Goal: Information Seeking & Learning: Find contact information

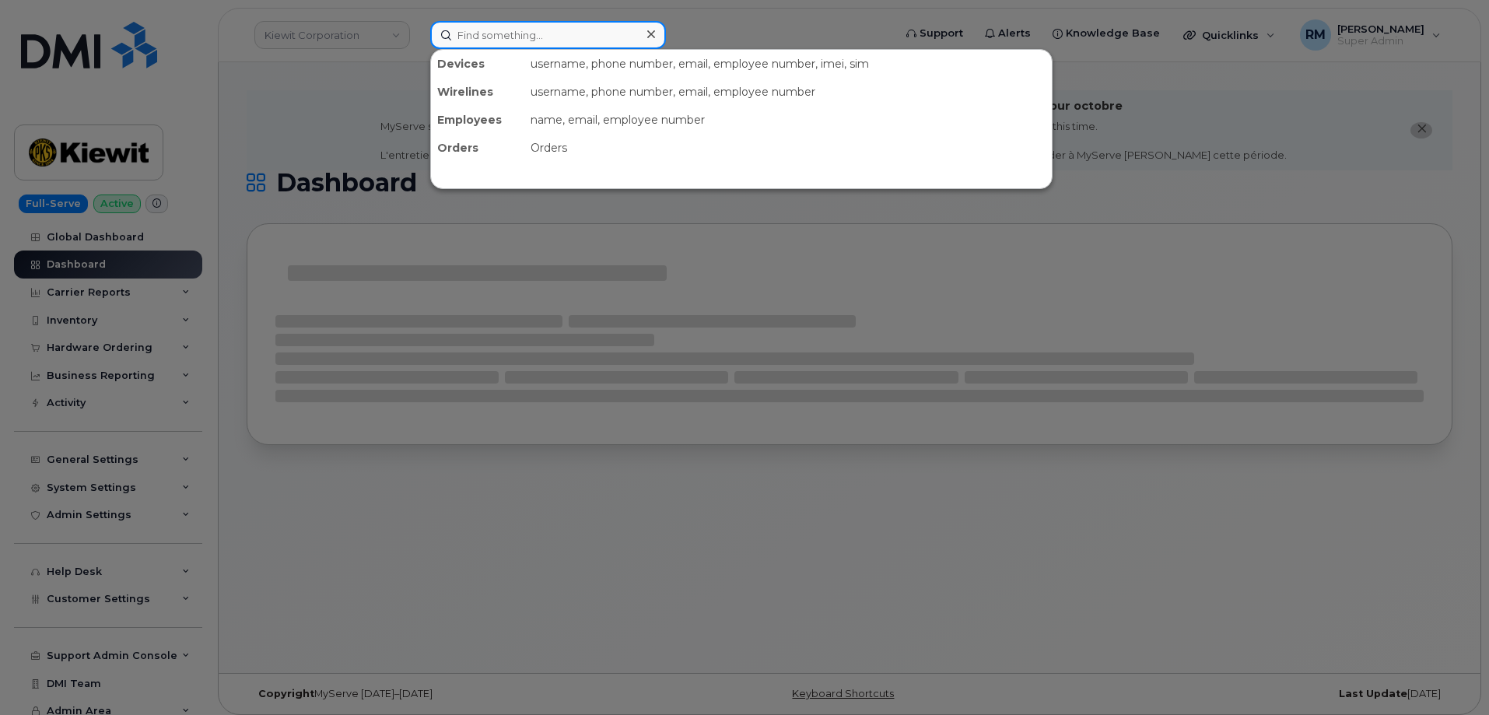
click at [485, 39] on input at bounding box center [548, 35] width 236 height 28
paste input "808-431-1337"
type input "808-431-1337"
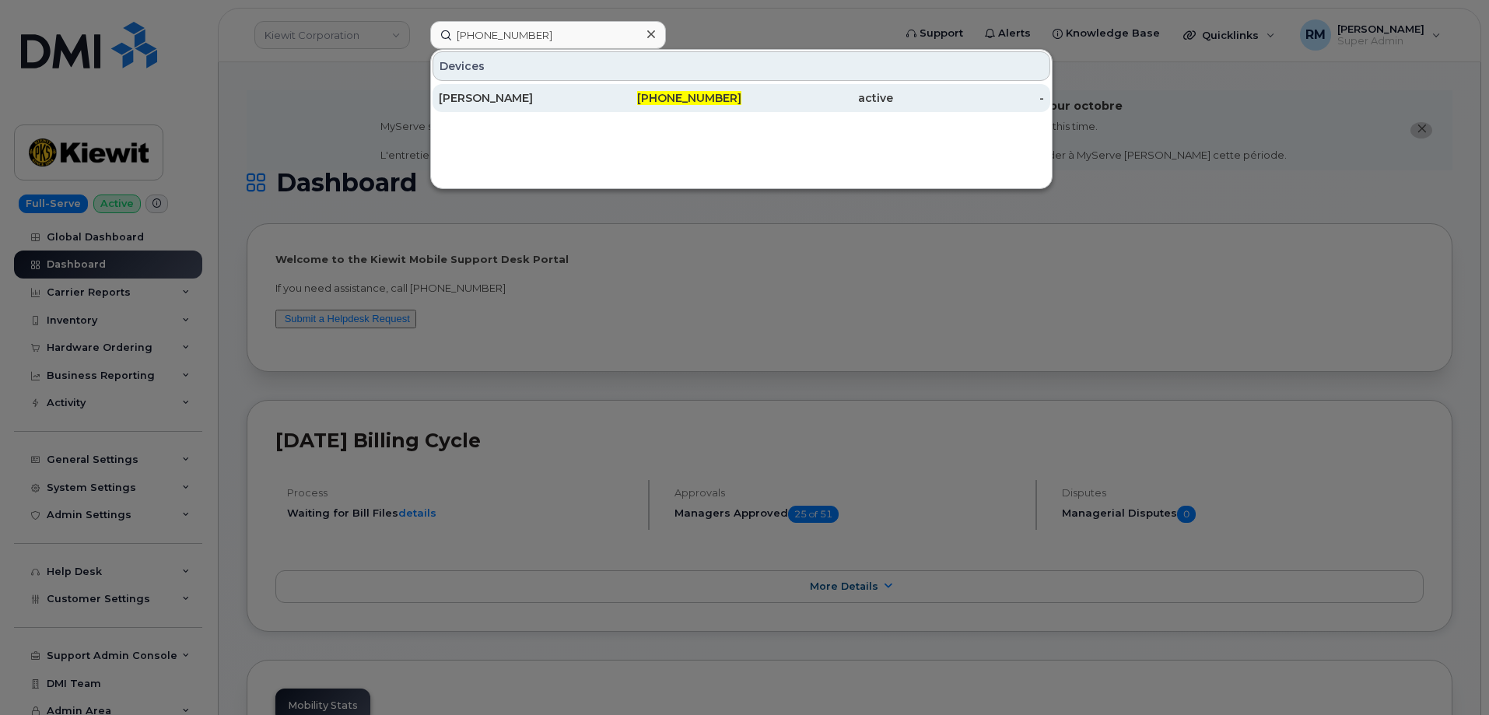
click at [479, 103] on div "GETACHEW DEBELA" at bounding box center [515, 98] width 152 height 16
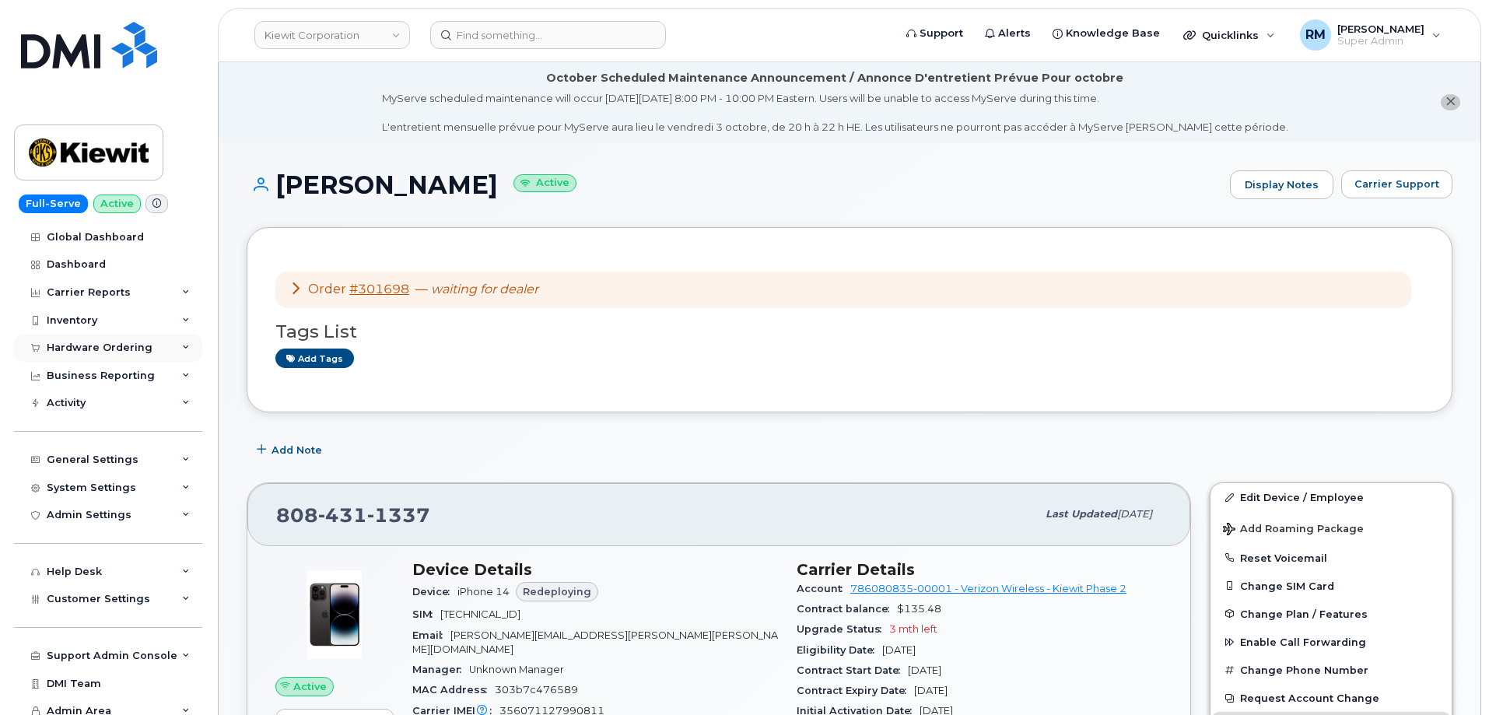
click at [86, 341] on div "Hardware Ordering" at bounding box center [108, 348] width 188 height 28
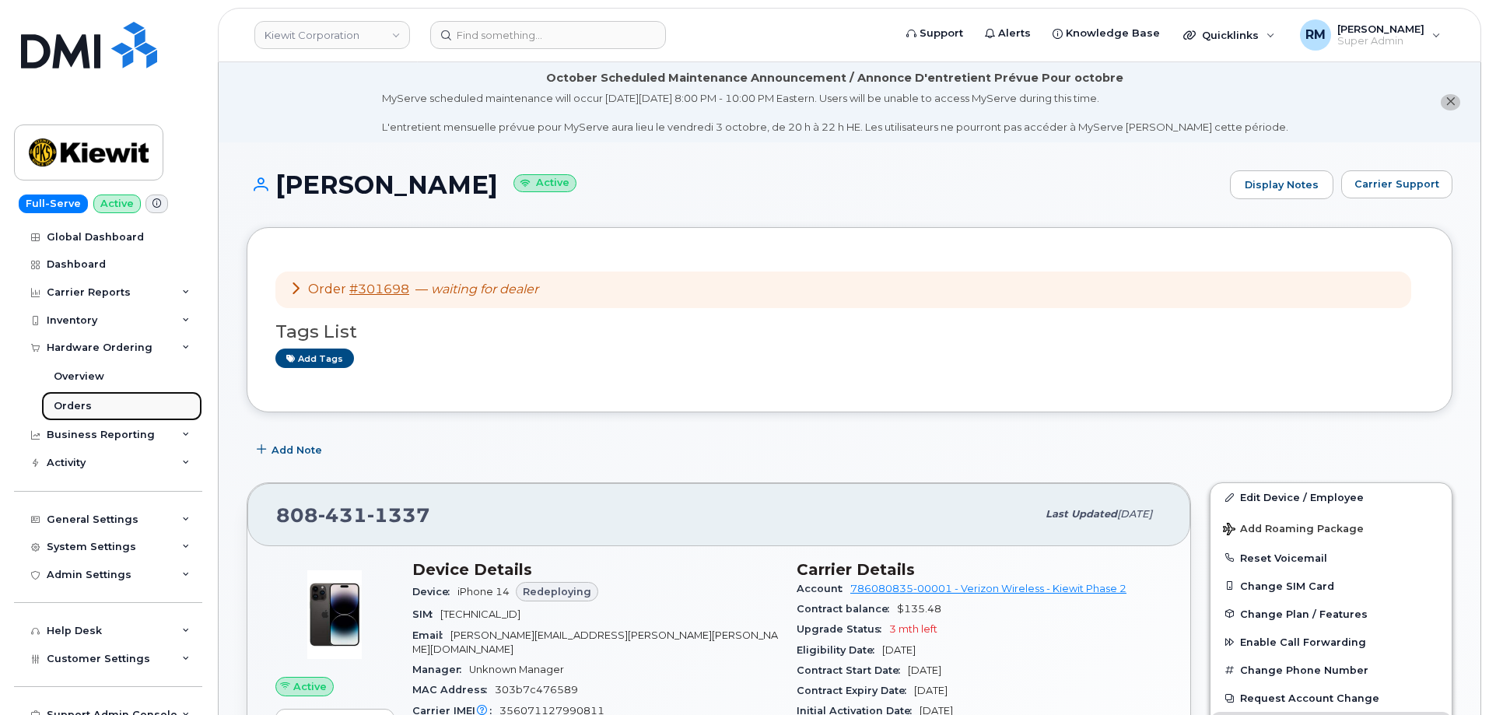
click at [84, 404] on div "Orders" at bounding box center [73, 406] width 38 height 14
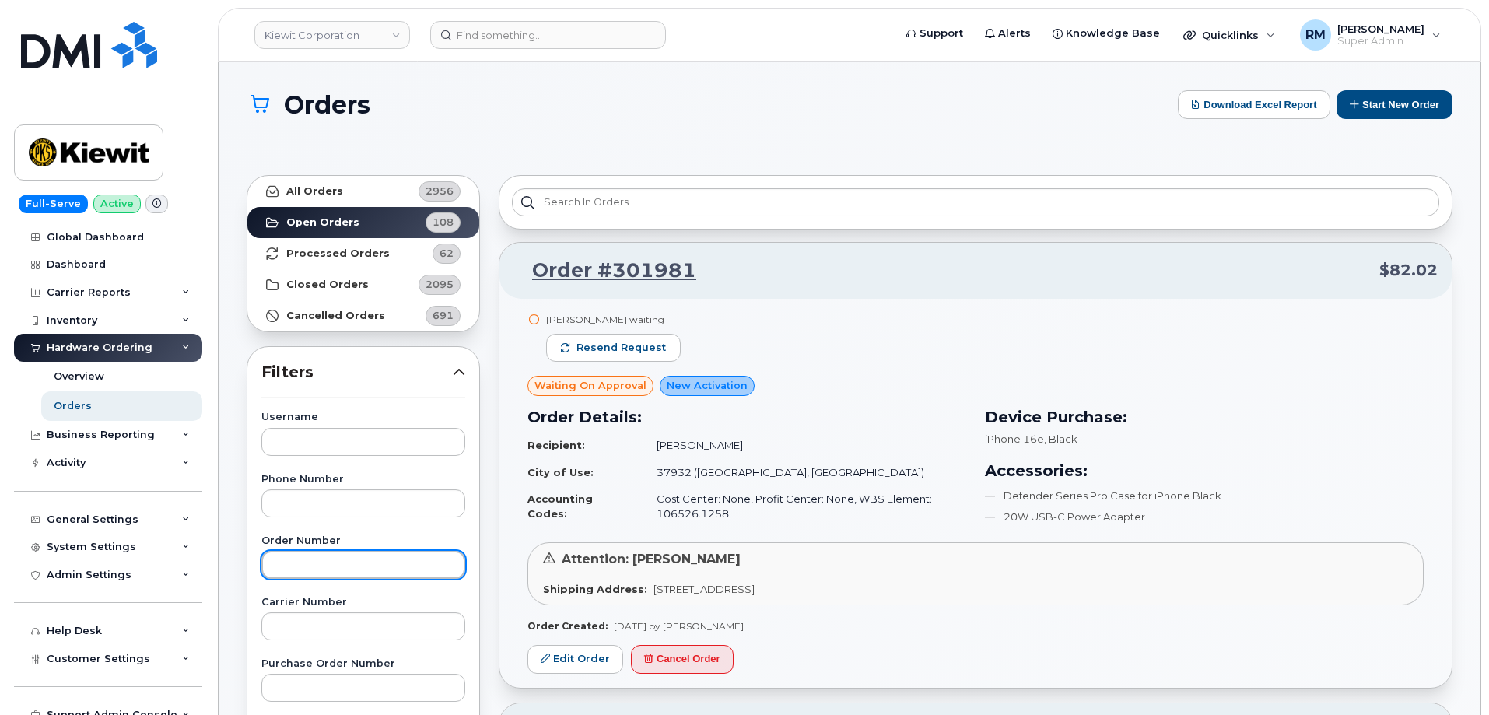
click at [300, 555] on input "text" at bounding box center [363, 565] width 204 height 28
paste input "301698"
type input "301698"
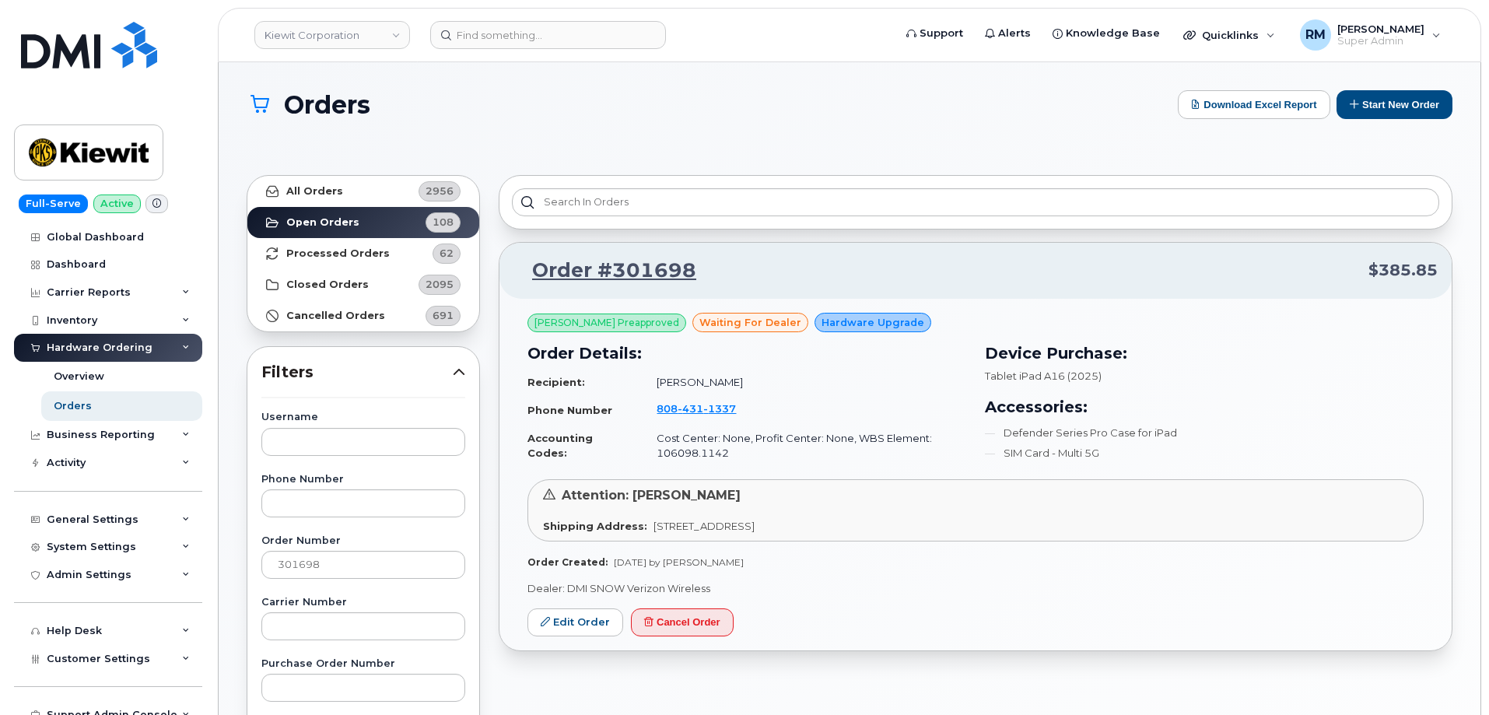
drag, startPoint x: 760, startPoint y: 563, endPoint x: 685, endPoint y: 560, distance: 75.5
click at [685, 560] on div "Order Created: Sep 24, 2025 by Alex Banuelos" at bounding box center [975, 561] width 896 height 13
copy span "Alex Banuelos"
click at [497, 441] on div "Order #301698 $385.85 Alex Banuelos Preapproved waiting for dealer Hardware Upg…" at bounding box center [975, 712] width 972 height 1093
click at [464, 41] on input at bounding box center [548, 35] width 236 height 28
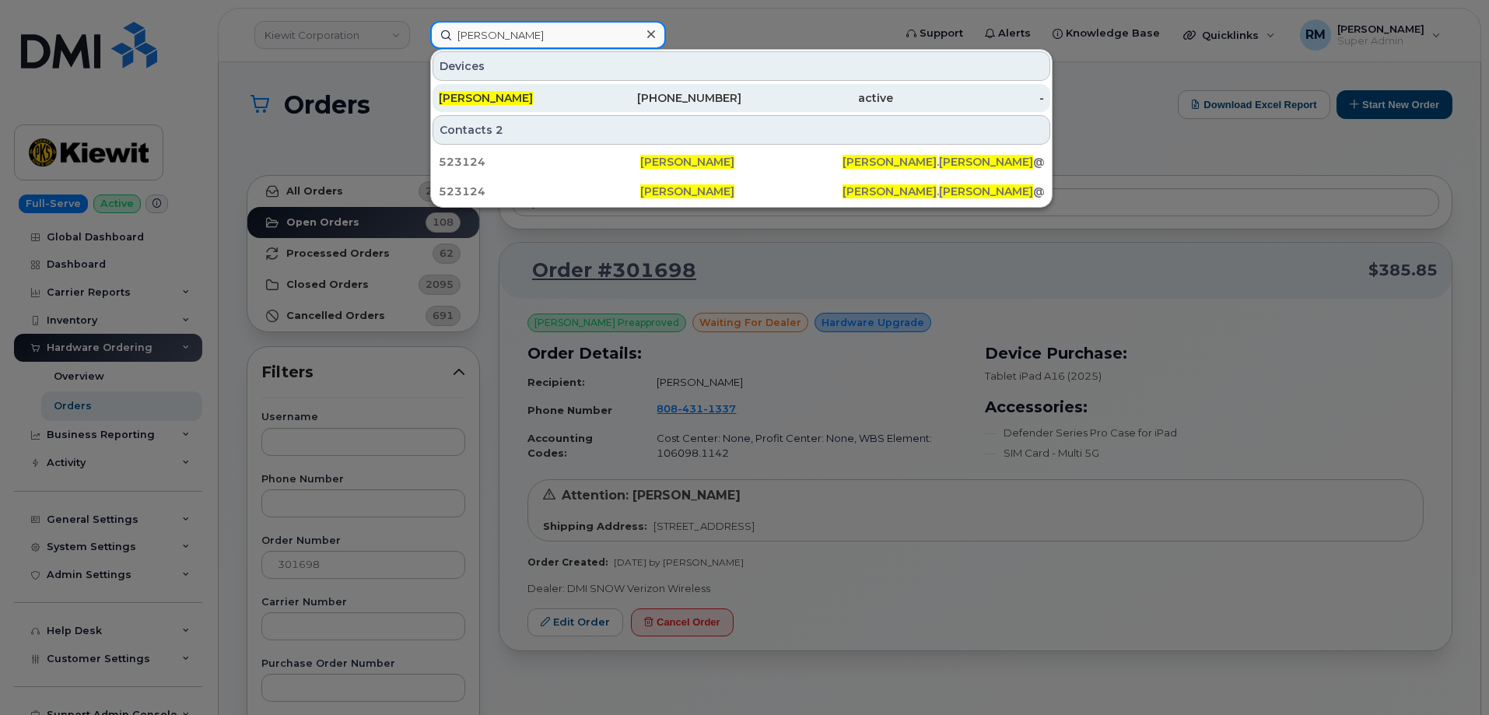
type input "alex banuelos"
click at [500, 100] on span "ALEX BANUELOS" at bounding box center [486, 98] width 94 height 14
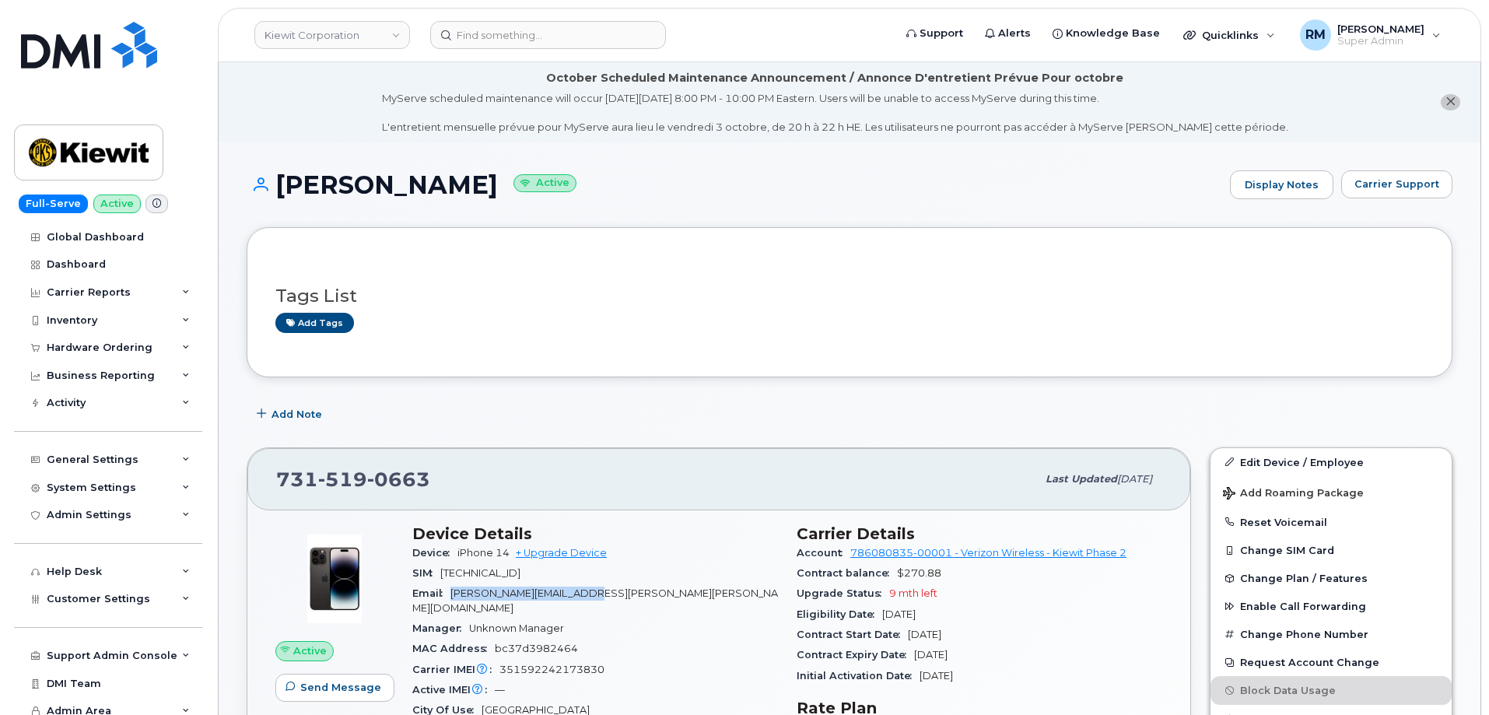
drag, startPoint x: 611, startPoint y: 593, endPoint x: 451, endPoint y: 595, distance: 159.5
click at [451, 595] on div "Email ALEX.BANUELOS@KIEWIT.COM" at bounding box center [595, 600] width 366 height 35
copy span "ALEX.BANUELOS@KIEWIT.COM"
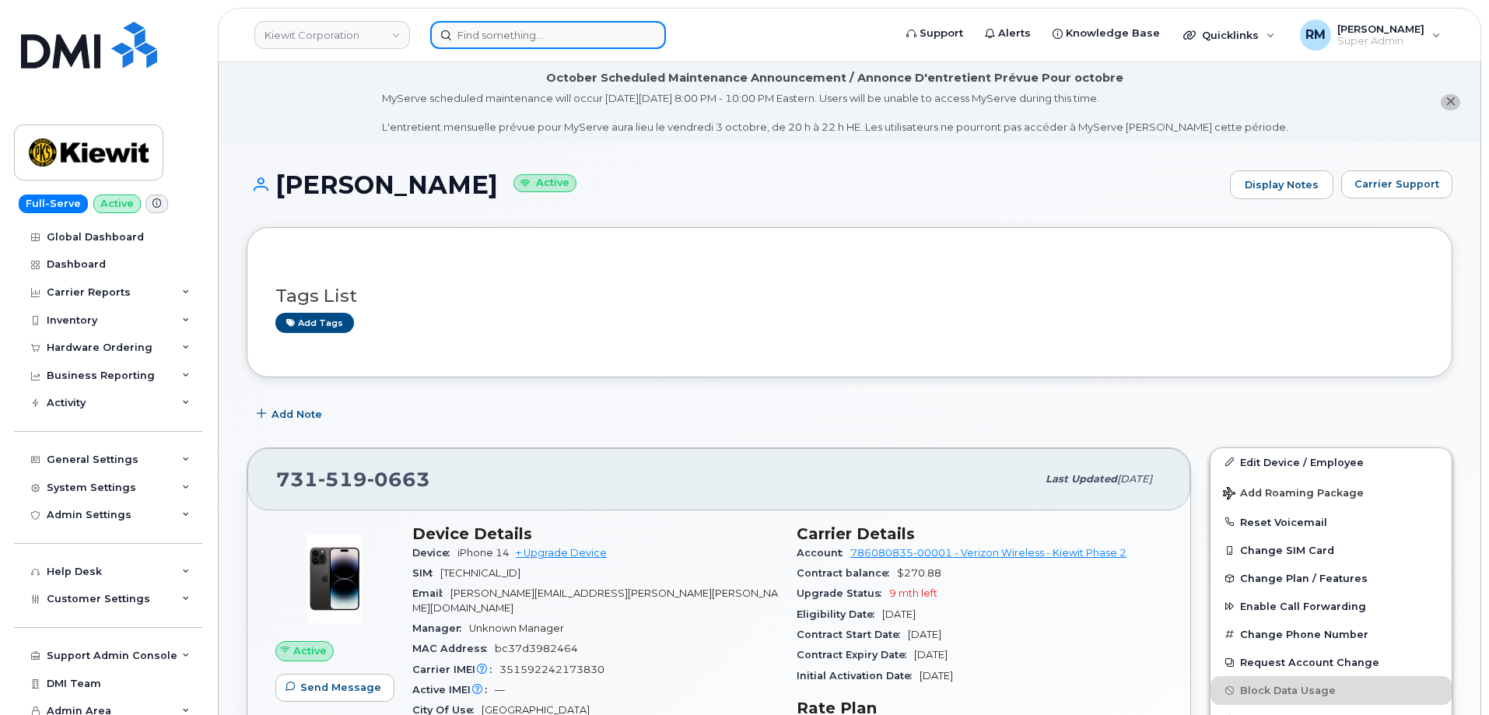
click at [520, 44] on input at bounding box center [548, 35] width 236 height 28
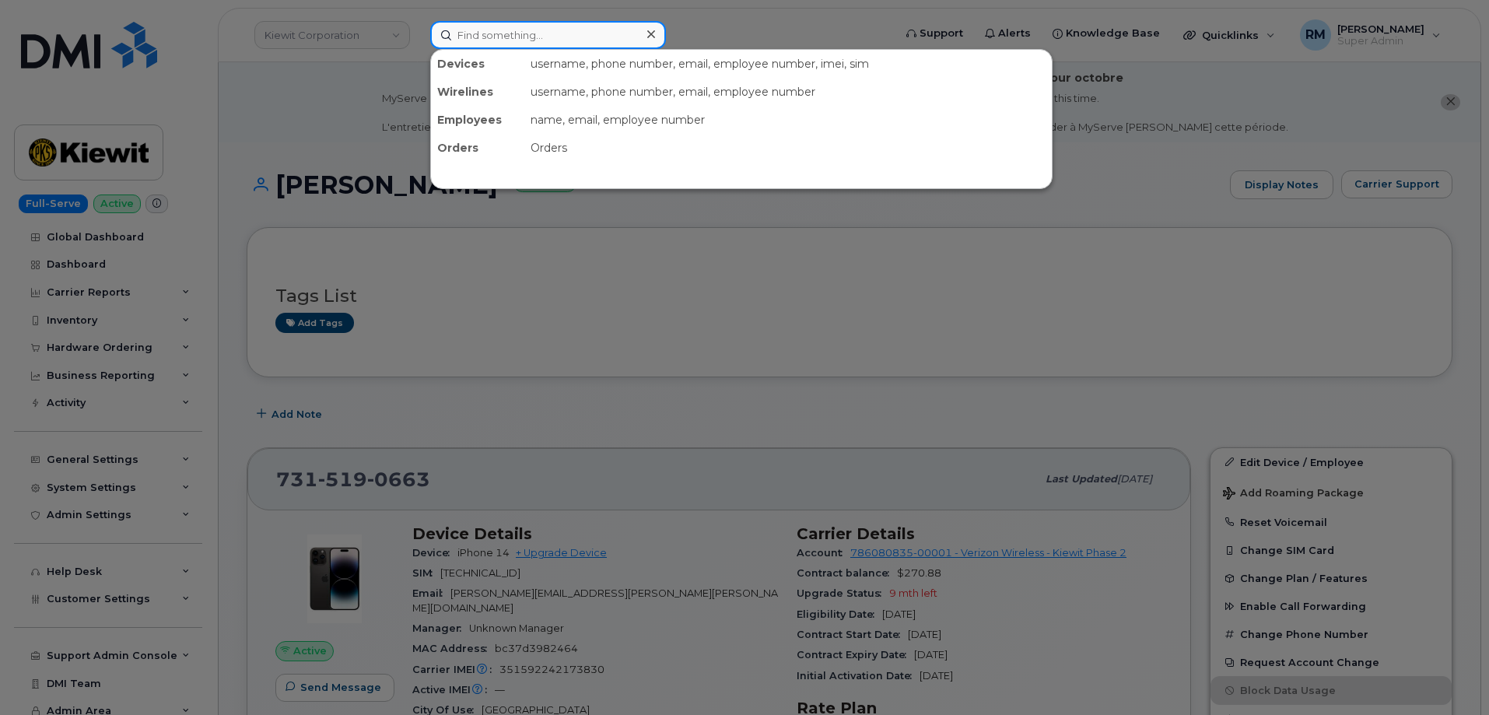
paste input "406-699-2665"
type input "406-699-2665"
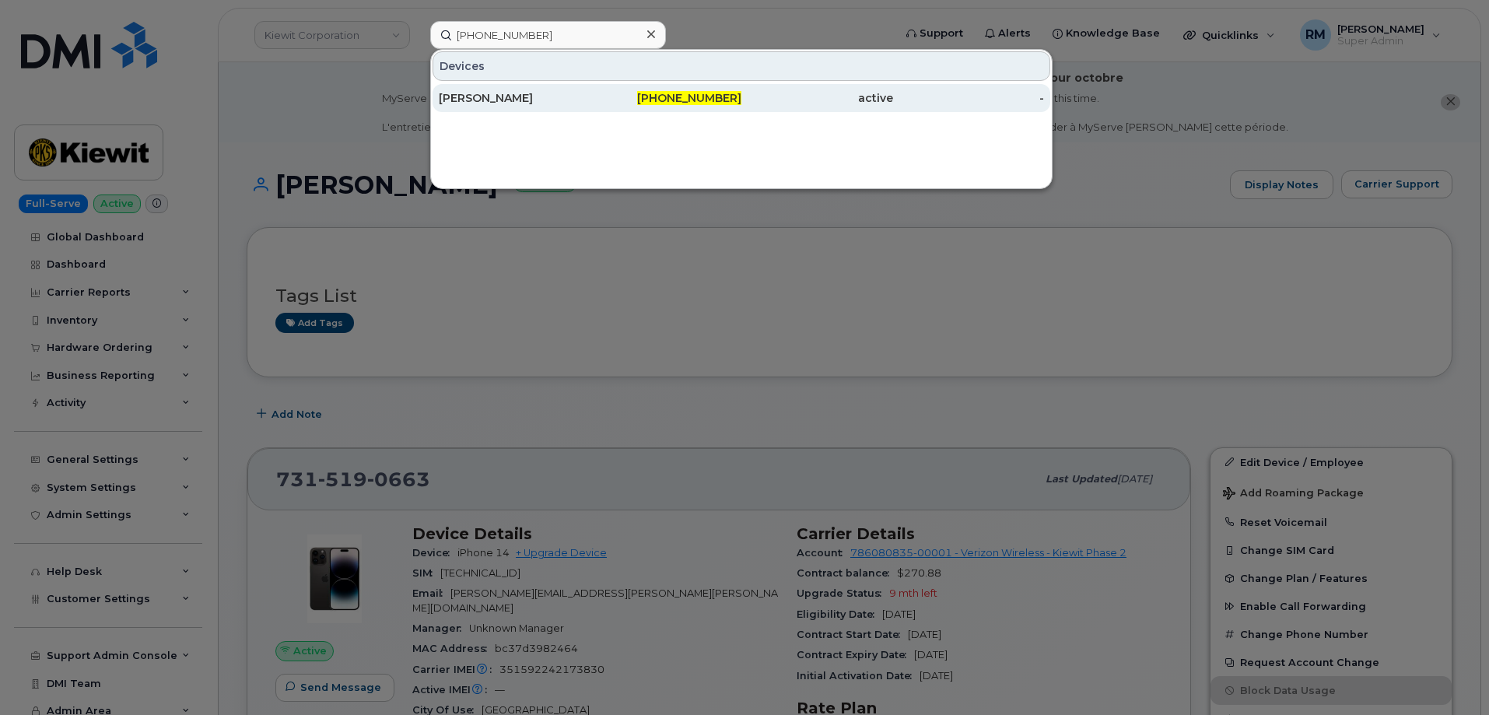
click at [527, 96] on div "TYLER SATHER" at bounding box center [515, 98] width 152 height 16
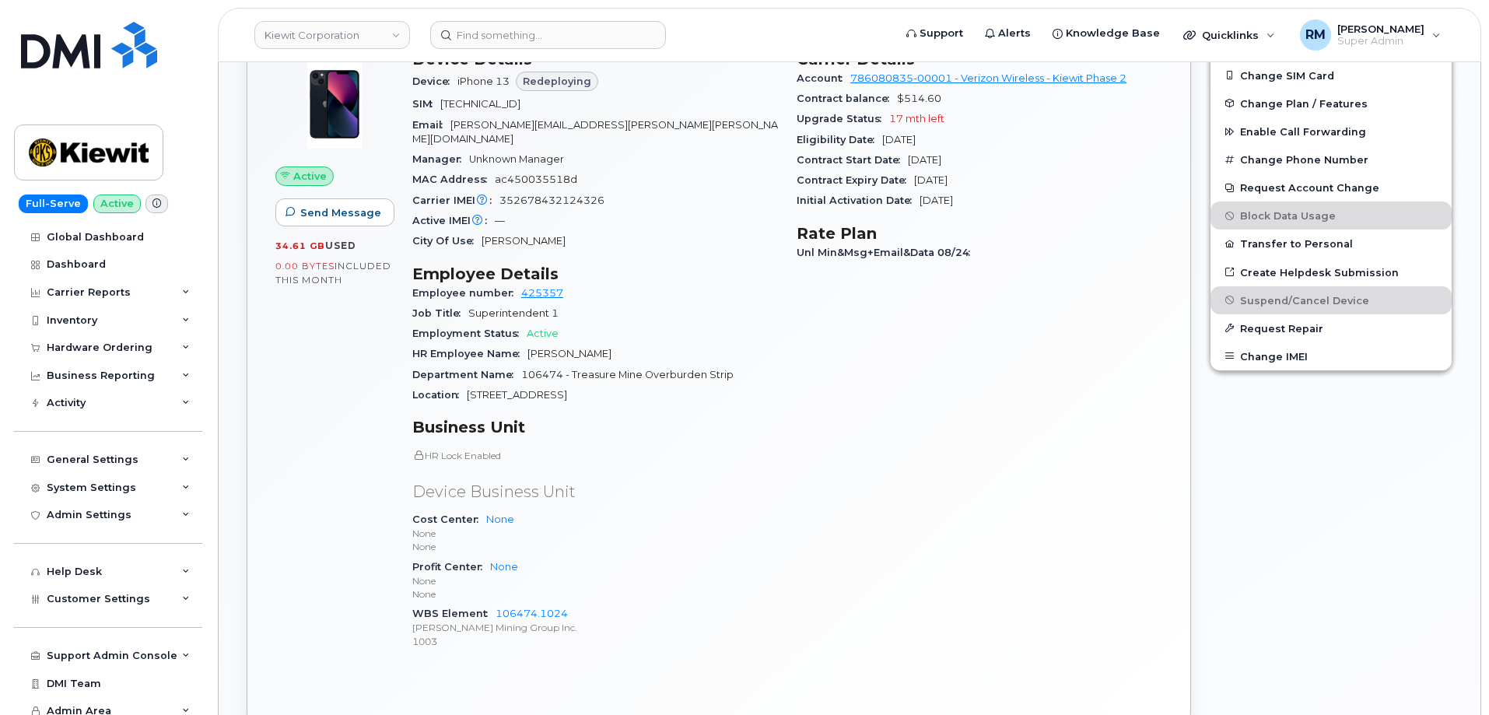
scroll to position [545, 0]
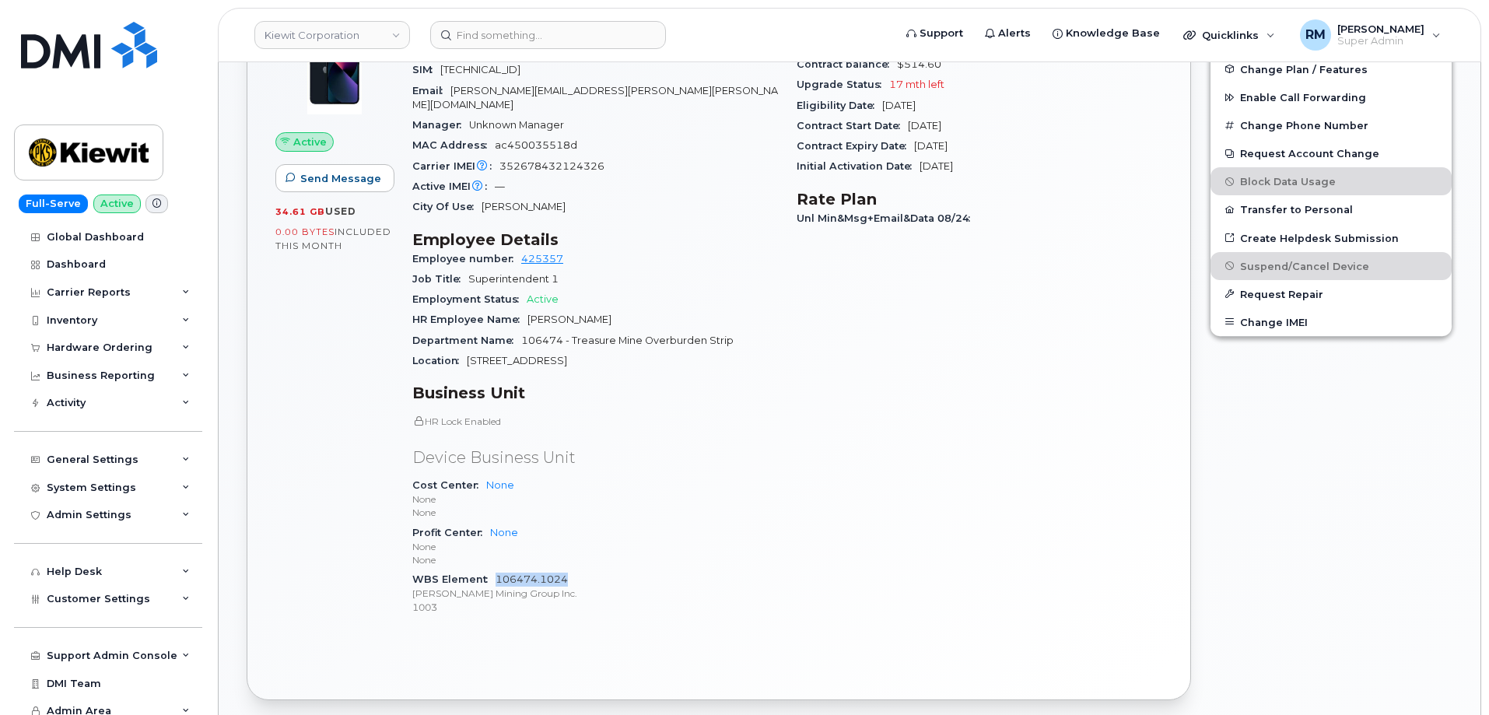
drag, startPoint x: 571, startPoint y: 564, endPoint x: 496, endPoint y: 566, distance: 75.5
click at [496, 569] on div "WBS Element 106474.1024 Kiewit Mining Group Inc. 1003" at bounding box center [595, 592] width 366 height 47
copy link "106474.1024"
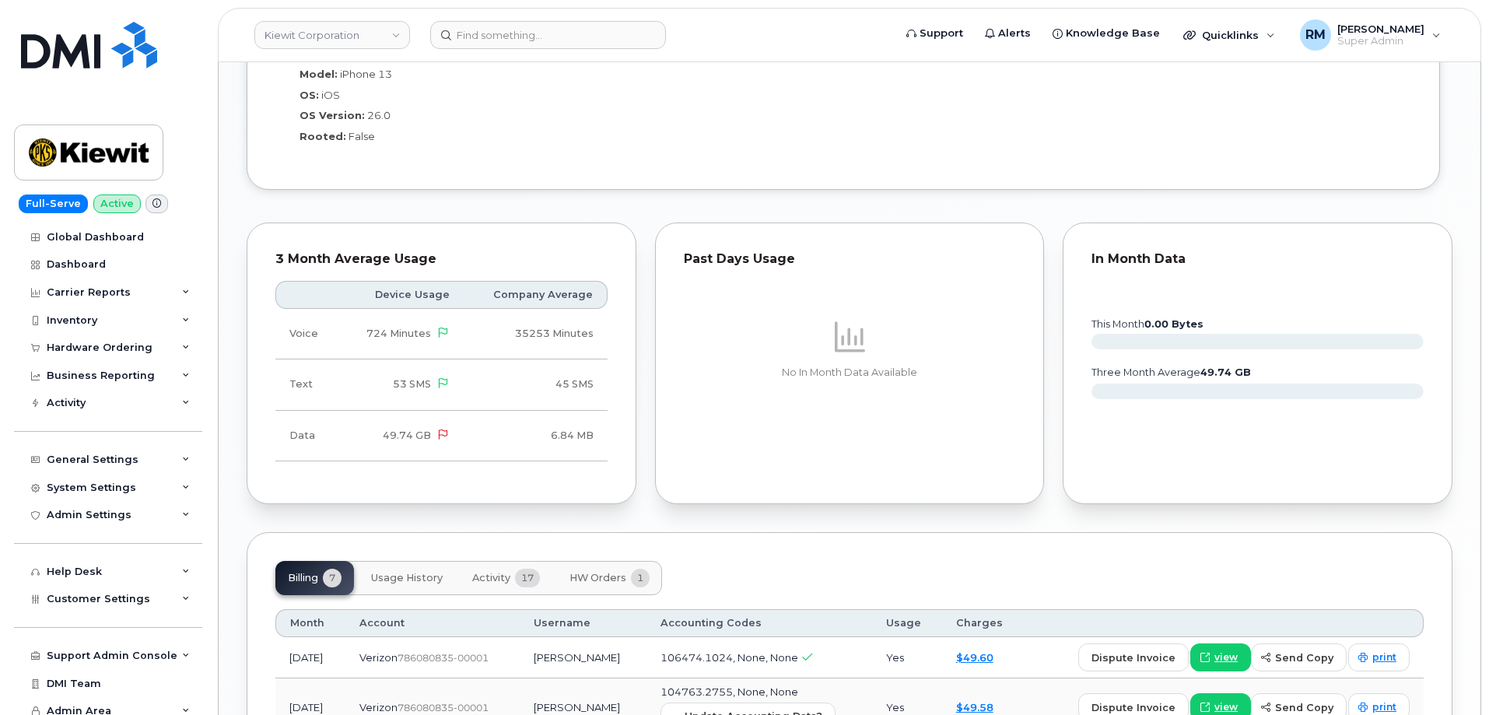
scroll to position [1556, 0]
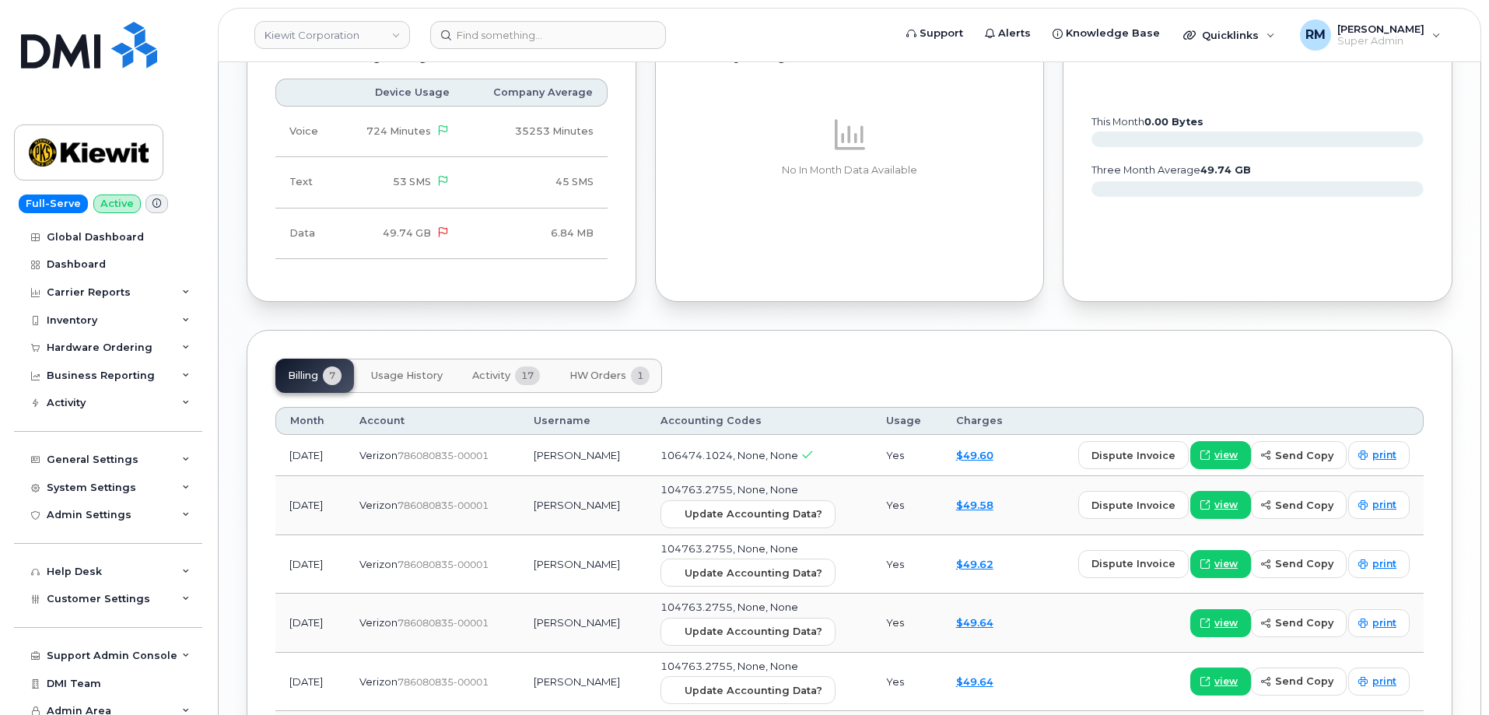
click at [491, 369] on span "Activity" at bounding box center [491, 375] width 38 height 12
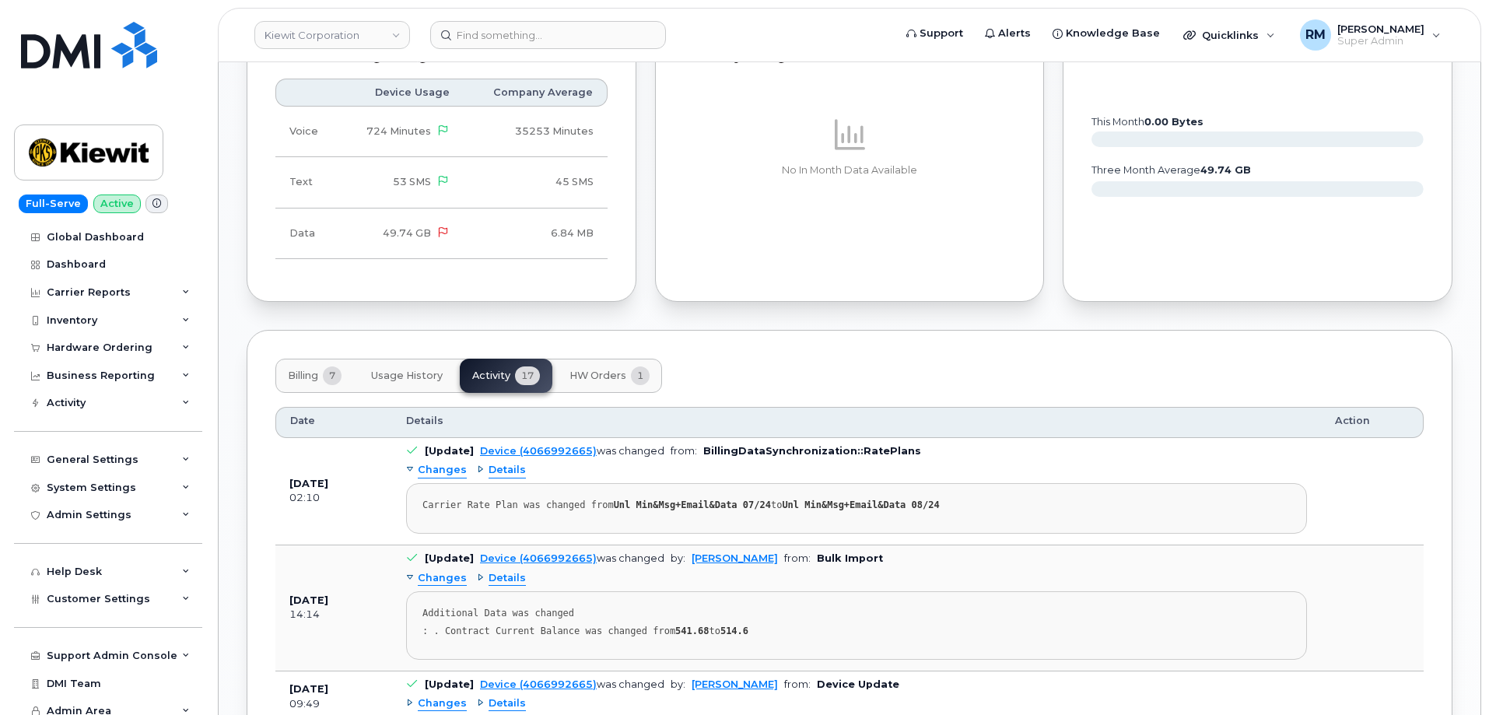
click at [573, 369] on span "HW Orders" at bounding box center [597, 375] width 57 height 12
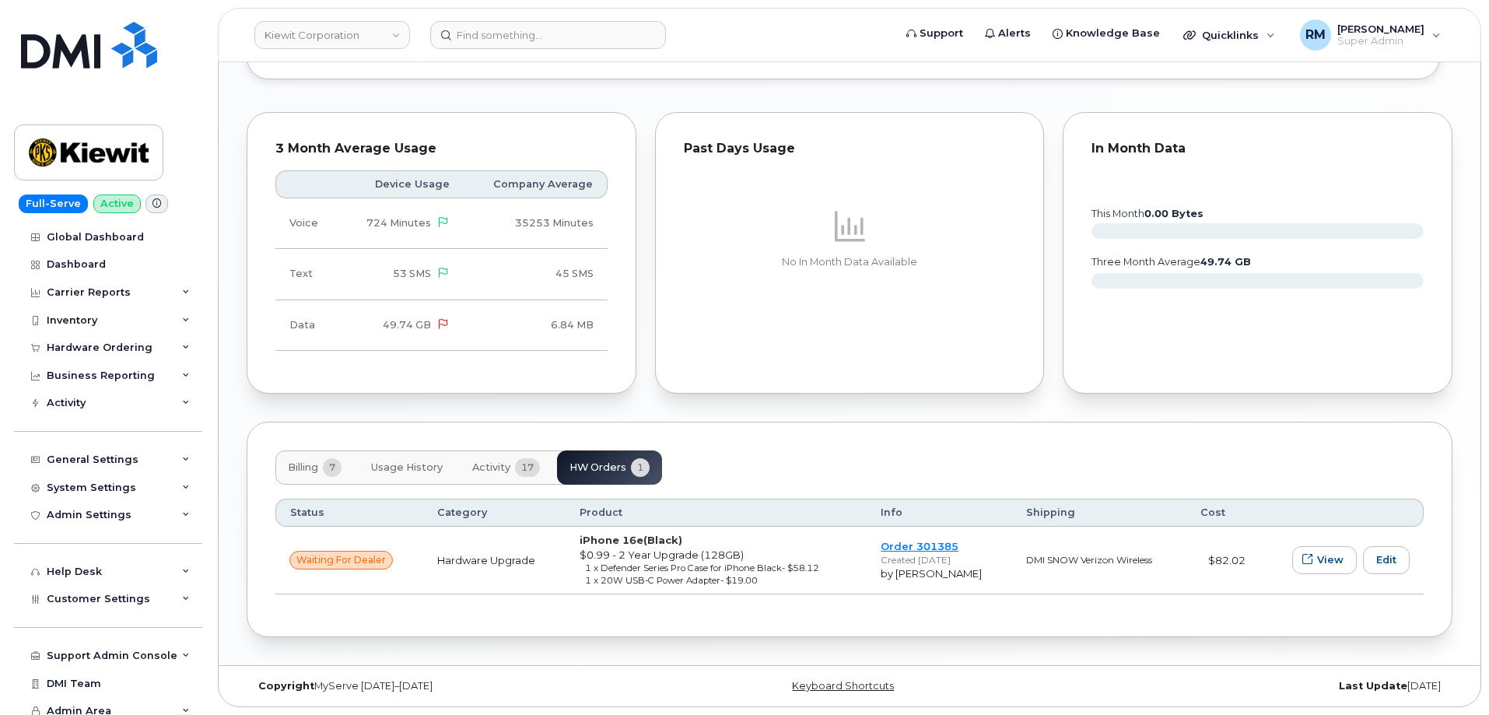
scroll to position [1449, 0]
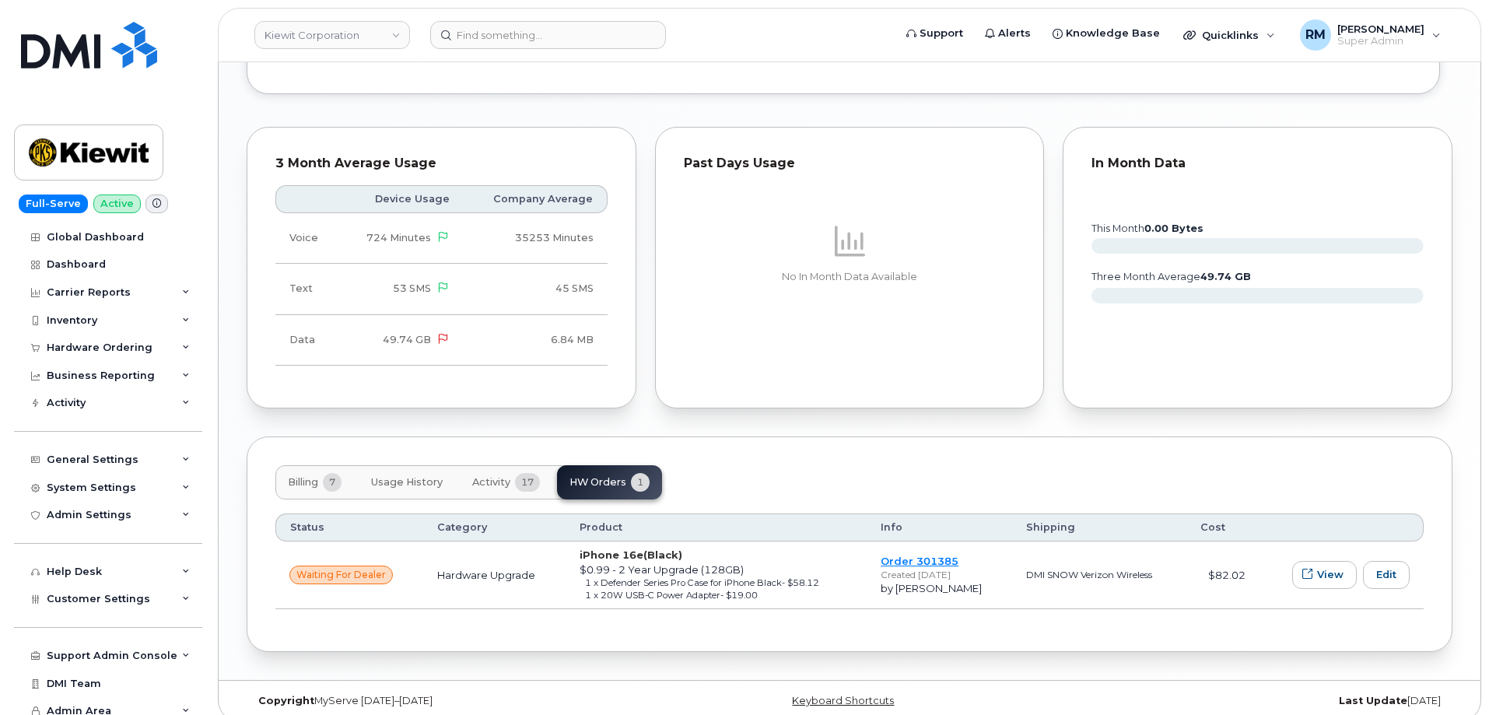
click at [489, 476] on span "Activity" at bounding box center [491, 482] width 38 height 12
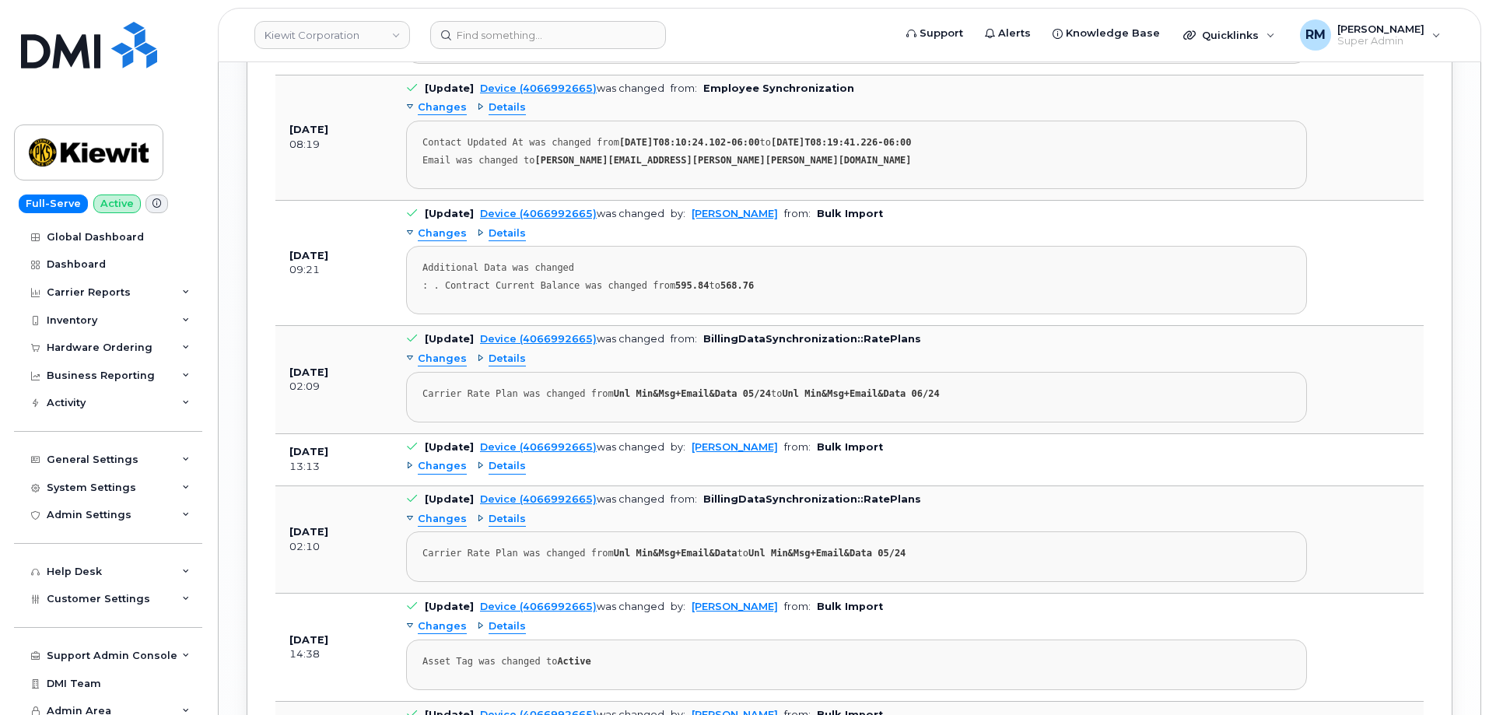
scroll to position [2460, 0]
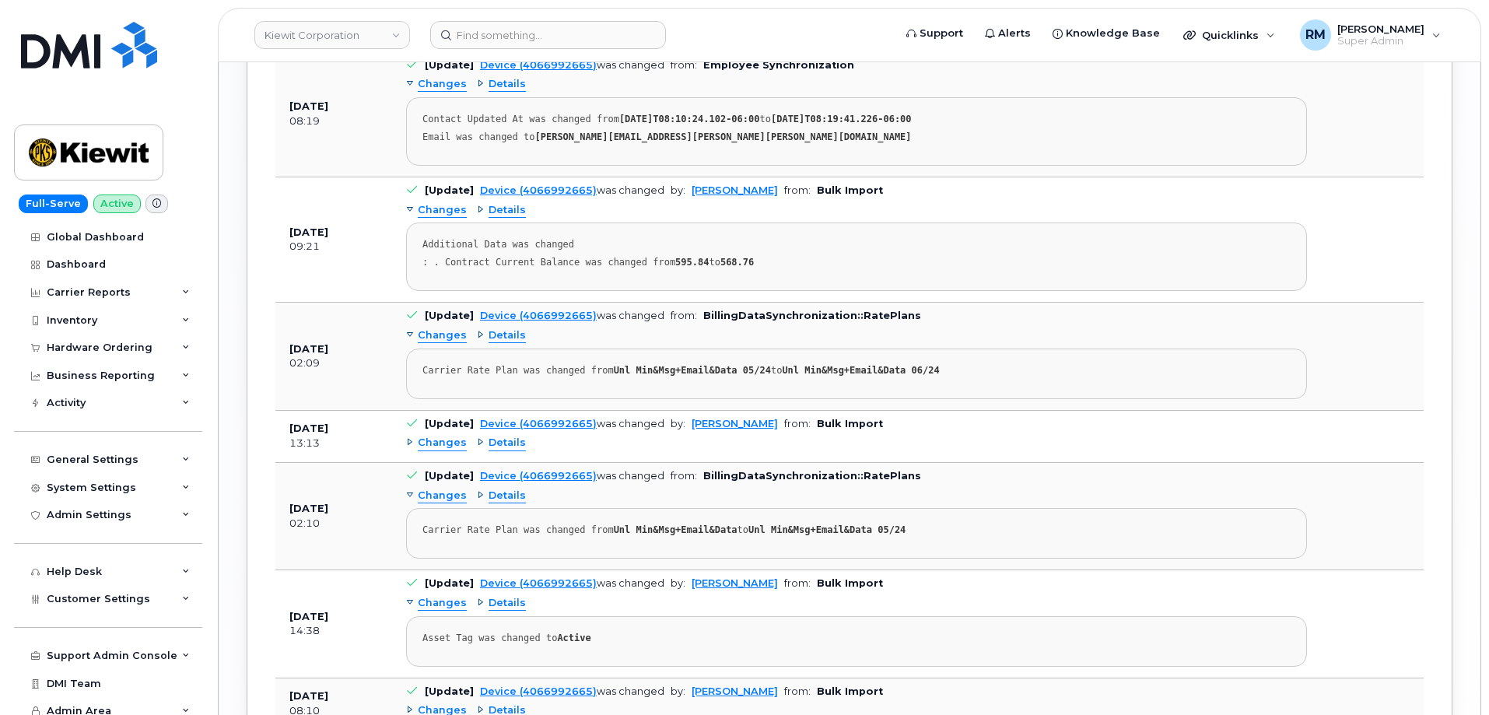
click at [441, 436] on span "Changes" at bounding box center [442, 443] width 49 height 15
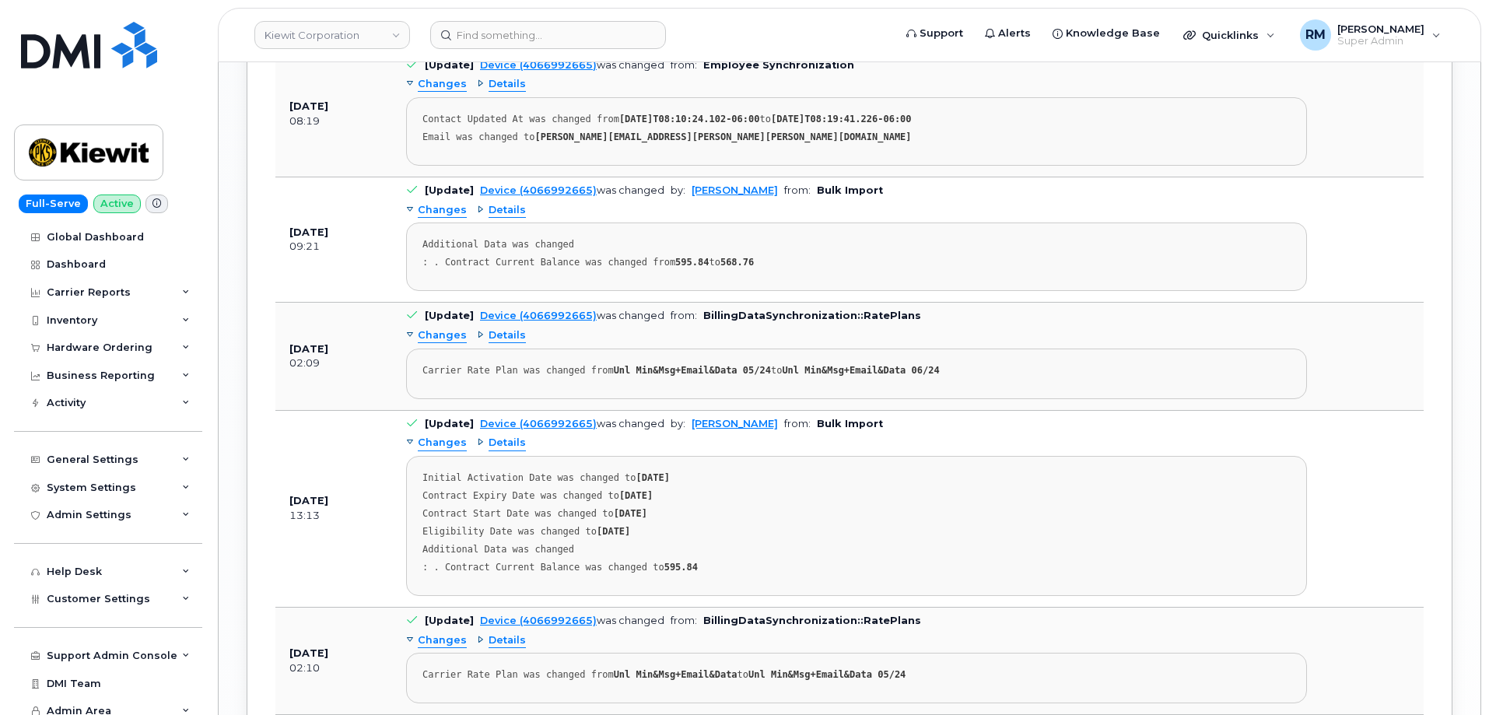
click at [441, 436] on span "Changes" at bounding box center [442, 443] width 49 height 15
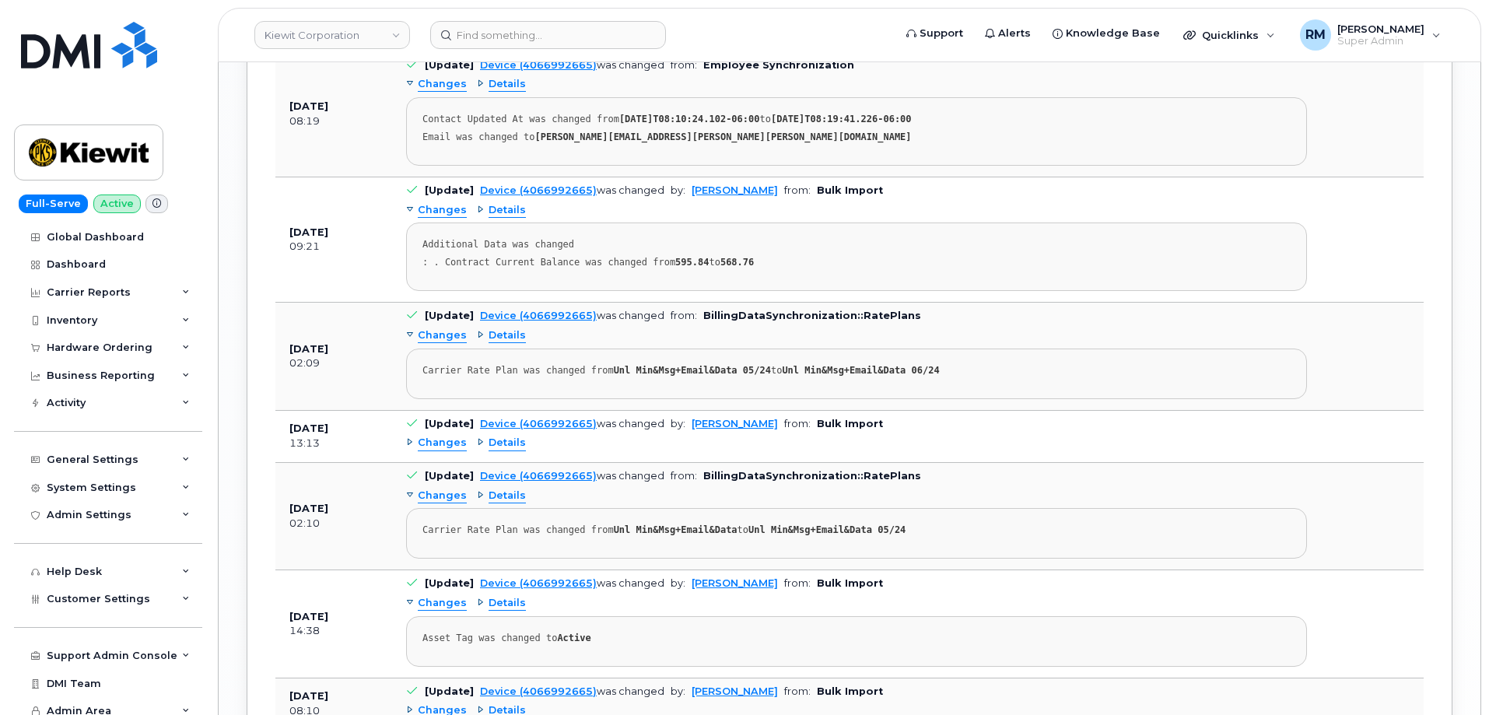
click at [439, 328] on span "Changes" at bounding box center [442, 335] width 49 height 15
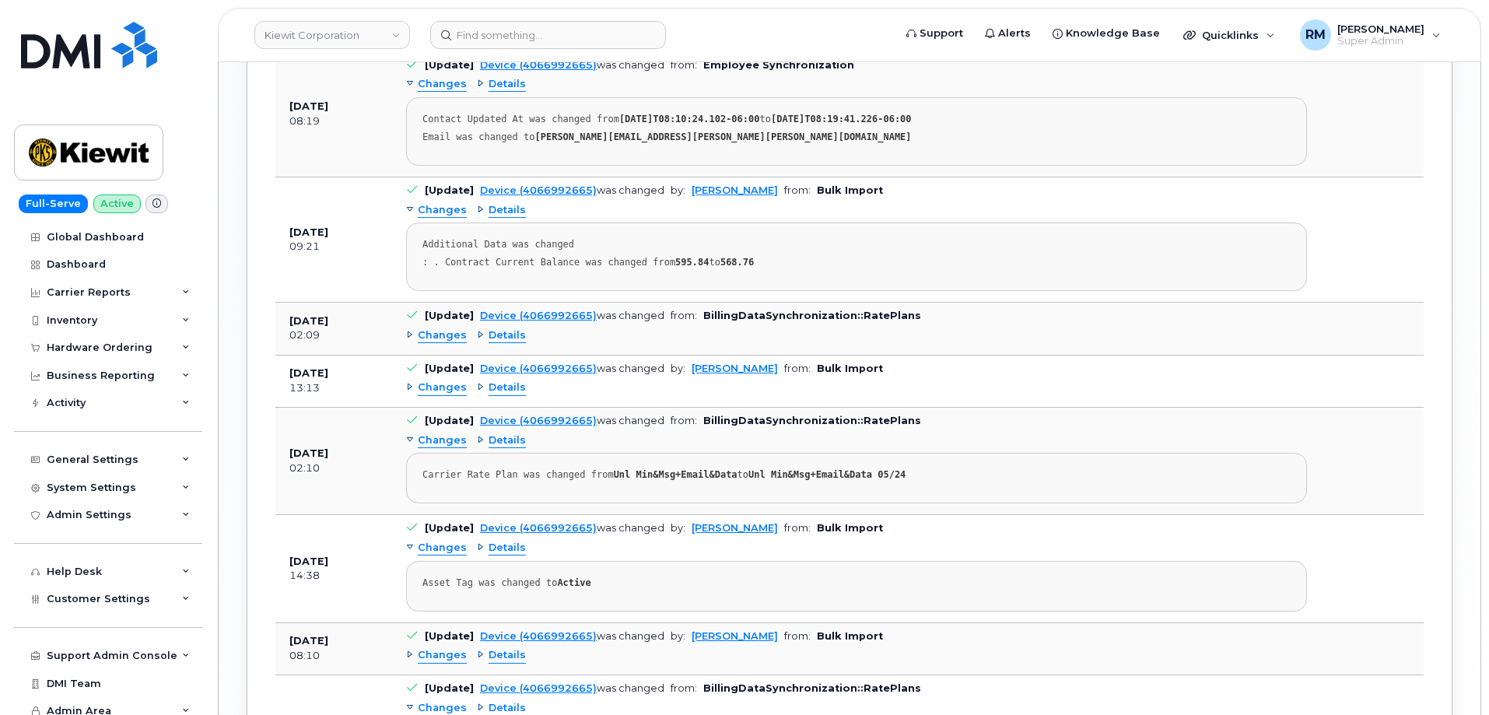
click at [439, 328] on span "Changes" at bounding box center [442, 335] width 49 height 15
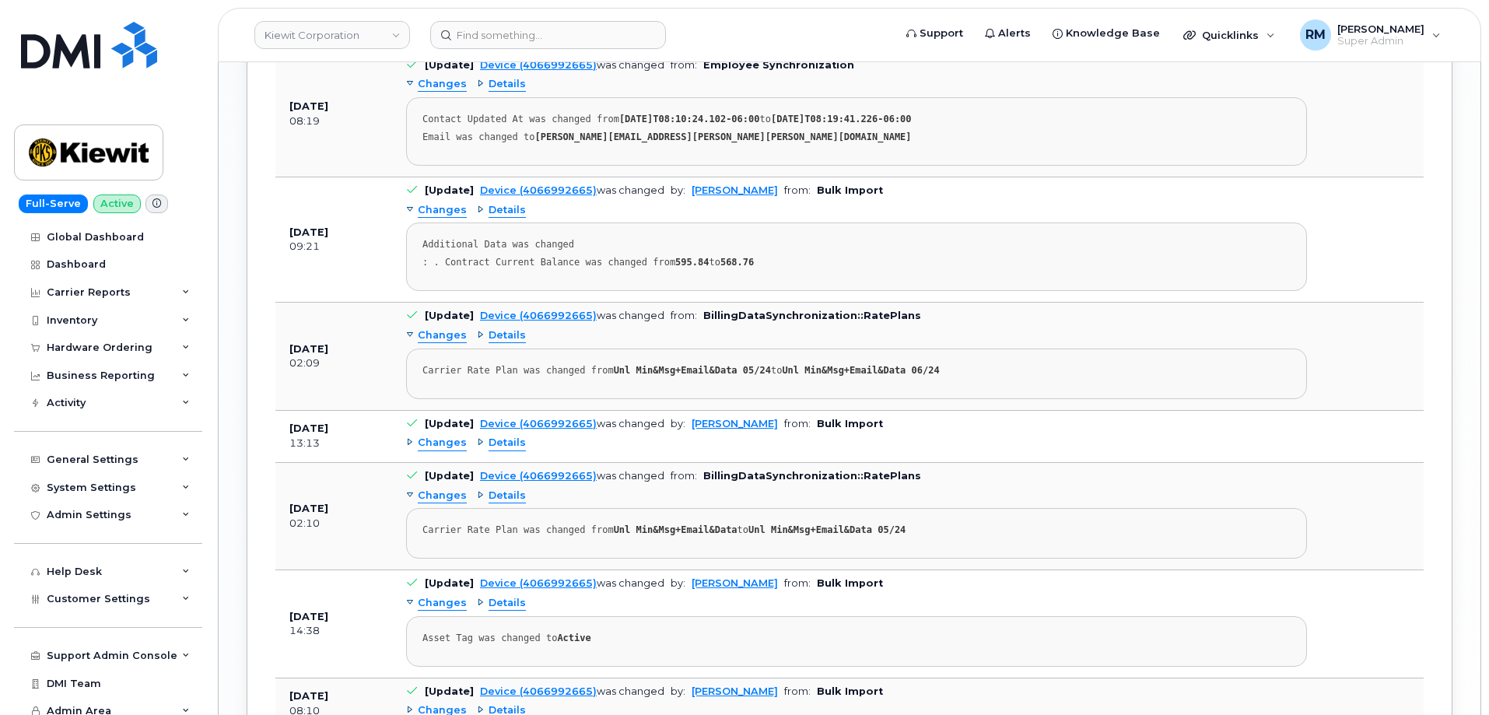
click at [439, 328] on span "Changes" at bounding box center [442, 335] width 49 height 15
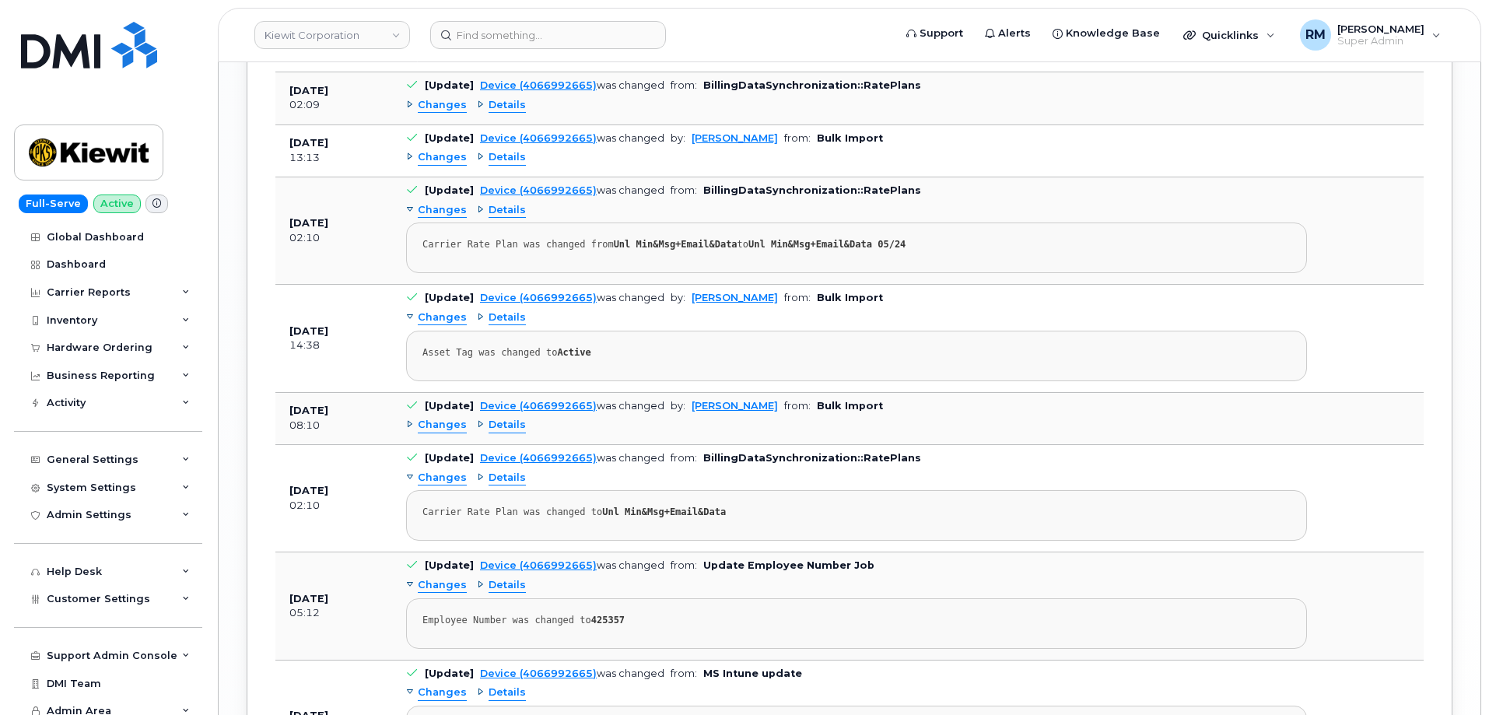
scroll to position [2694, 0]
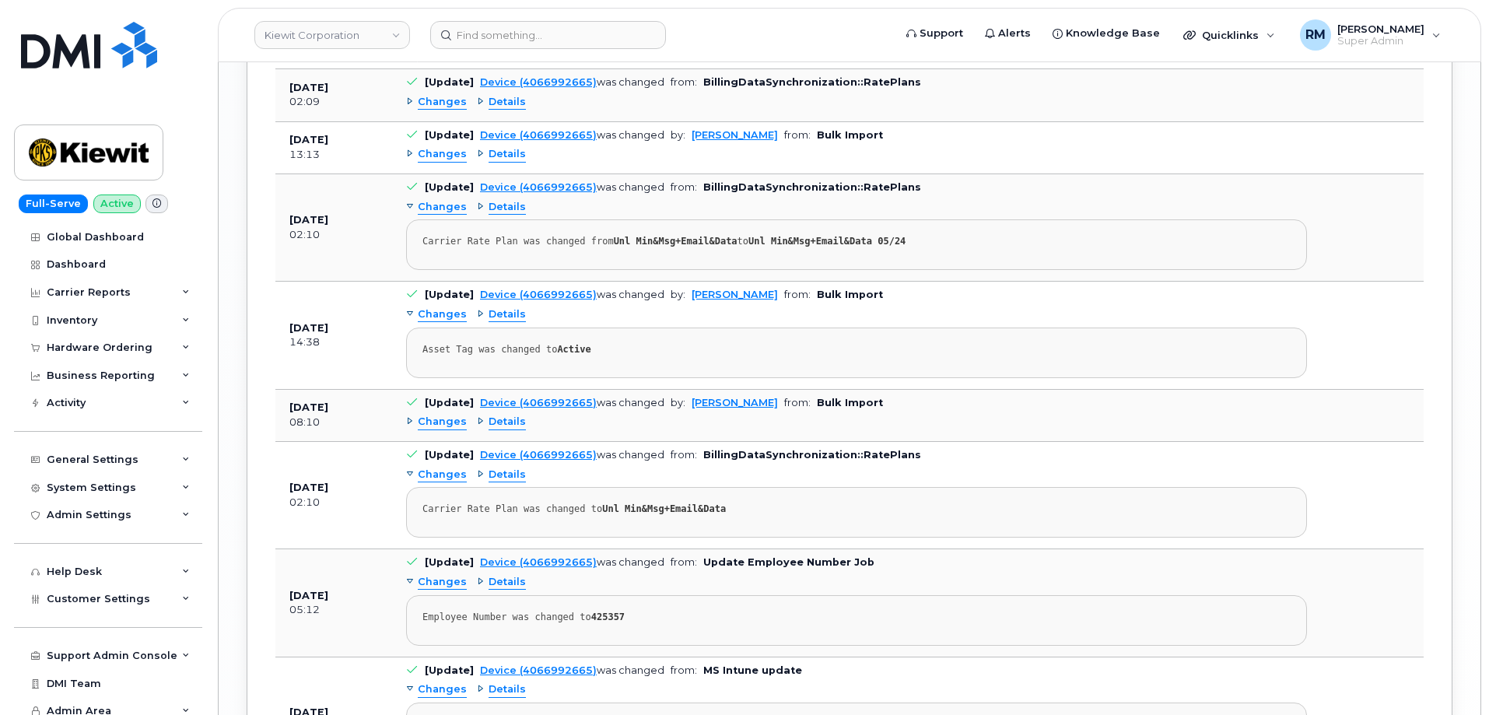
click at [441, 415] on span "Changes" at bounding box center [442, 422] width 49 height 15
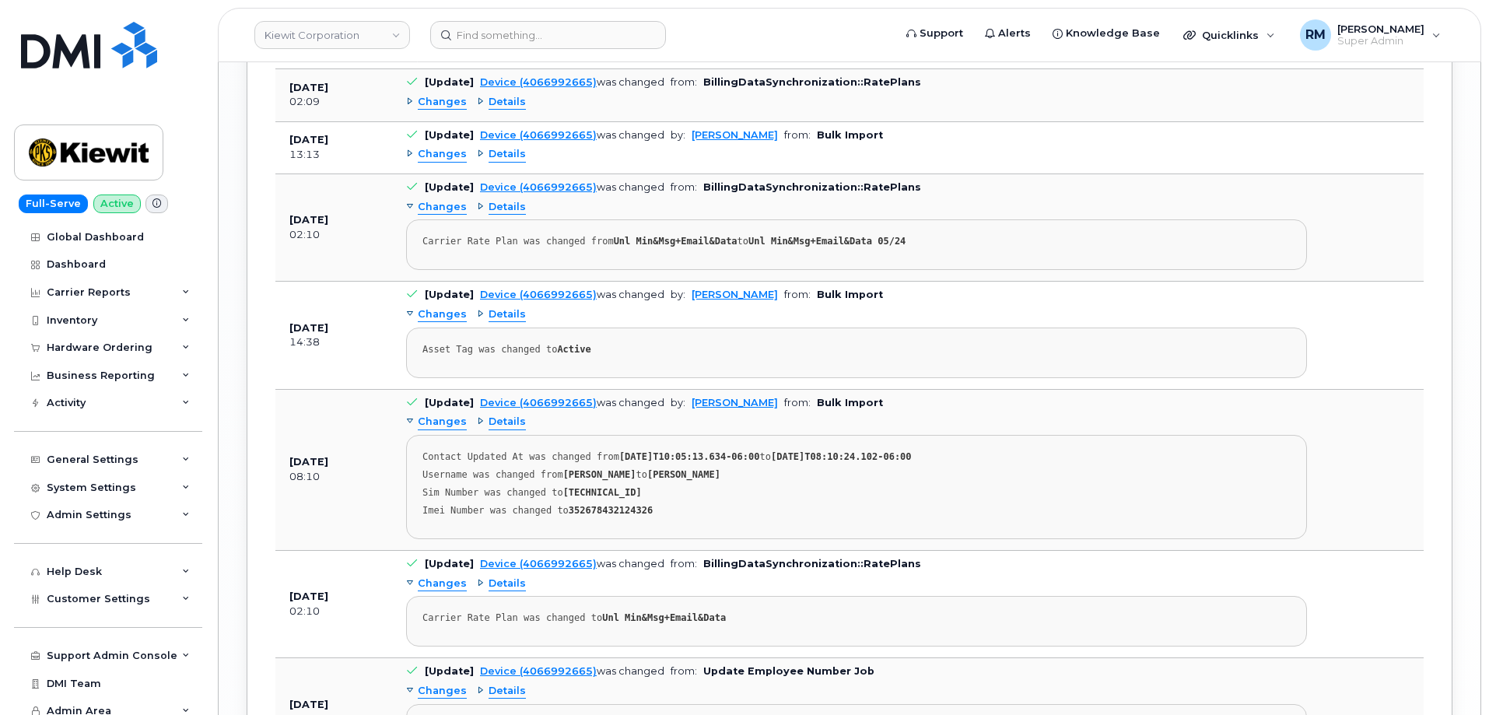
click at [439, 415] on span "Changes" at bounding box center [442, 422] width 49 height 15
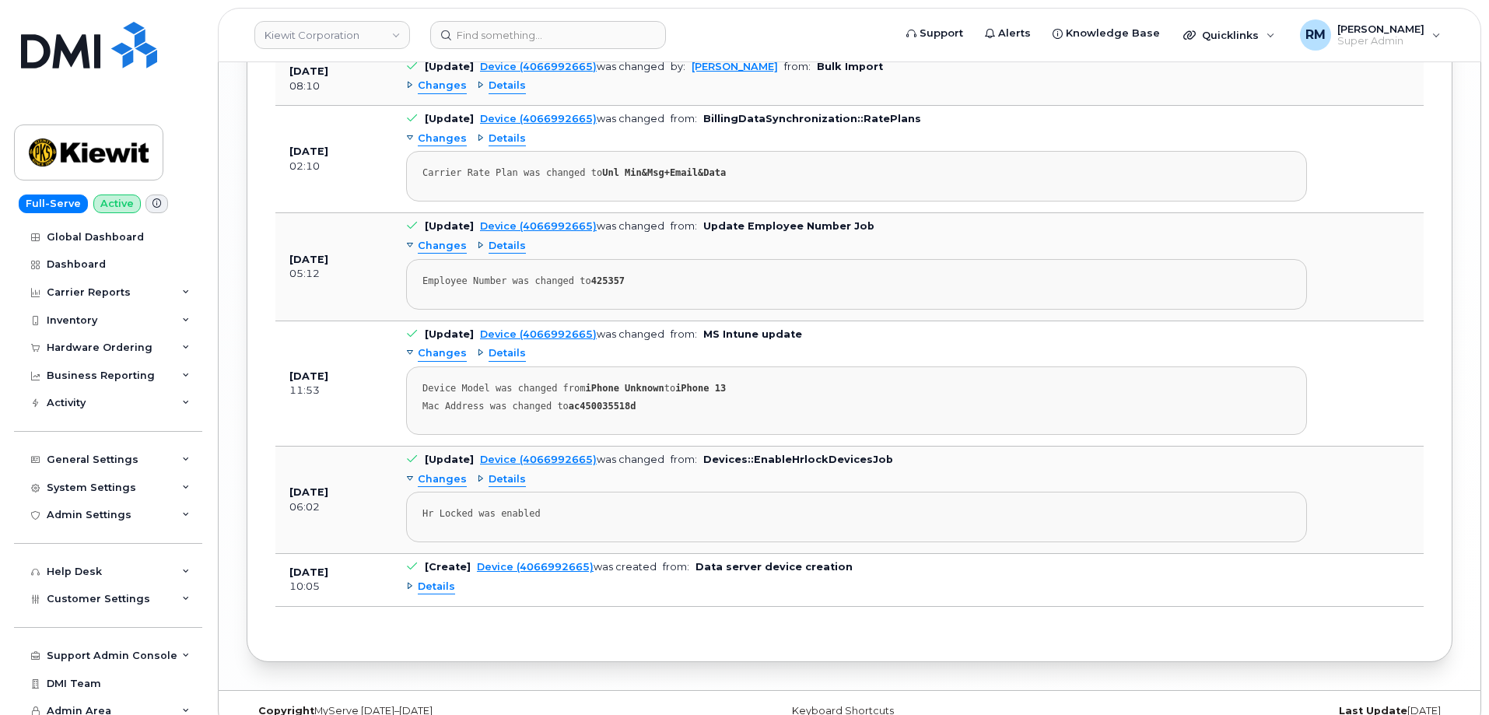
scroll to position [3040, 0]
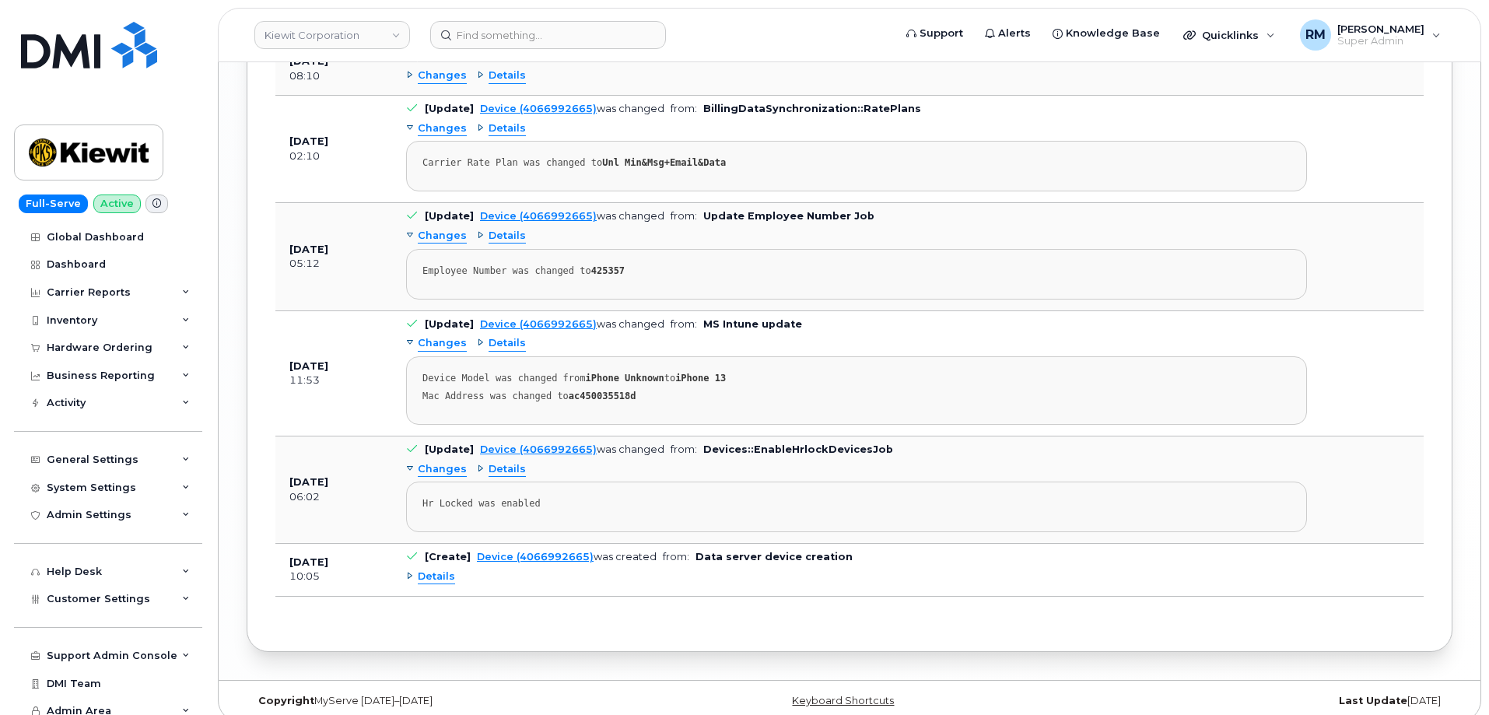
click at [426, 569] on span "Details" at bounding box center [436, 576] width 37 height 15
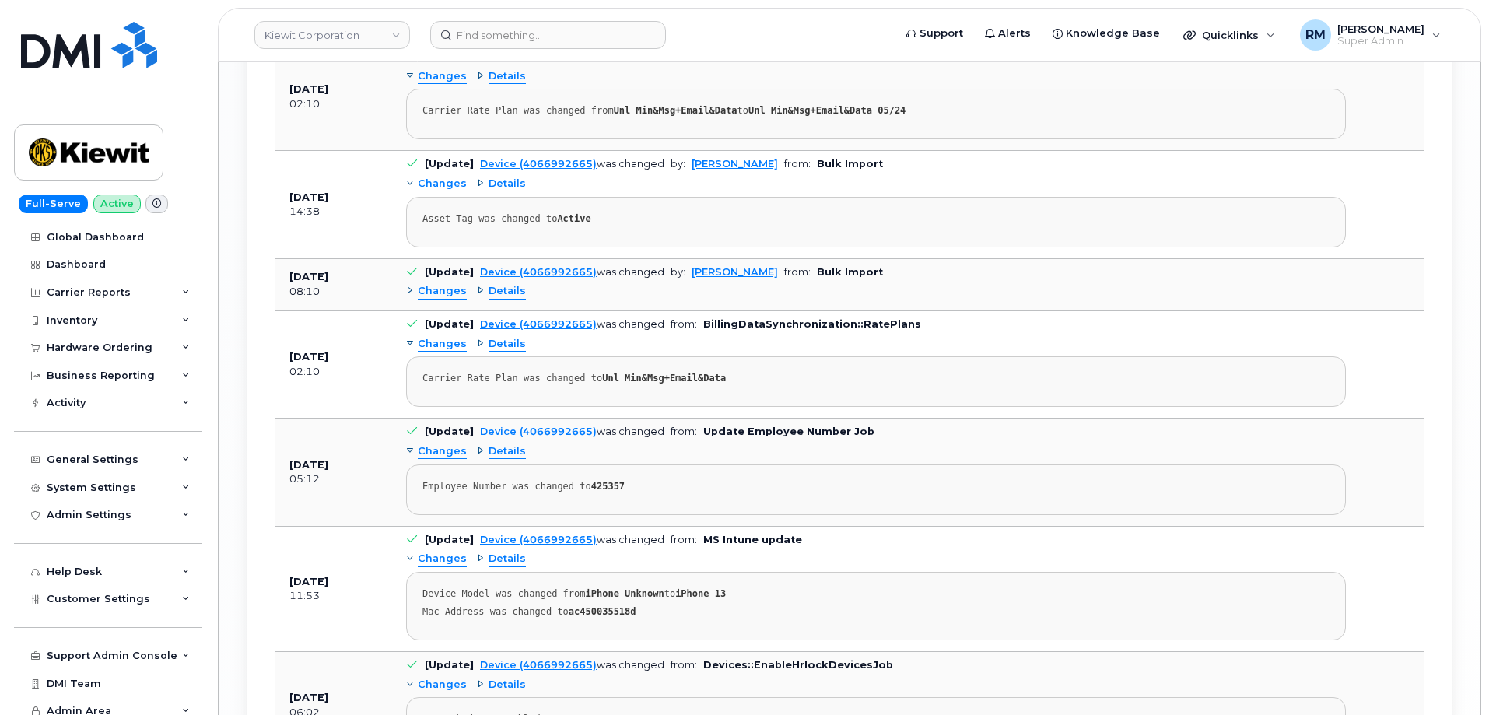
scroll to position [2807, 0]
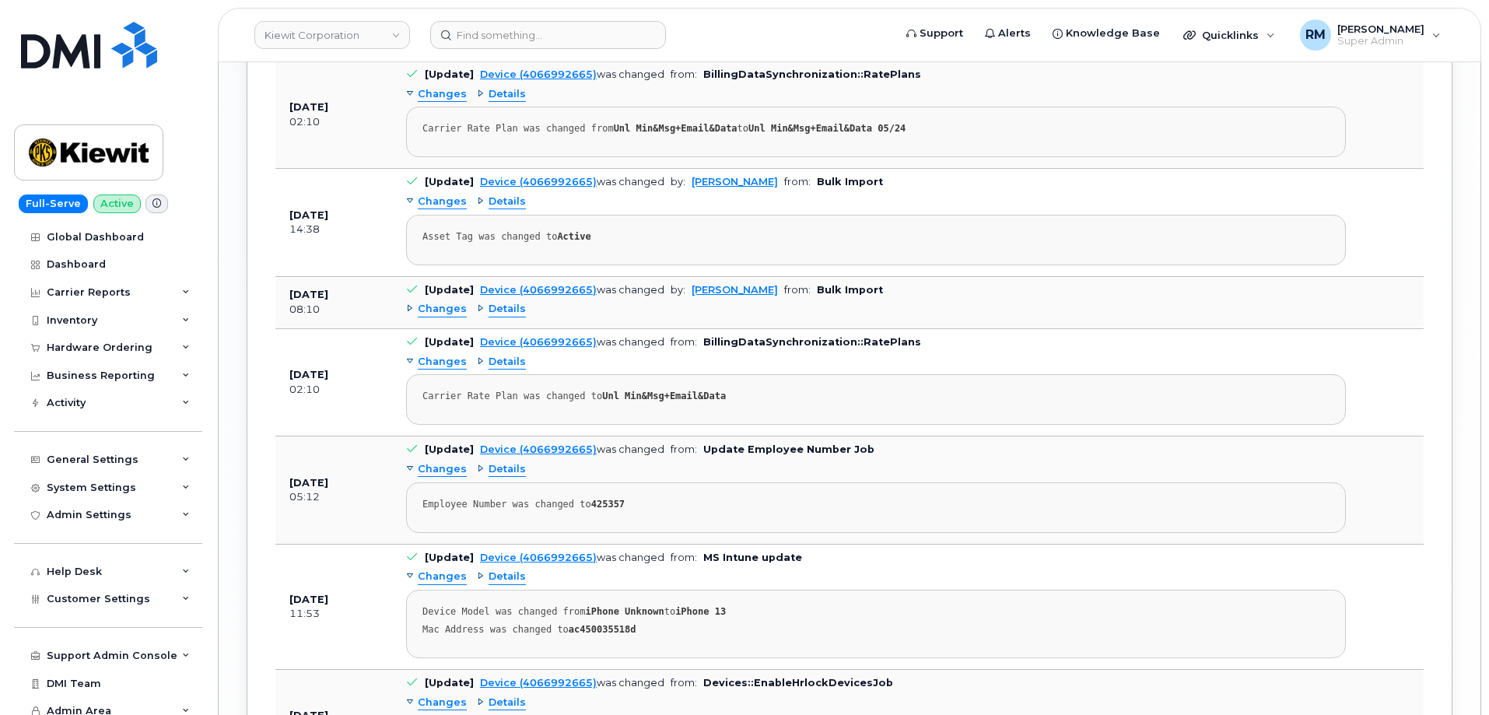
click at [439, 302] on span "Changes" at bounding box center [442, 309] width 49 height 15
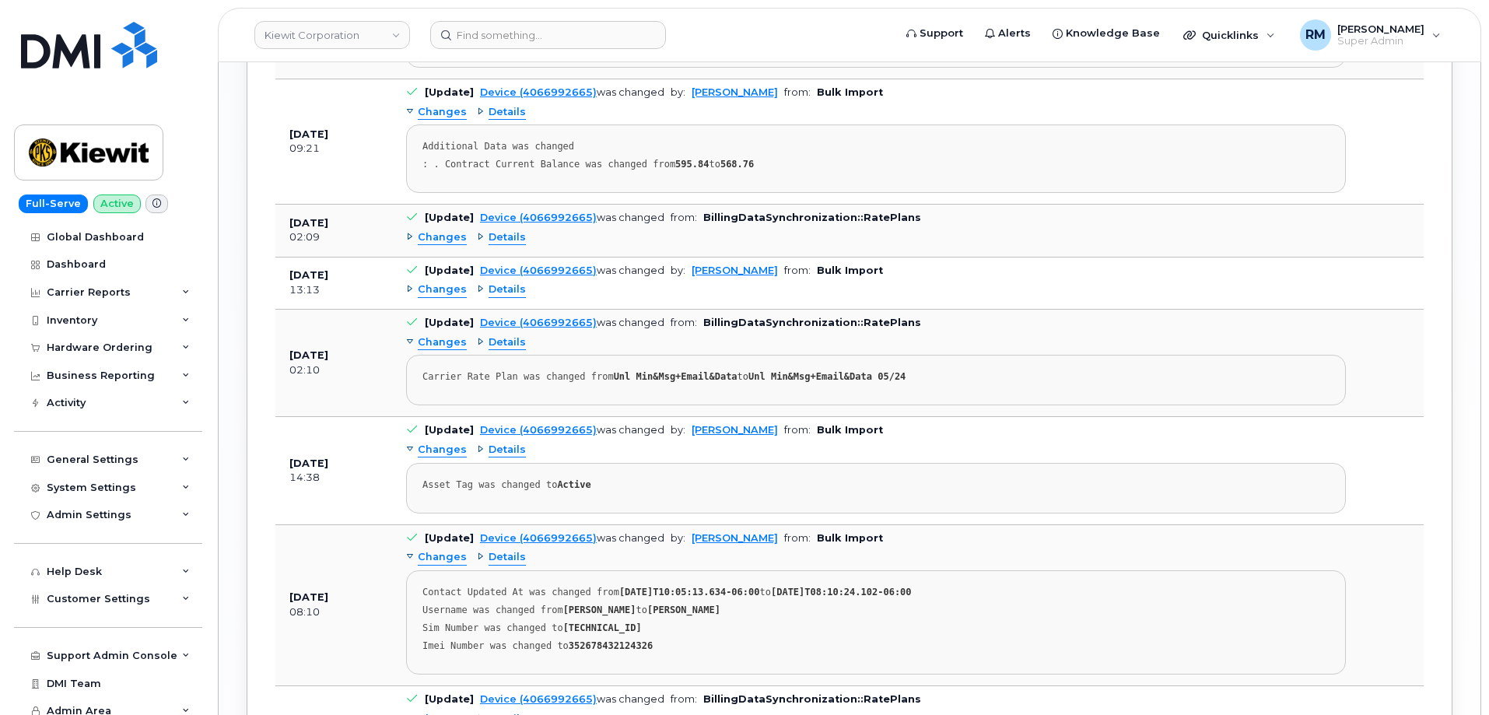
scroll to position [2495, 0]
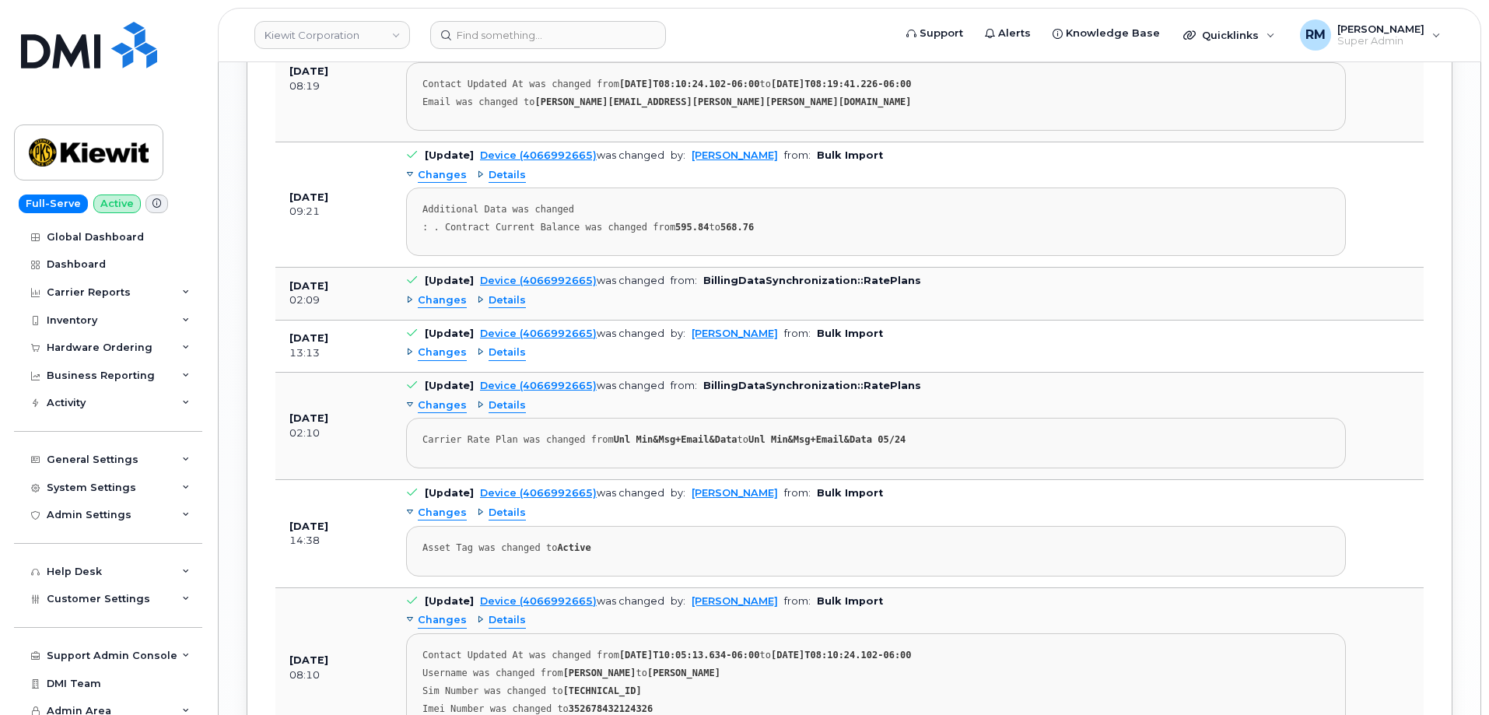
click at [430, 345] on span "Changes" at bounding box center [442, 352] width 49 height 15
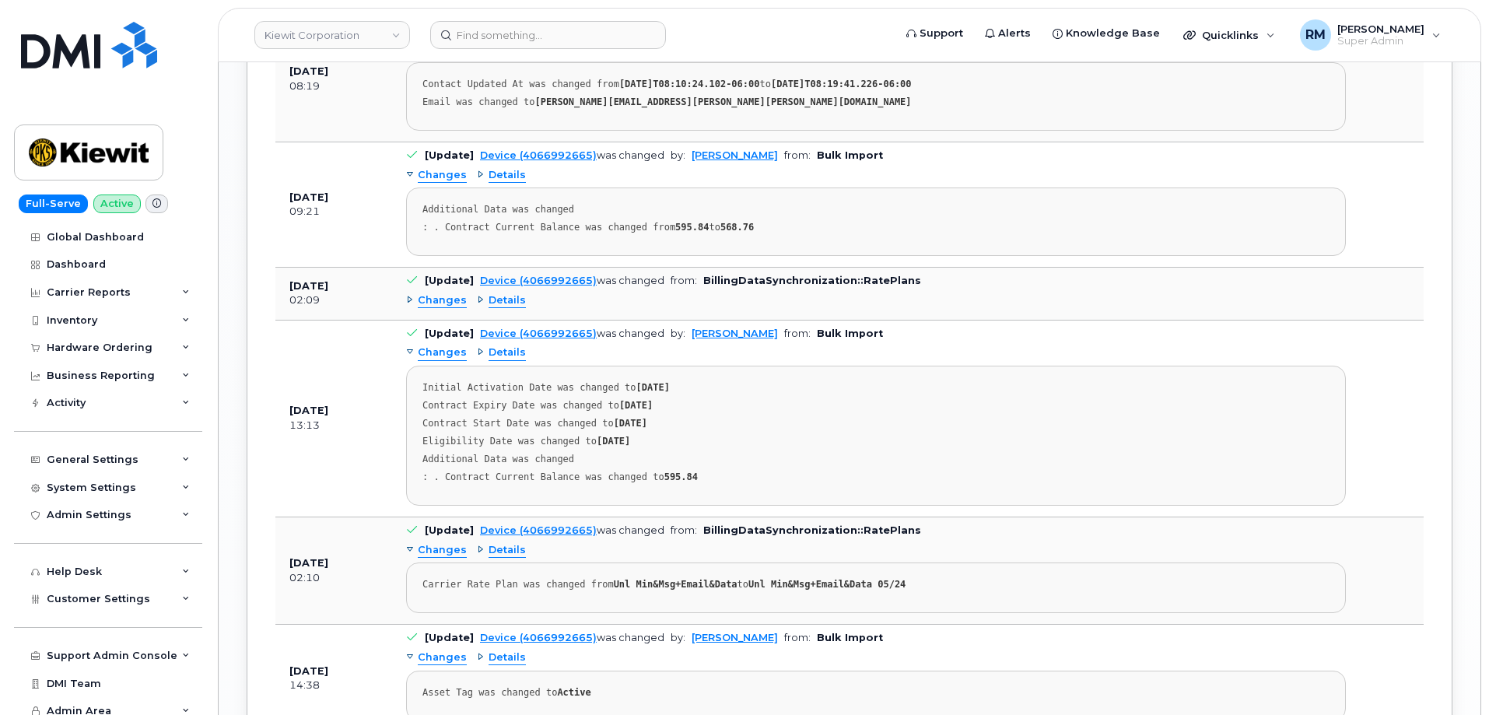
click at [435, 293] on span "Changes" at bounding box center [442, 300] width 49 height 15
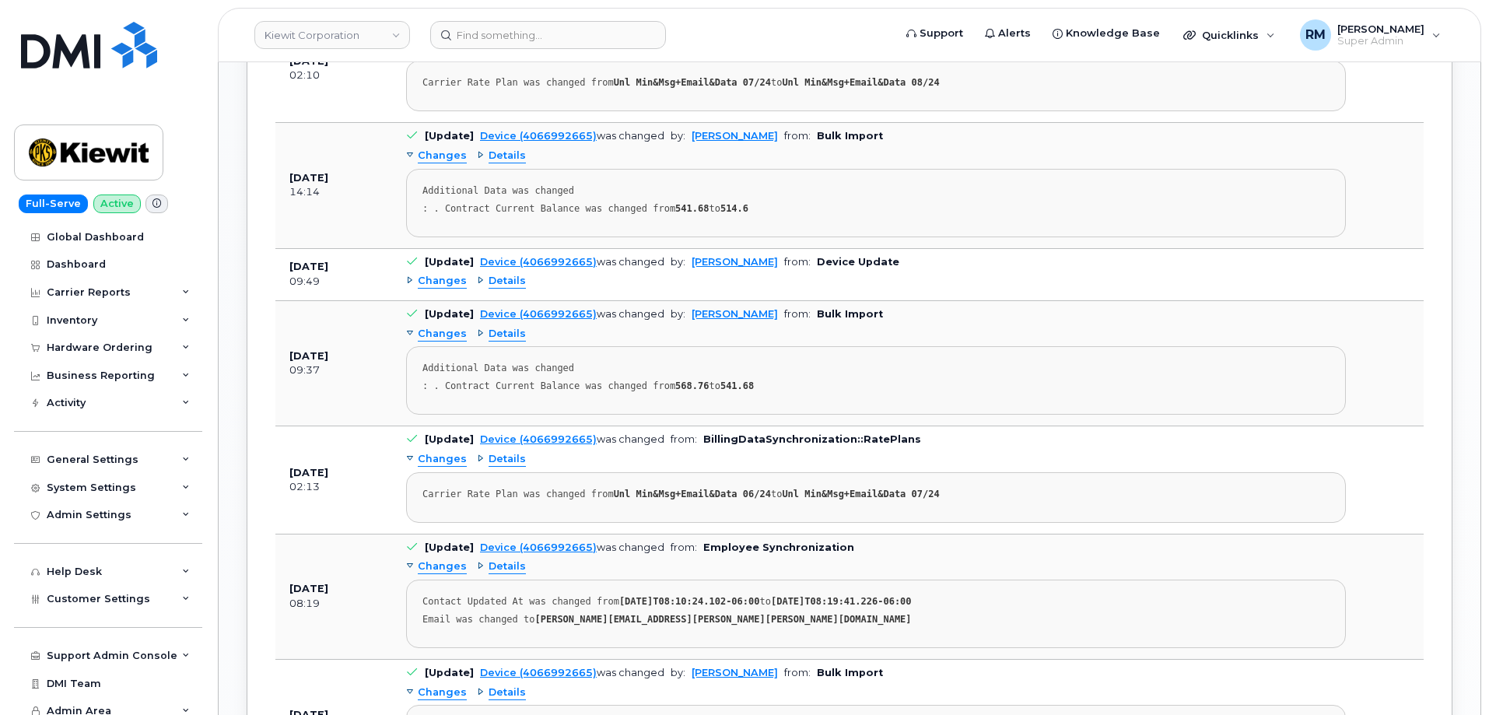
scroll to position [1951, 0]
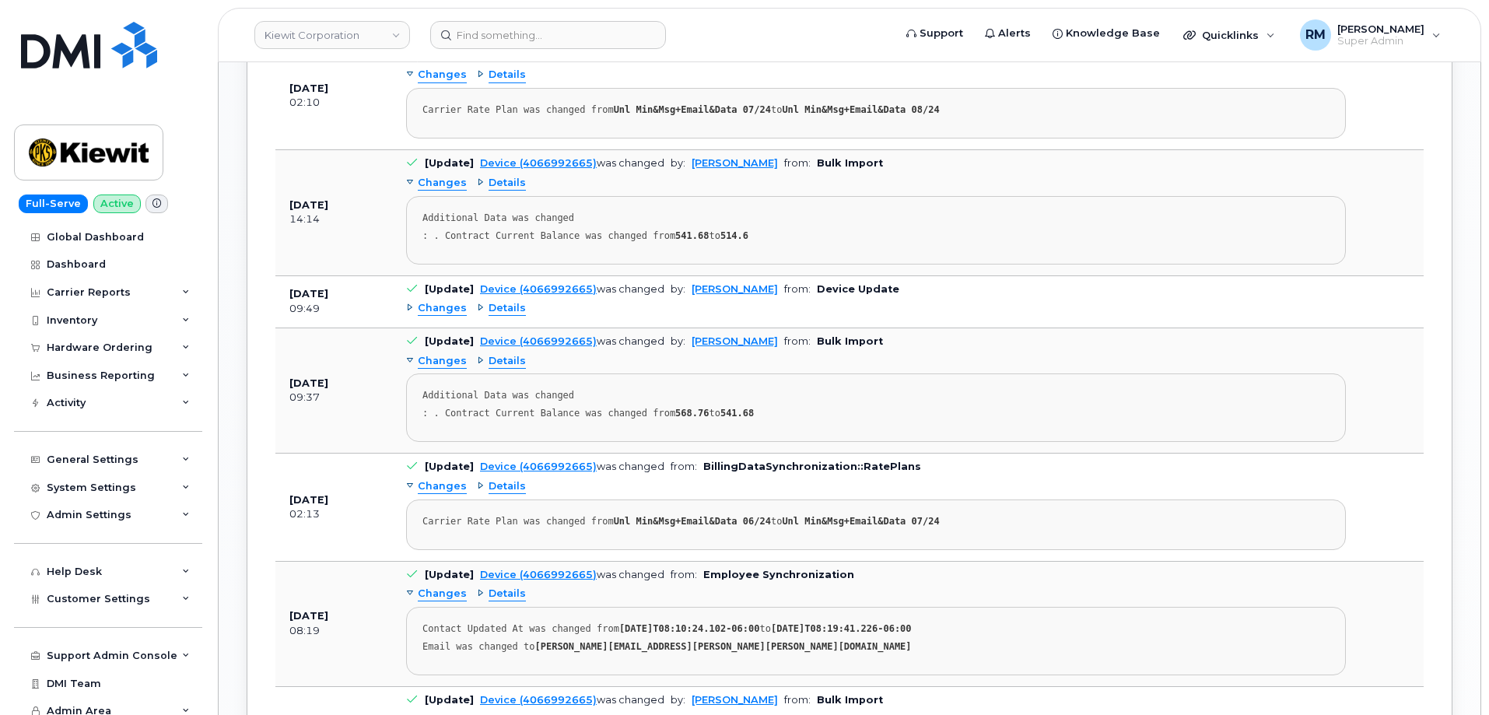
click at [429, 301] on span "Changes" at bounding box center [442, 308] width 49 height 15
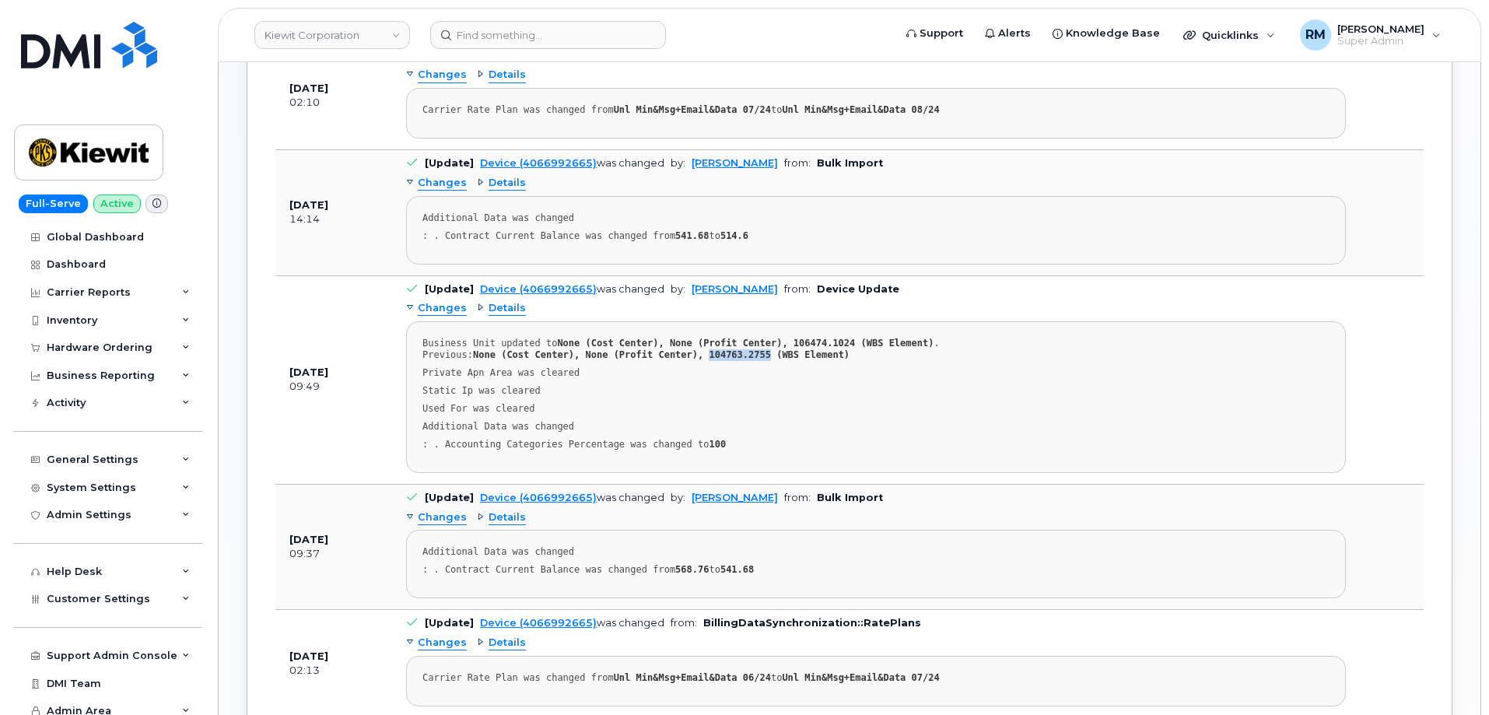
drag, startPoint x: 758, startPoint y: 340, endPoint x: 700, endPoint y: 344, distance: 57.7
click at [700, 349] on strong "None (Cost Center), None (Profit Center), 104763.2755 (WBS Element)" at bounding box center [661, 354] width 376 height 11
copy strong "104763.2755"
click at [573, 33] on input at bounding box center [548, 35] width 236 height 28
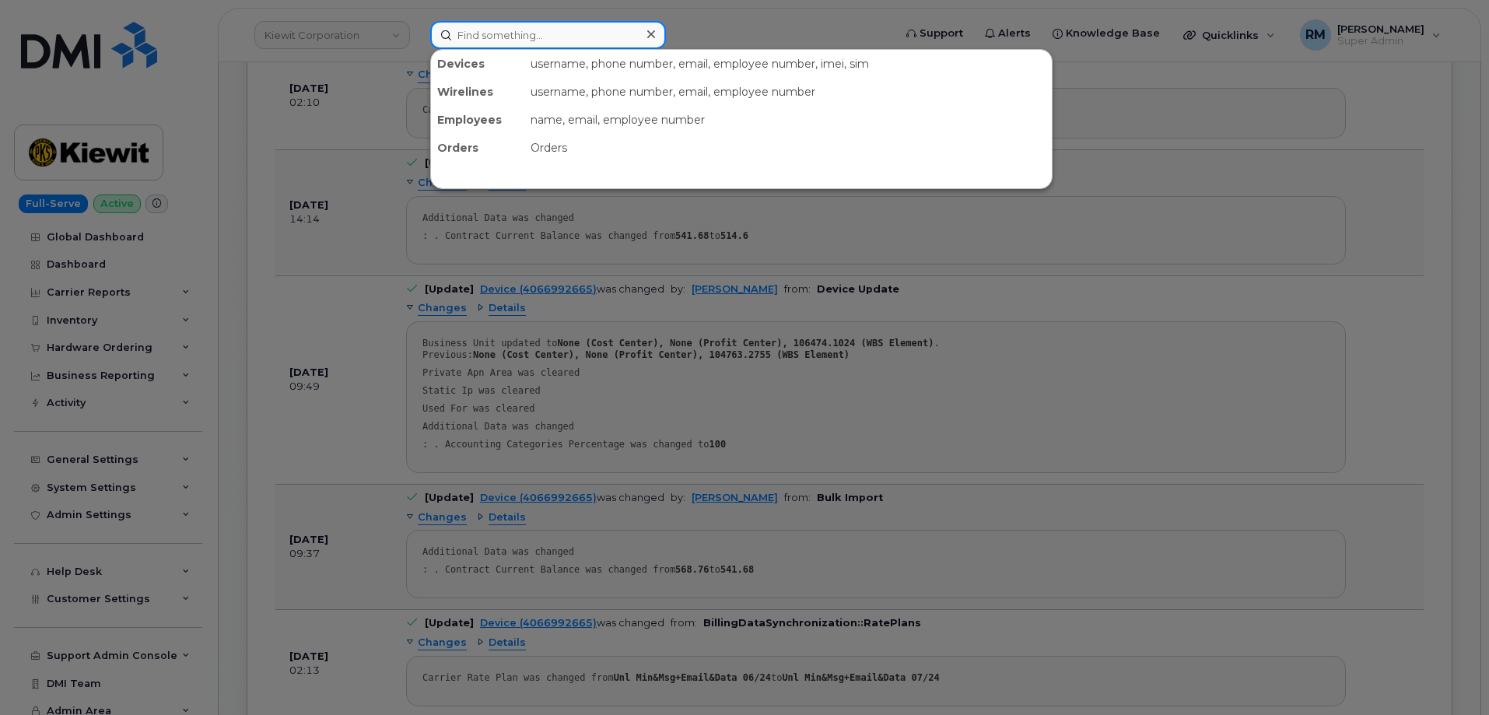
paste input "GETACHEW DEBELA"
type input "GETACHEW DEBELA"
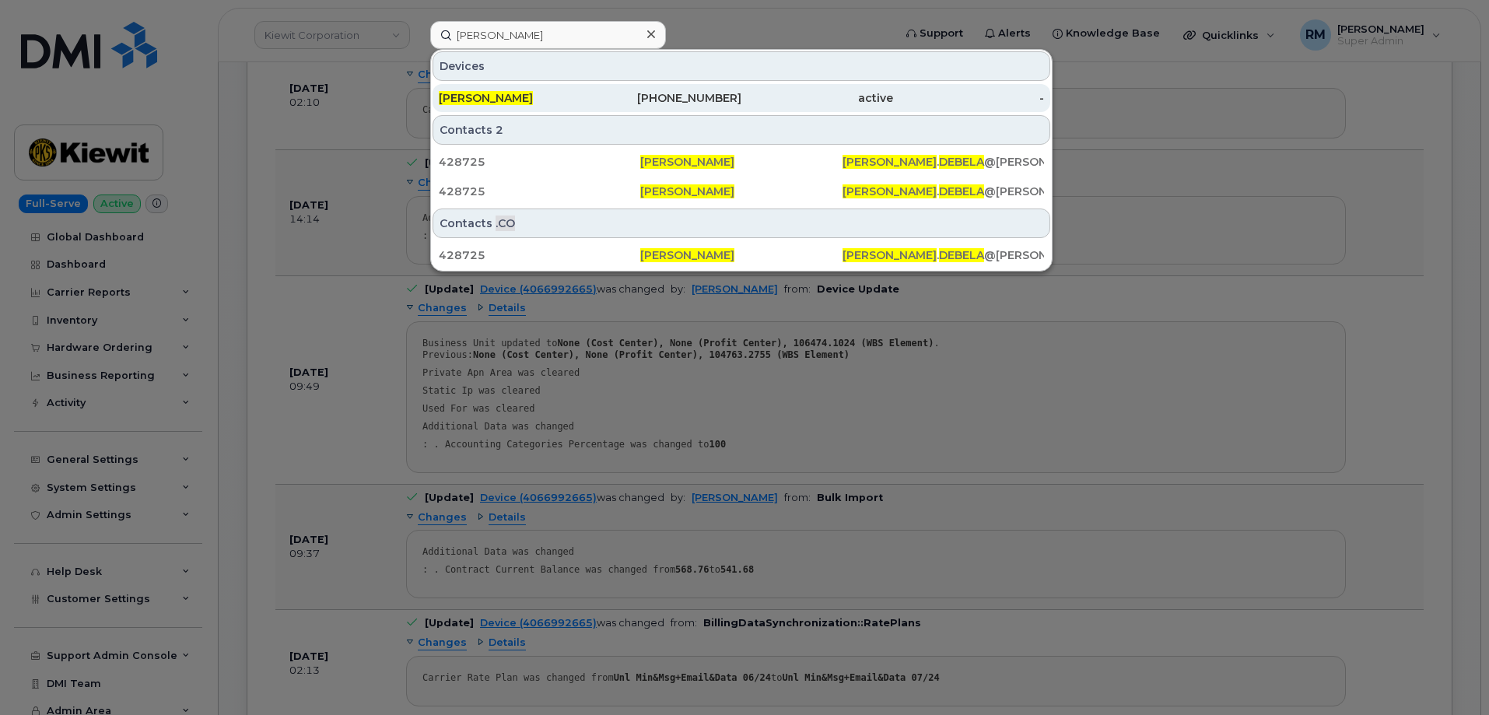
click at [538, 108] on div "GETACHEW DEBELA" at bounding box center [515, 98] width 152 height 28
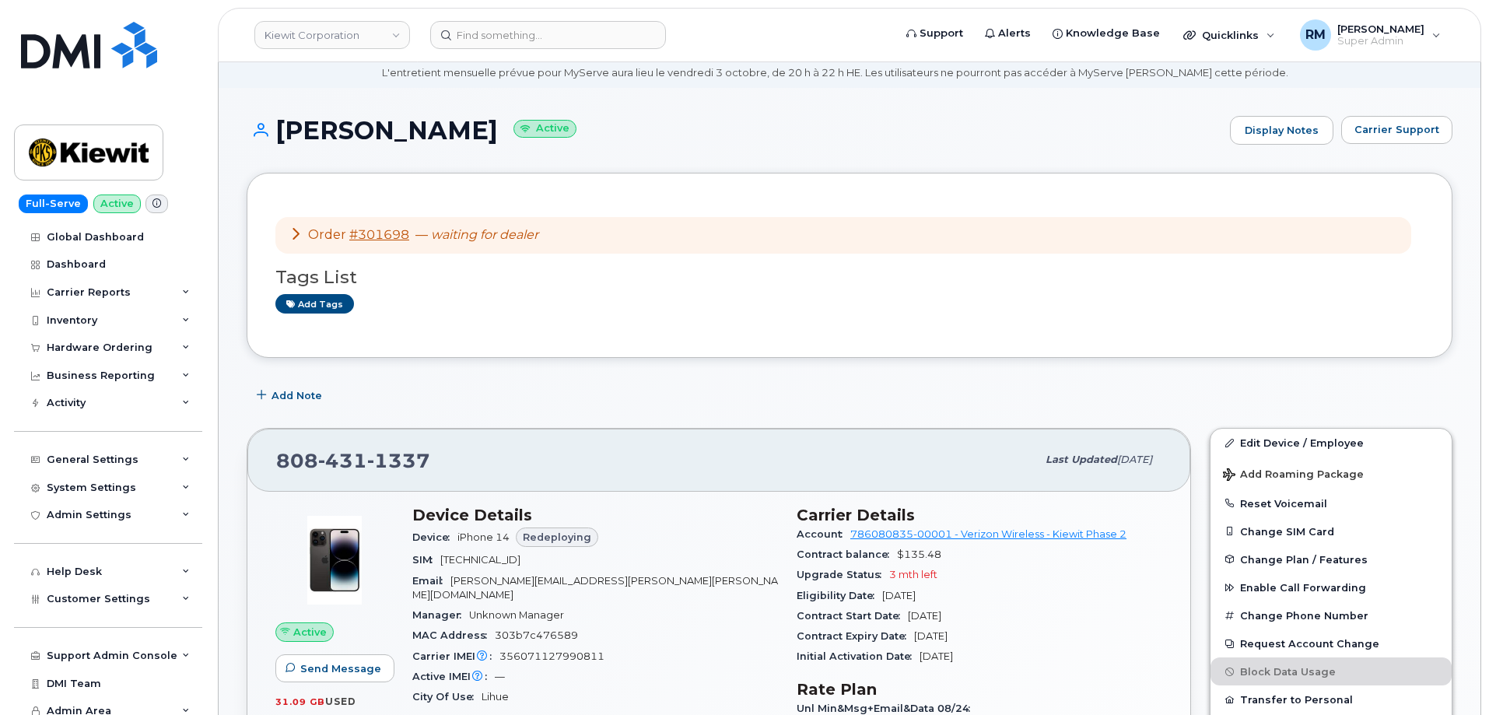
scroll to position [78, 0]
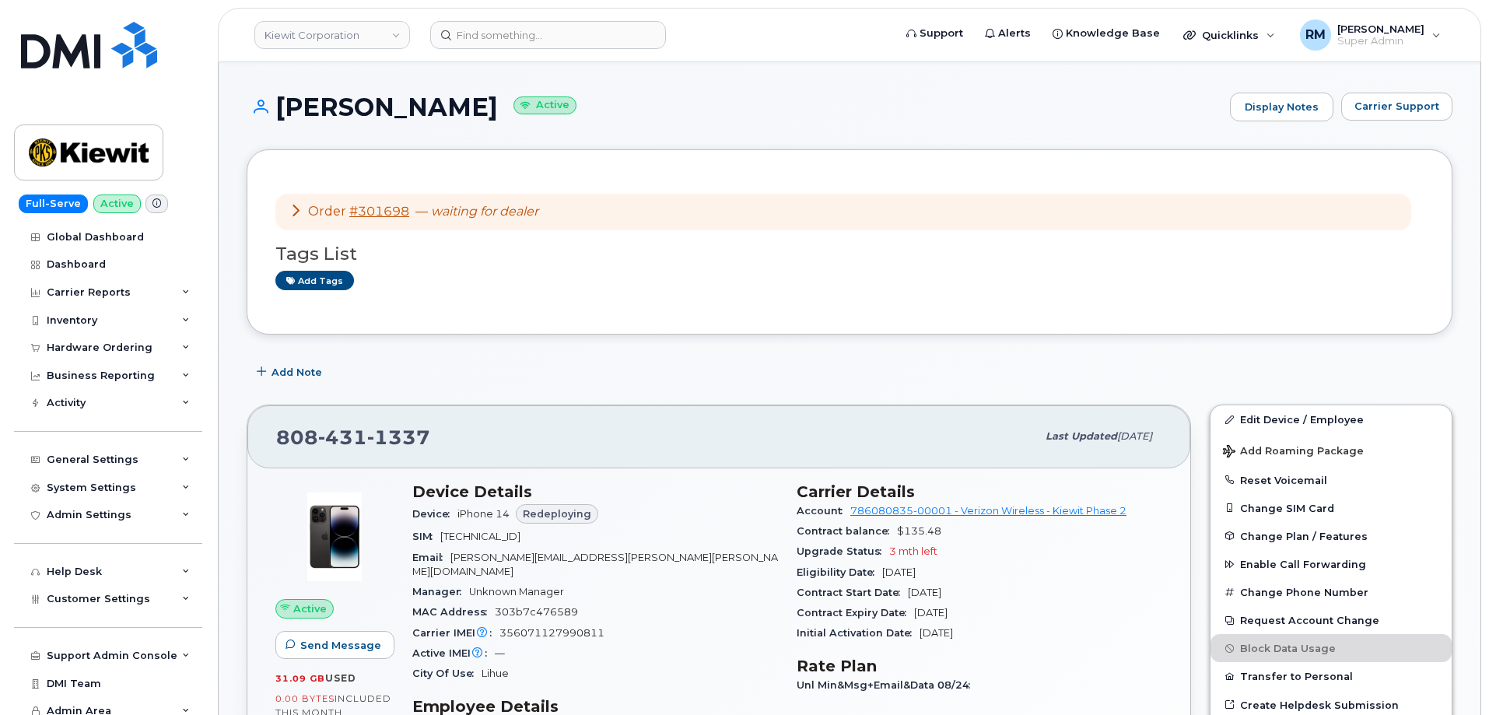
click at [296, 212] on icon at bounding box center [295, 210] width 12 height 12
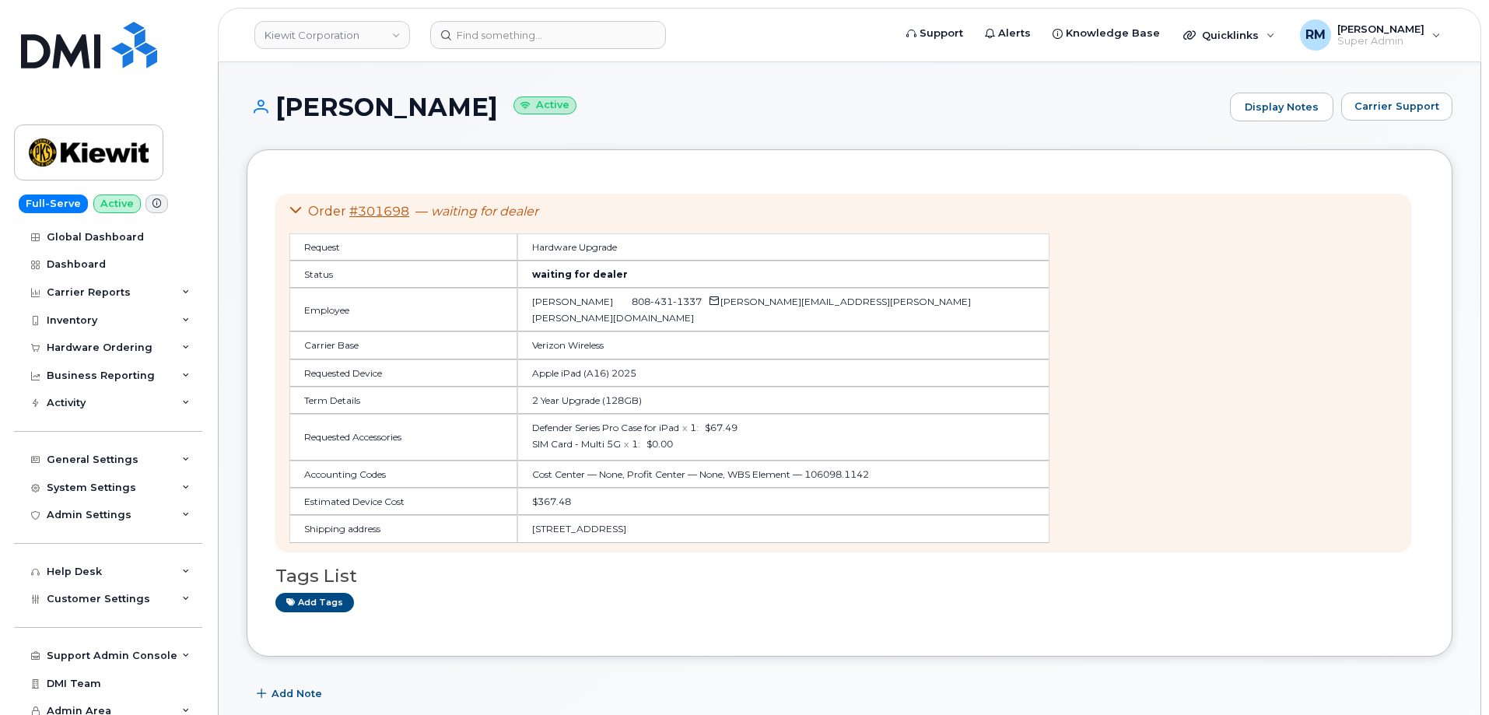
click at [296, 212] on icon at bounding box center [295, 210] width 12 height 12
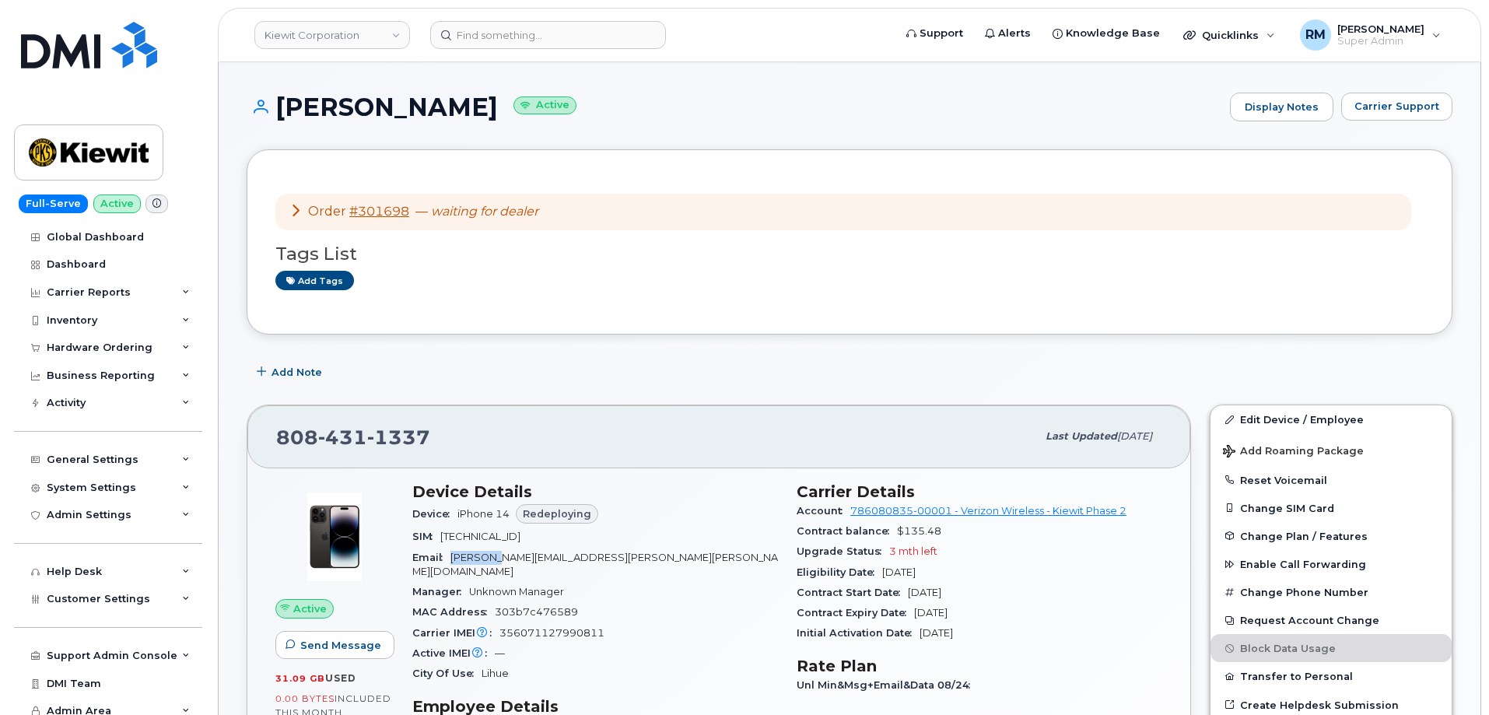
drag, startPoint x: 510, startPoint y: 558, endPoint x: 446, endPoint y: 558, distance: 63.8
click at [446, 558] on div "Email GETACHEW.DEBELA@KIEWIT.COM" at bounding box center [595, 565] width 366 height 35
copy span "GETACHEW"
click at [533, 36] on input at bounding box center [548, 35] width 236 height 28
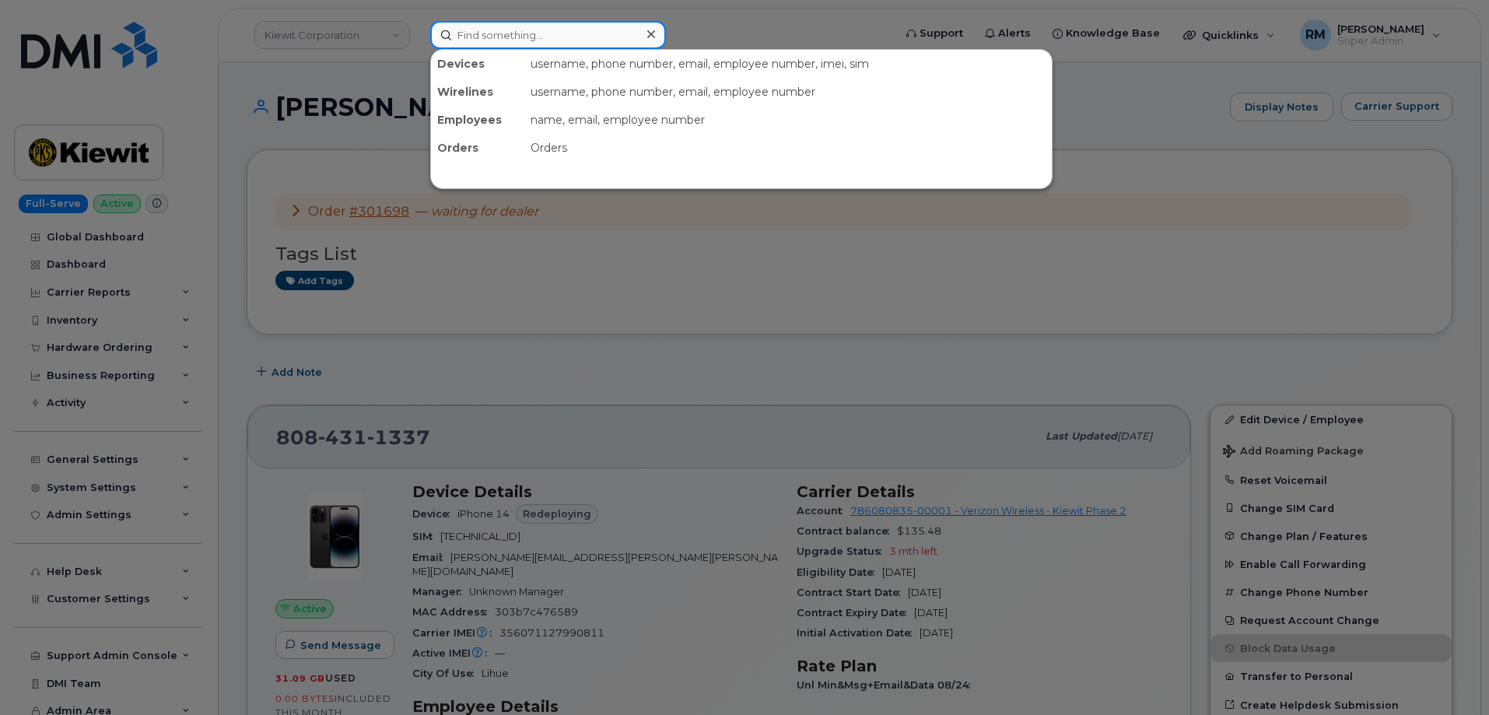
paste input "402-953-8337"
type input "402-953-8337"
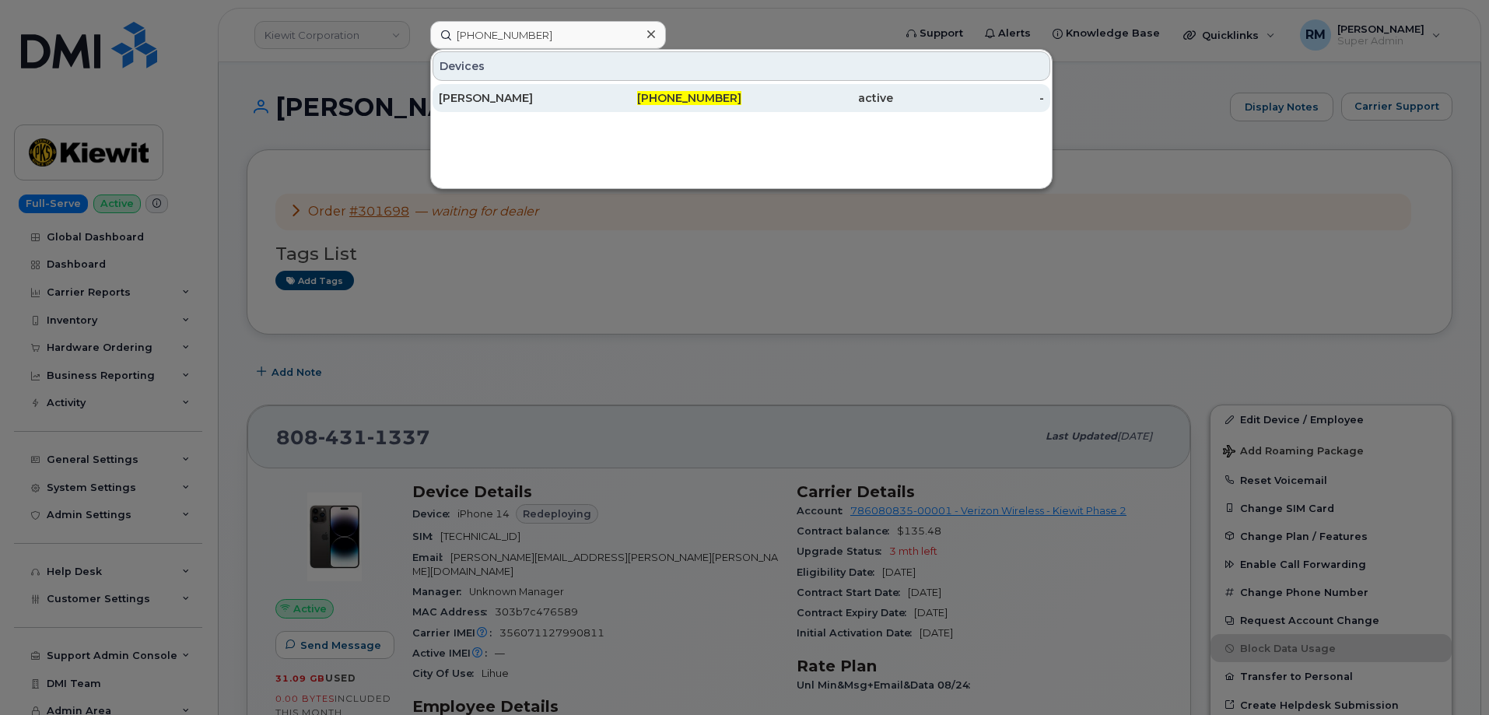
click at [511, 97] on div "[PERSON_NAME]" at bounding box center [515, 98] width 152 height 16
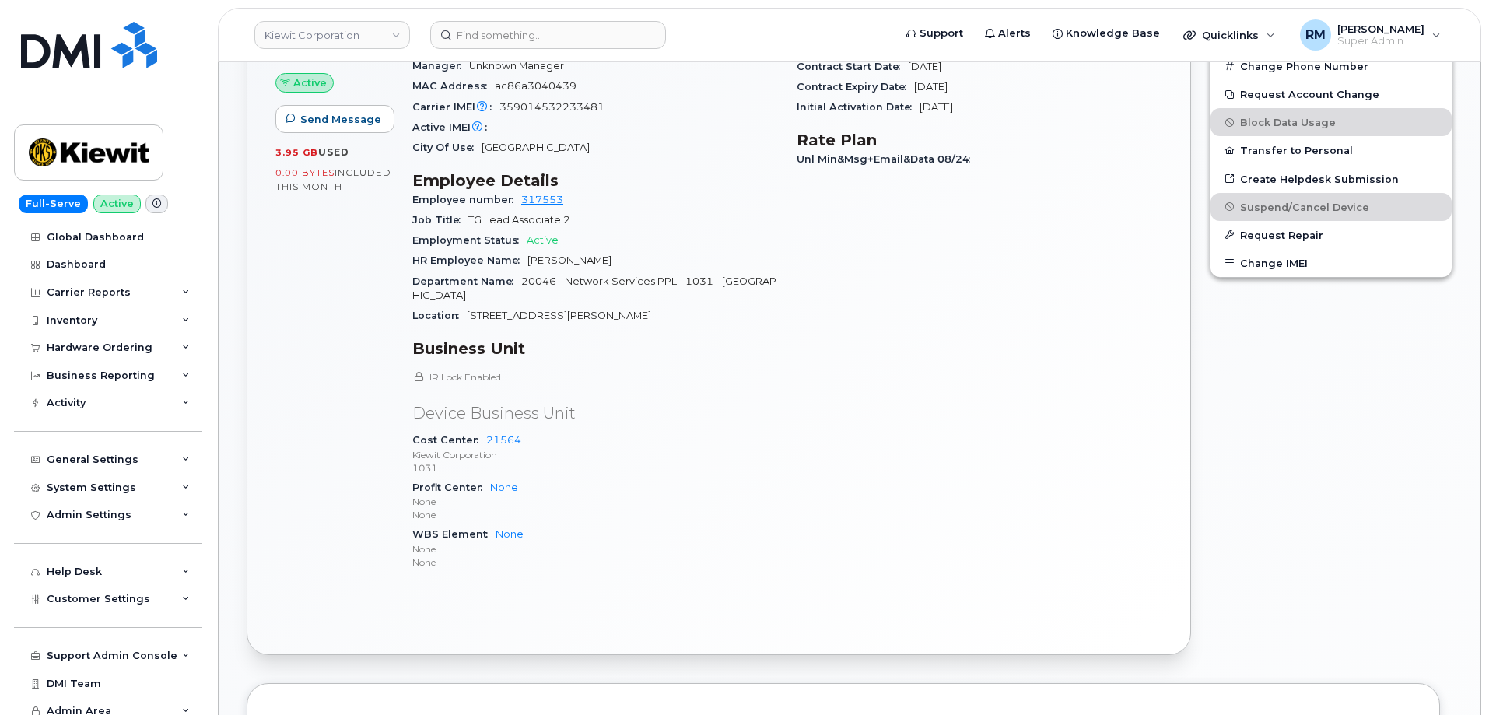
scroll to position [700, 0]
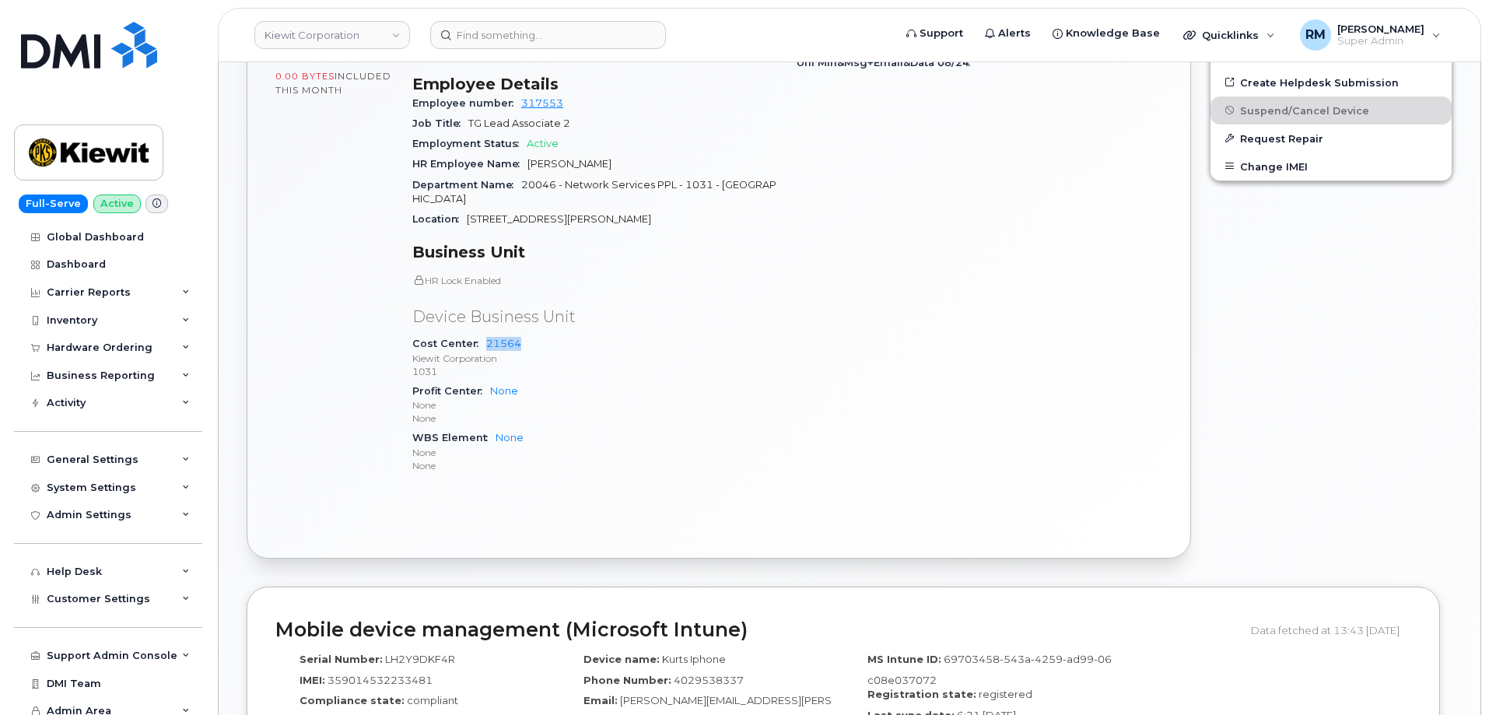
drag, startPoint x: 499, startPoint y: 315, endPoint x: 480, endPoint y: 315, distance: 19.4
click at [480, 334] on div "Cost Center 21564 [PERSON_NAME] Corporation 1031" at bounding box center [595, 357] width 366 height 47
copy link "21564"
click at [524, 42] on input at bounding box center [548, 35] width 236 height 28
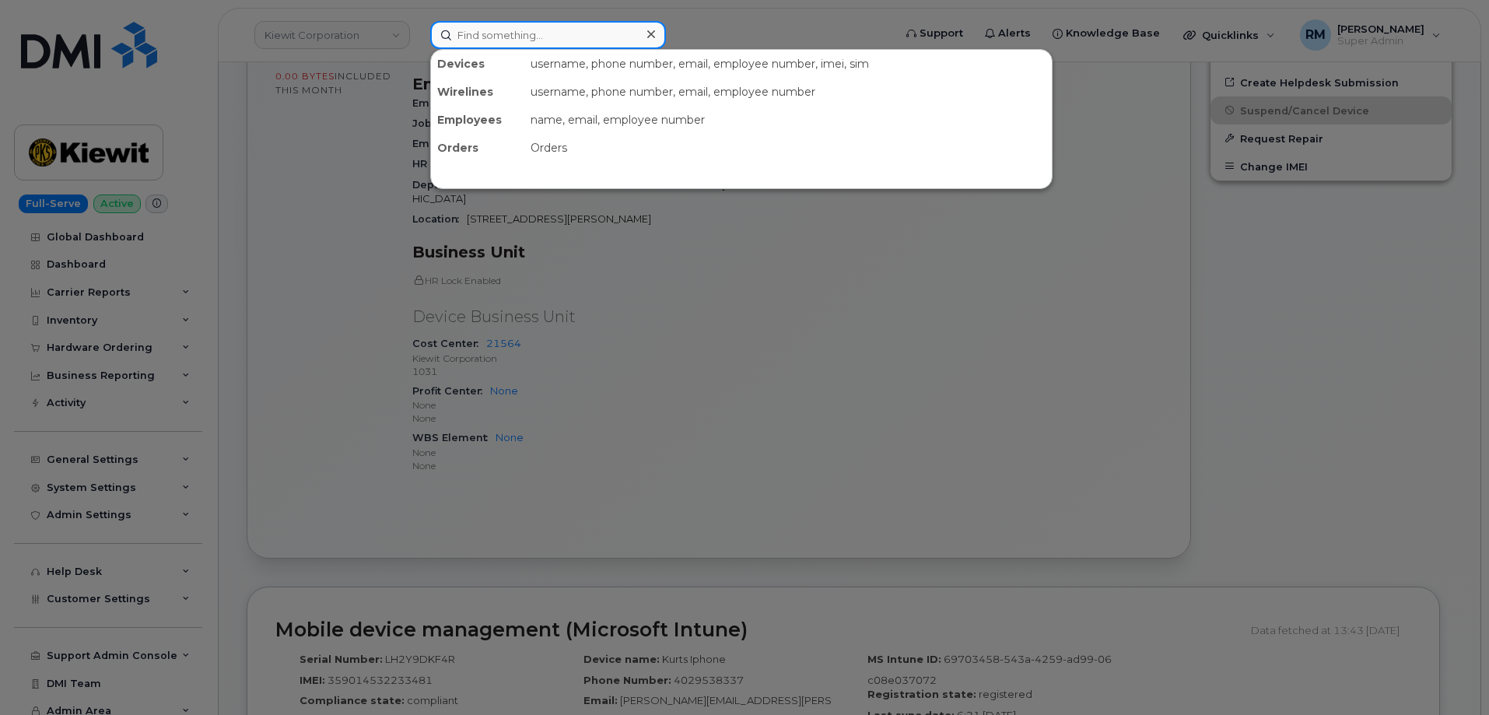
paste input "6043176886"
type input "6043176886"
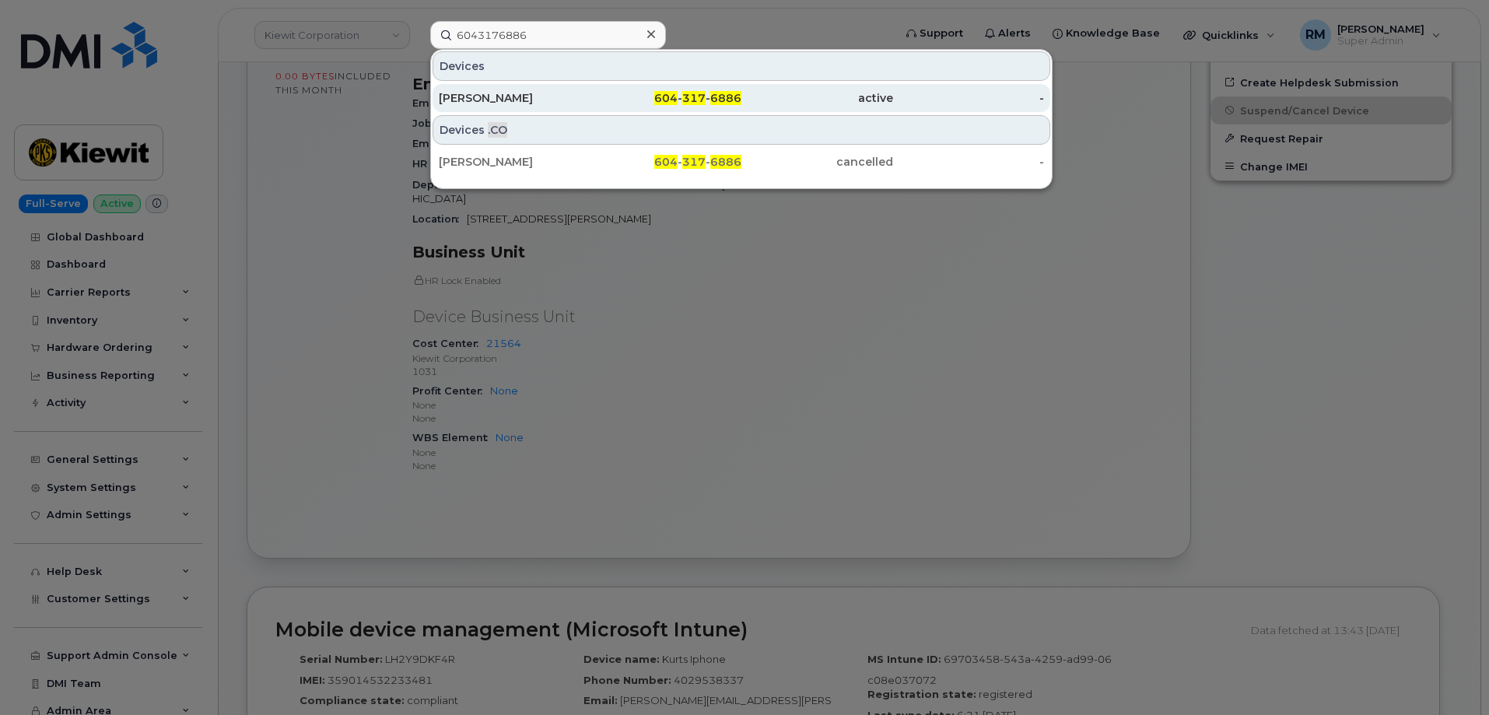
click at [489, 100] on div "John Allan" at bounding box center [515, 98] width 152 height 16
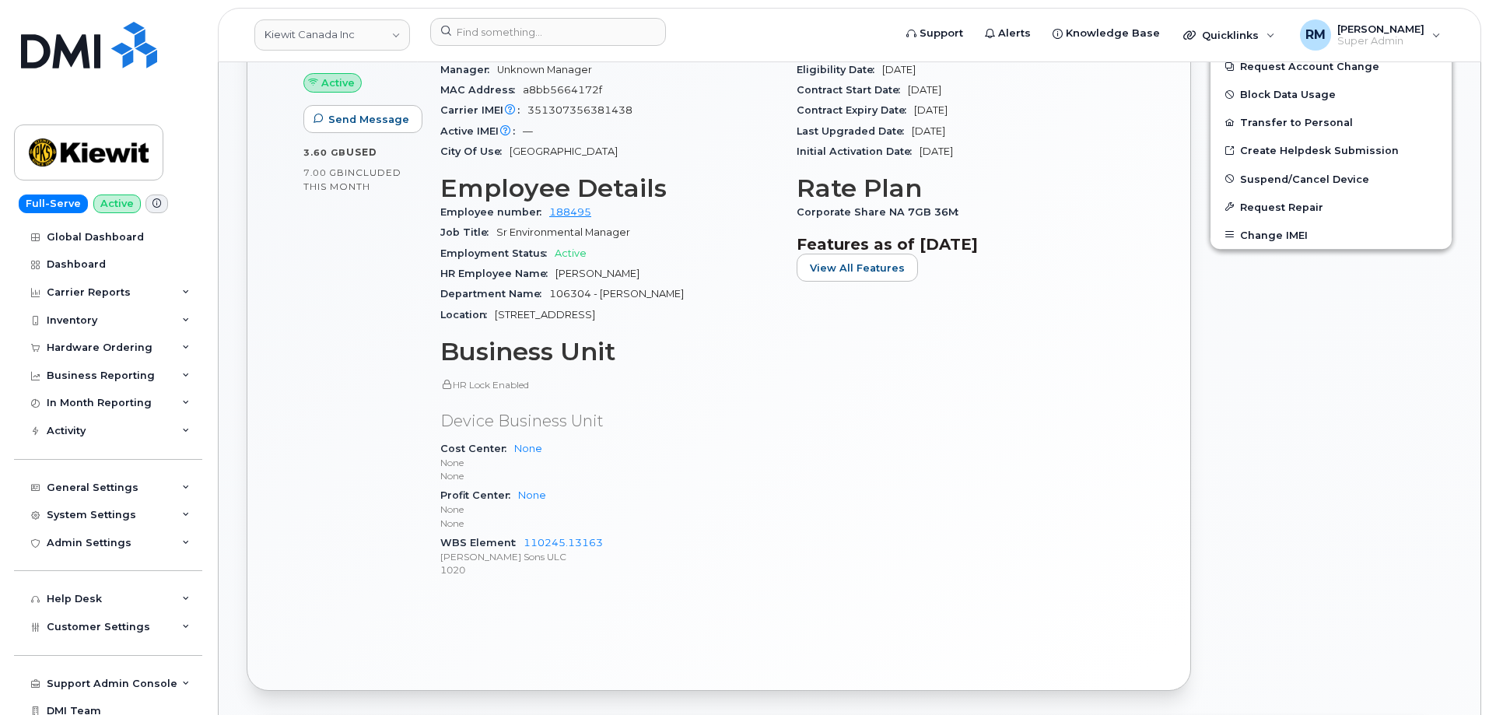
scroll to position [887, 0]
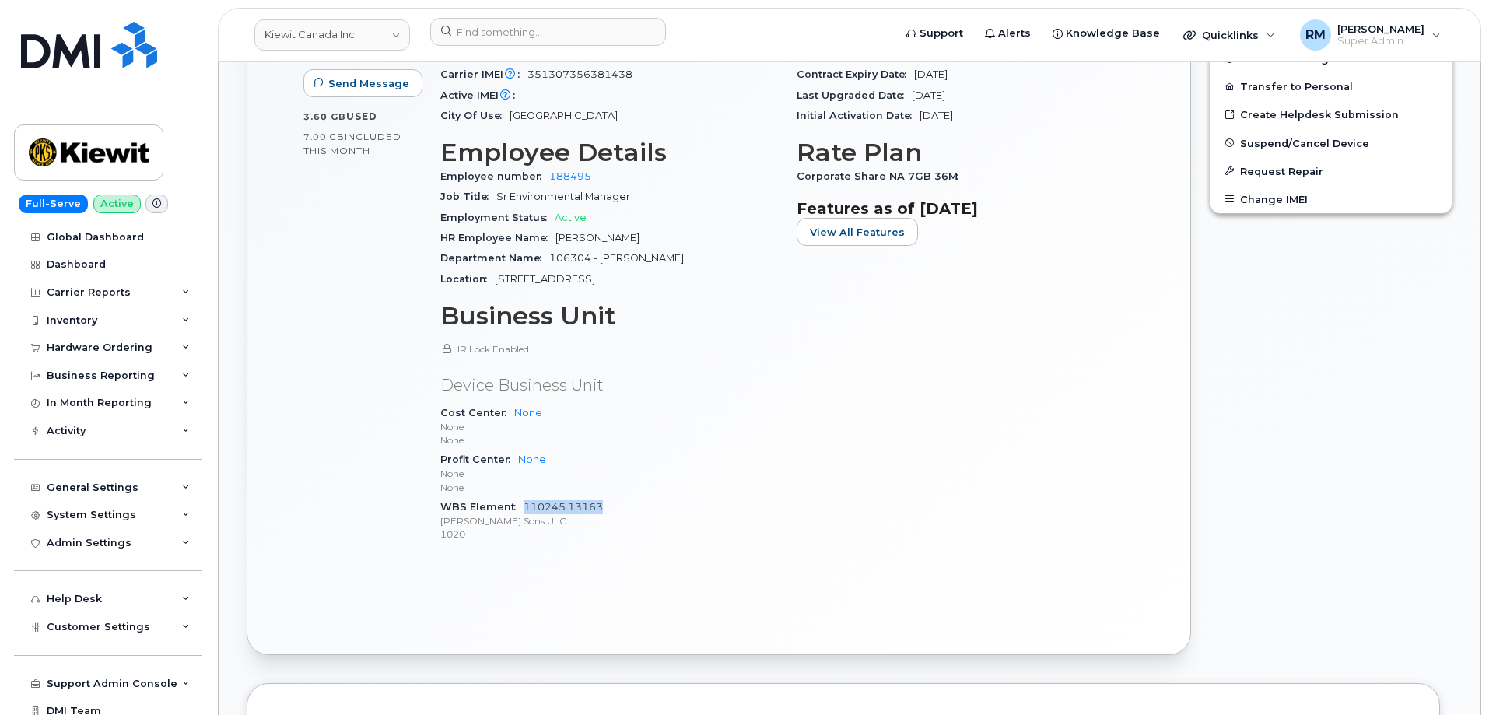
drag, startPoint x: 611, startPoint y: 491, endPoint x: 524, endPoint y: 492, distance: 87.1
click at [524, 497] on div "WBS Element 110245.13163 Peter Kiewit Sons ULC 1020" at bounding box center [609, 520] width 338 height 47
copy link "110245.13163"
click at [163, 482] on div "General Settings" at bounding box center [108, 488] width 188 height 28
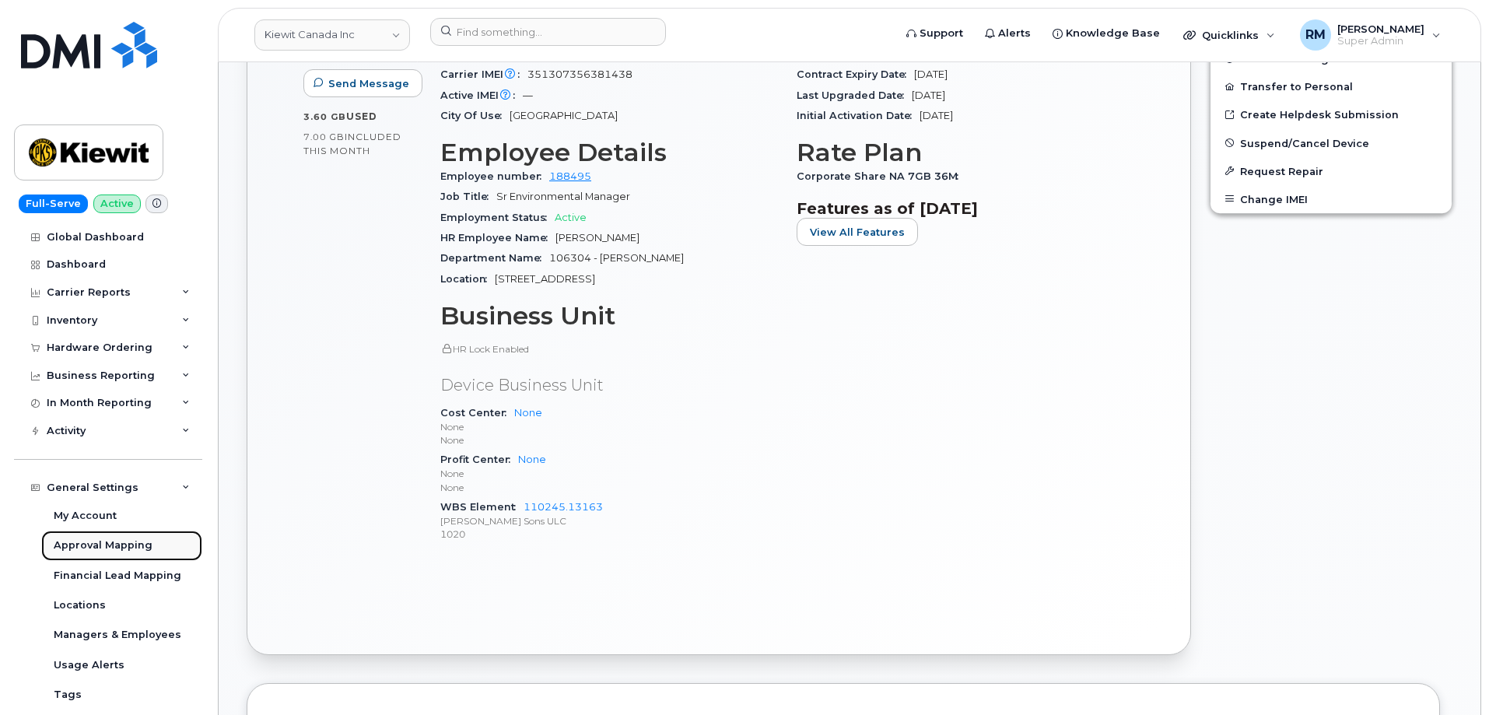
click at [117, 540] on div "Approval Mapping" at bounding box center [103, 545] width 99 height 14
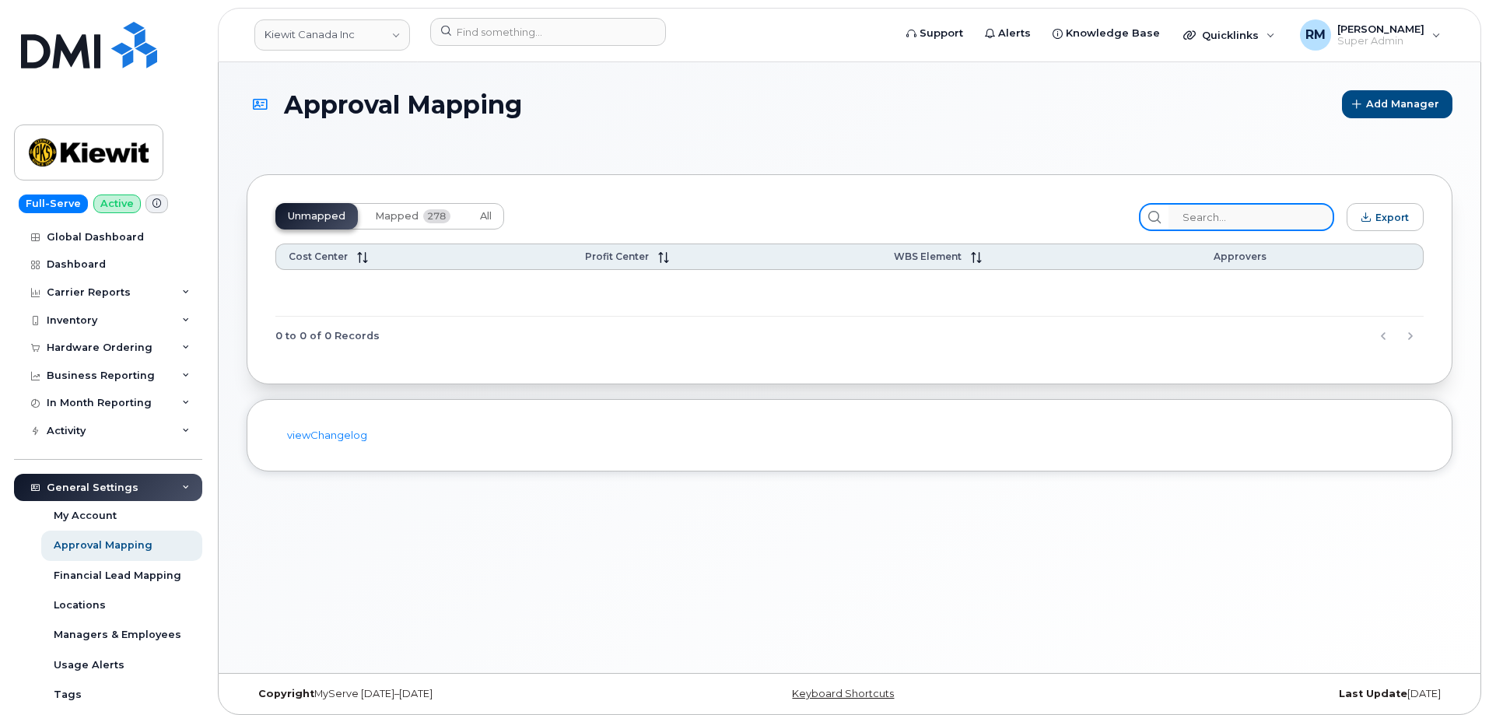
click at [1206, 216] on input "search" at bounding box center [1251, 217] width 166 height 28
paste input "110245.13163"
type input "110245.13163"
click at [393, 214] on span "Mapped" at bounding box center [397, 216] width 44 height 12
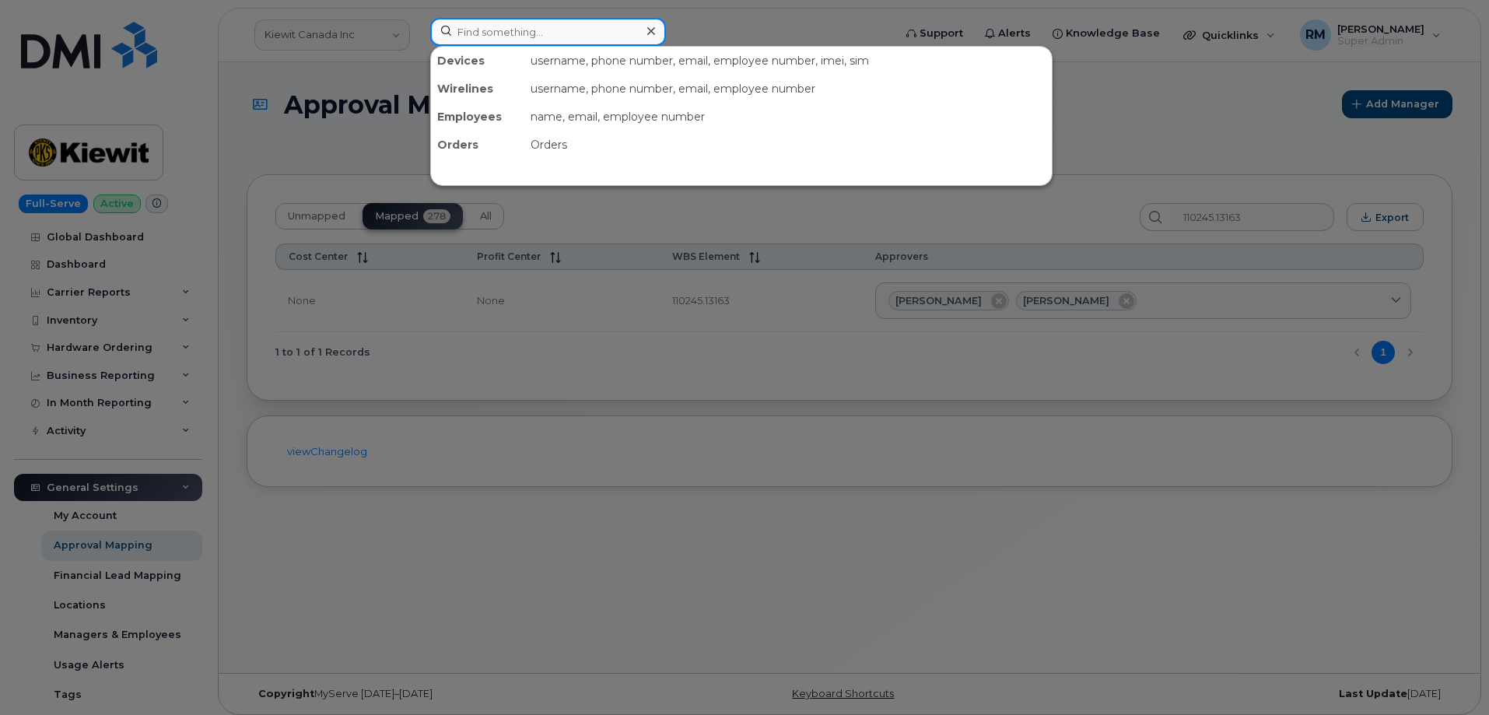
click at [487, 30] on input at bounding box center [548, 32] width 236 height 28
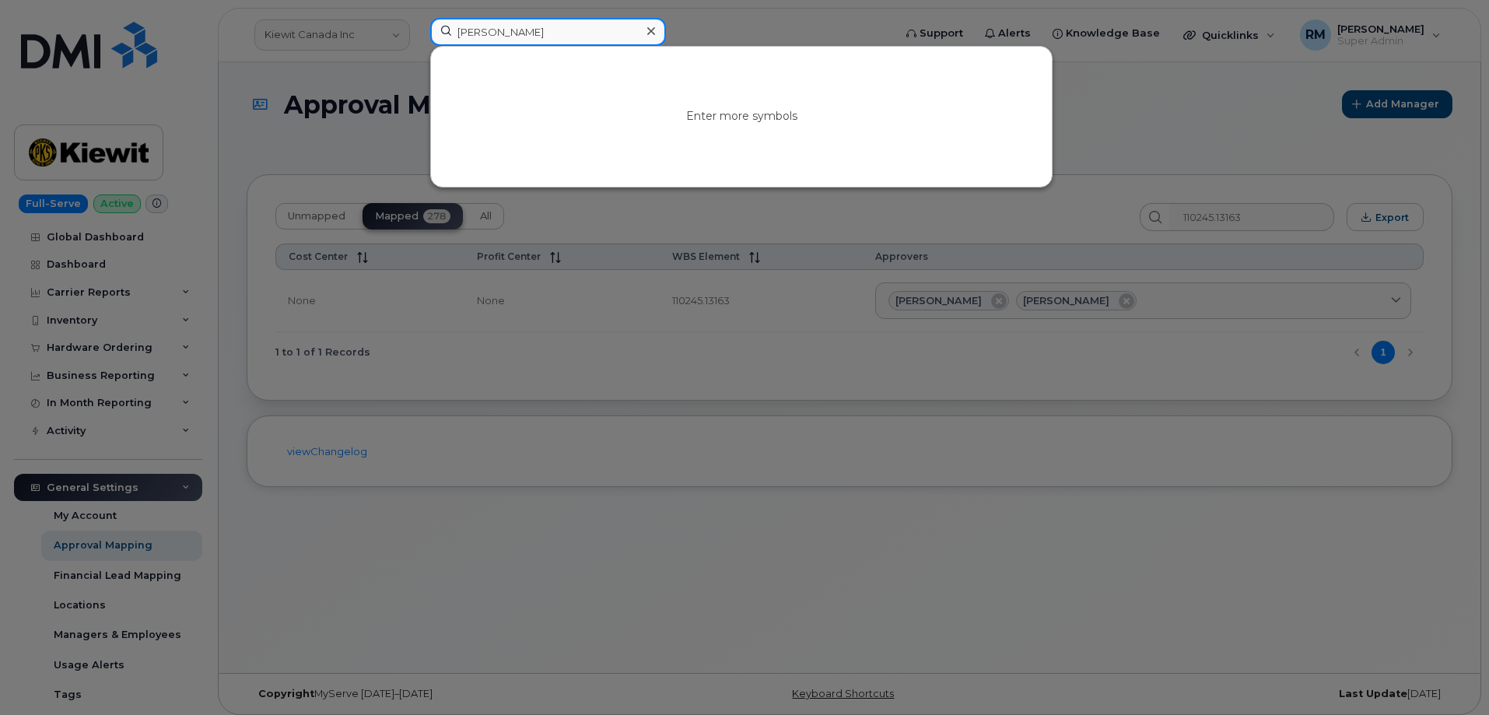
type input "christopher le"
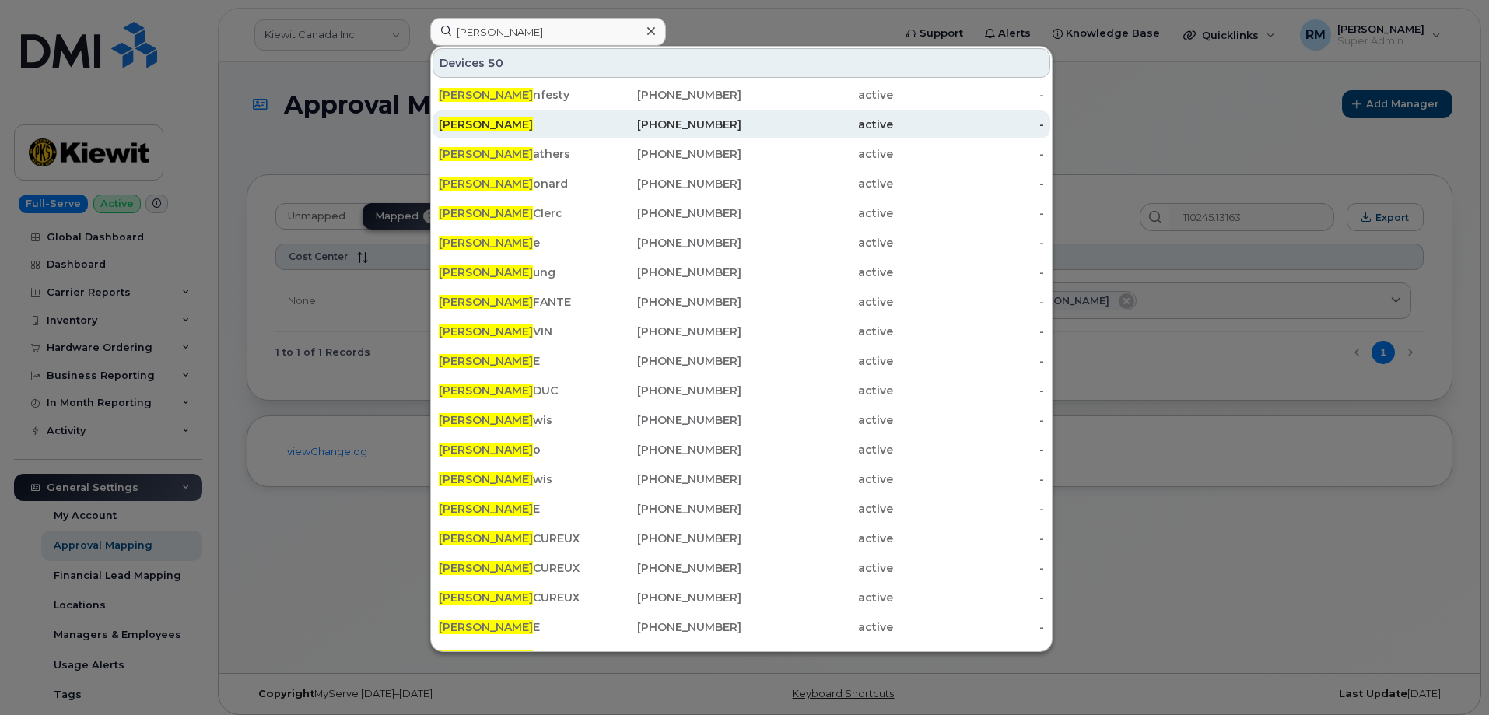
click at [506, 121] on span "Christopher Le" at bounding box center [486, 124] width 94 height 14
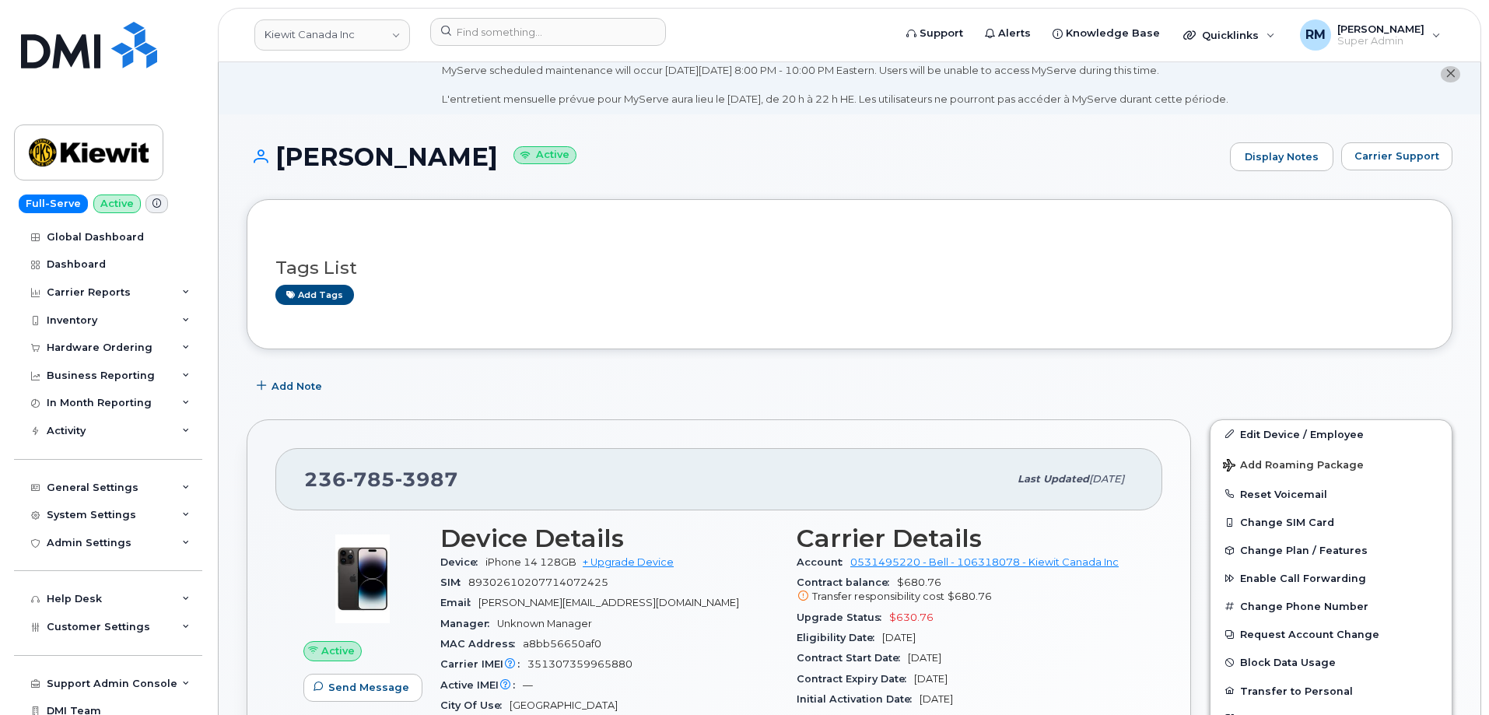
scroll to position [78, 0]
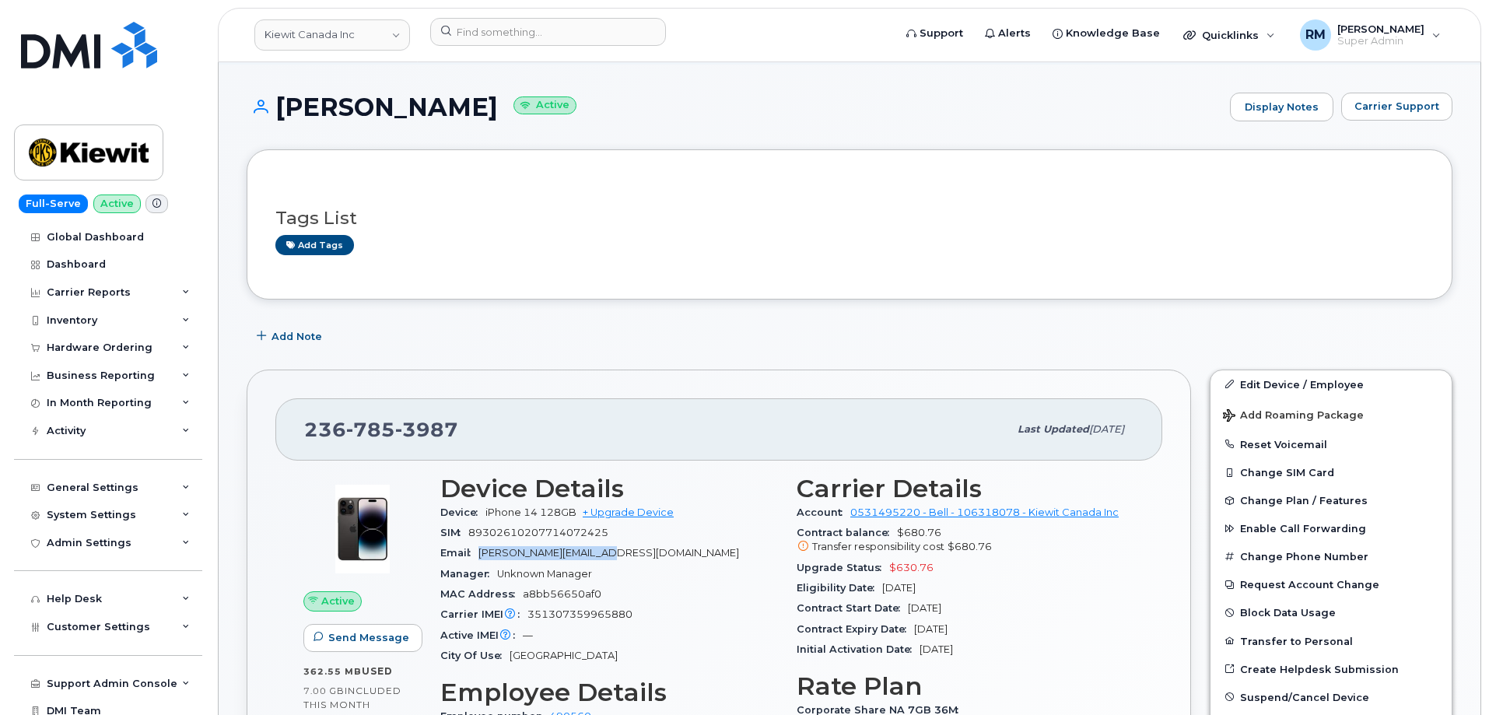
drag, startPoint x: 576, startPoint y: 552, endPoint x: 478, endPoint y: 548, distance: 98.1
click at [478, 548] on div "Email [PERSON_NAME][EMAIL_ADDRESS][DOMAIN_NAME]" at bounding box center [609, 553] width 338 height 20
copy span "CHRISTOPHER.LE@KLTP.CA"
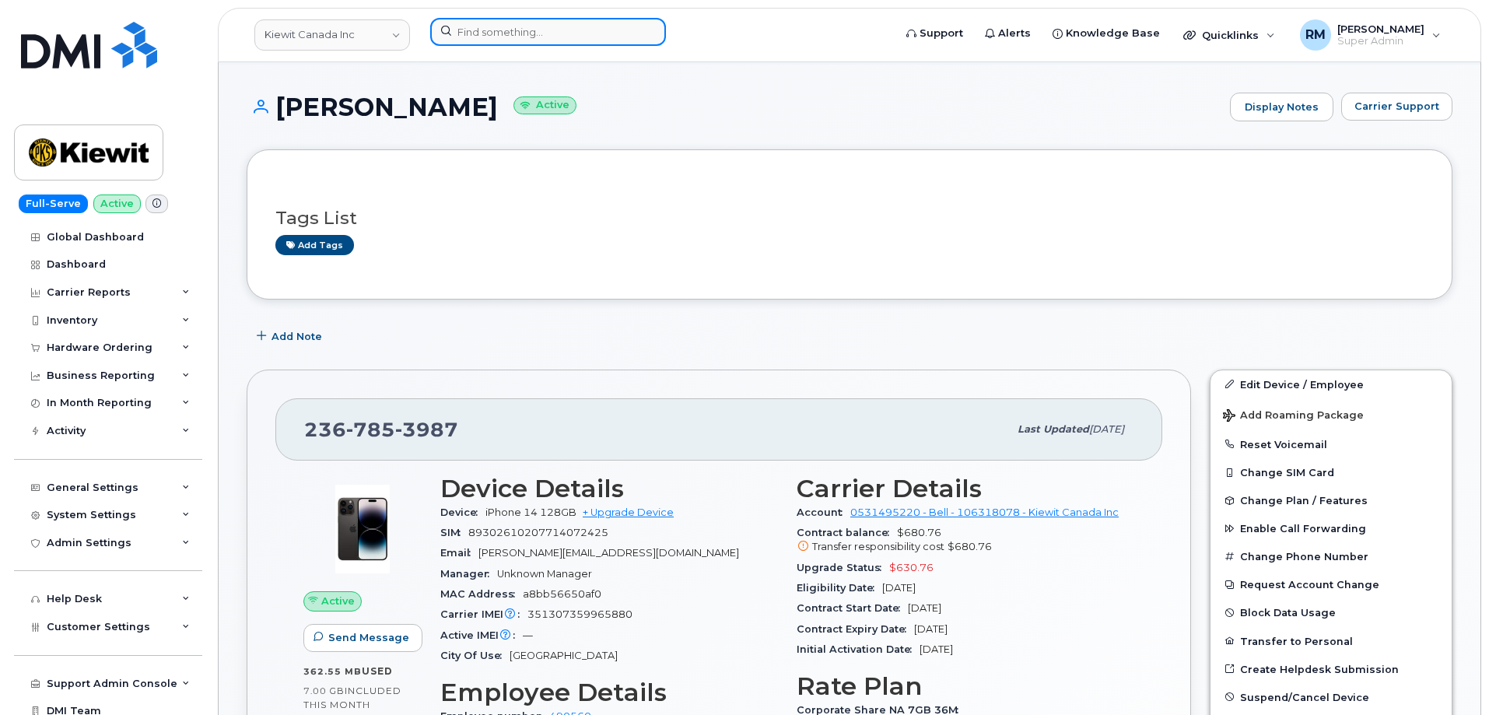
click at [482, 27] on input at bounding box center [548, 32] width 236 height 28
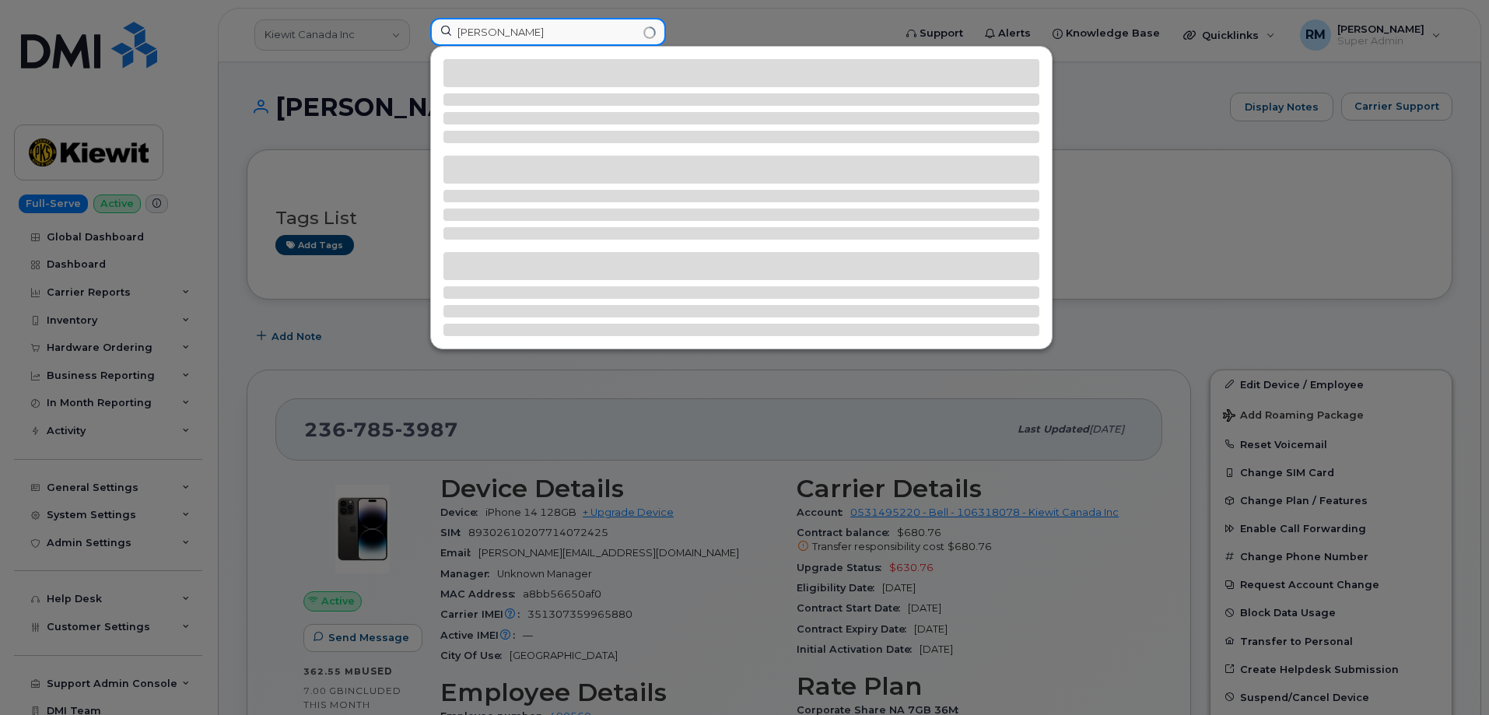
type input "jasvir dulai"
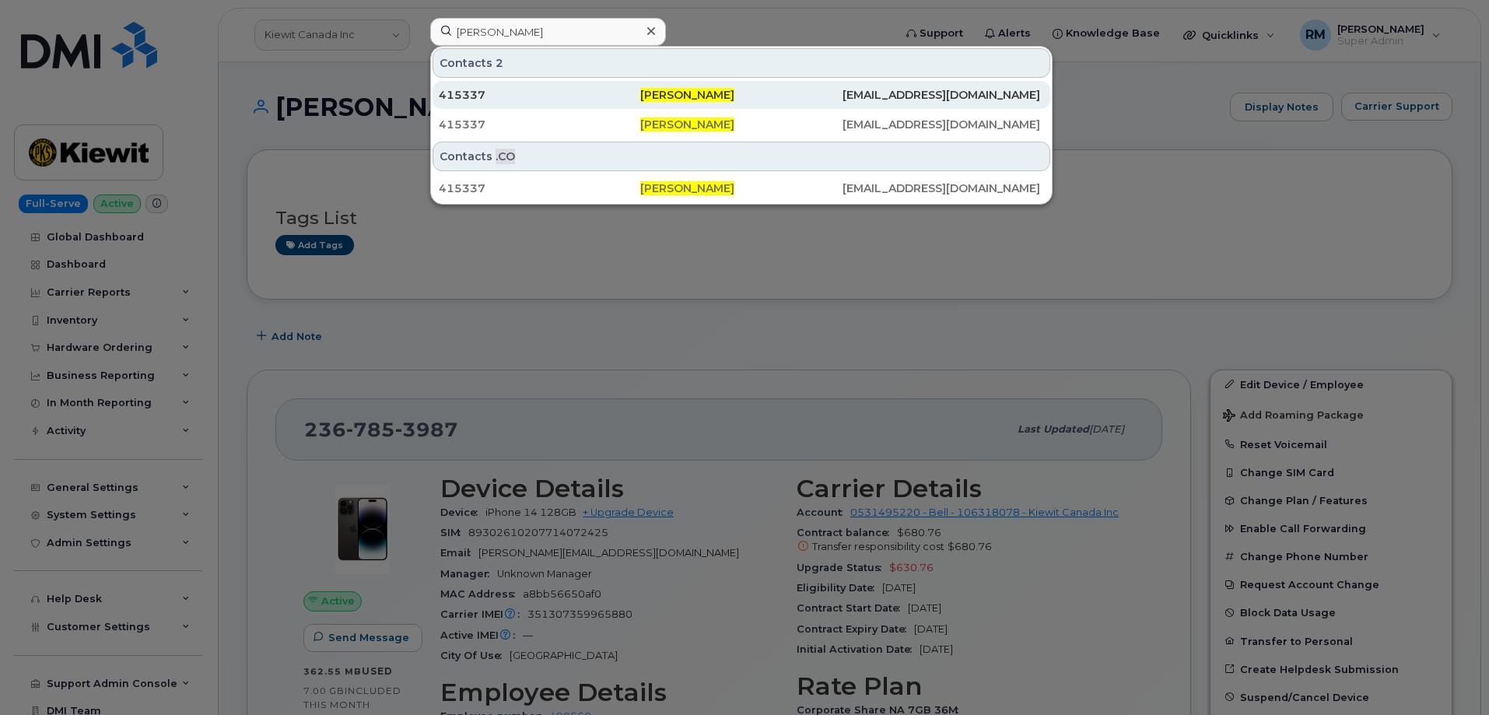
click at [614, 86] on div "415337" at bounding box center [539, 95] width 201 height 28
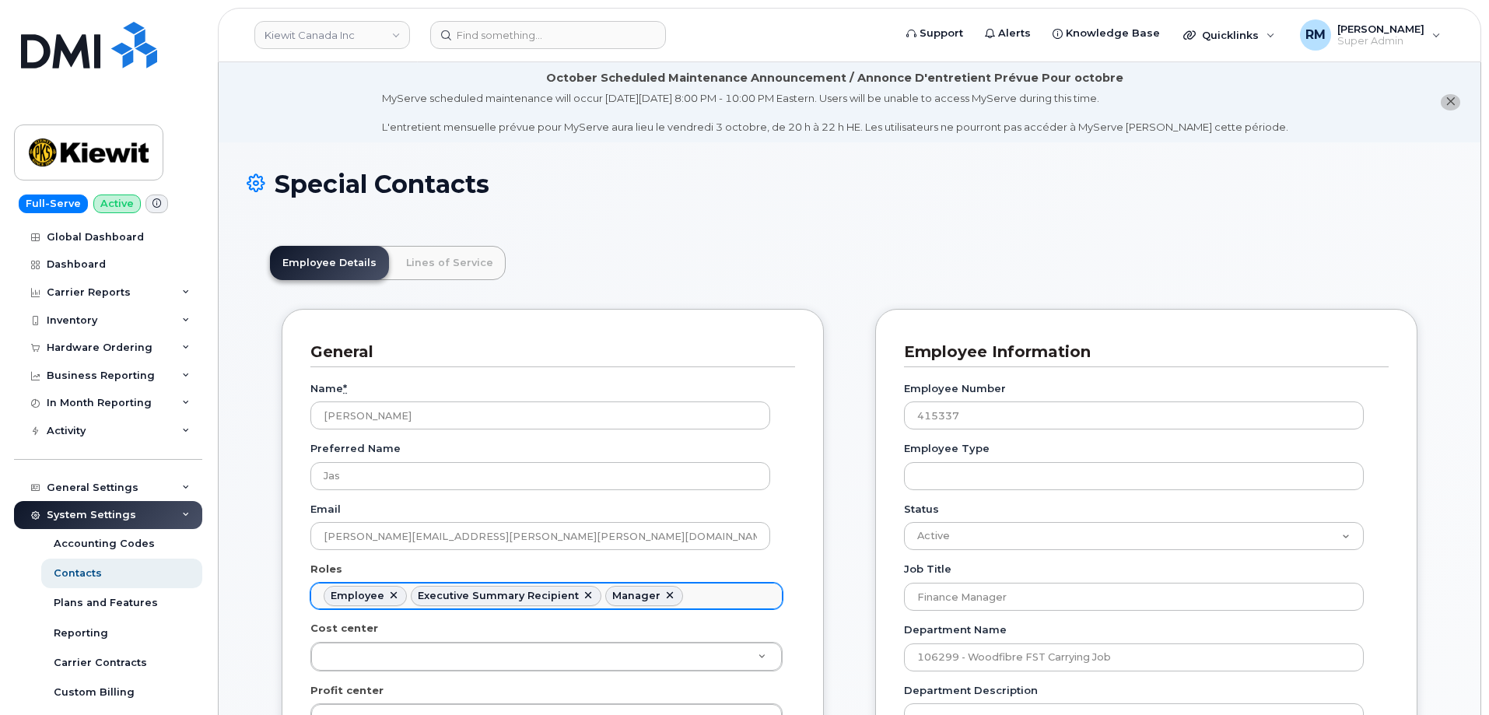
scroll to position [46, 0]
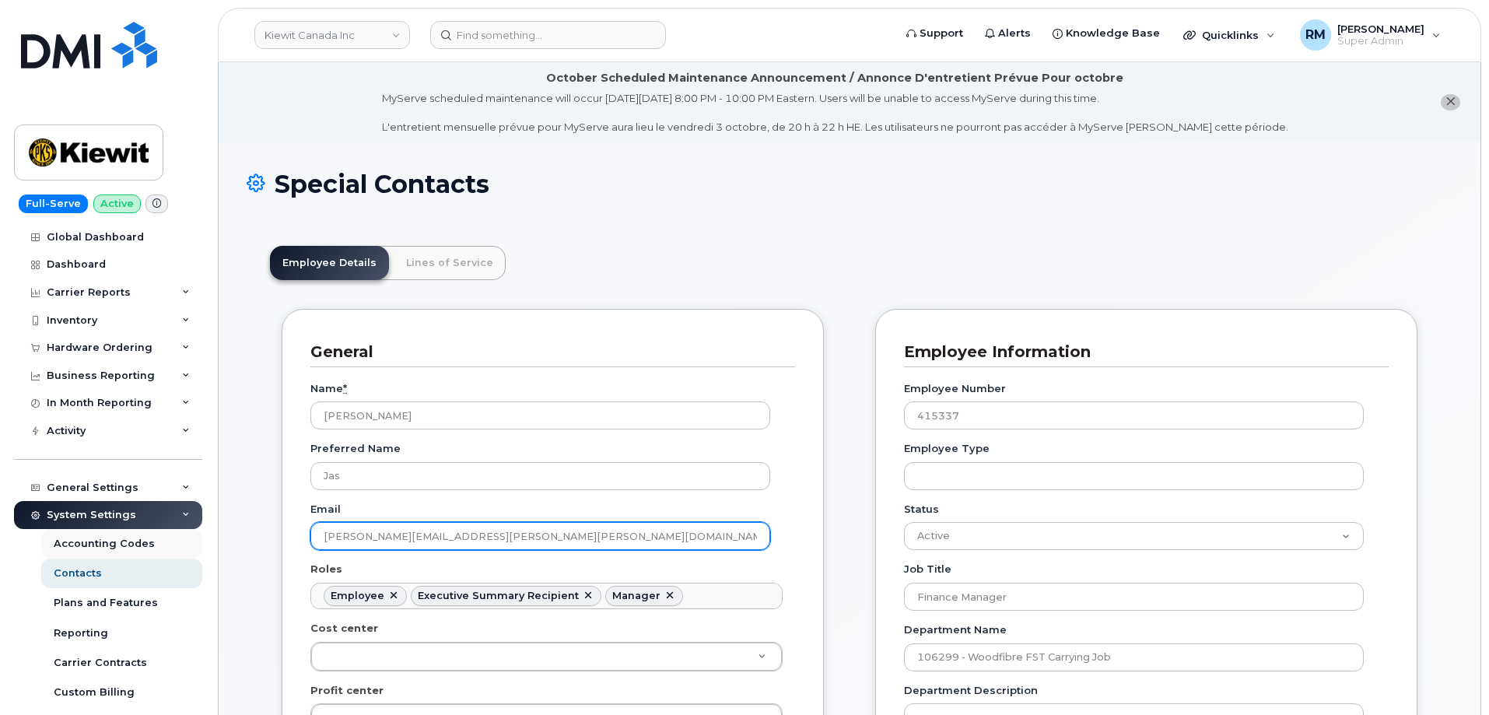
drag, startPoint x: 474, startPoint y: 535, endPoint x: 177, endPoint y: 529, distance: 297.2
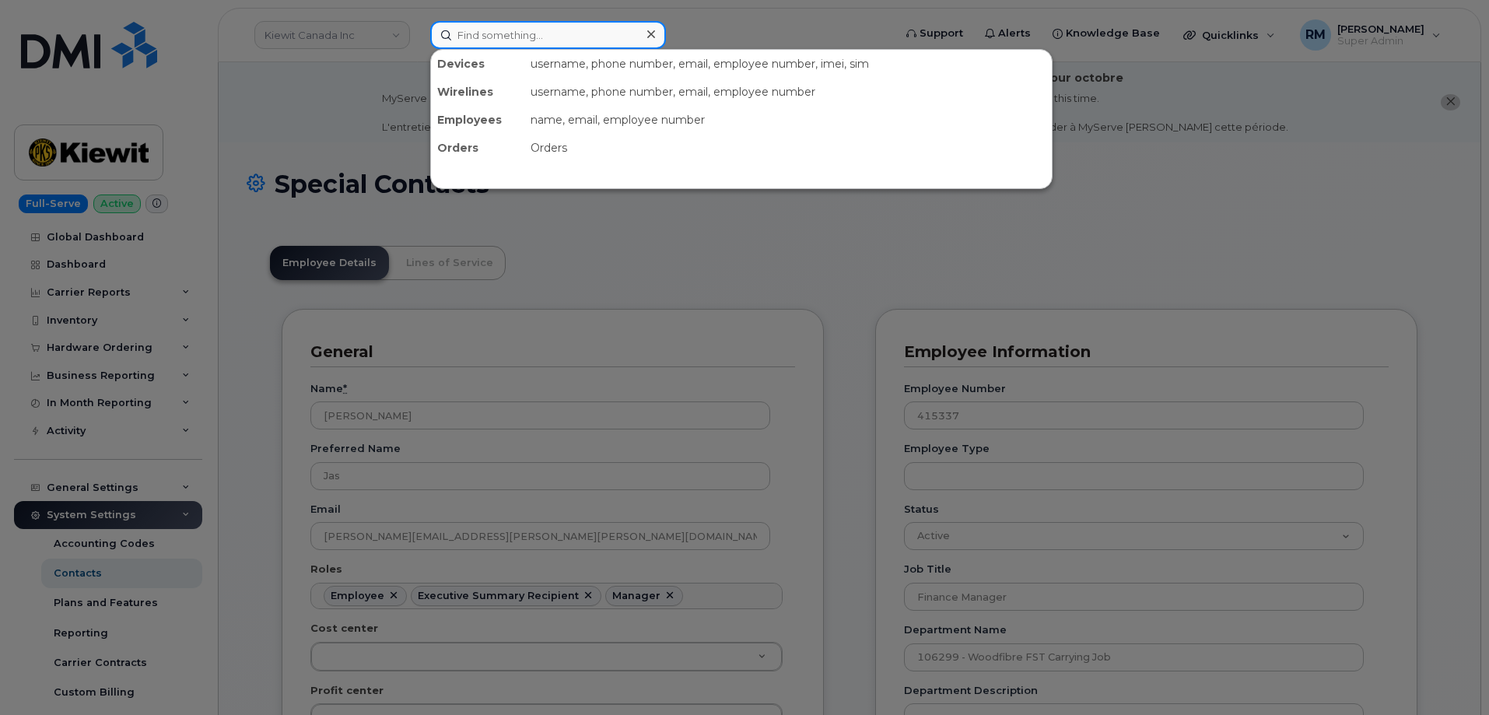
click at [479, 36] on input at bounding box center [548, 35] width 236 height 28
paste input "CS0788823"
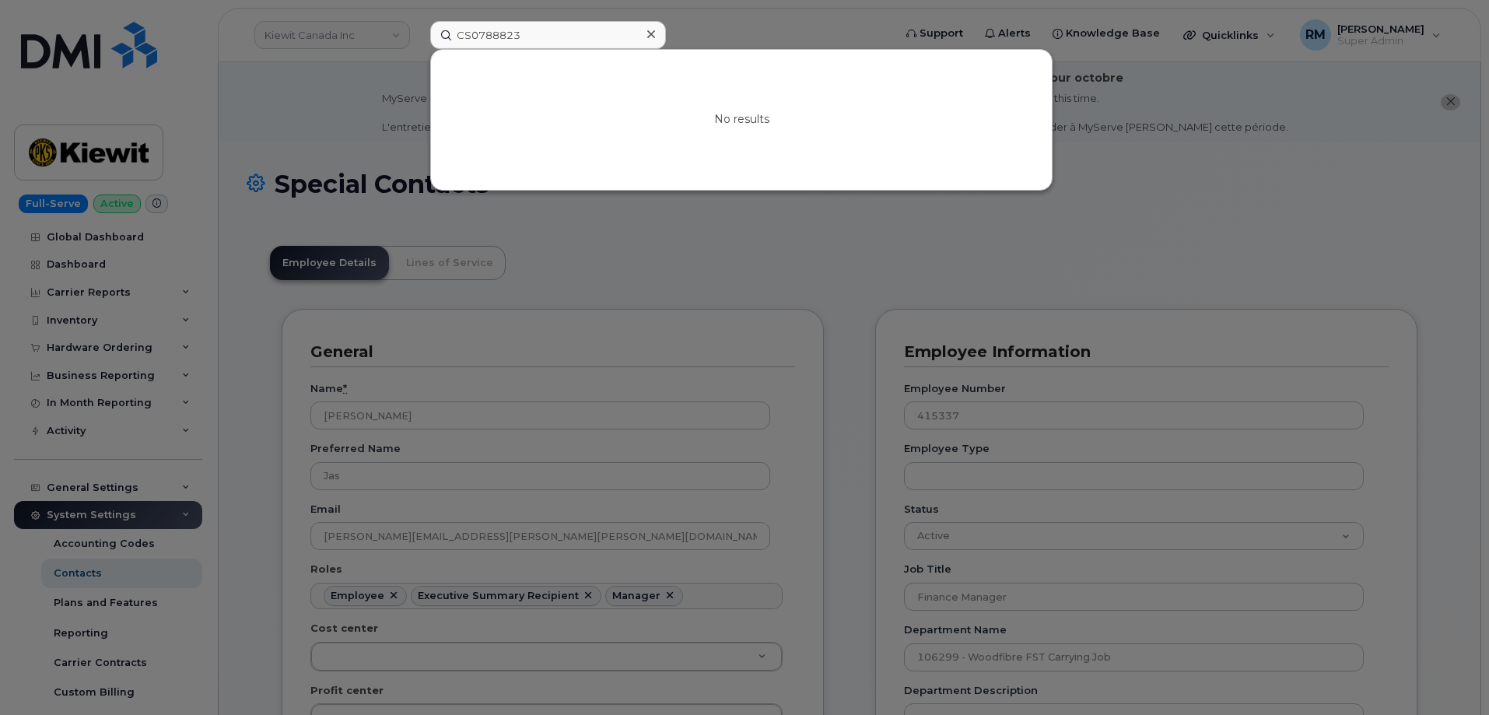
click at [490, 19] on div at bounding box center [744, 357] width 1489 height 715
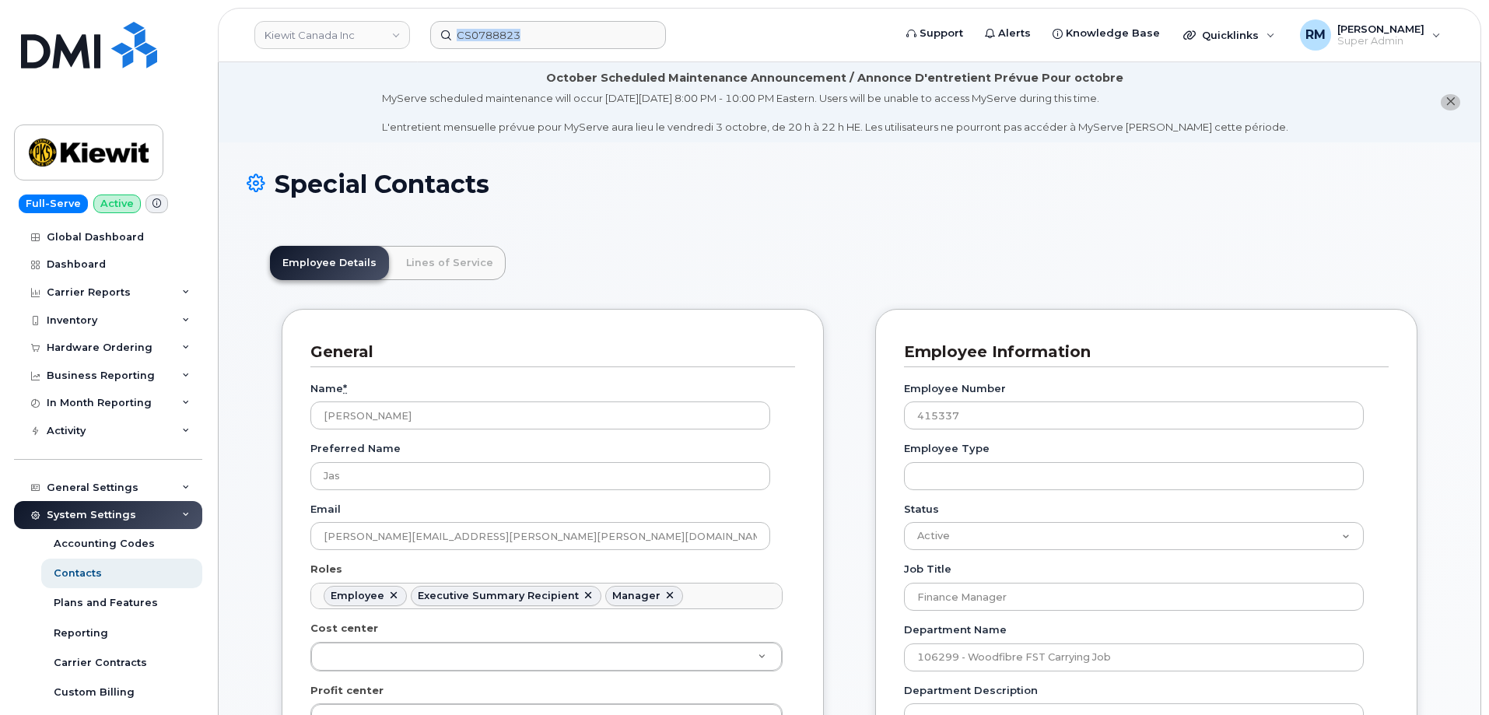
click at [490, 19] on header "Kiewit Canada Inc CS0788823 Support Alerts Knowledge Base Quicklinks Suspend / …" at bounding box center [849, 35] width 1263 height 54
click at [487, 31] on input "CS0788823" at bounding box center [548, 35] width 236 height 28
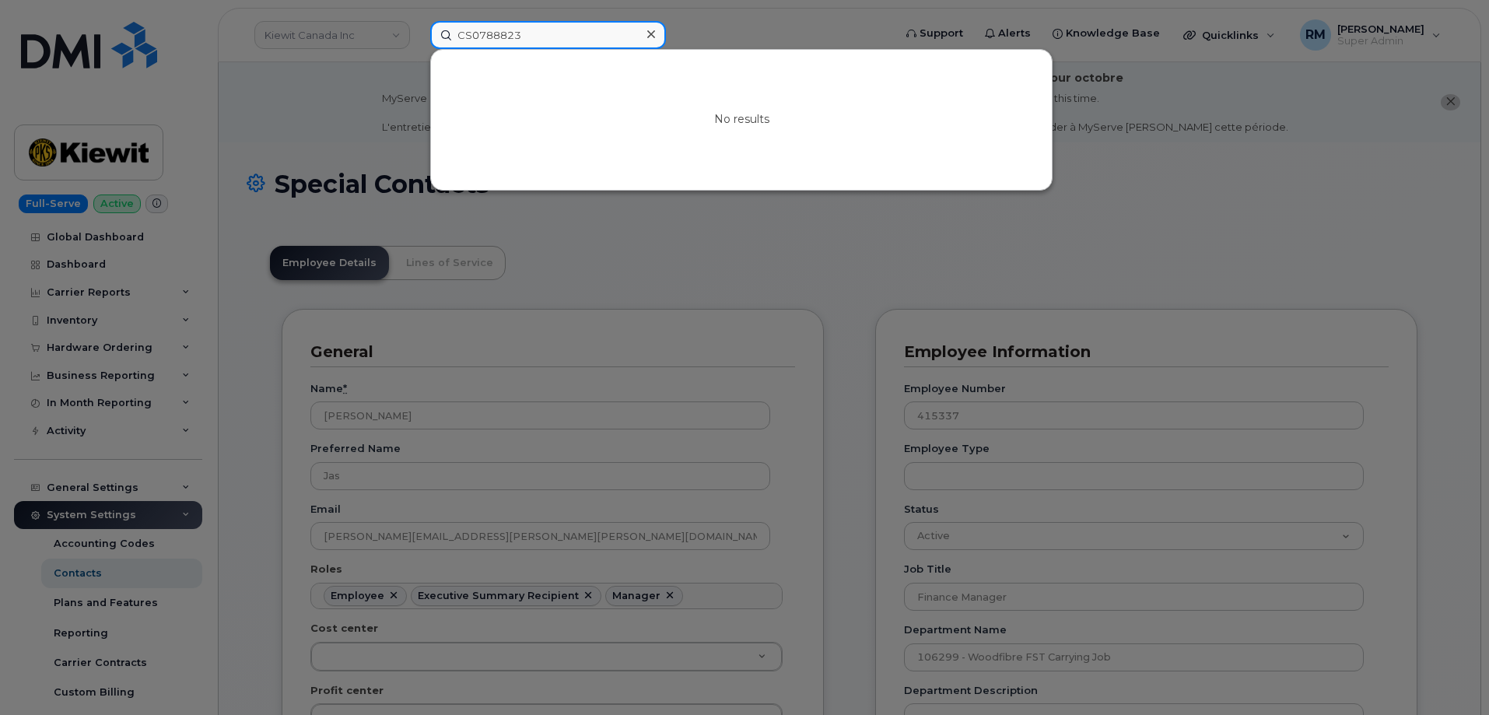
click at [487, 31] on input "CS0788823" at bounding box center [548, 35] width 236 height 28
paste input "407) 246-9527"
type input "407) 246-9527"
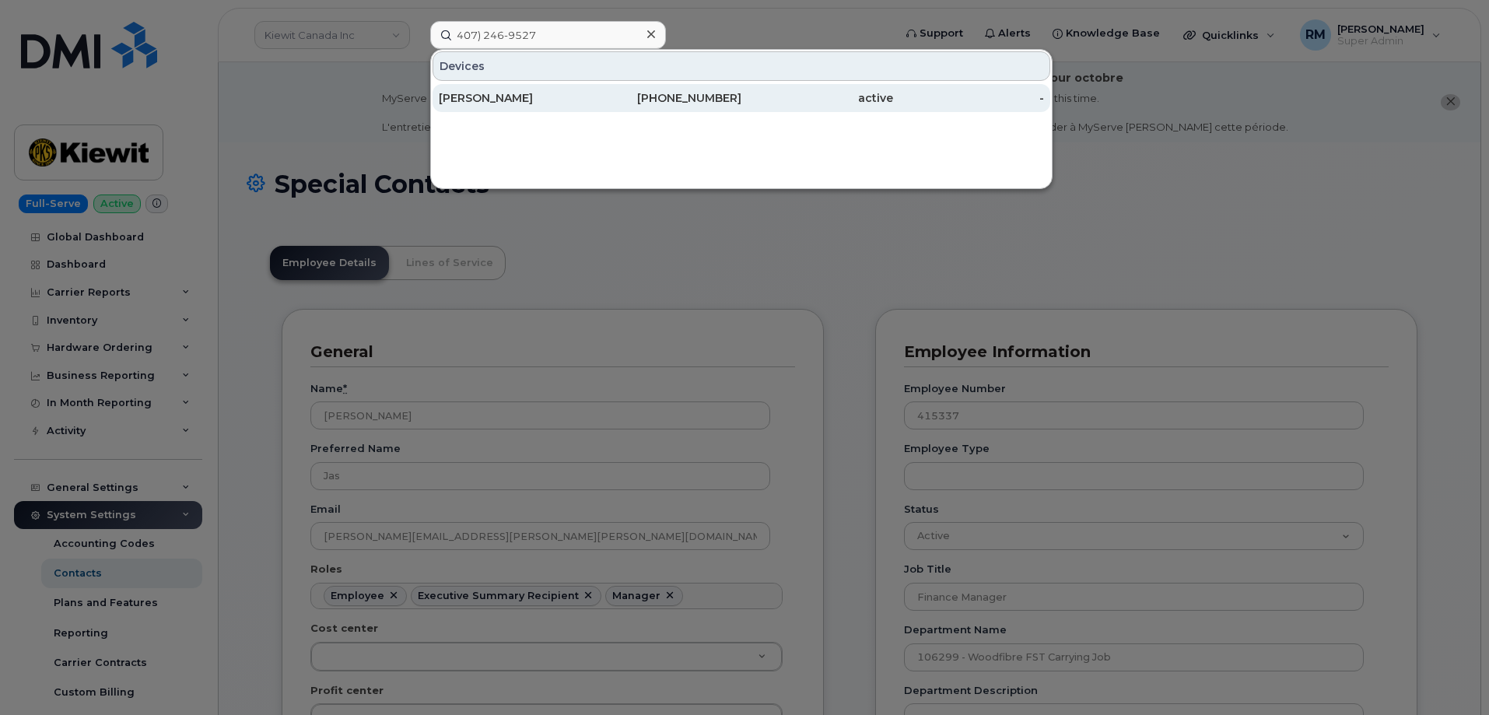
click at [496, 95] on div "[PERSON_NAME]" at bounding box center [515, 98] width 152 height 16
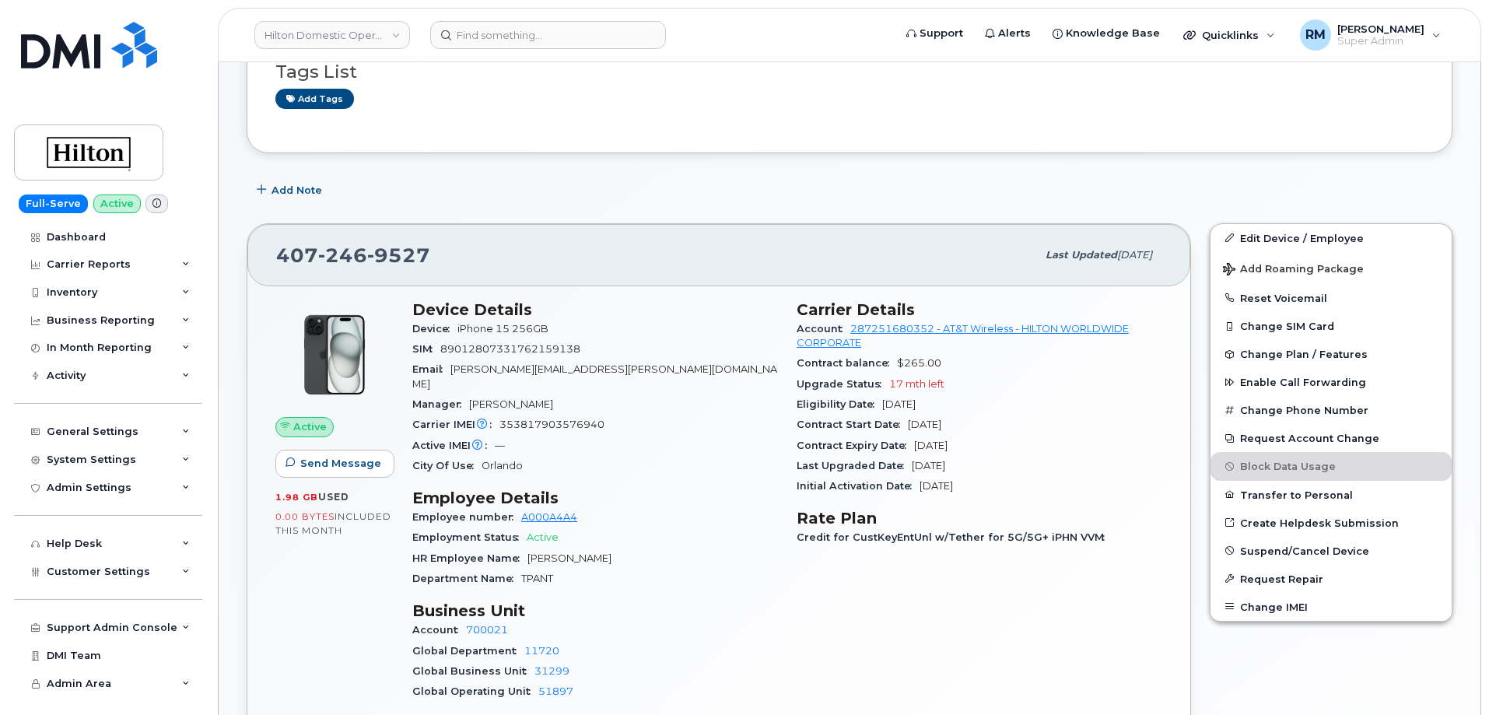
scroll to position [233, 0]
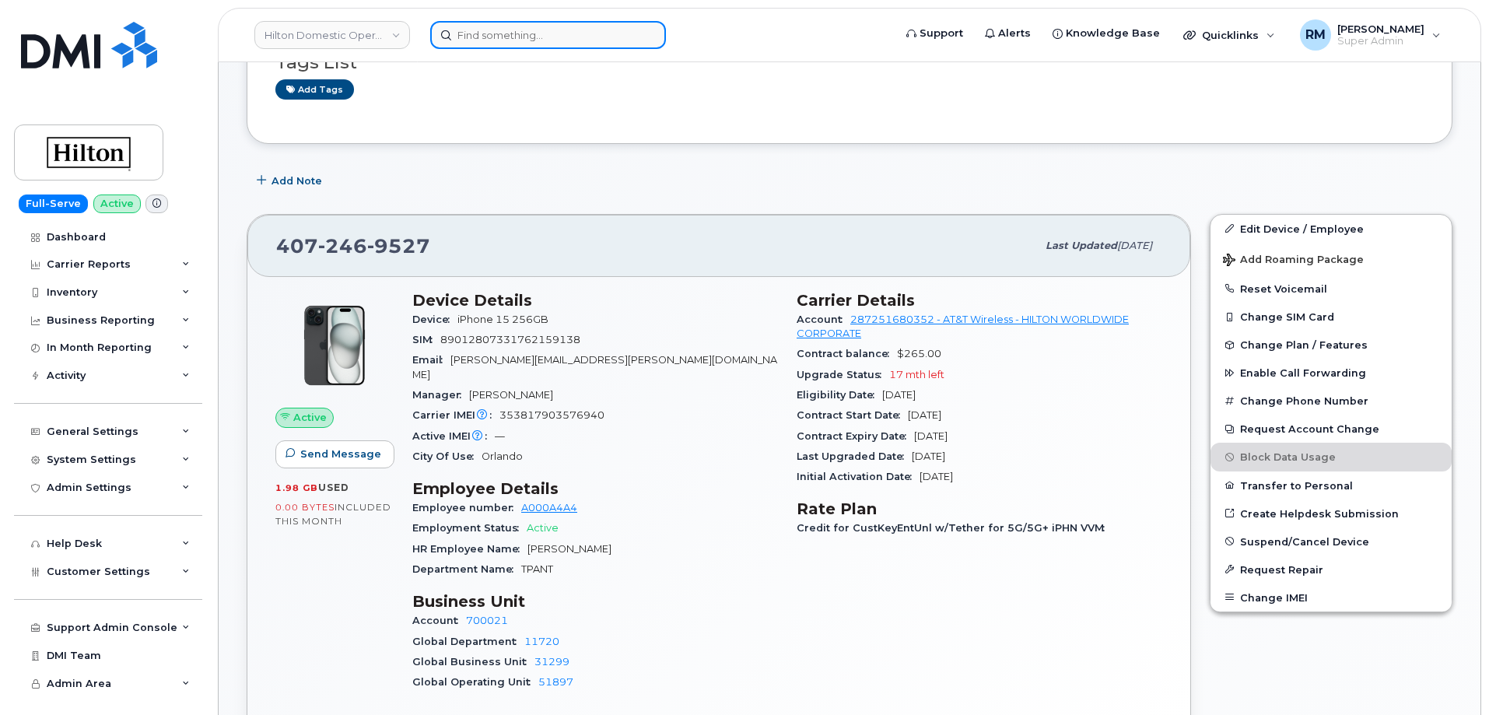
click at [523, 37] on input at bounding box center [548, 35] width 236 height 28
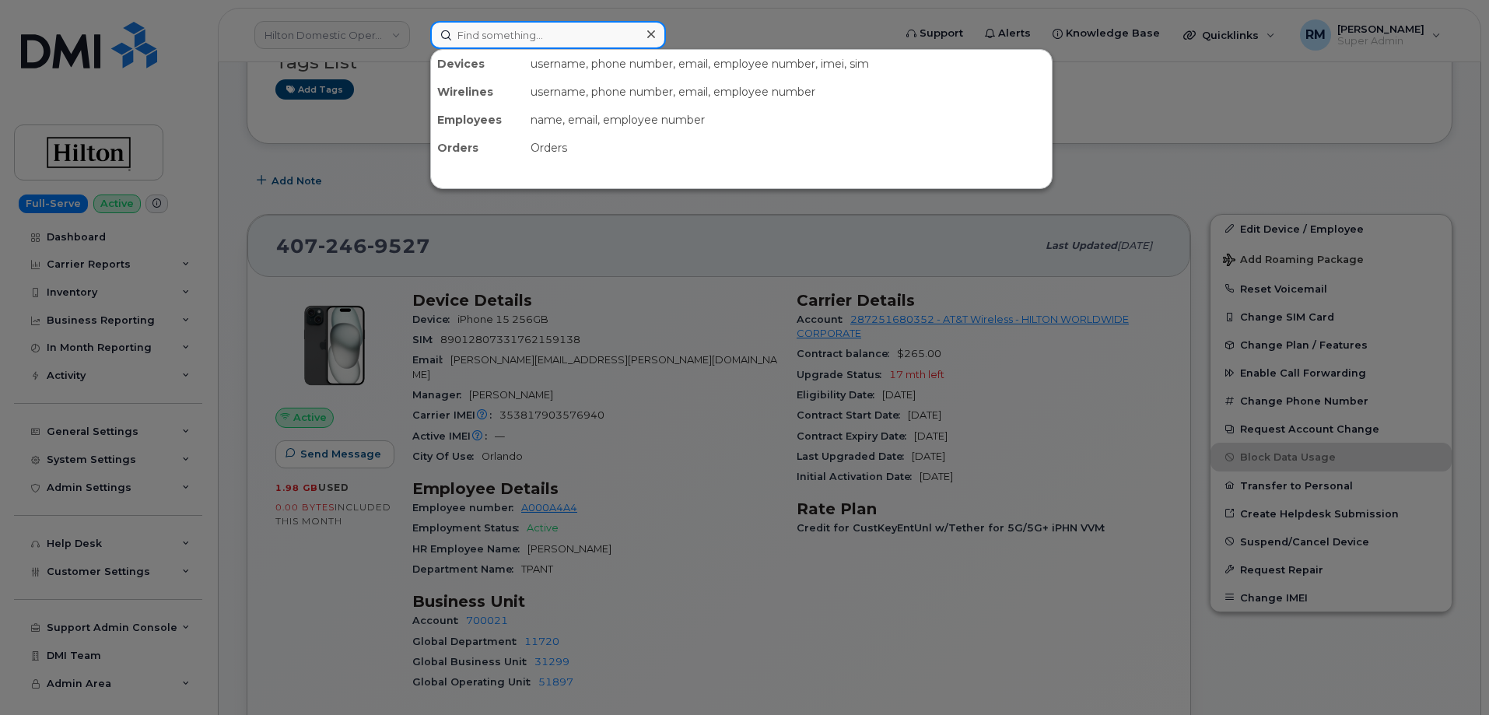
paste input "7148631177"
type input "7148631177"
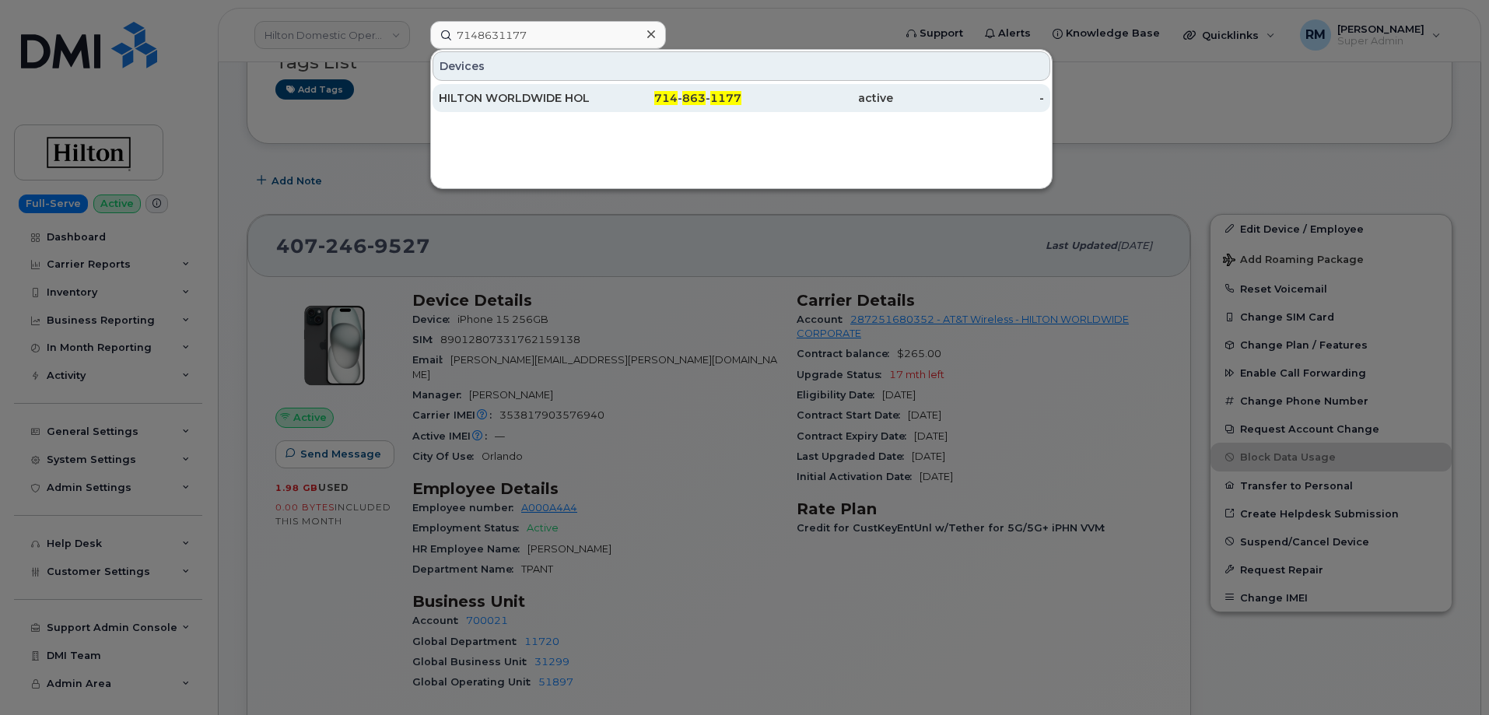
click at [520, 99] on div "HILTON WORLDWIDE HOLDINGS INC." at bounding box center [515, 98] width 152 height 16
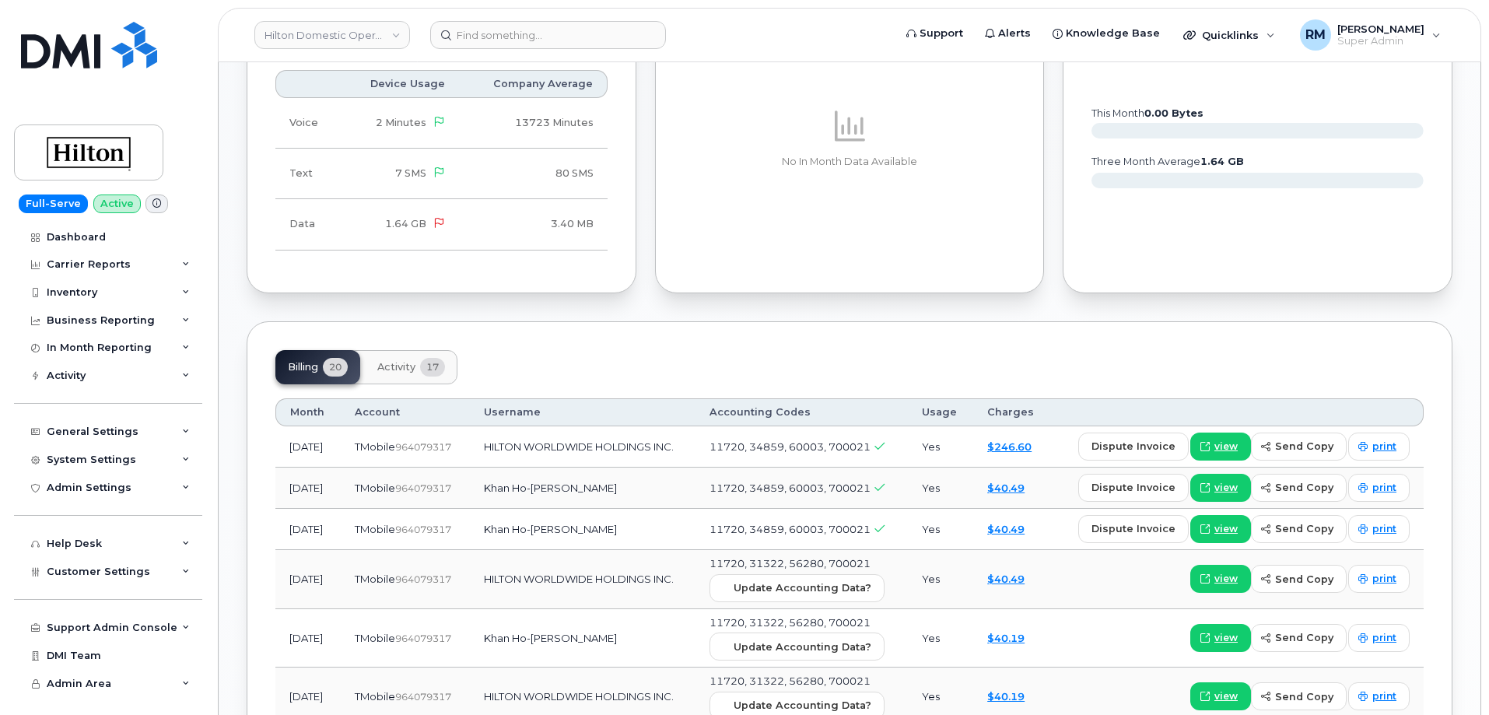
scroll to position [1089, 0]
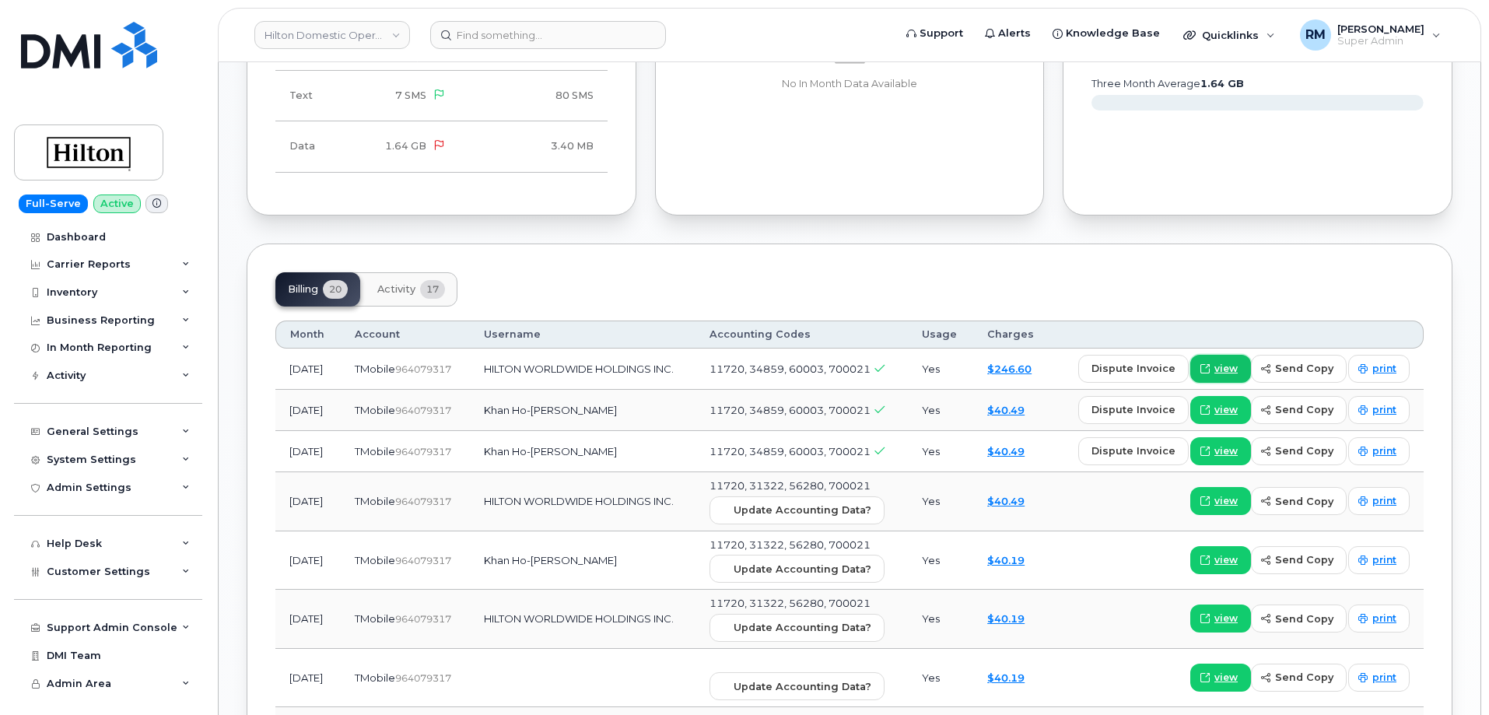
click at [1227, 365] on span "view" at bounding box center [1225, 369] width 23 height 14
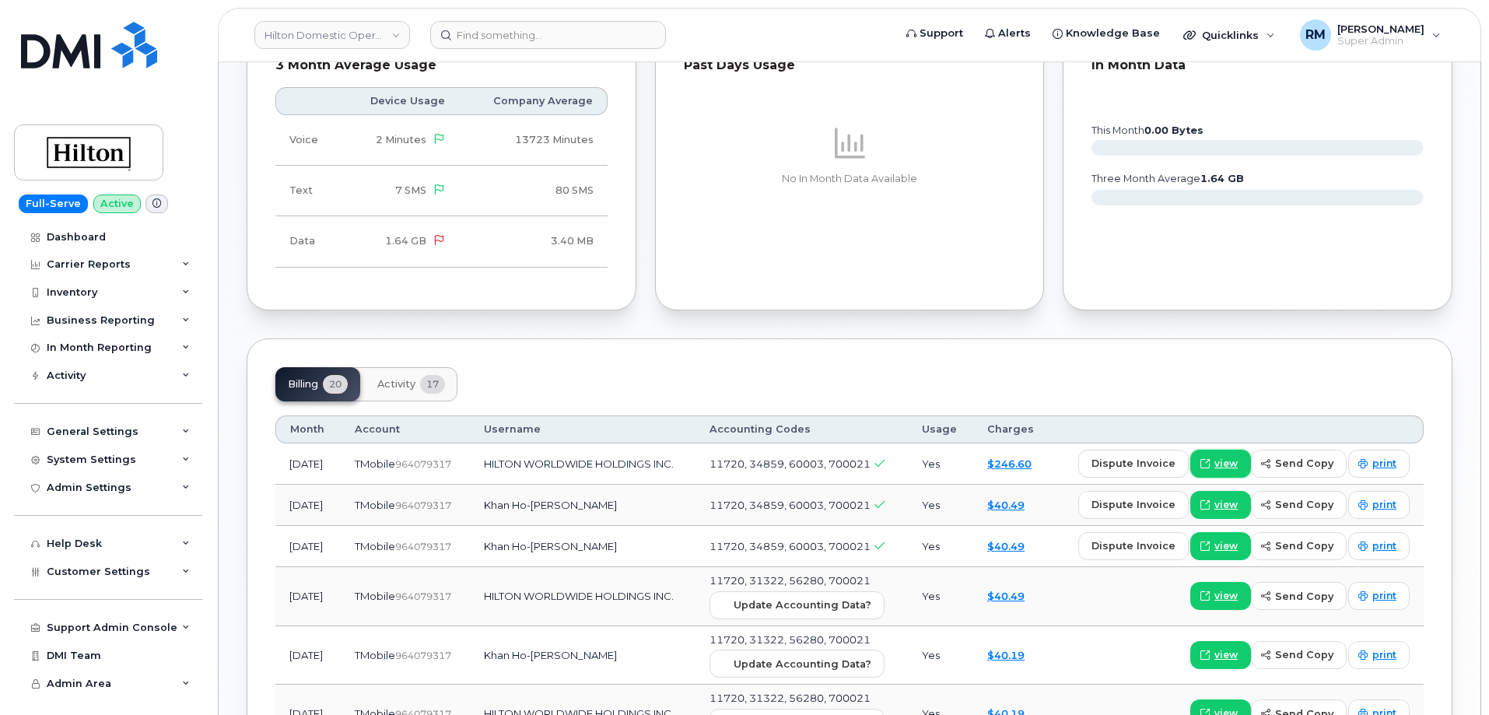
scroll to position [1167, 0]
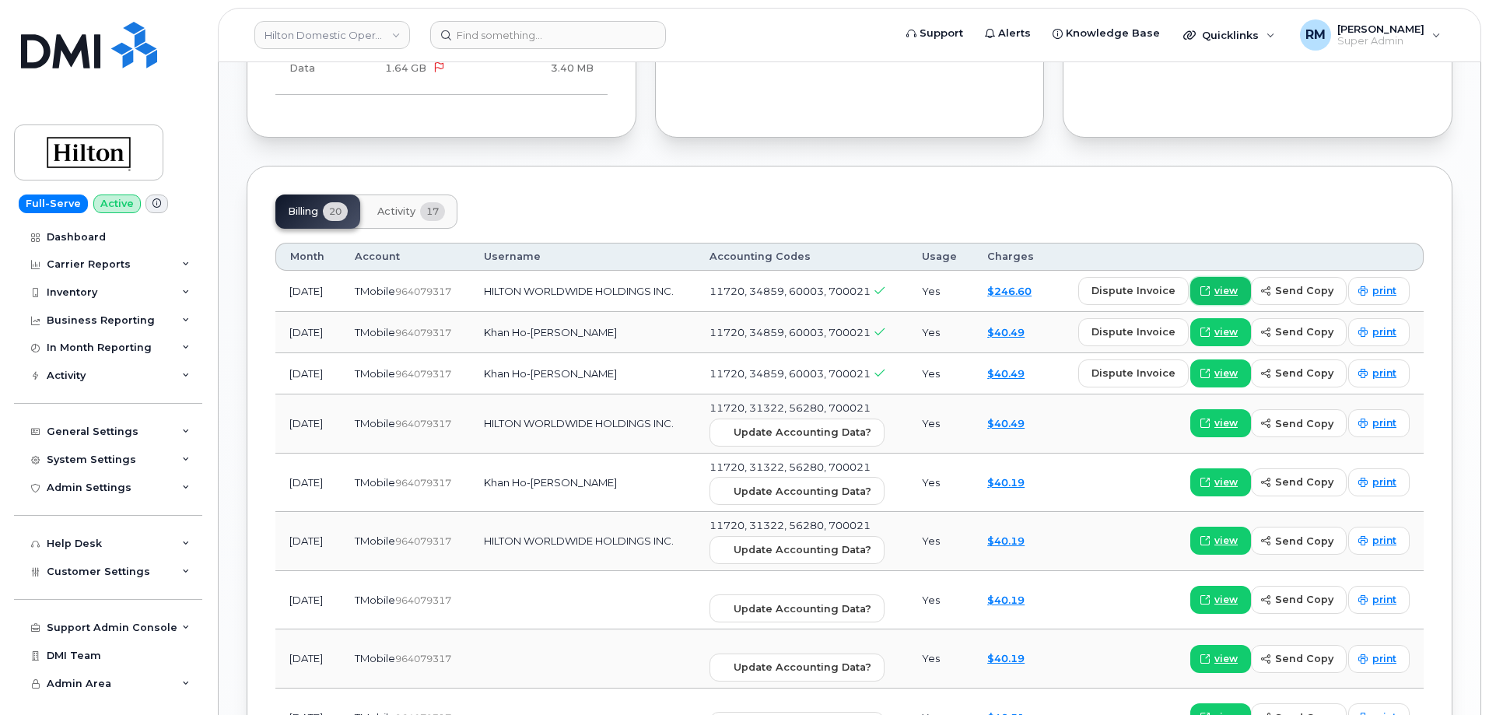
click at [1227, 289] on span "view" at bounding box center [1225, 291] width 23 height 14
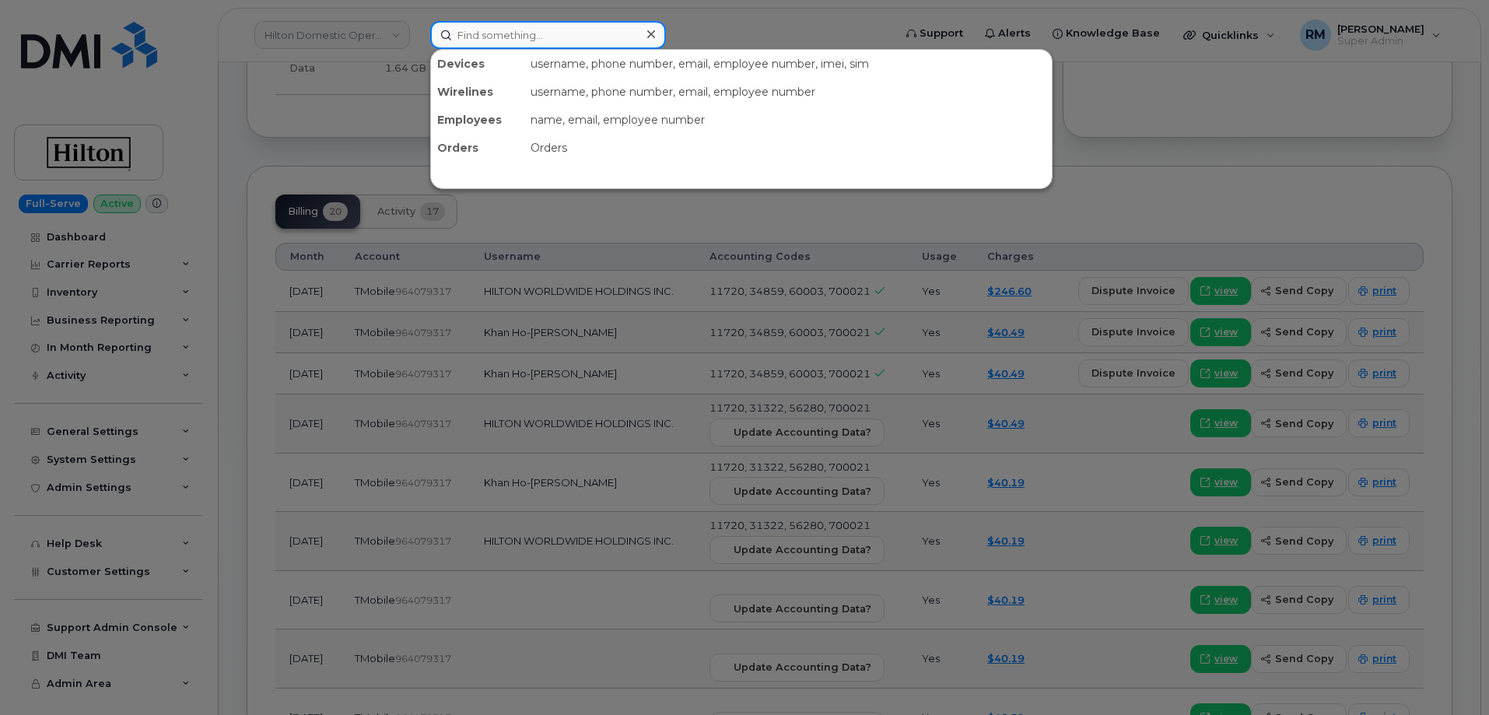
click at [571, 39] on input at bounding box center [548, 35] width 236 height 28
paste input "901-287-9213"
type input "901-287-9213"
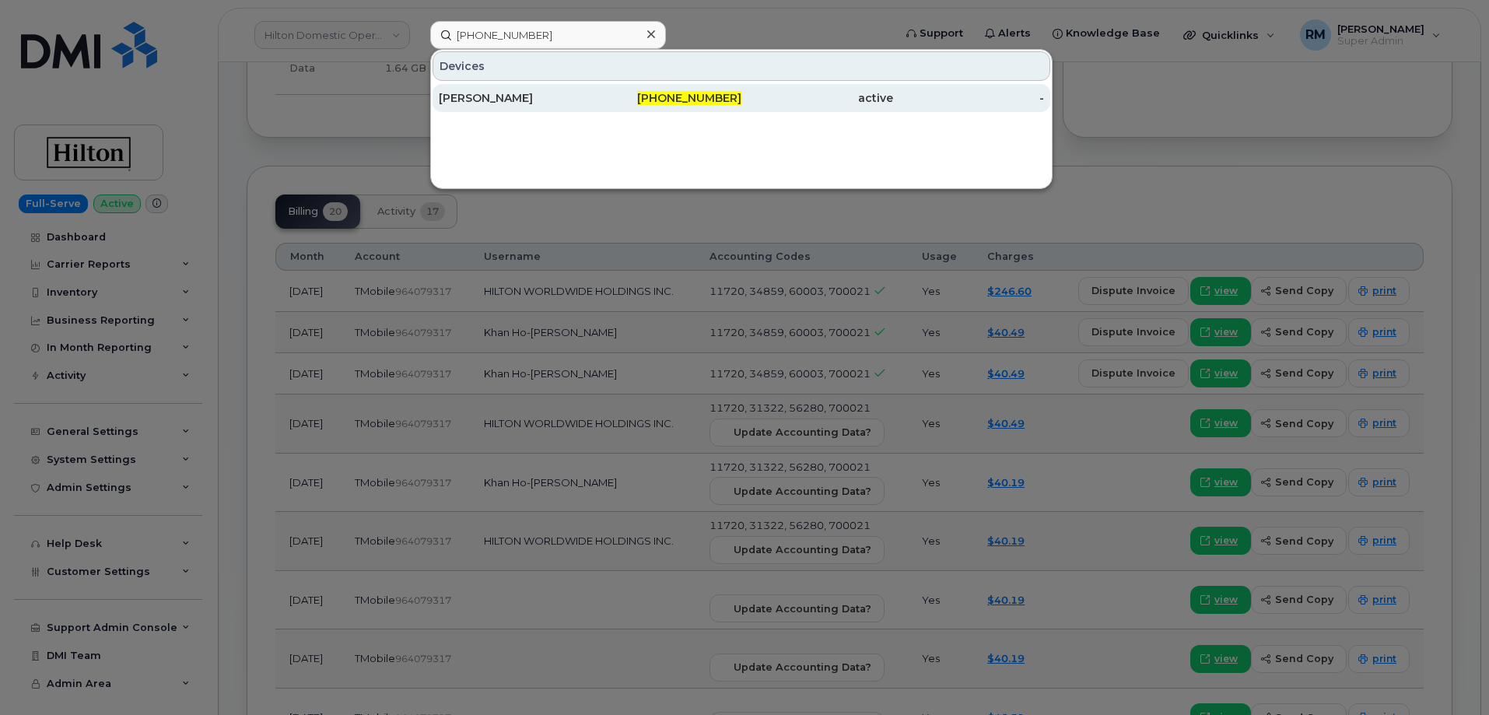
click at [524, 97] on div "DOUGLAS SCHMITT" at bounding box center [515, 98] width 152 height 16
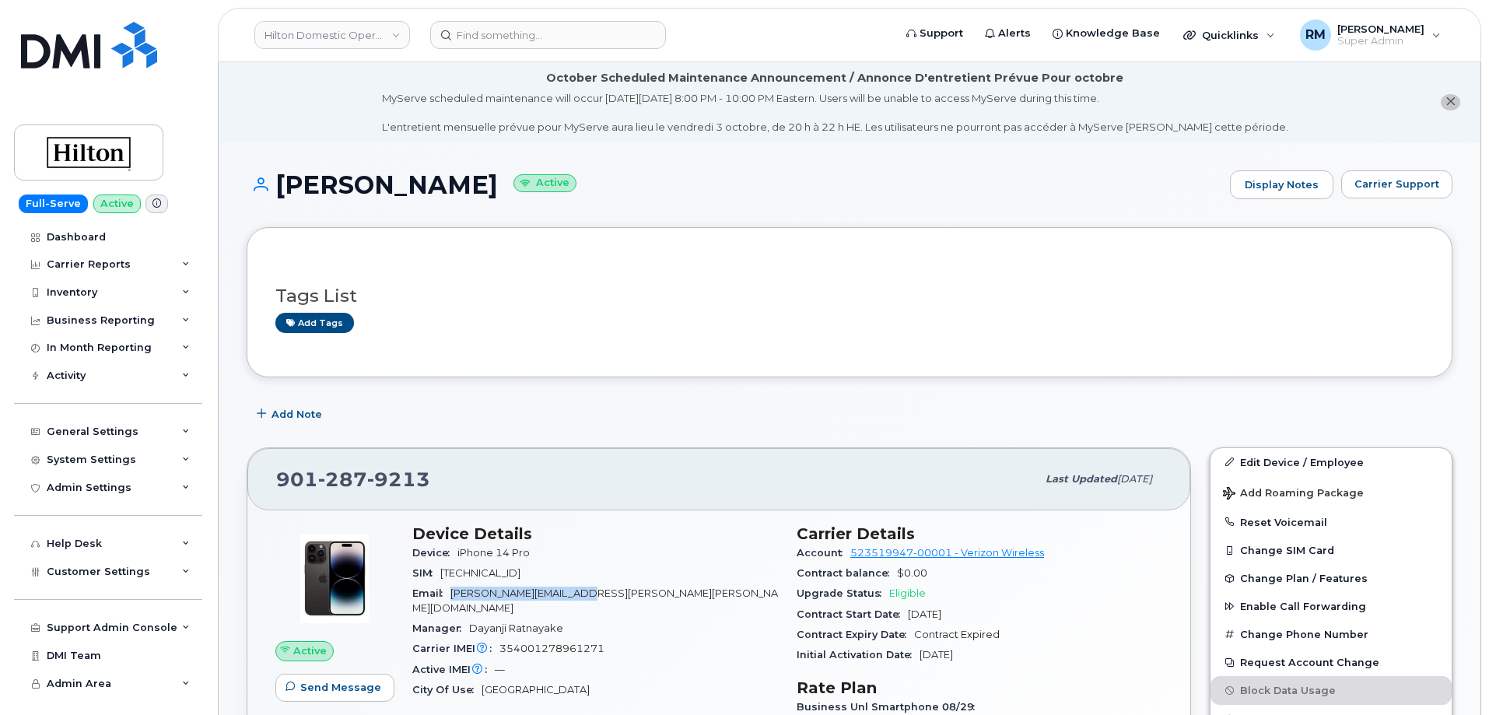
drag, startPoint x: 597, startPoint y: 590, endPoint x: 452, endPoint y: 597, distance: 144.9
click at [452, 597] on div "Email [PERSON_NAME][EMAIL_ADDRESS][PERSON_NAME][PERSON_NAME][DOMAIN_NAME]" at bounding box center [595, 600] width 366 height 35
copy span "[PERSON_NAME][EMAIL_ADDRESS][PERSON_NAME][PERSON_NAME][DOMAIN_NAME]"
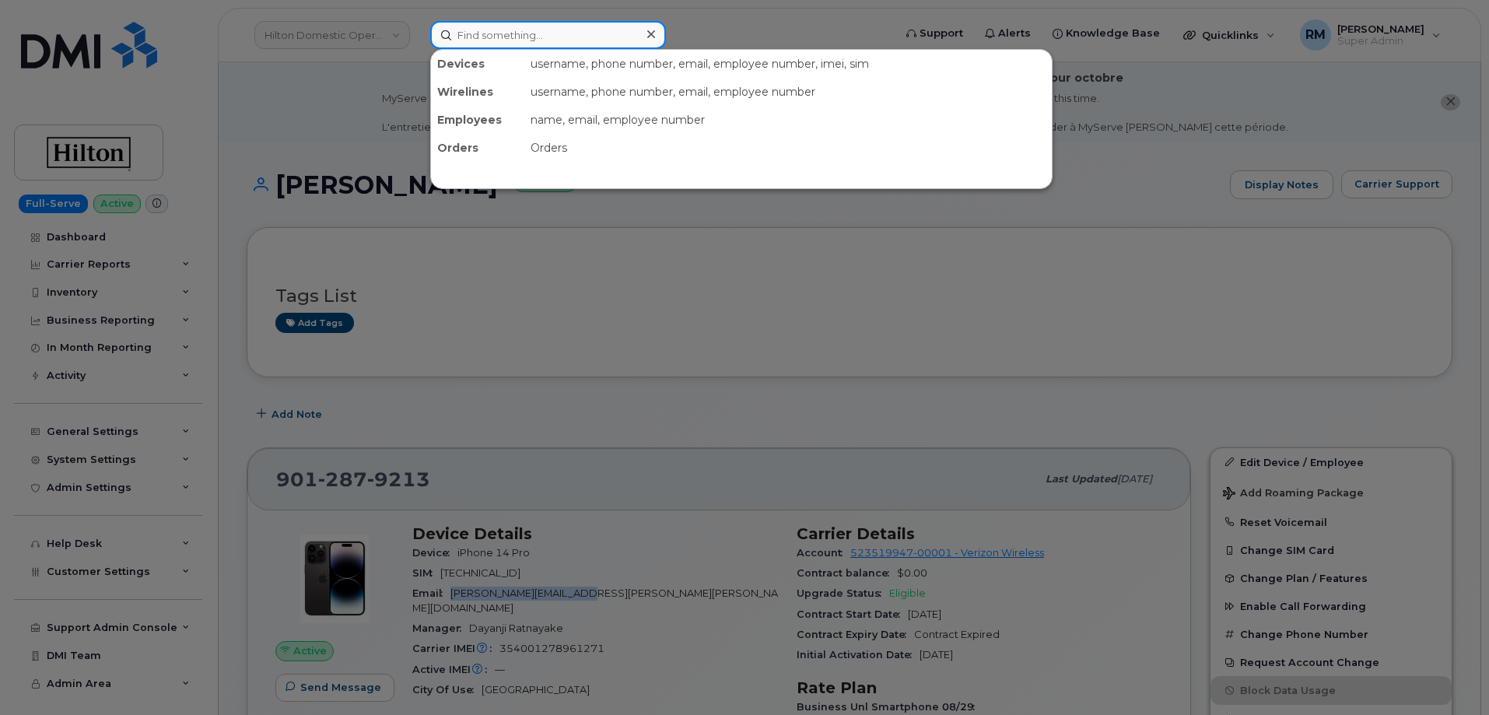
click at [507, 37] on input at bounding box center [548, 35] width 236 height 28
paste input "[PHONE_NUMBER]"
type input "[PHONE_NUMBER]"
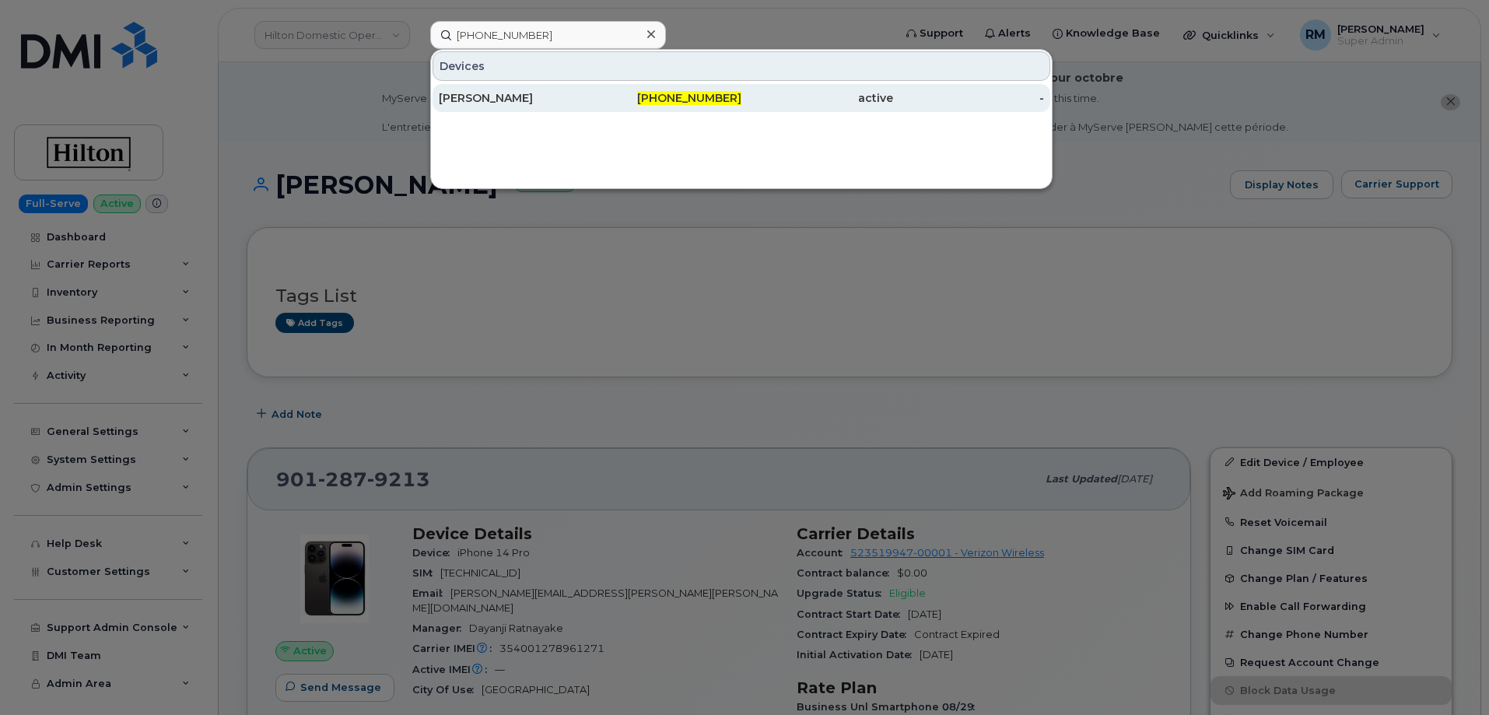
click at [527, 91] on div "[PERSON_NAME]" at bounding box center [515, 98] width 152 height 16
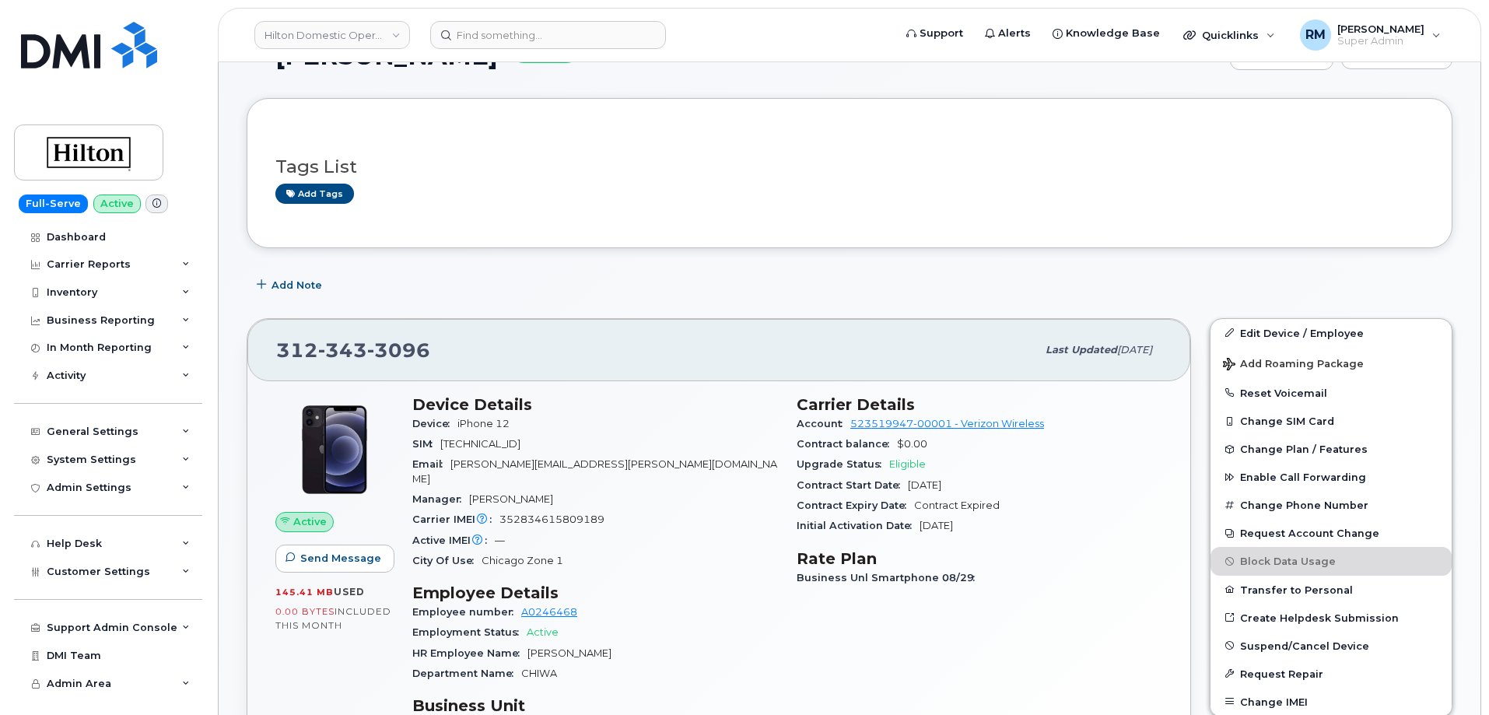
scroll to position [156, 0]
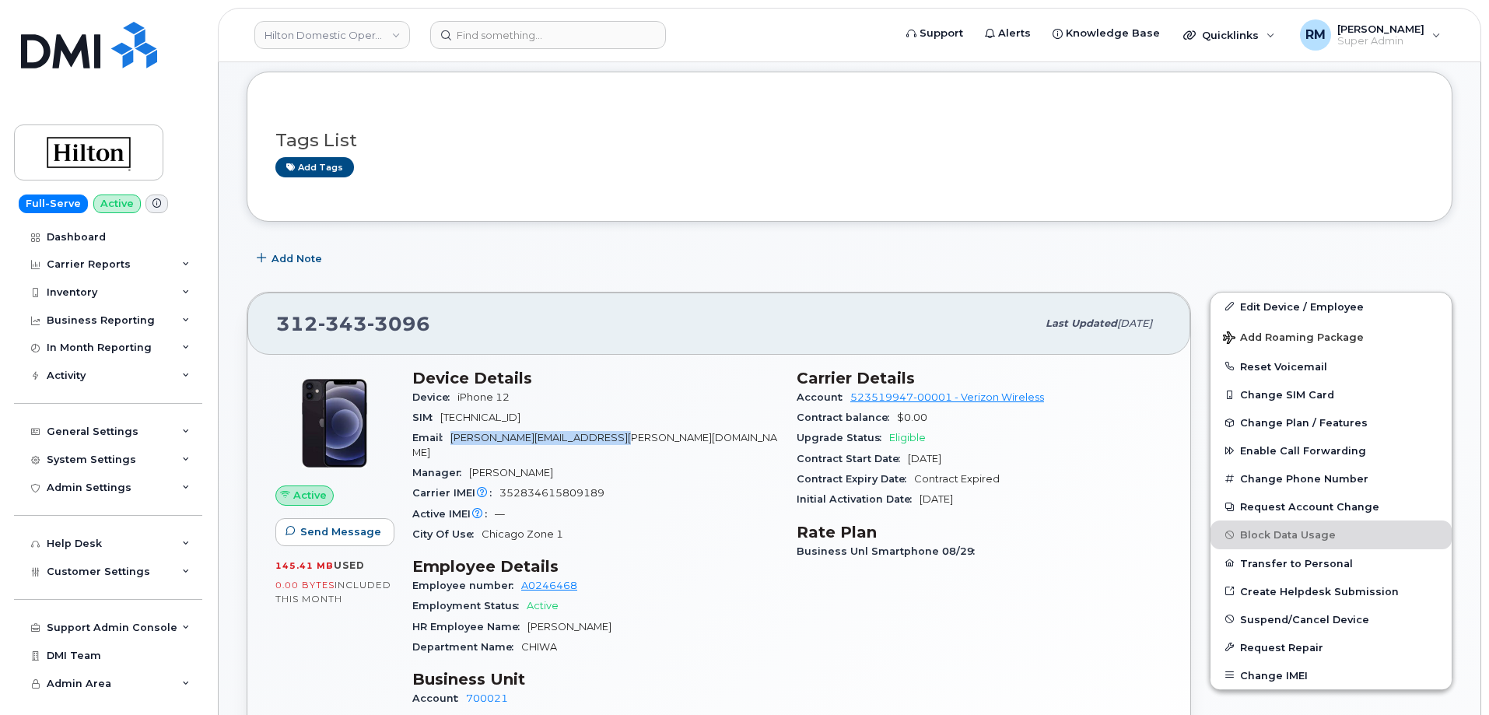
drag, startPoint x: 607, startPoint y: 440, endPoint x: 455, endPoint y: 443, distance: 151.7
click at [455, 443] on div "Email [PERSON_NAME][EMAIL_ADDRESS][PERSON_NAME][DOMAIN_NAME]" at bounding box center [595, 445] width 366 height 35
copy span "[PERSON_NAME][EMAIL_ADDRESS][PERSON_NAME][DOMAIN_NAME]"
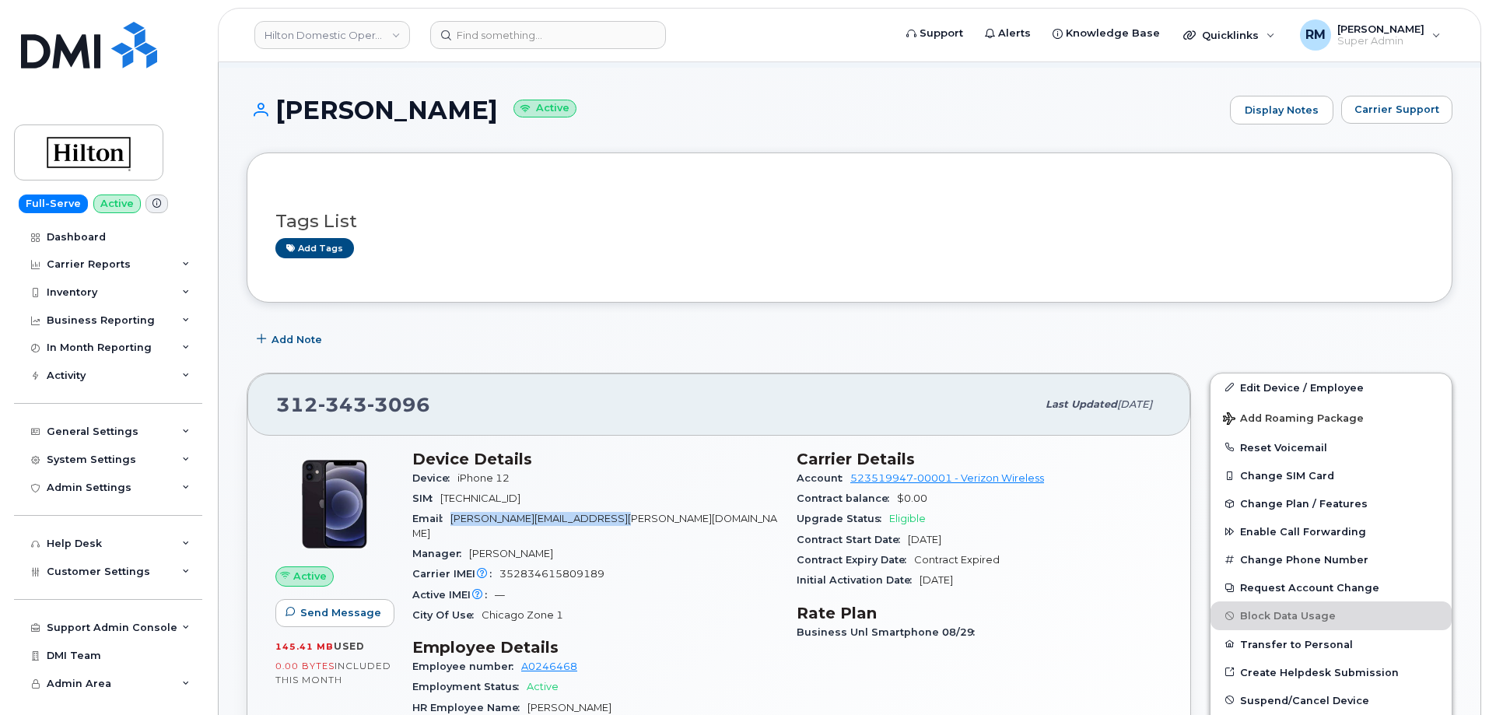
scroll to position [0, 0]
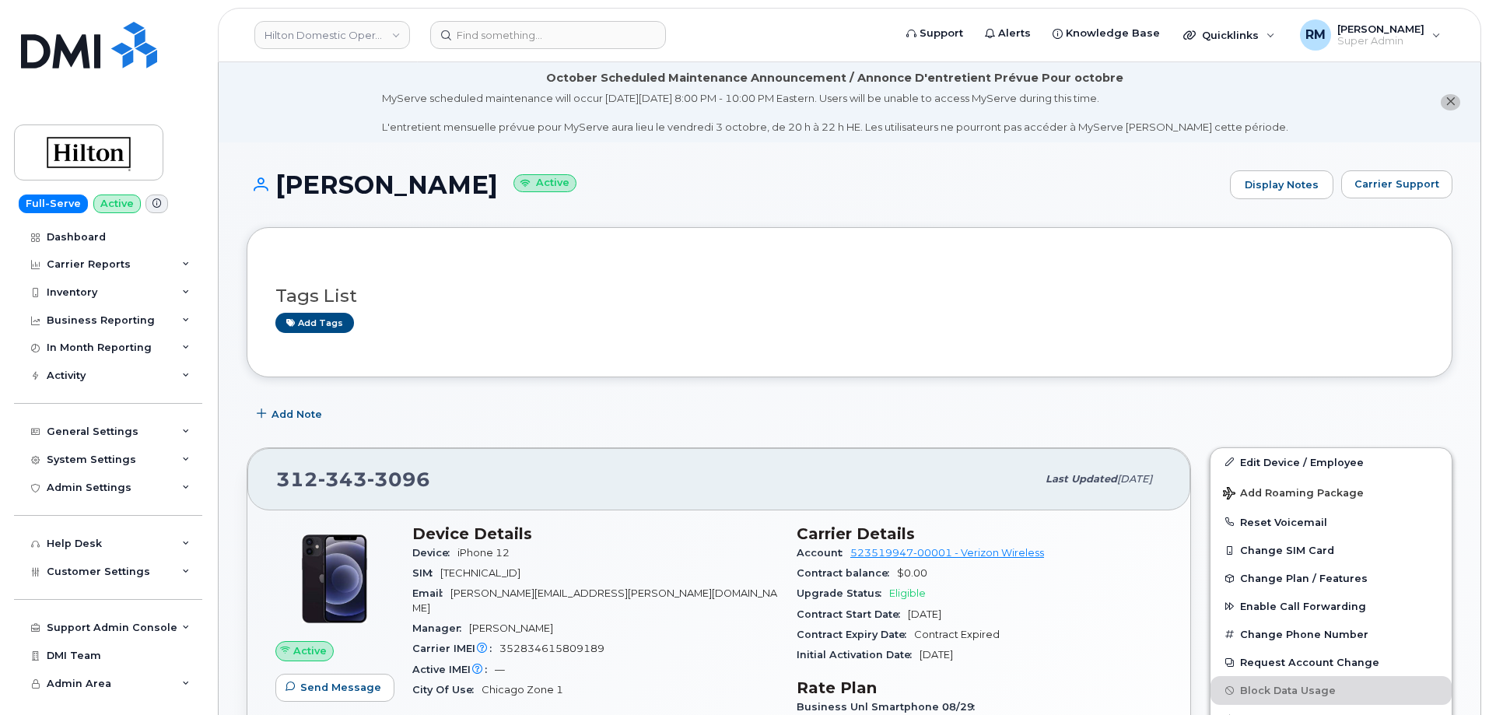
click at [524, 49] on header "Hilton Domestic Operating Company Inc Support Alerts Knowledge Base Quicklinks …" at bounding box center [849, 35] width 1263 height 54
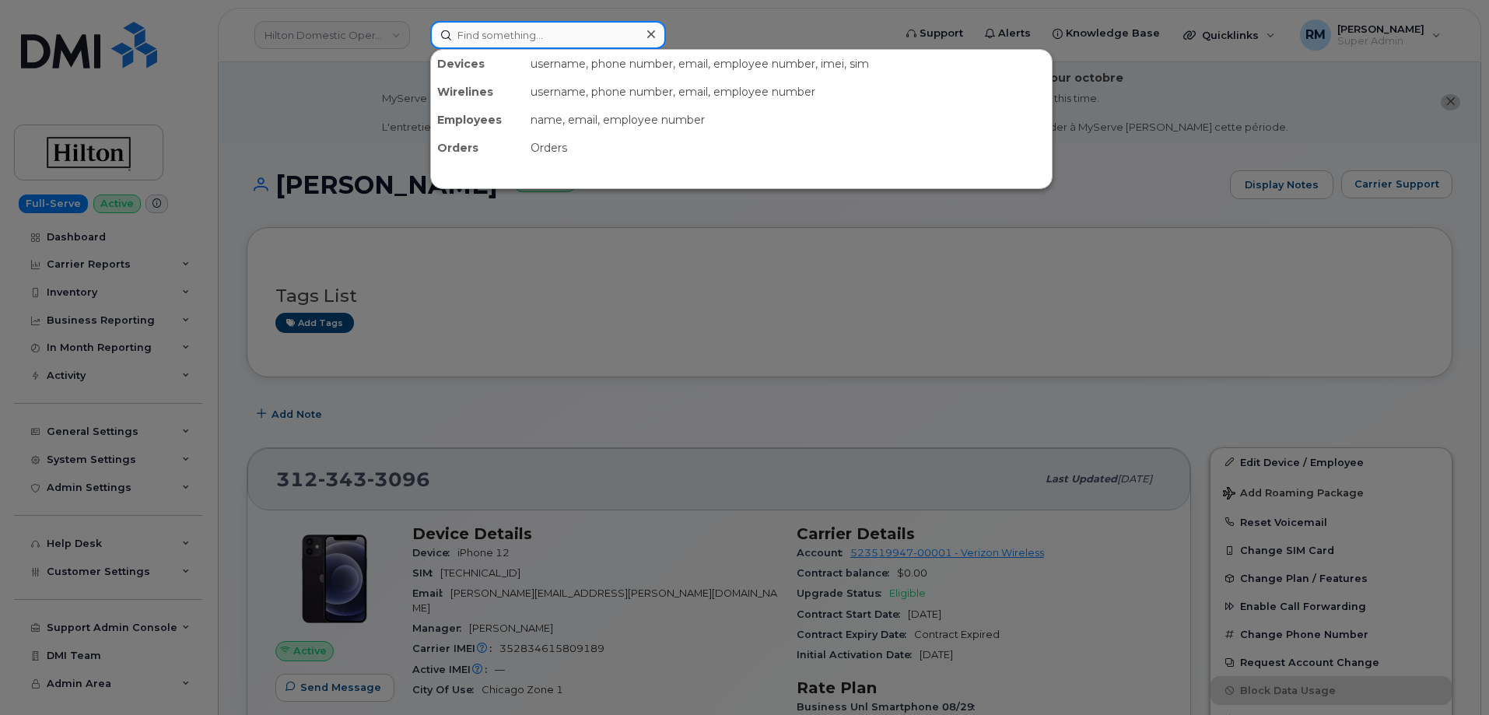
click at [521, 36] on input at bounding box center [548, 35] width 236 height 28
paste input "[PHONE_NUMBER]"
type input "[PHONE_NUMBER]"
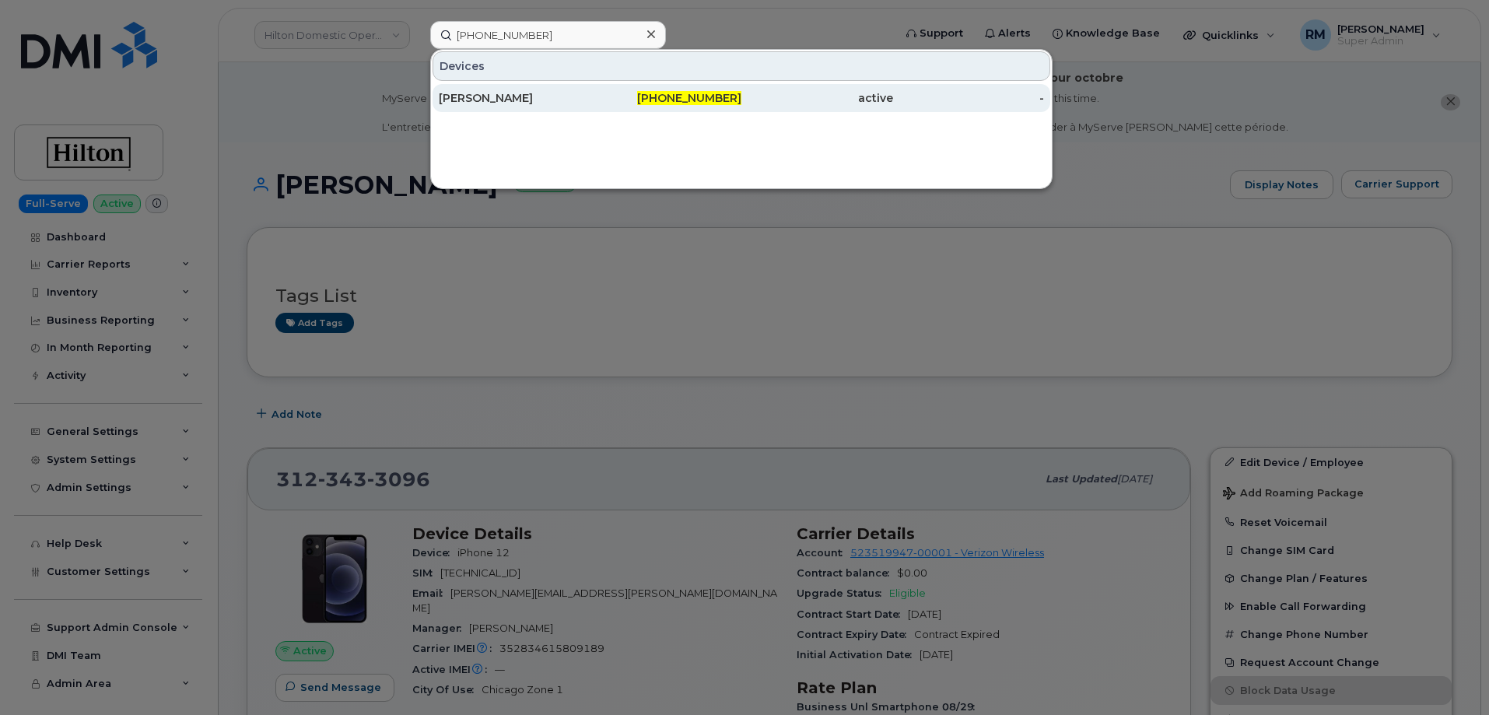
click at [508, 93] on div "[PERSON_NAME]" at bounding box center [515, 98] width 152 height 16
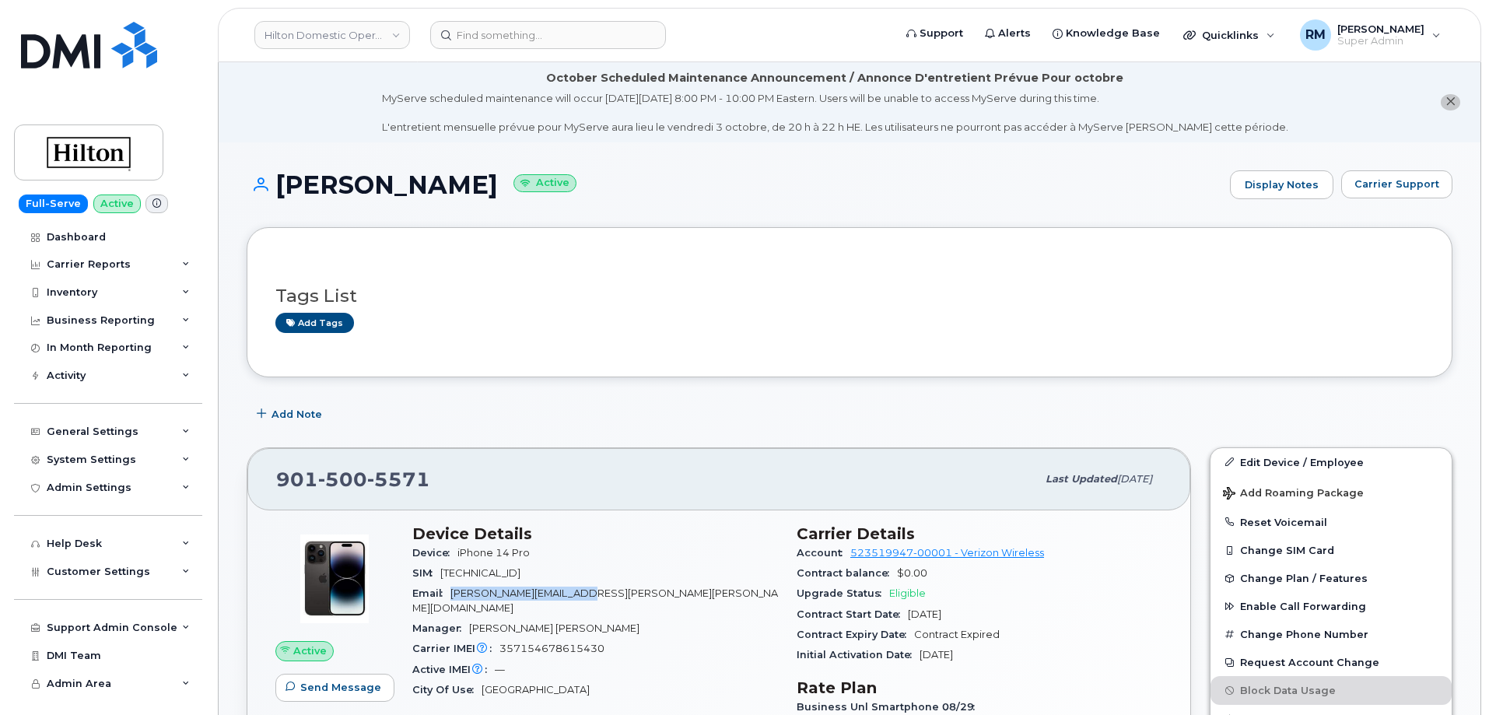
drag, startPoint x: 597, startPoint y: 592, endPoint x: 454, endPoint y: 591, distance: 143.1
click at [454, 591] on div "Email Kenneth.Shaw@hilton.com" at bounding box center [595, 600] width 366 height 35
copy span "Kenneth.Shaw@hilton.com"
click at [481, 41] on input at bounding box center [548, 35] width 236 height 28
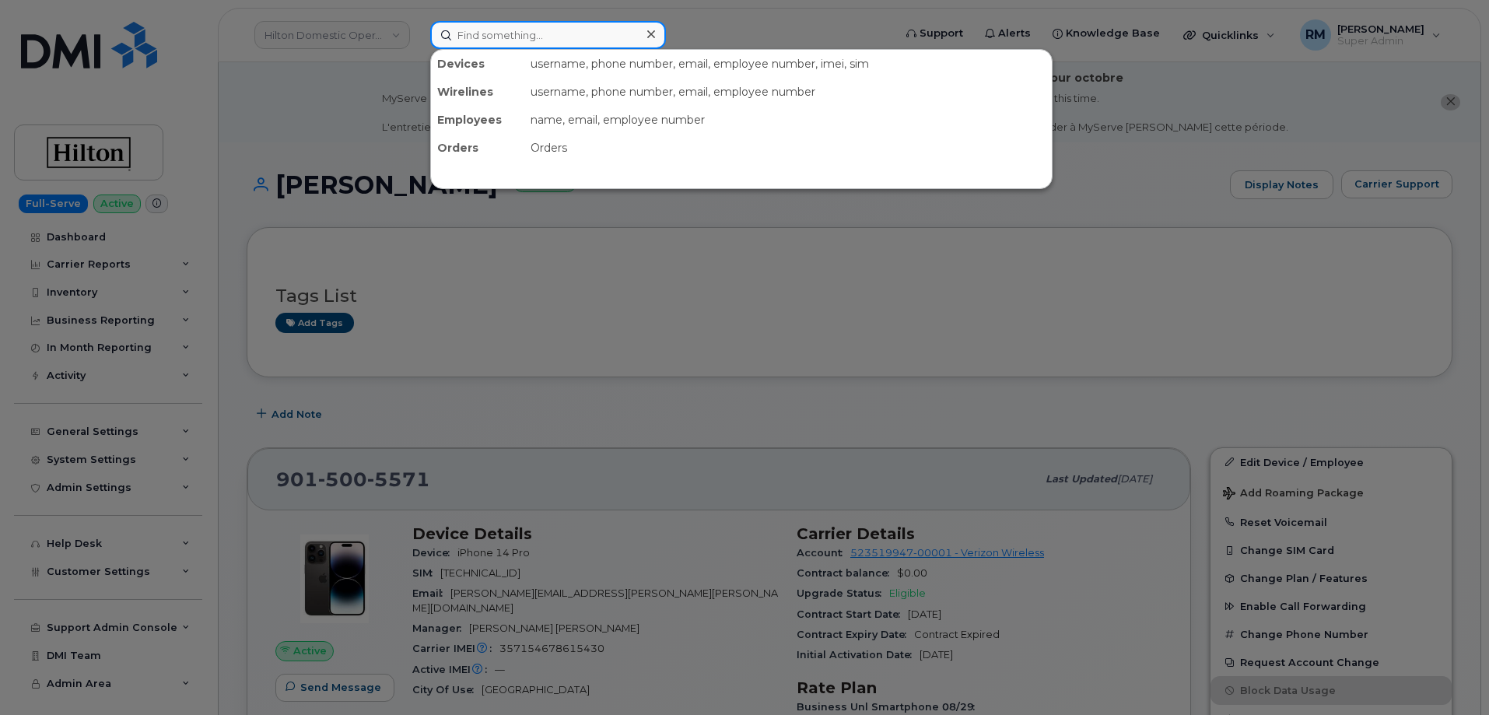
paste input "872-367-0208"
type input "872-367-0208"
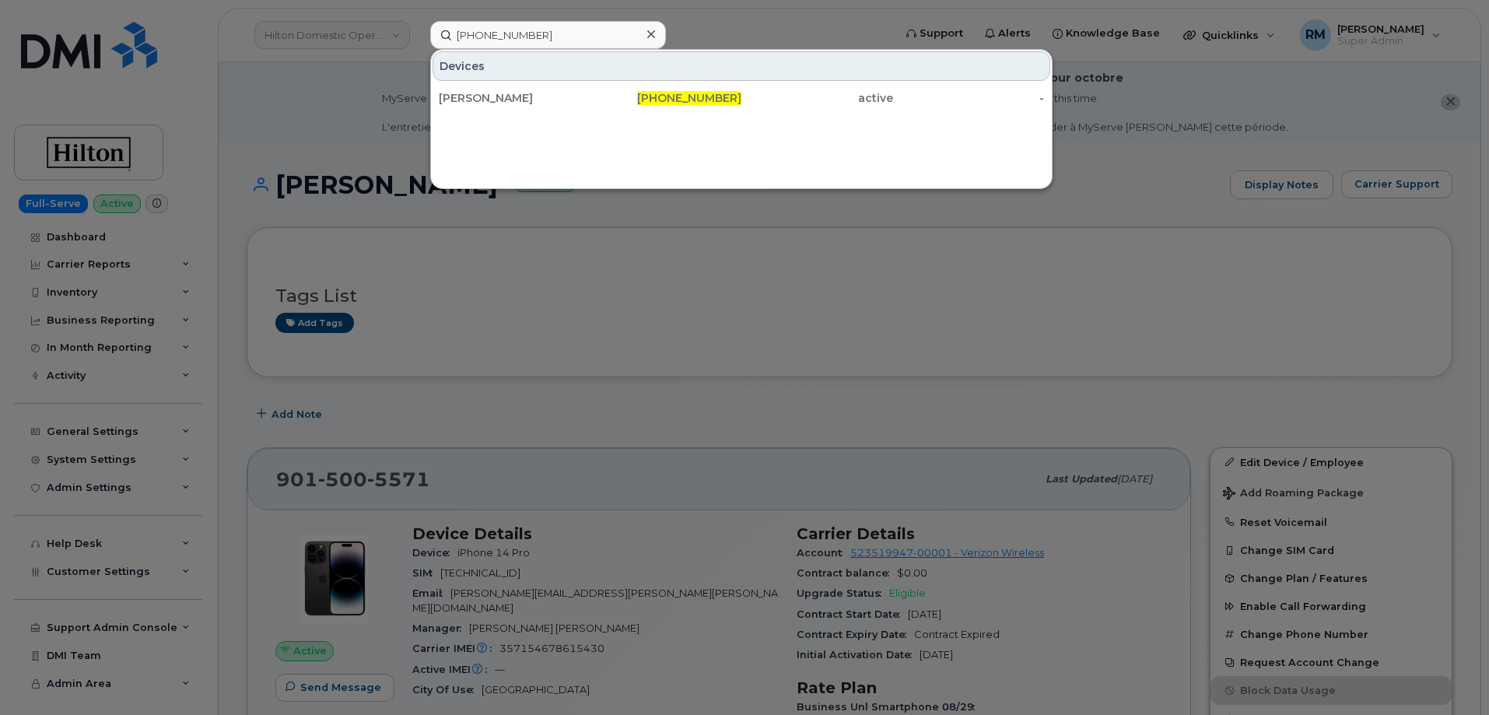
click at [528, 94] on div "JOSEPH ADAMS" at bounding box center [515, 98] width 152 height 16
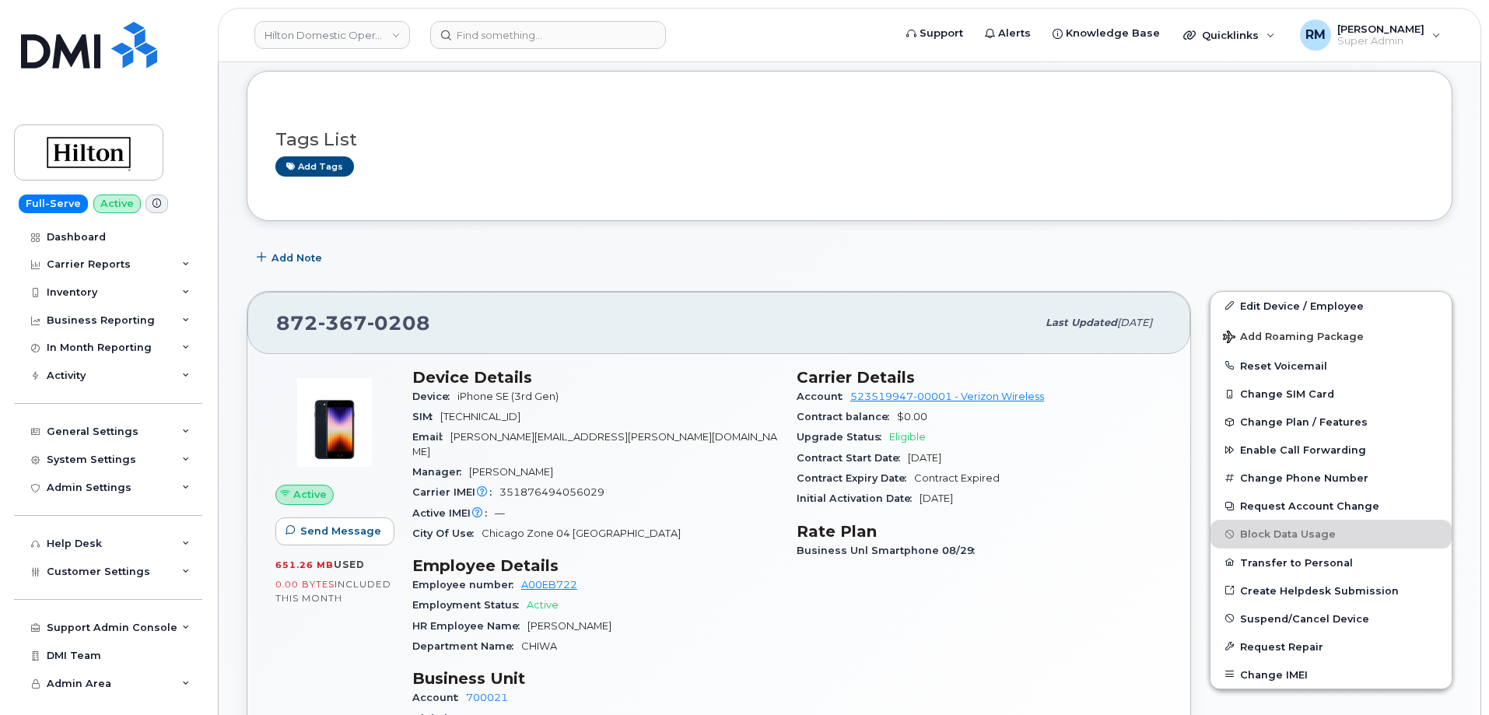
scroll to position [311, 0]
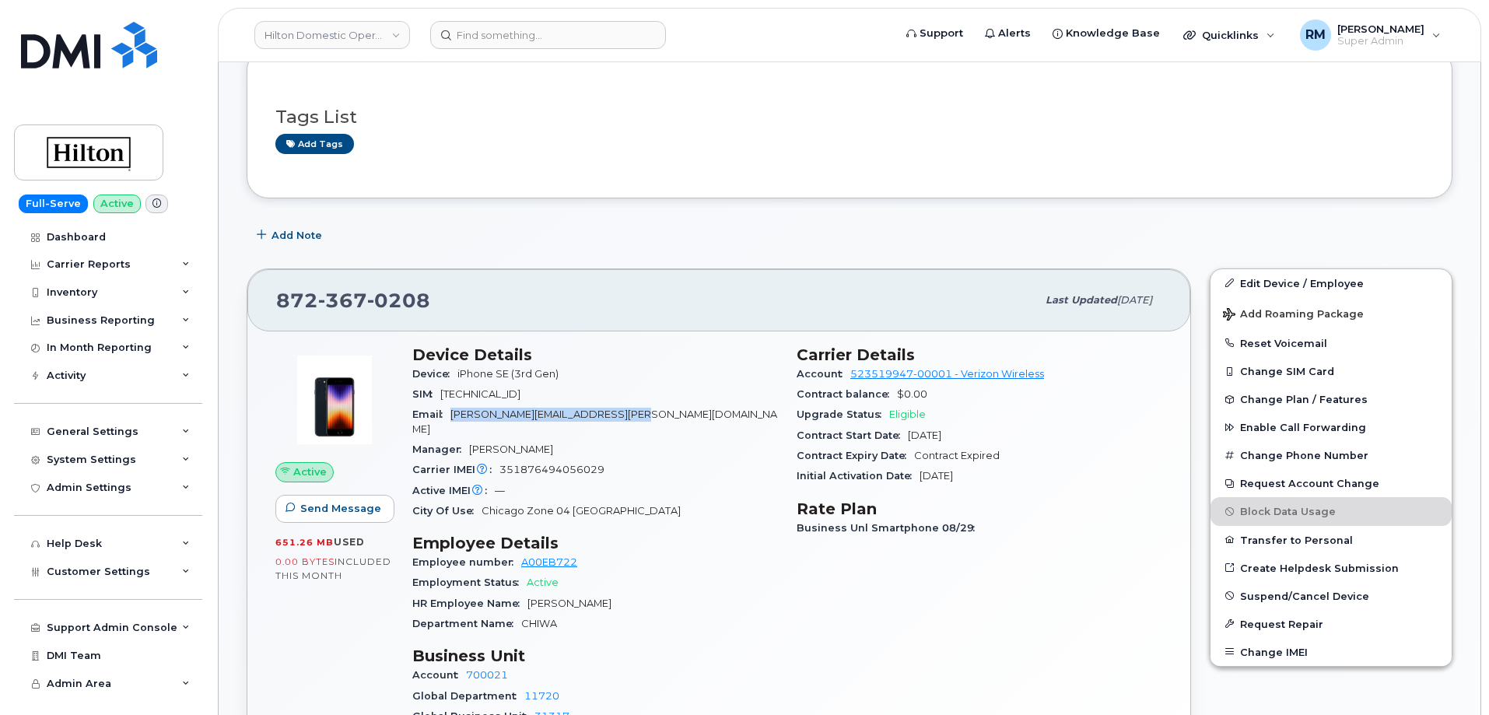
drag, startPoint x: 519, startPoint y: 418, endPoint x: 454, endPoint y: 418, distance: 64.6
click at [454, 418] on div "Email [PERSON_NAME][EMAIL_ADDRESS][PERSON_NAME][DOMAIN_NAME]" at bounding box center [595, 421] width 366 height 35
copy span "[PERSON_NAME][EMAIL_ADDRESS][PERSON_NAME][DOMAIN_NAME]"
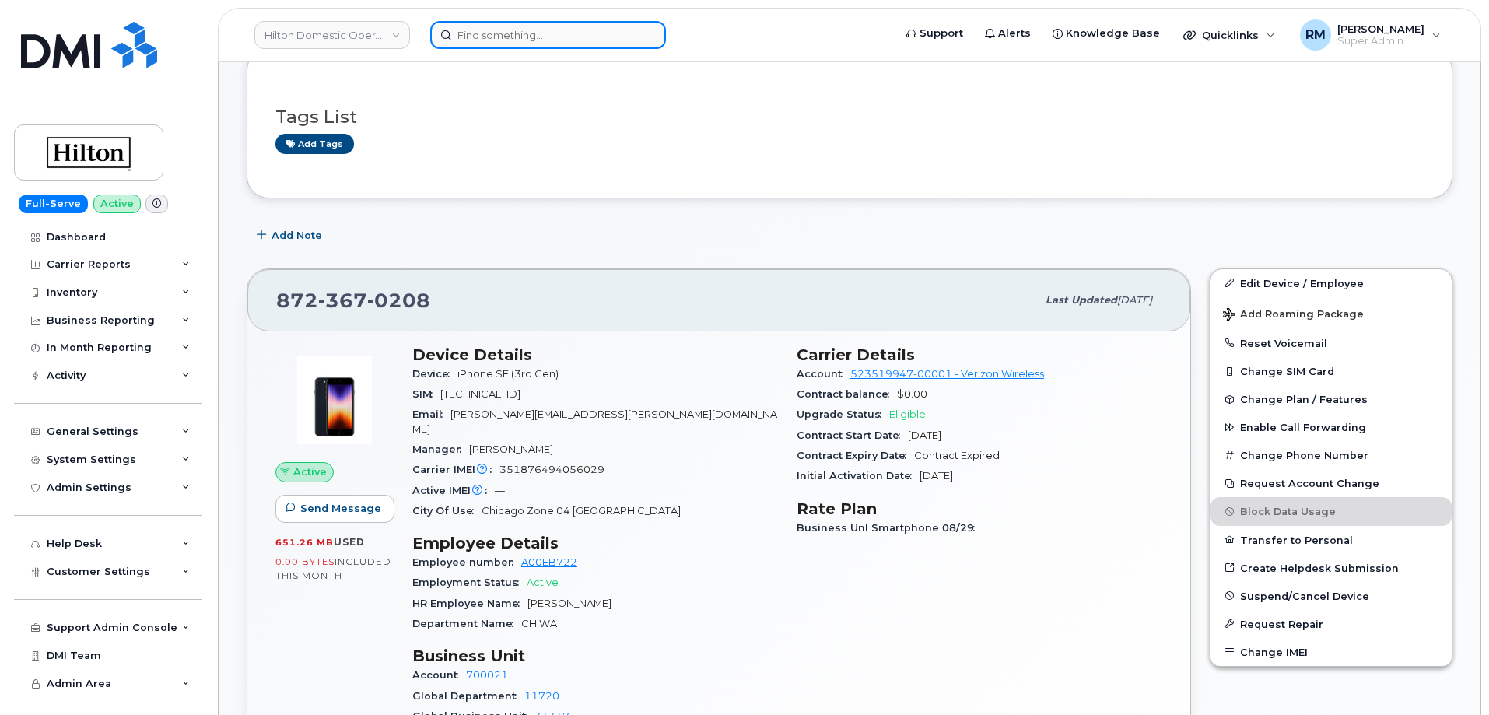
click at [482, 22] on input at bounding box center [548, 35] width 236 height 28
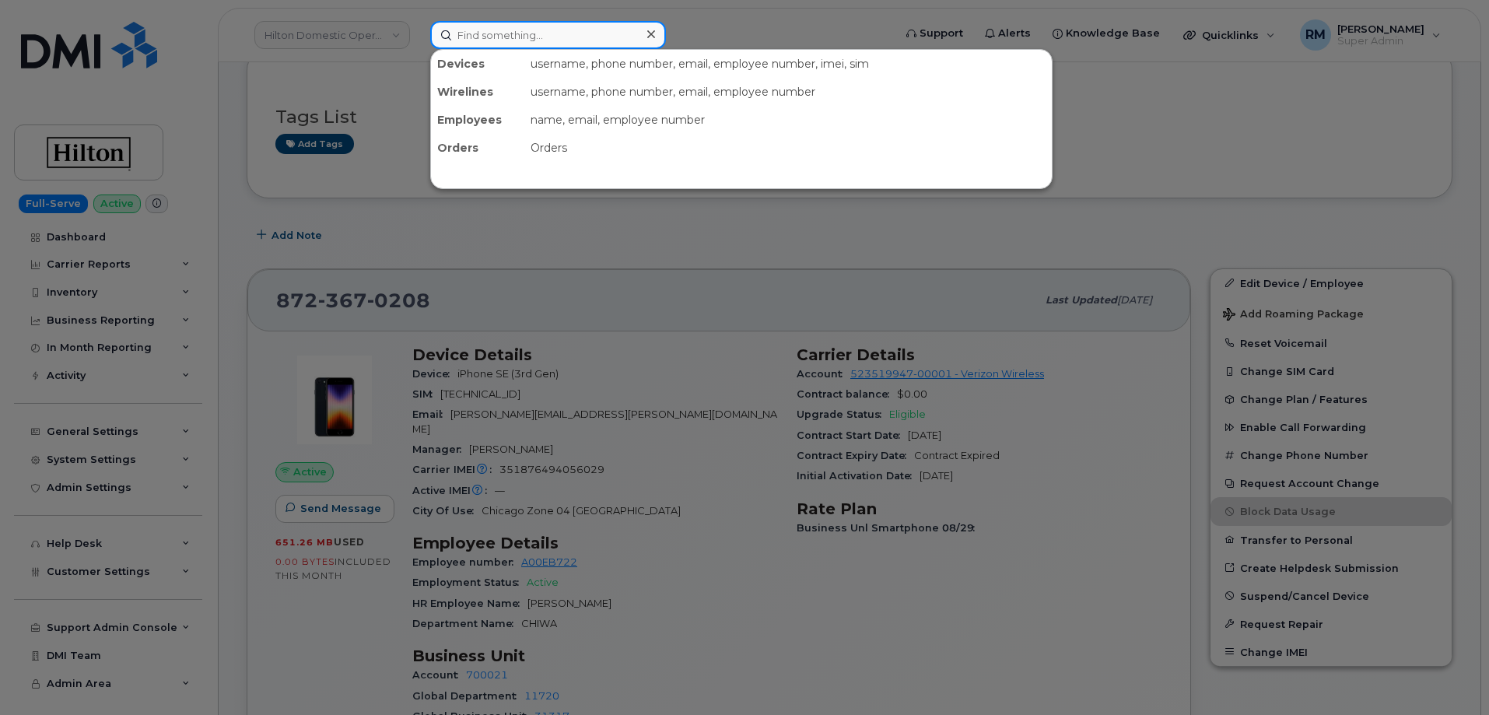
paste input "703-209-3260"
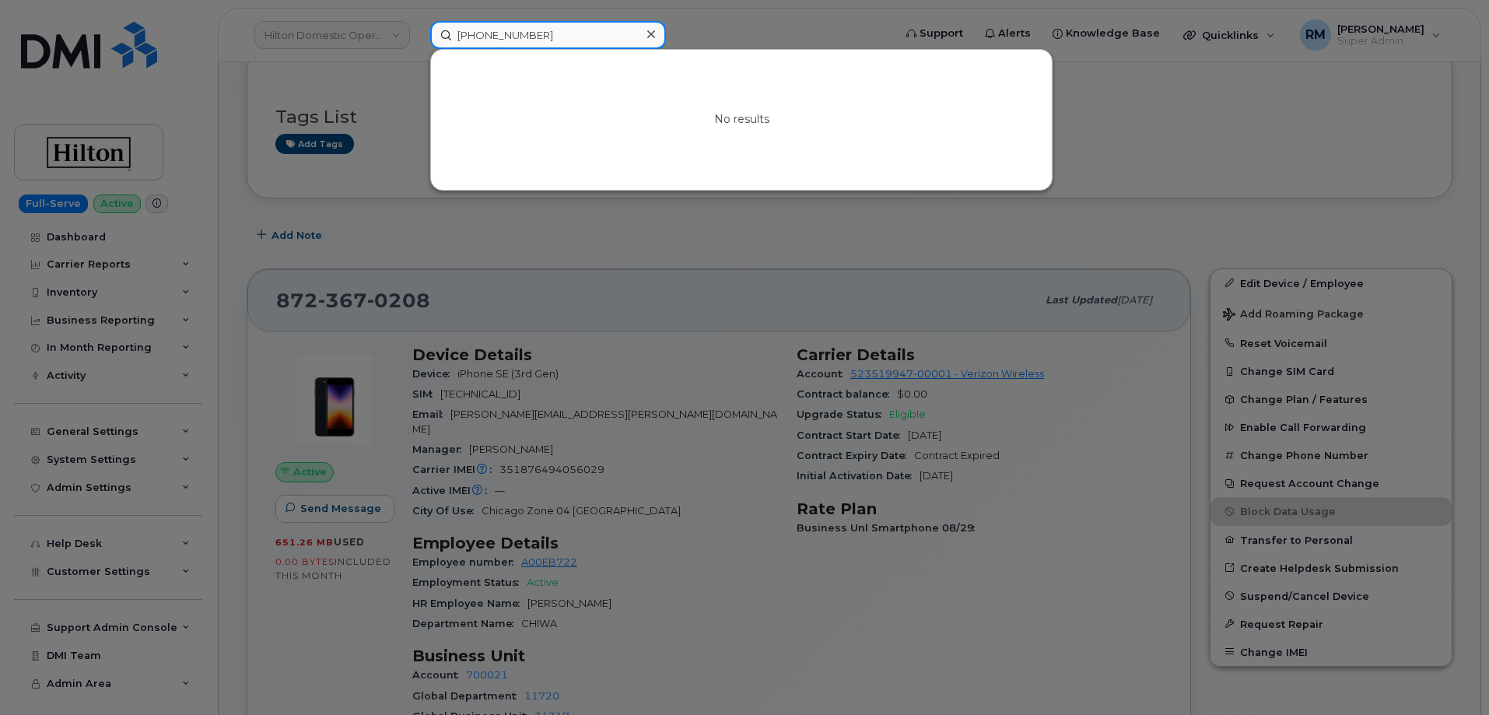
click at [526, 37] on input "703-209-3260" at bounding box center [548, 35] width 236 height 28
drag, startPoint x: 485, startPoint y: 37, endPoint x: 398, endPoint y: 37, distance: 87.1
click at [418, 37] on div "703-209-3260 No results" at bounding box center [657, 35] width 478 height 28
paste input "73-965-4281"
type input "773-965-4281"
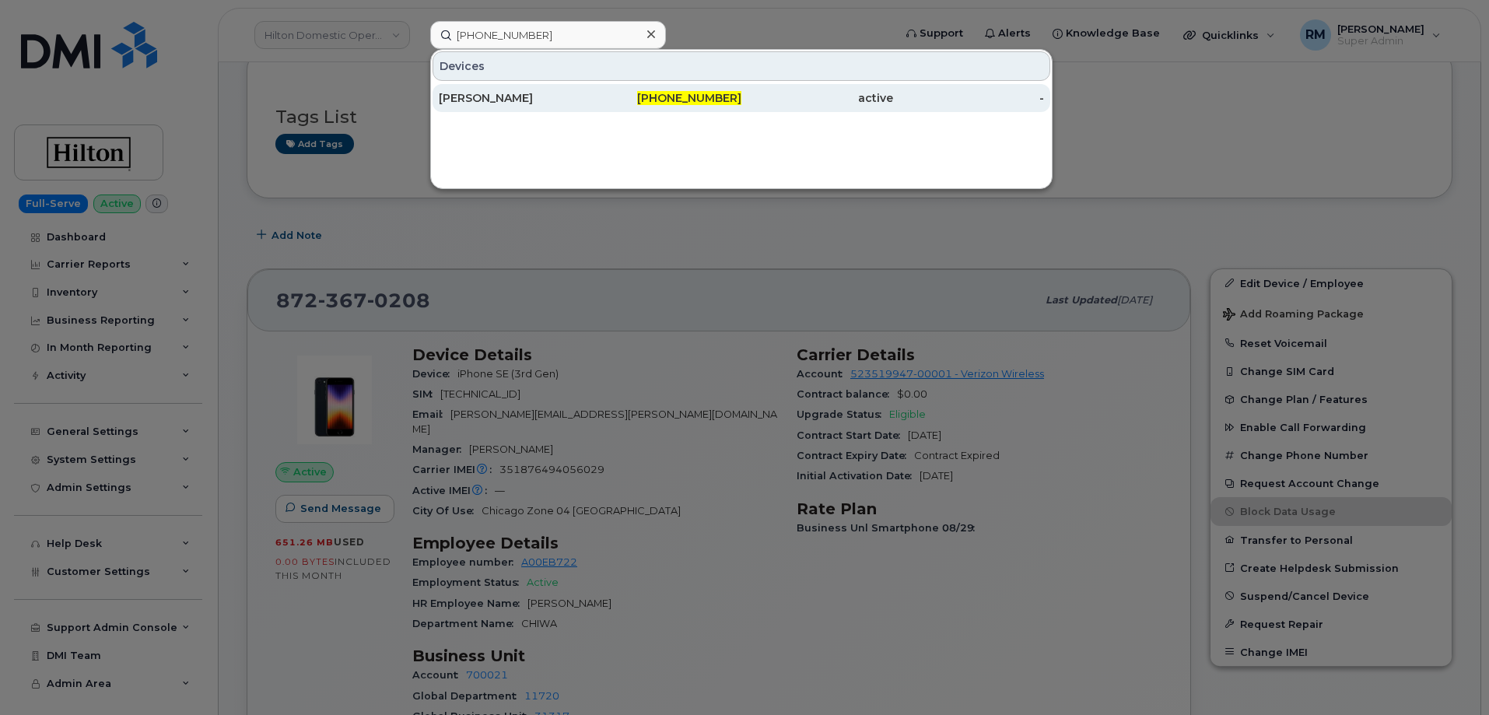
click at [531, 100] on div "[PERSON_NAME]" at bounding box center [515, 98] width 152 height 16
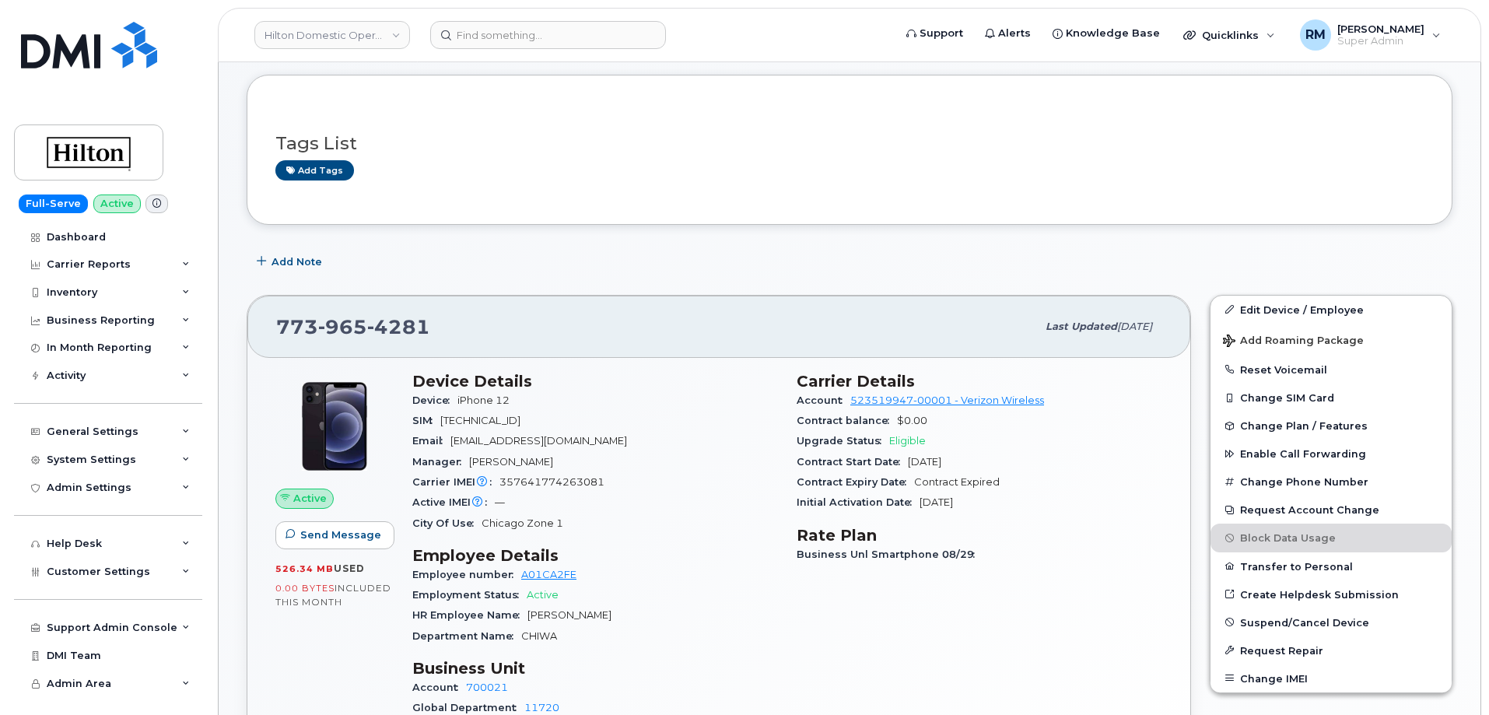
scroll to position [156, 0]
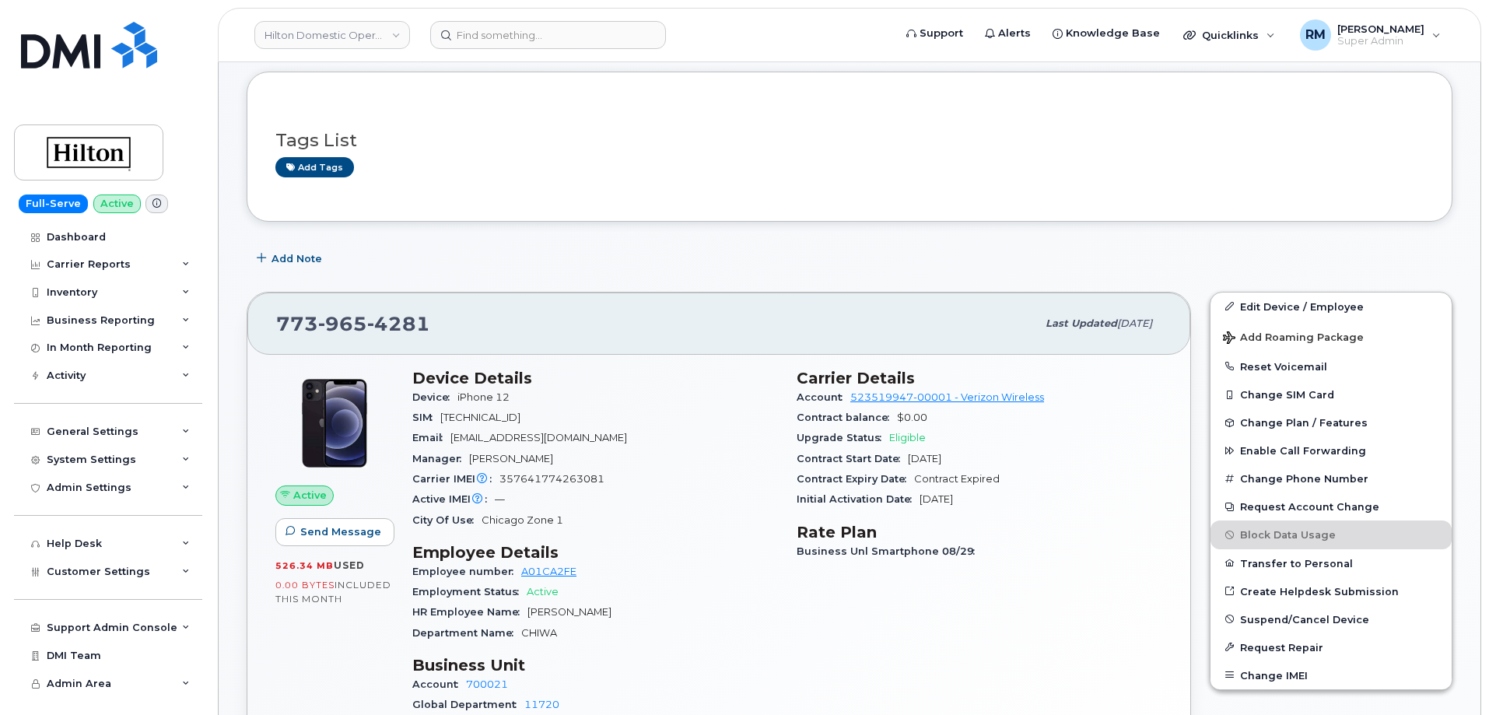
drag, startPoint x: 580, startPoint y: 440, endPoint x: 455, endPoint y: 444, distance: 125.3
click at [455, 444] on div "Email [EMAIL_ADDRESS][DOMAIN_NAME]" at bounding box center [595, 438] width 366 height 20
click at [509, 38] on input at bounding box center [548, 35] width 236 height 28
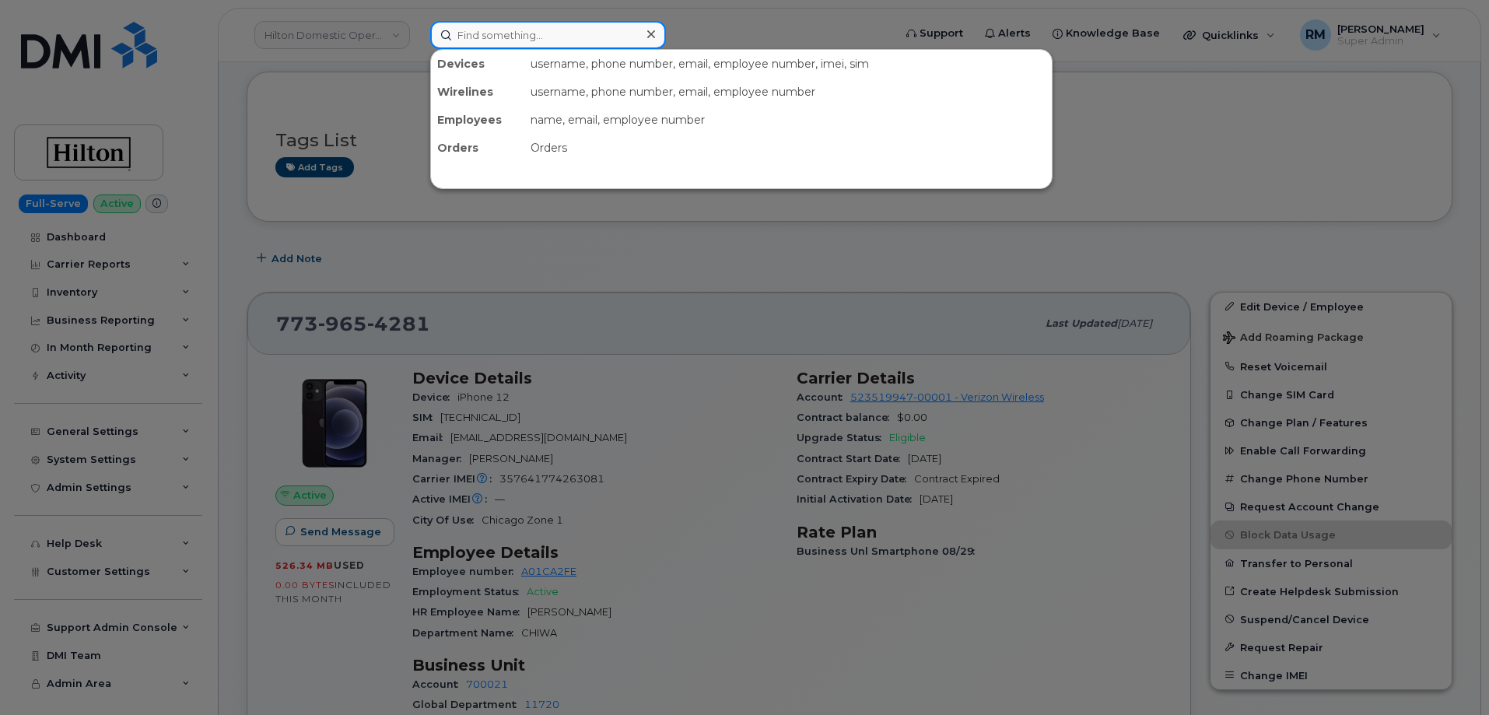
paste input "[PHONE_NUMBER]"
type input "[PHONE_NUMBER]"
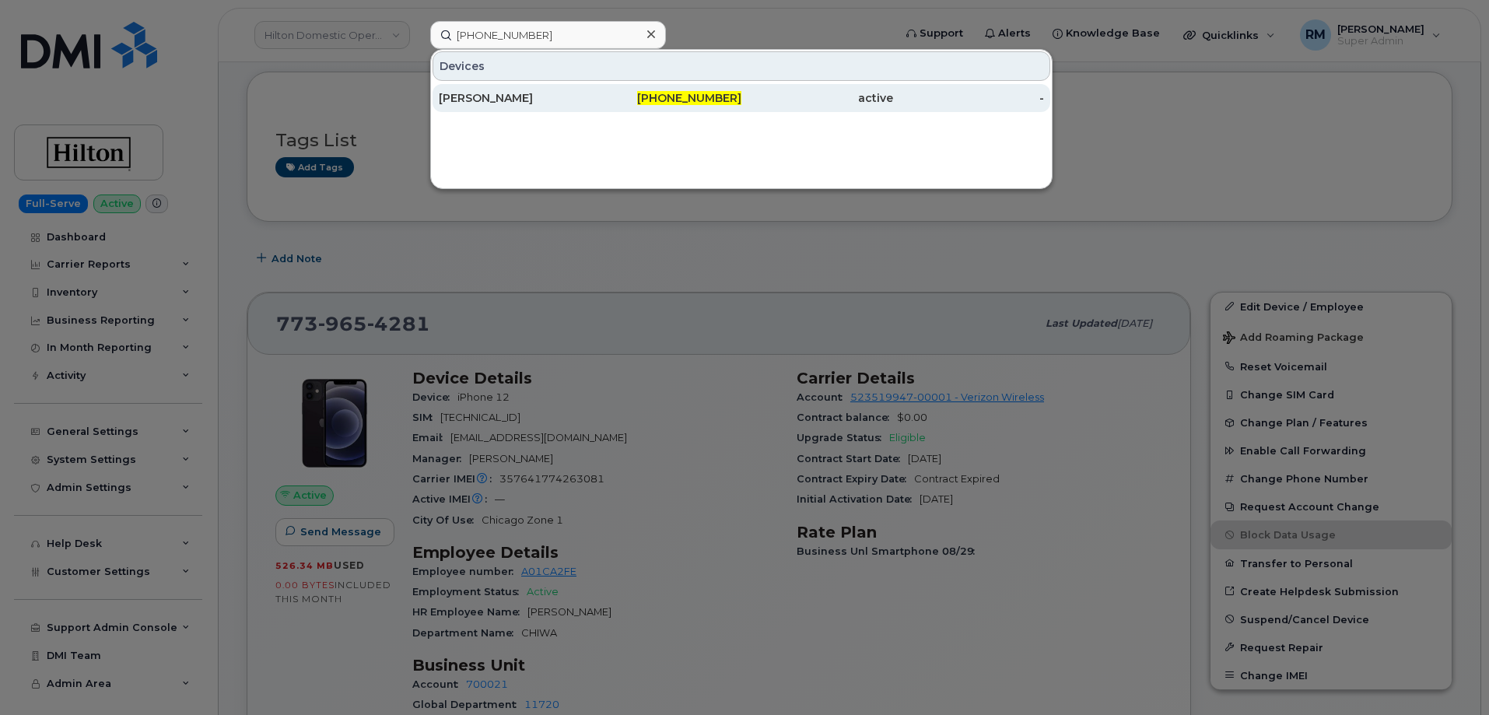
click at [484, 98] on div "[PERSON_NAME]" at bounding box center [515, 98] width 152 height 16
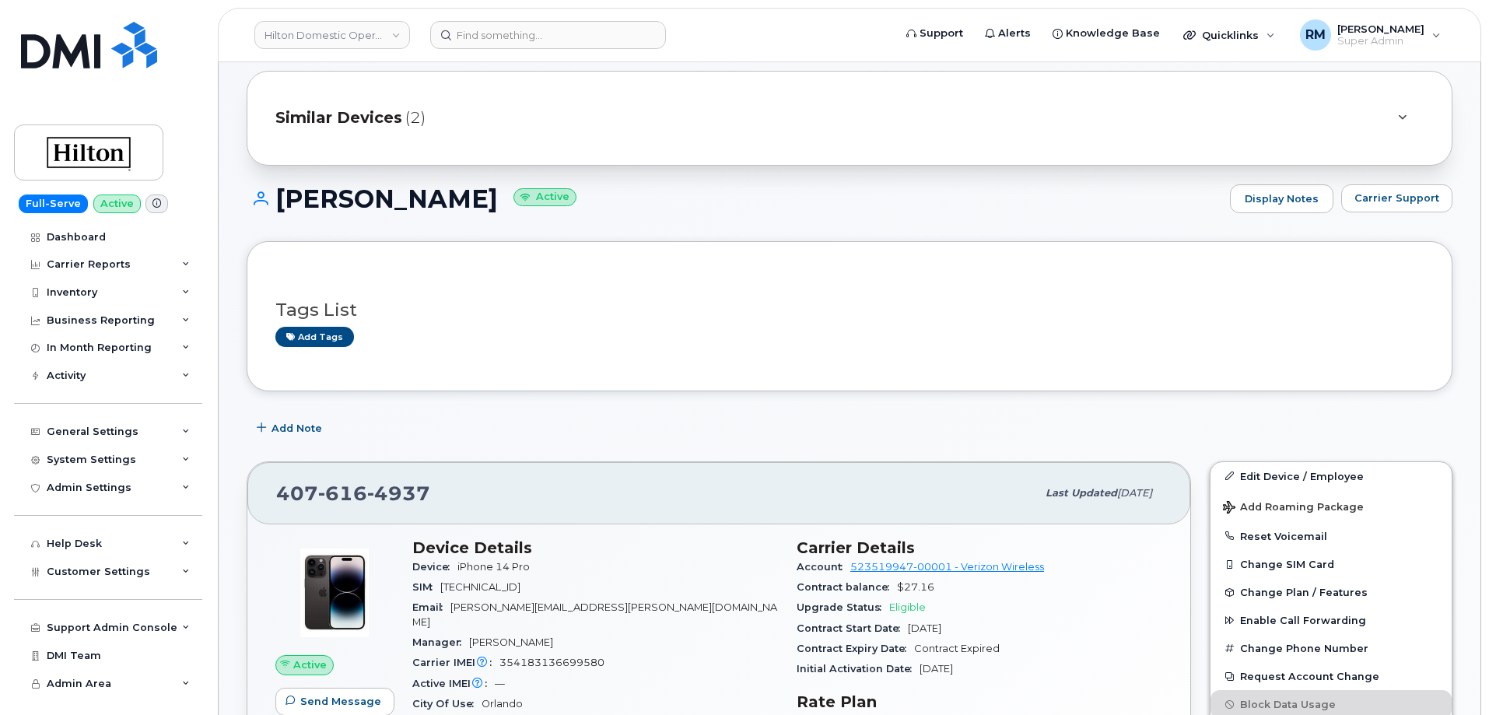
scroll to position [389, 0]
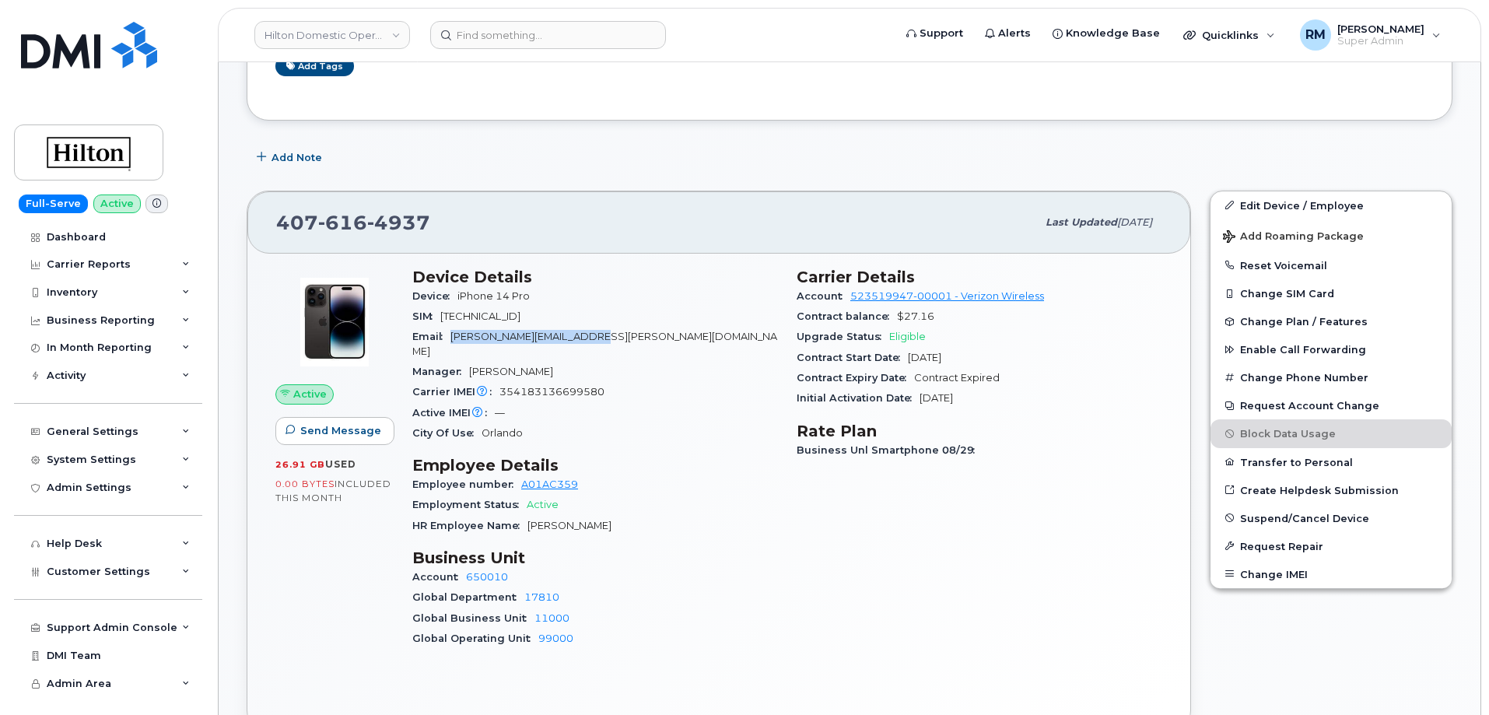
drag, startPoint x: 598, startPoint y: 335, endPoint x: 454, endPoint y: 339, distance: 144.0
click at [455, 340] on div "Email [PERSON_NAME][EMAIL_ADDRESS][PERSON_NAME][DOMAIN_NAME]" at bounding box center [595, 344] width 366 height 35
copy span "[PERSON_NAME][EMAIL_ADDRESS][PERSON_NAME][DOMAIN_NAME]"
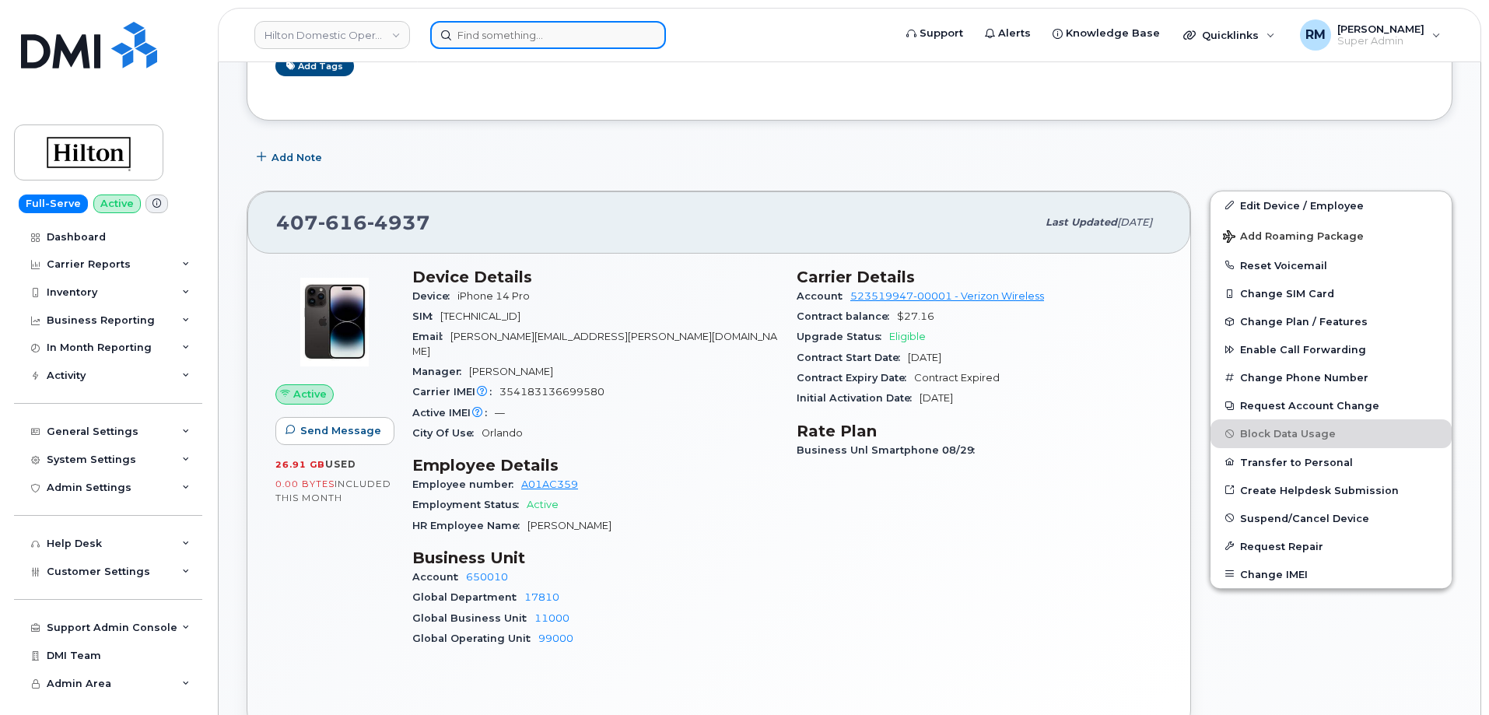
click at [514, 37] on input at bounding box center [548, 35] width 236 height 28
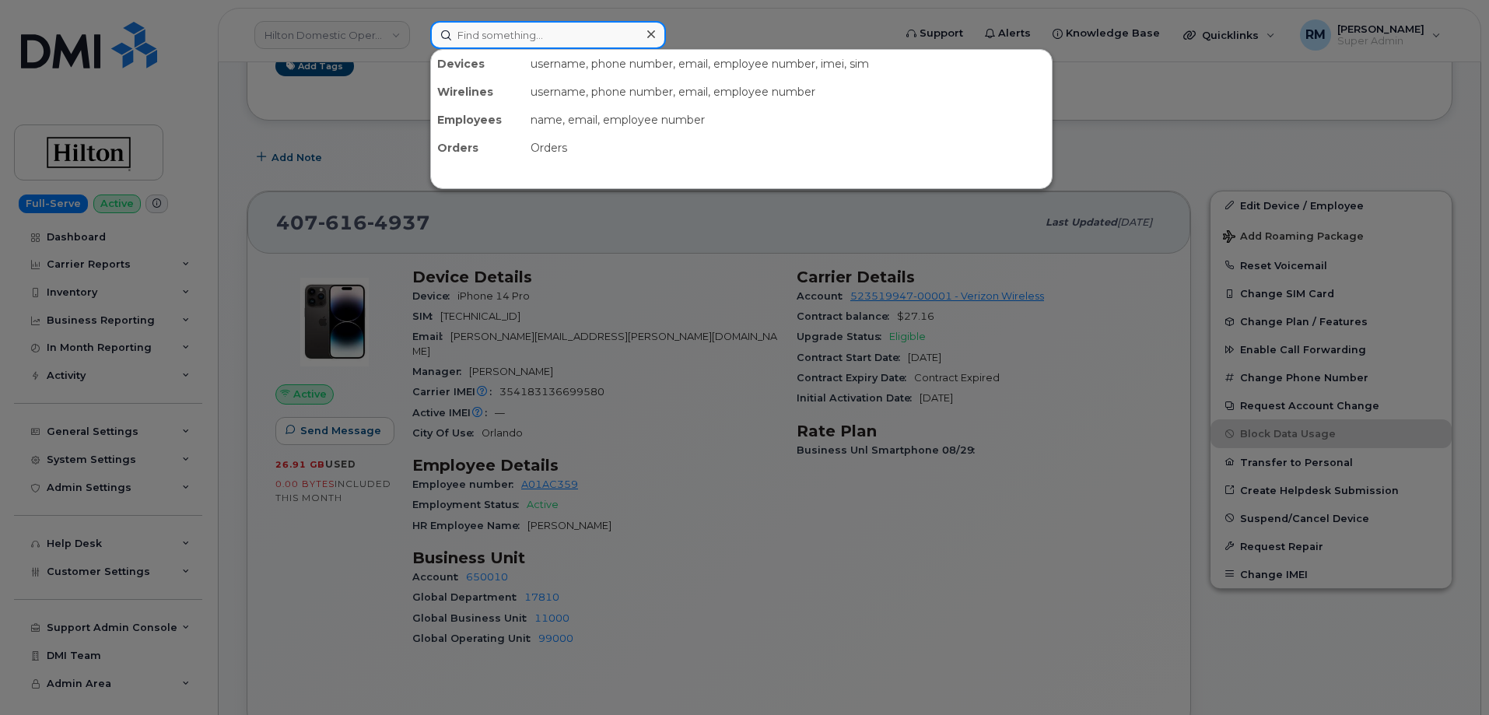
paste input "[PHONE_NUMBER]"
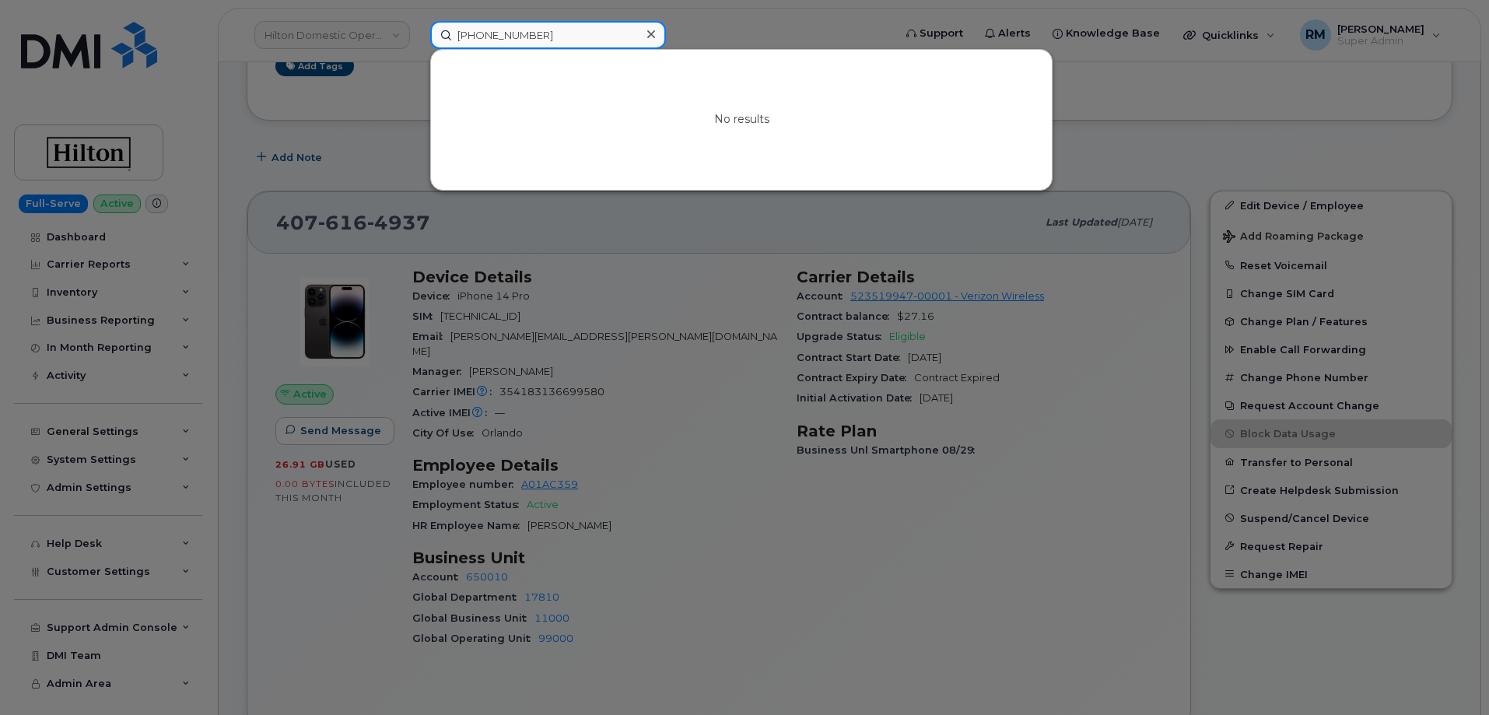
drag, startPoint x: 403, startPoint y: 48, endPoint x: 394, endPoint y: 48, distance: 8.6
click at [418, 48] on div "[PHONE_NUMBER] No results" at bounding box center [657, 35] width 478 height 28
paste input "[PHONE_NUMBER]"
type input "[PHONE_NUMBER]"
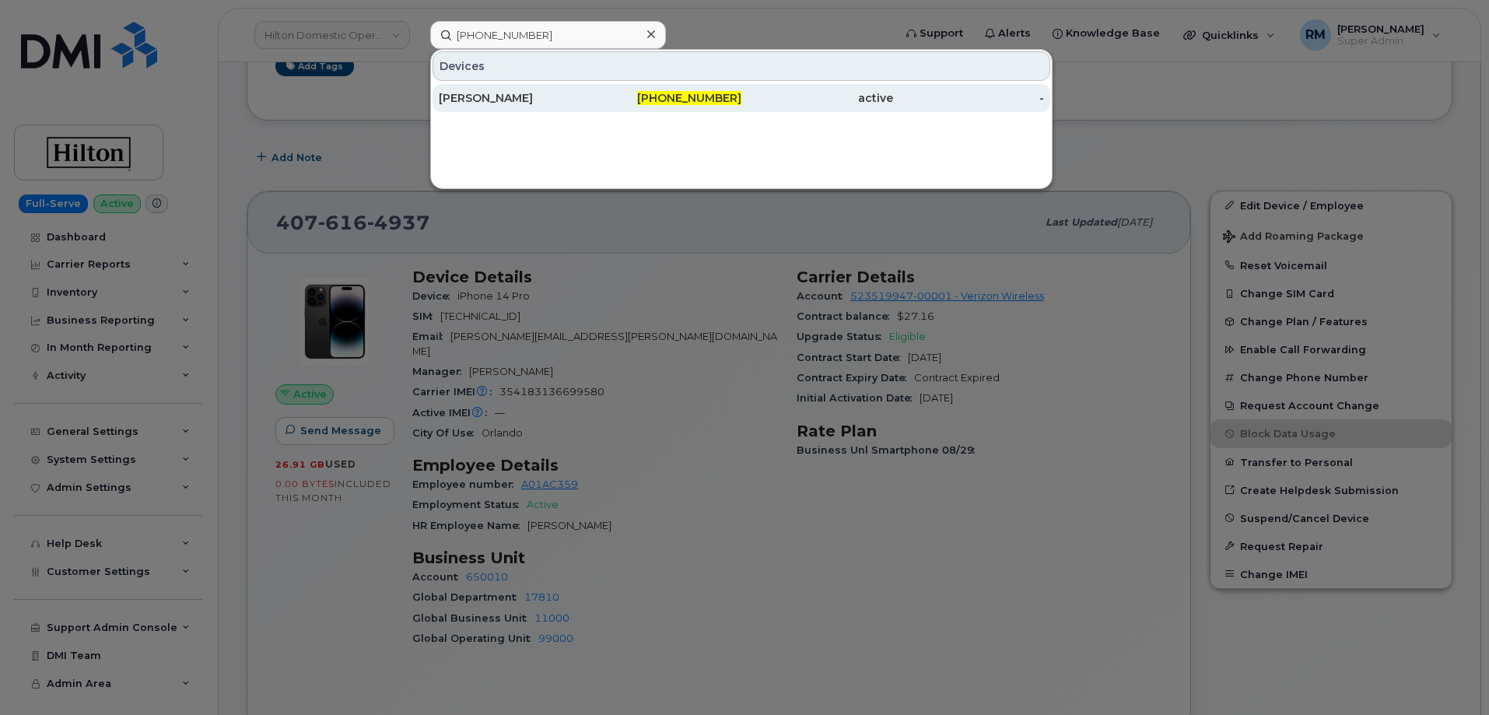
click at [526, 89] on div "[PERSON_NAME]" at bounding box center [515, 98] width 152 height 28
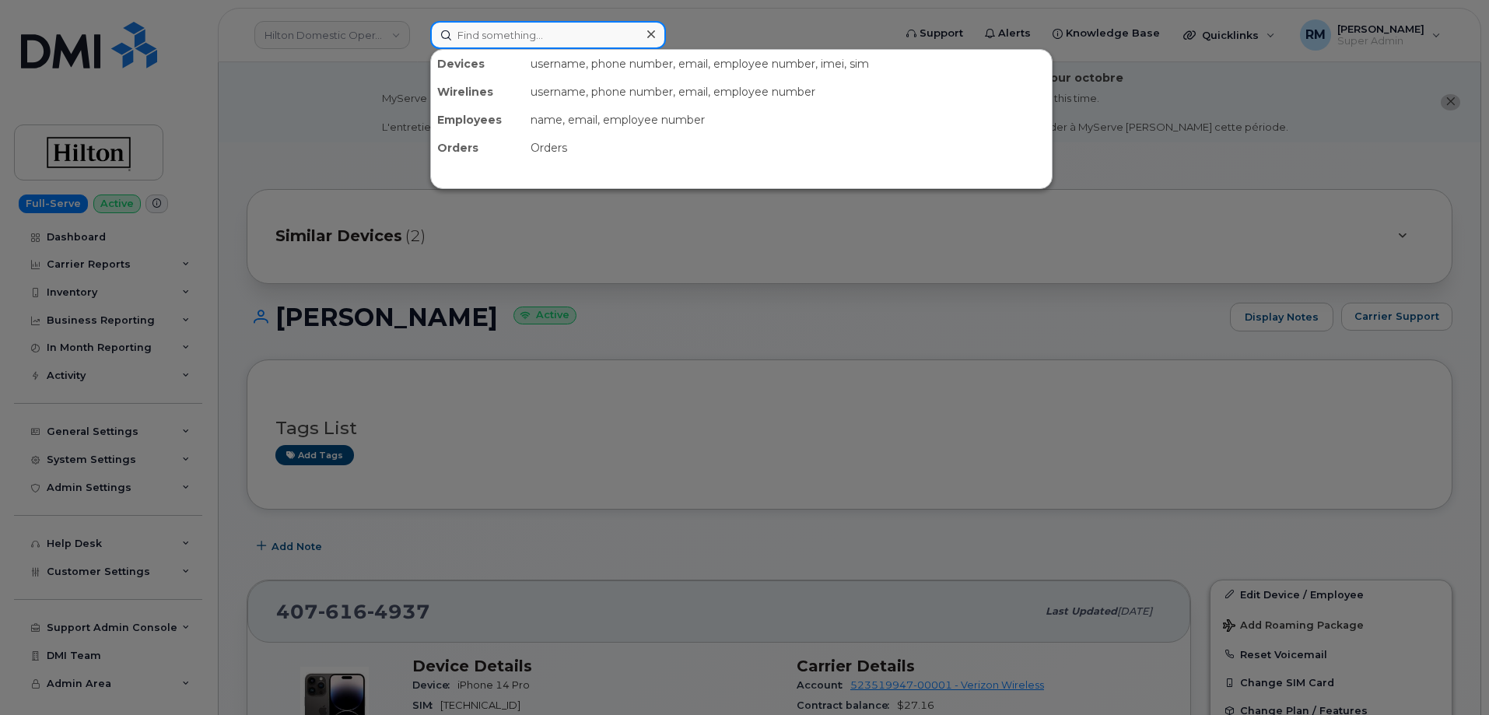
click at [567, 42] on input at bounding box center [548, 35] width 236 height 28
paste input "312-859-8062"
type input "312-859-8062"
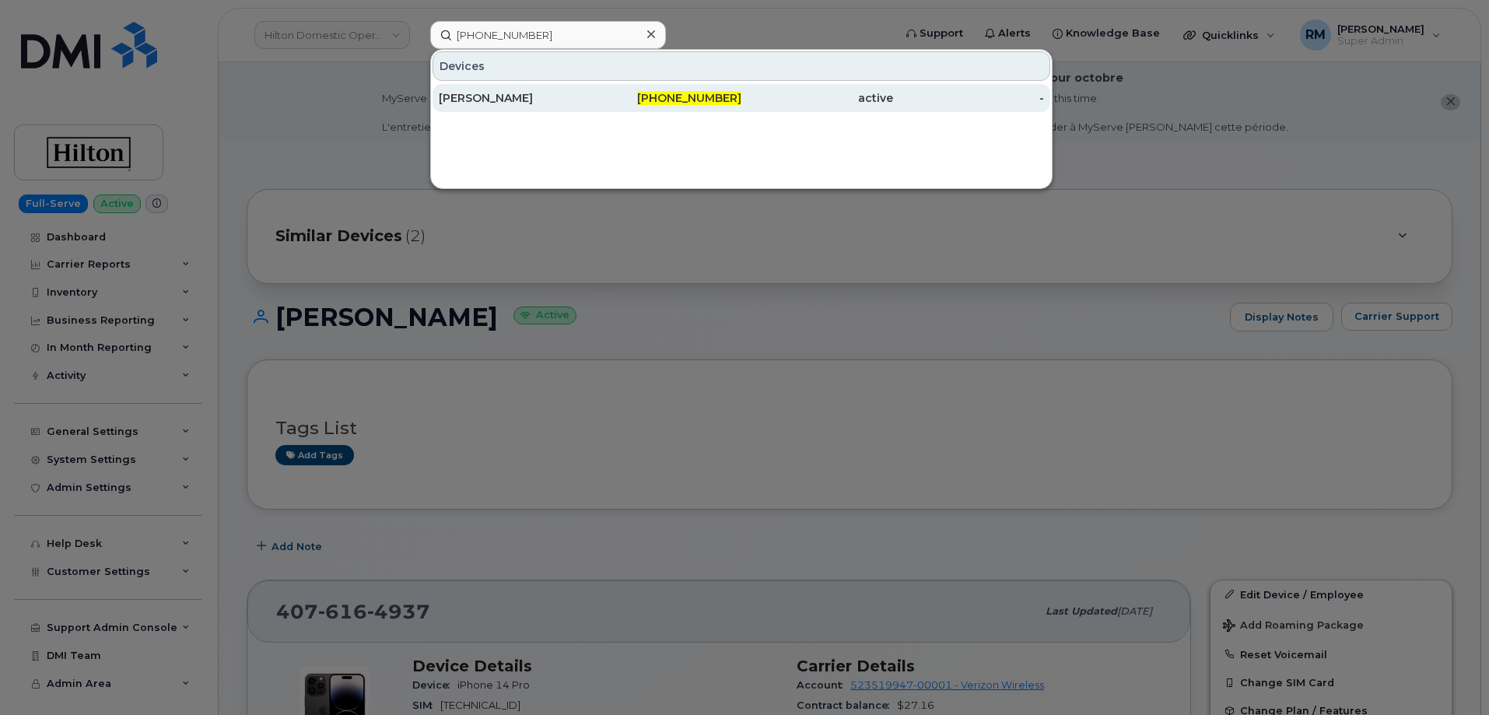
click at [520, 108] on div "PATRICK WALSH" at bounding box center [515, 98] width 152 height 28
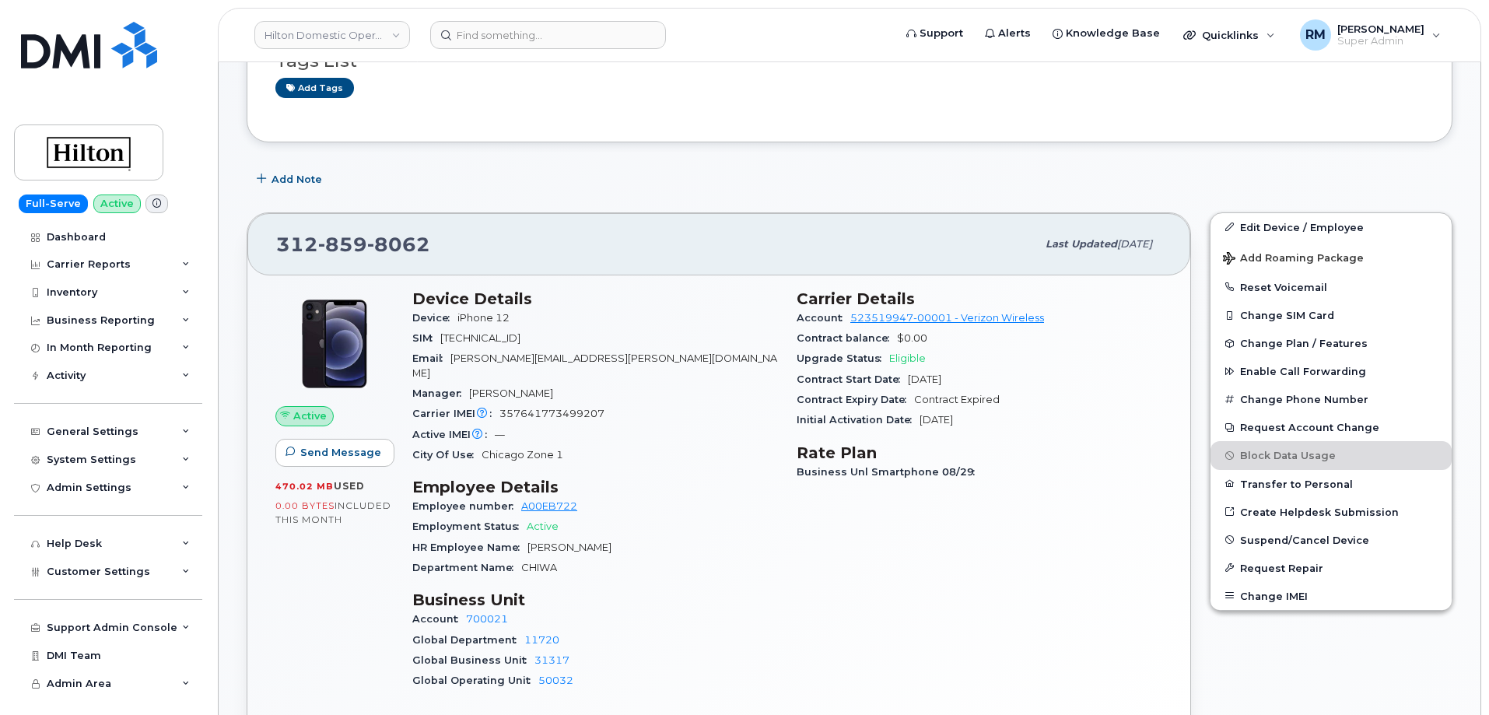
scroll to position [389, 0]
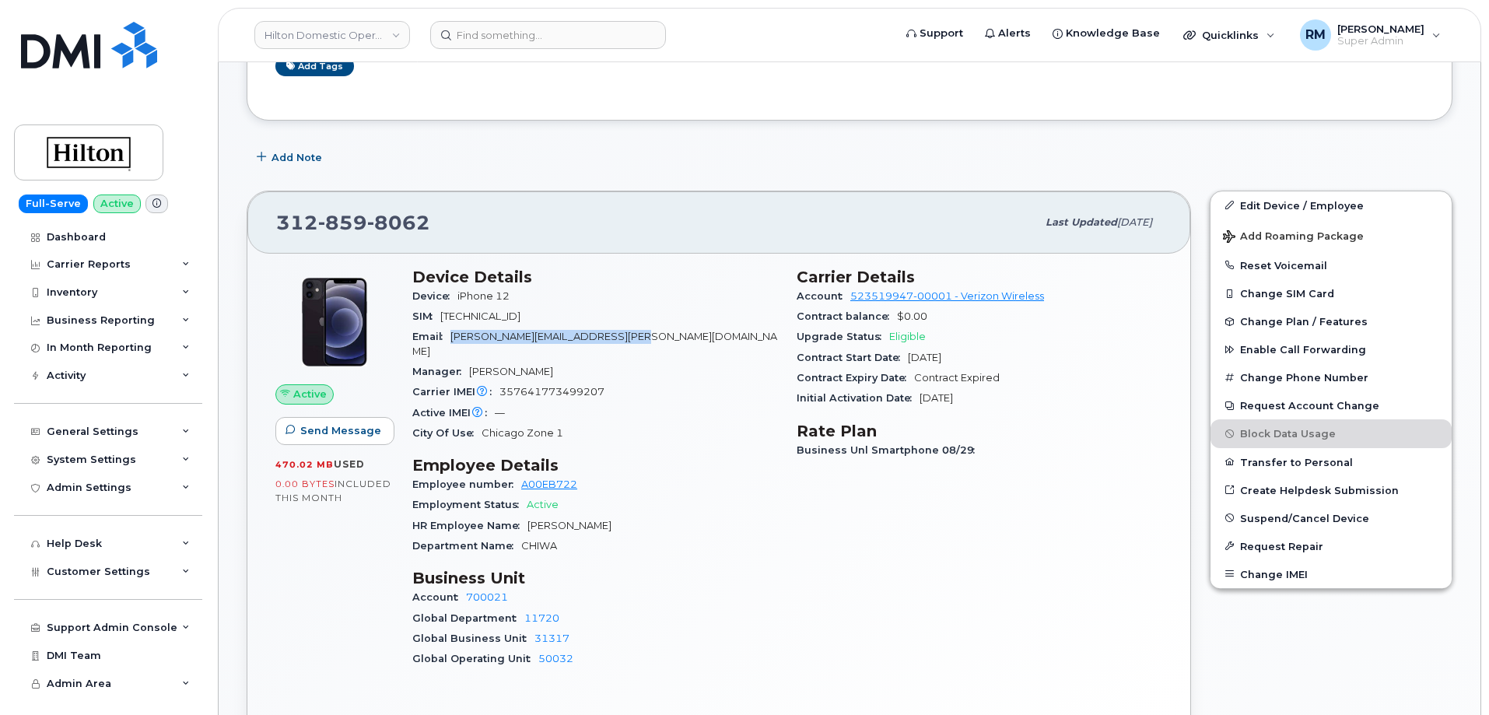
drag, startPoint x: 630, startPoint y: 331, endPoint x: 454, endPoint y: 335, distance: 175.9
click at [454, 335] on div "Email [PERSON_NAME][EMAIL_ADDRESS][PERSON_NAME][DOMAIN_NAME]" at bounding box center [595, 344] width 366 height 35
copy span "[PERSON_NAME][EMAIL_ADDRESS][PERSON_NAME][DOMAIN_NAME]"
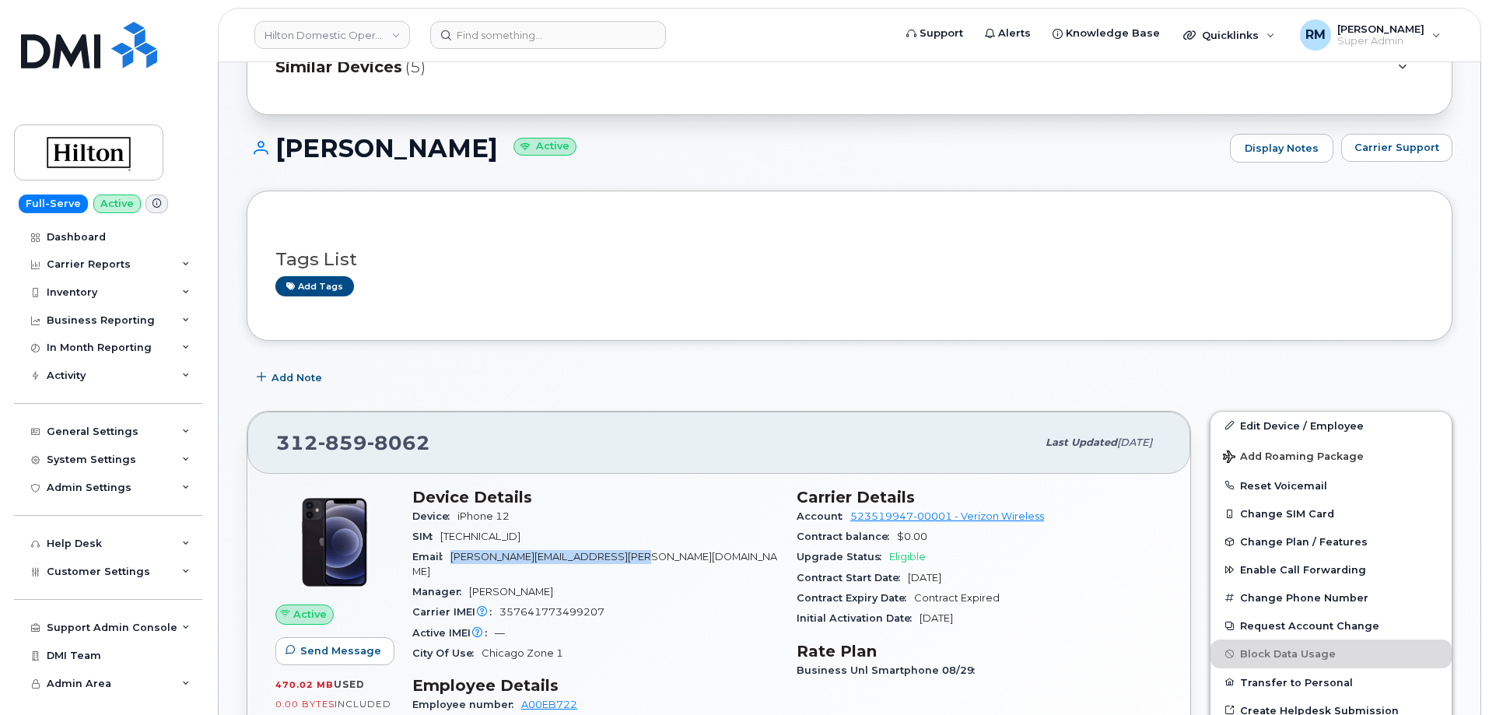
scroll to position [156, 0]
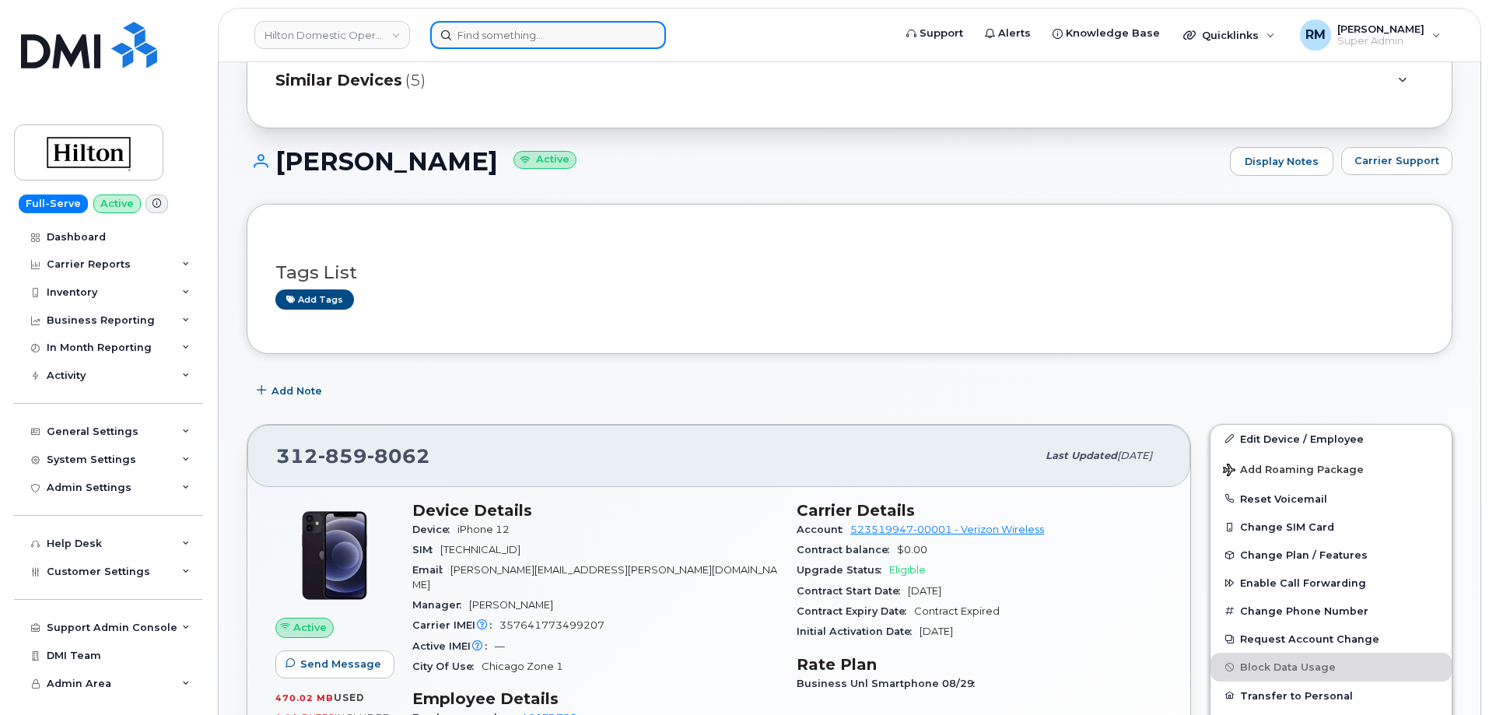
click at [486, 40] on input at bounding box center [548, 35] width 236 height 28
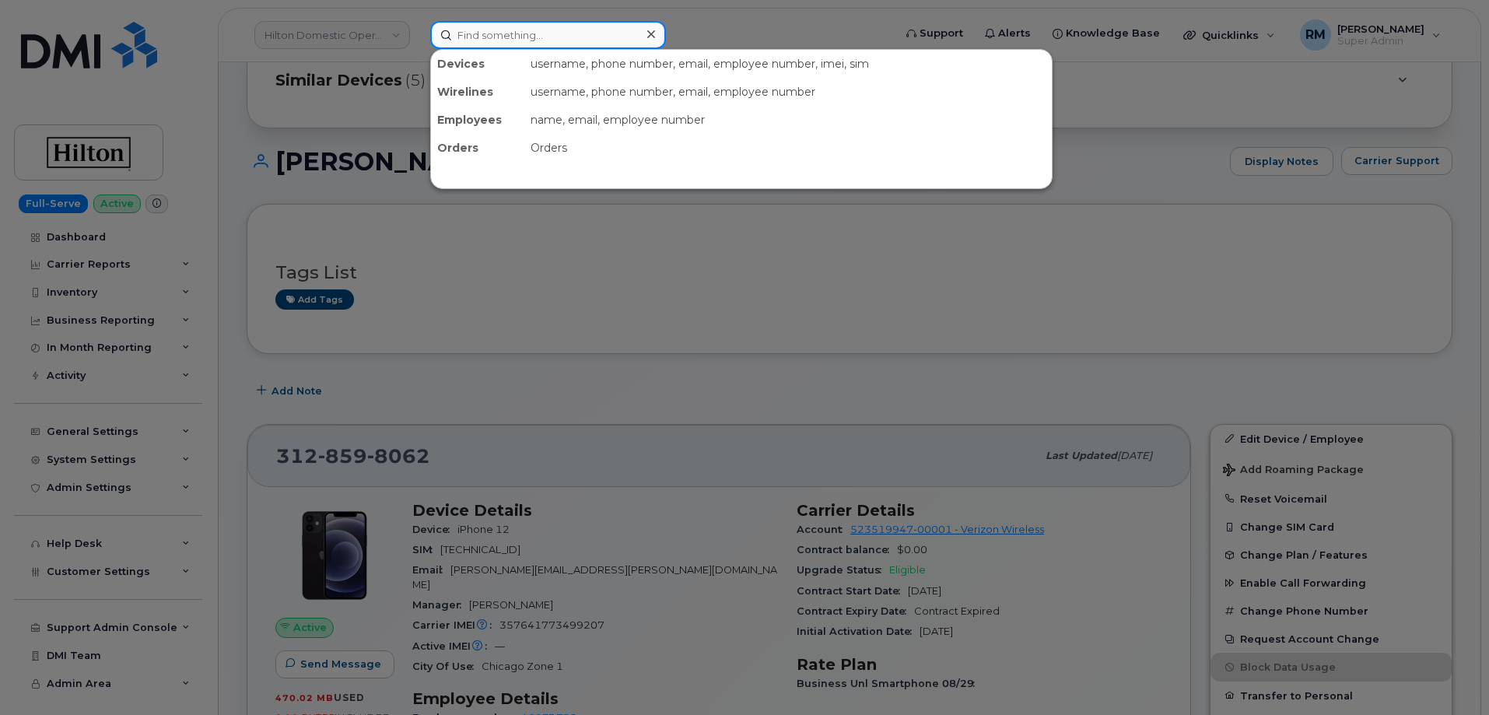
paste input "[PHONE_NUMBER]"
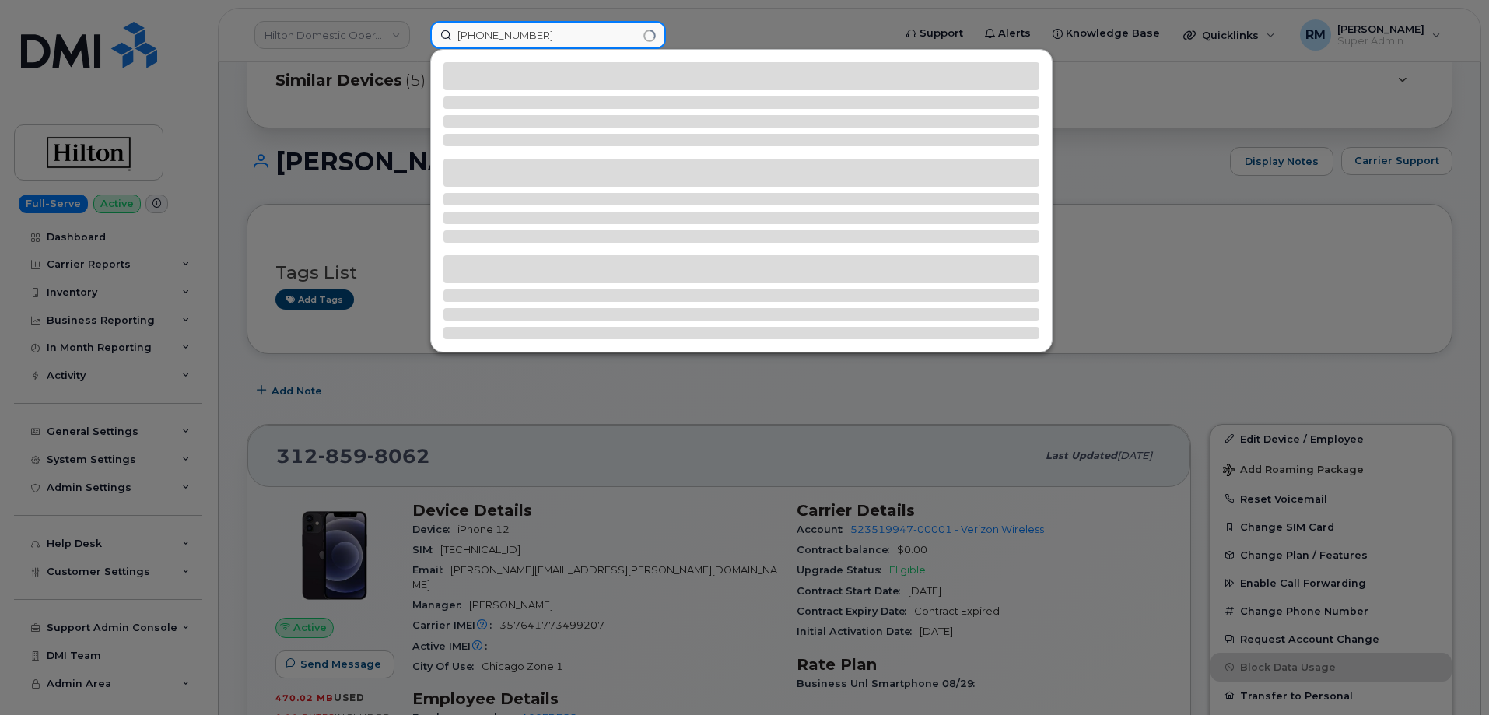
type input "[PHONE_NUMBER]"
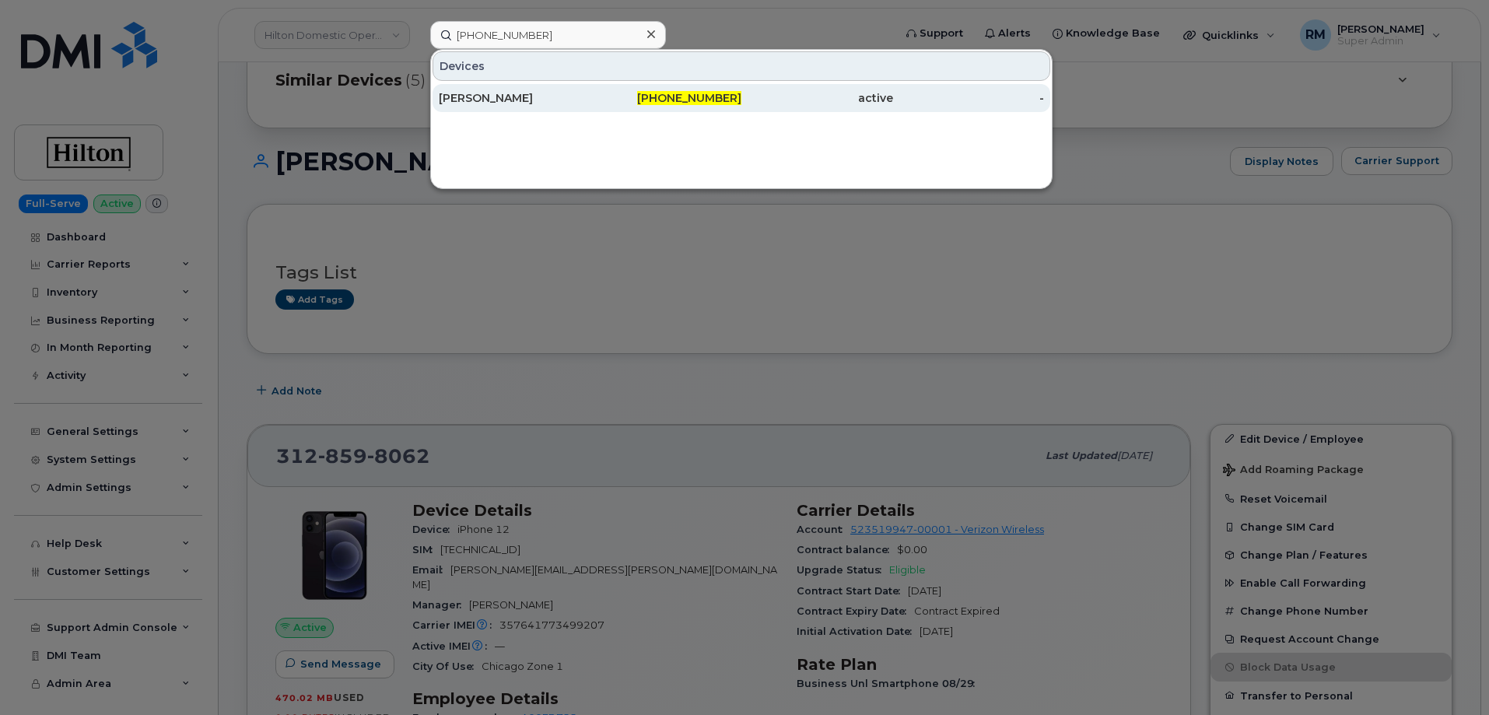
click at [516, 87] on div "[PERSON_NAME]" at bounding box center [515, 98] width 152 height 28
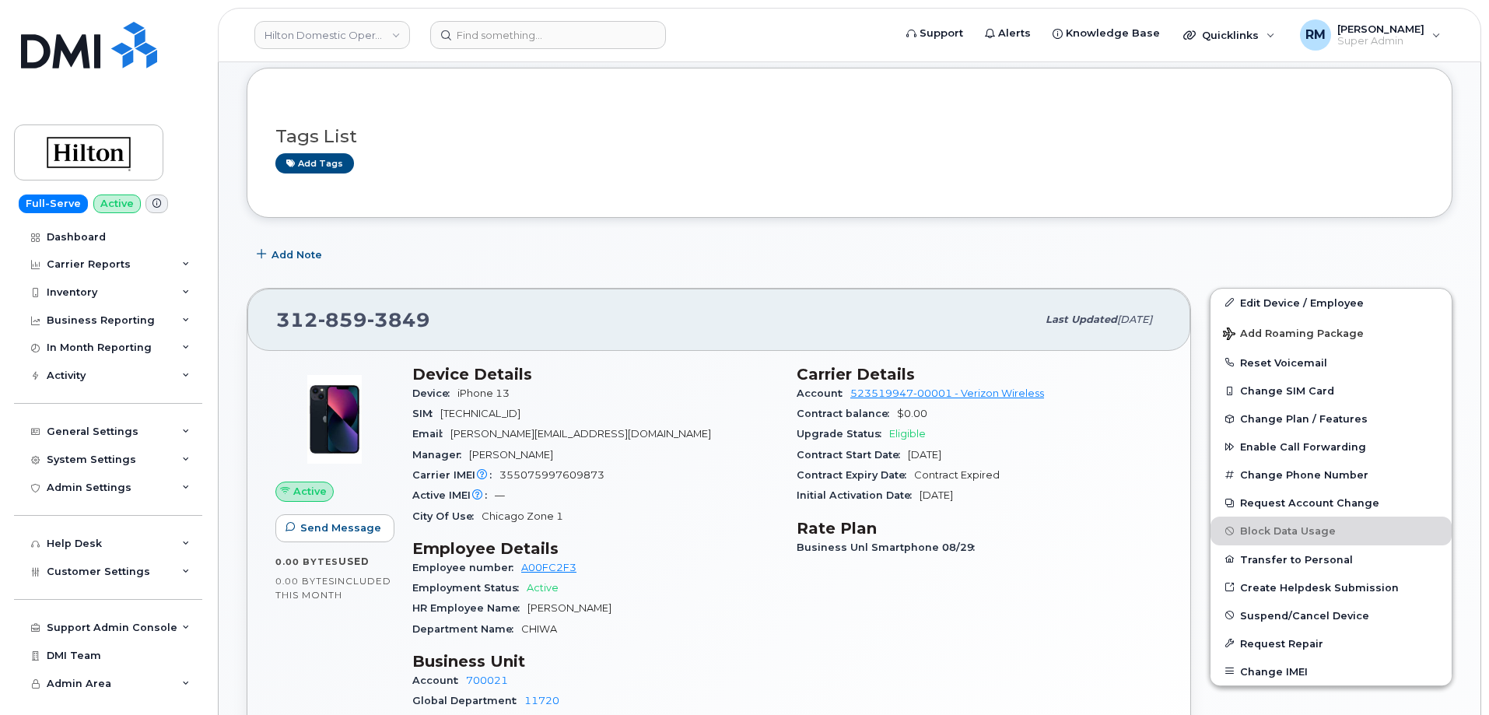
scroll to position [389, 0]
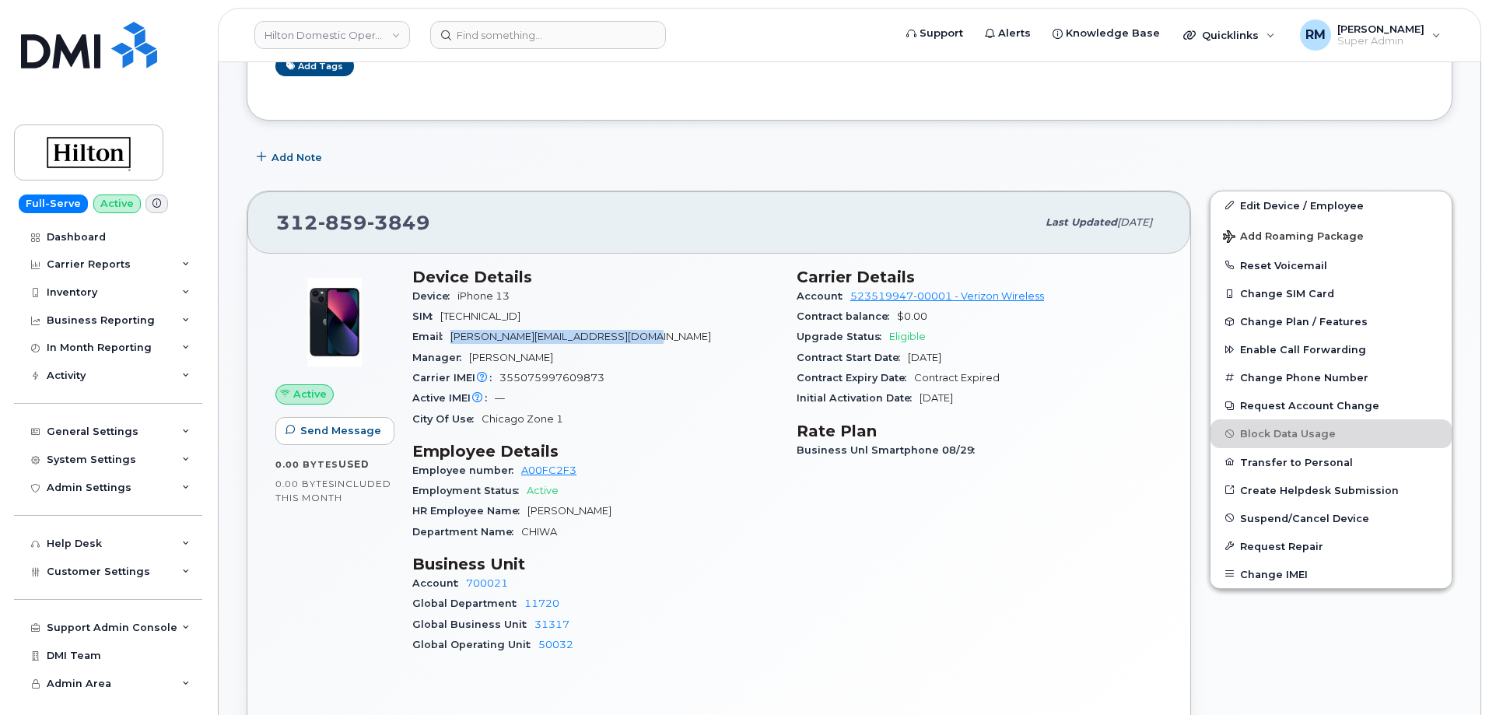
drag, startPoint x: 644, startPoint y: 333, endPoint x: 451, endPoint y: 340, distance: 193.0
click at [451, 340] on div "Email [PERSON_NAME][EMAIL_ADDRESS][DOMAIN_NAME]" at bounding box center [595, 337] width 366 height 20
copy span "[PERSON_NAME][EMAIL_ADDRESS][DOMAIN_NAME]"
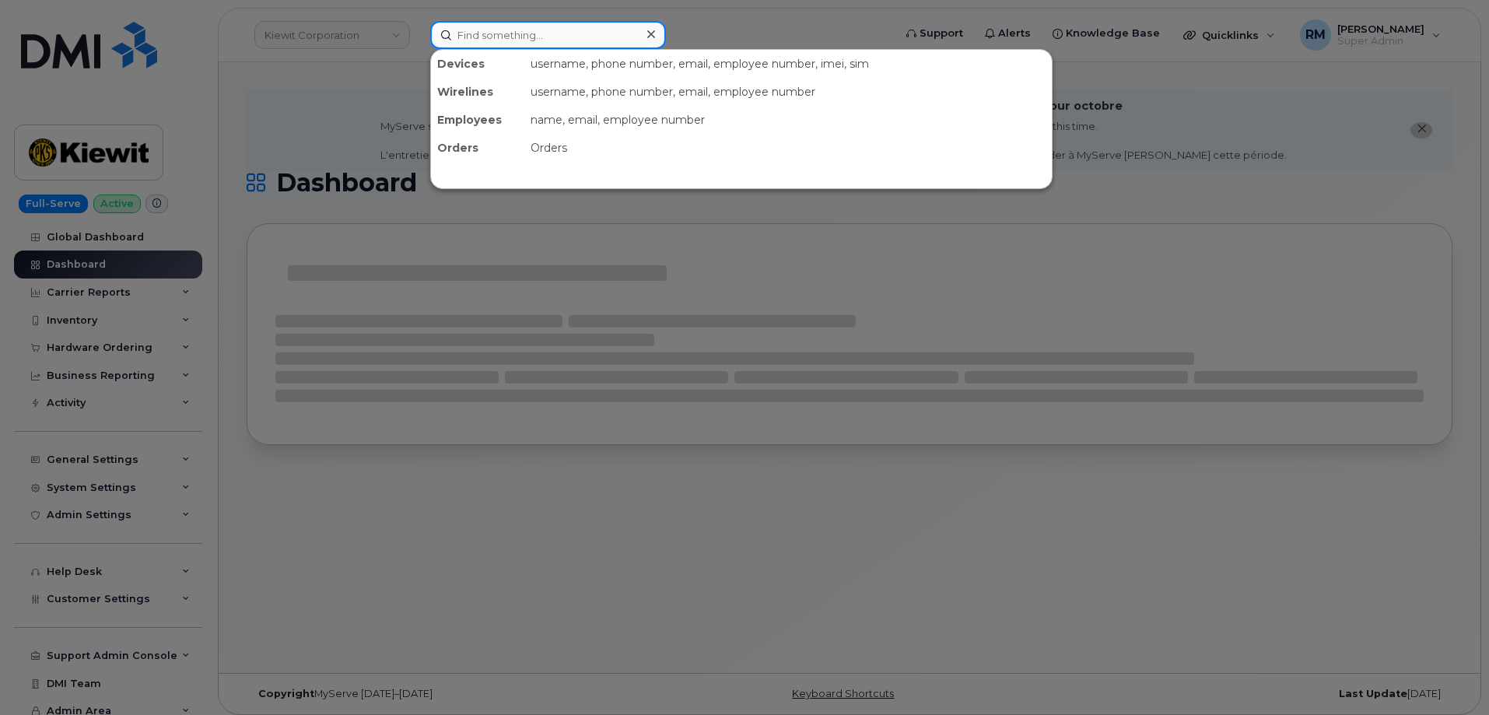
click at [482, 32] on input at bounding box center [548, 35] width 236 height 28
paste input "301969"
type input "301969"
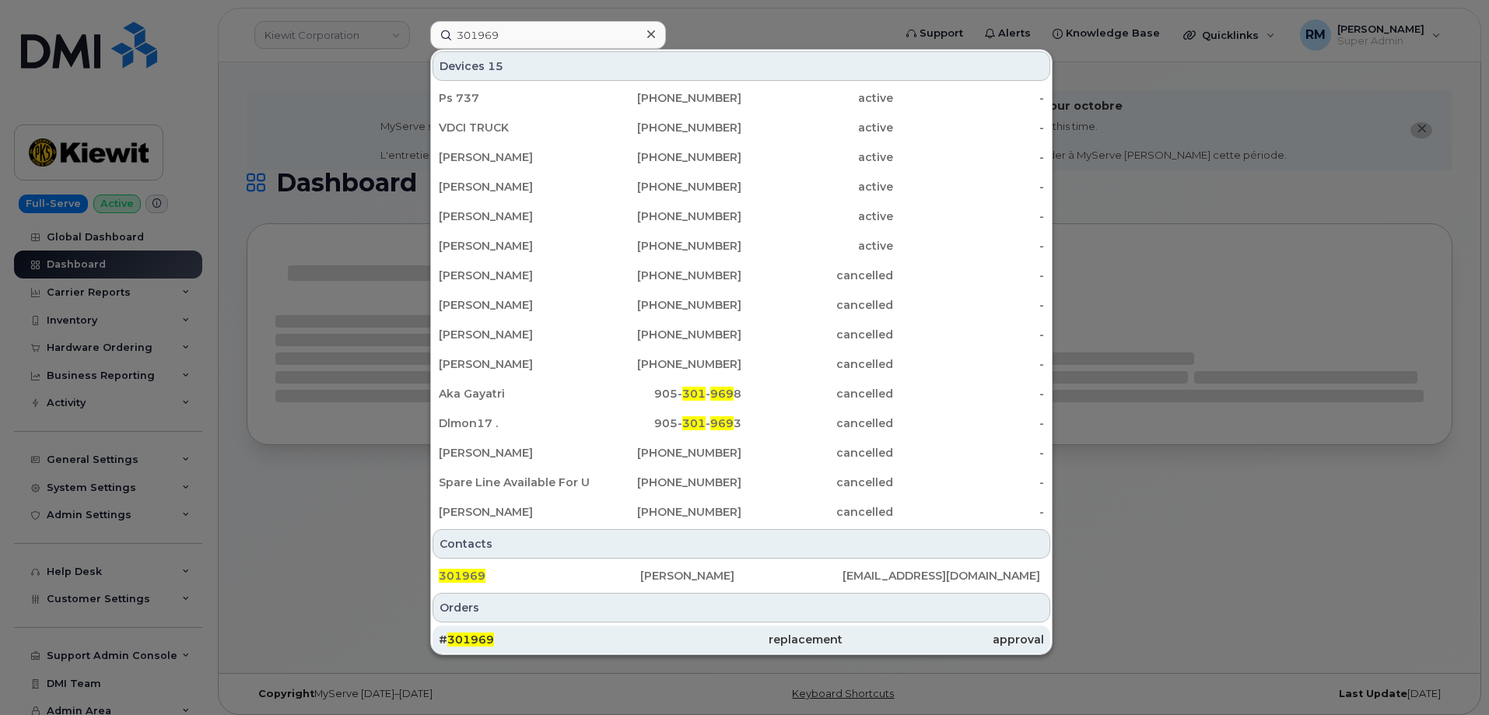
click at [478, 636] on span "301969" at bounding box center [470, 639] width 47 height 14
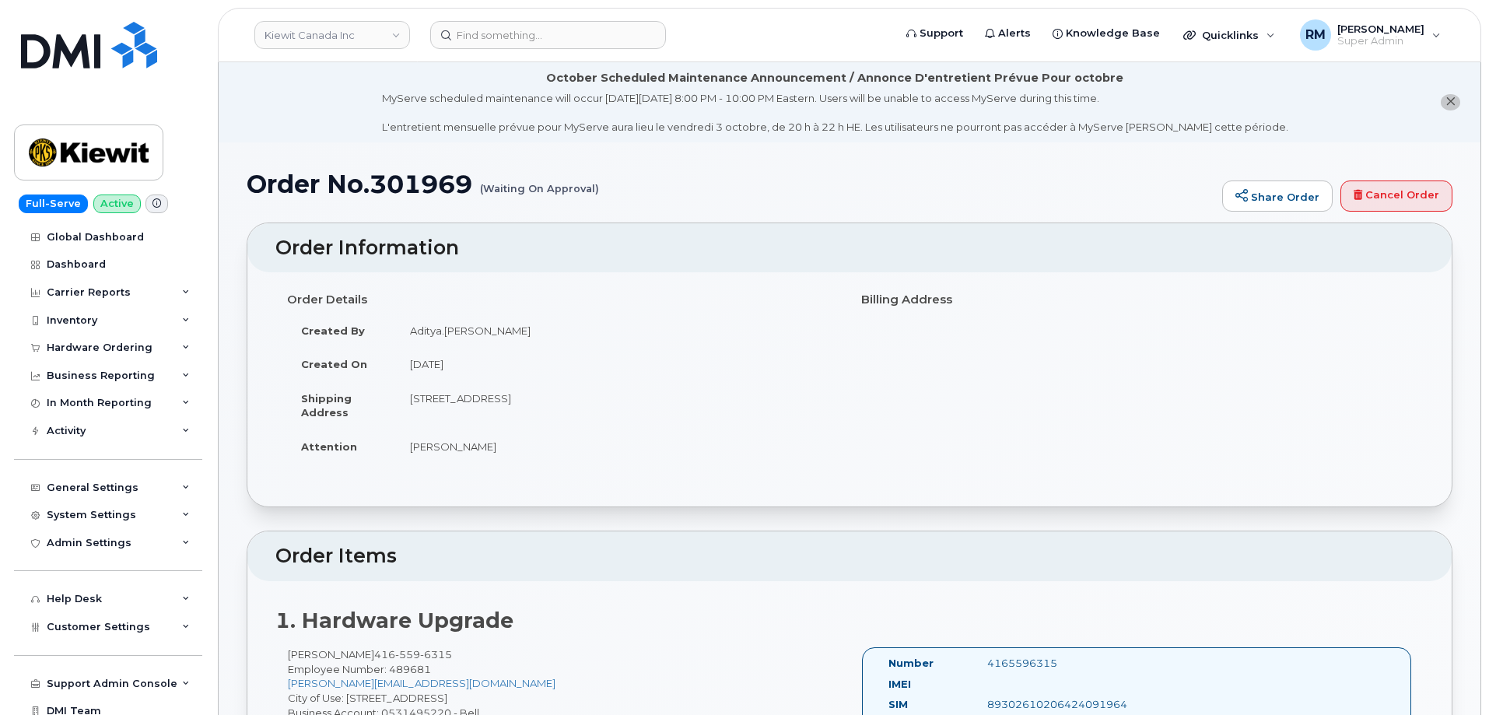
click at [526, 437] on td "[PERSON_NAME]" at bounding box center [617, 446] width 442 height 34
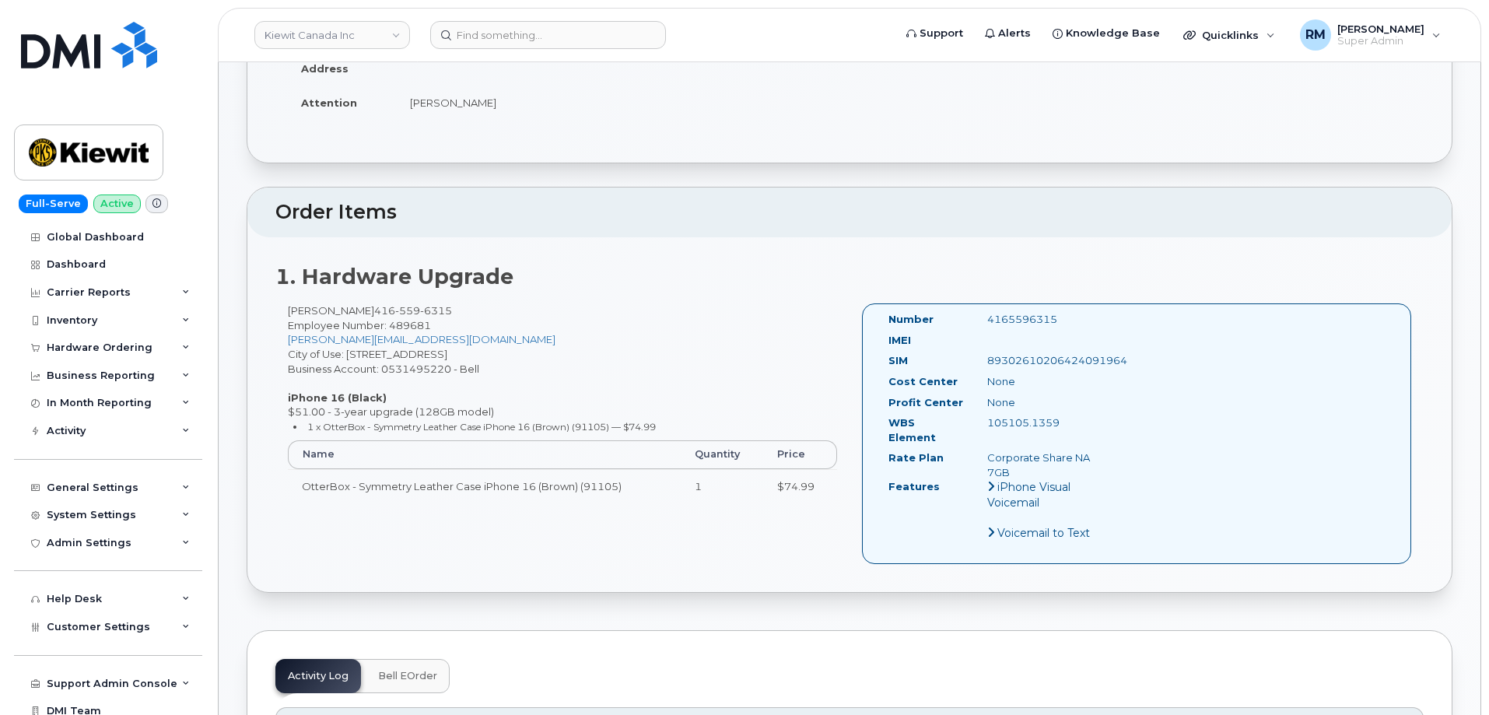
scroll to position [156, 0]
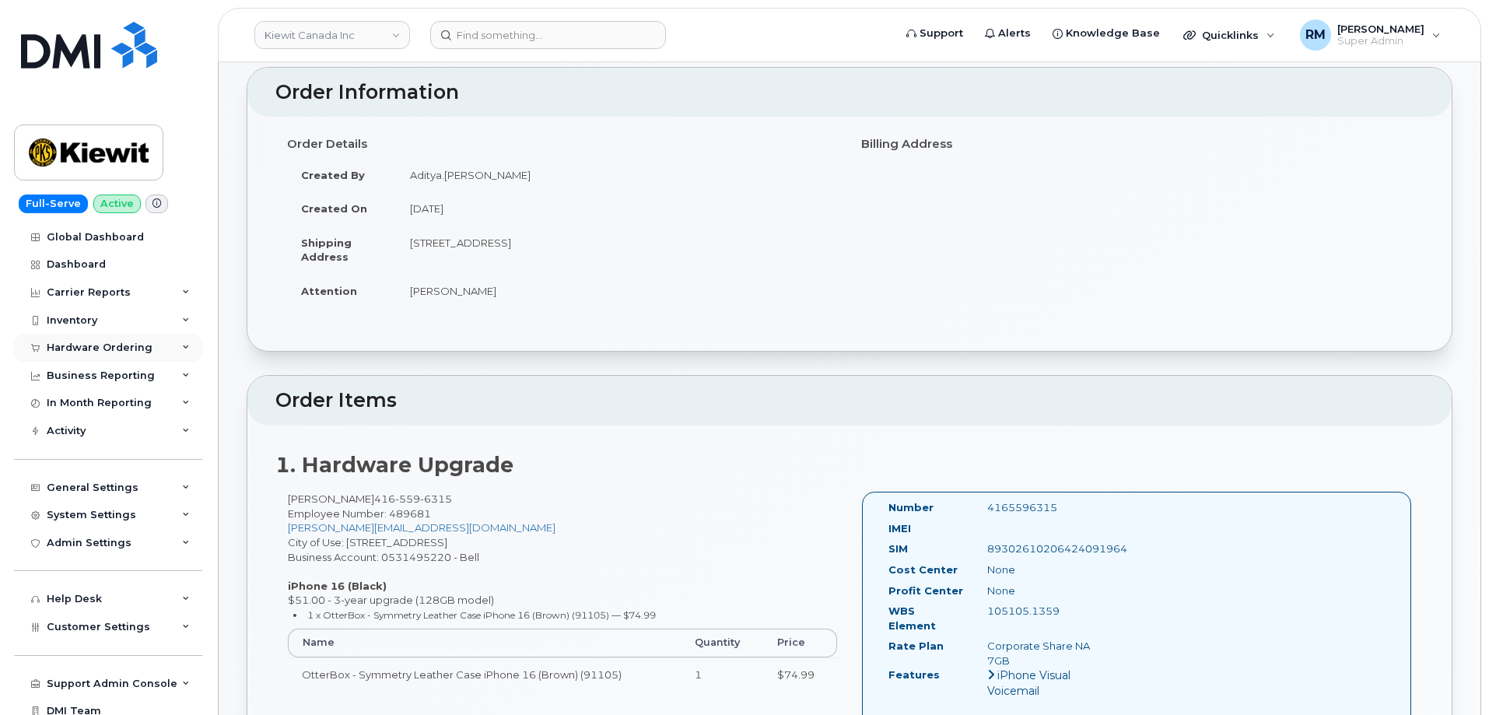
click at [88, 345] on div "Hardware Ordering" at bounding box center [100, 347] width 106 height 12
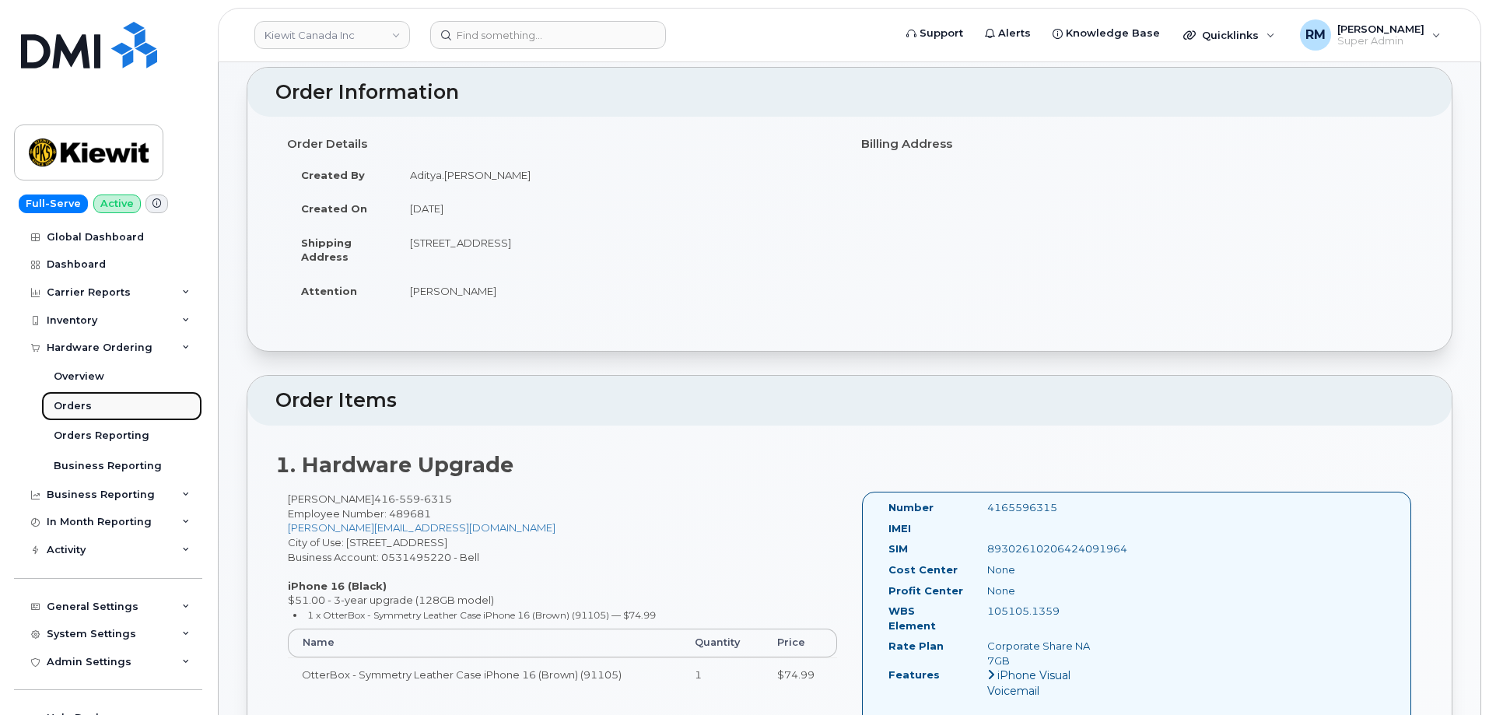
click at [77, 409] on div "Orders" at bounding box center [73, 406] width 38 height 14
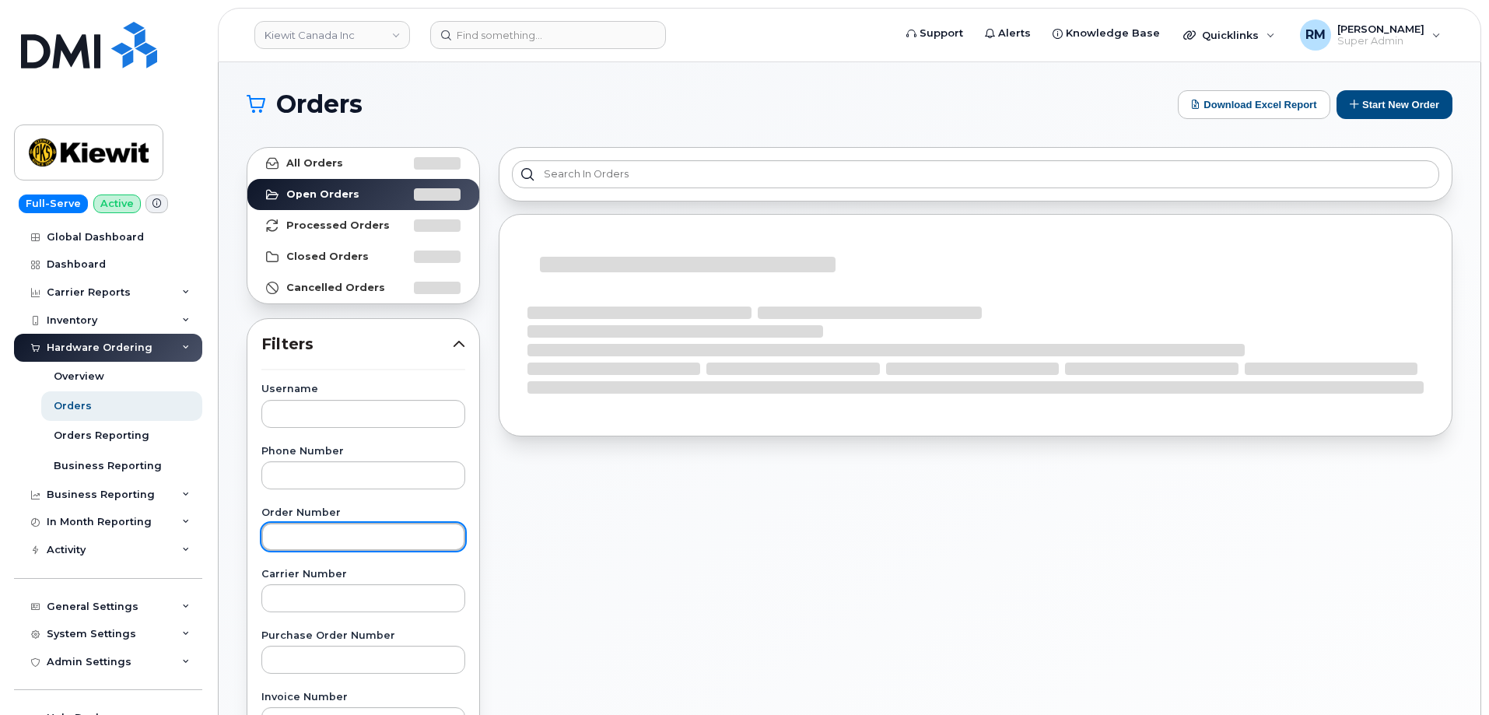
click at [304, 540] on input "text" at bounding box center [363, 537] width 204 height 28
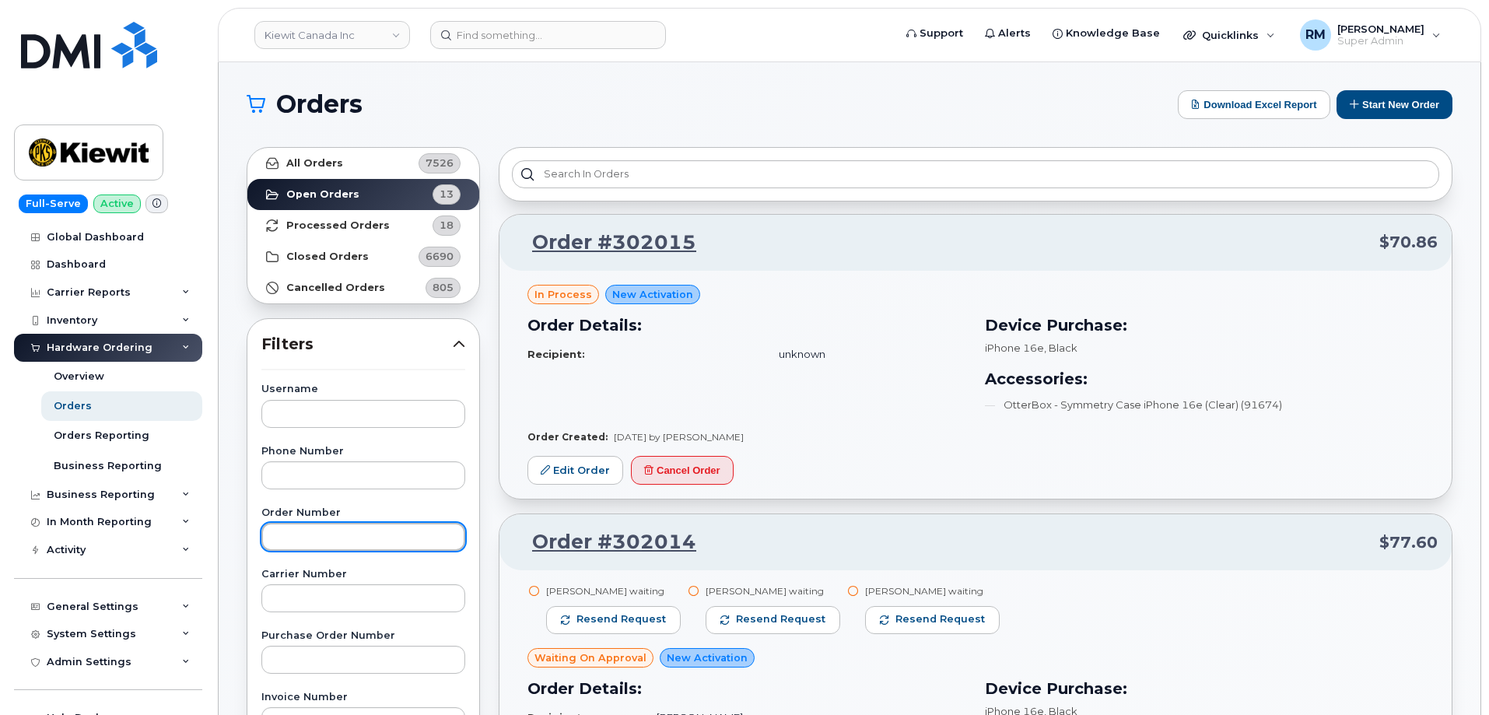
paste input "301969"
type input "301969"
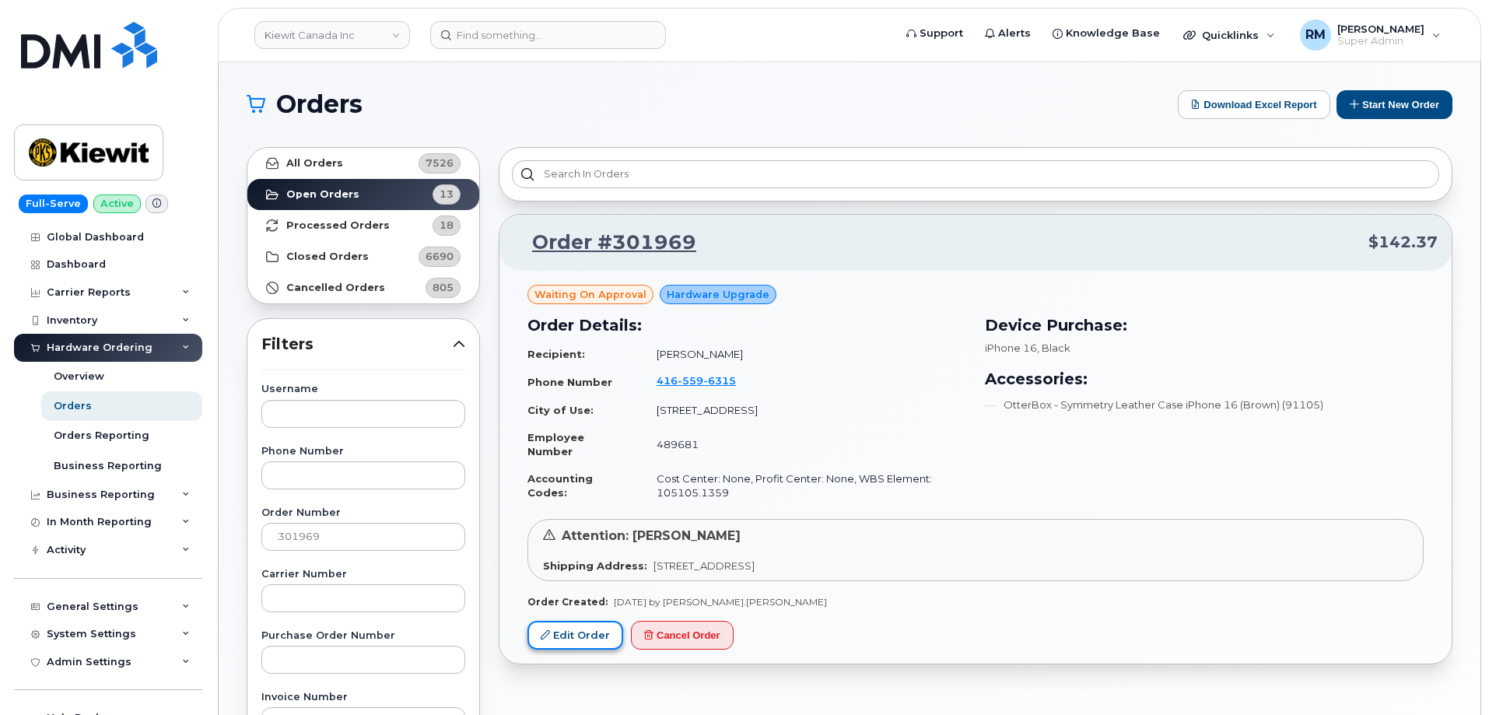
click at [583, 631] on link "Edit Order" at bounding box center [575, 635] width 96 height 29
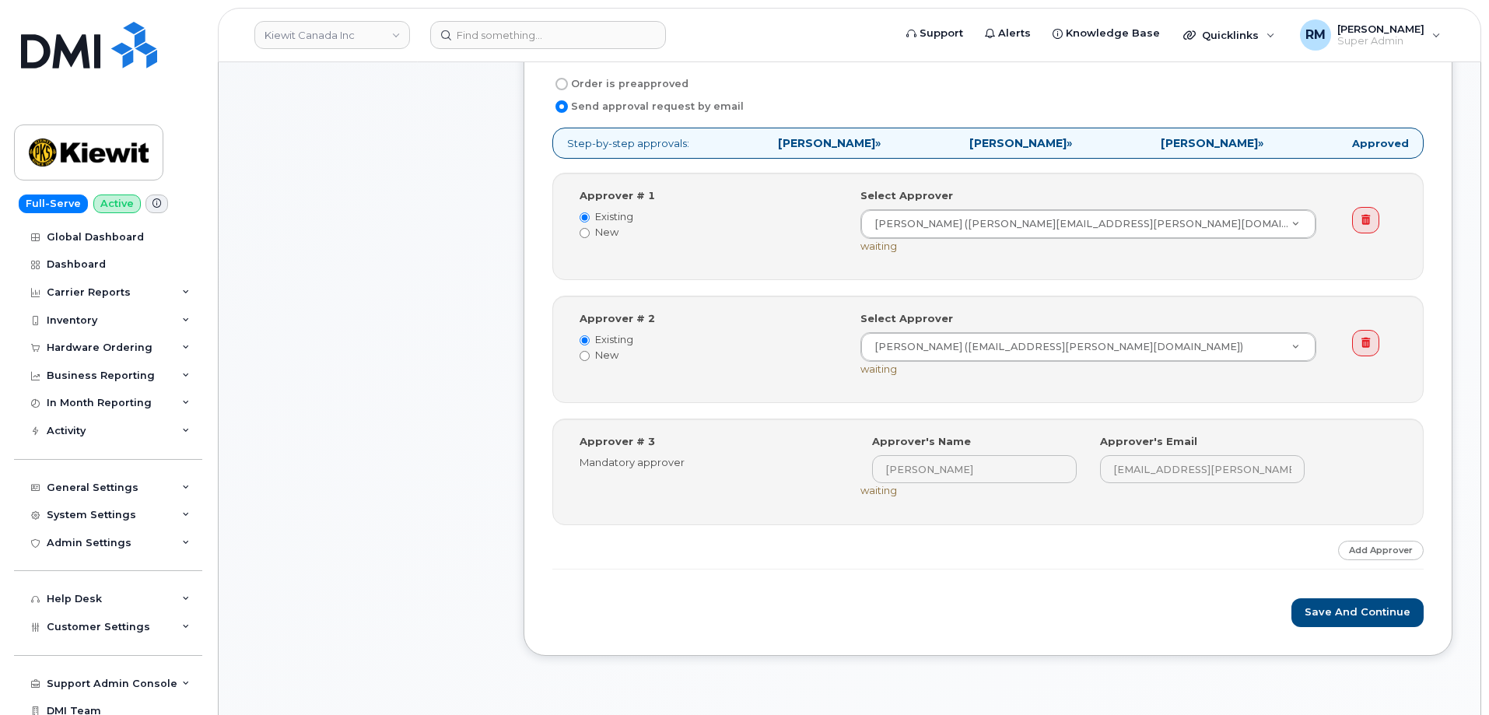
scroll to position [622, 0]
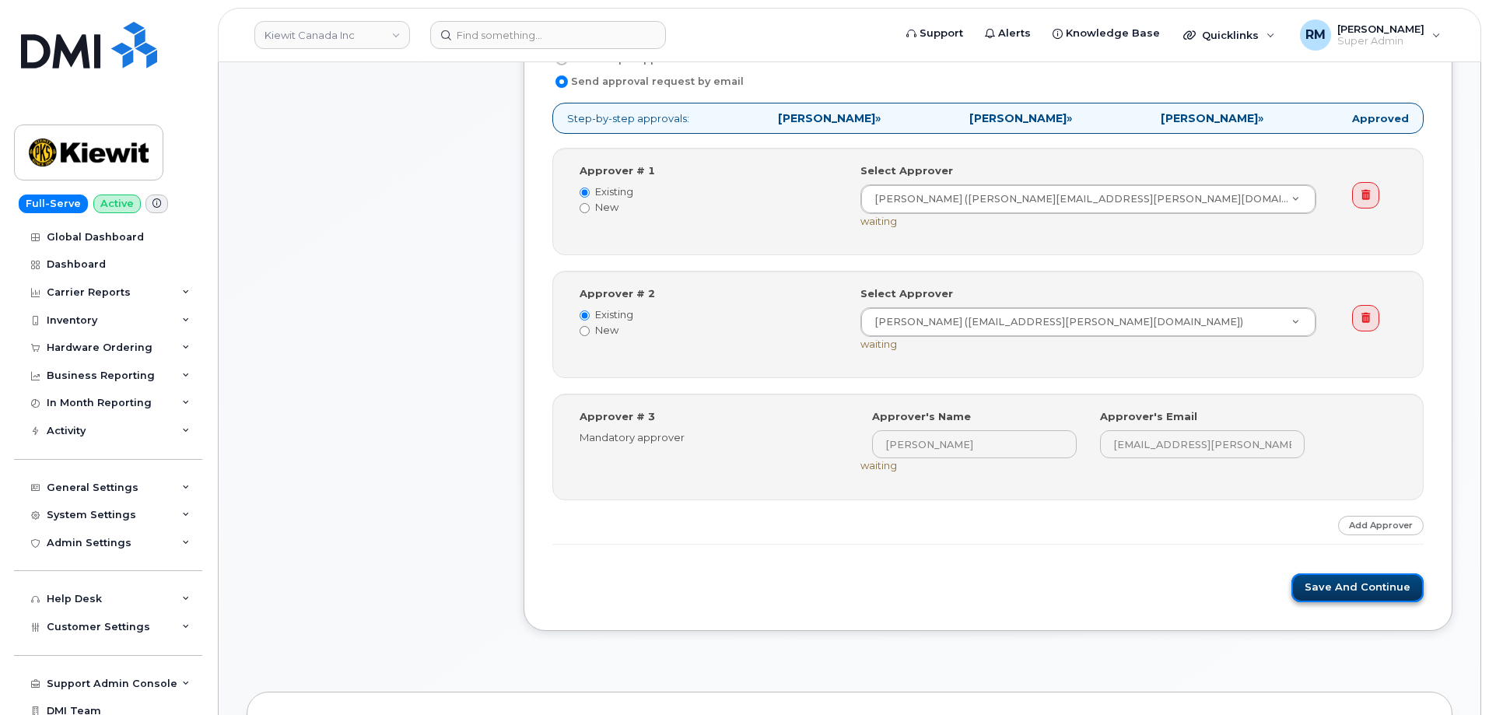
click at [1367, 591] on button "Save and Continue" at bounding box center [1357, 587] width 132 height 29
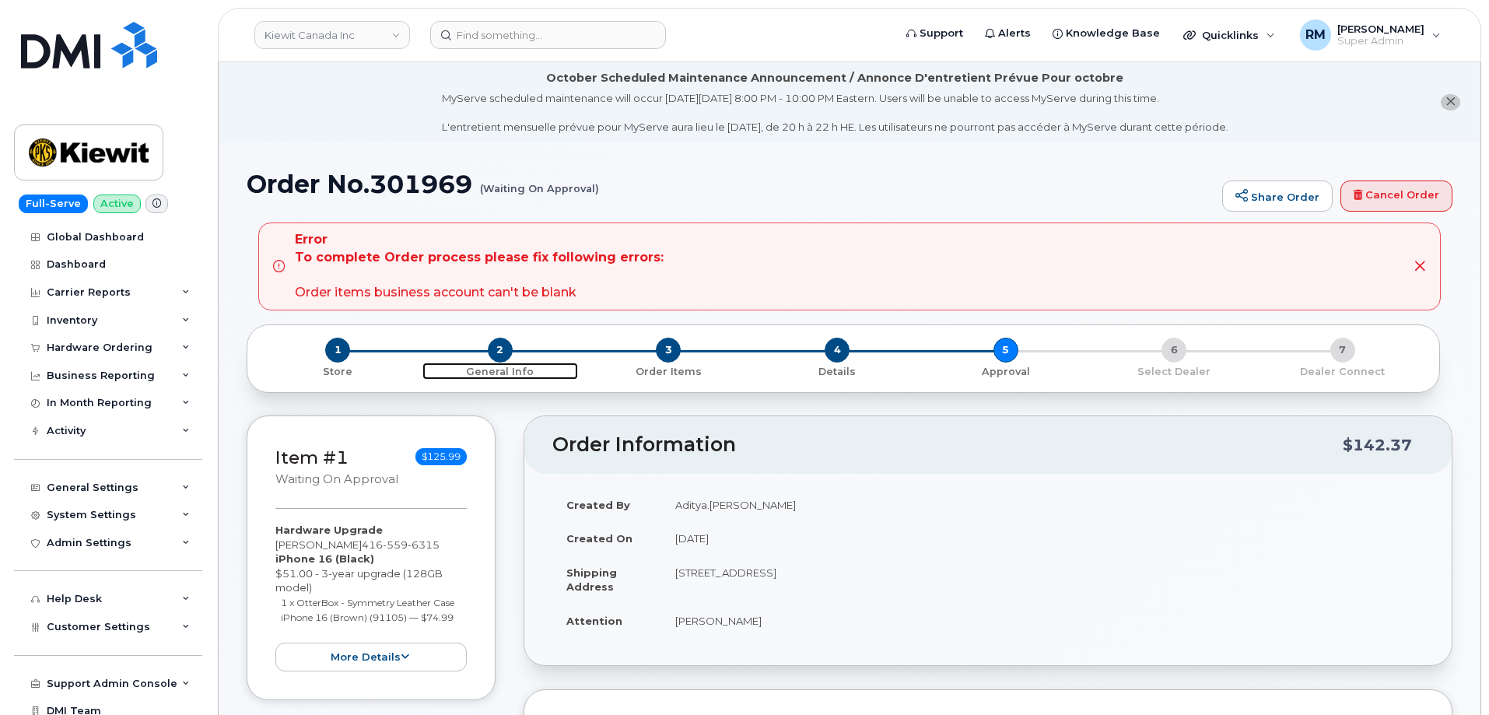
click at [493, 353] on span "2" at bounding box center [500, 350] width 25 height 25
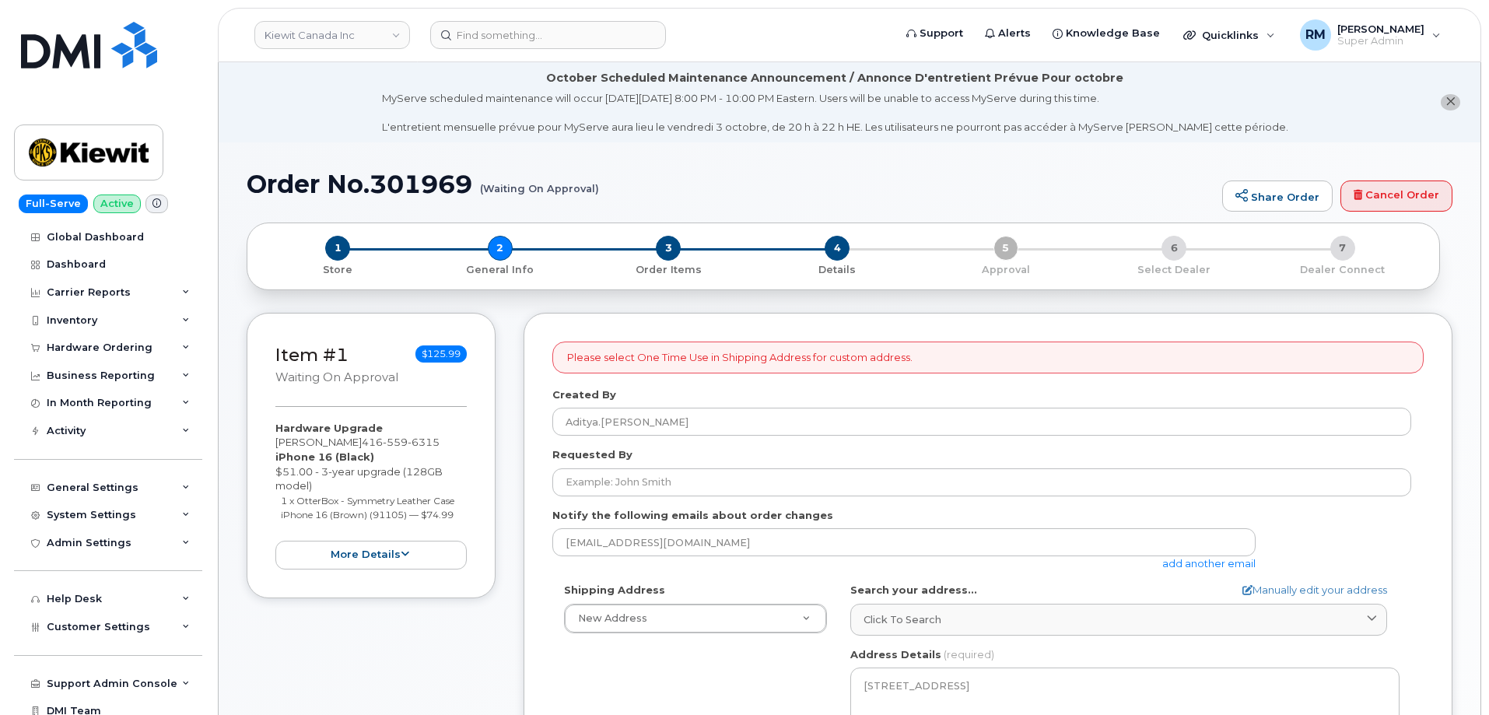
select select
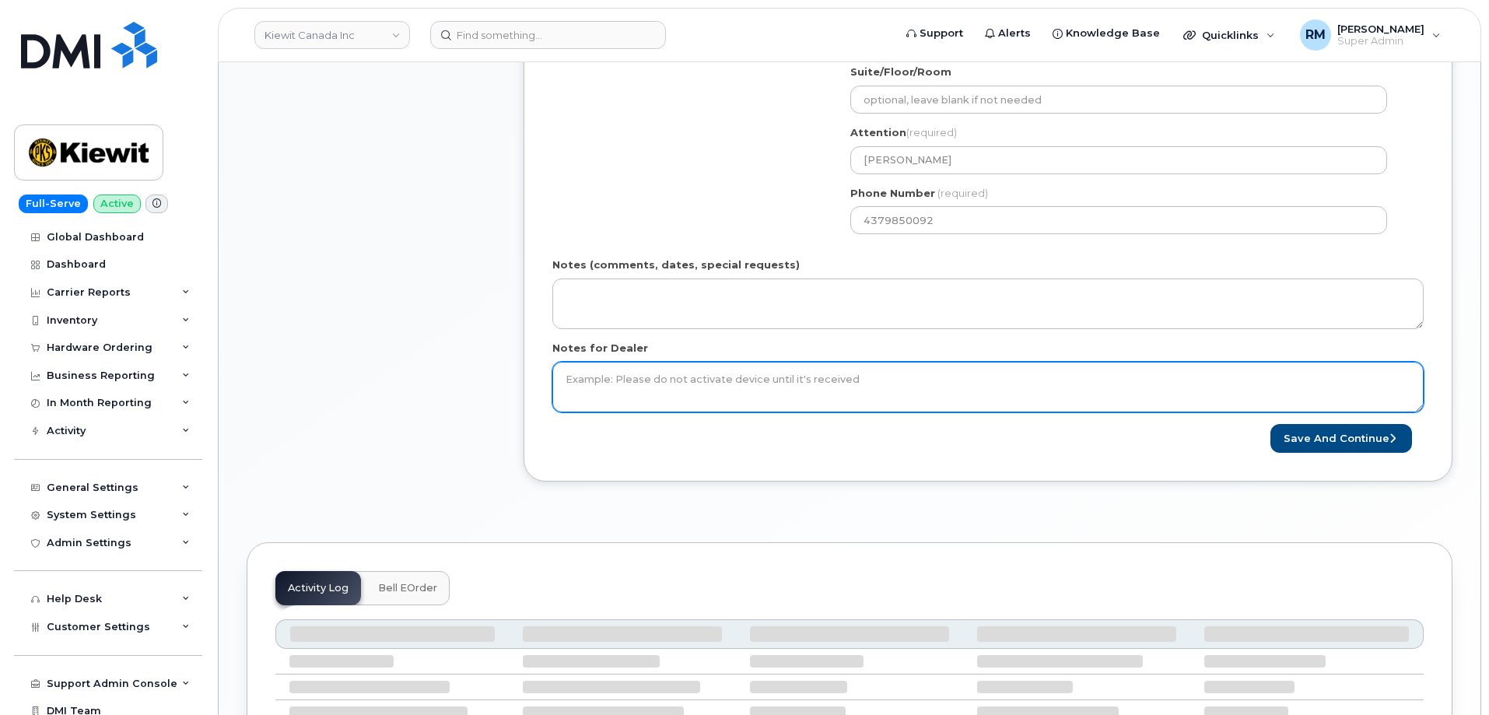
scroll to position [700, 0]
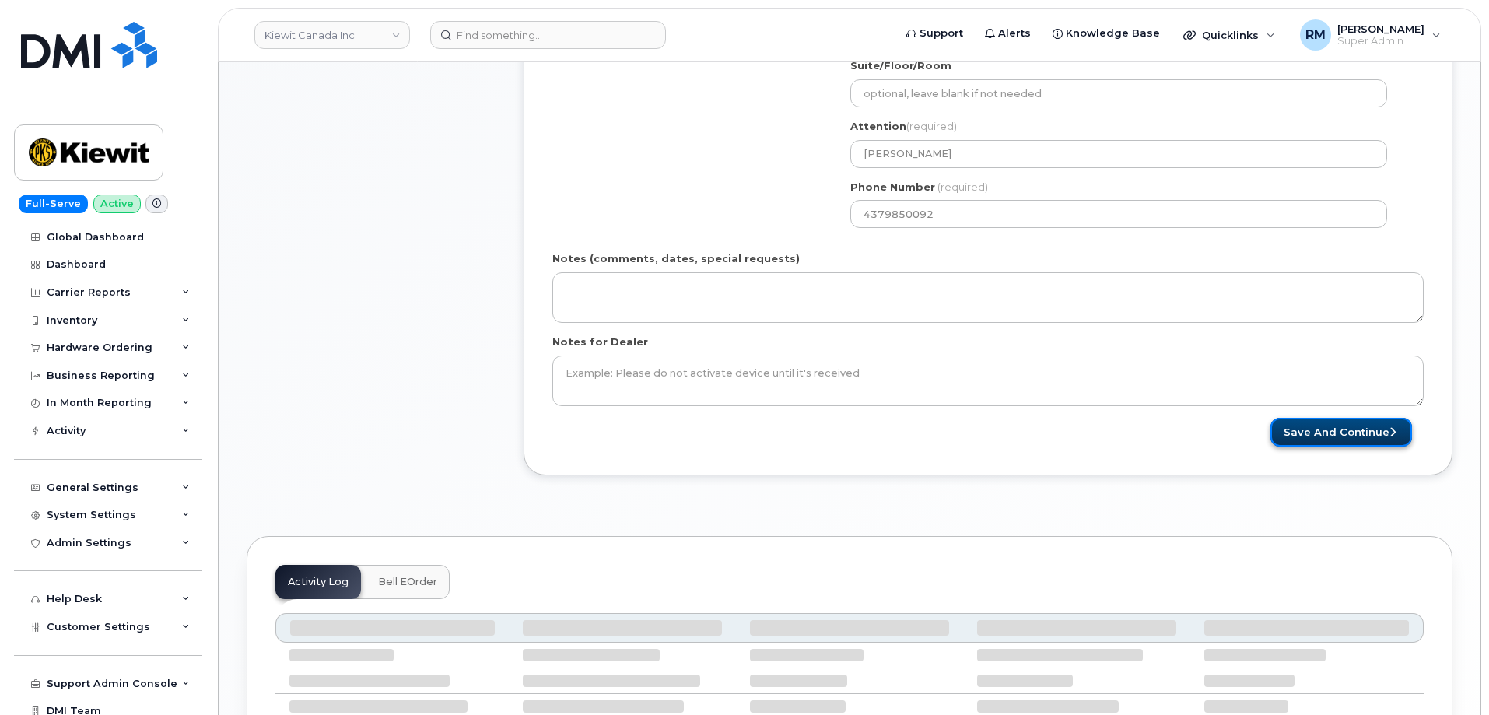
click at [1346, 429] on button "Save and Continue" at bounding box center [1341, 432] width 142 height 29
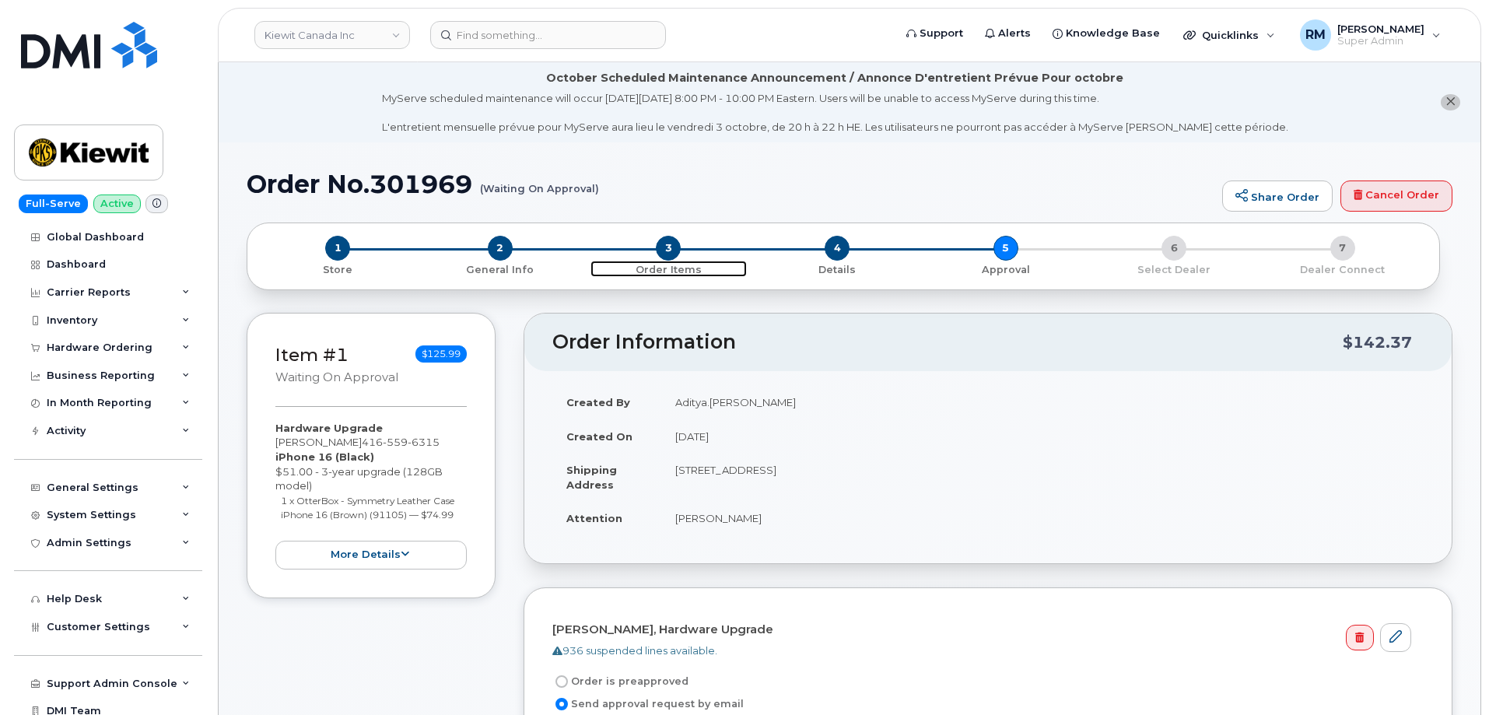
click at [665, 243] on span "3" at bounding box center [668, 248] width 25 height 25
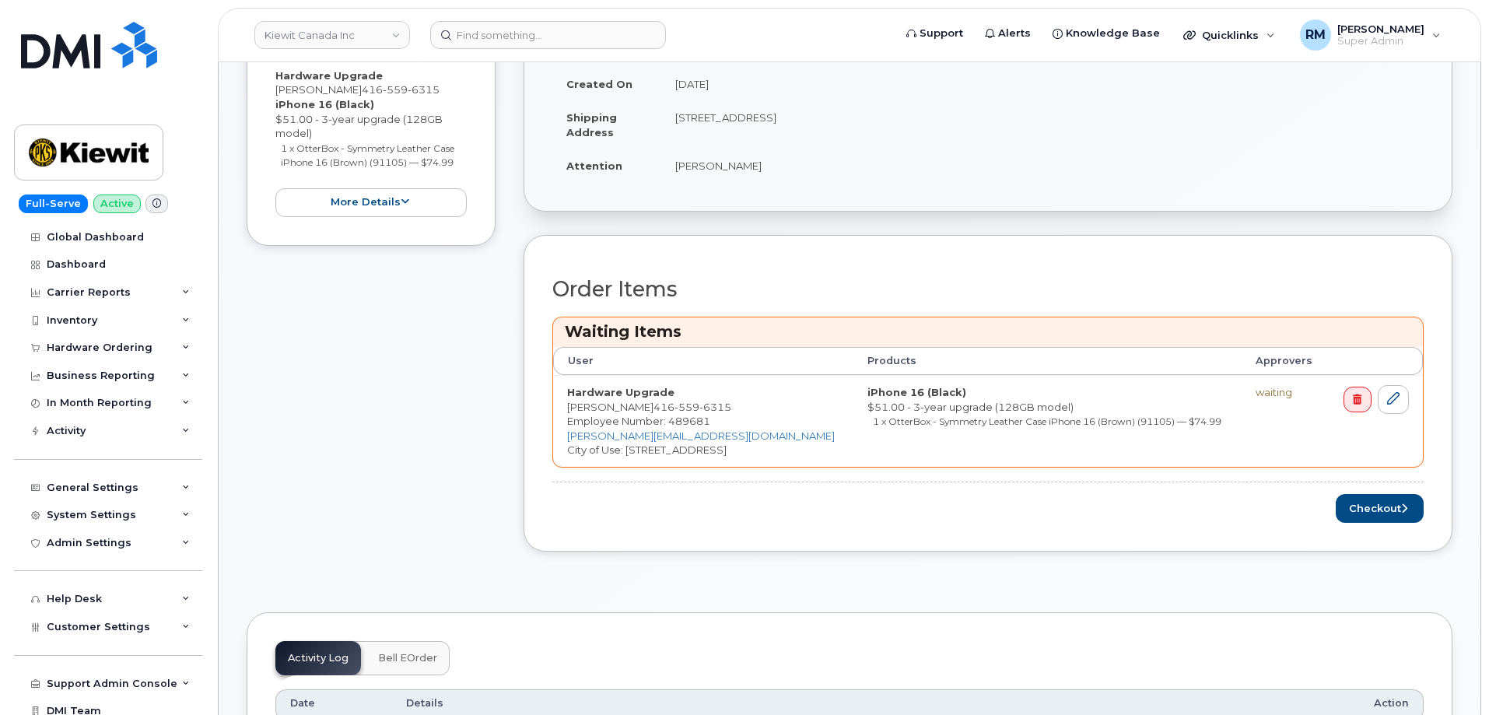
scroll to position [389, 0]
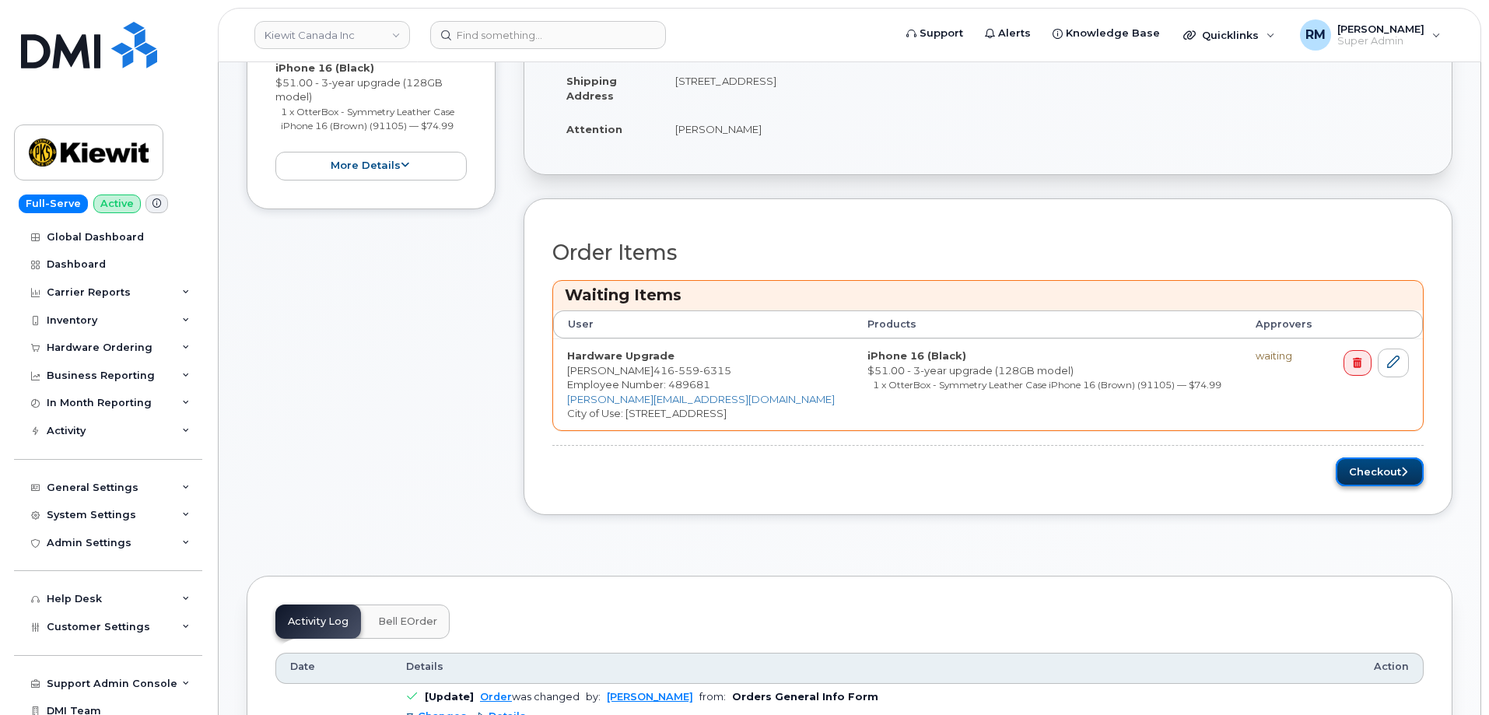
click at [1375, 466] on button "Checkout" at bounding box center [1380, 471] width 88 height 29
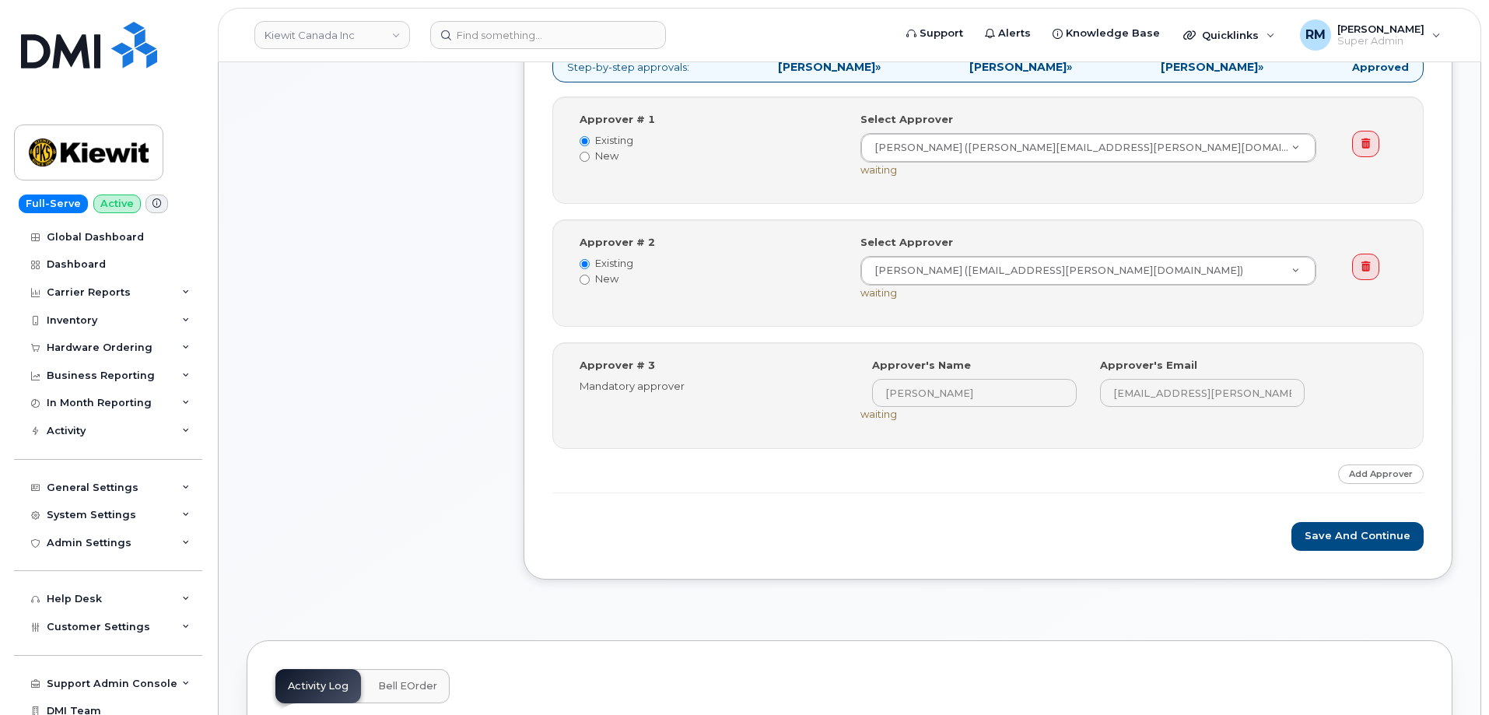
scroll to position [700, 0]
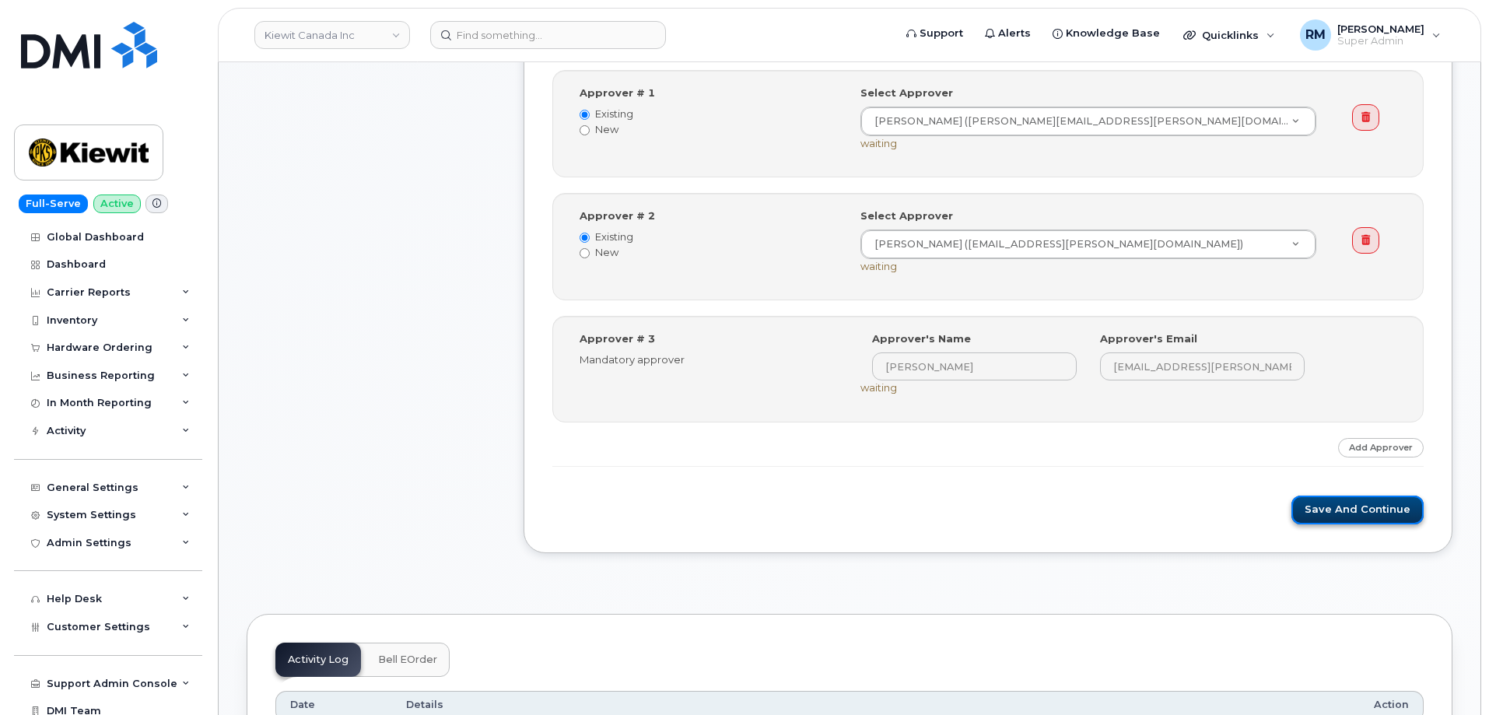
click at [1346, 520] on button "Save and Continue" at bounding box center [1357, 510] width 132 height 29
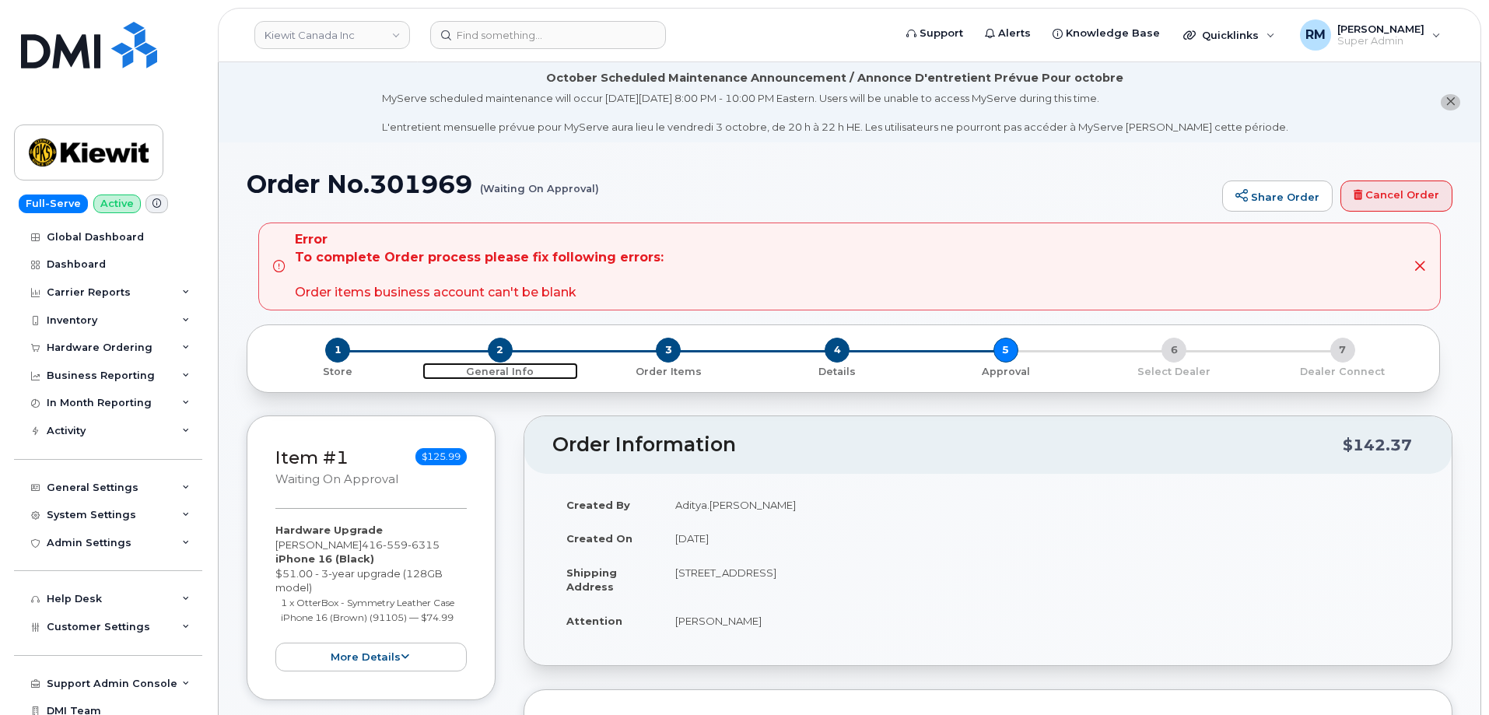
click at [503, 351] on span "2" at bounding box center [500, 350] width 25 height 25
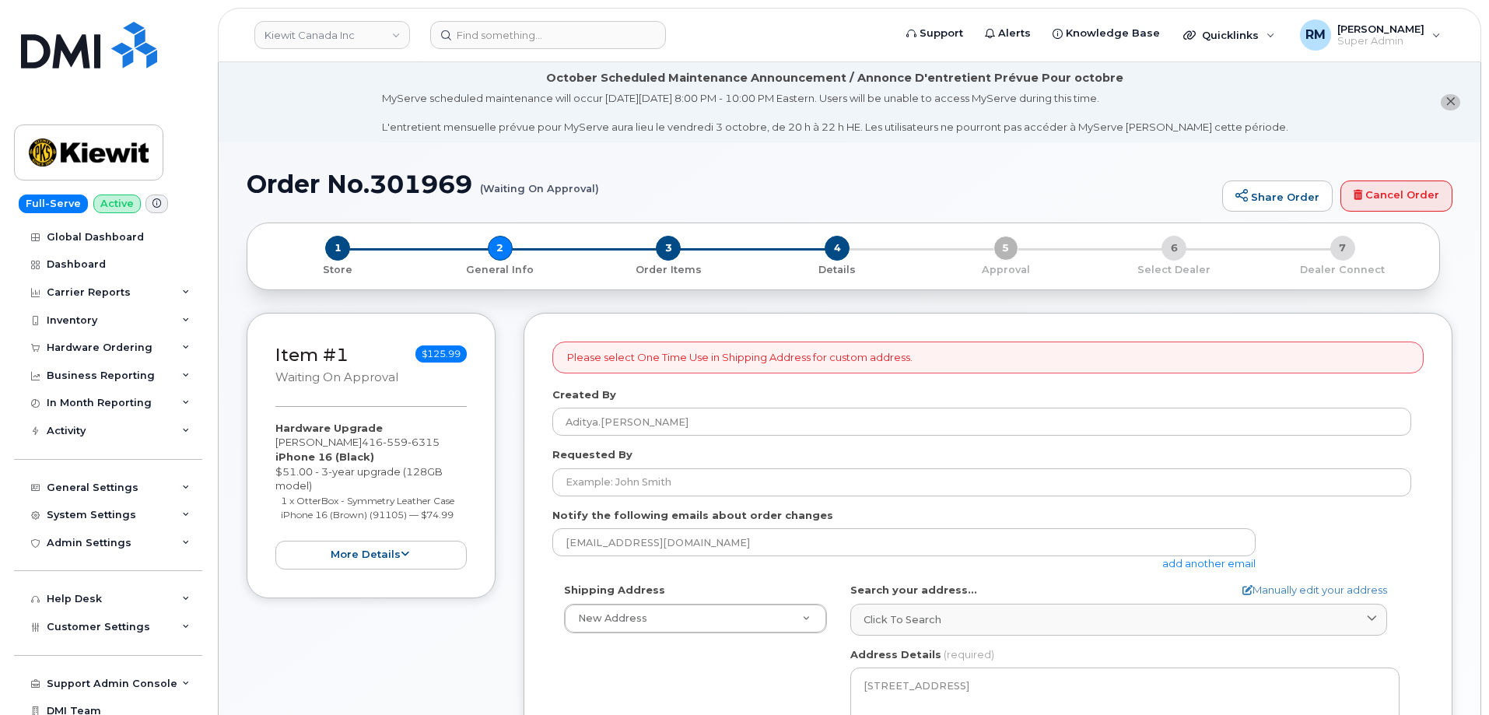
select select
click at [390, 547] on button "more details" at bounding box center [370, 555] width 191 height 29
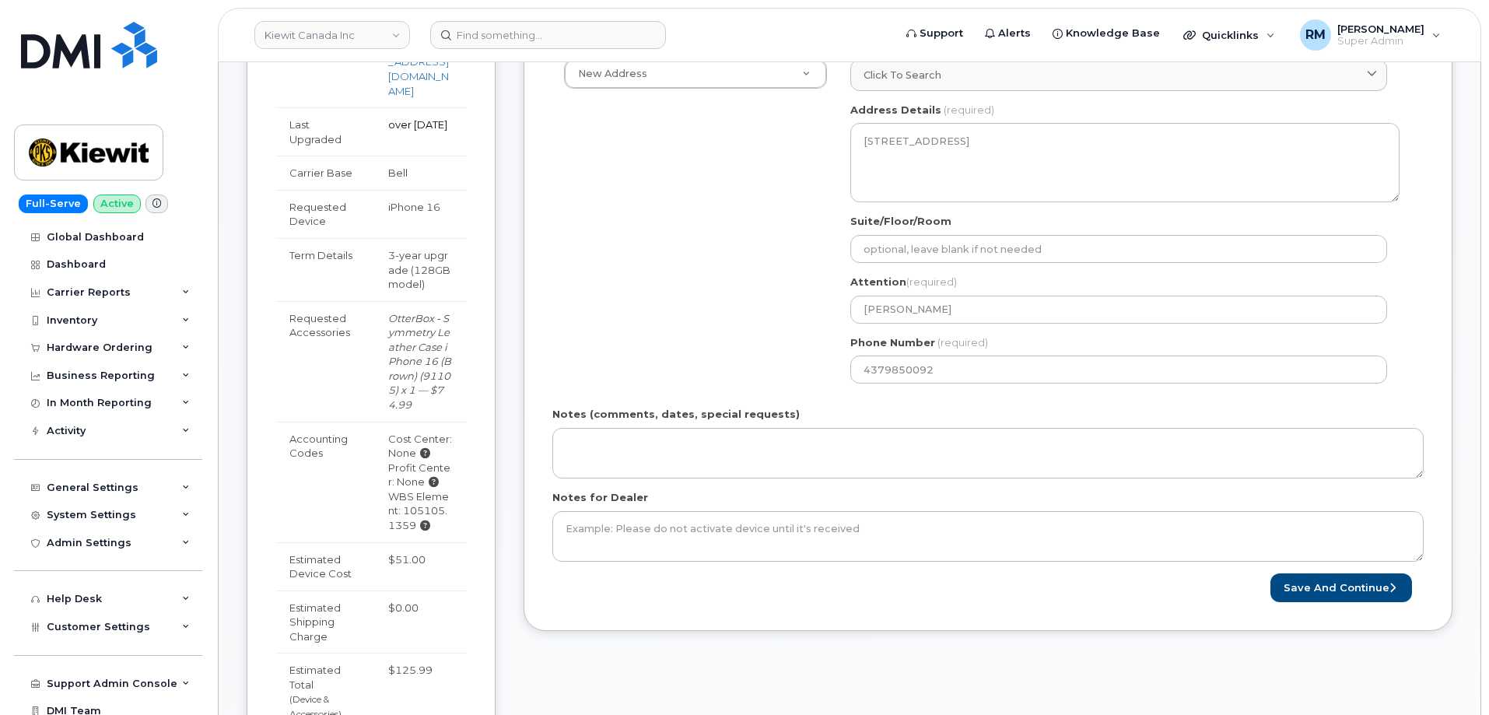
scroll to position [622, 0]
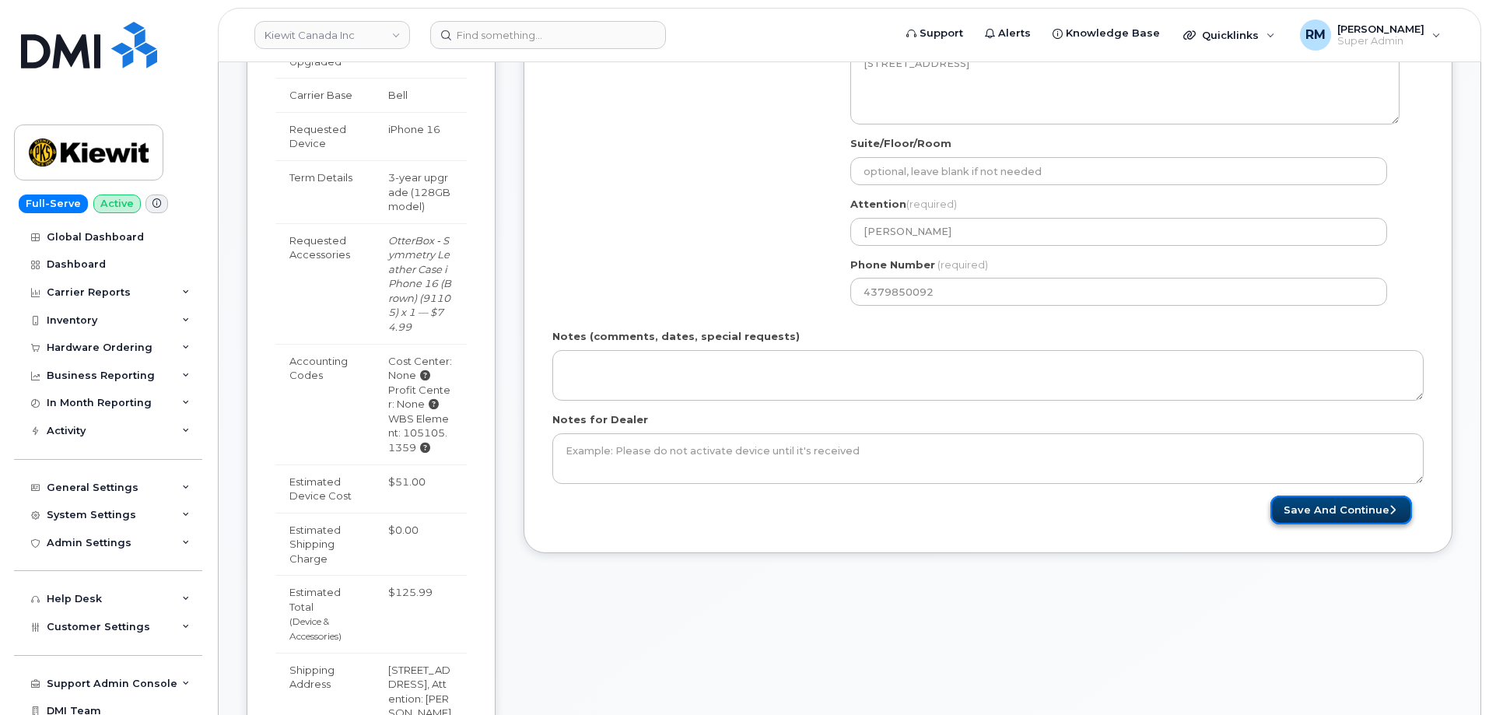
click at [1328, 510] on button "Save and Continue" at bounding box center [1341, 510] width 142 height 29
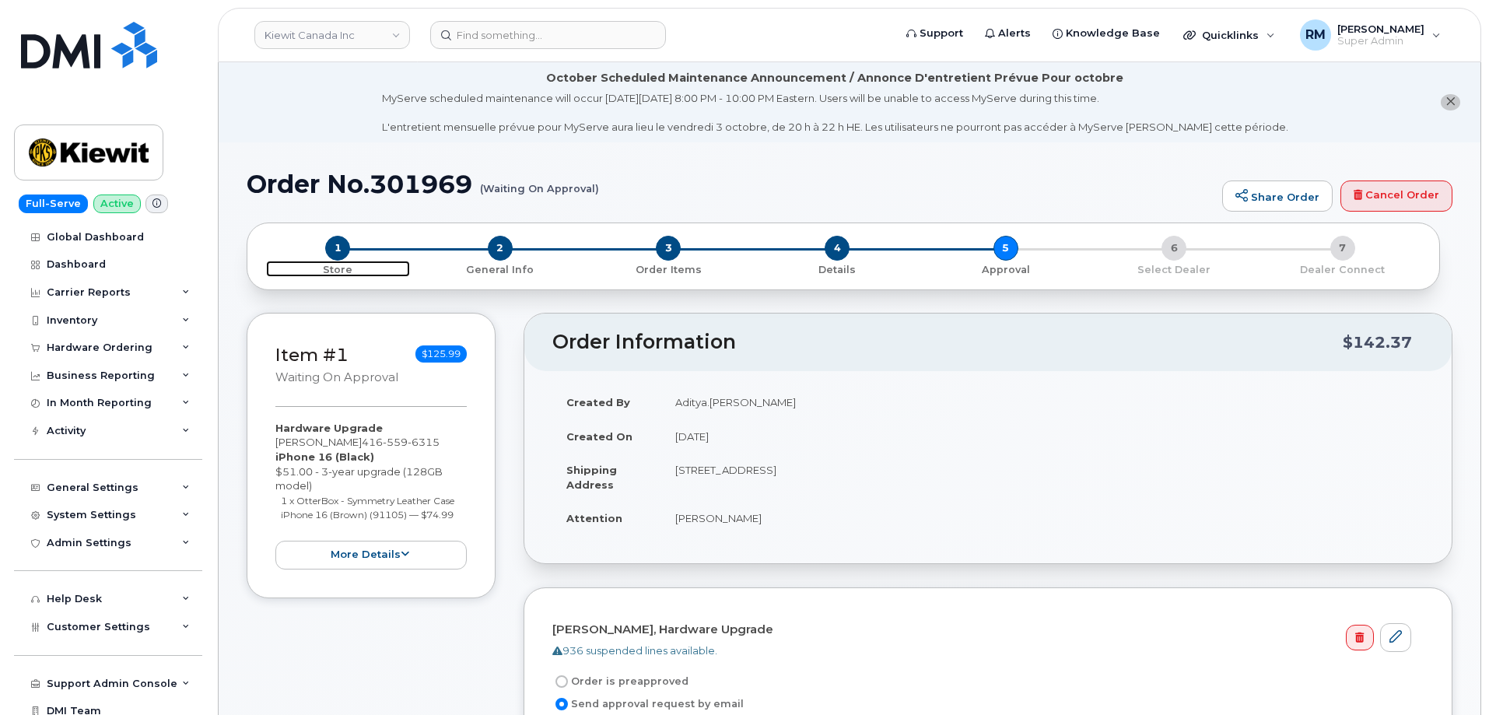
click at [338, 250] on span "1" at bounding box center [337, 248] width 25 height 25
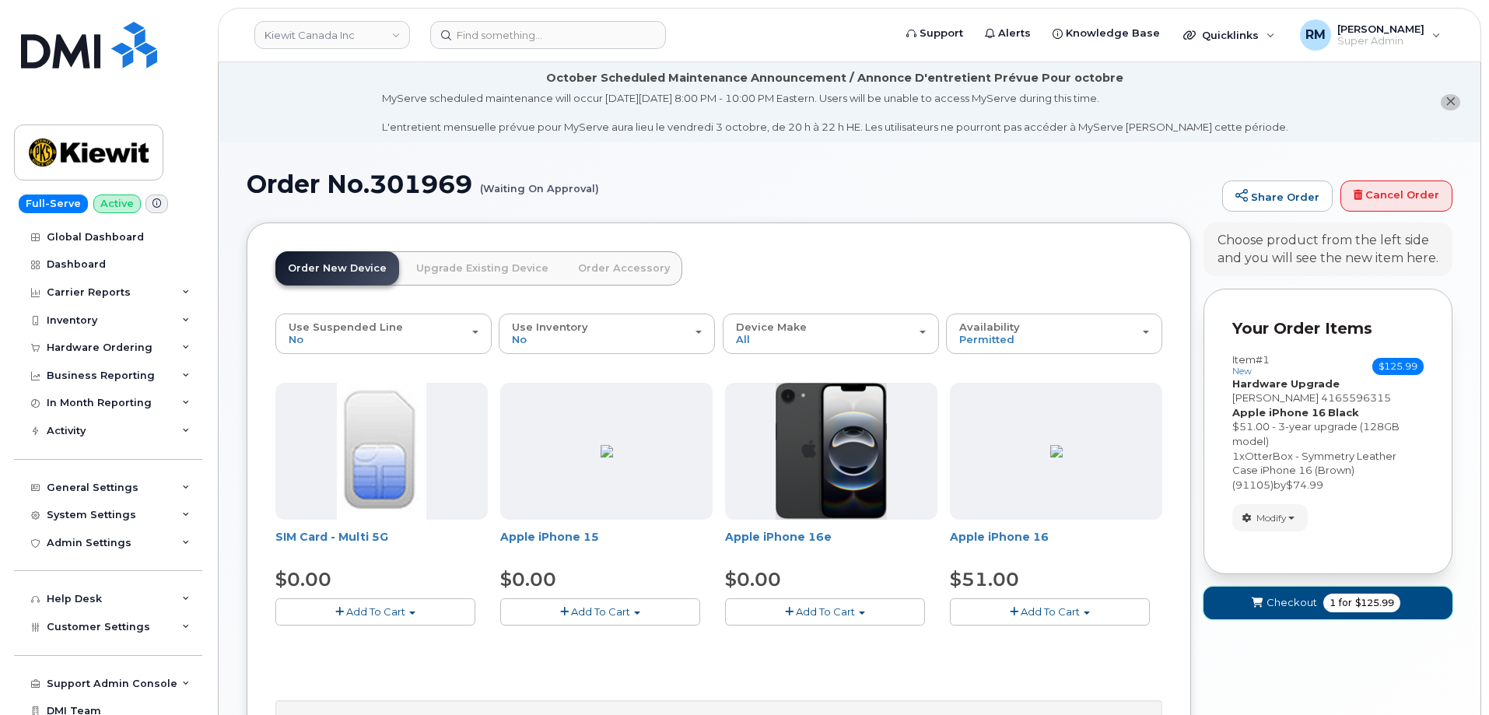
click at [1274, 641] on div "Your Cart is Empty! Choose product from the left side and you will see the new …" at bounding box center [1327, 563] width 249 height 682
click at [1282, 508] on button "Modify" at bounding box center [1269, 517] width 75 height 27
click at [1366, 494] on div "Item #1 new $125.99 Accessories Only SIM Only Activation New Activation Hardwar…" at bounding box center [1327, 442] width 191 height 177
click at [1286, 602] on span "Checkout" at bounding box center [1291, 602] width 51 height 15
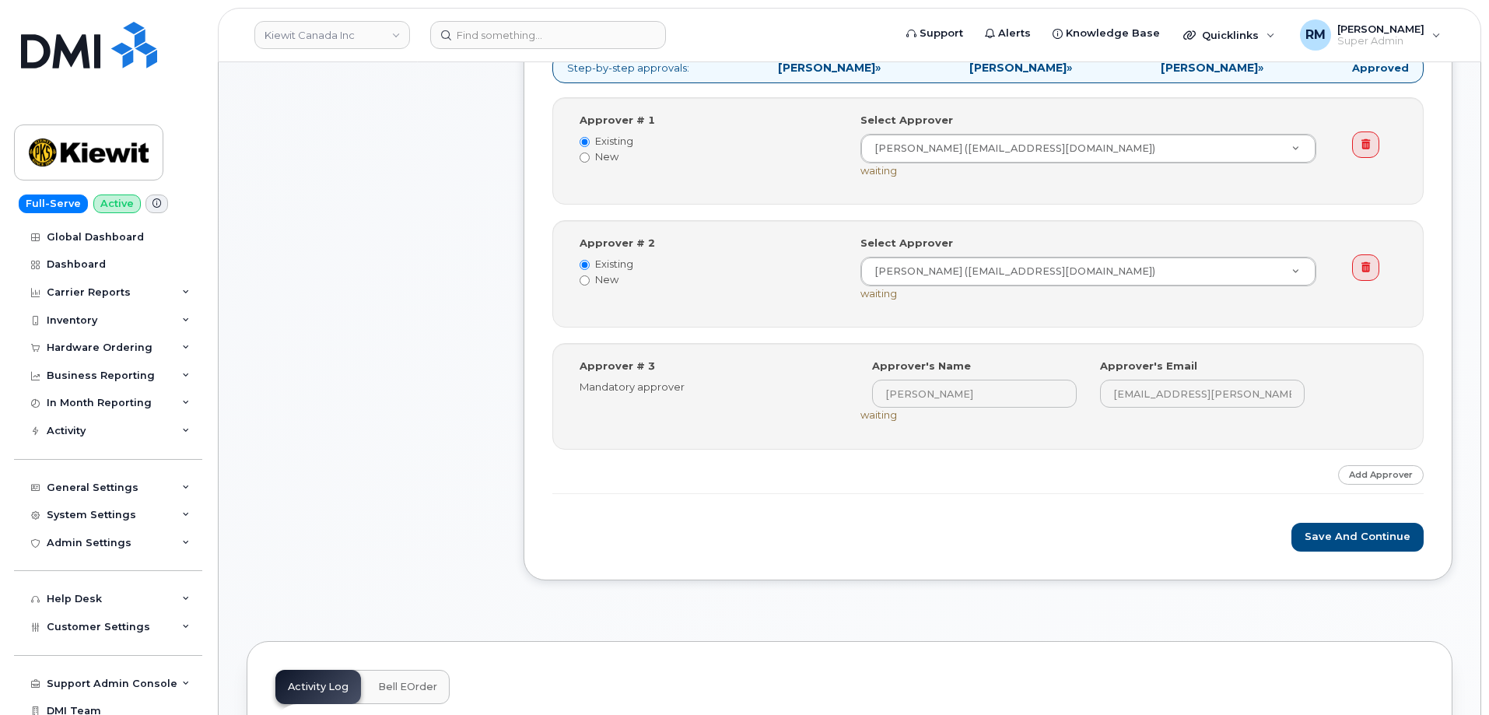
scroll to position [700, 0]
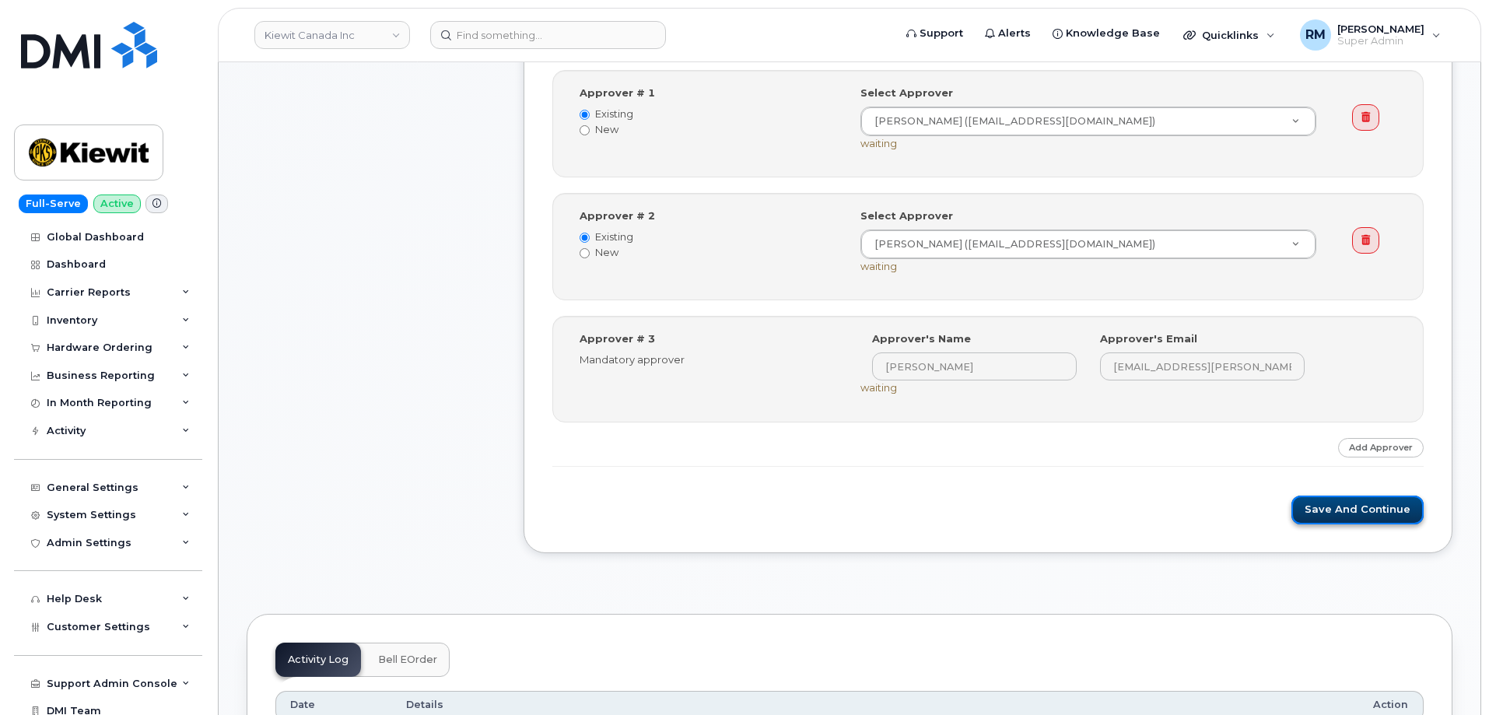
click at [1364, 513] on button "Save and Continue" at bounding box center [1357, 510] width 132 height 29
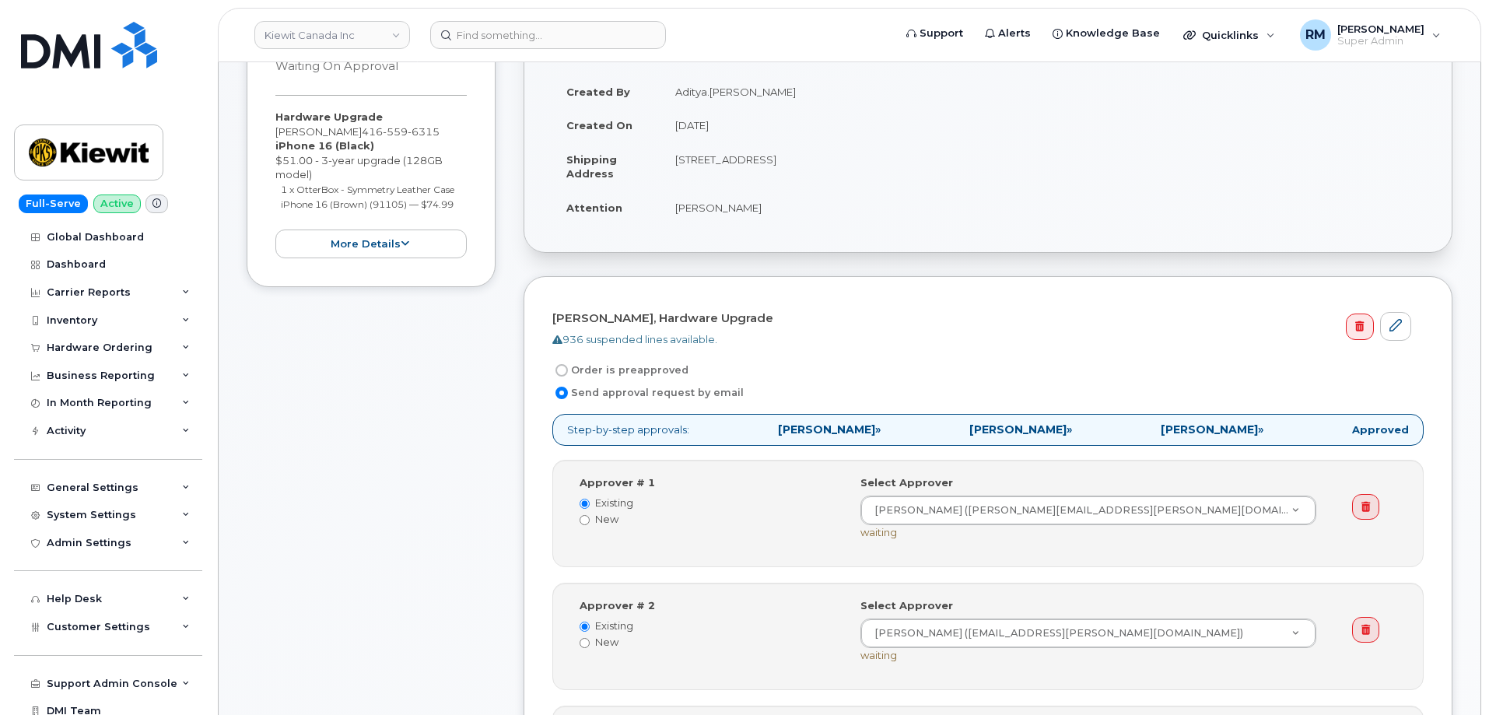
scroll to position [233, 0]
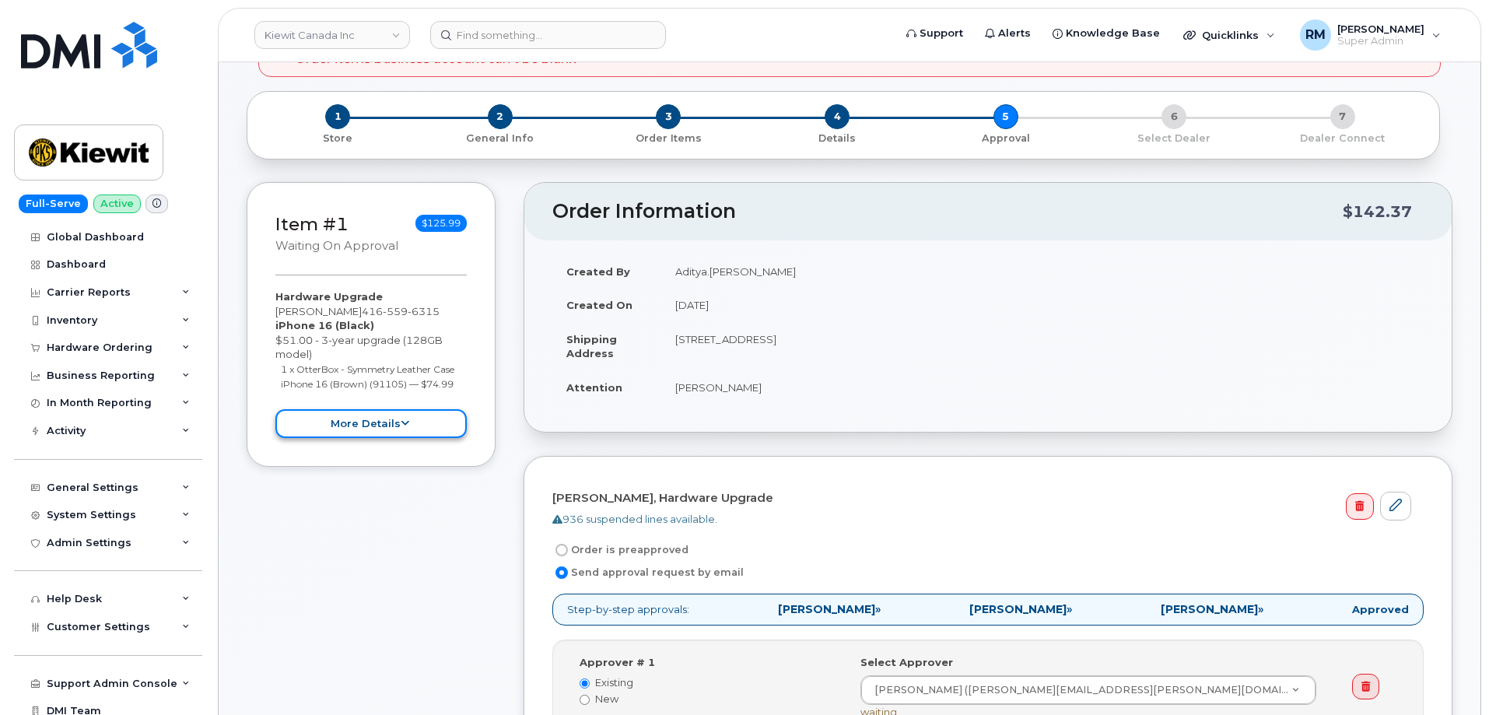
click at [401, 426] on icon at bounding box center [405, 423] width 9 height 10
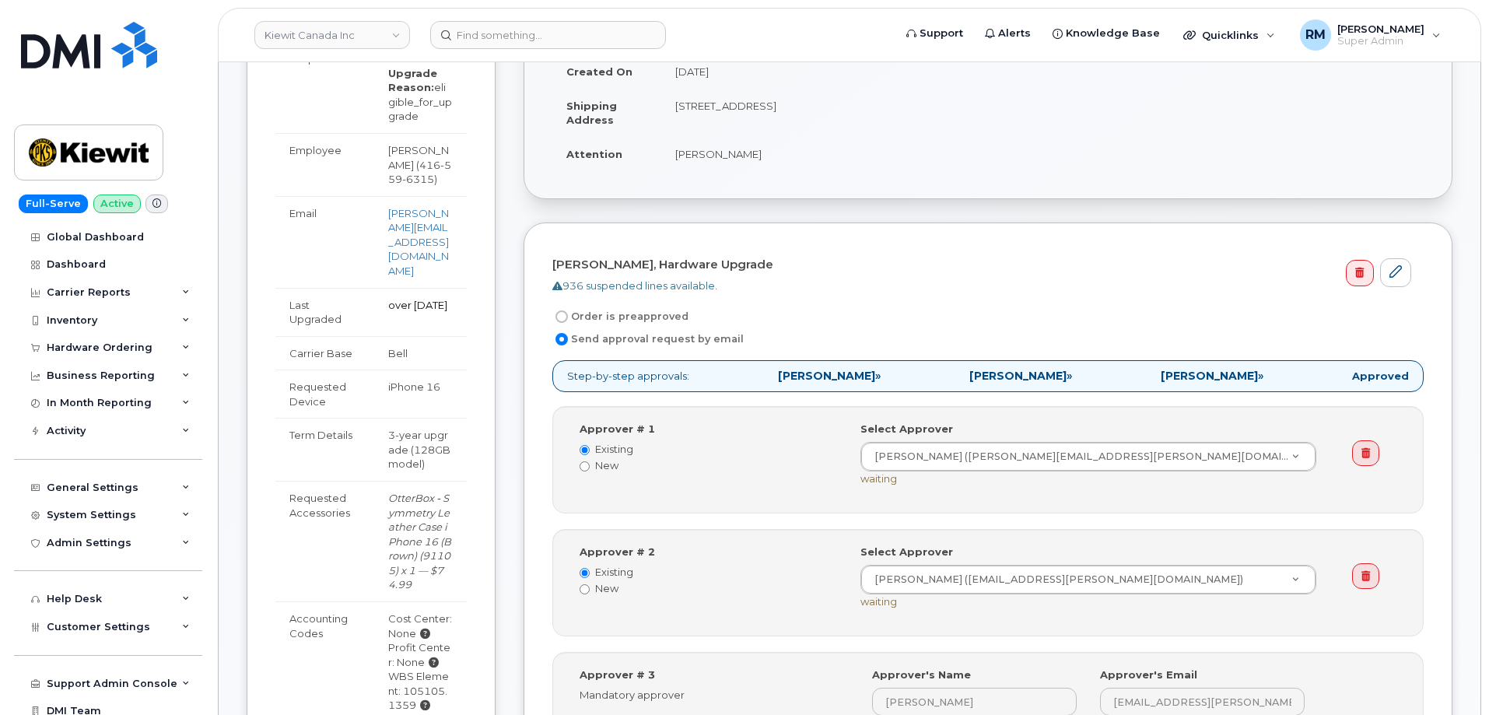
scroll to position [0, 0]
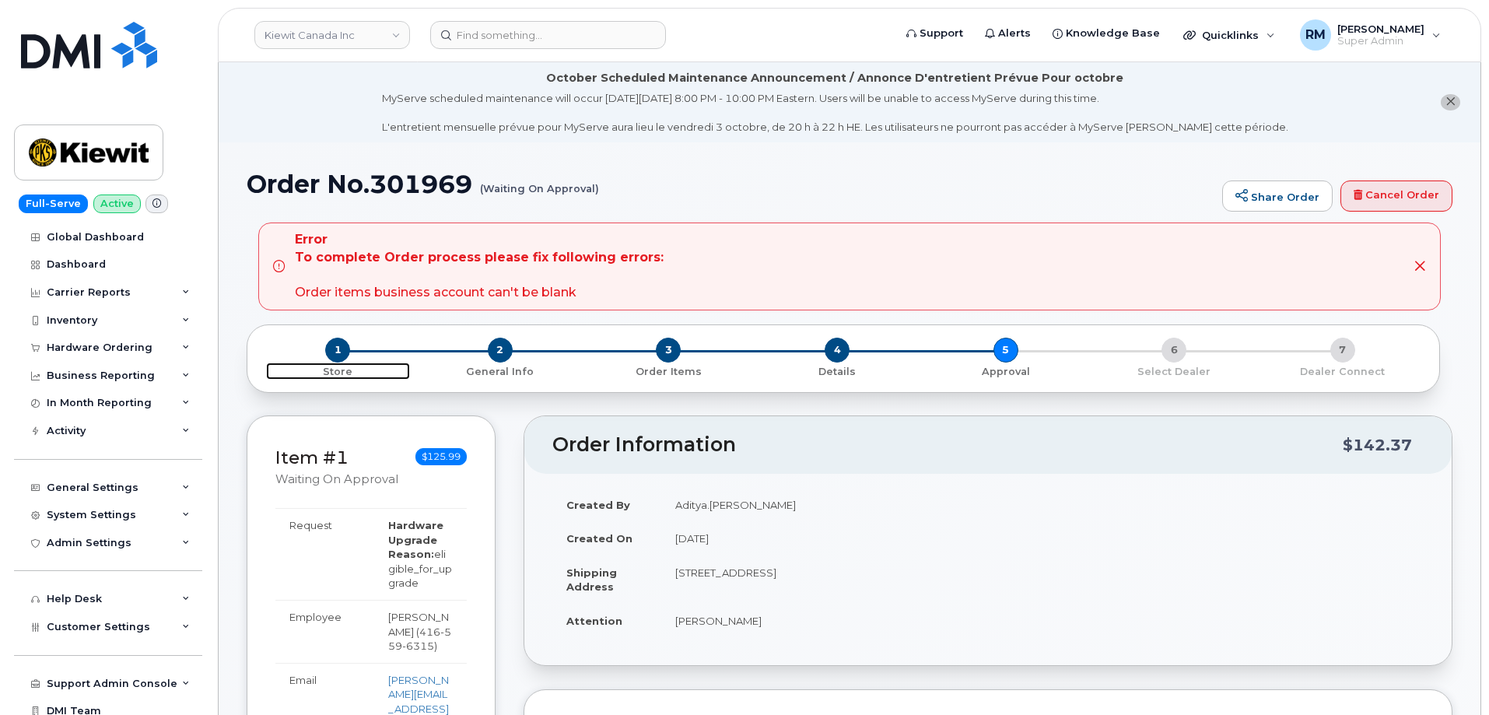
click at [334, 353] on span "1" at bounding box center [337, 350] width 25 height 25
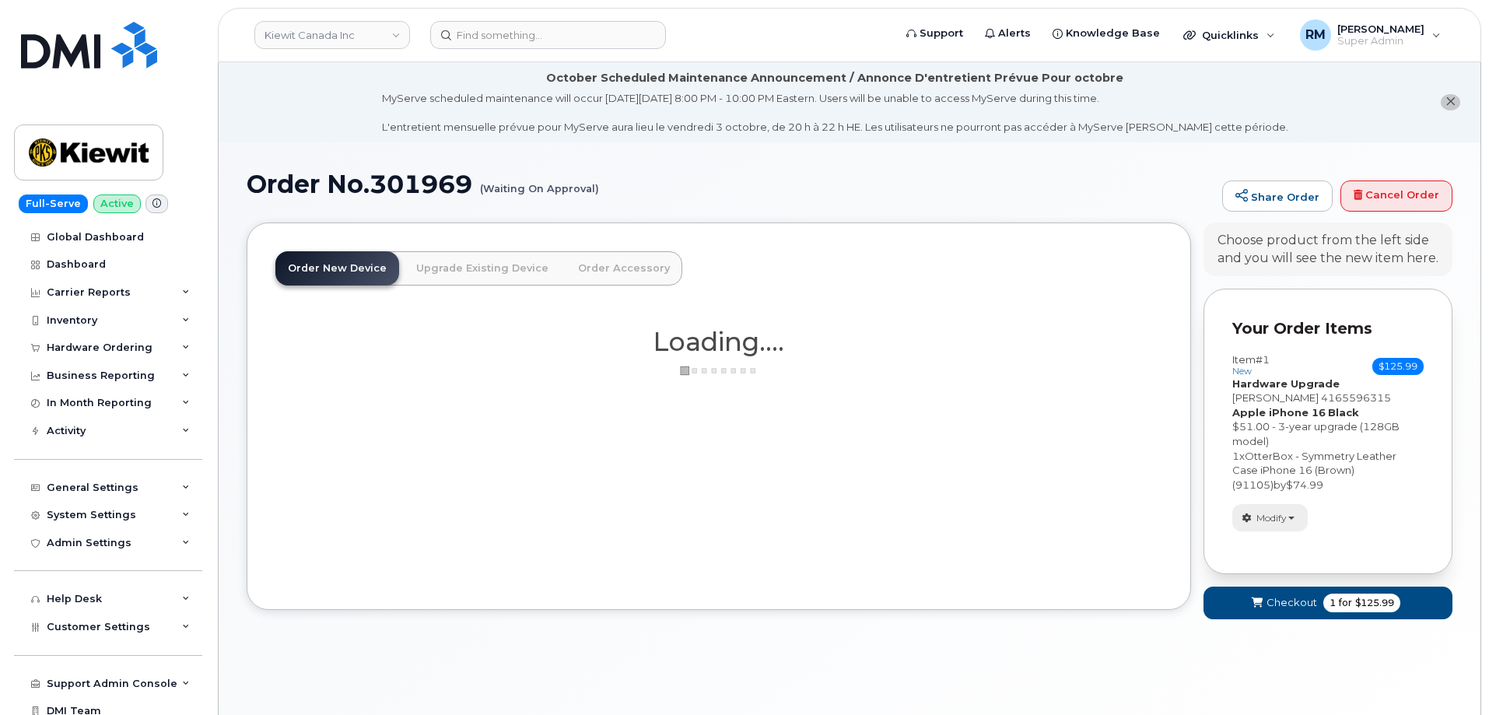
click at [1271, 517] on span "Modify" at bounding box center [1271, 518] width 30 height 14
click at [1275, 542] on link "change" at bounding box center [1307, 541] width 148 height 19
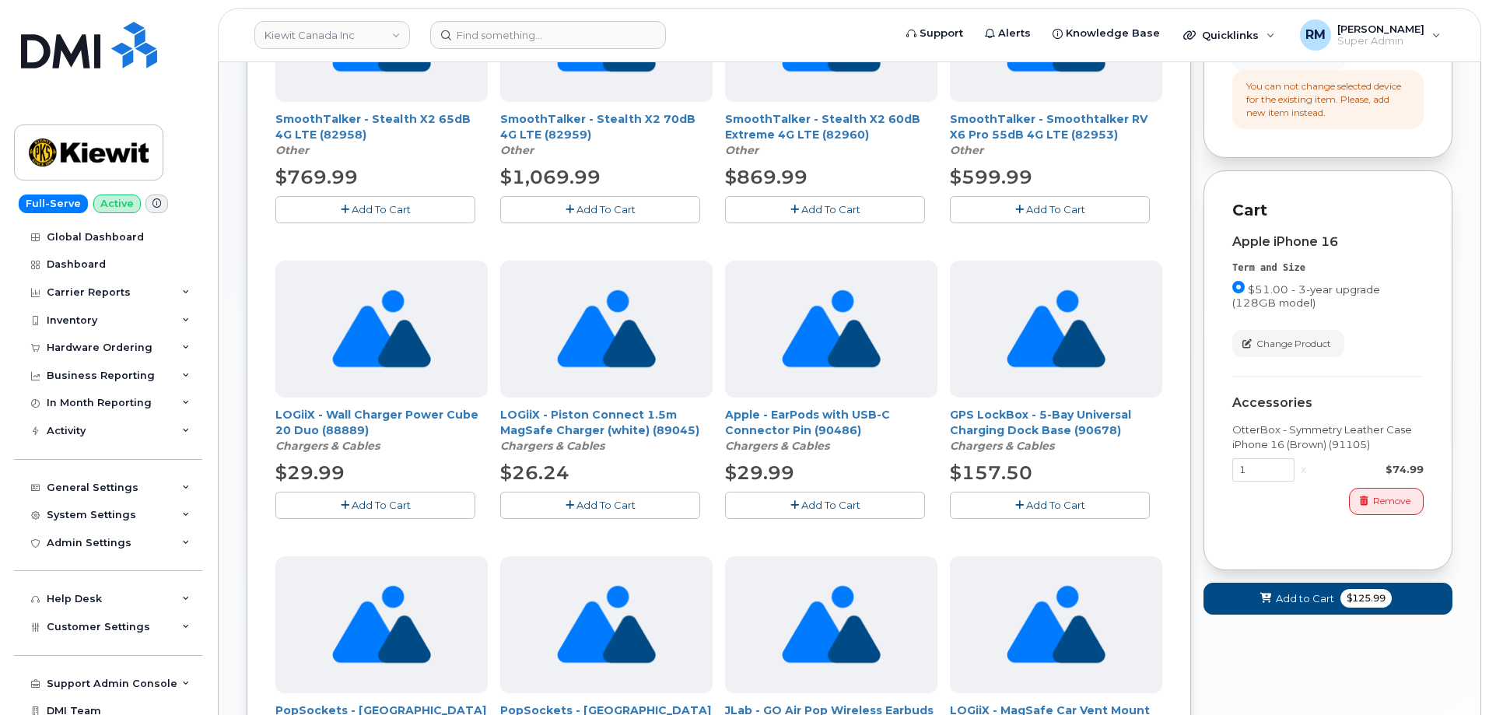
scroll to position [467, 0]
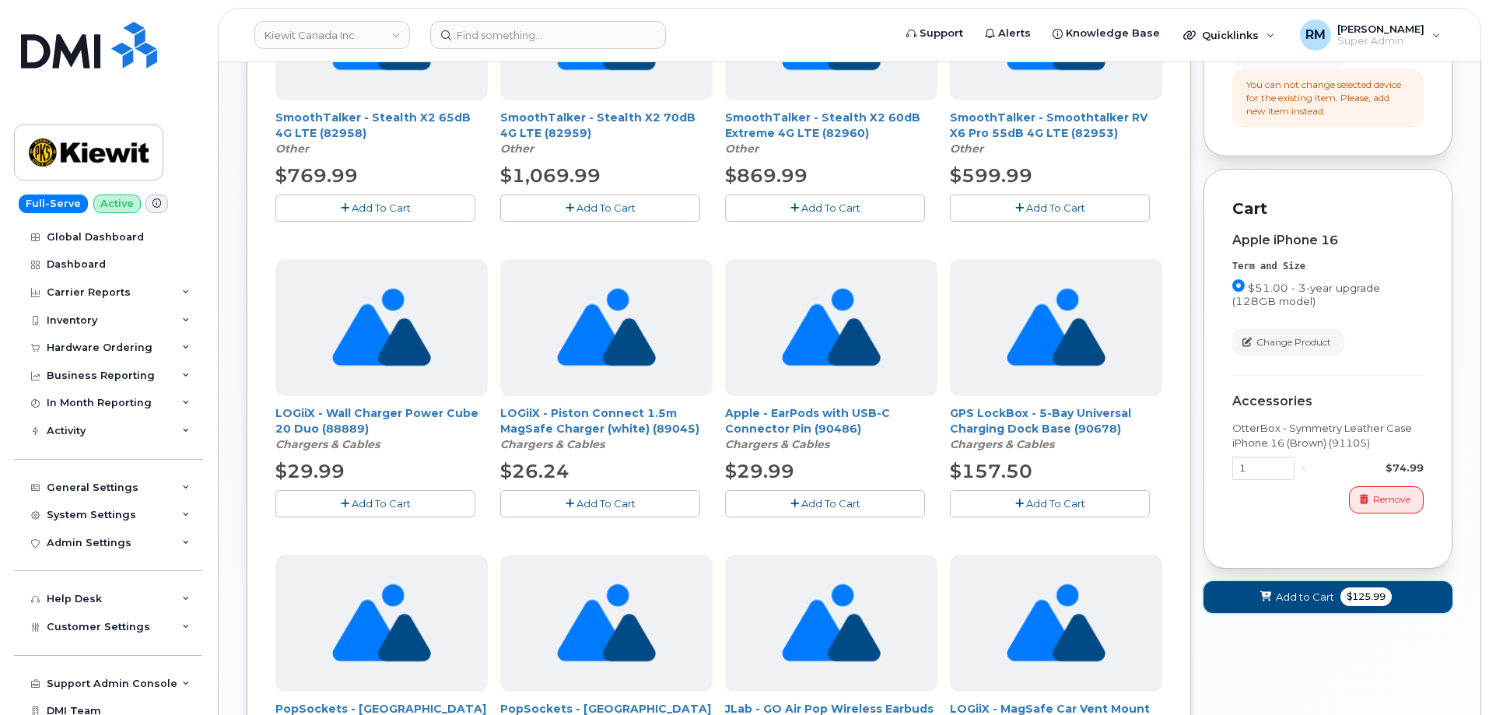
click at [1299, 604] on span "Add to Cart" at bounding box center [1305, 597] width 58 height 15
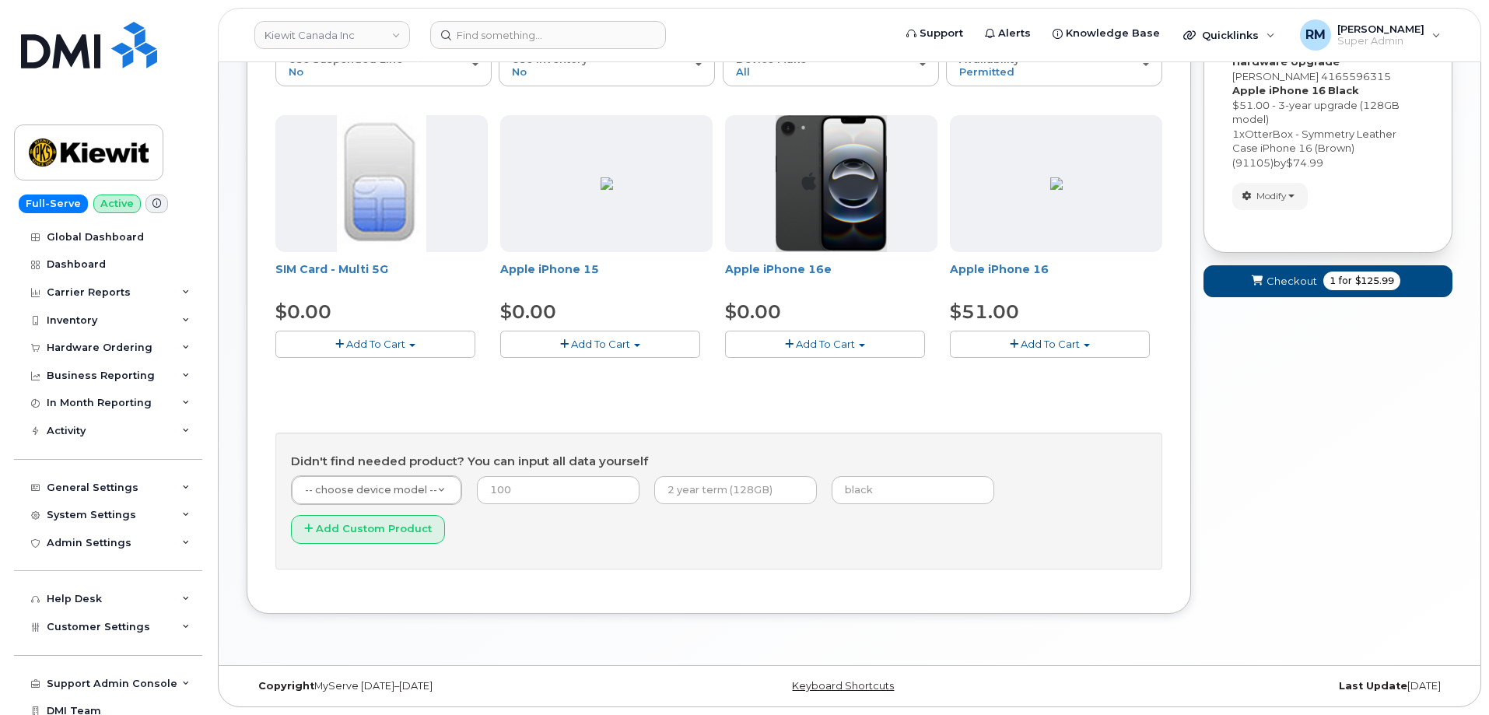
scroll to position [229, 0]
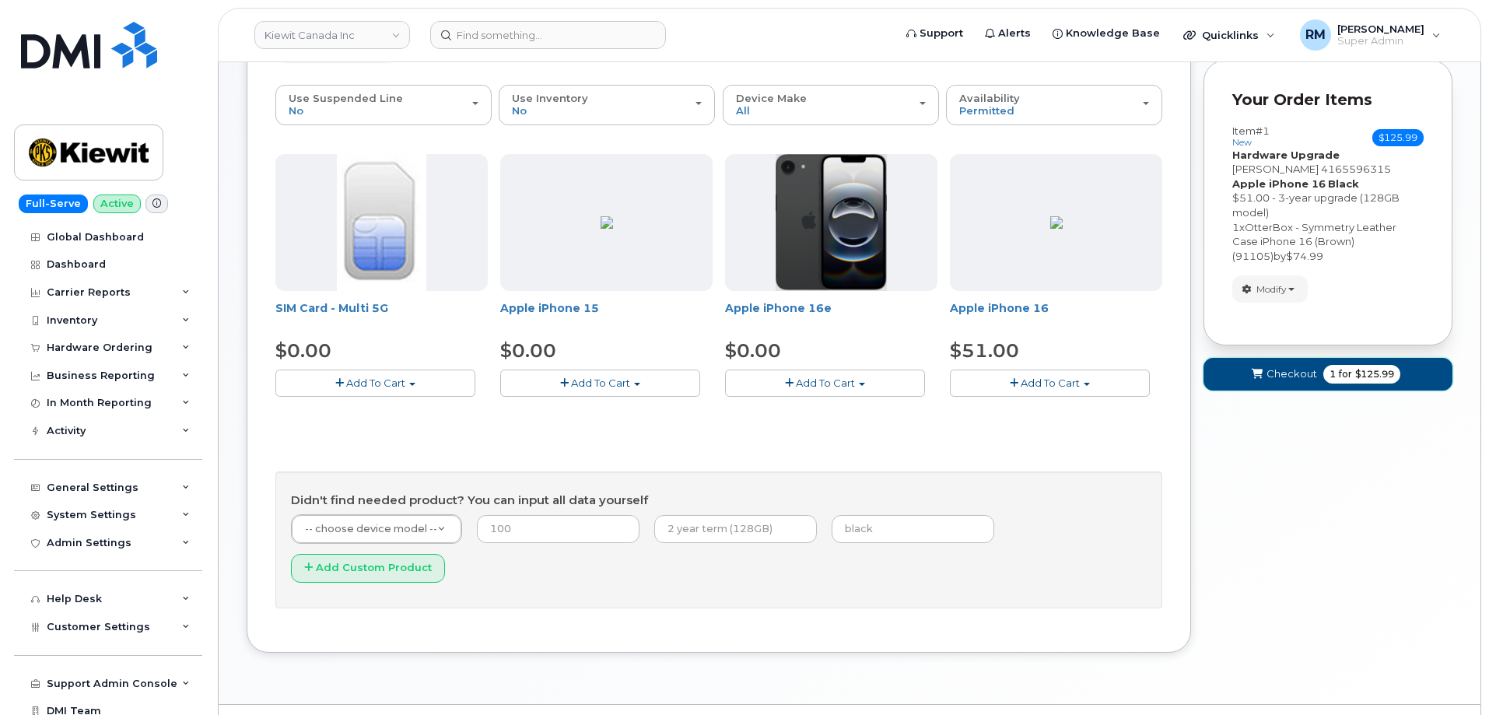
click at [1259, 381] on span "submit" at bounding box center [1256, 373] width 15 height 15
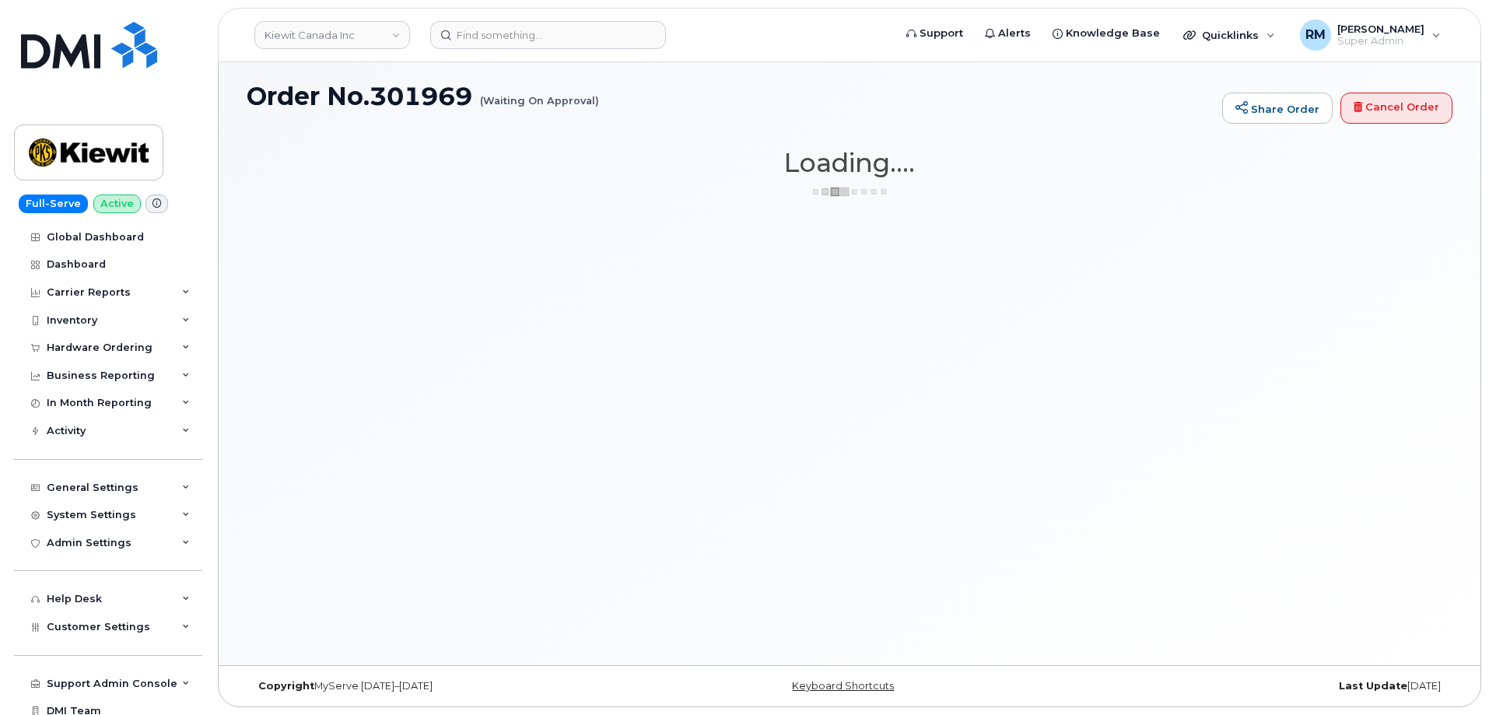
scroll to position [88, 0]
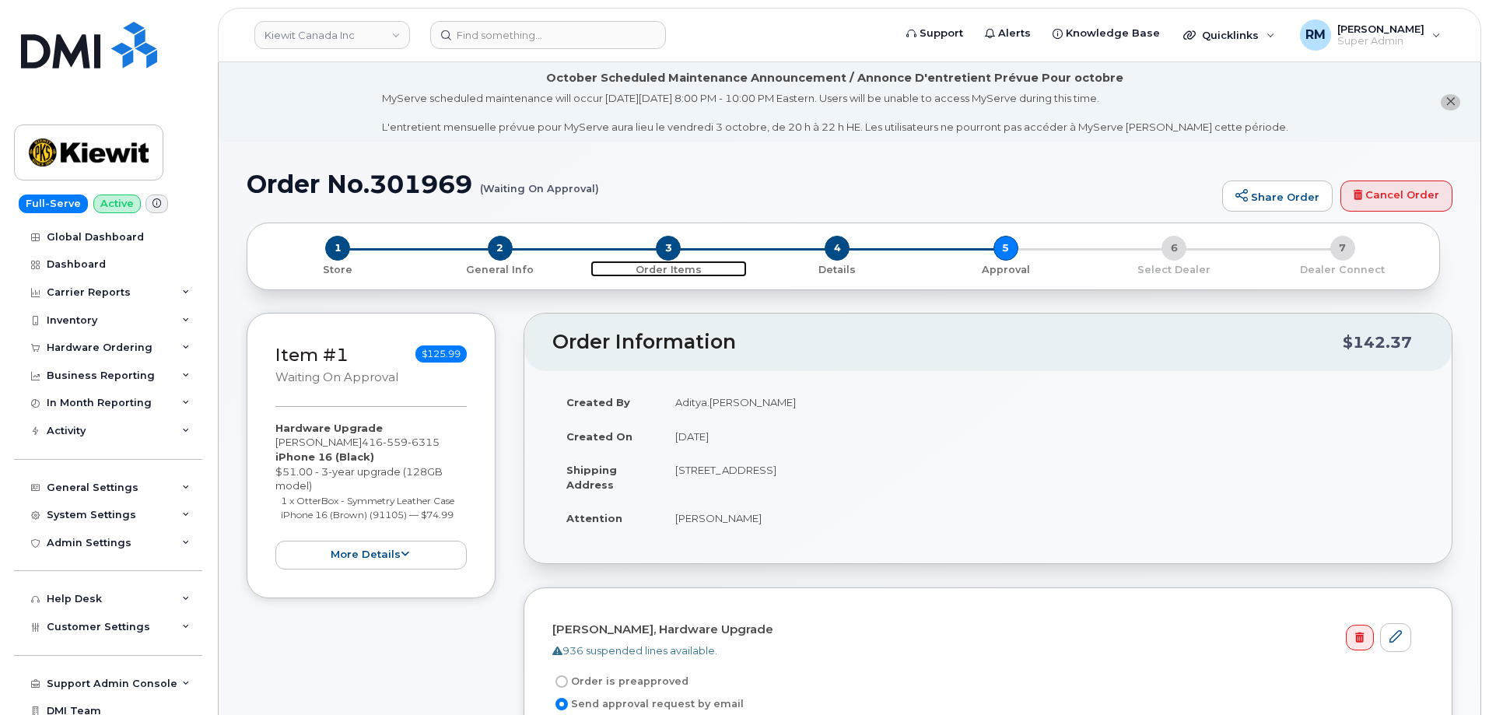
click at [669, 244] on span "3" at bounding box center [668, 248] width 25 height 25
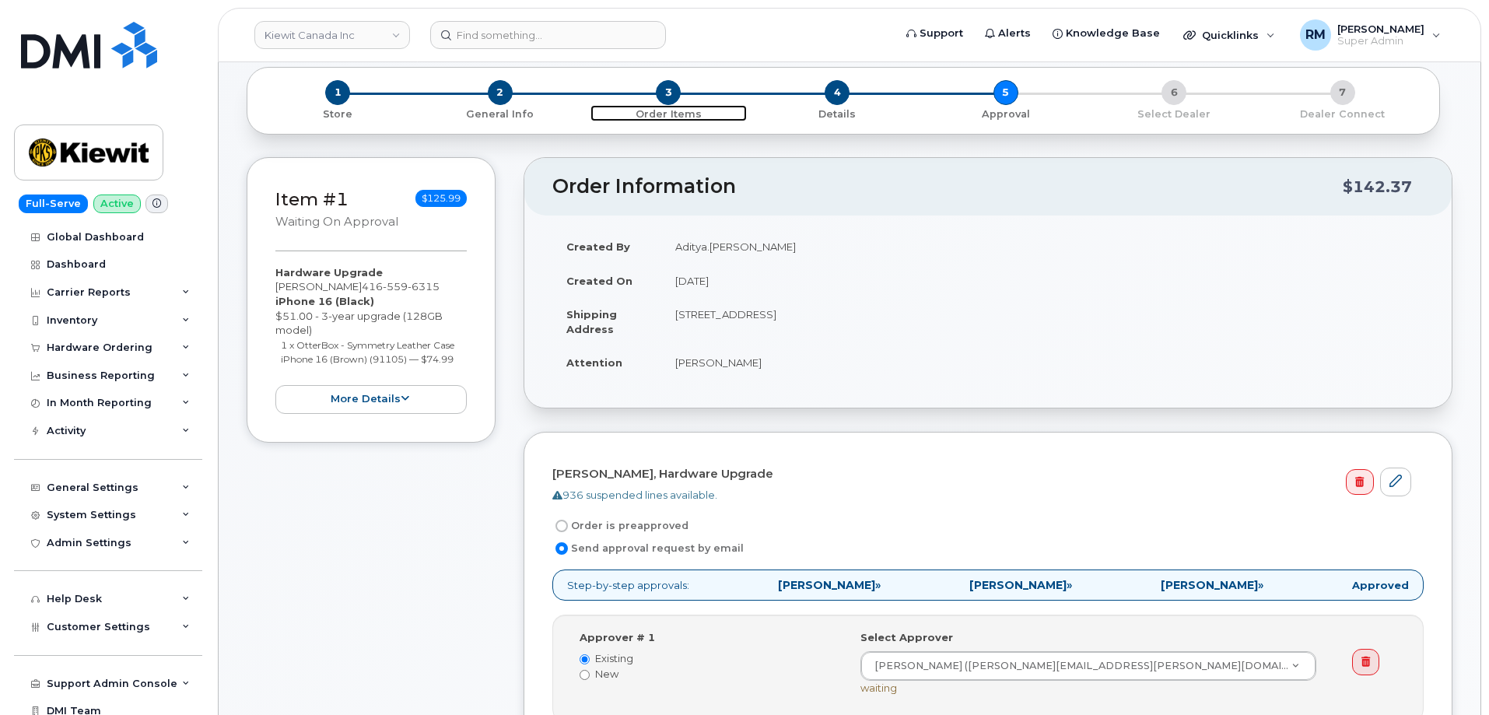
scroll to position [187, 0]
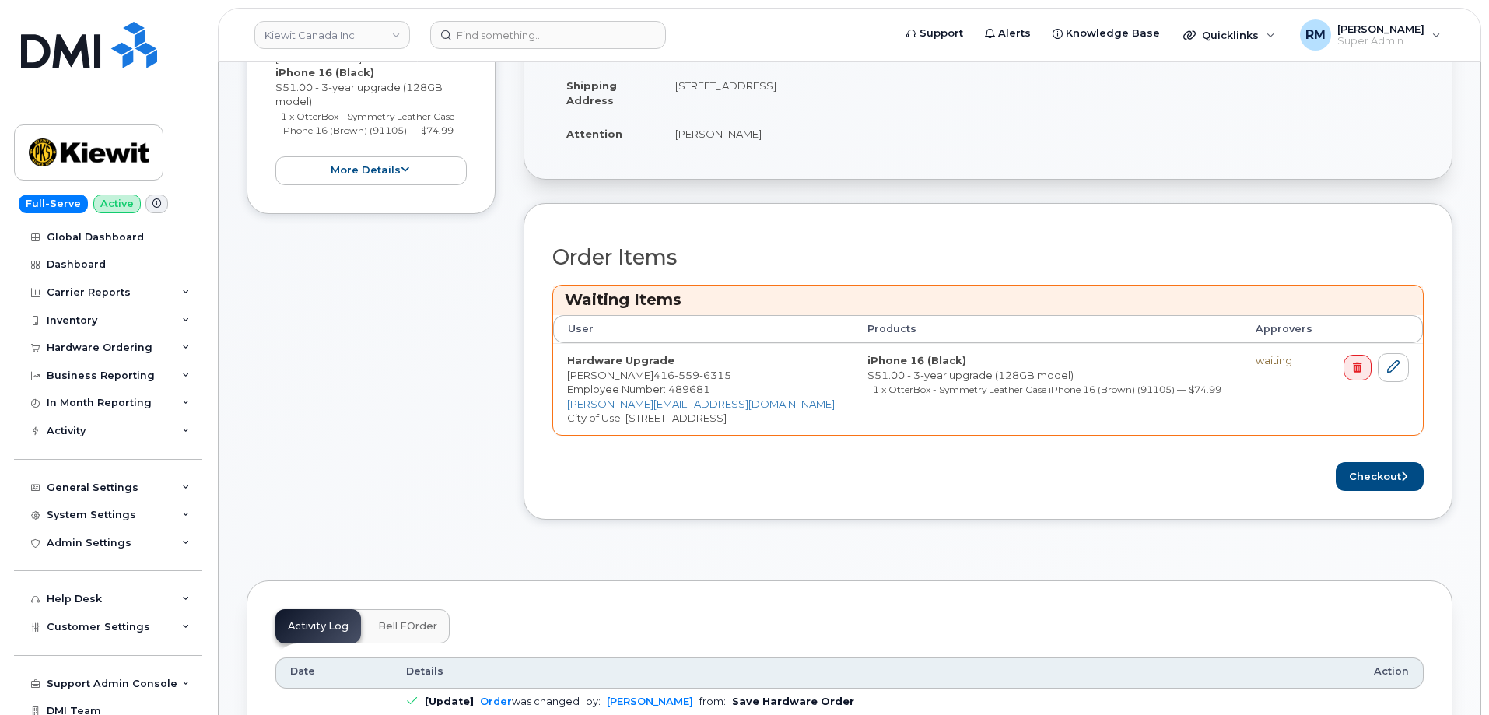
scroll to position [389, 0]
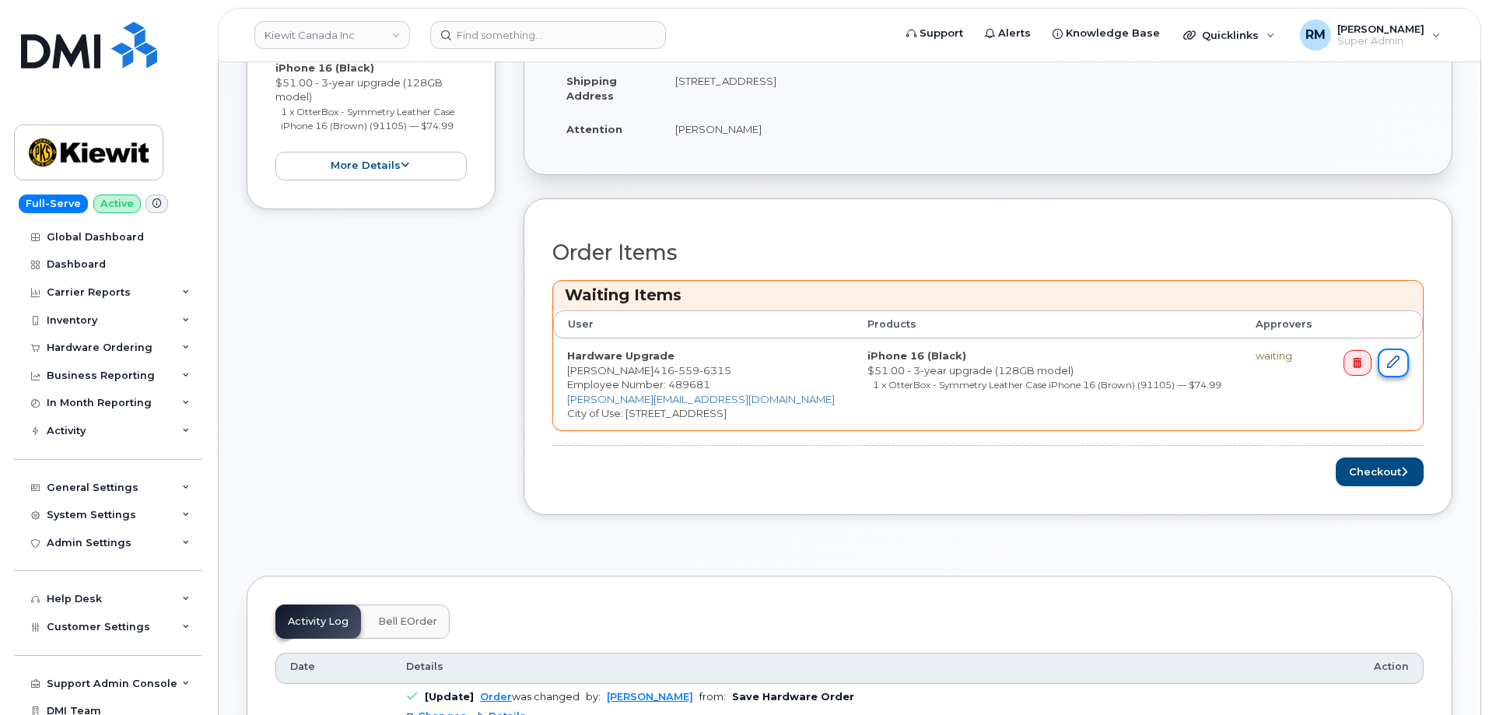
click at [1393, 358] on icon at bounding box center [1393, 361] width 12 height 12
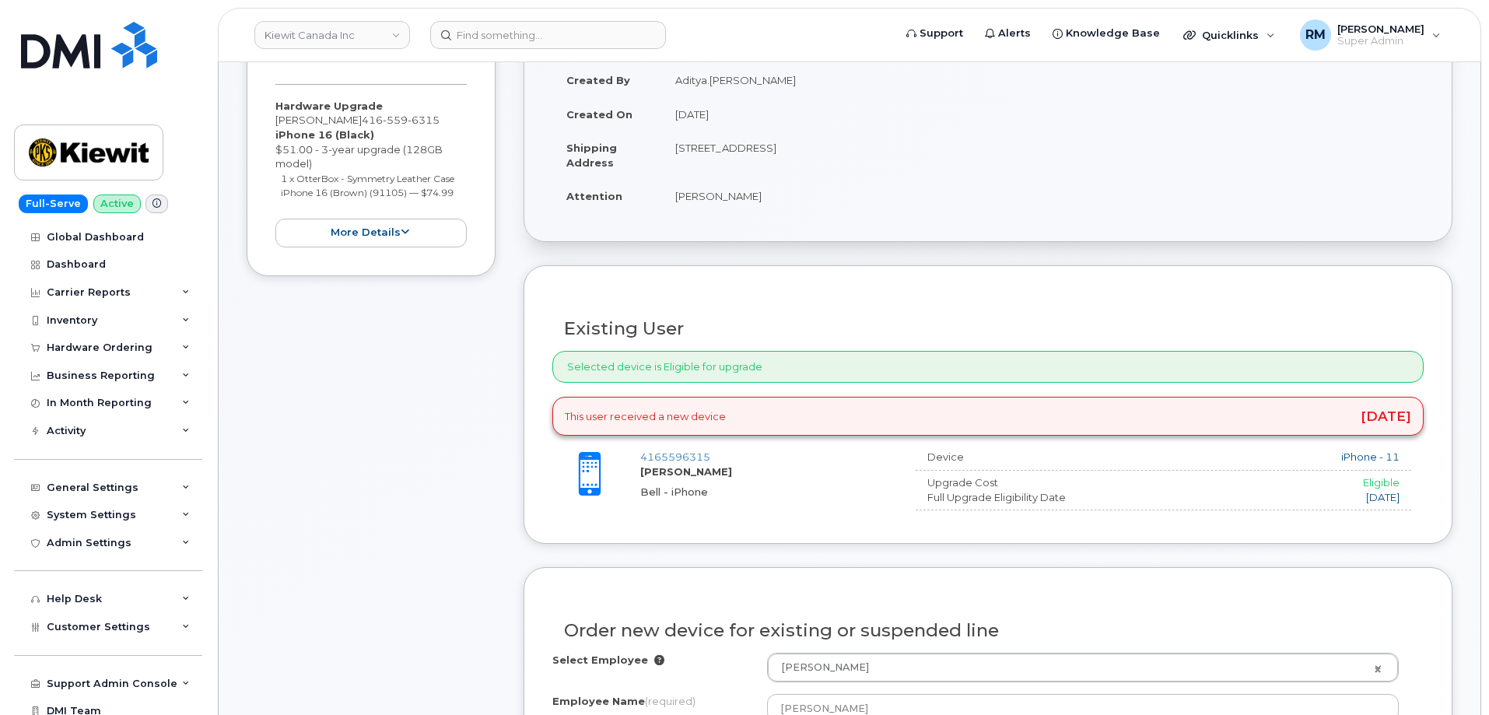
scroll to position [233, 0]
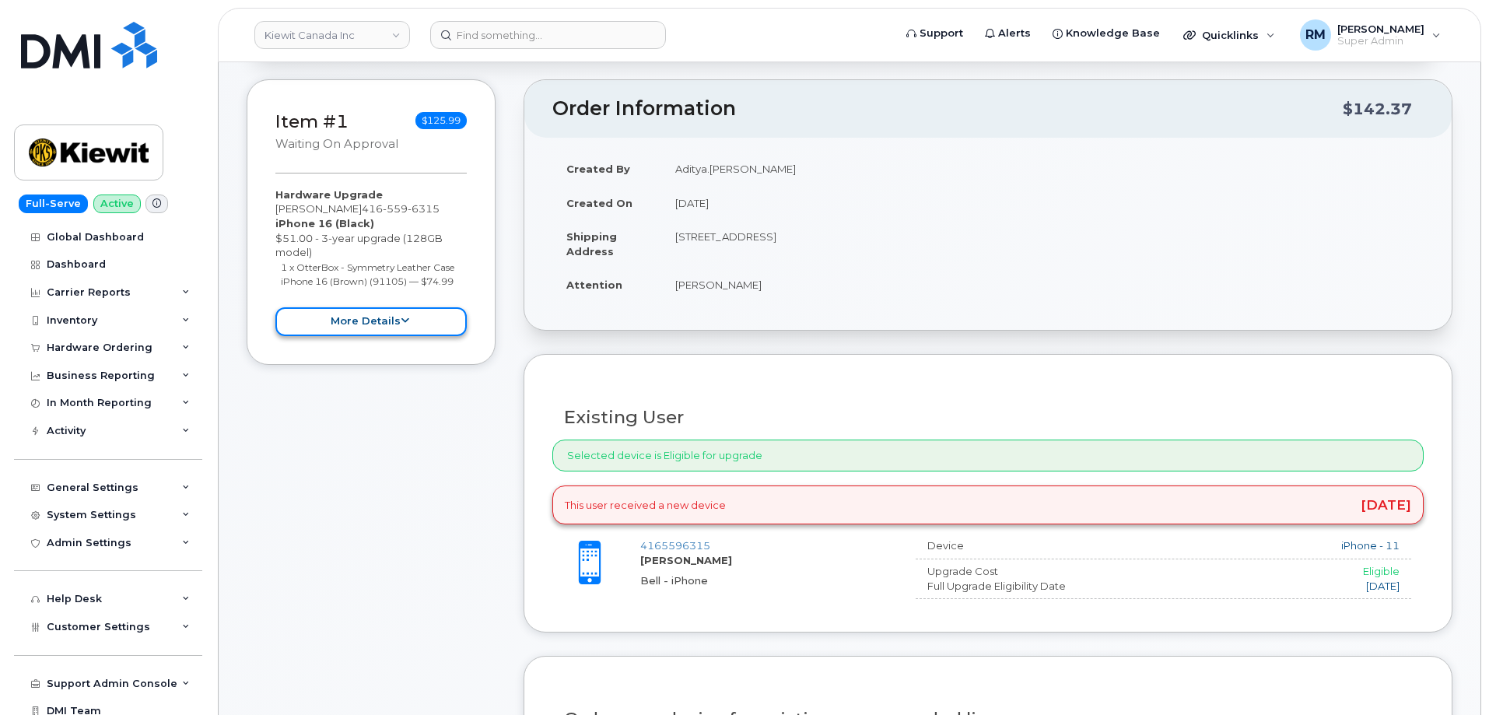
click at [397, 322] on button "more details" at bounding box center [370, 321] width 191 height 29
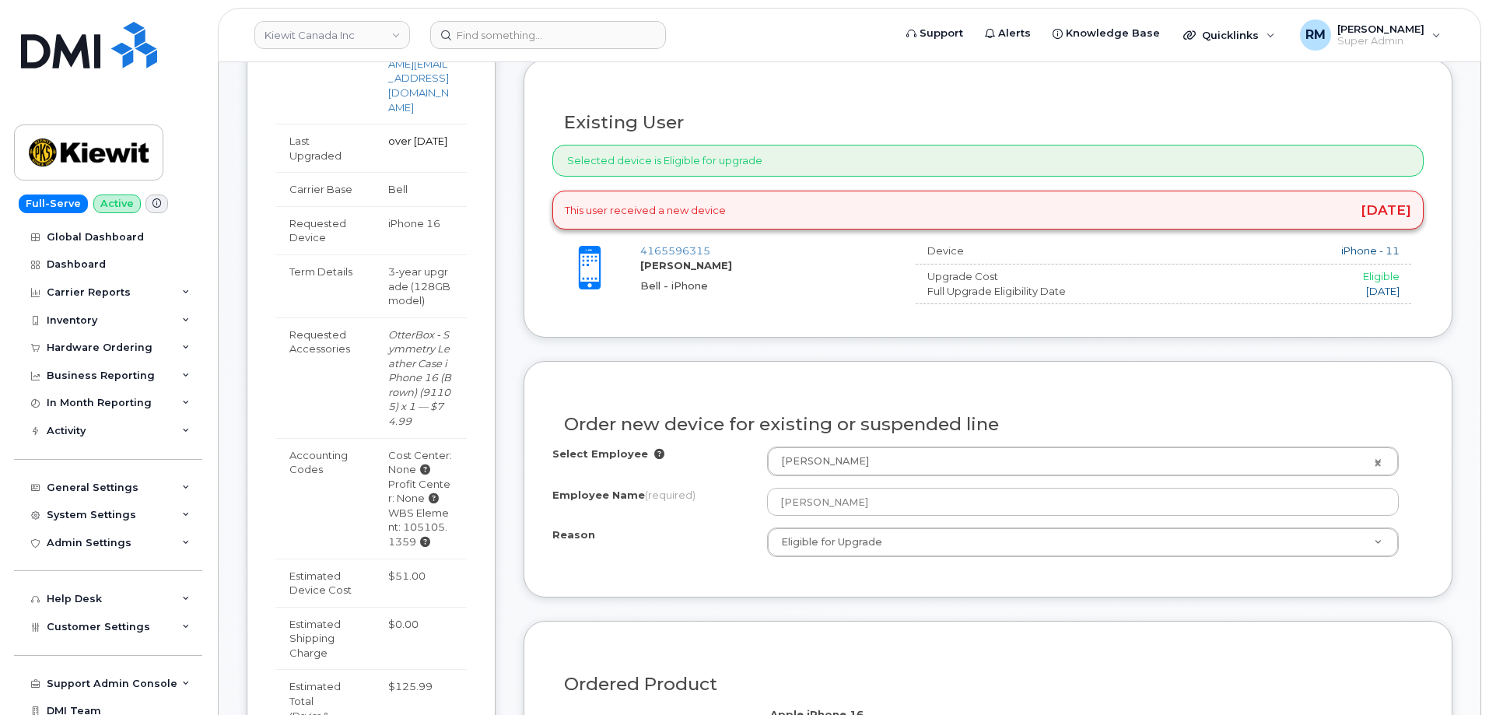
scroll to position [545, 0]
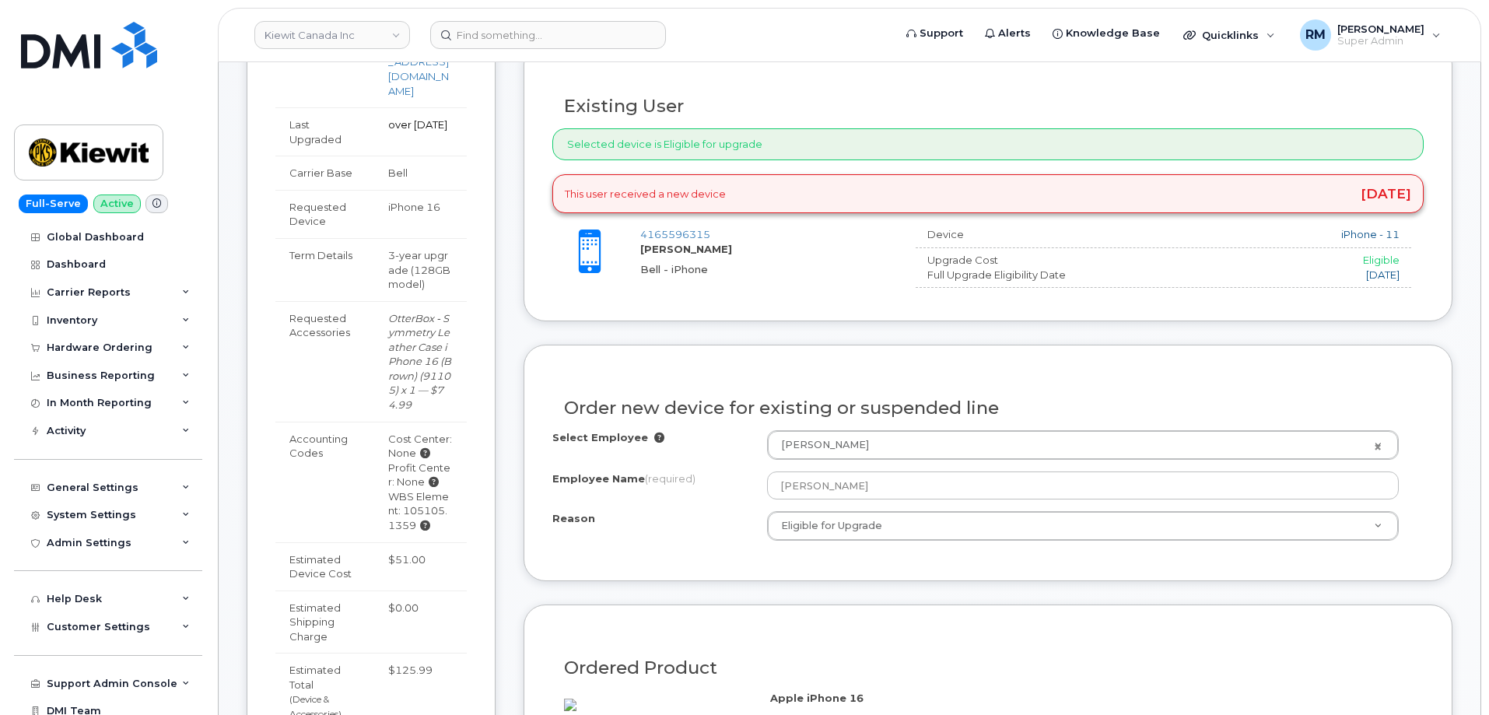
drag, startPoint x: 425, startPoint y: 485, endPoint x: 415, endPoint y: 495, distance: 13.8
click at [415, 495] on div "WBS Element: 105105.1359" at bounding box center [420, 511] width 65 height 44
drag, startPoint x: 404, startPoint y: 482, endPoint x: 416, endPoint y: 497, distance: 19.4
click at [416, 497] on div "WBS Element: 105105.1359" at bounding box center [420, 511] width 65 height 44
copy div "105105.1359"
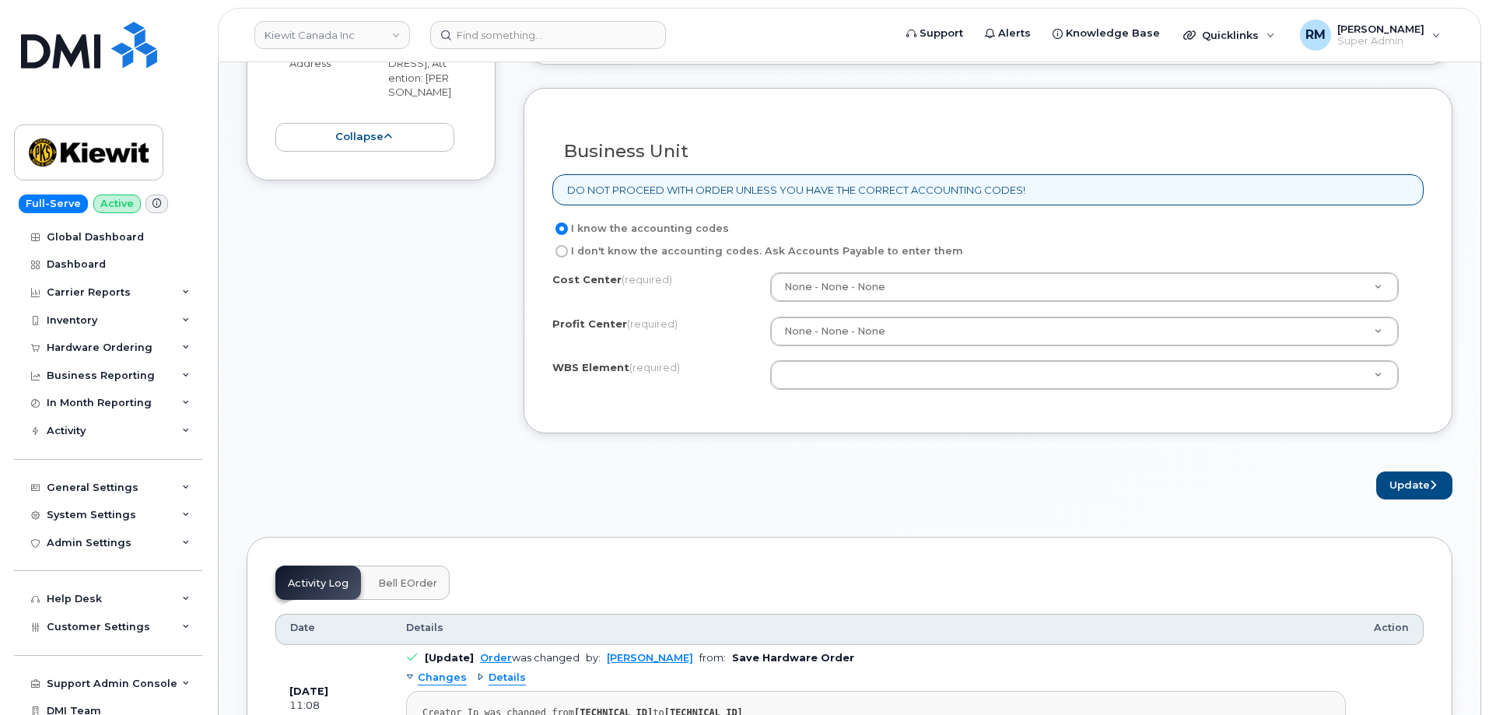
scroll to position [1245, 0]
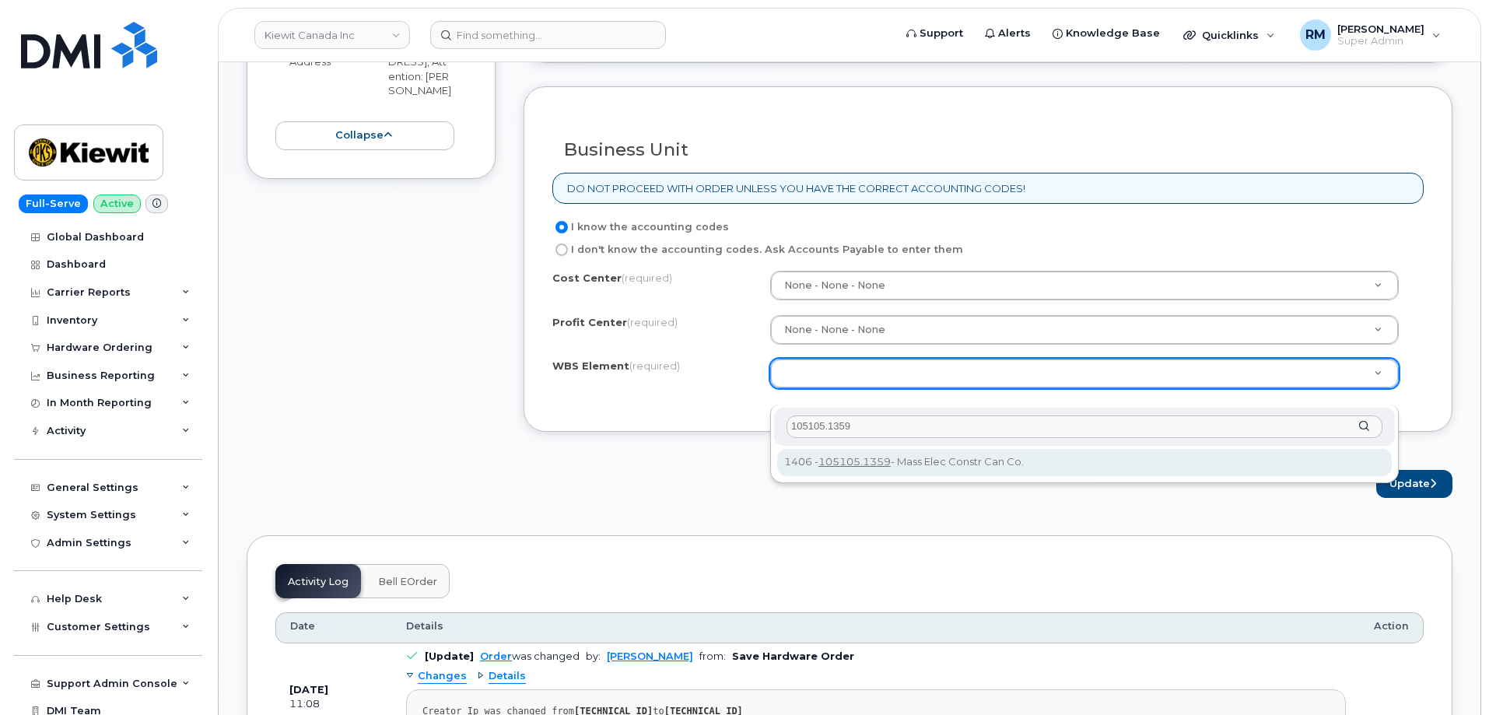
type input "105105.1359"
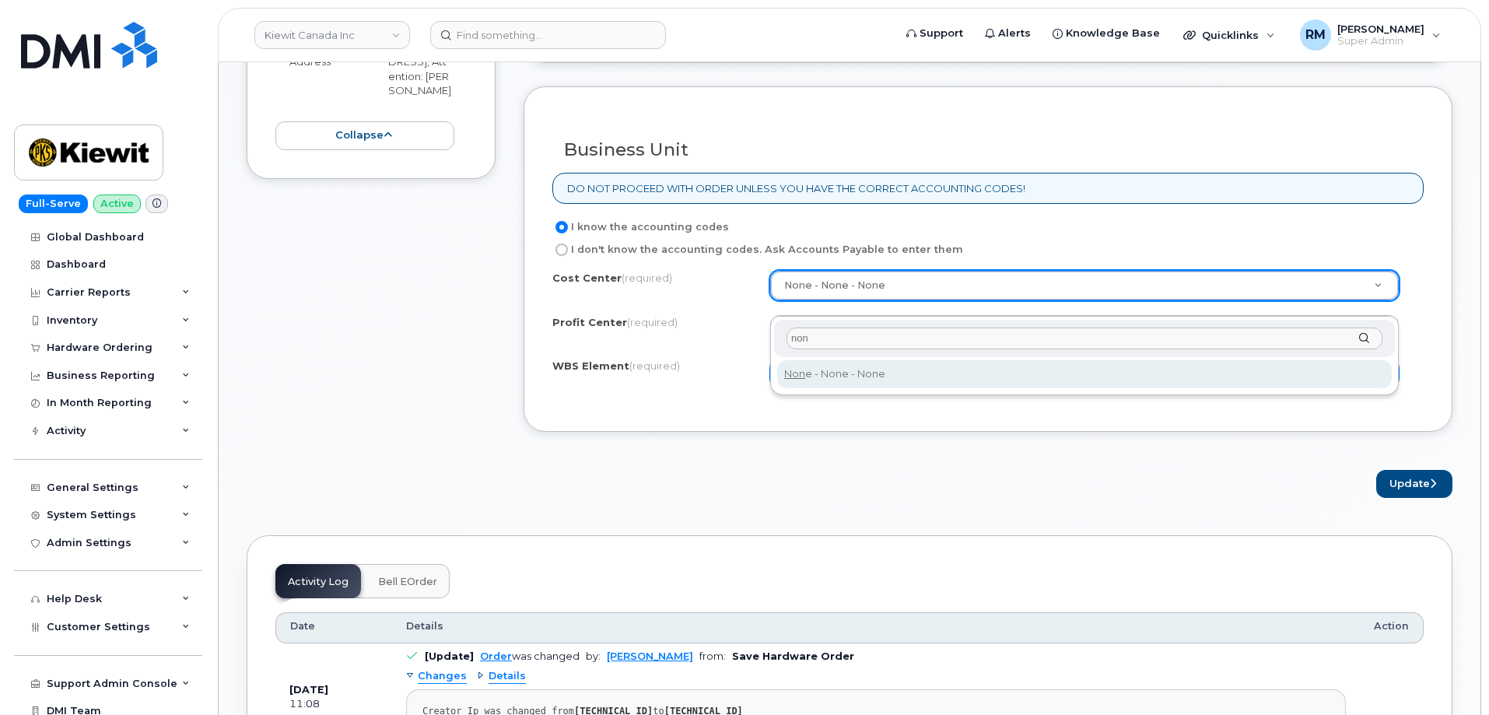
type input "non"
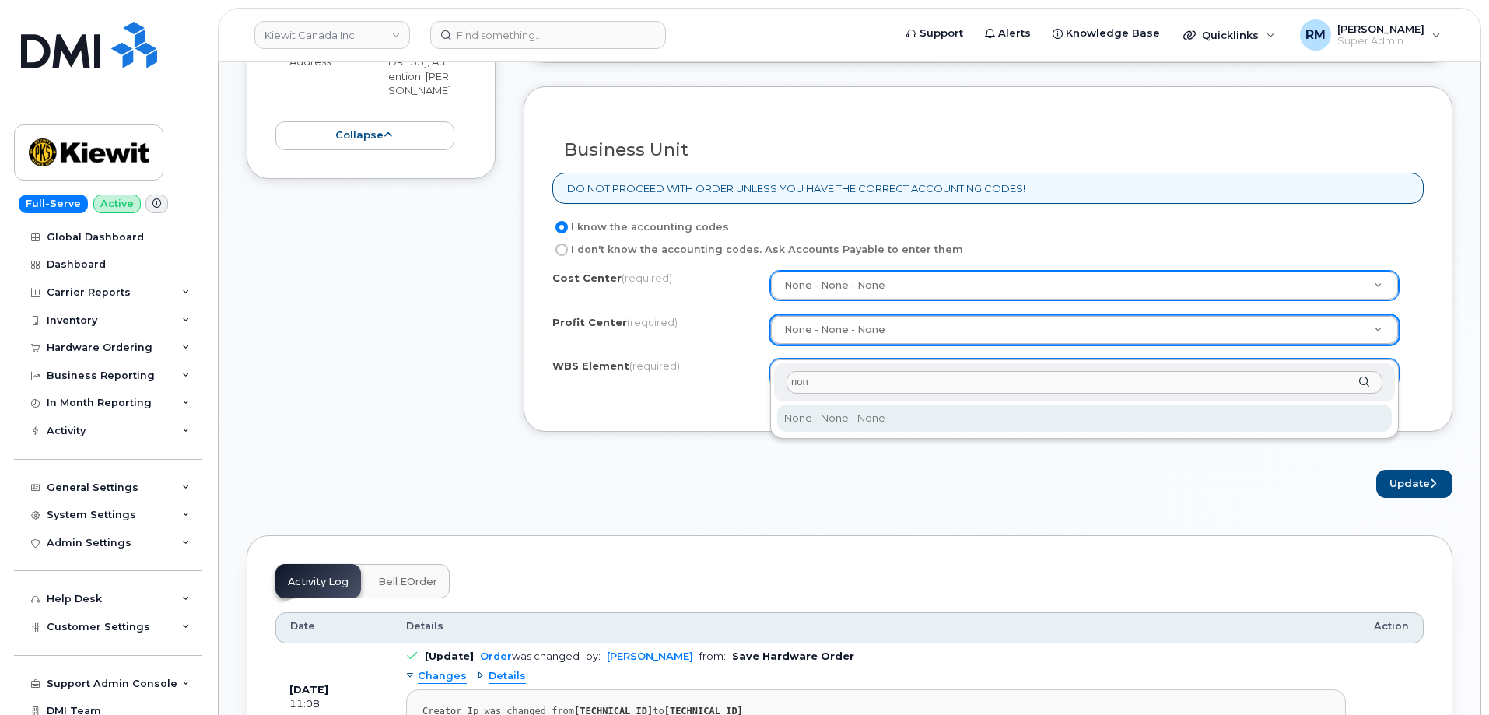
type input "non"
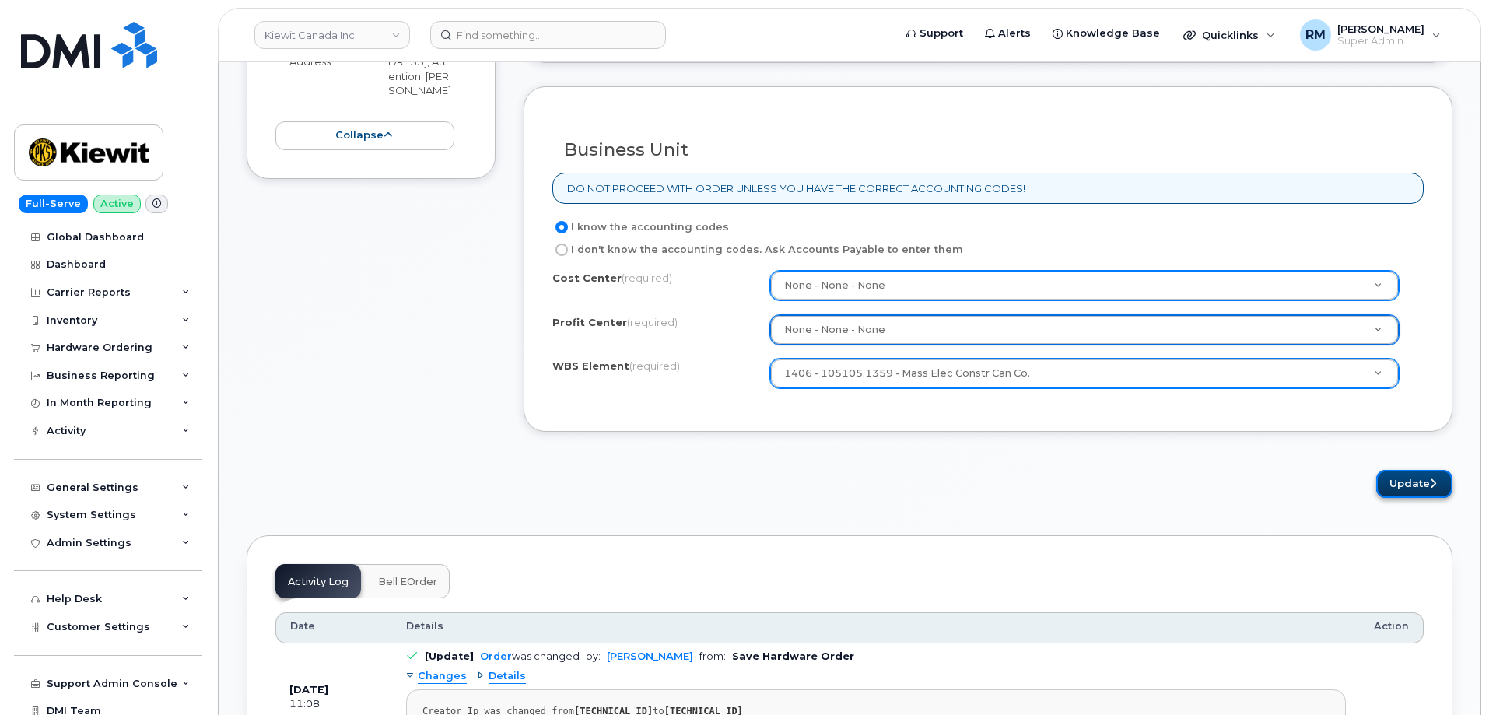
click at [1431, 489] on icon "submit" at bounding box center [1433, 483] width 6 height 10
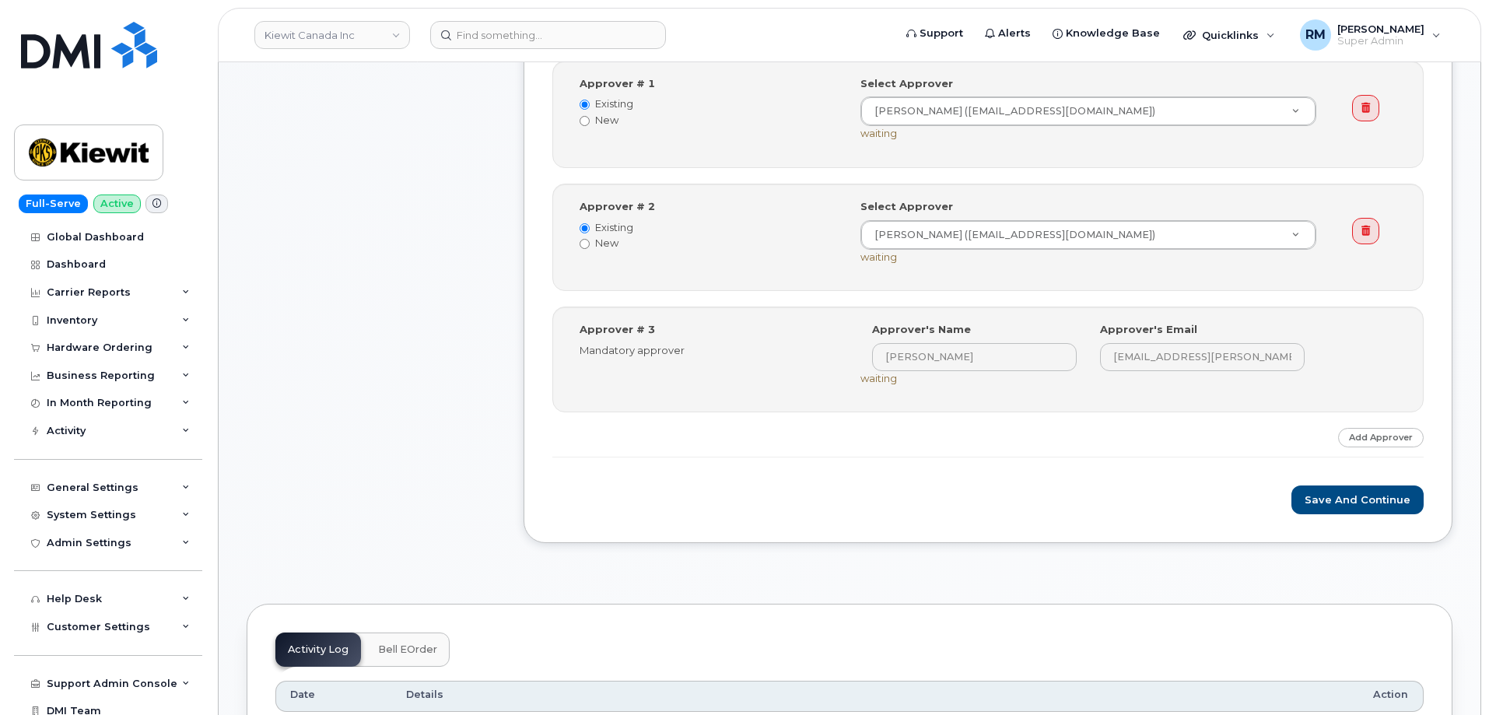
scroll to position [778, 0]
click at [1356, 499] on button "Save and Continue" at bounding box center [1357, 498] width 132 height 29
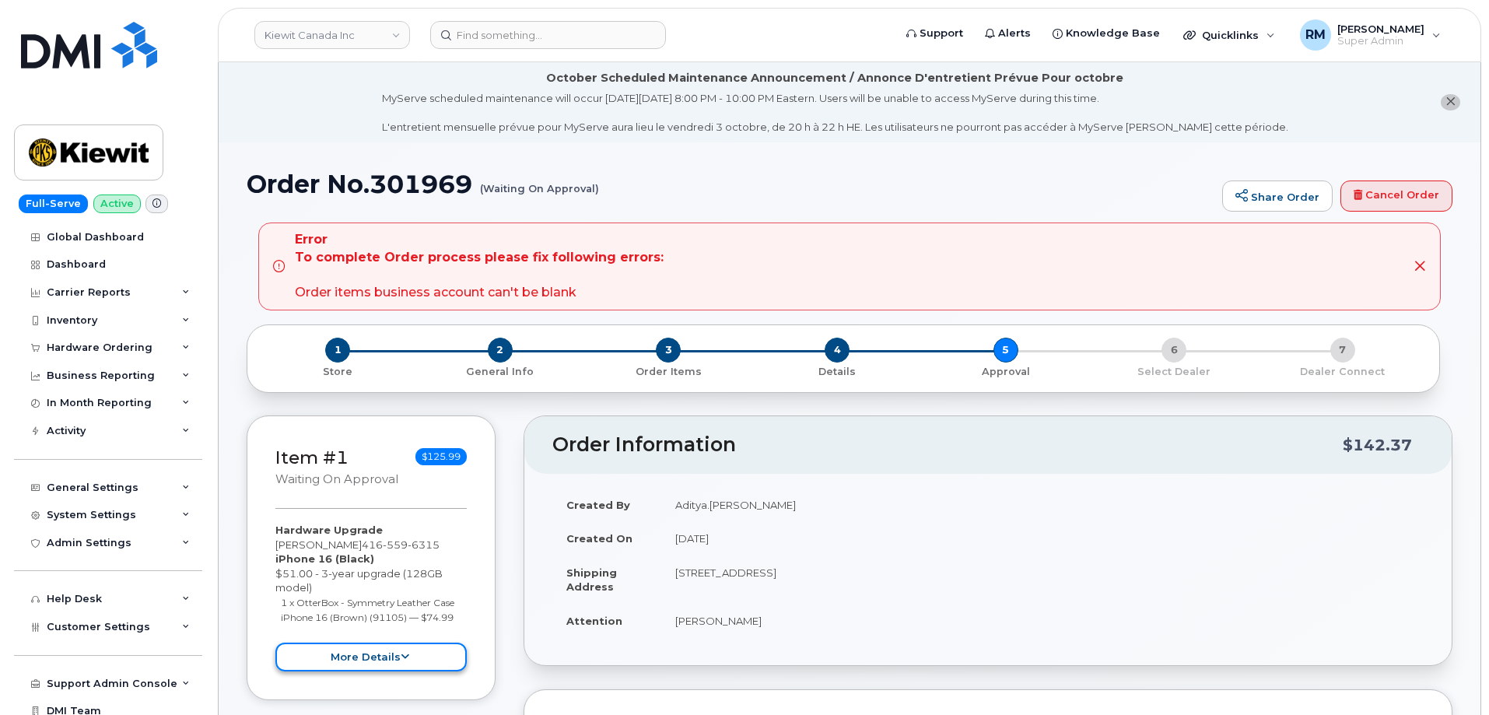
click at [389, 665] on button "more details" at bounding box center [370, 657] width 191 height 29
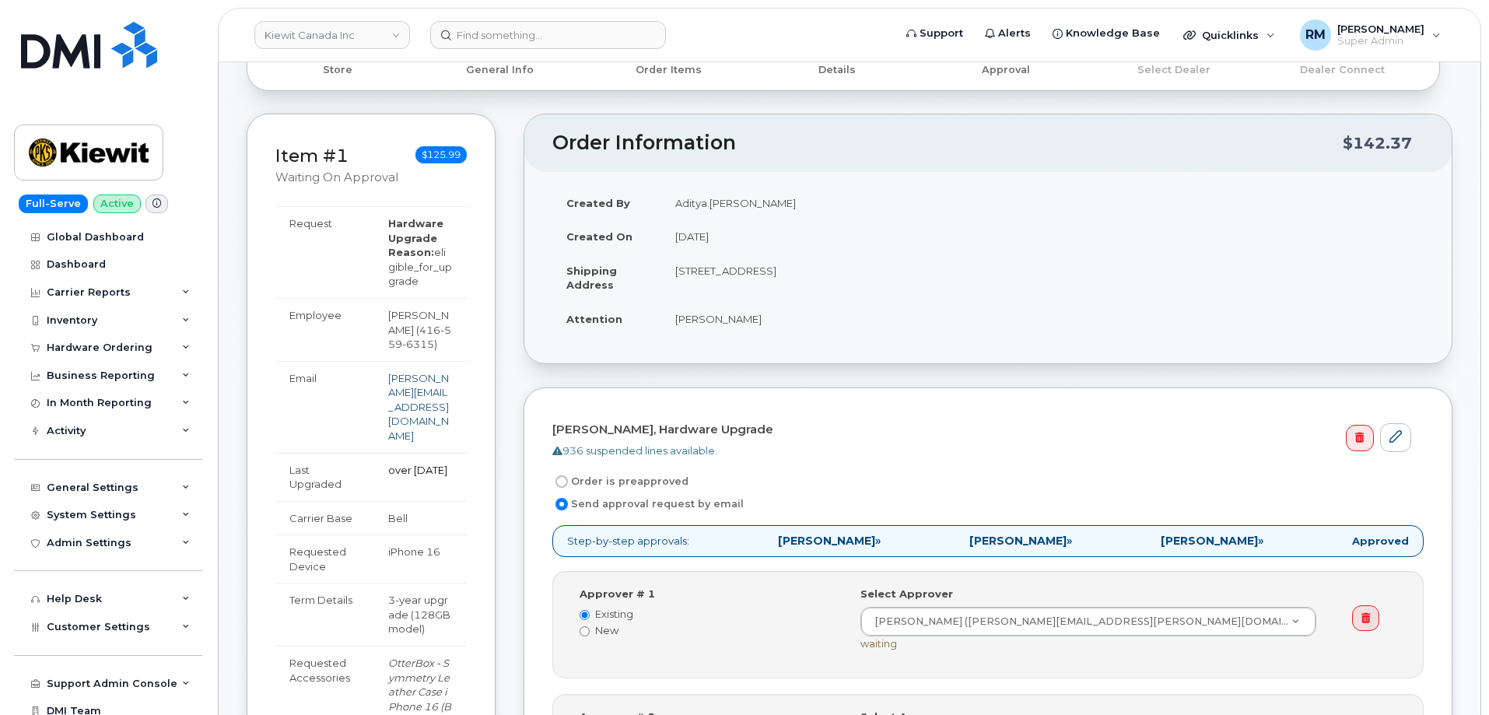
scroll to position [156, 0]
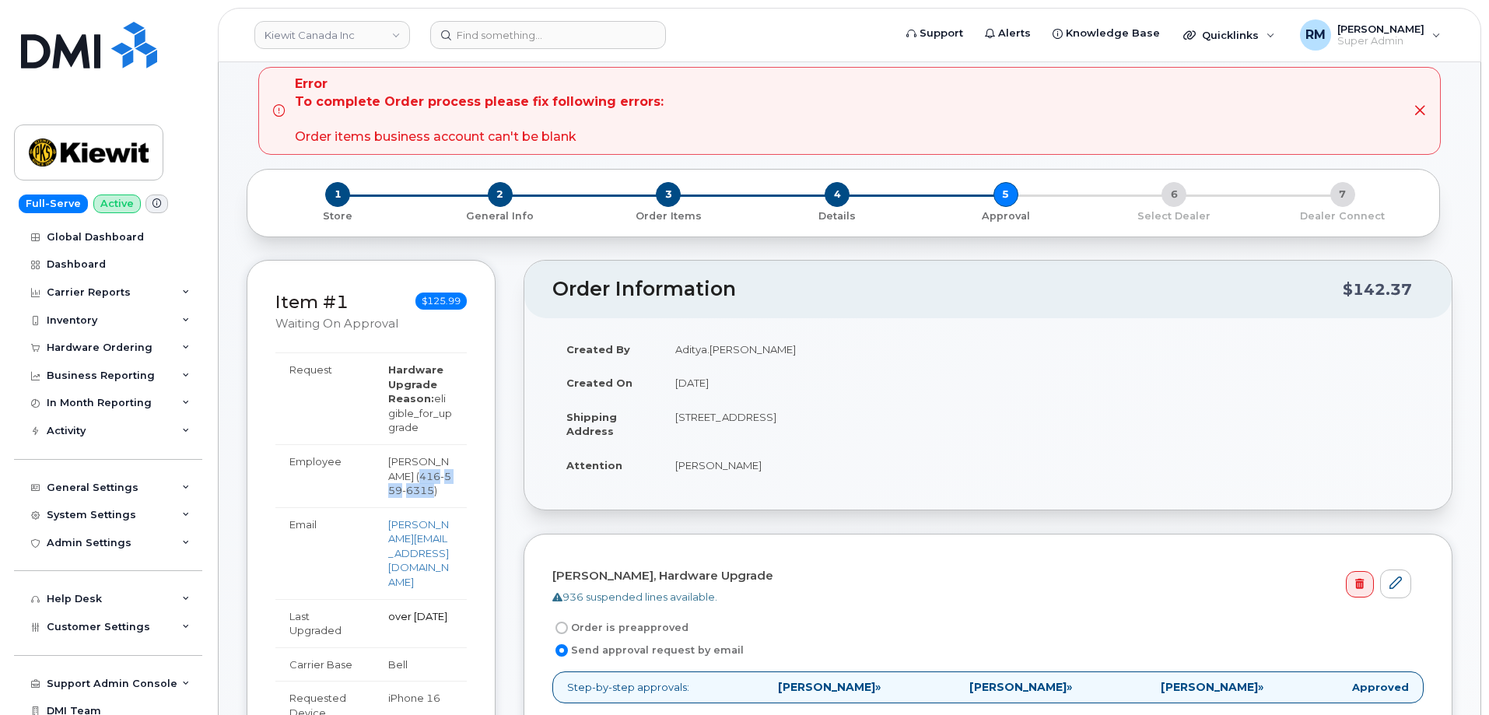
drag, startPoint x: 413, startPoint y: 491, endPoint x: 402, endPoint y: 478, distance: 17.1
click at [402, 478] on span "416 559 6315" at bounding box center [419, 483] width 63 height 27
copy span "416 559 6315"
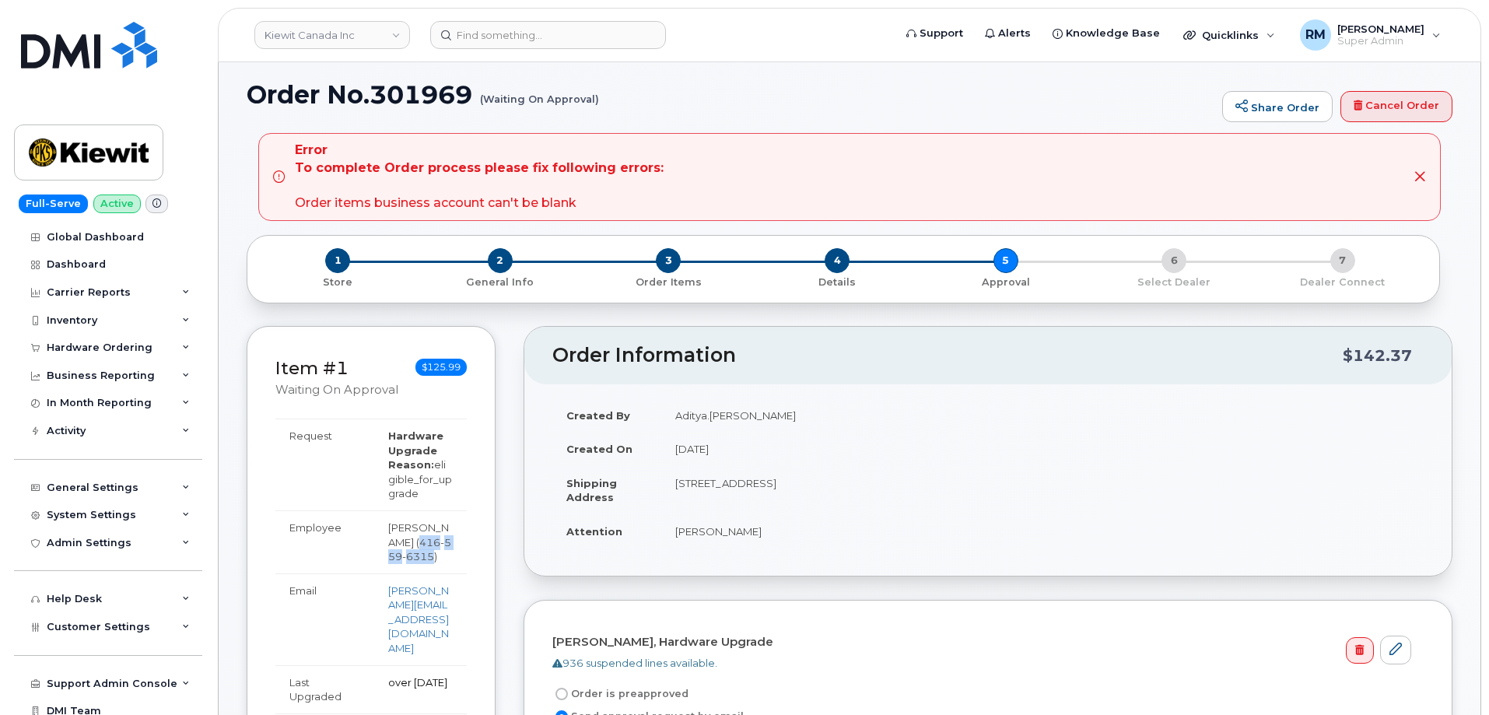
scroll to position [0, 0]
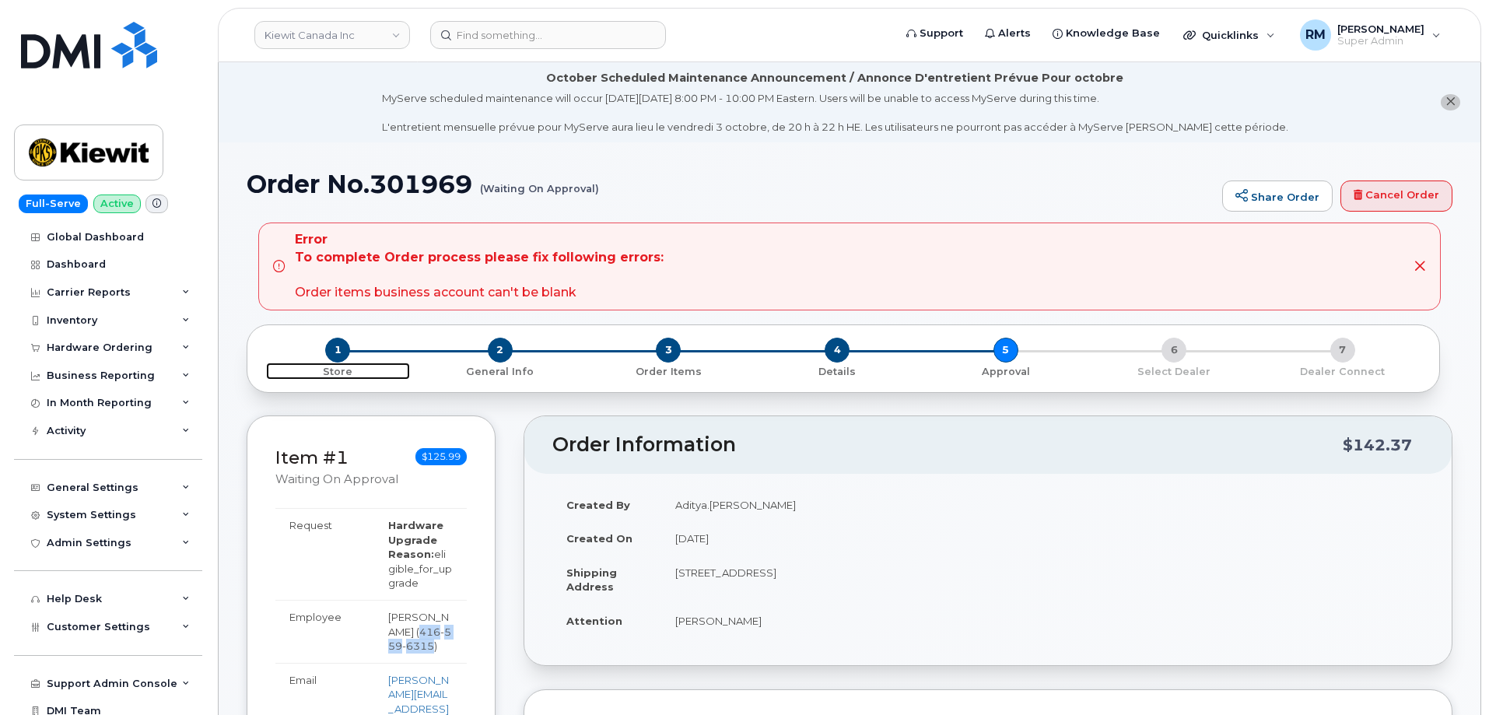
click at [334, 349] on span "1" at bounding box center [337, 350] width 25 height 25
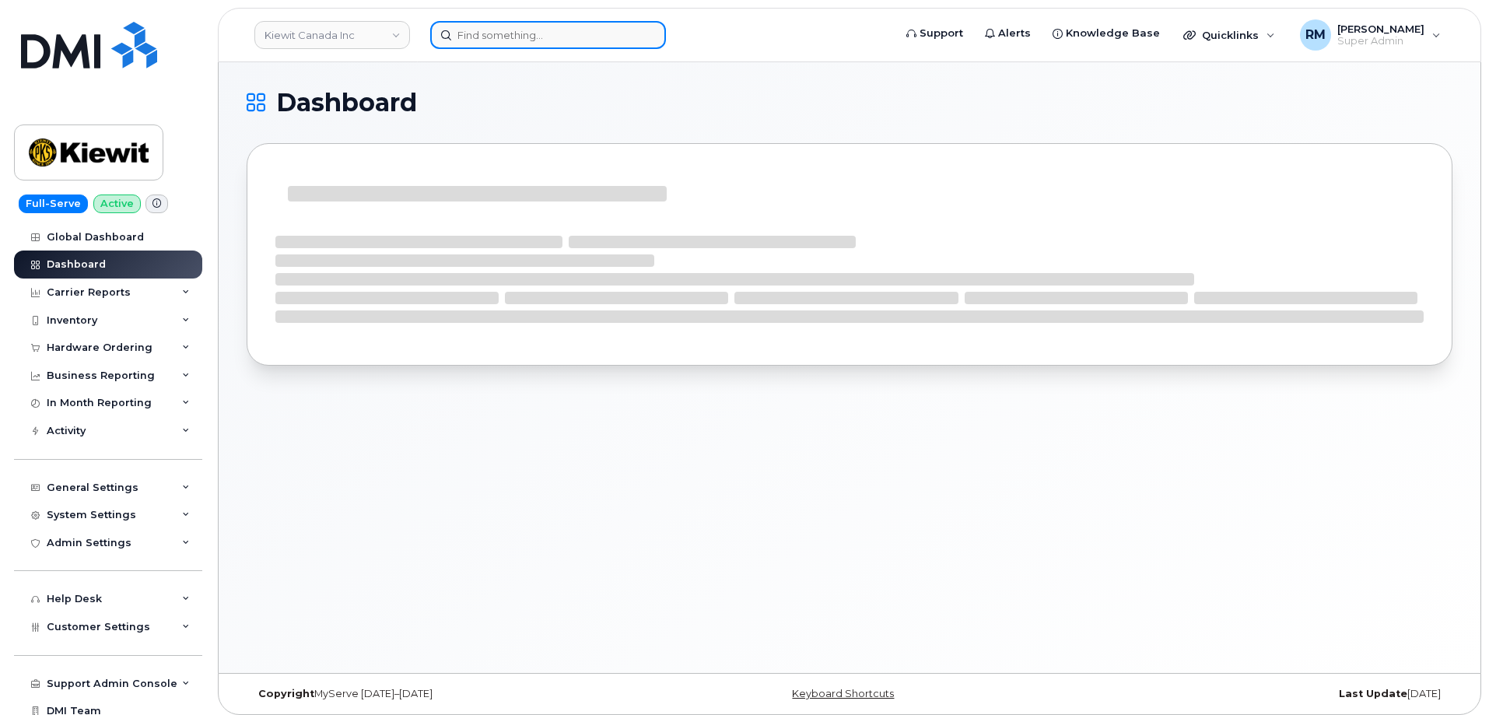
click at [505, 33] on input at bounding box center [548, 35] width 236 height 28
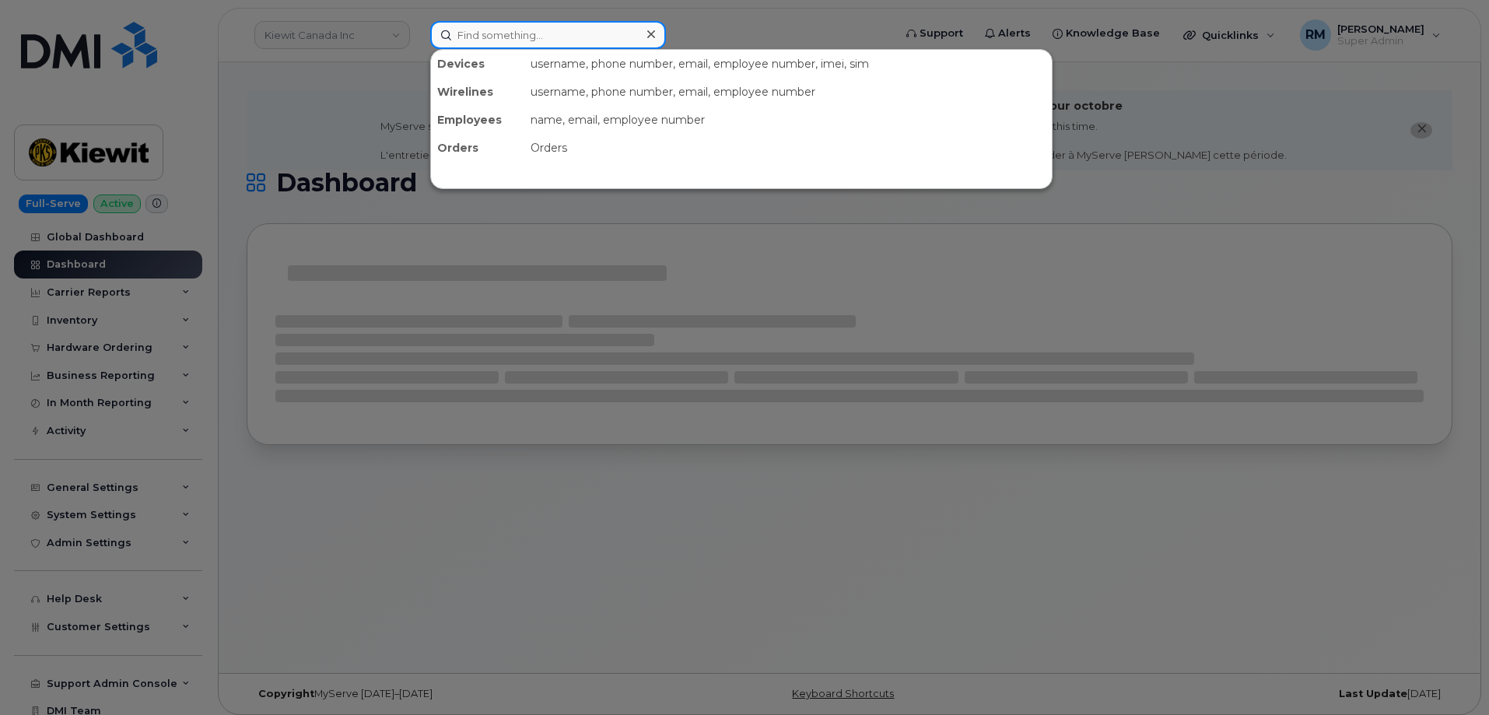
paste input "4165596315"
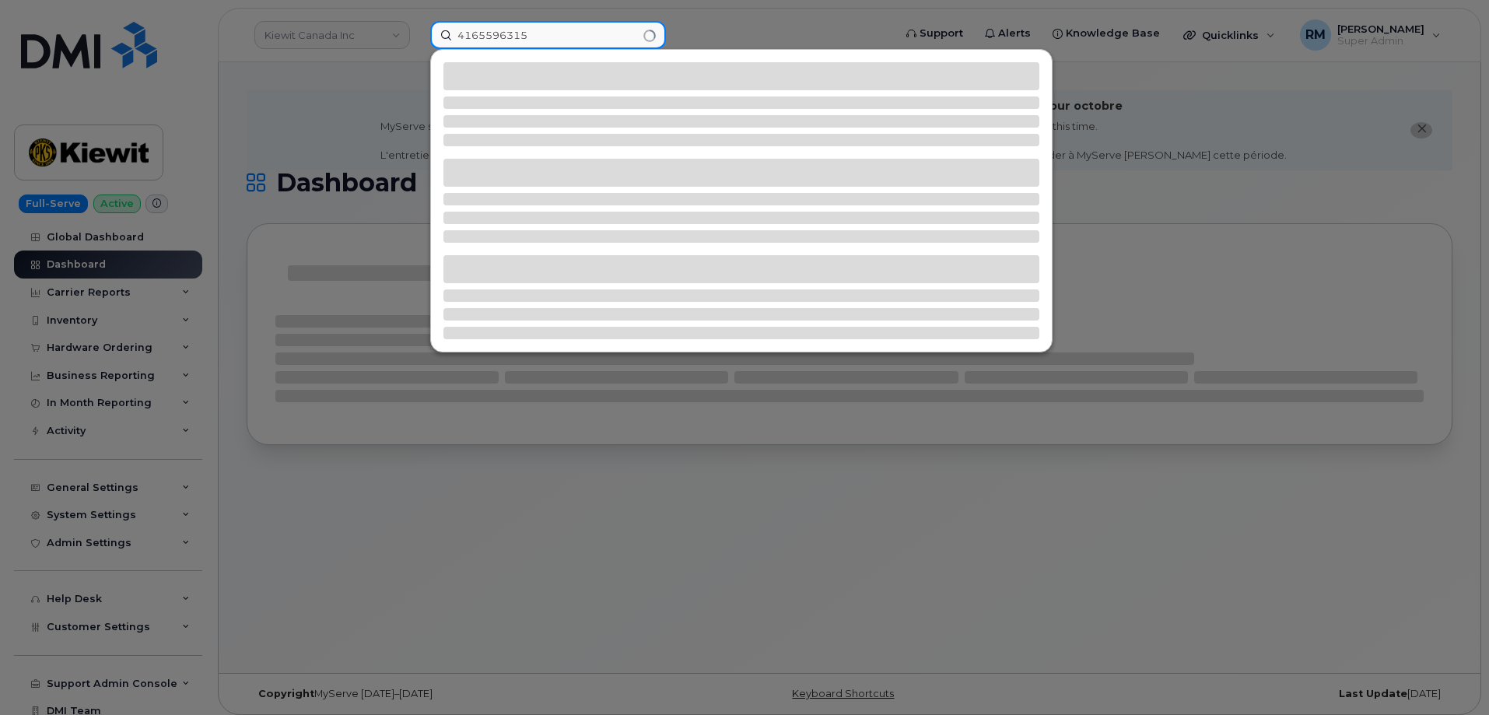
type input "4165596315"
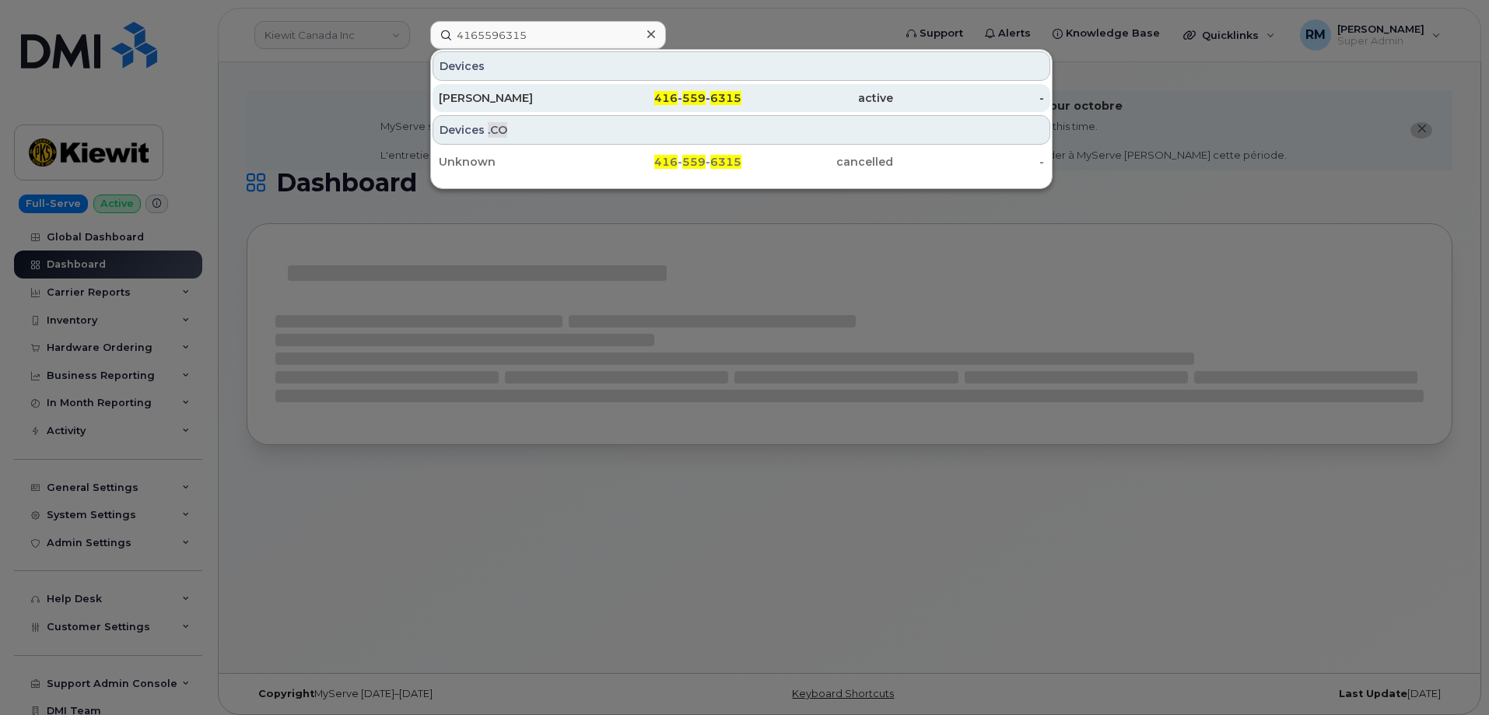
click at [489, 103] on div "[PERSON_NAME]" at bounding box center [515, 98] width 152 height 16
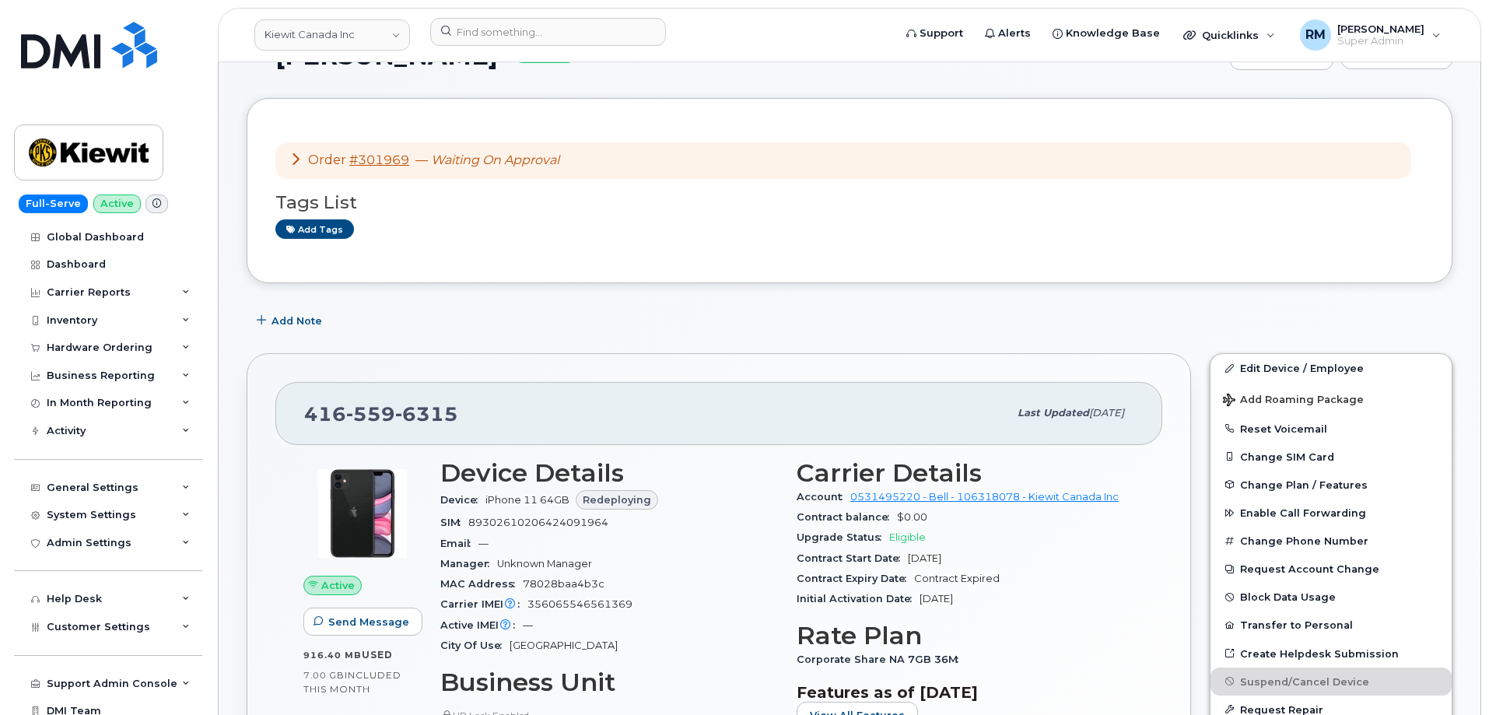
scroll to position [156, 0]
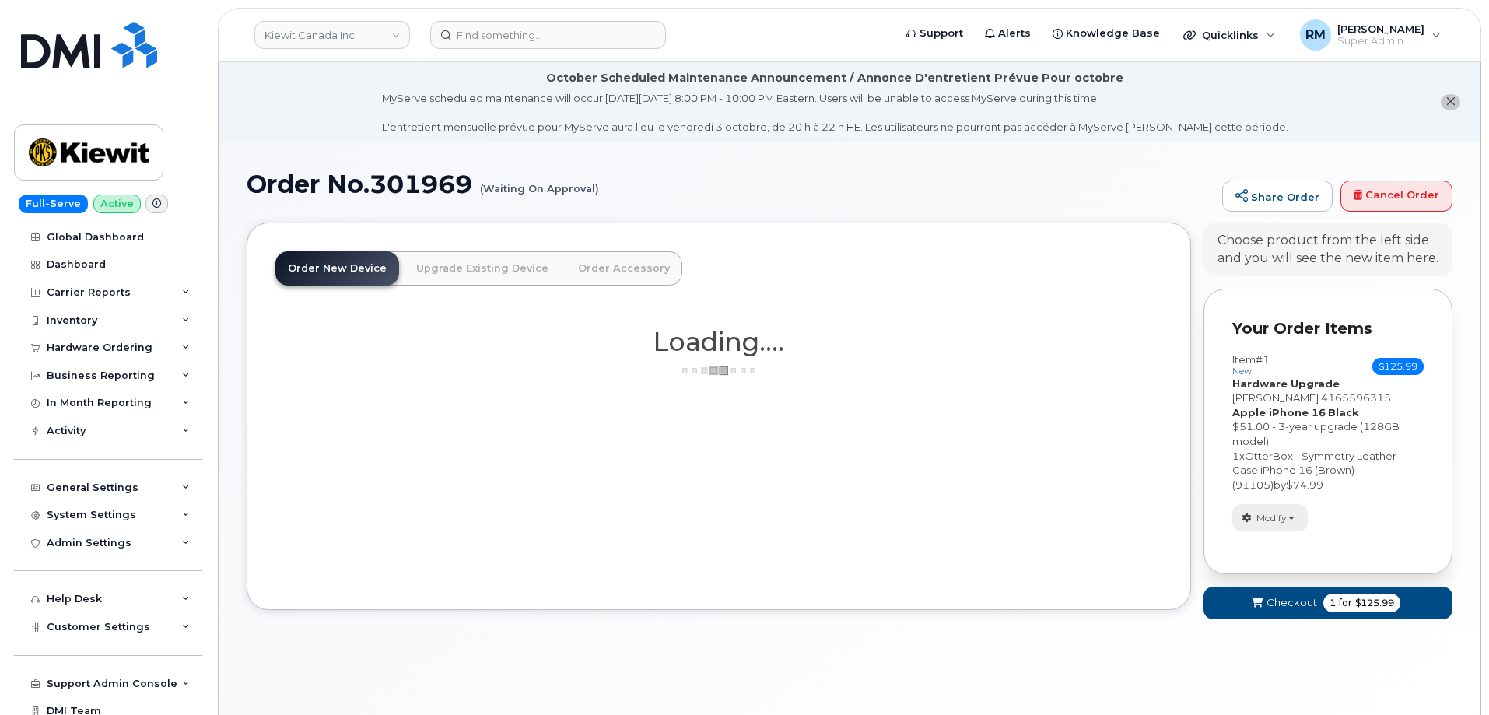
click at [1269, 521] on span "Modify" at bounding box center [1271, 518] width 30 height 14
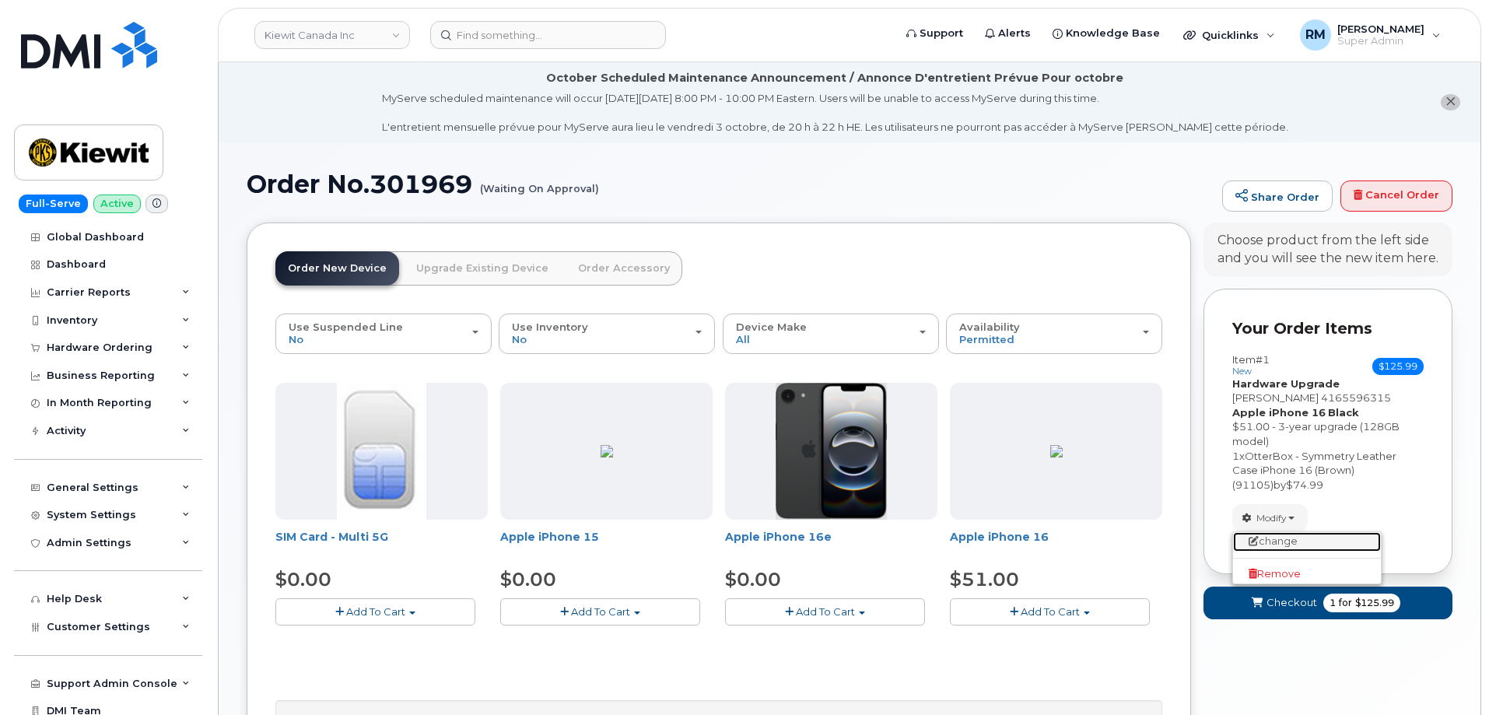
click at [1275, 543] on link "change" at bounding box center [1307, 541] width 148 height 19
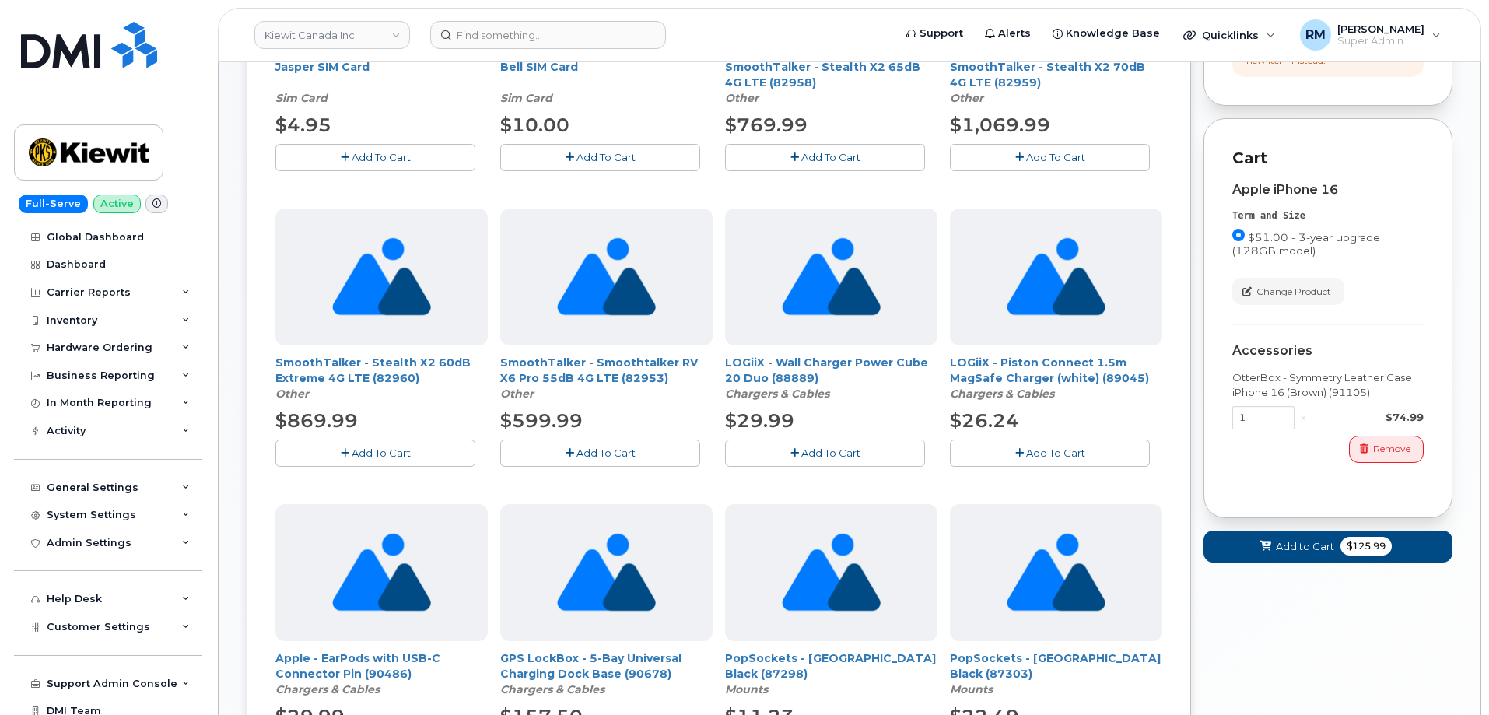
scroll to position [545, 0]
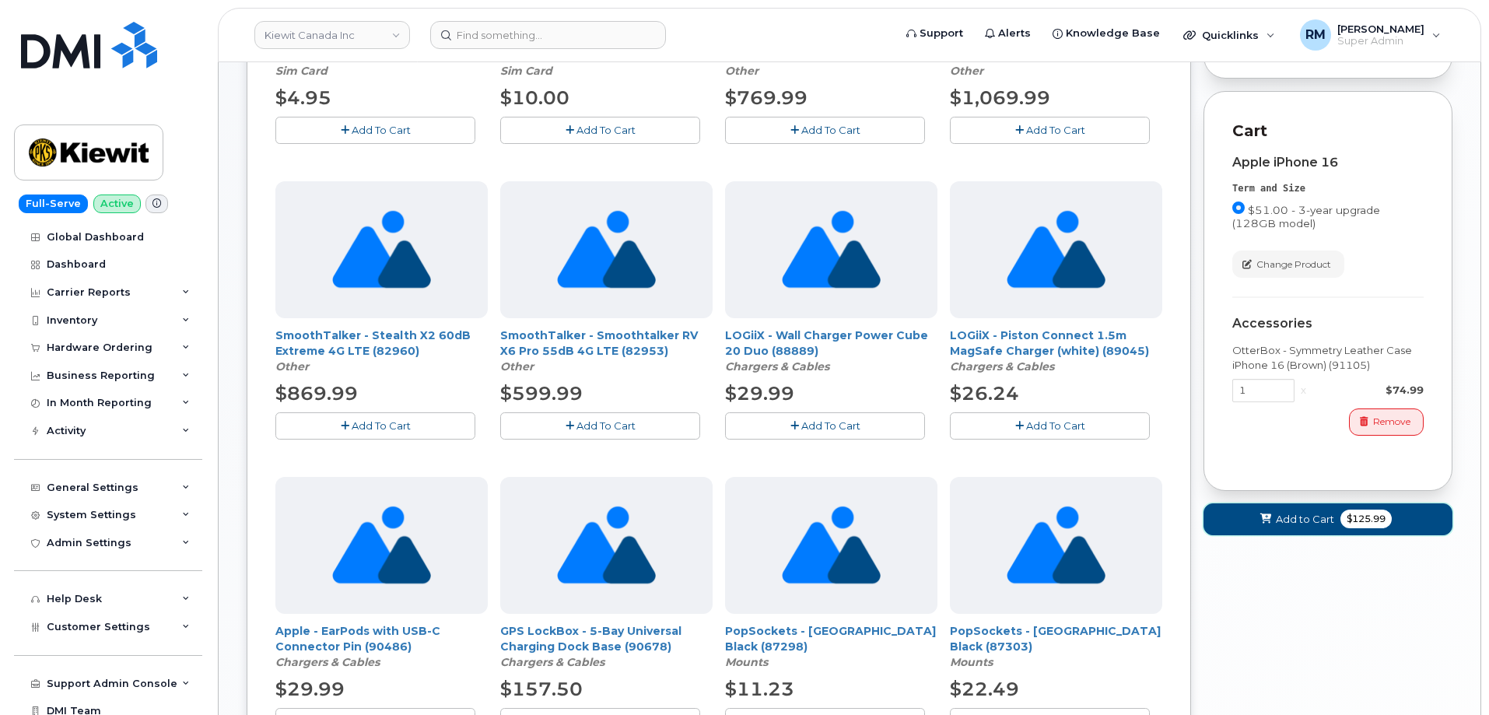
click at [1280, 527] on span "Add to Cart" at bounding box center [1305, 519] width 58 height 15
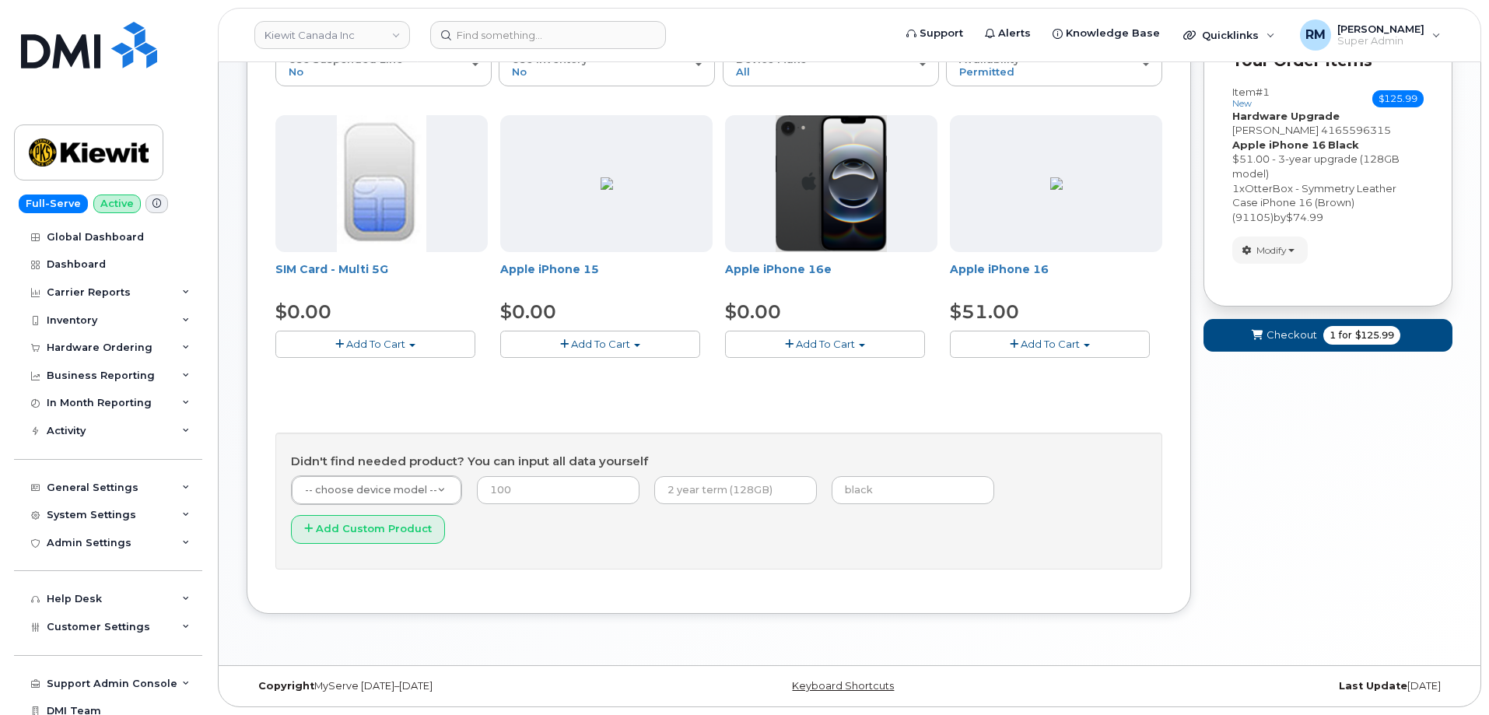
scroll to position [229, 0]
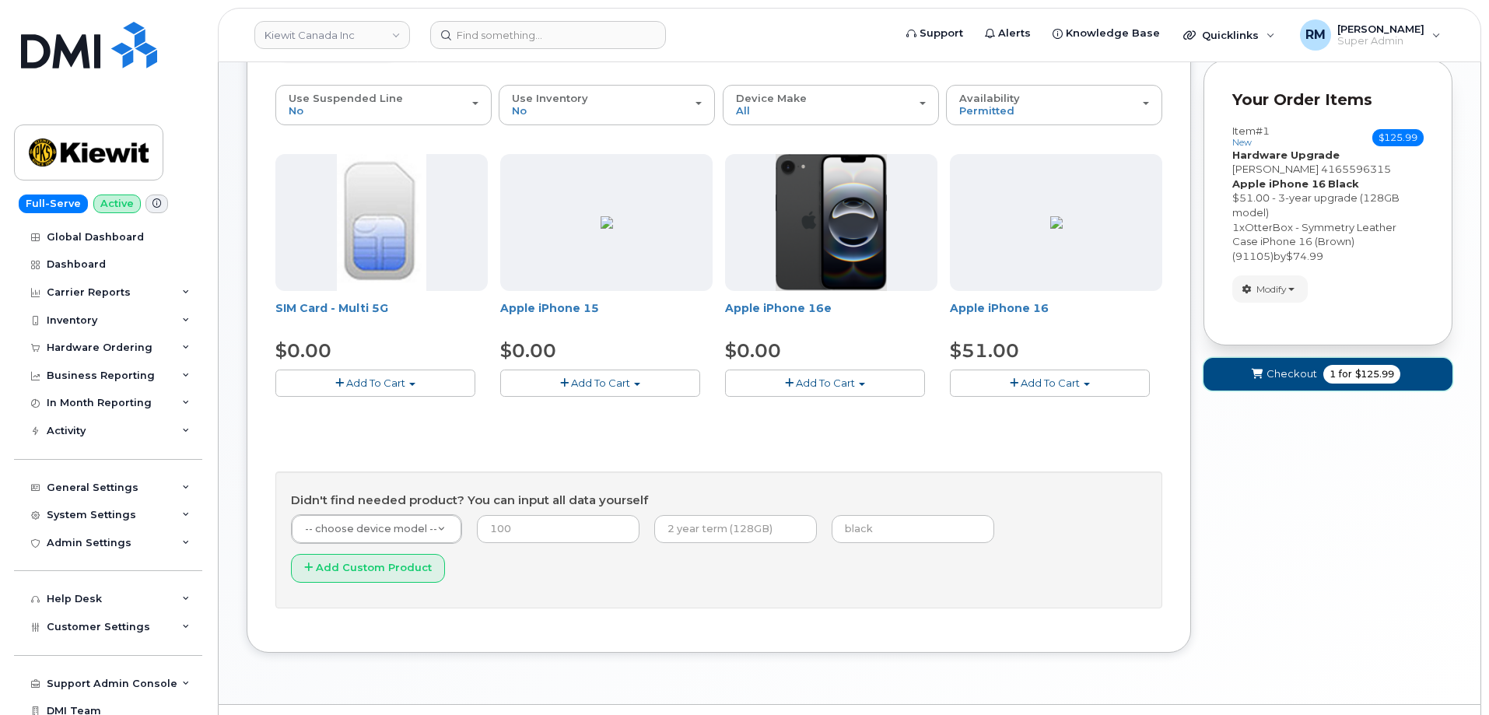
click at [1261, 367] on span "submit" at bounding box center [1256, 373] width 15 height 15
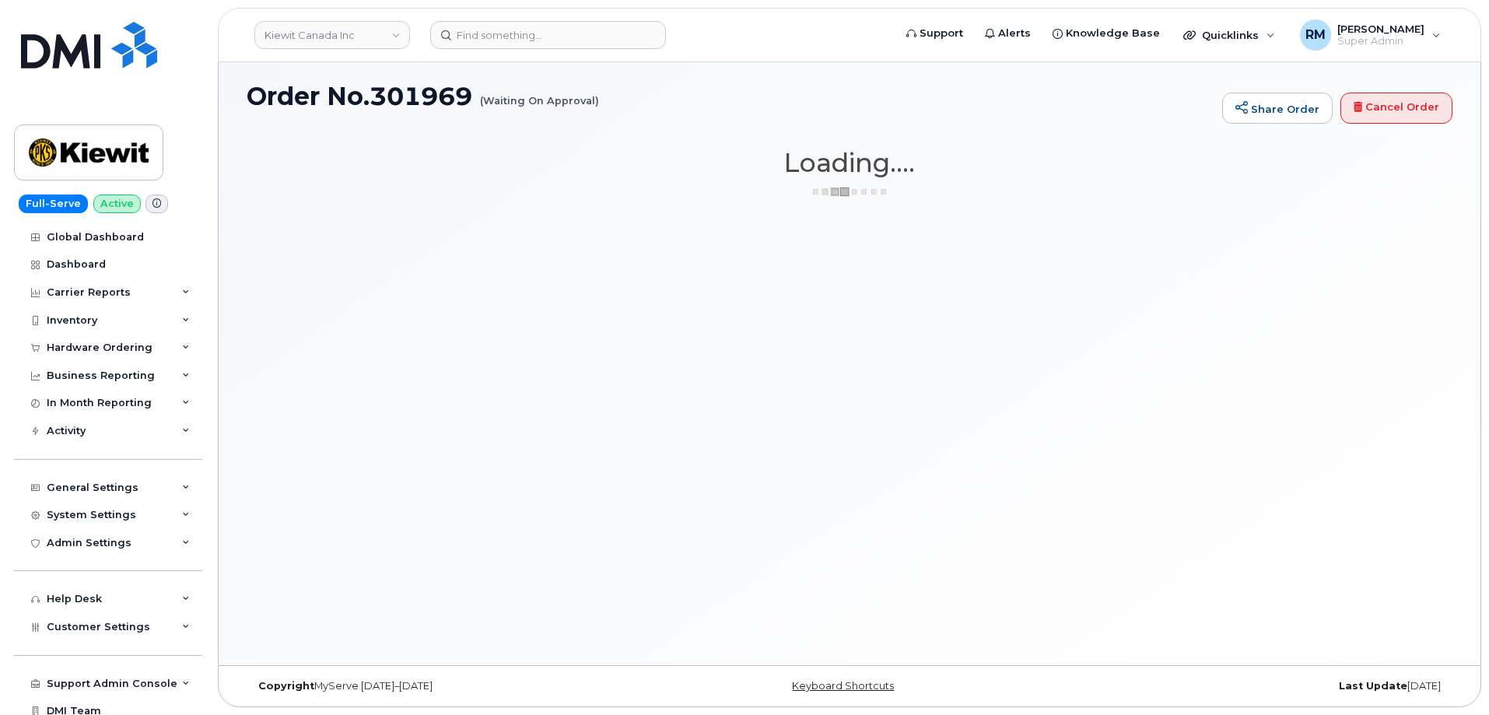
scroll to position [88, 0]
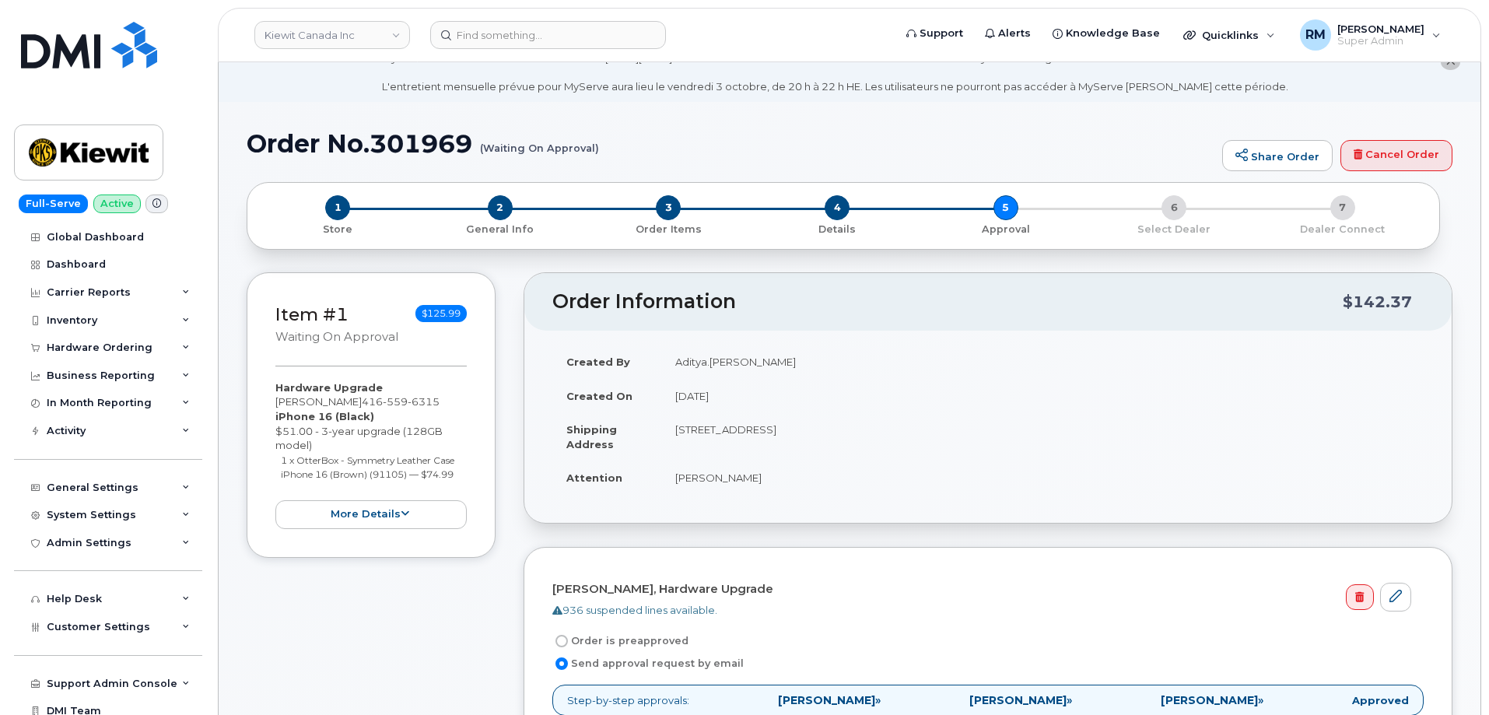
scroll to position [156, 0]
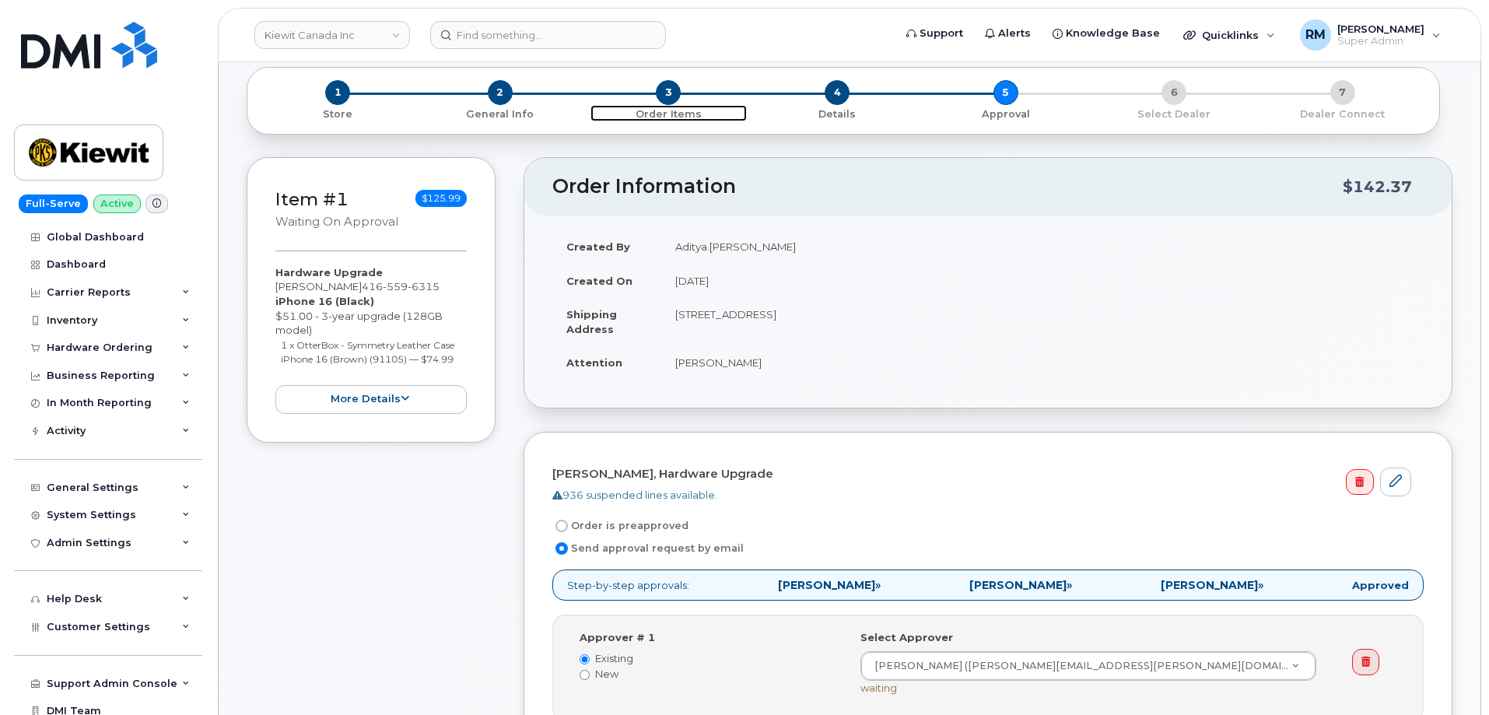
click at [671, 96] on span "3" at bounding box center [668, 92] width 25 height 25
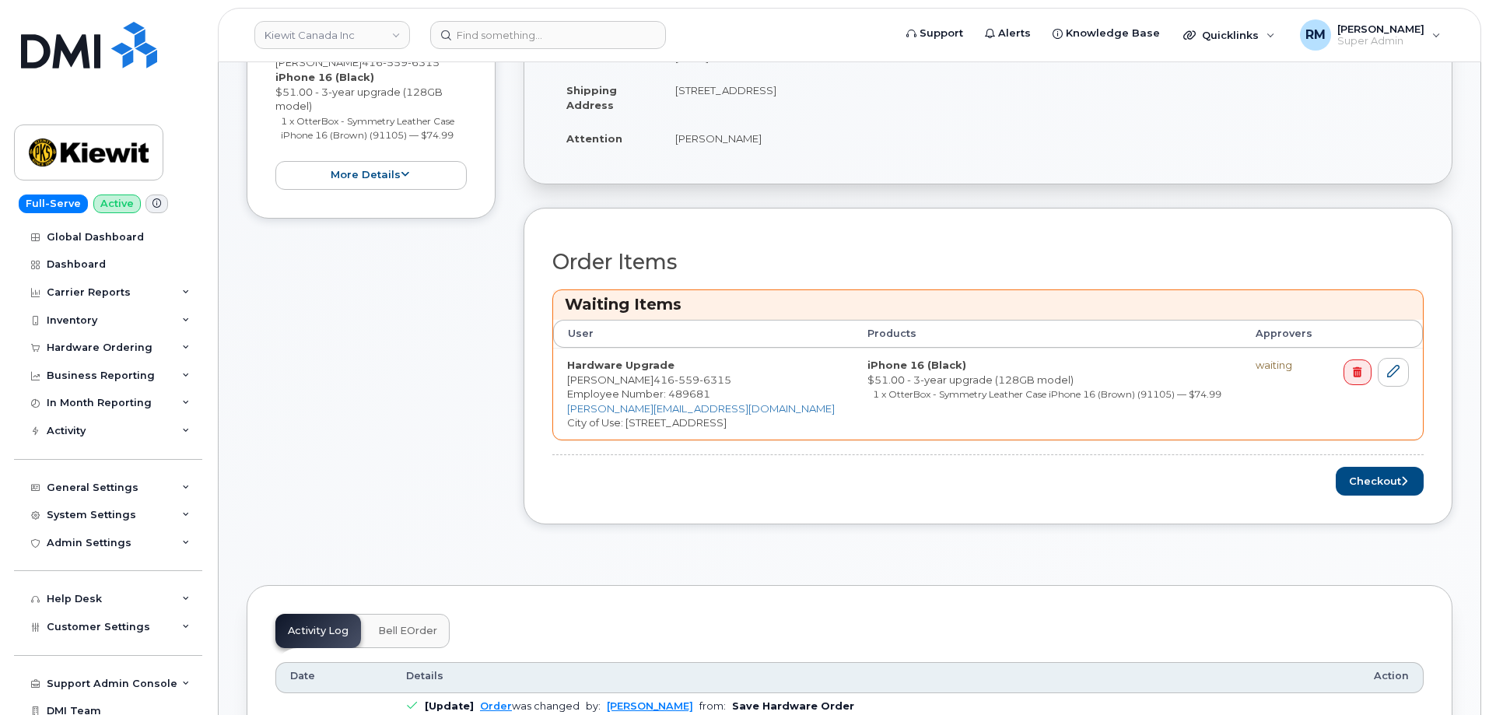
scroll to position [389, 0]
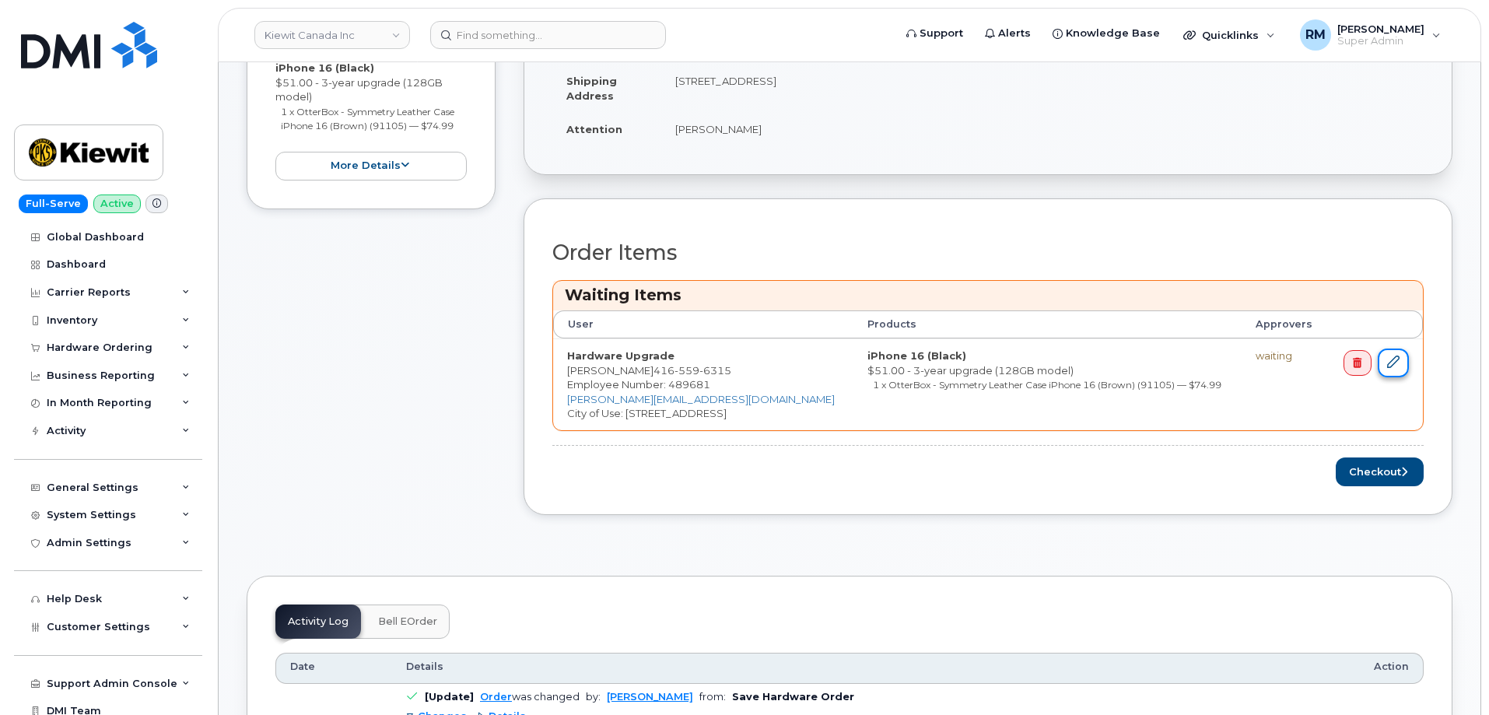
click at [1392, 365] on icon at bounding box center [1393, 361] width 12 height 12
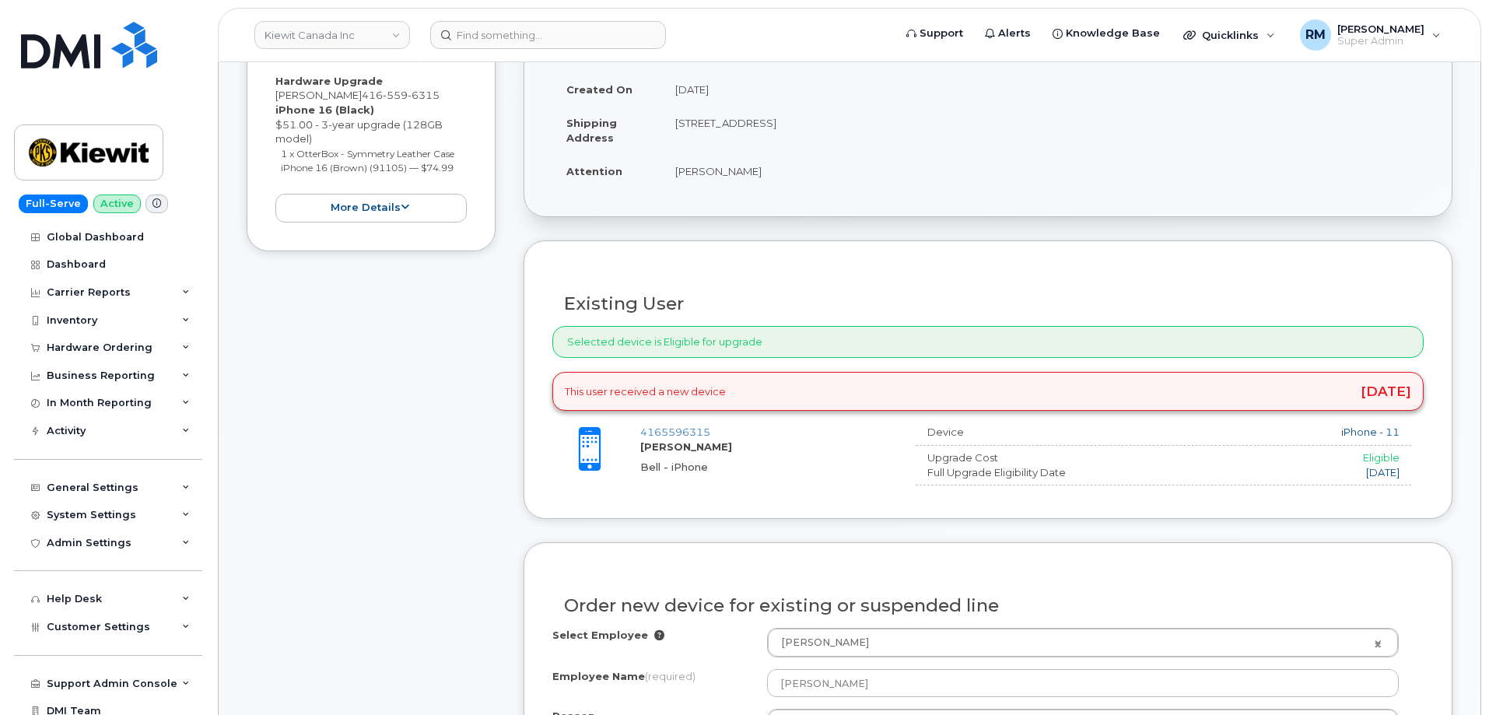
scroll to position [233, 0]
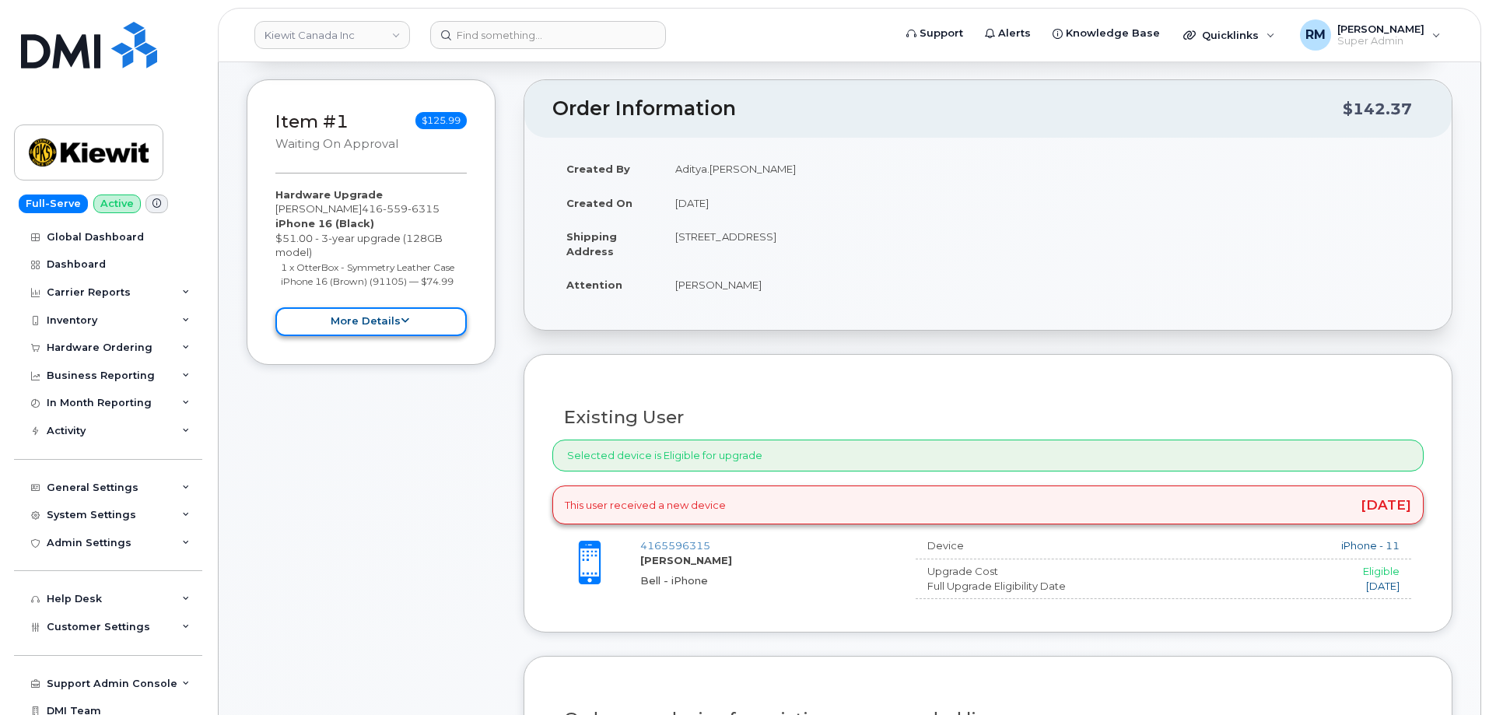
click at [401, 318] on icon at bounding box center [405, 321] width 9 height 10
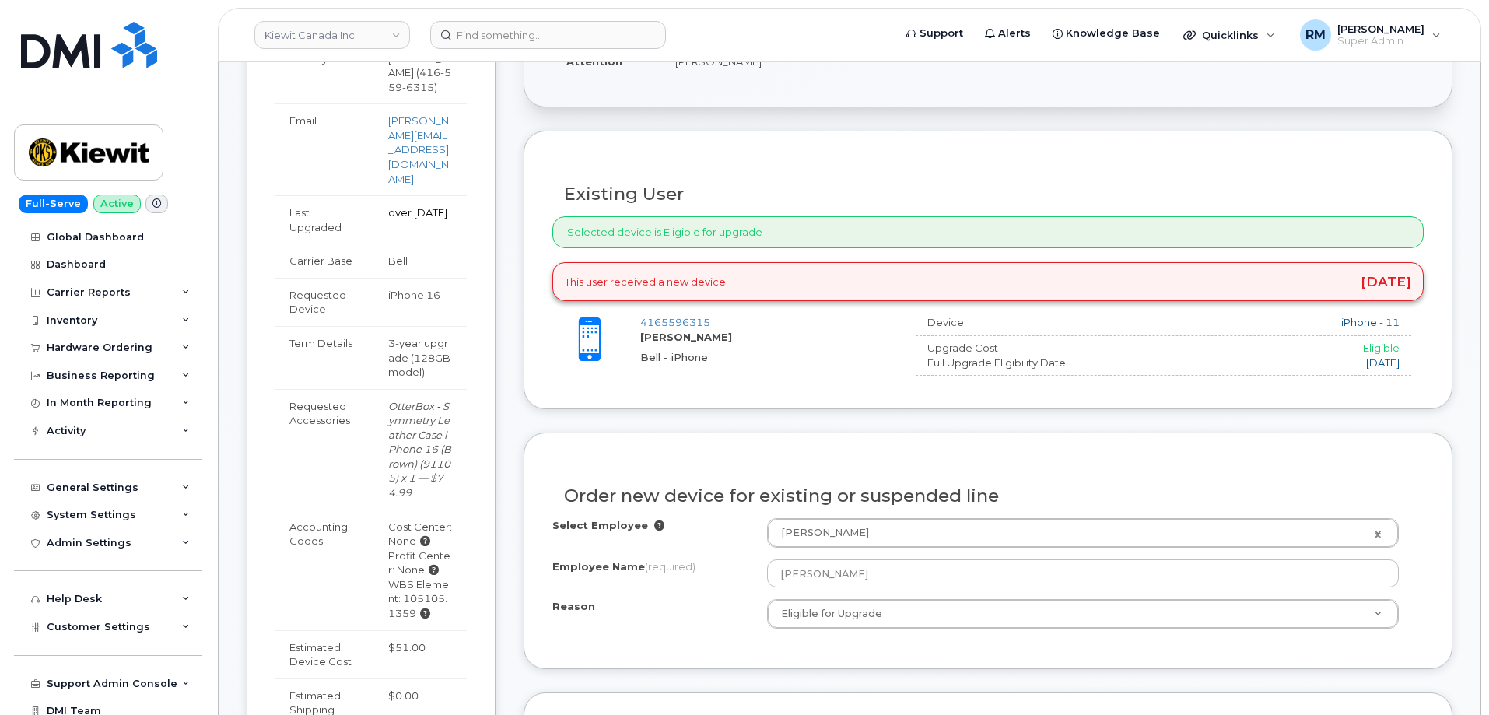
scroll to position [467, 0]
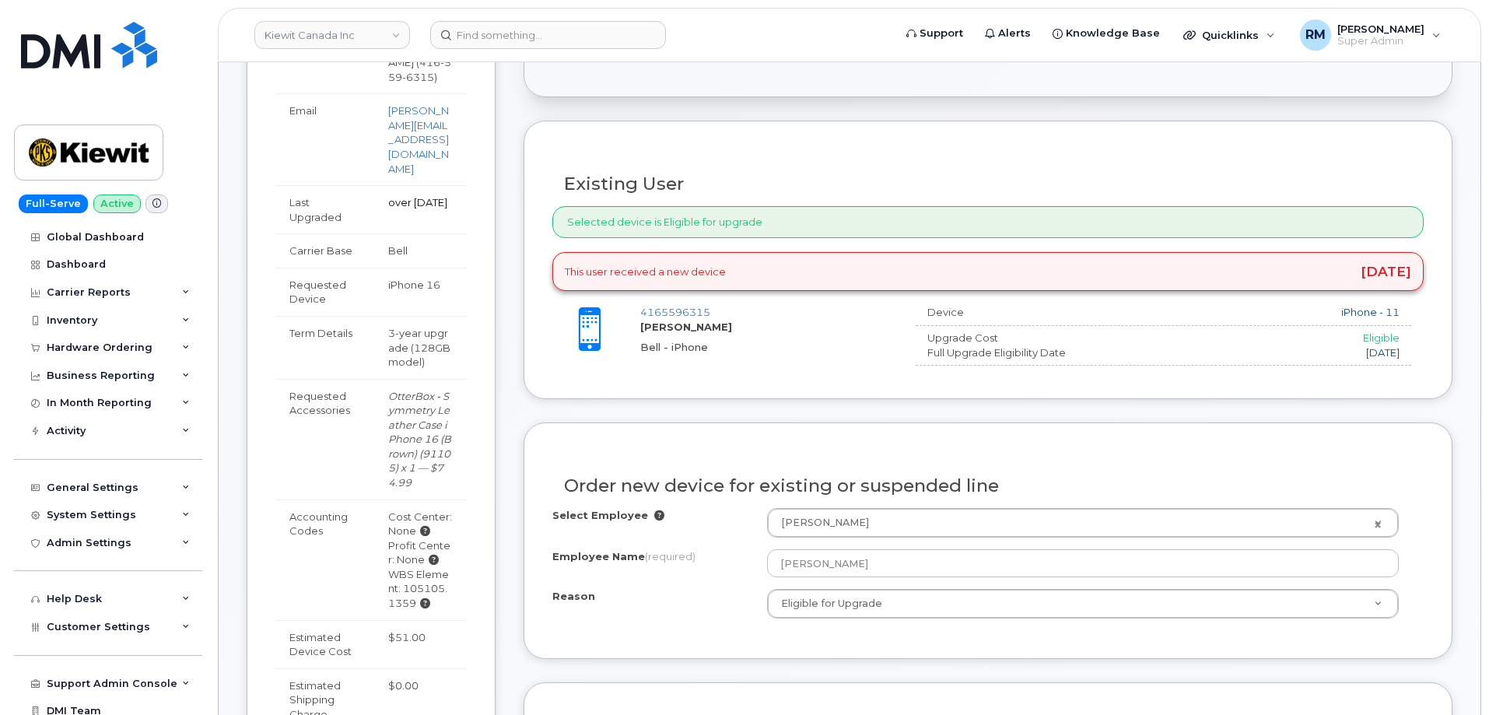
drag, startPoint x: 404, startPoint y: 559, endPoint x: 414, endPoint y: 575, distance: 18.8
click at [414, 575] on div "WBS Element: 105105.1359" at bounding box center [420, 589] width 65 height 44
copy div "105105.1359"
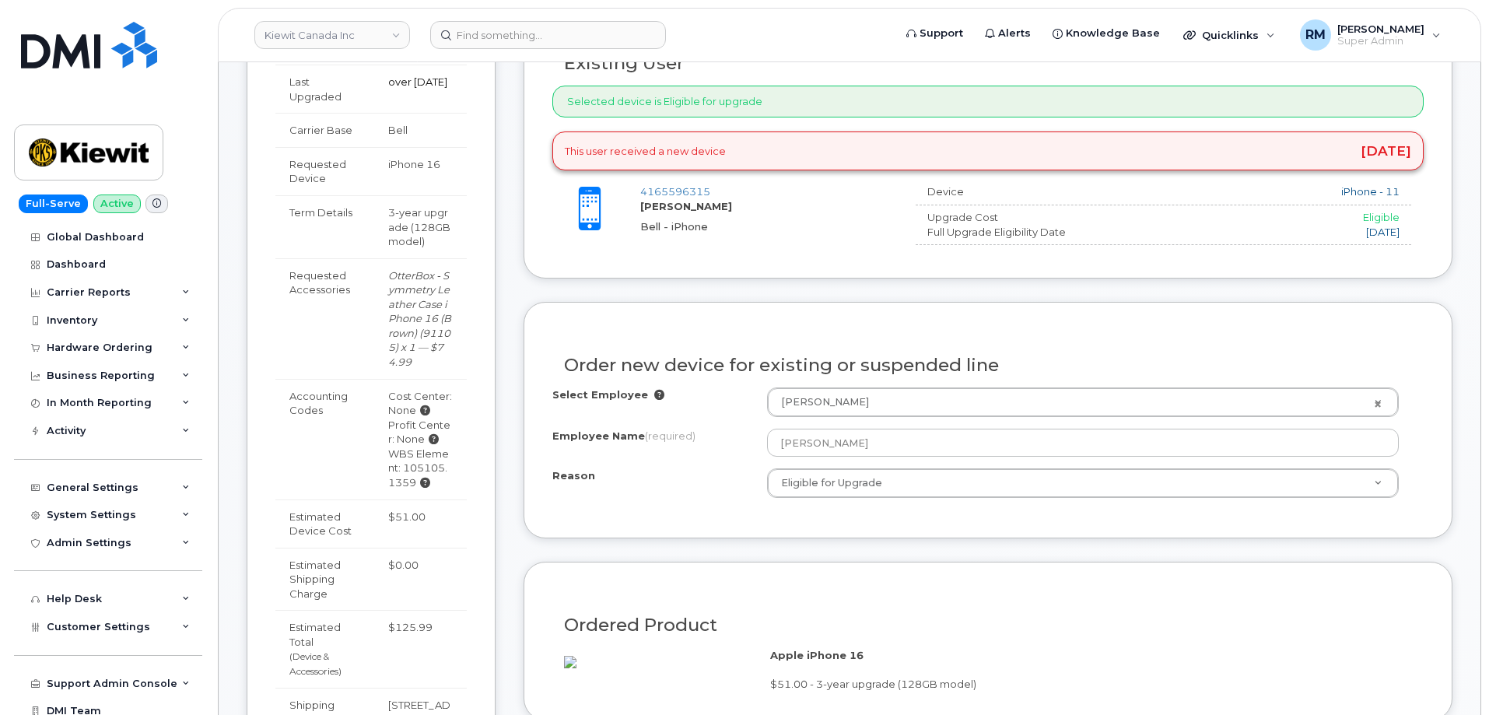
scroll to position [545, 0]
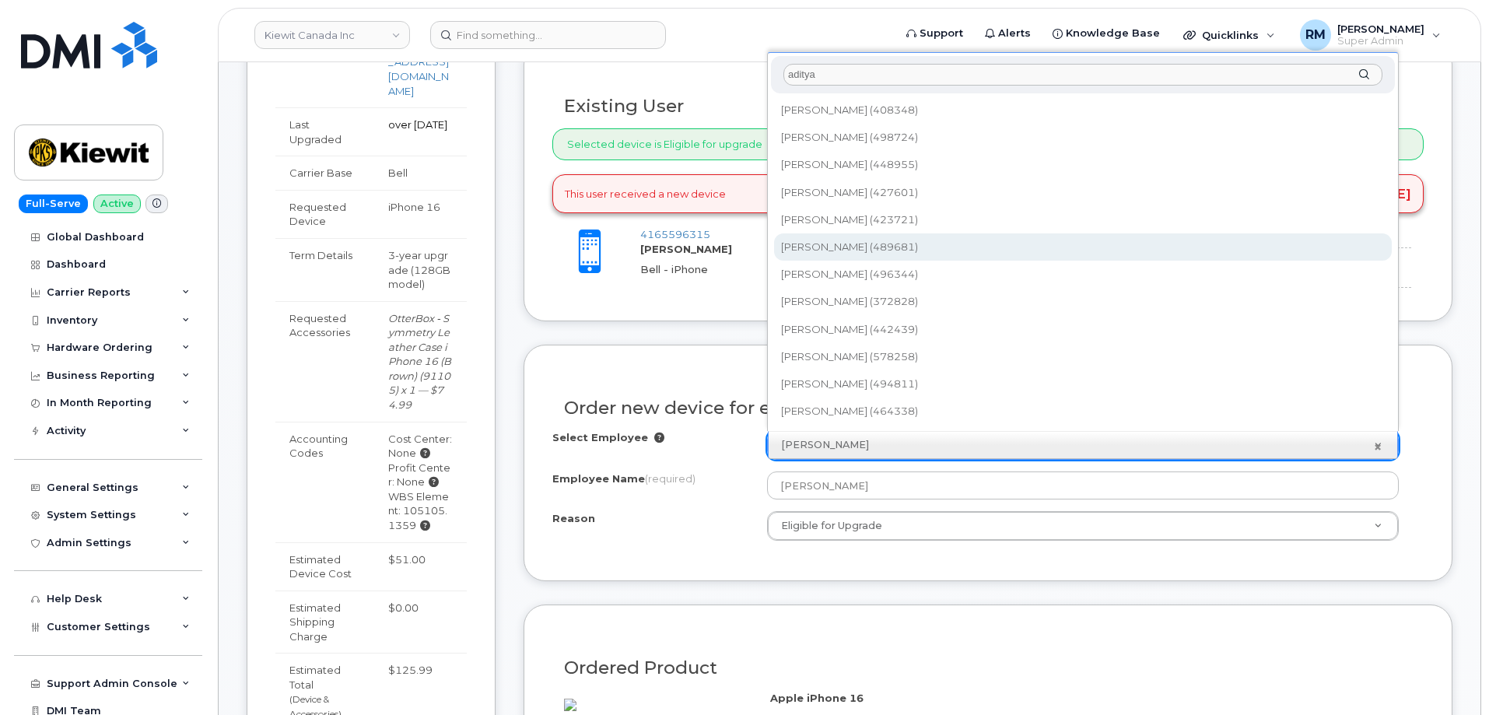
type input "aditya"
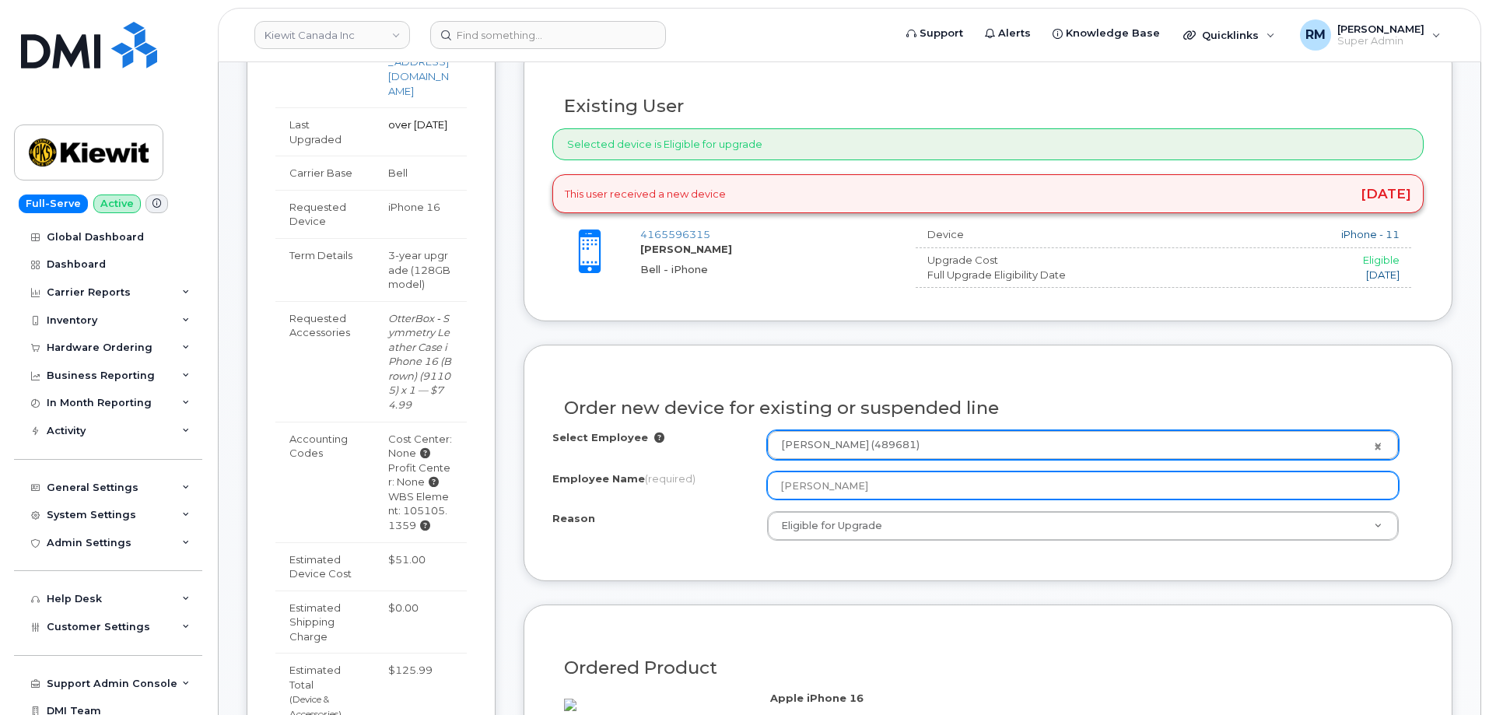
click at [872, 482] on input "Aditya Gupta" at bounding box center [1083, 485] width 632 height 28
click at [879, 485] on input "Aditya Gupta" at bounding box center [1083, 485] width 632 height 28
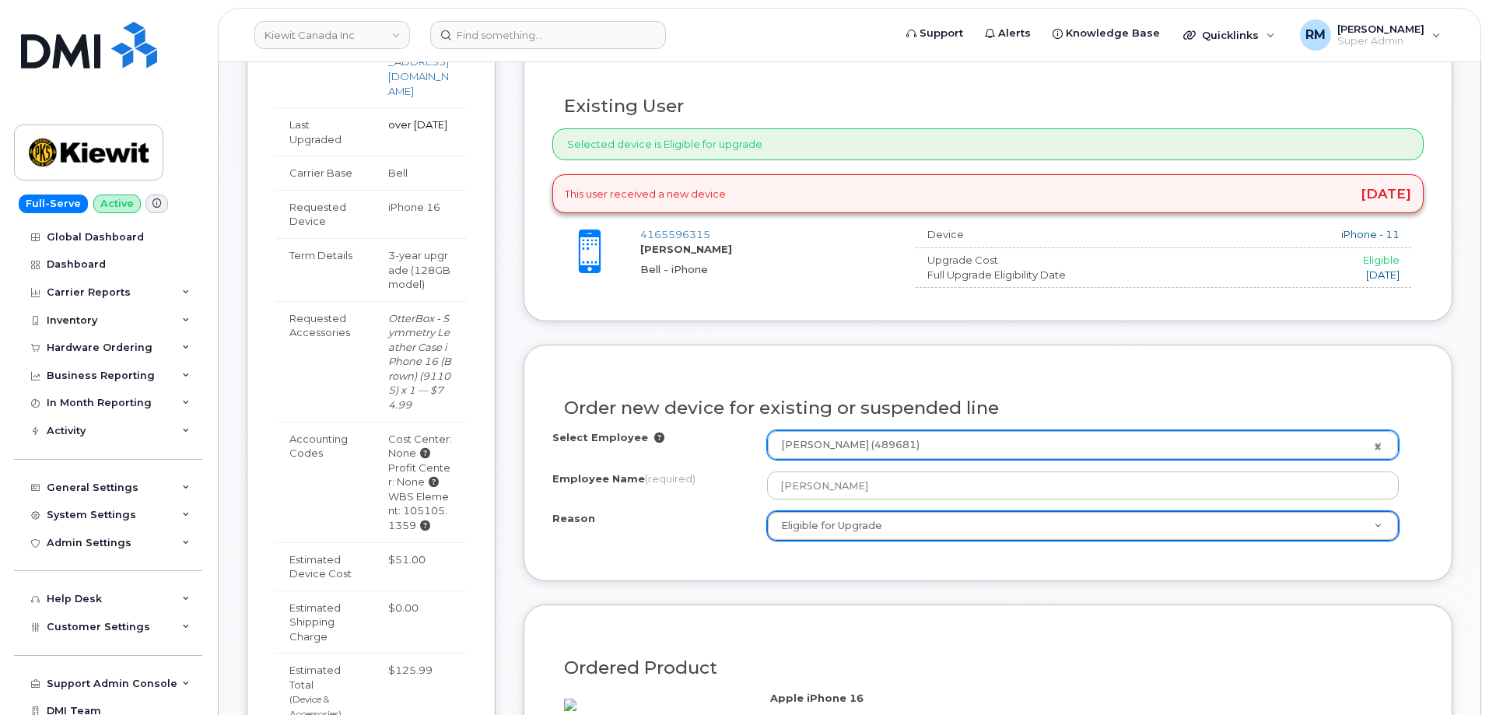
click at [746, 548] on div "Select Employee Aditya Gupta (489681) 1411462 Employee Name (required) Aditya G…" at bounding box center [987, 491] width 871 height 122
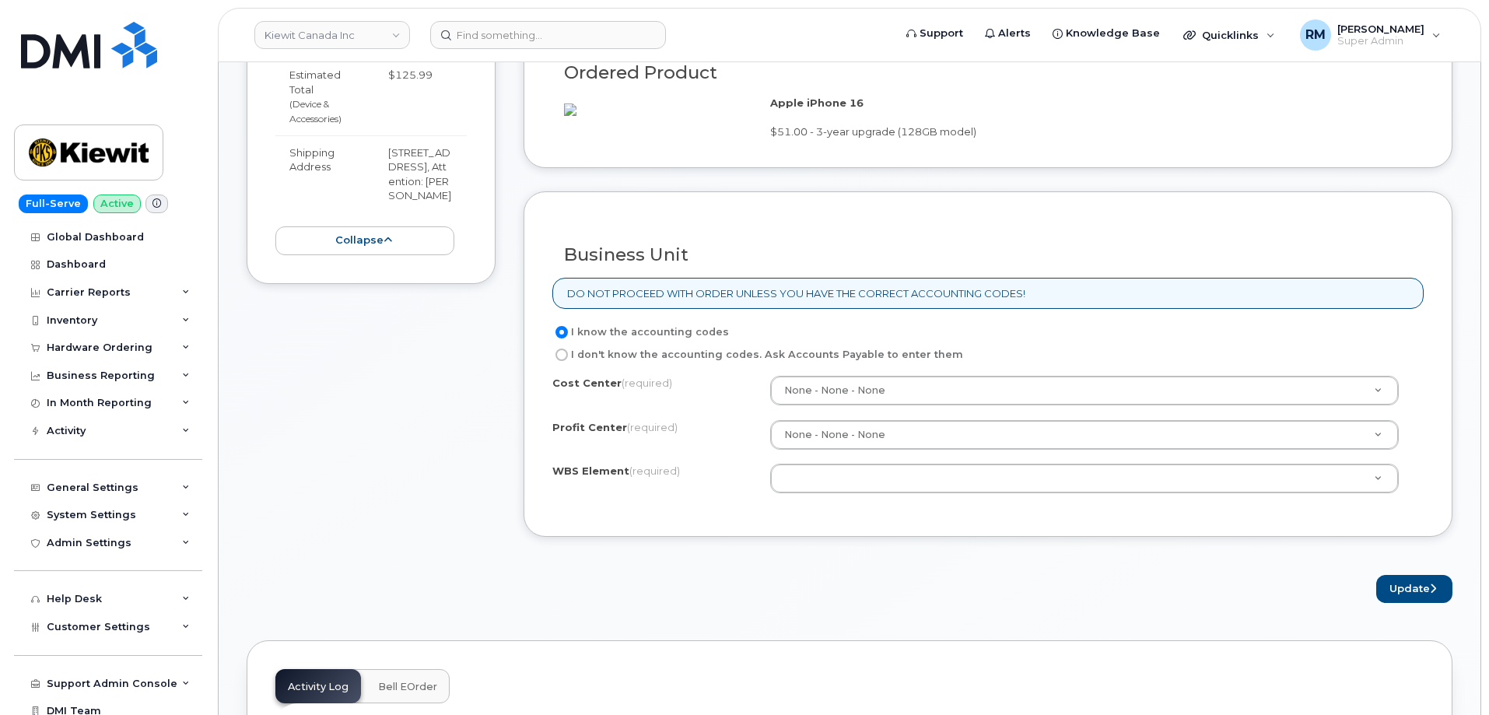
scroll to position [1167, 0]
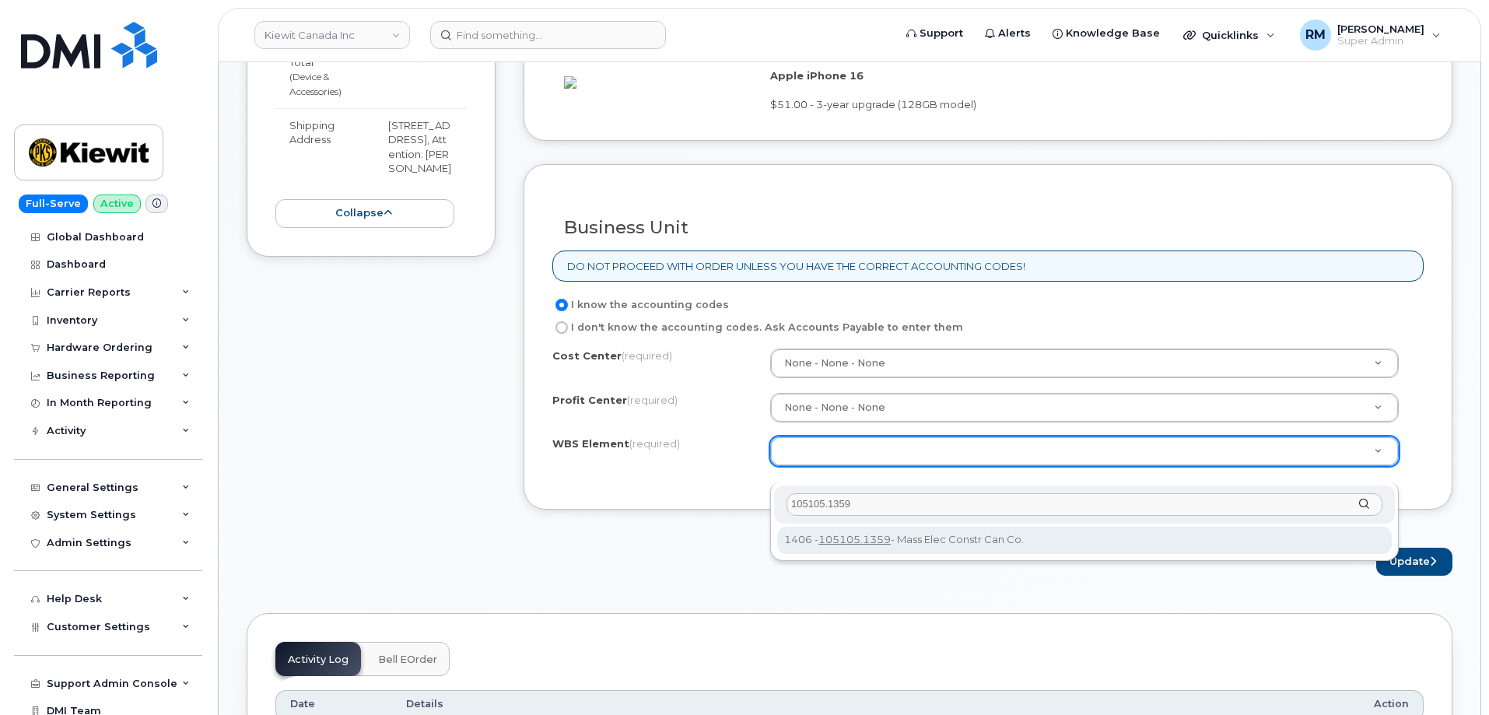
type input "105105.1359"
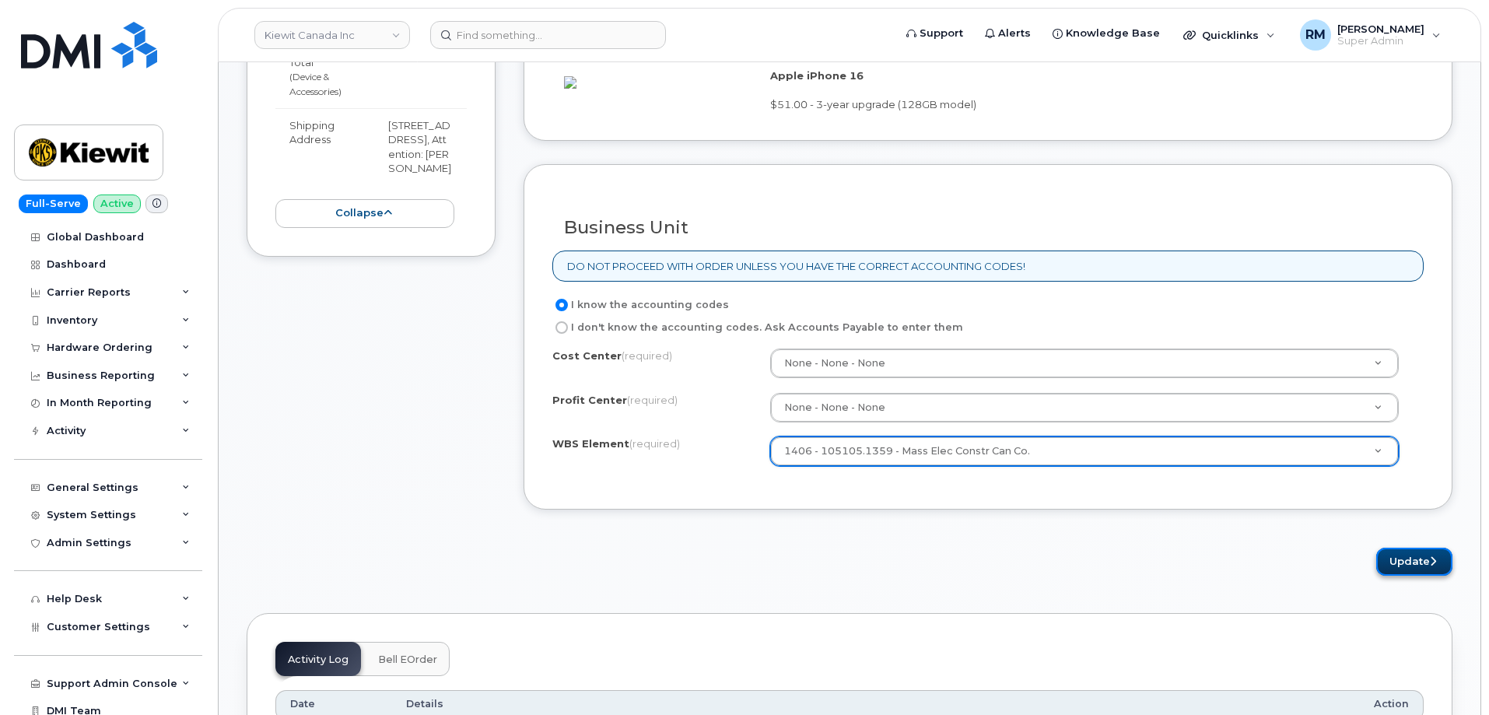
click at [1409, 574] on button "Update" at bounding box center [1414, 562] width 76 height 29
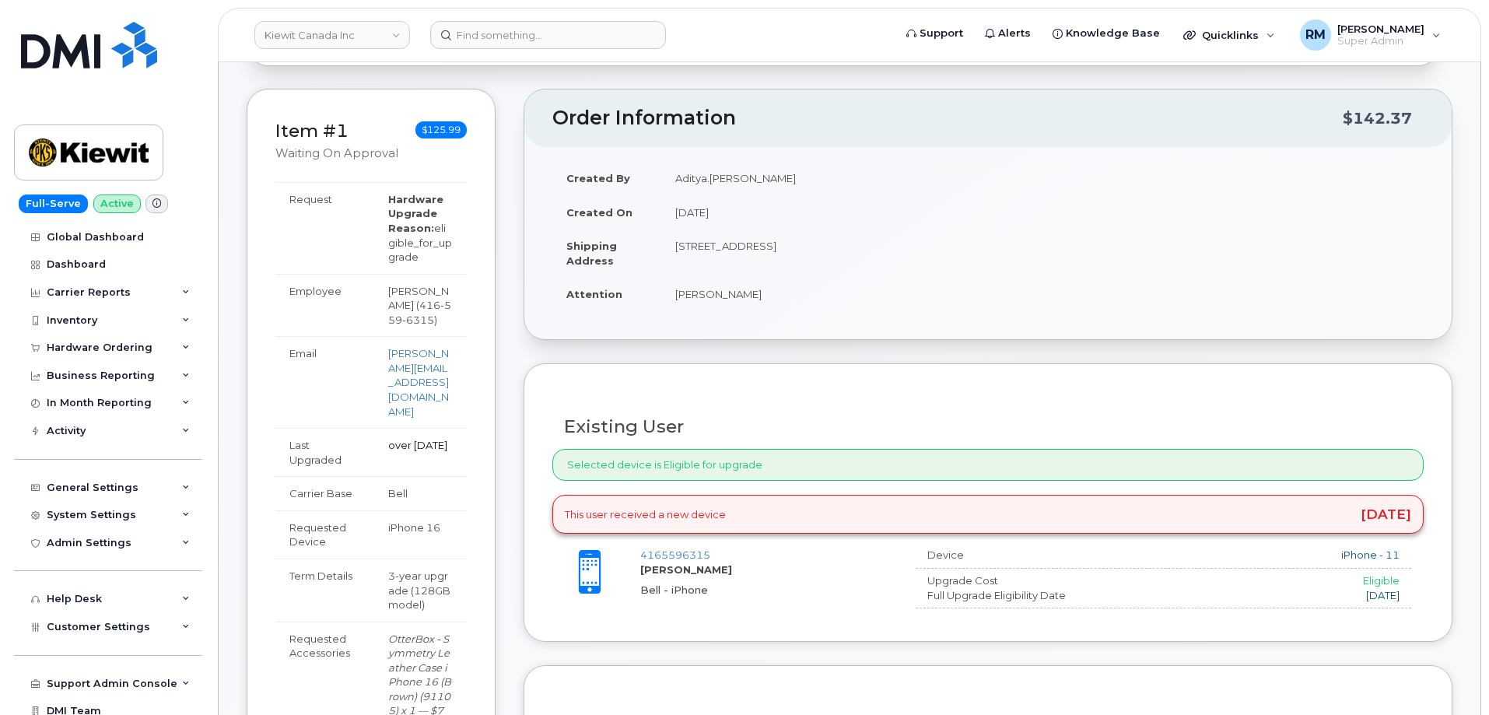
scroll to position [78, 0]
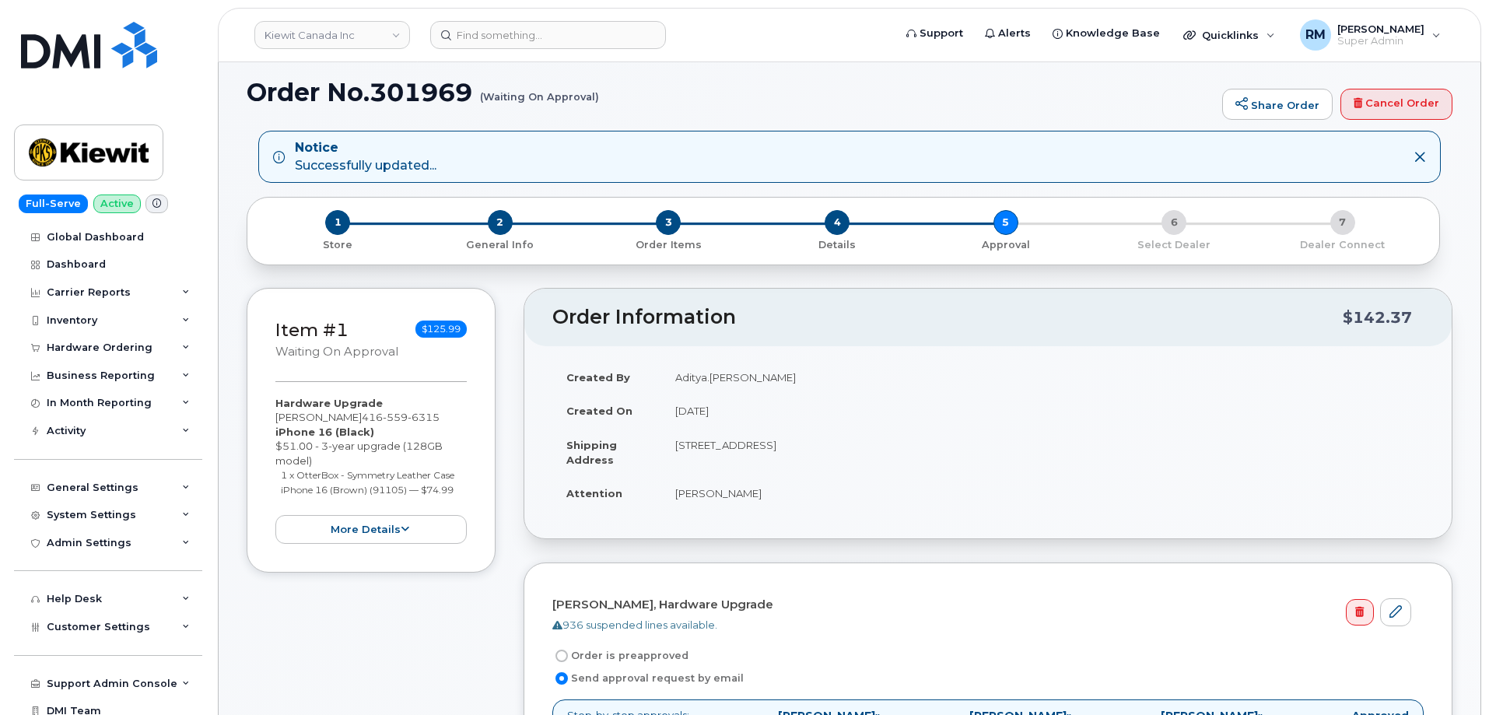
scroll to position [78, 0]
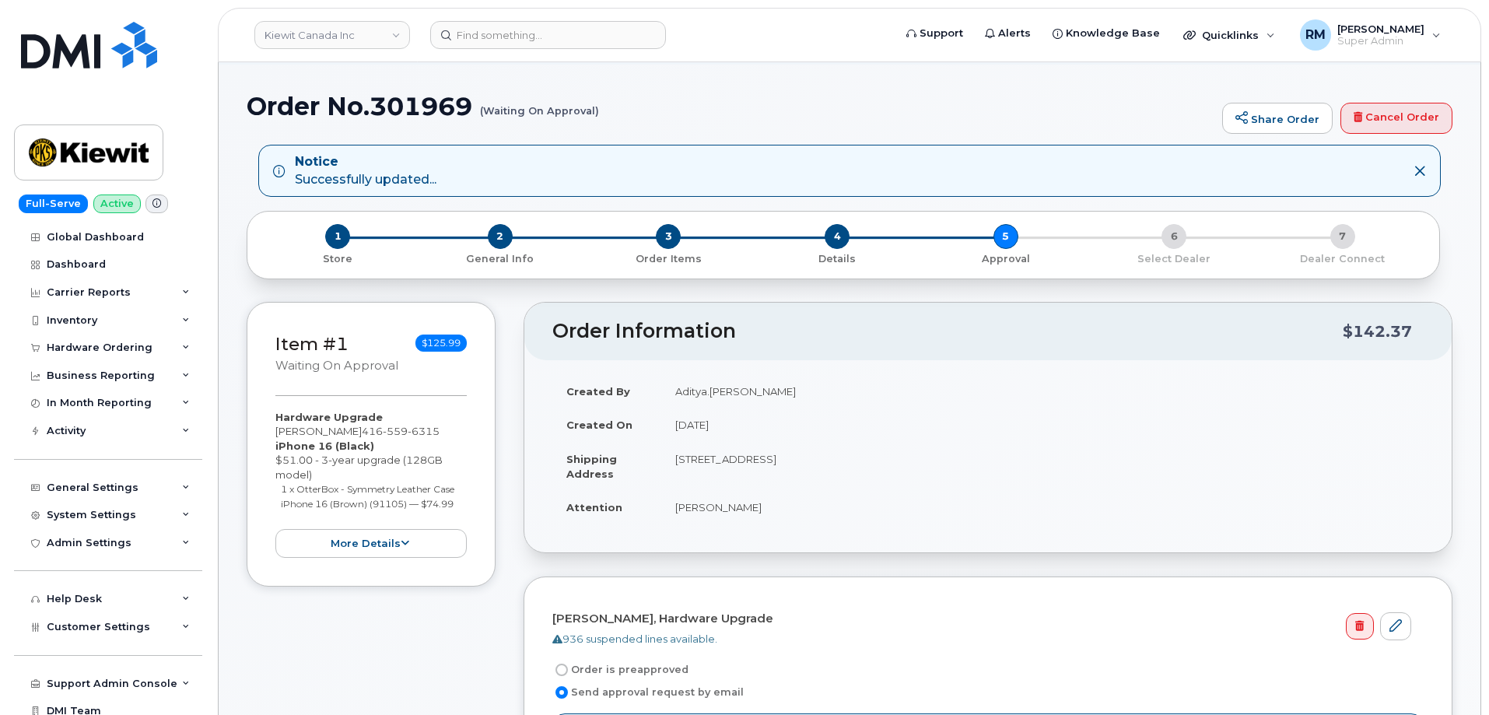
click at [1178, 231] on div "1 Store 2 General Info 3 Order Items 4 Details 5 Approval 6 Select Dealer 7 Dea…" at bounding box center [843, 244] width 1167 height 41
click at [1011, 232] on div "1 Store 2 General Info 3 Order Items 4 Details 5 Approval 6 Select Dealer 7 Dea…" at bounding box center [843, 244] width 1167 height 41
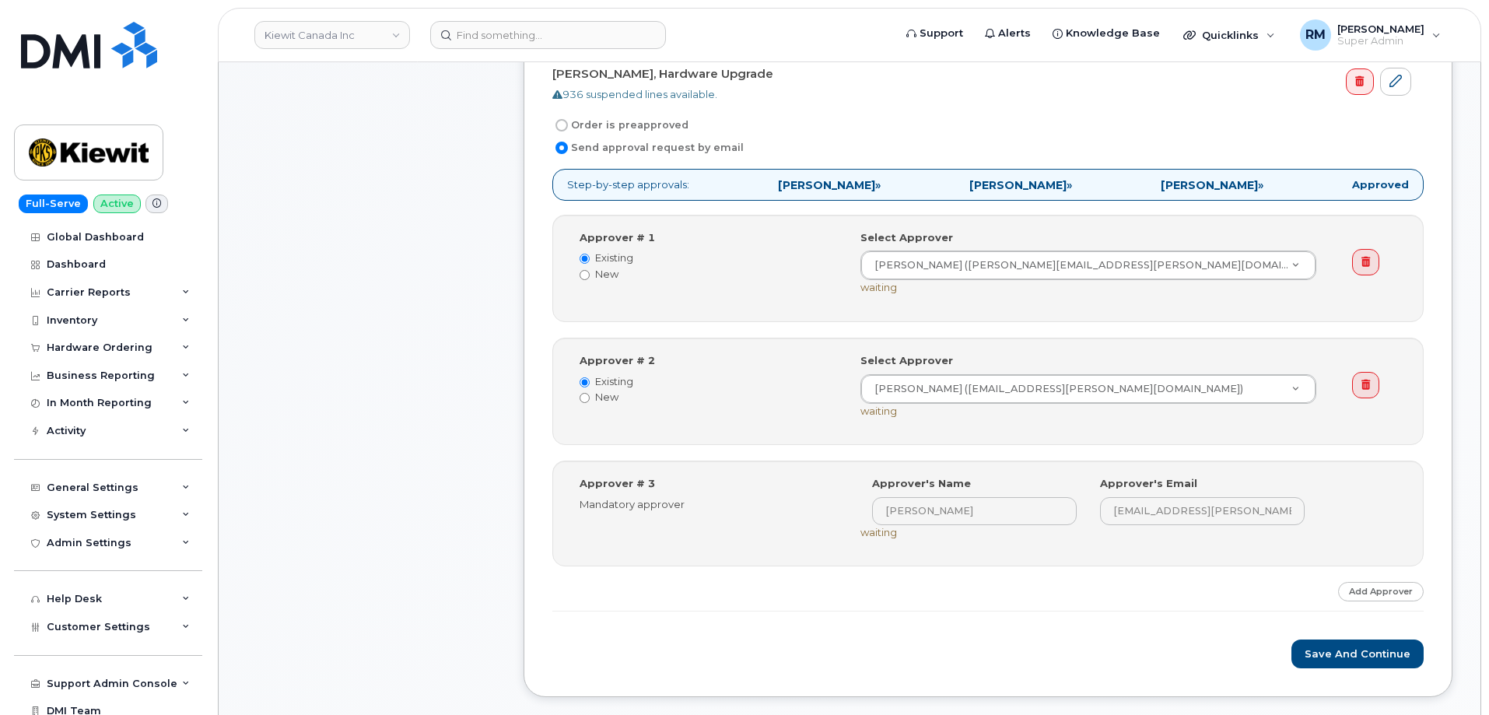
scroll to position [700, 0]
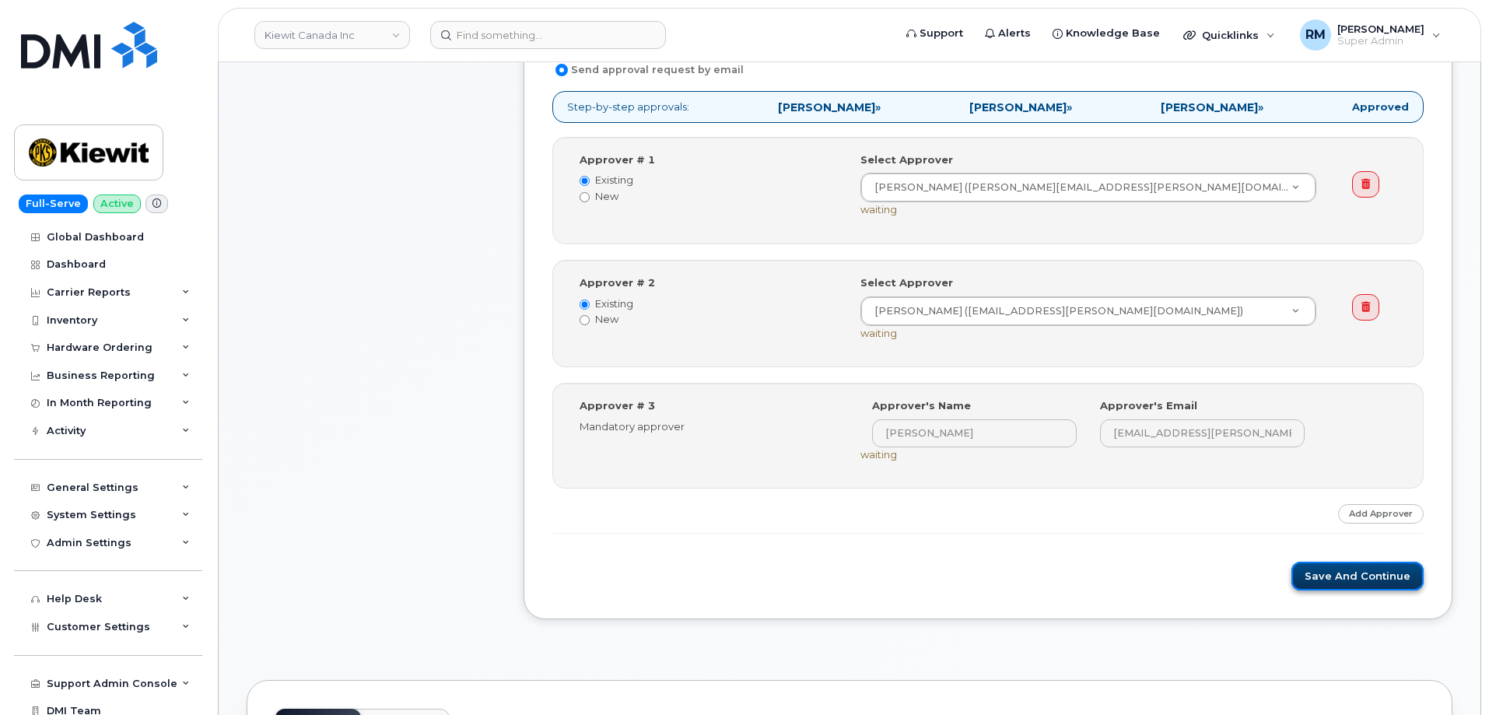
click at [1341, 573] on button "Save and Continue" at bounding box center [1357, 576] width 132 height 29
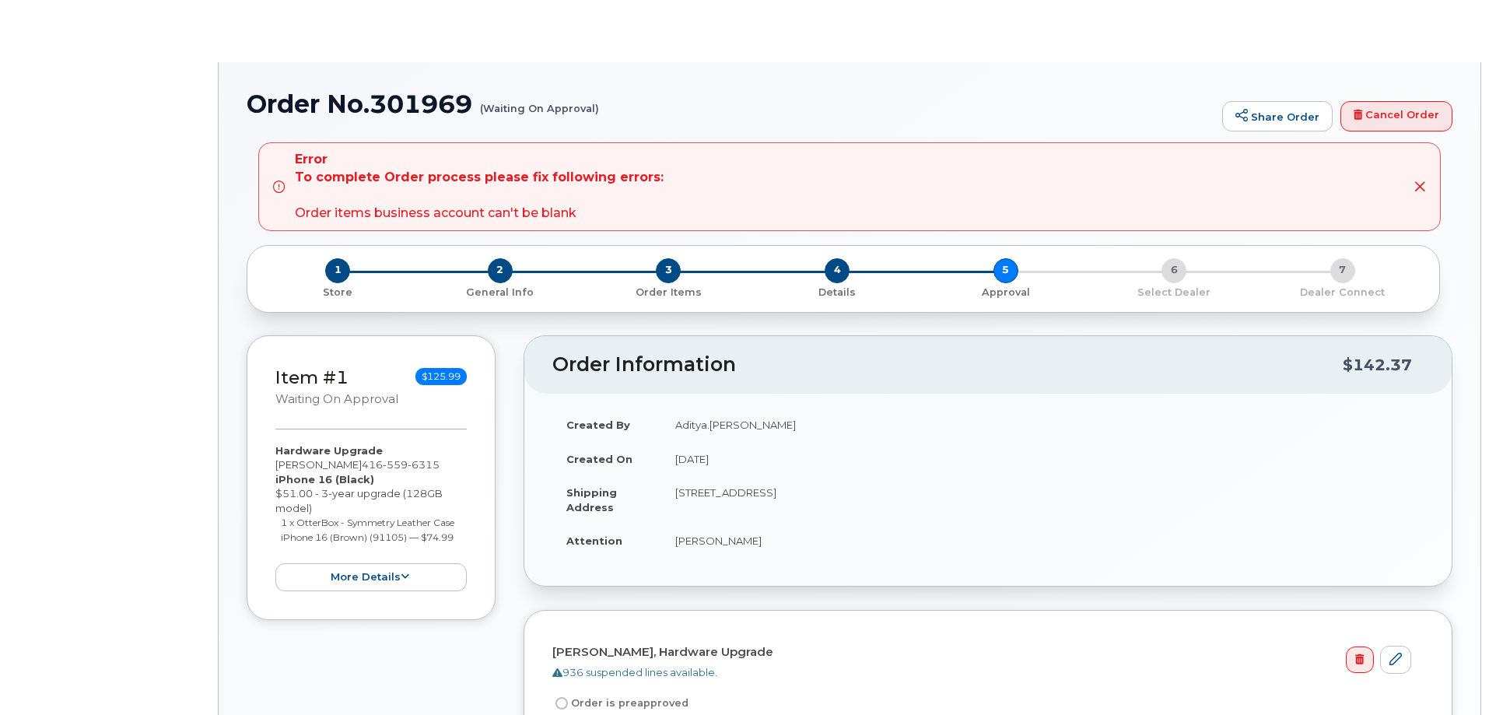
radio input "true"
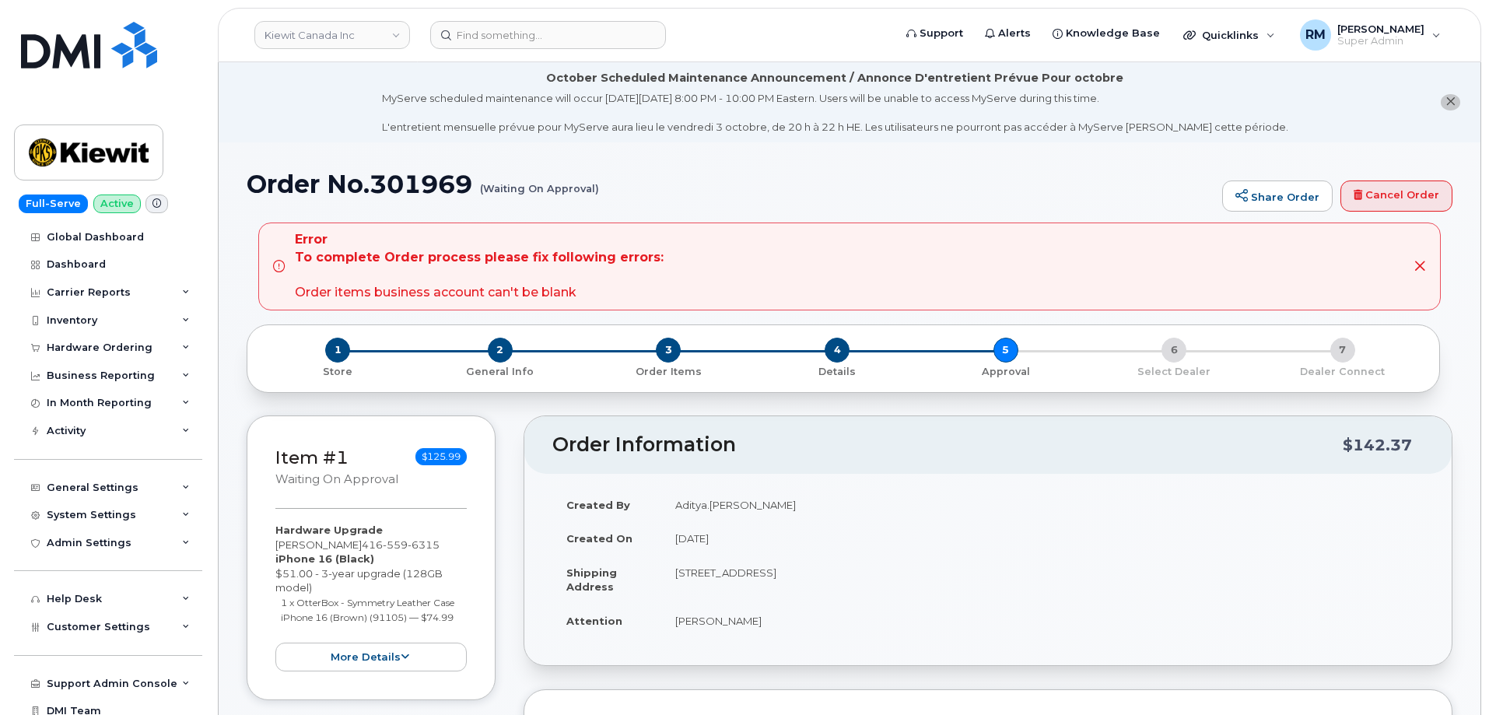
click at [423, 184] on h1 "Order No.301969 (Waiting On Approval)" at bounding box center [731, 183] width 968 height 27
copy h1 "301969"
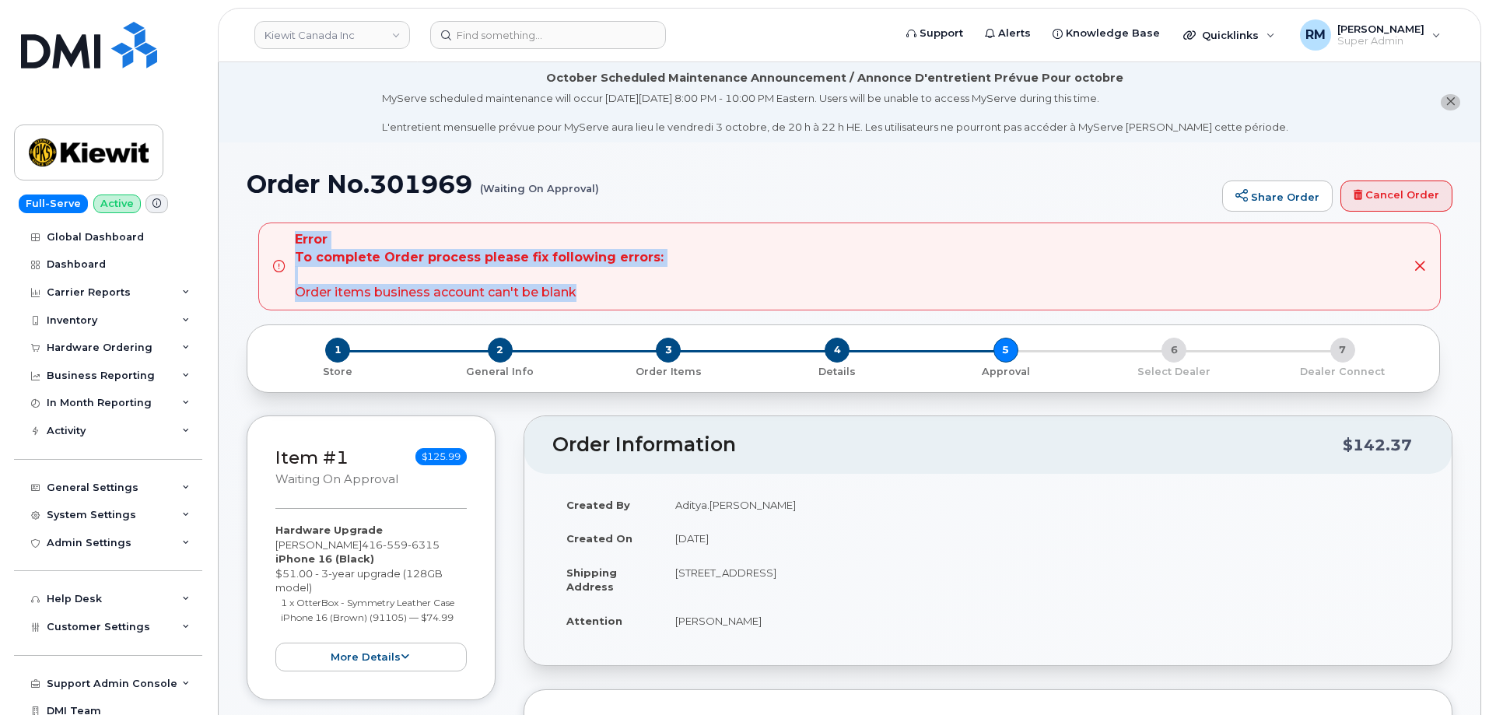
drag, startPoint x: 548, startPoint y: 289, endPoint x: 295, endPoint y: 236, distance: 258.4
click at [295, 236] on div "Error To complete Order process please fix following errors: Order items busine…" at bounding box center [479, 266] width 369 height 71
copy div "Error To complete Order process please fix following errors: Order items busine…"
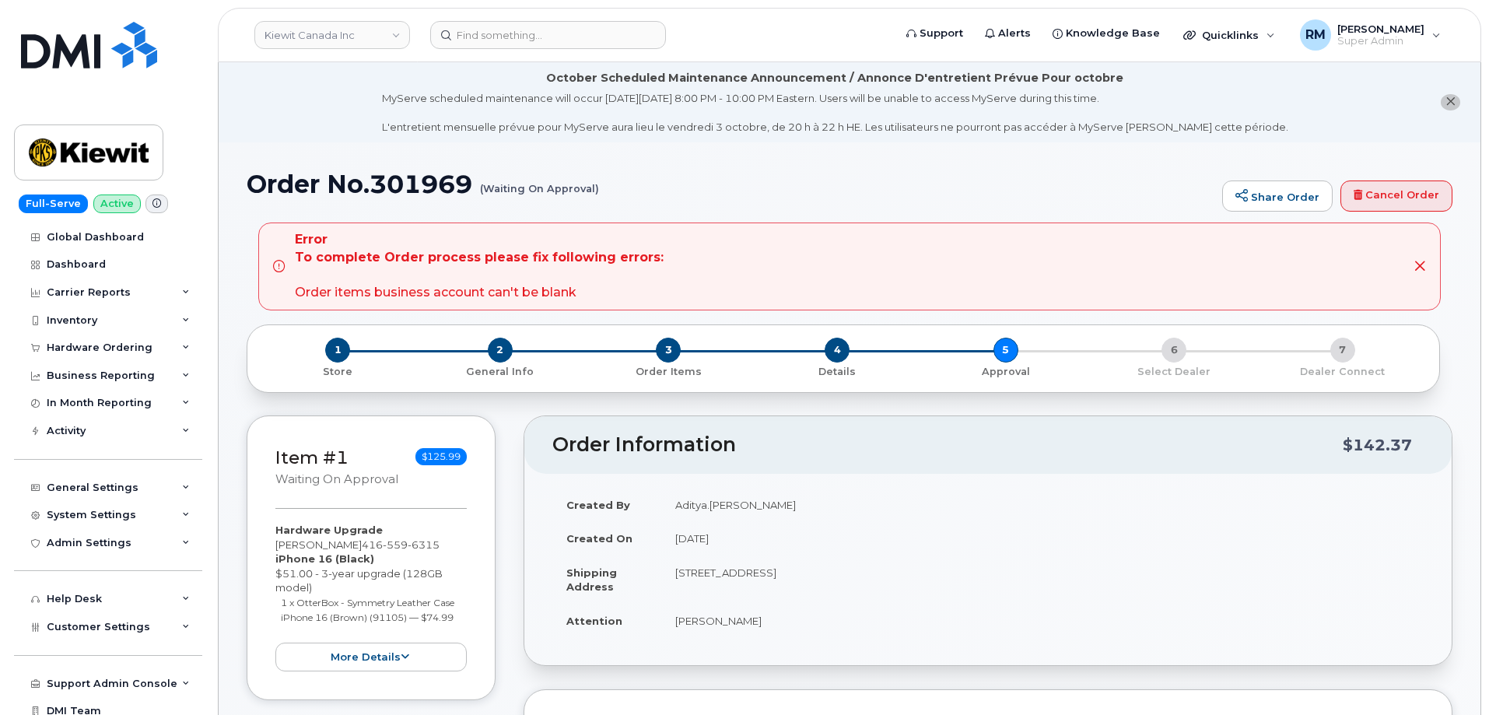
click at [340, 101] on li "October Scheduled Maintenance Announcement / Annonce D'entretient Prévue Pour o…" at bounding box center [850, 102] width 1262 height 80
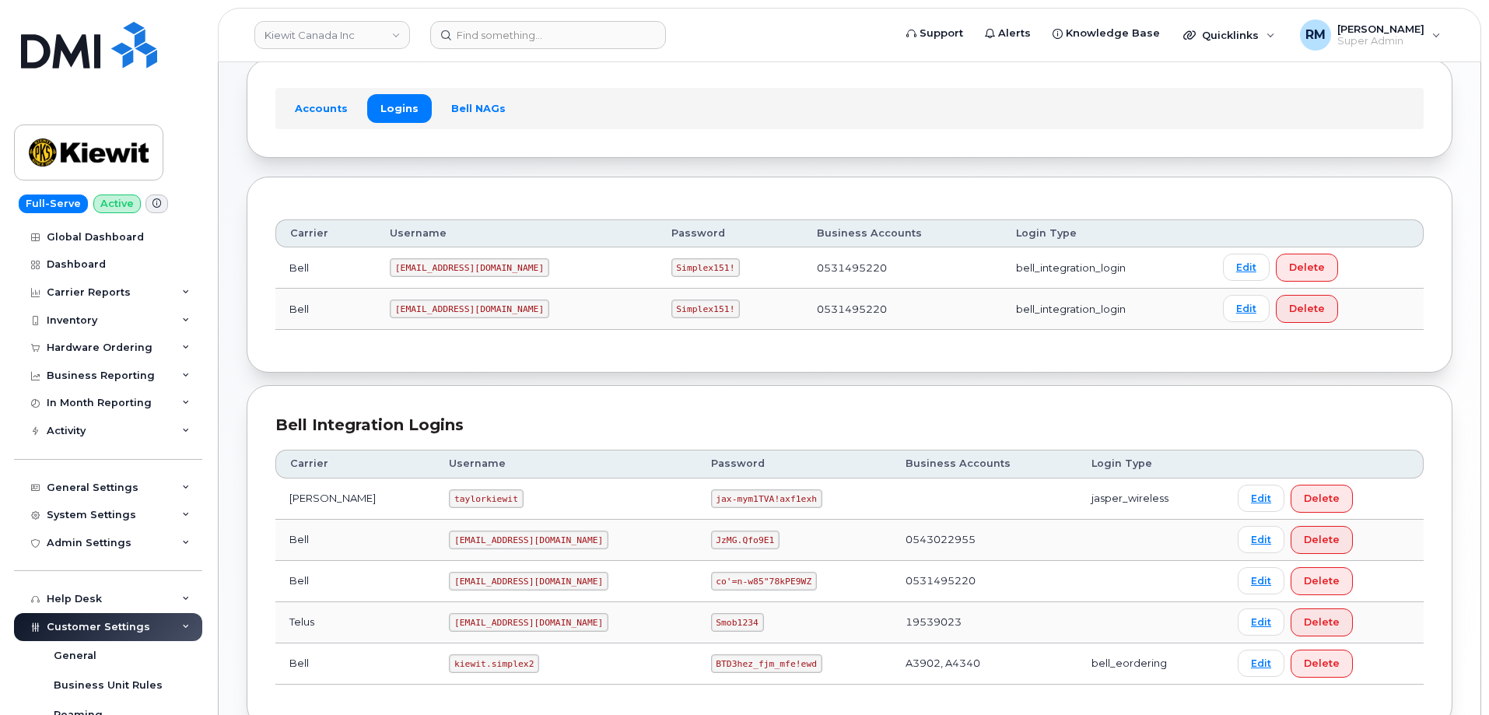
scroll to position [189, 0]
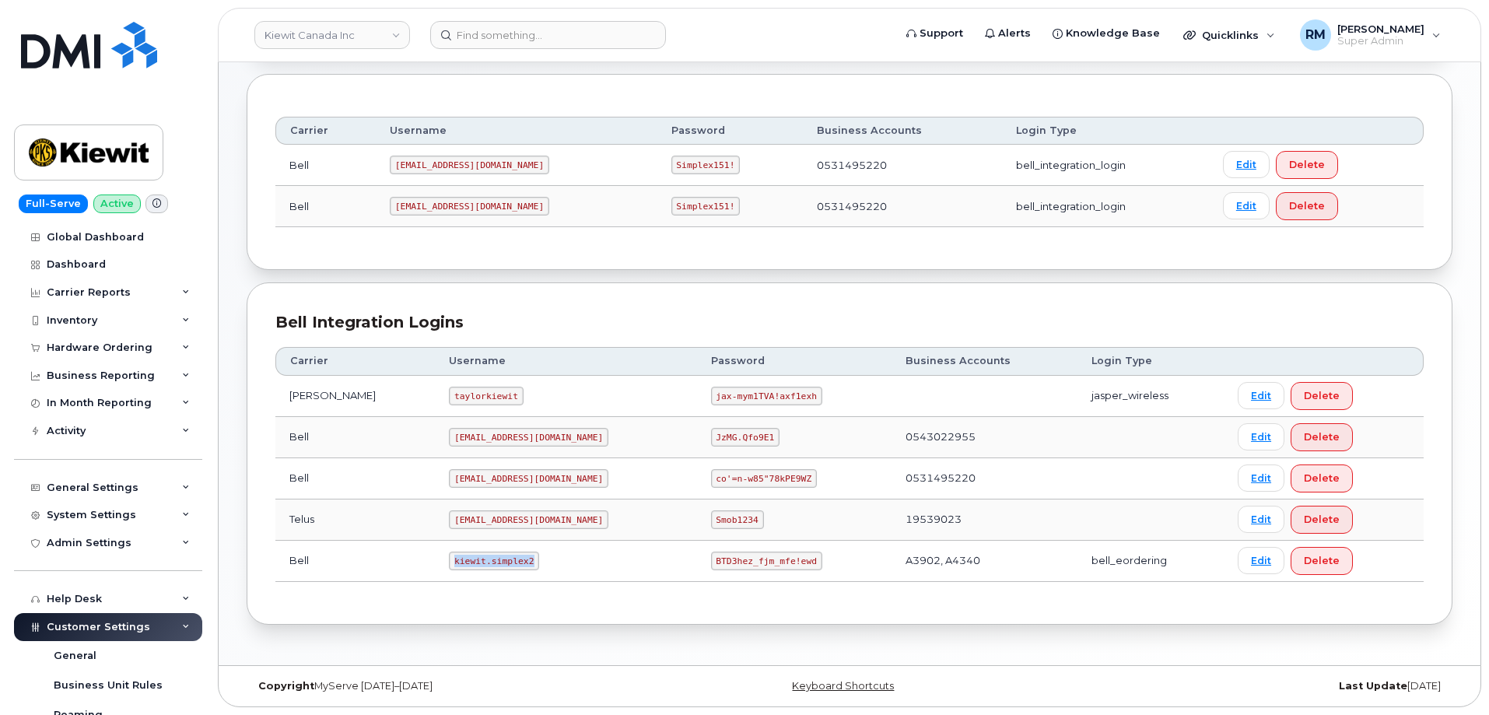
drag, startPoint x: 423, startPoint y: 562, endPoint x: 543, endPoint y: 557, distance: 119.9
click at [543, 557] on td "kiewit.simplex2" at bounding box center [565, 561] width 261 height 41
copy code "kiewit.simplex2"
drag, startPoint x: 660, startPoint y: 564, endPoint x: 817, endPoint y: 552, distance: 156.8
click at [814, 556] on td "BTD3hez_fjm_mfe!ewd" at bounding box center [794, 561] width 194 height 41
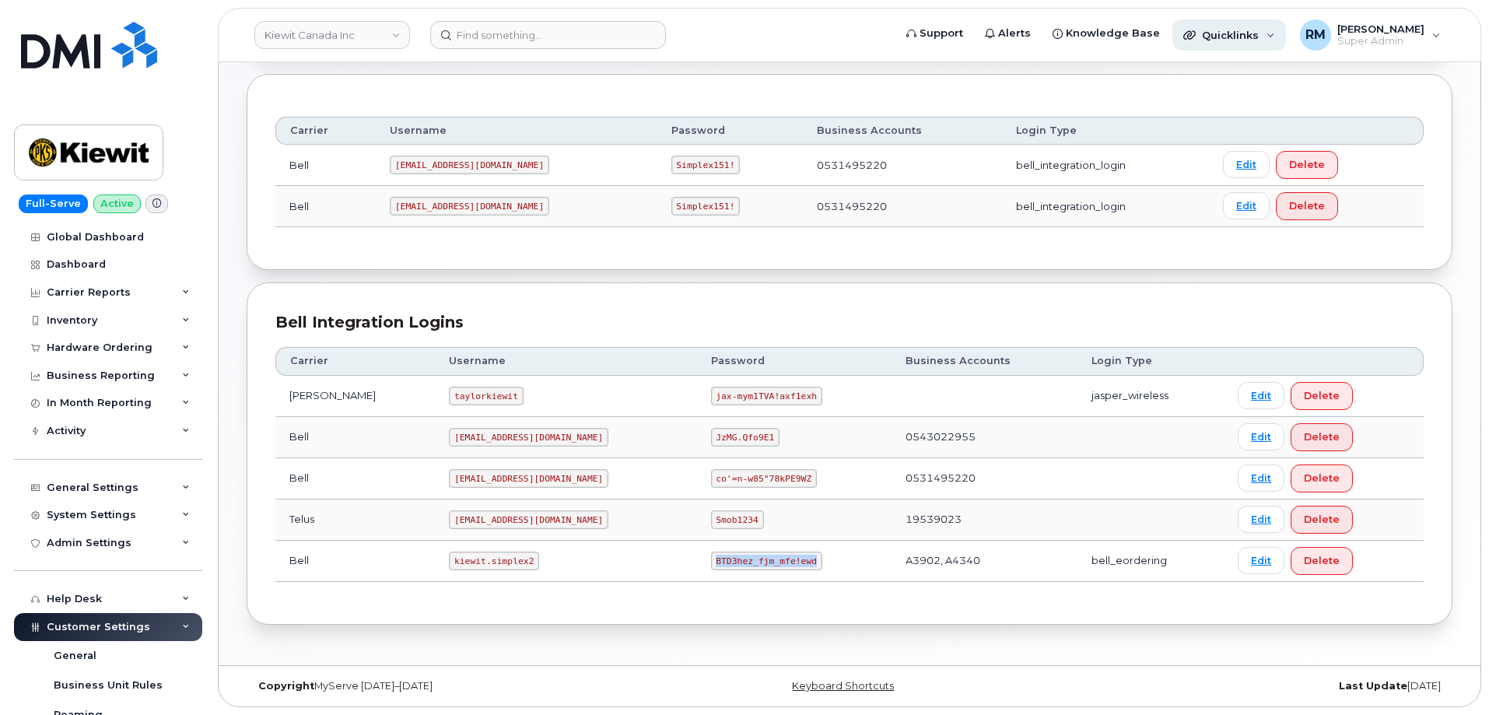
copy code "BTD3hez_fjm_mfe!ewd"
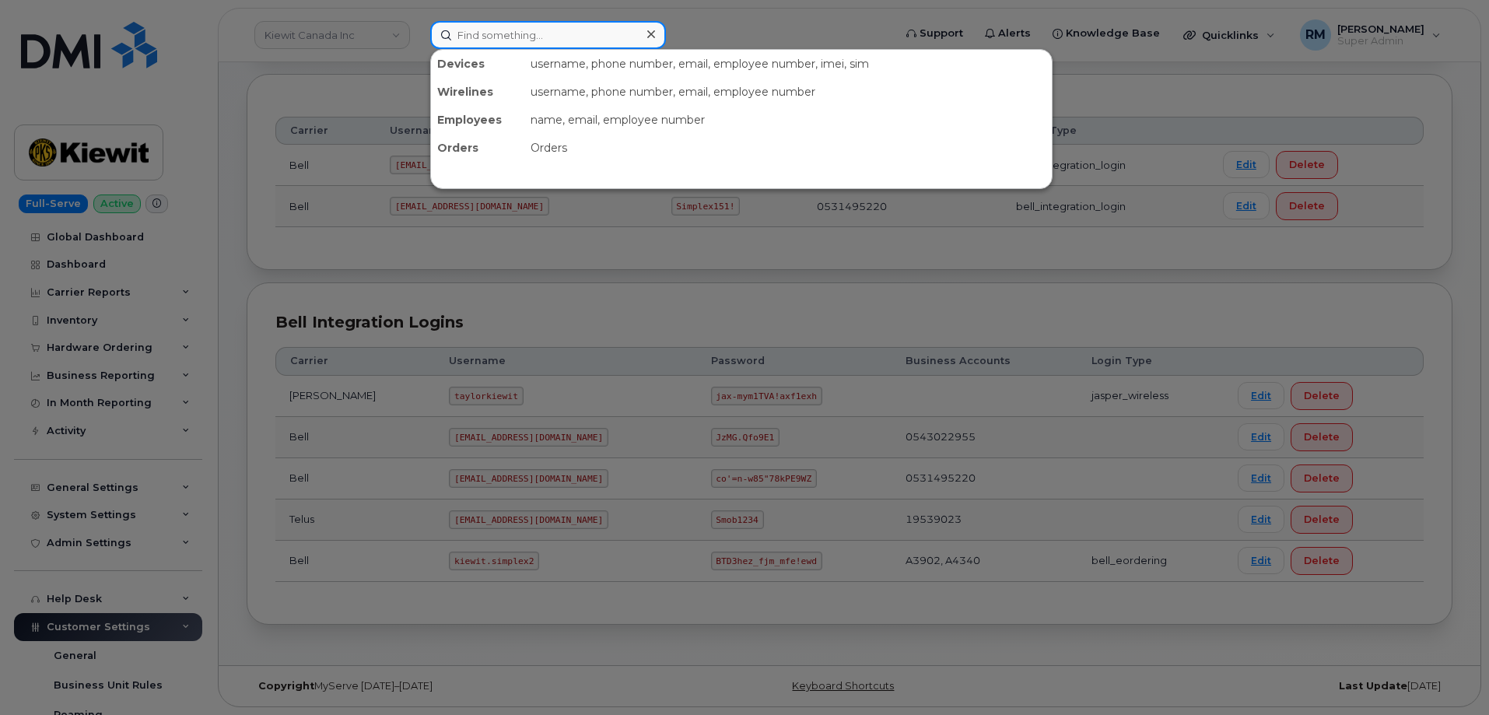
click at [455, 37] on input at bounding box center [548, 35] width 236 height 28
paste input "301919"
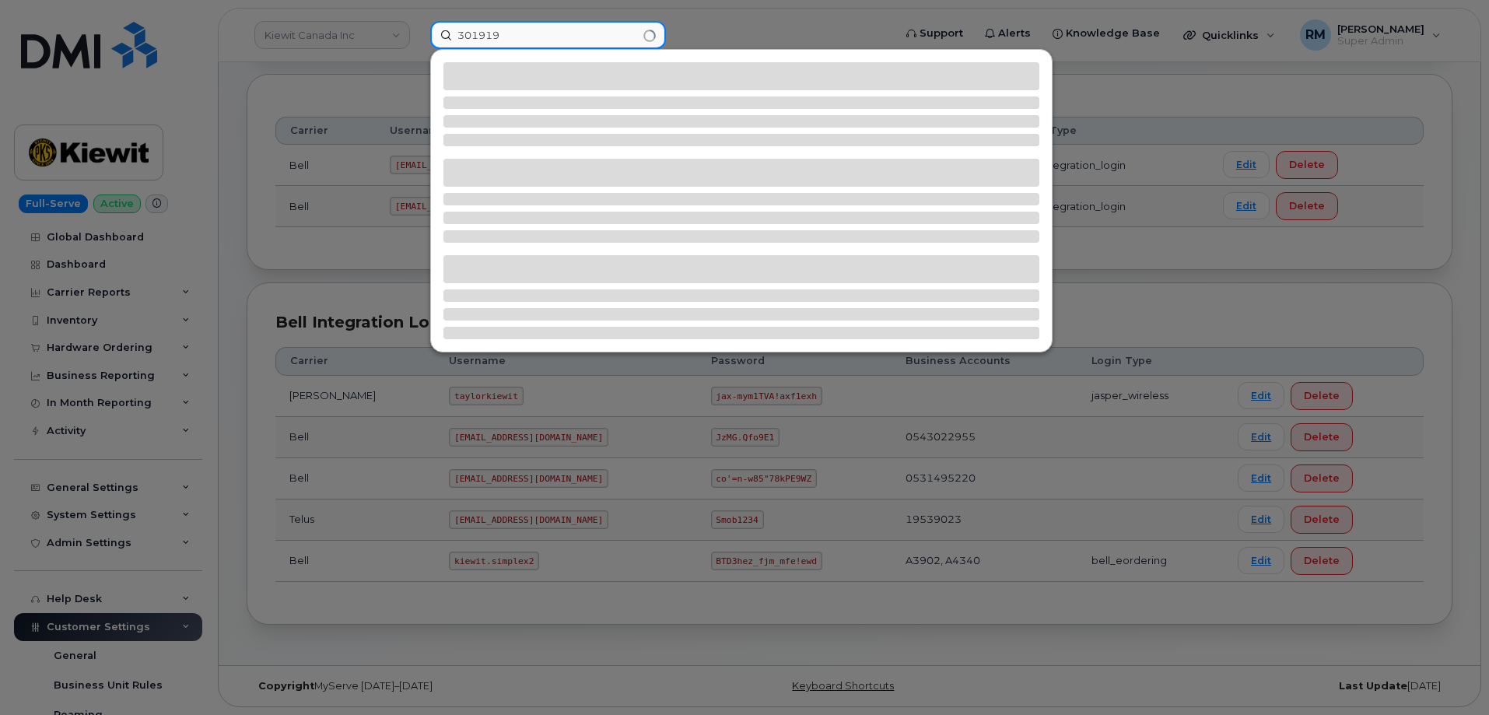
type input "301919"
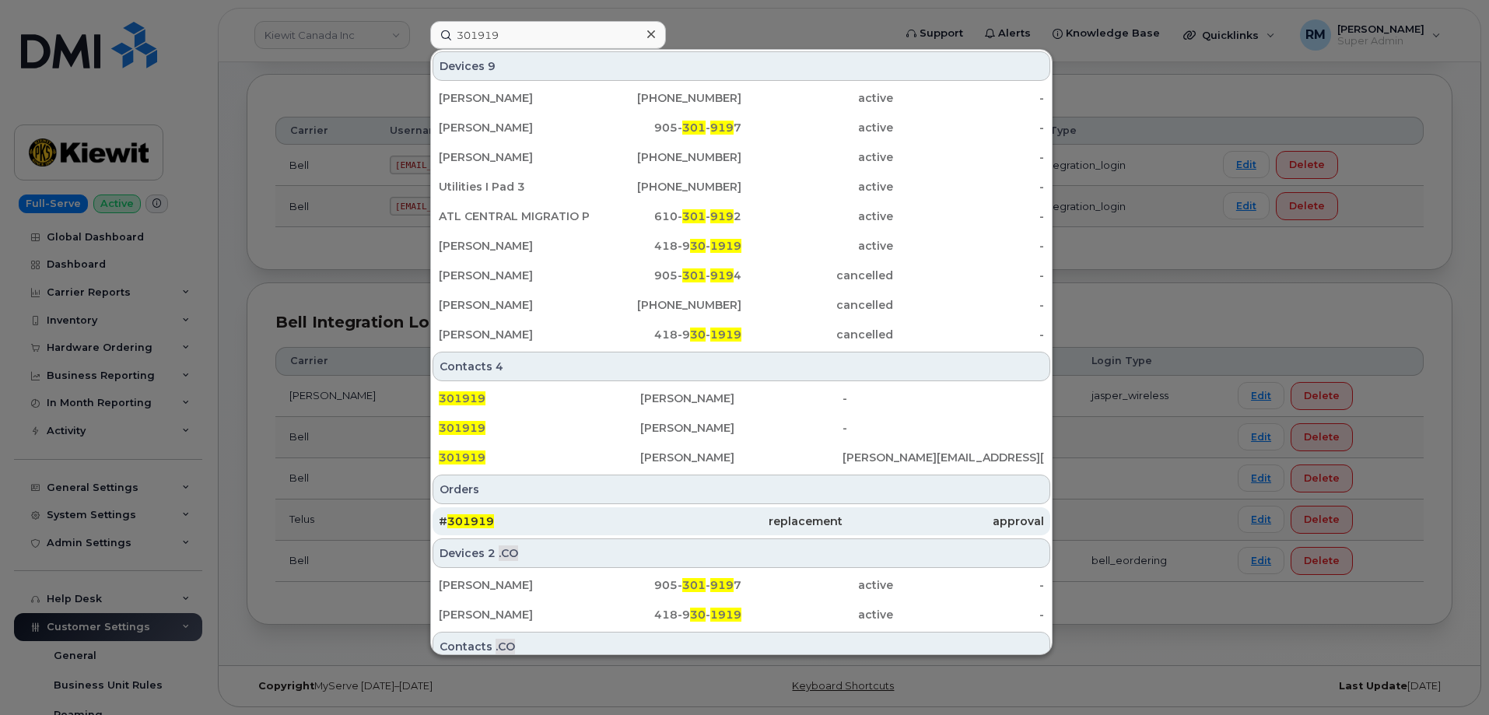
click at [492, 515] on span "301919" at bounding box center [470, 521] width 47 height 14
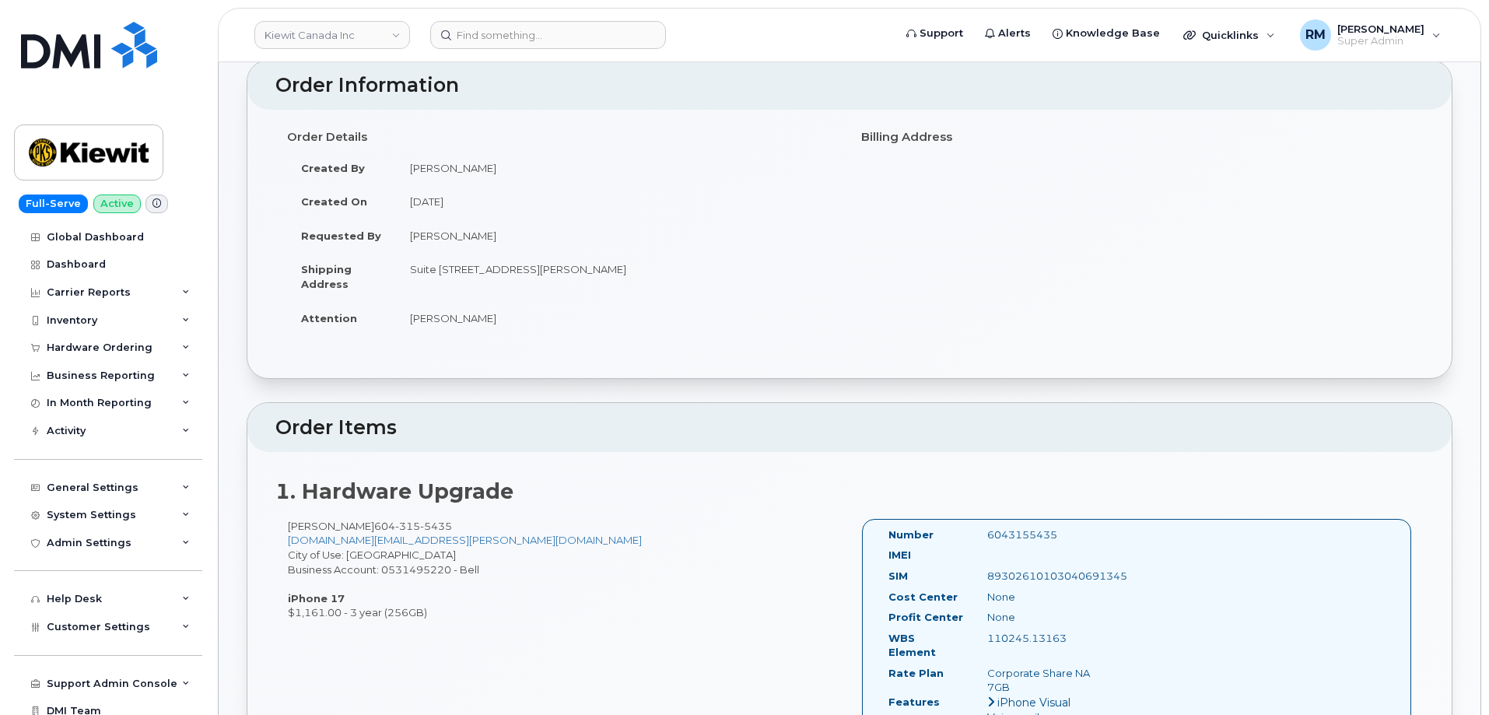
scroll to position [233, 0]
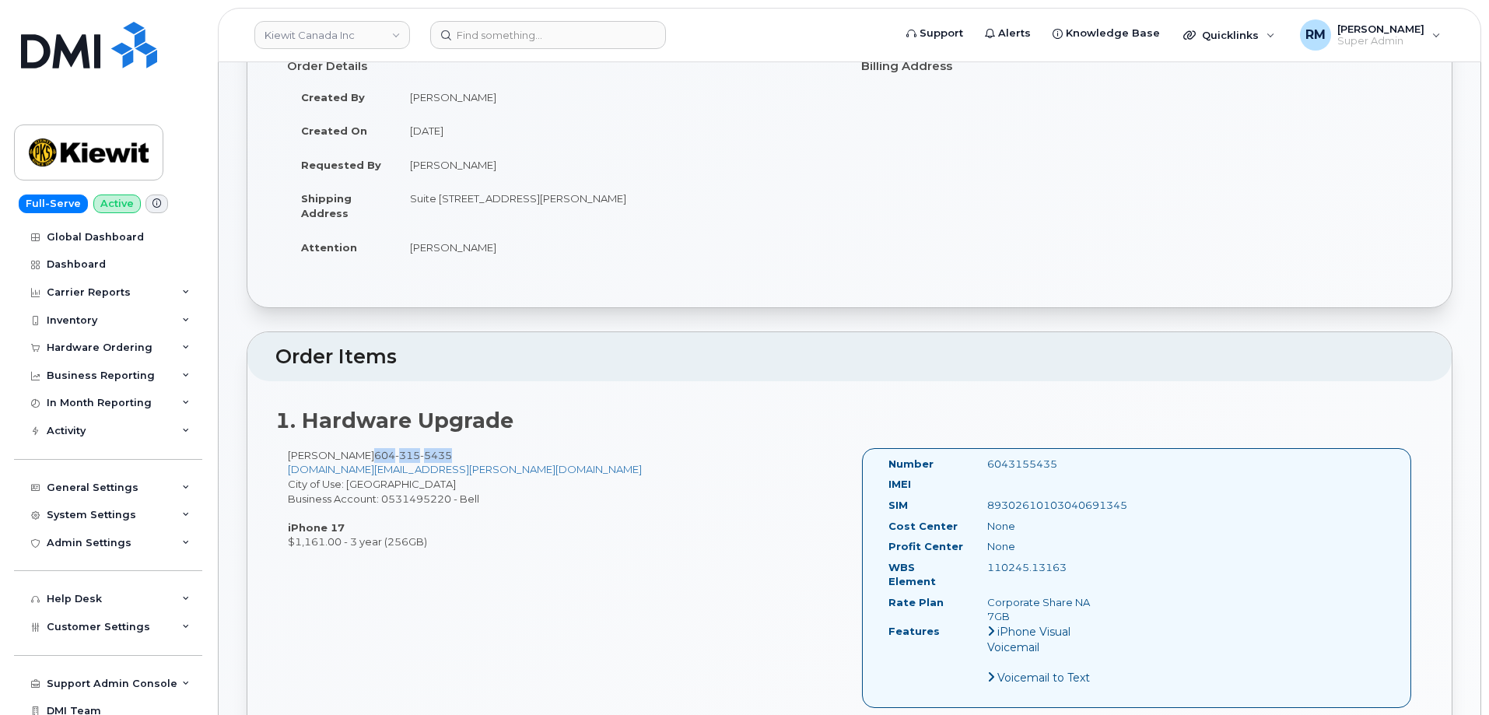
drag, startPoint x: 437, startPoint y: 457, endPoint x: 355, endPoint y: 457, distance: 81.7
click at [355, 457] on div "Jeremy Bing 604 315 5435 JEREMY.BING@KIEWIT.COM City of Use: Vancouver Business…" at bounding box center [562, 498] width 574 height 101
copy span "604 315 5435"
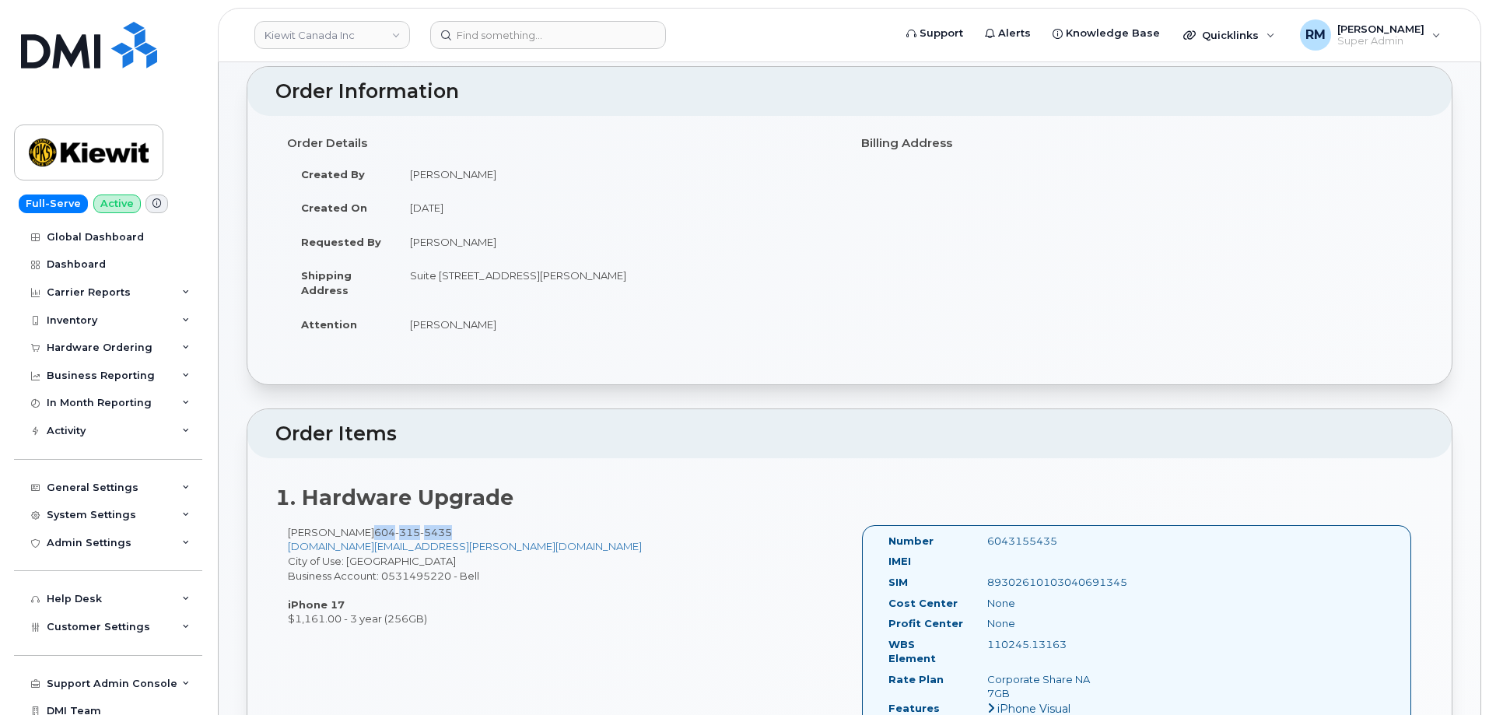
scroll to position [156, 0]
click at [590, 272] on td "Suite 310 4350 Still Creek Dr Burnaby BC V5C 0G5" at bounding box center [617, 283] width 442 height 48
copy td "Burnaby"
drag, startPoint x: 442, startPoint y: 524, endPoint x: 356, endPoint y: 535, distance: 86.3
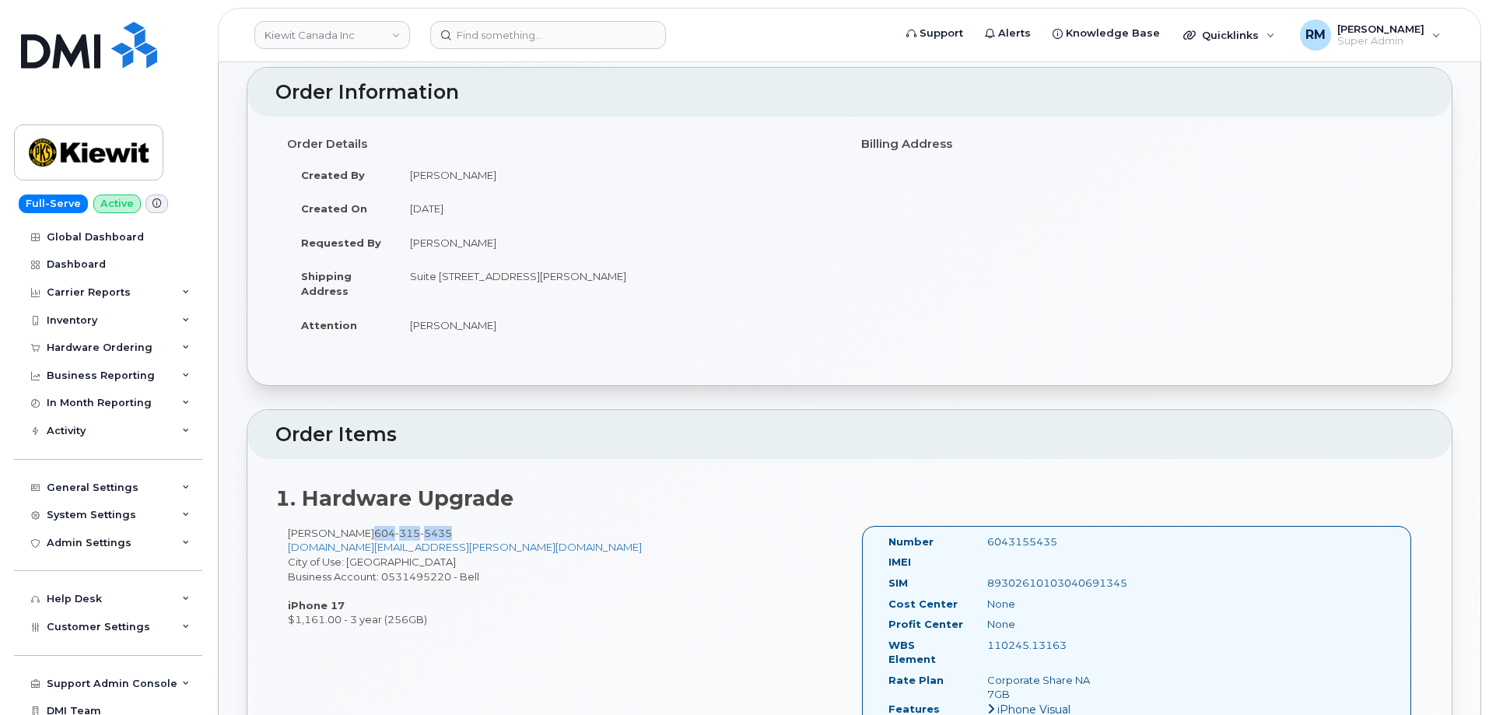
click at [356, 535] on div "1. Hardware Upgrade Jeremy Bing 604 315 5435 JEREMY.BING@KIEWIT.COM City of Use…" at bounding box center [849, 636] width 1204 height 355
copy span "604 315 5435"
click at [659, 582] on div "Jeremy Bing 604 315 5435 JEREMY.BING@KIEWIT.COM City of Use: Vancouver Business…" at bounding box center [562, 576] width 574 height 101
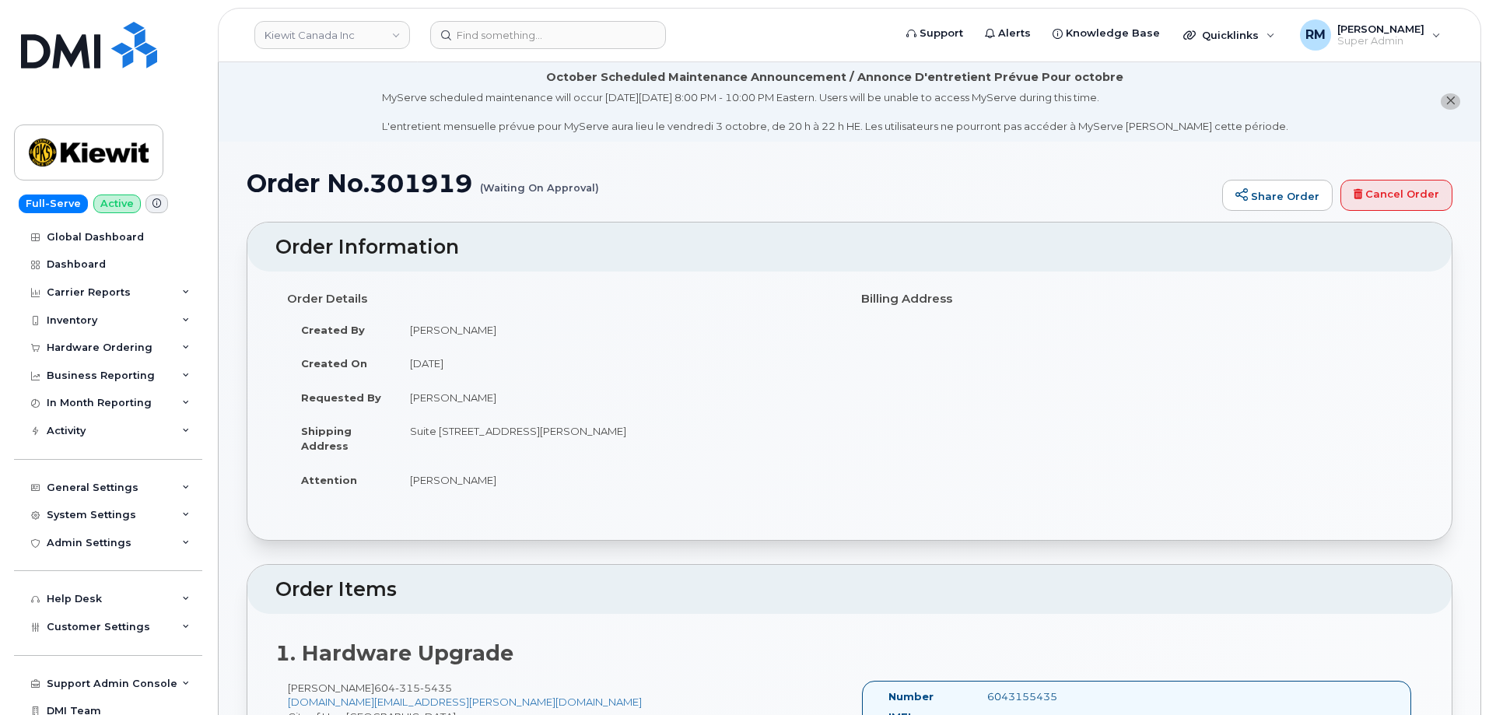
scroll to position [0, 0]
click at [454, 186] on h1 "Order No.301919 (Waiting On Approval)" at bounding box center [731, 183] width 968 height 27
copy h1 "301919"
click at [88, 348] on div "Hardware Ordering" at bounding box center [100, 347] width 106 height 12
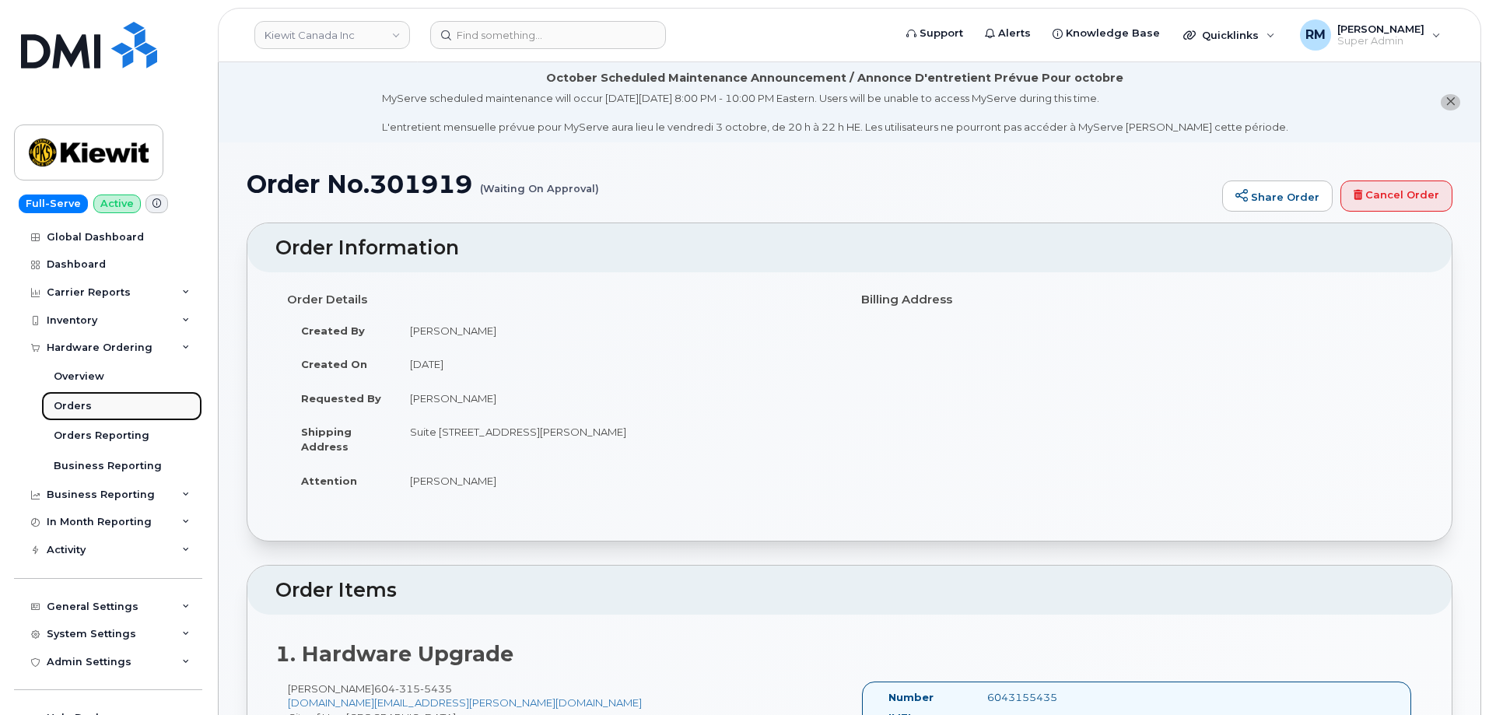
click at [78, 395] on link "Orders" at bounding box center [121, 406] width 161 height 30
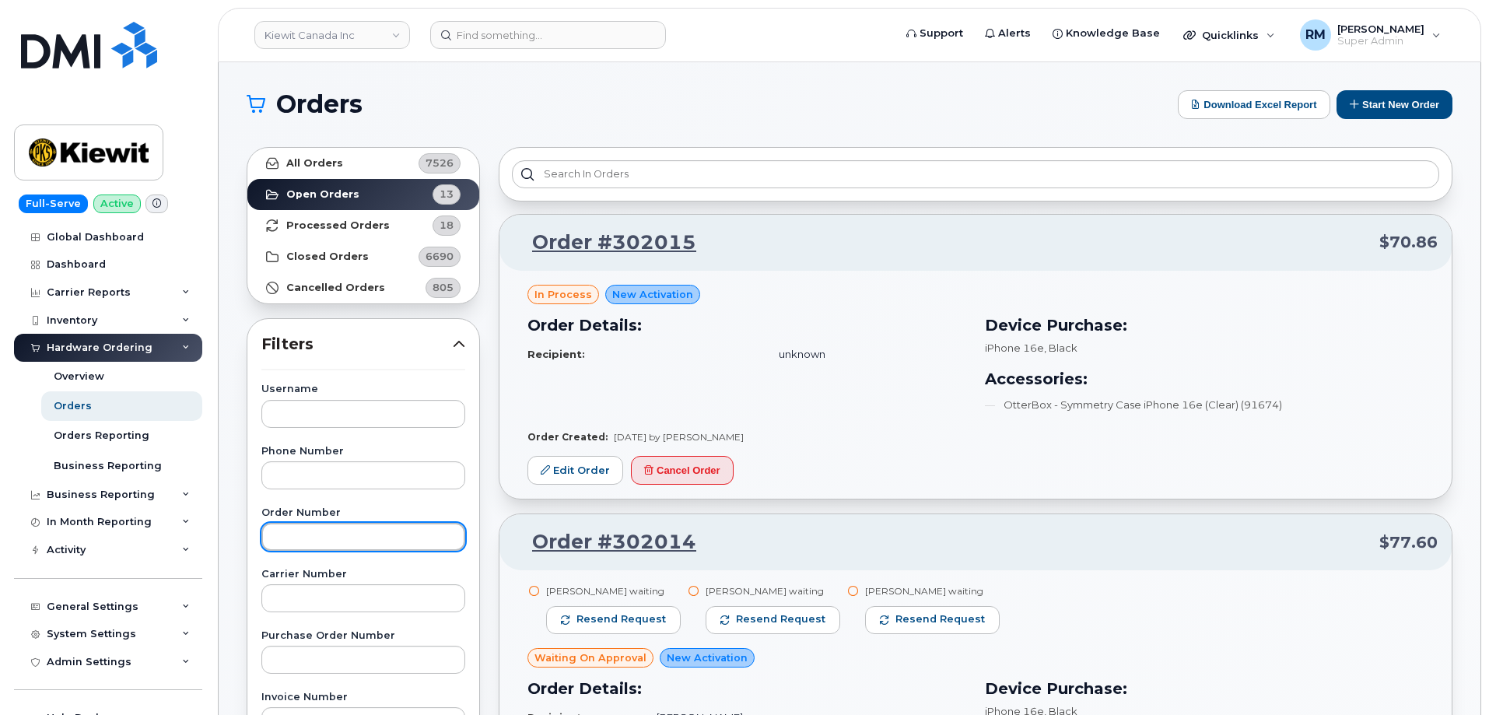
click at [304, 541] on input "text" at bounding box center [363, 537] width 204 height 28
paste input "301919"
type input "301919"
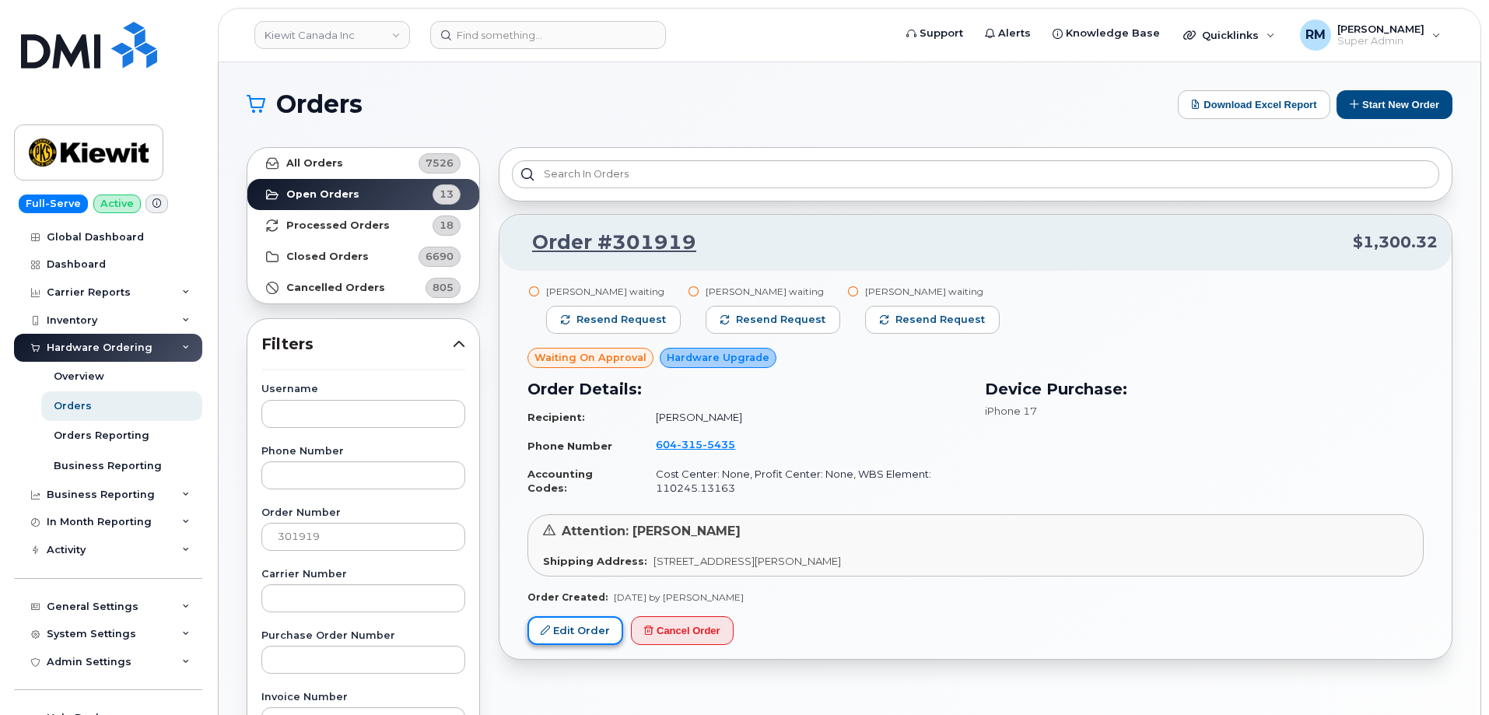
click at [566, 629] on link "Edit Order" at bounding box center [575, 630] width 96 height 29
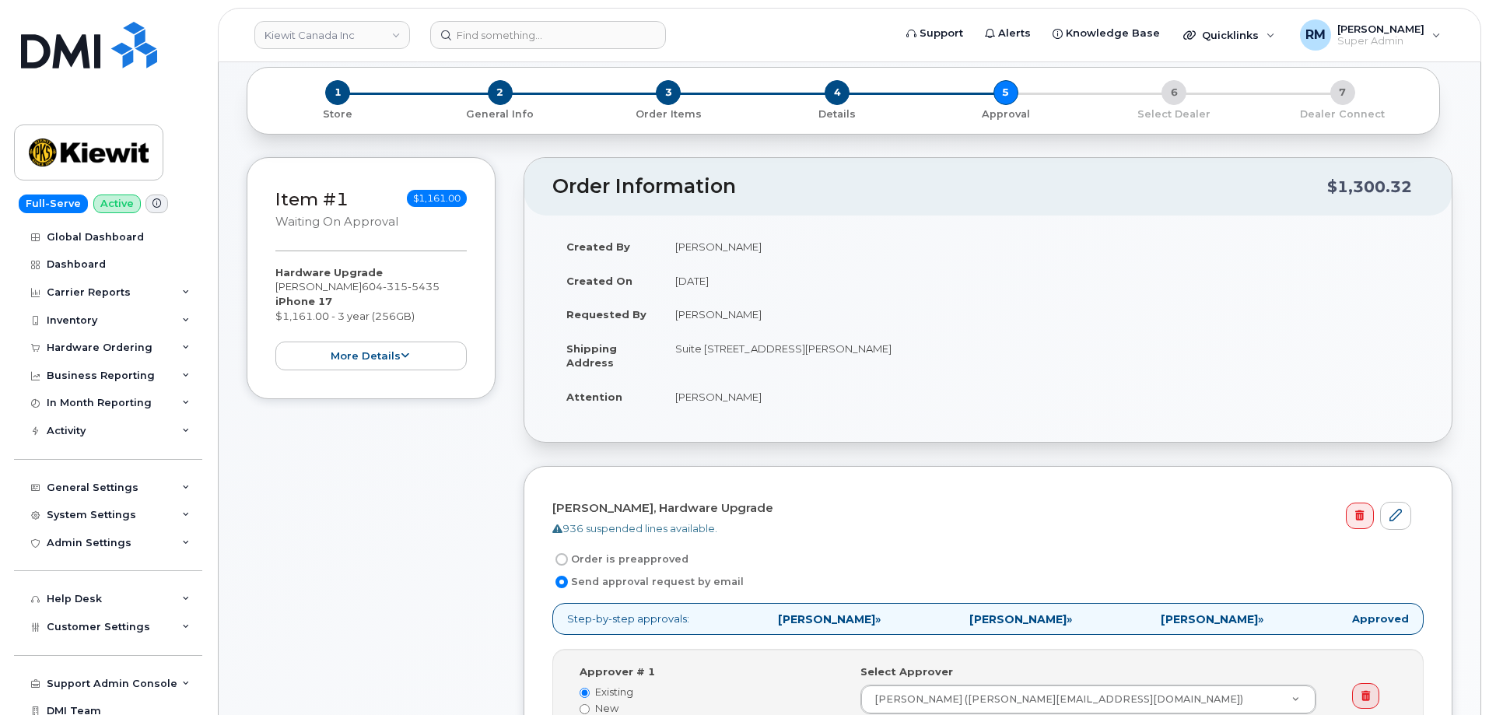
scroll to position [233, 0]
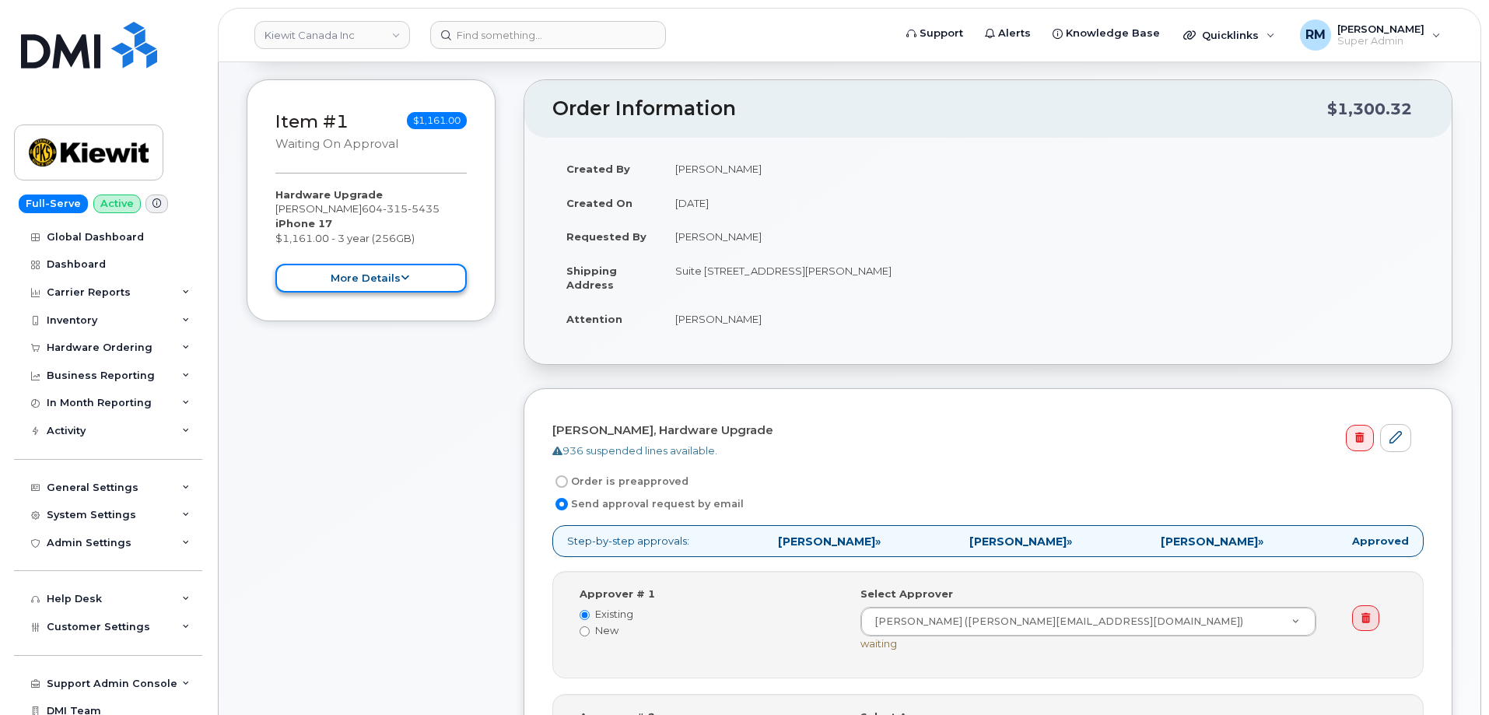
click at [414, 271] on button "more details" at bounding box center [370, 278] width 191 height 29
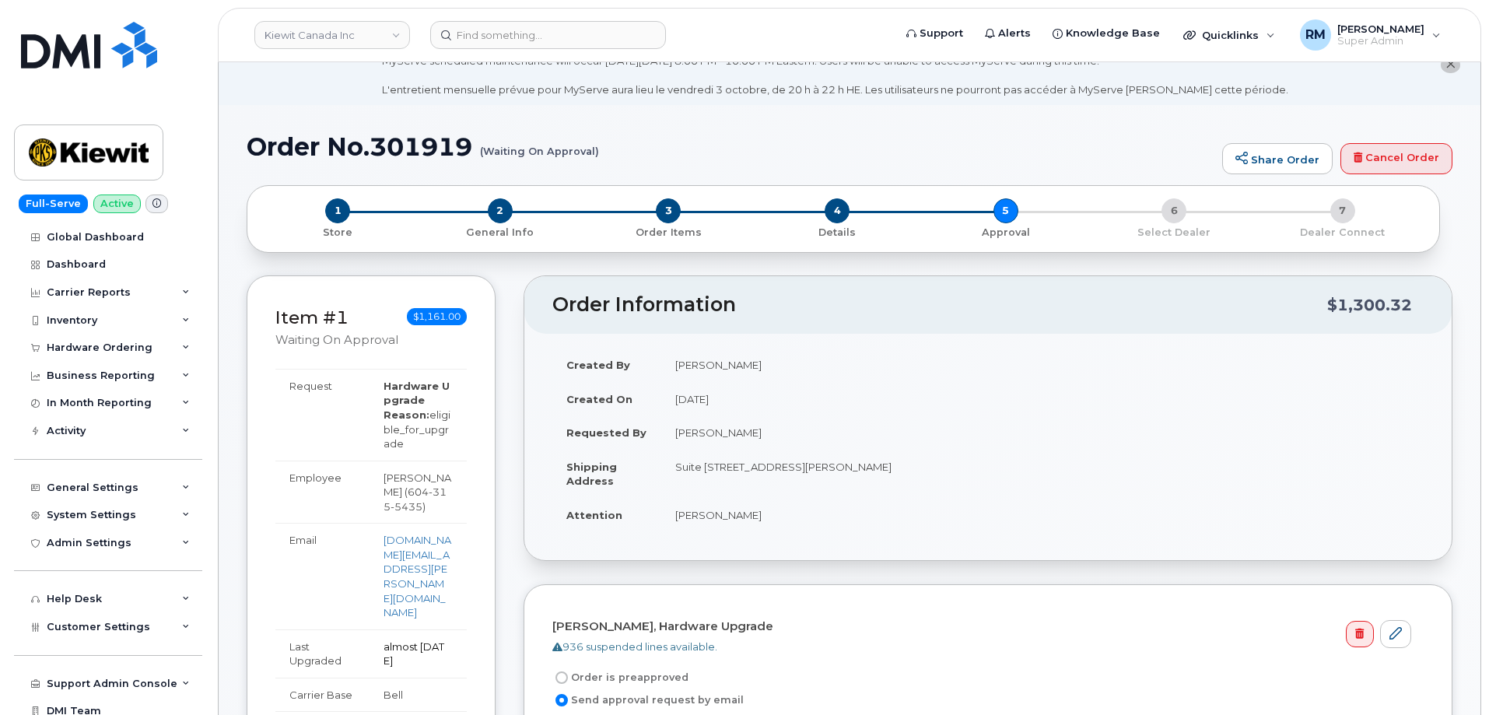
scroll to position [0, 0]
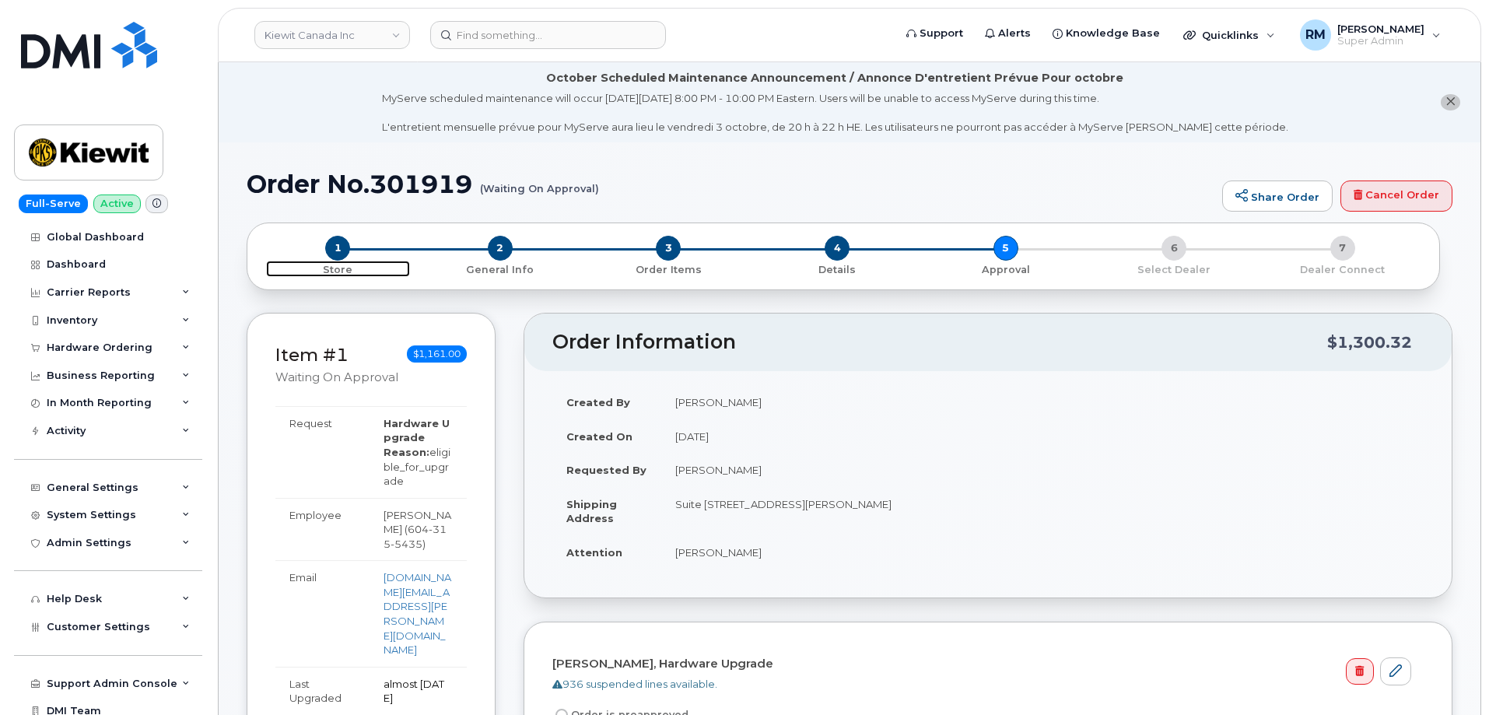
click at [341, 247] on span "1" at bounding box center [337, 248] width 25 height 25
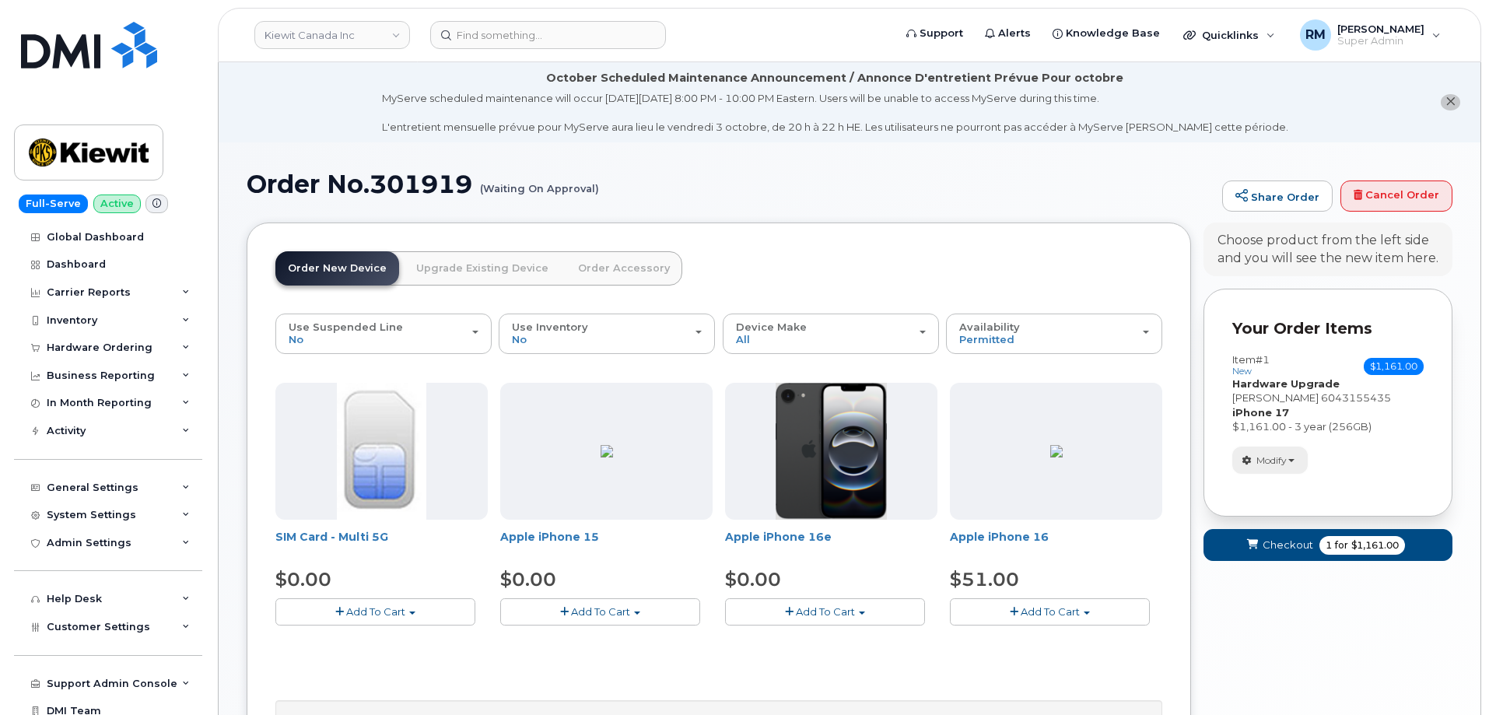
click at [1287, 459] on span "Modify" at bounding box center [1271, 461] width 30 height 14
click at [1274, 485] on link "change" at bounding box center [1307, 484] width 148 height 19
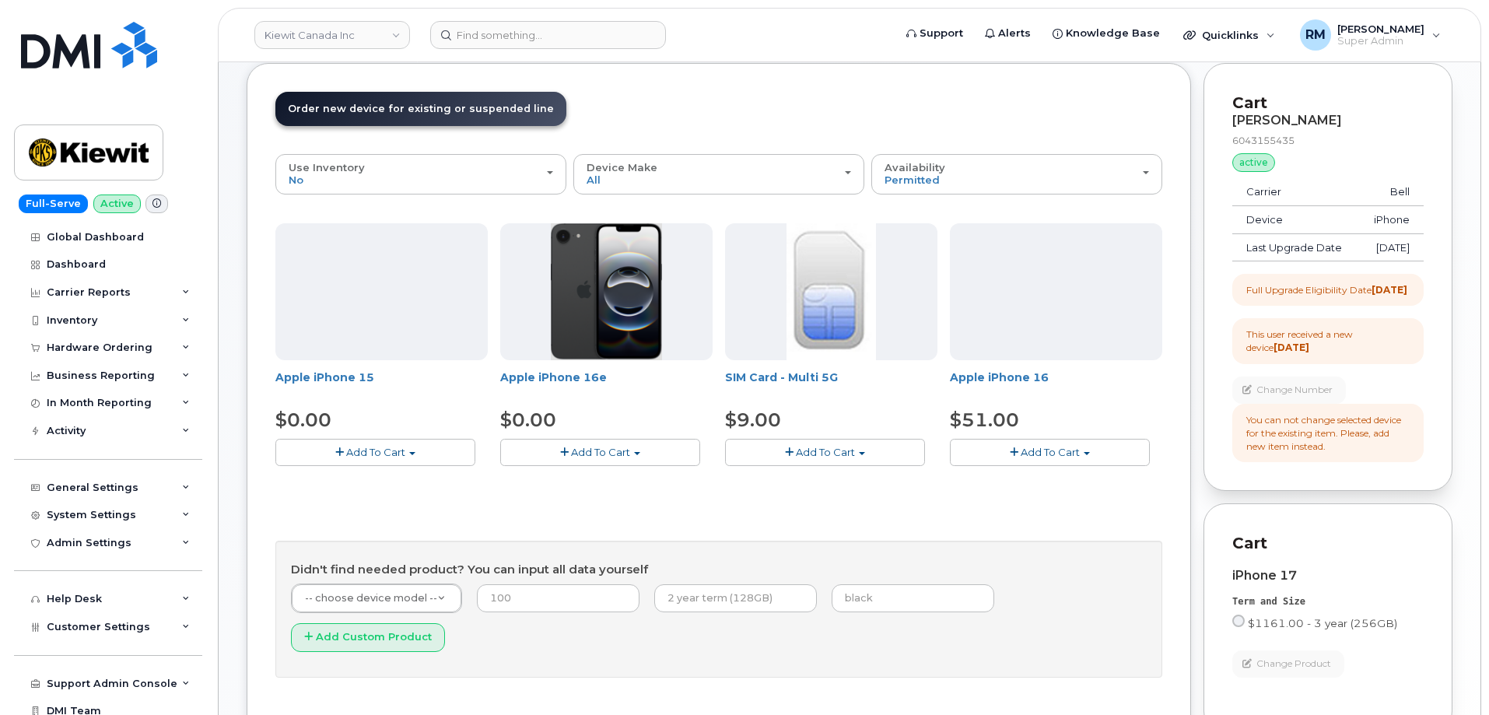
scroll to position [78, 0]
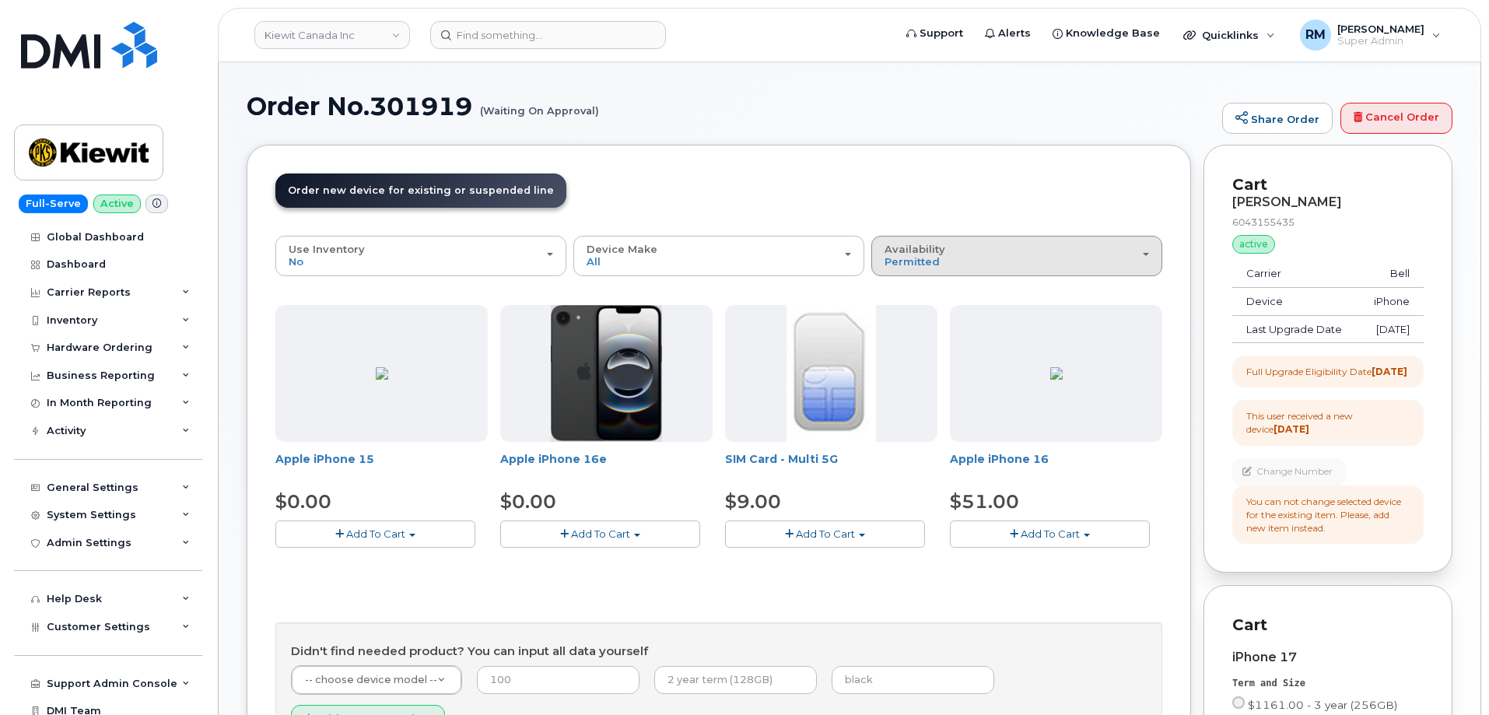
click at [938, 250] on span "Availability" at bounding box center [914, 249] width 61 height 12
click at [907, 317] on label "All" at bounding box center [891, 317] width 33 height 19
click at [0, 0] on input "All" at bounding box center [0, 0] width 0 height 0
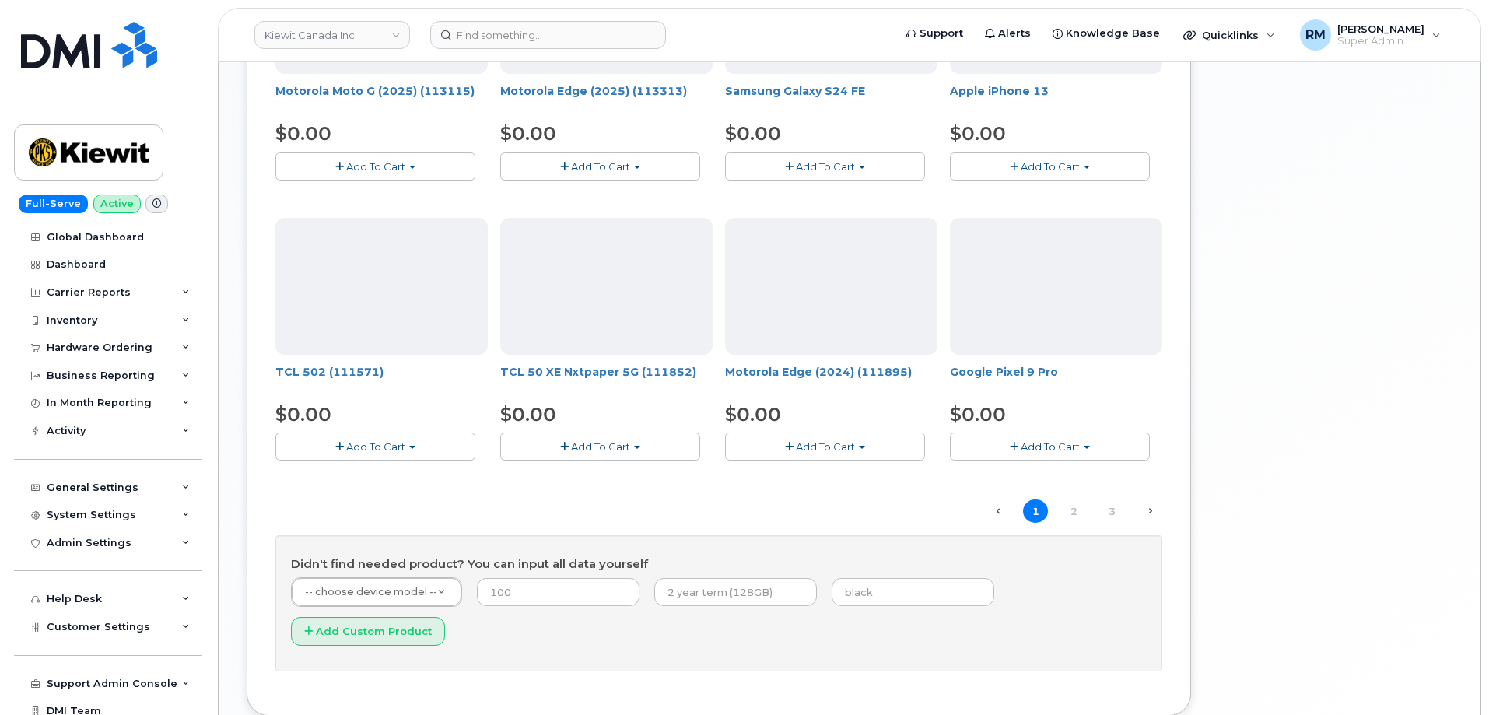
scroll to position [1011, 0]
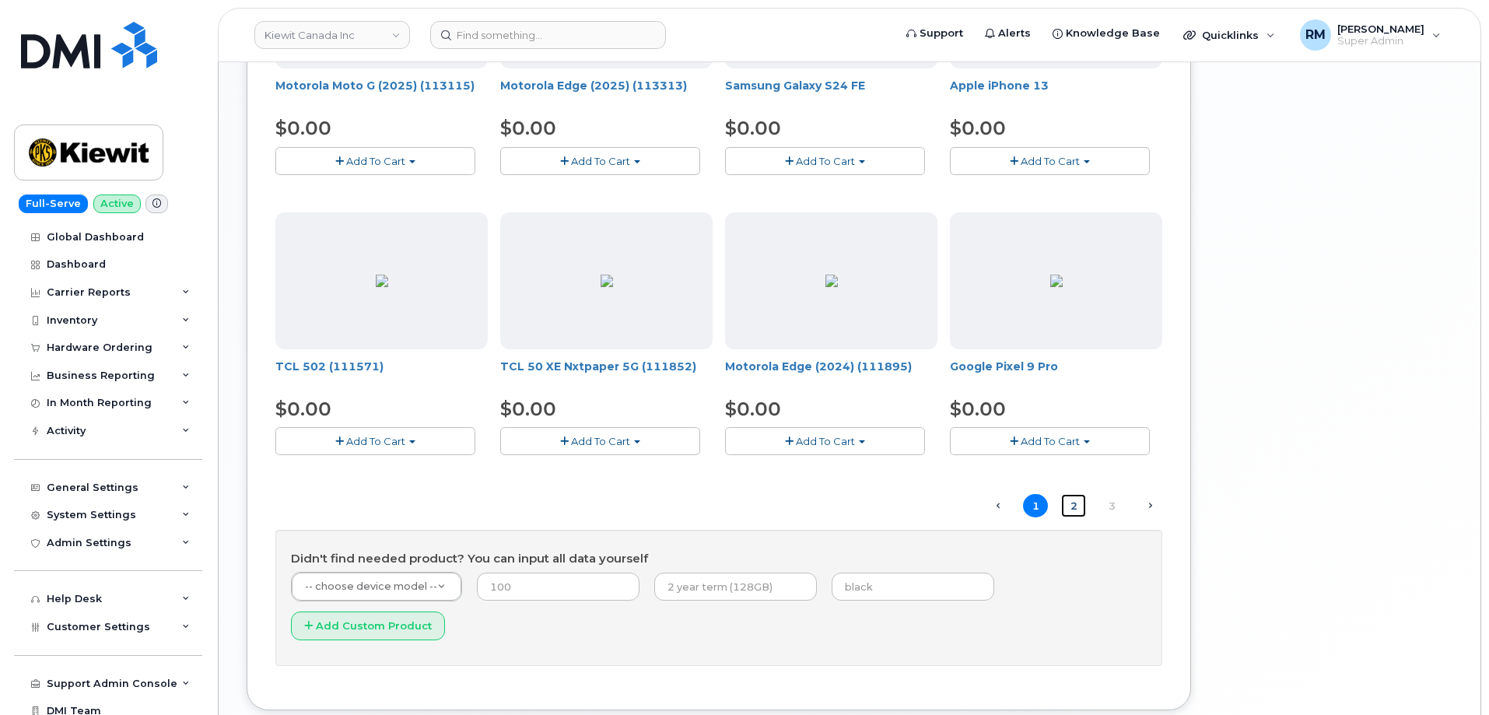
click at [1075, 503] on link "2" at bounding box center [1073, 506] width 25 height 24
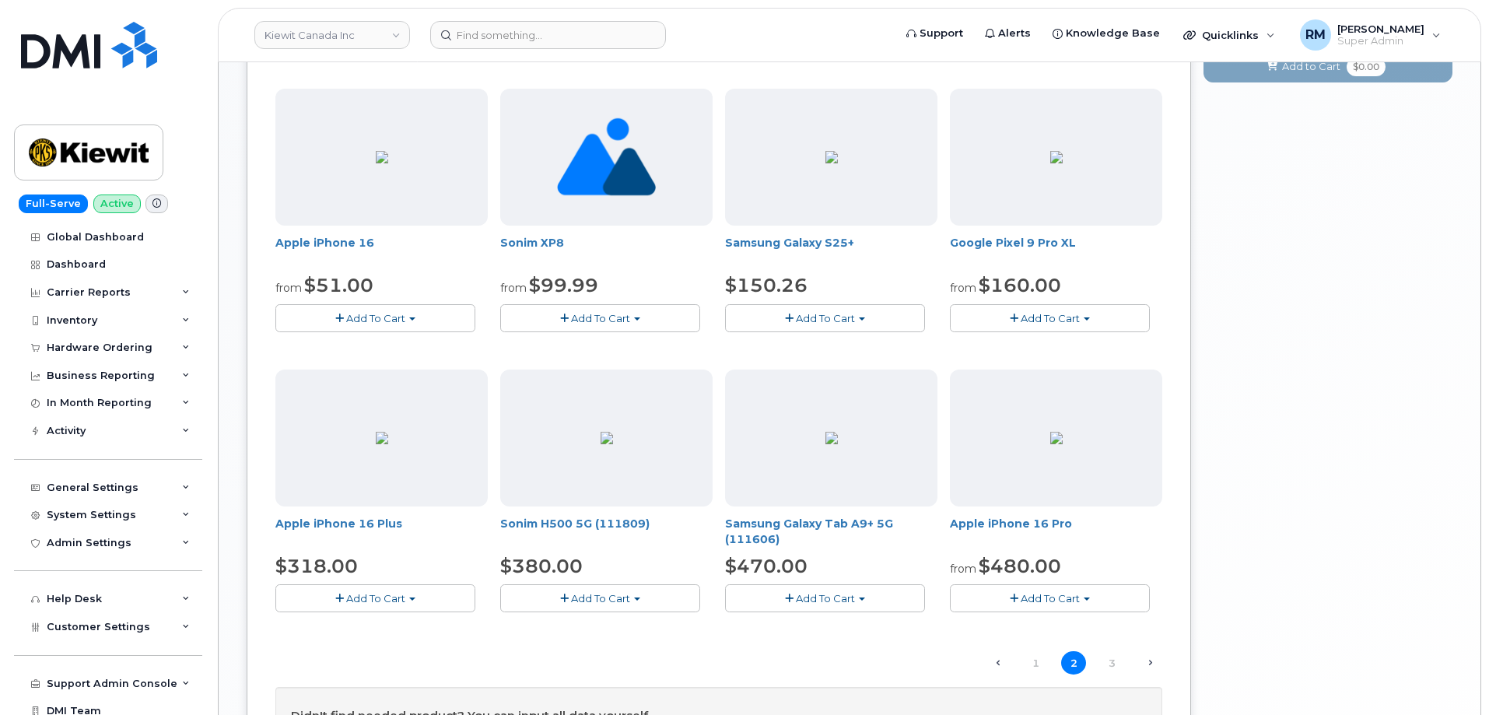
scroll to position [899, 0]
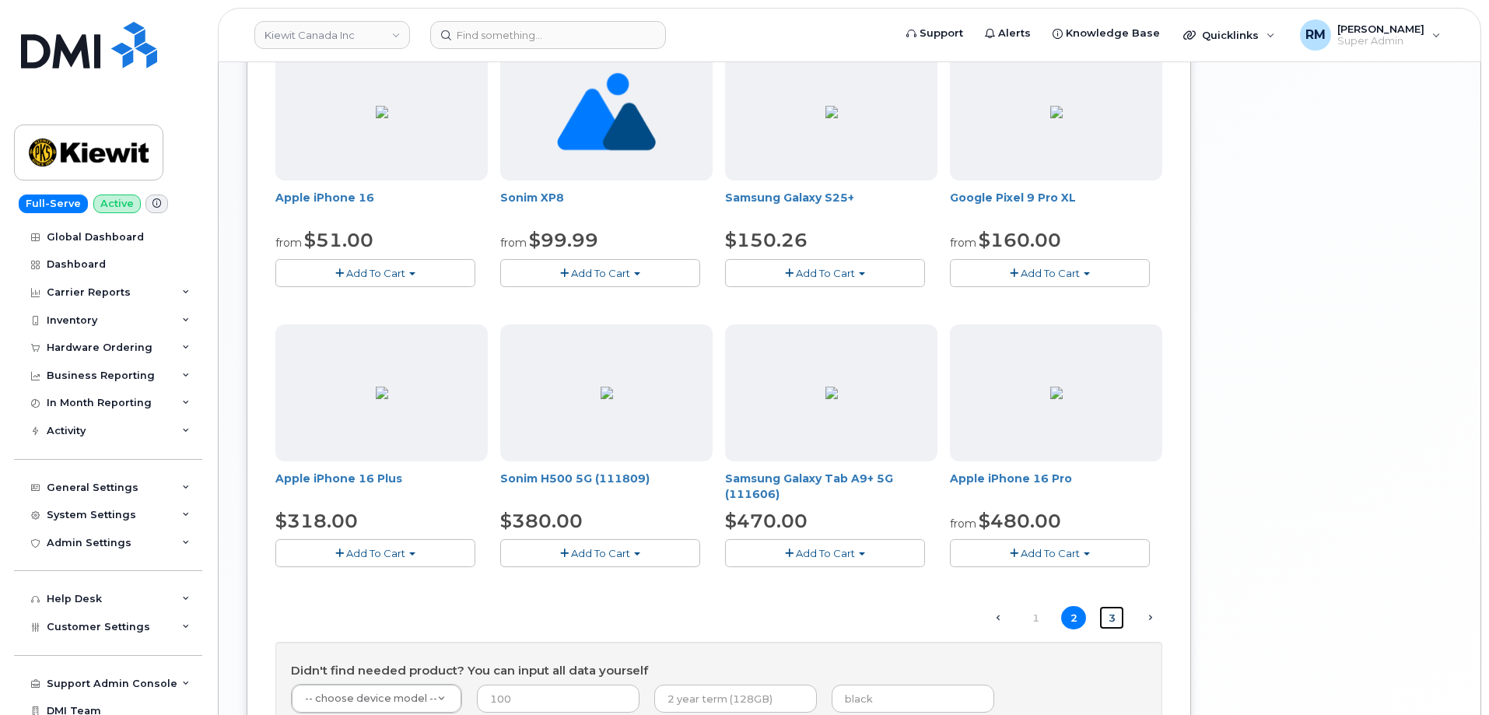
click at [1112, 615] on link "3" at bounding box center [1111, 618] width 25 height 24
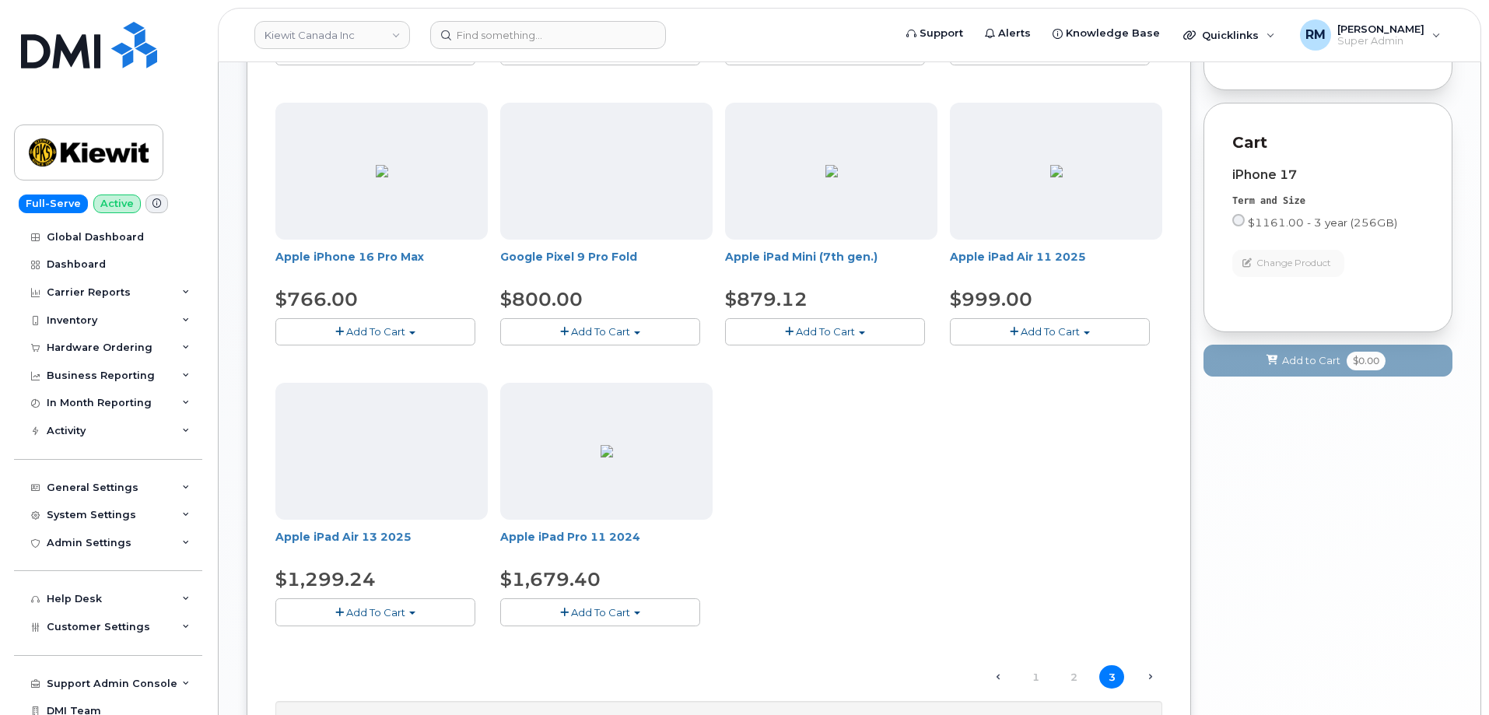
scroll to position [633, 0]
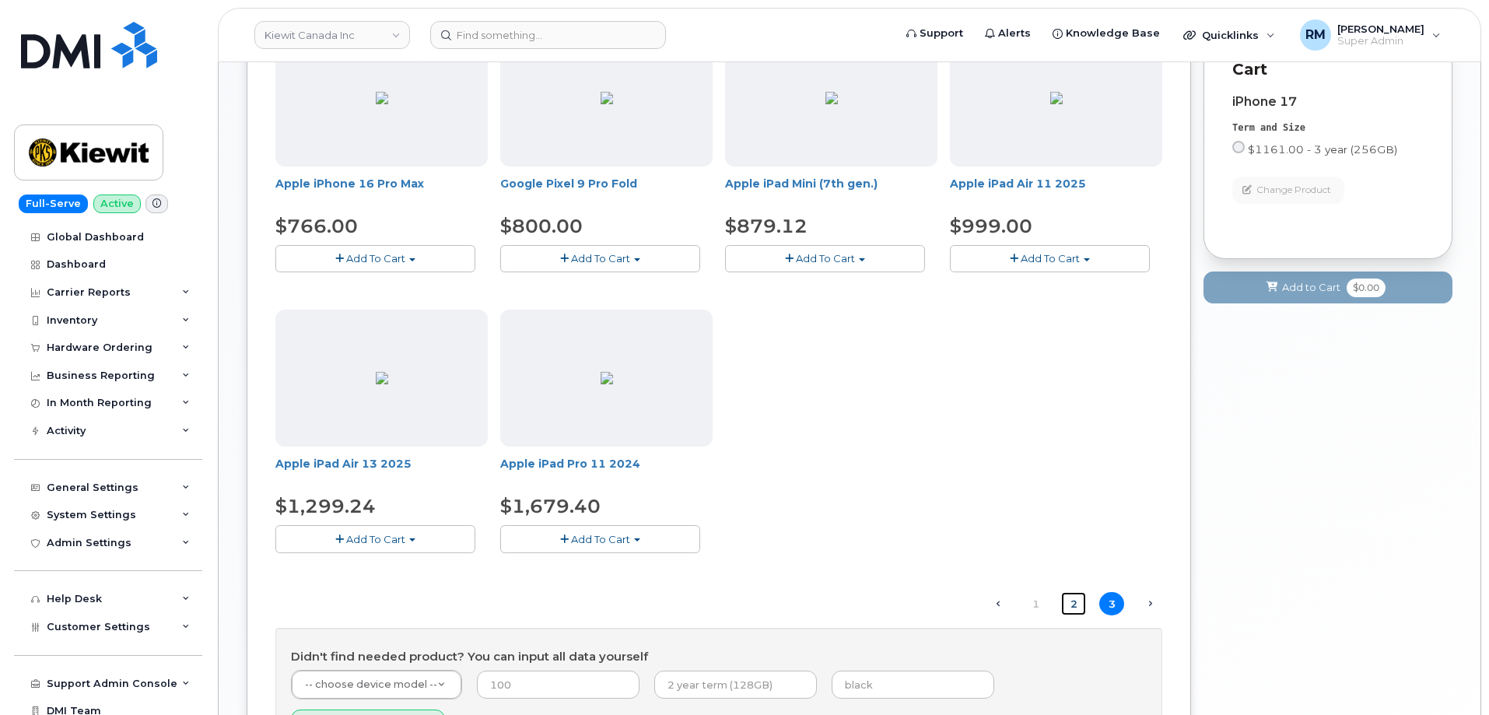
click at [1078, 603] on link "2" at bounding box center [1073, 604] width 25 height 24
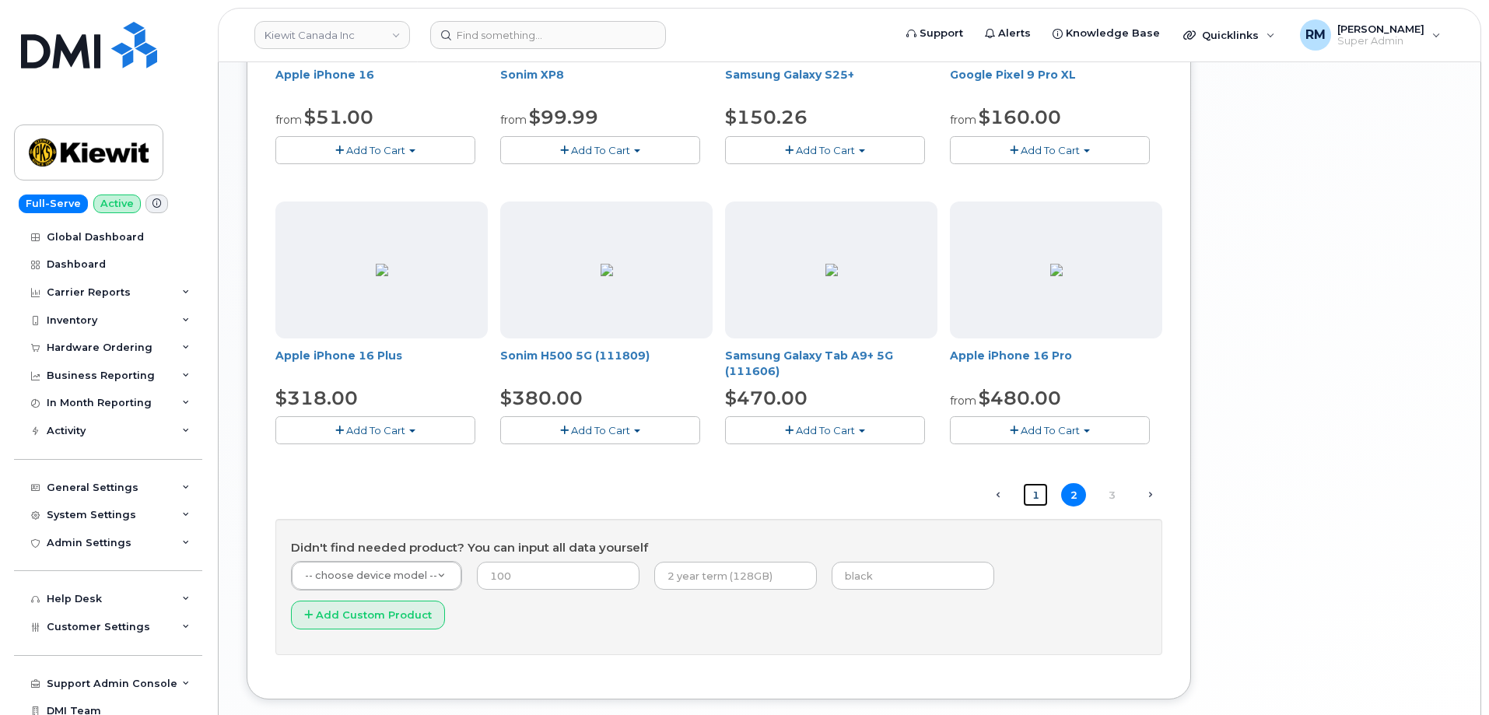
click at [1038, 494] on link "1" at bounding box center [1035, 495] width 25 height 24
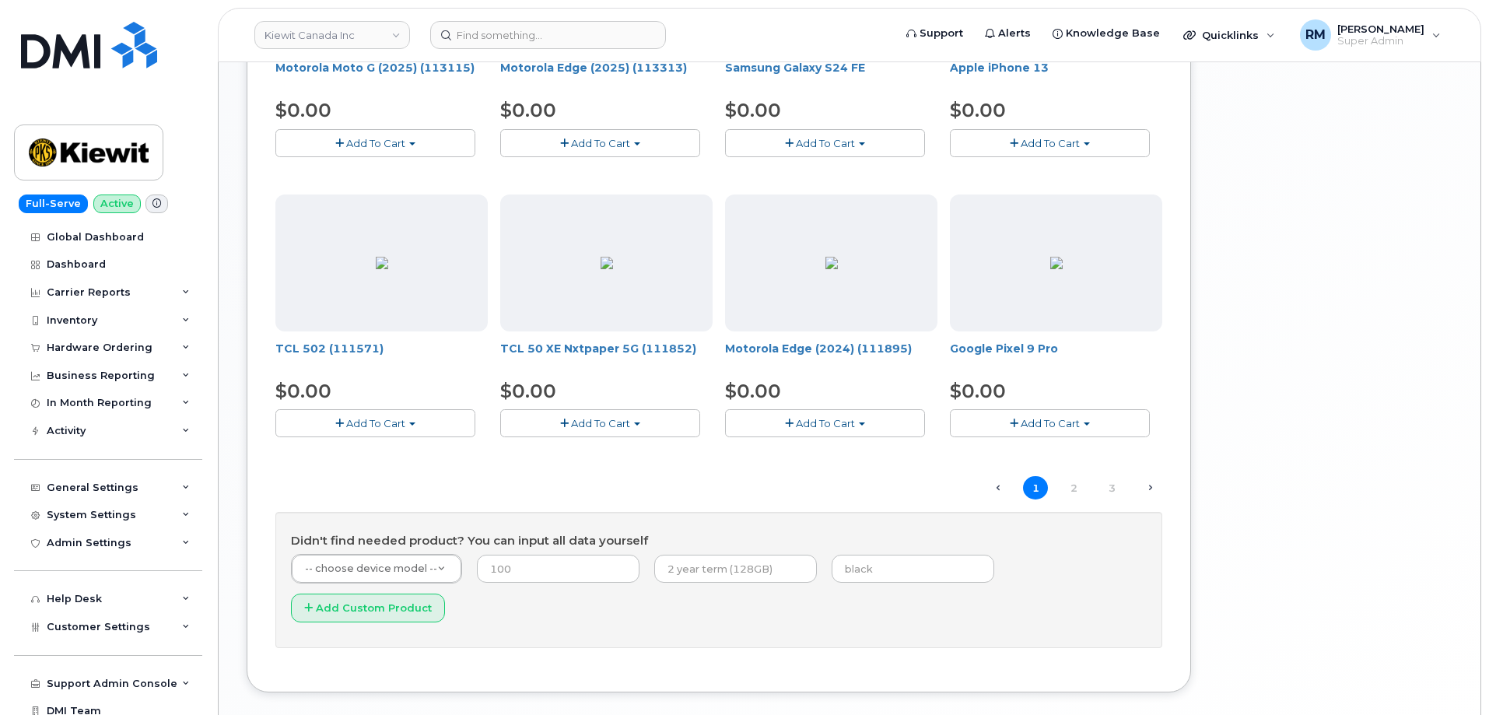
scroll to position [1055, 0]
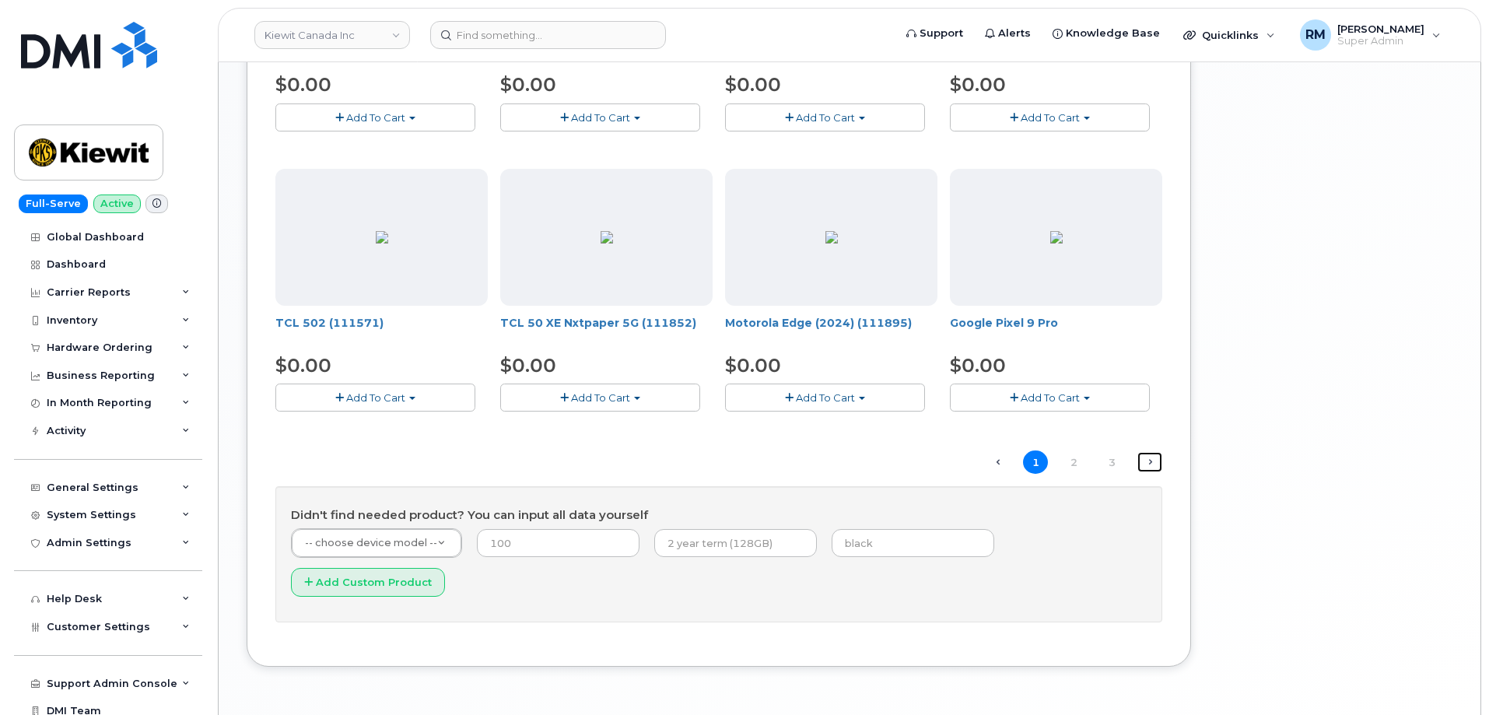
click at [1149, 462] on link "Next →" at bounding box center [1149, 462] width 25 height 20
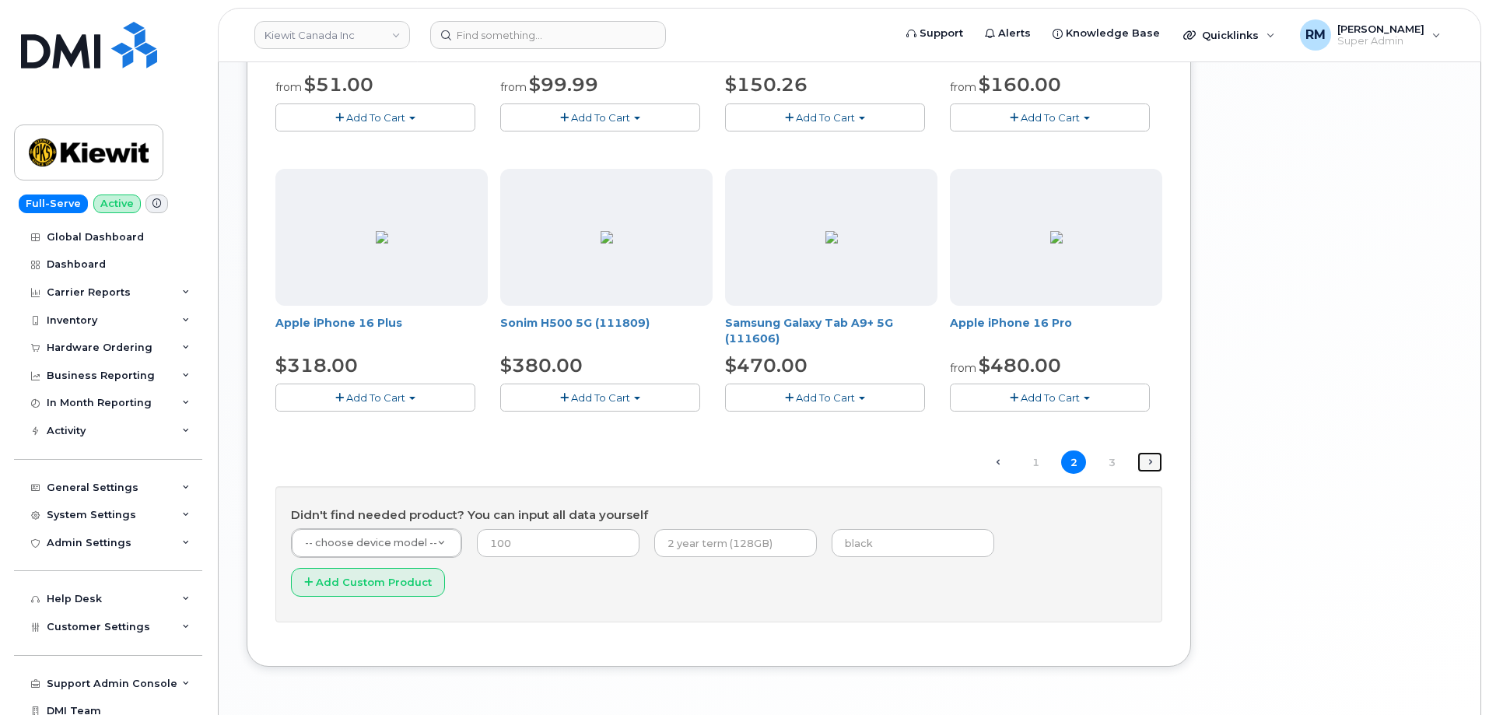
click at [1149, 462] on link "Next →" at bounding box center [1149, 462] width 25 height 20
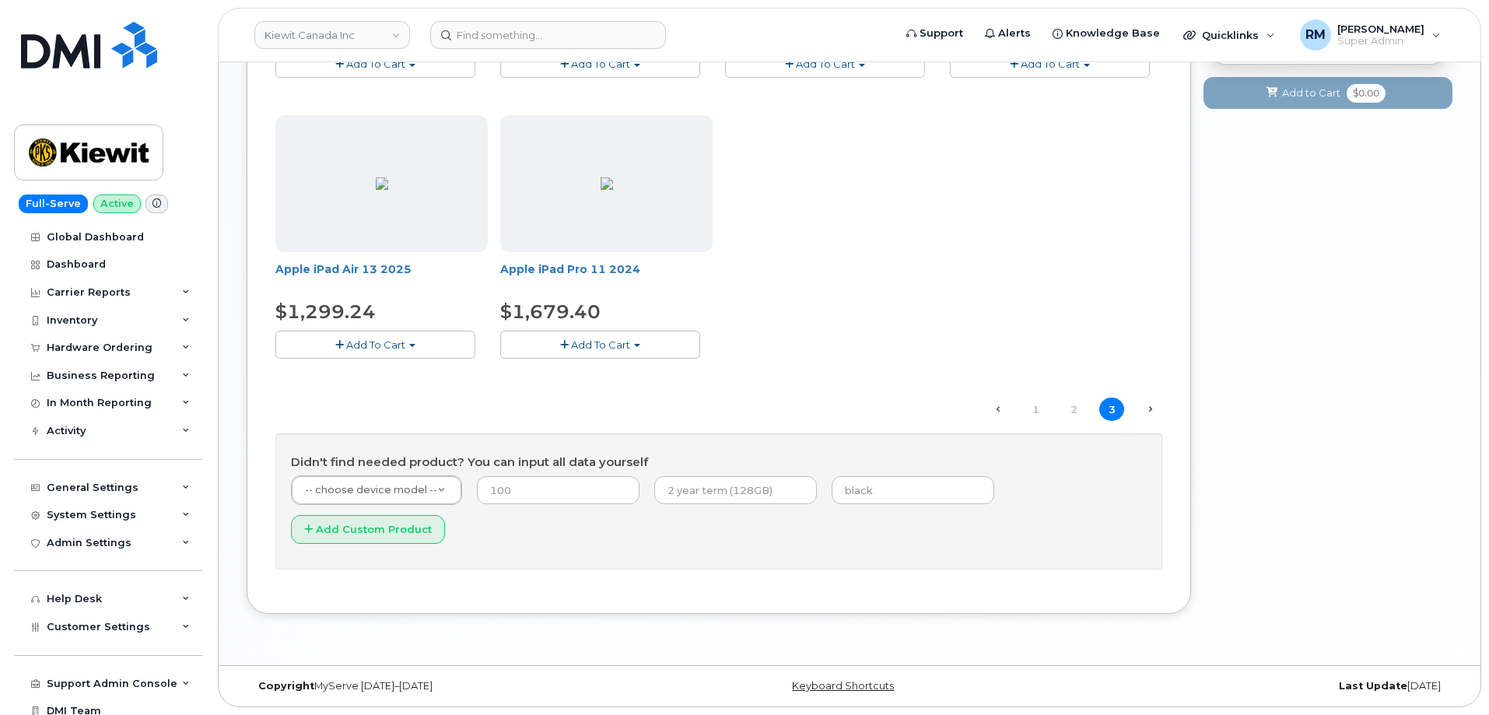
scroll to position [789, 0]
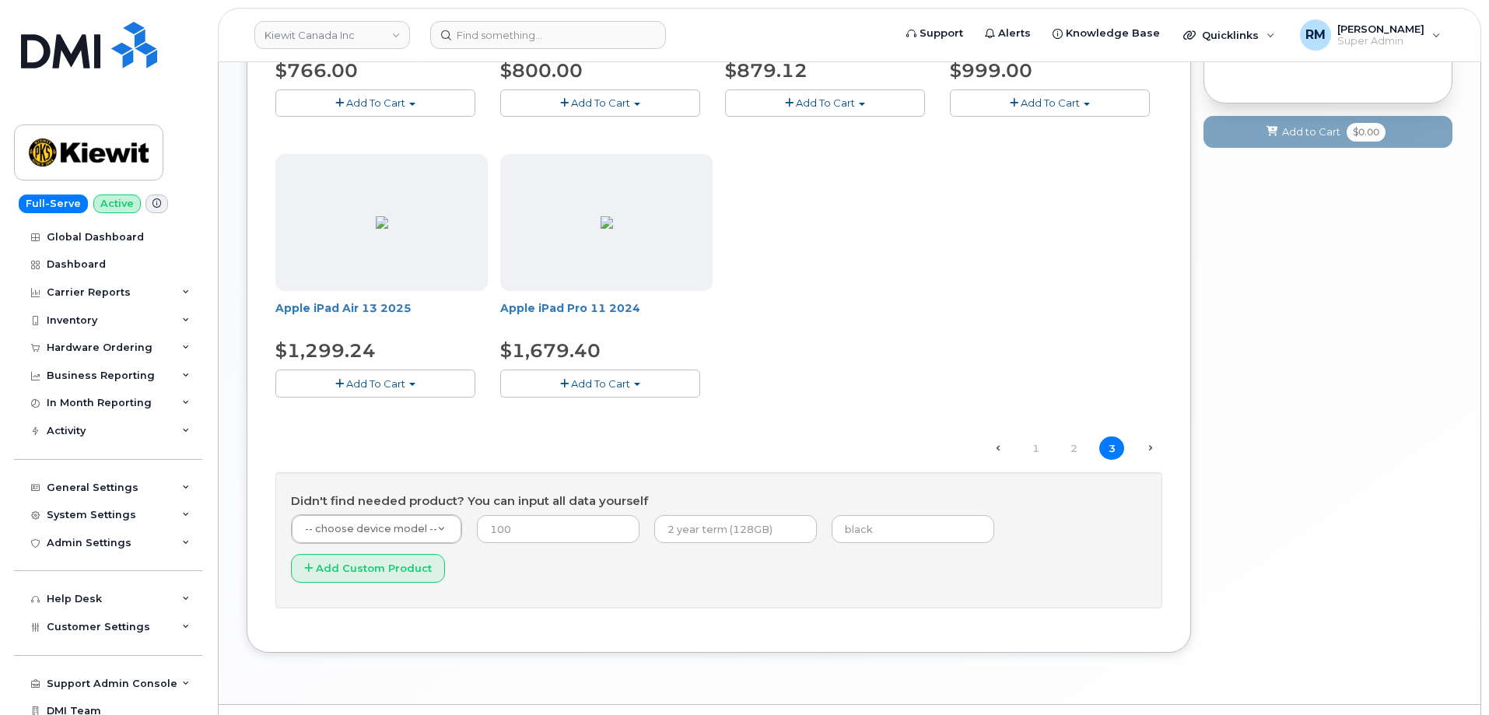
click at [1150, 450] on span "Next →" at bounding box center [1149, 448] width 25 height 20
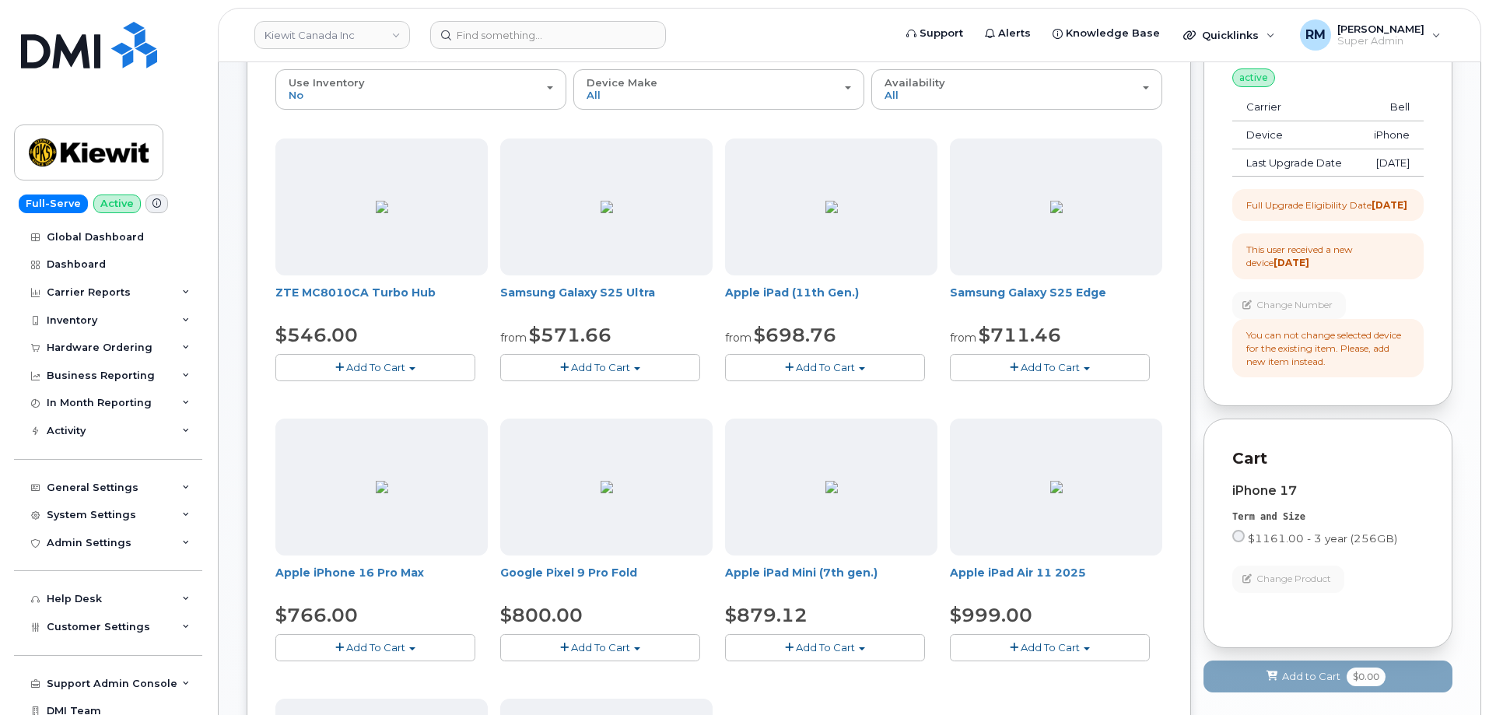
scroll to position [322, 0]
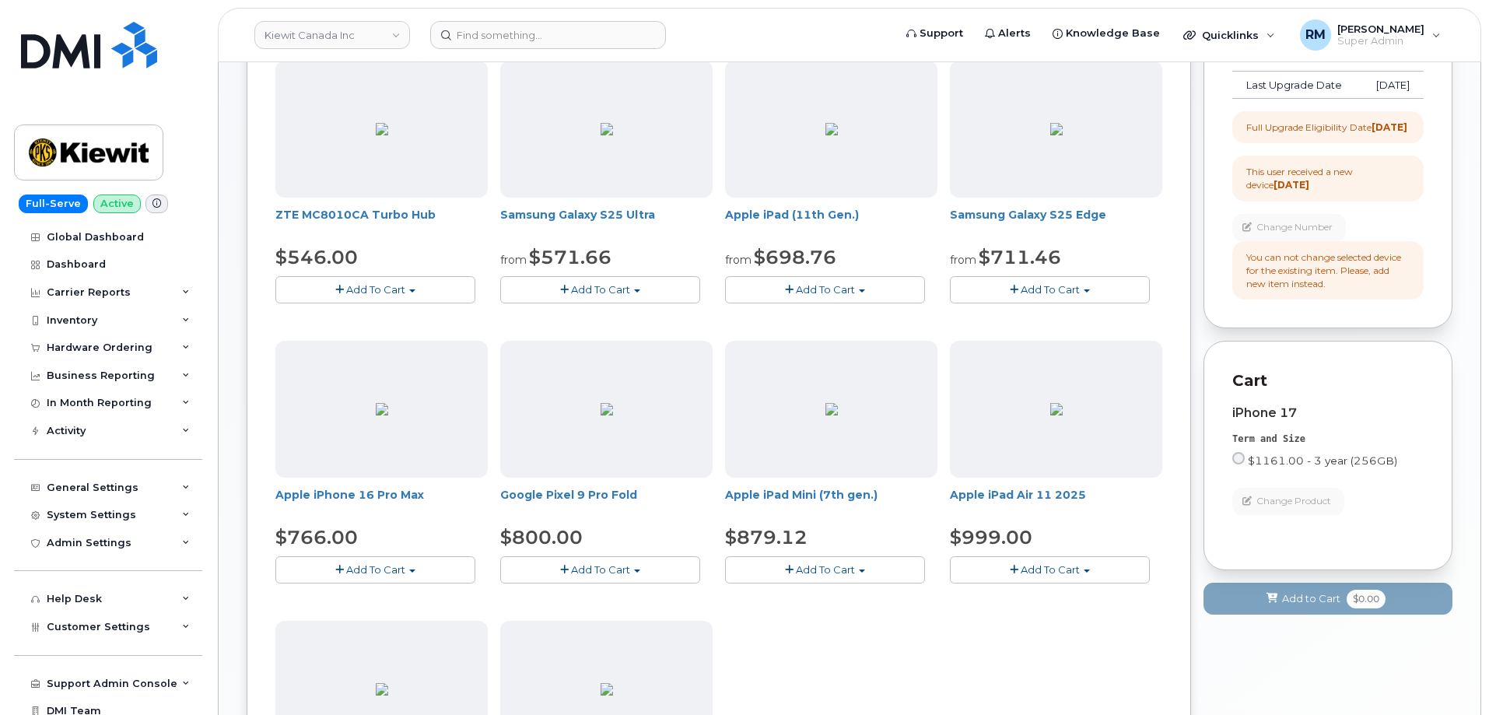
click at [1238, 464] on input "$1161.00 - 3 year (256GB)" at bounding box center [1238, 458] width 12 height 12
radio input "true"
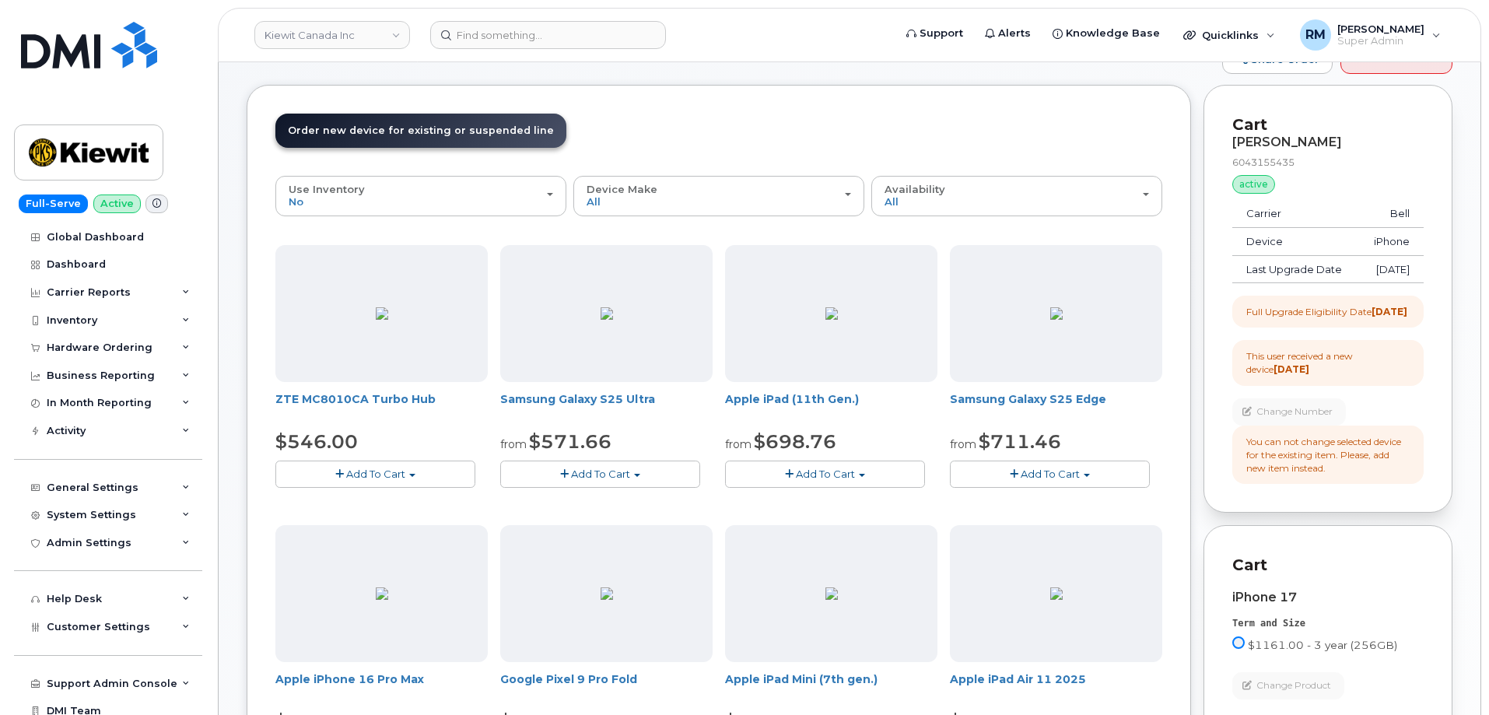
scroll to position [0, 0]
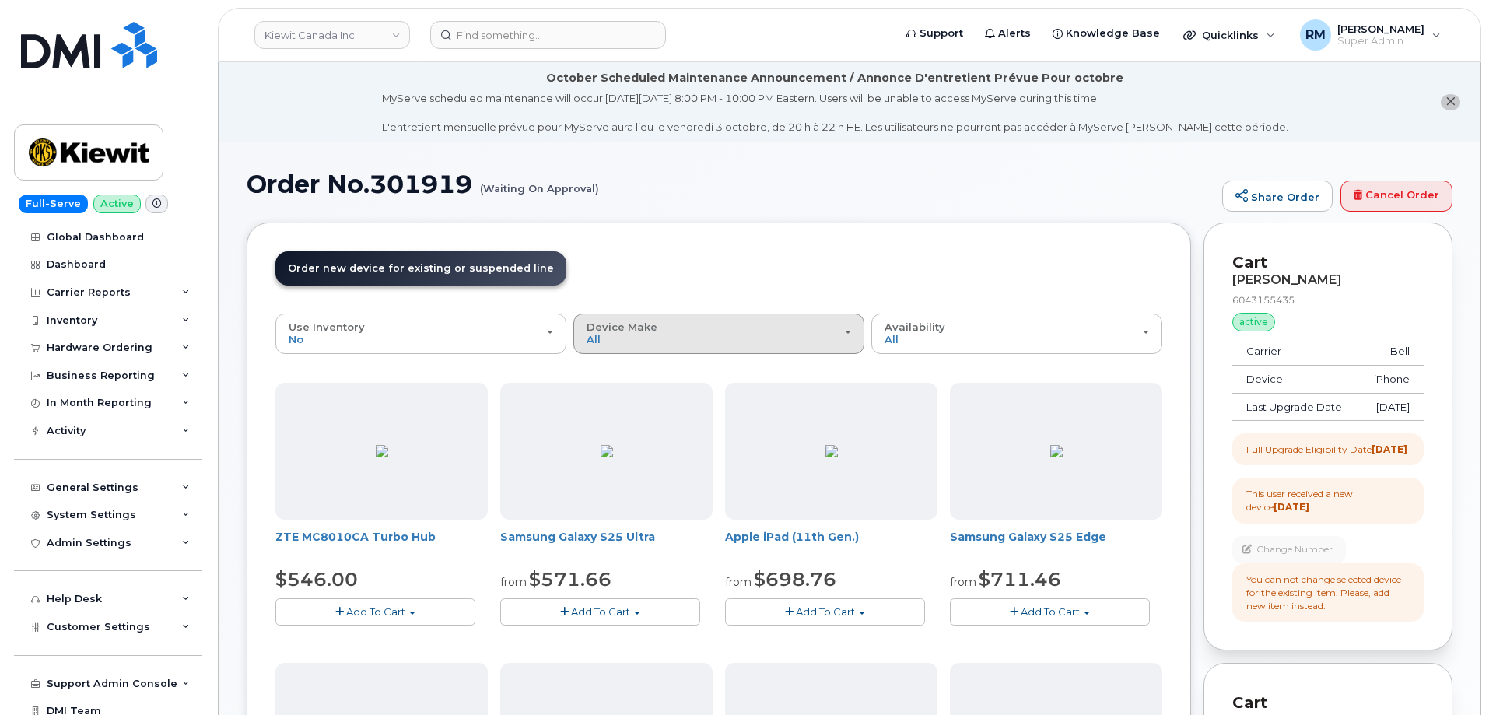
click at [643, 347] on button "Device Make All Aircard Android Cell Phone HUB iPhone Tablet" at bounding box center [718, 333] width 291 height 40
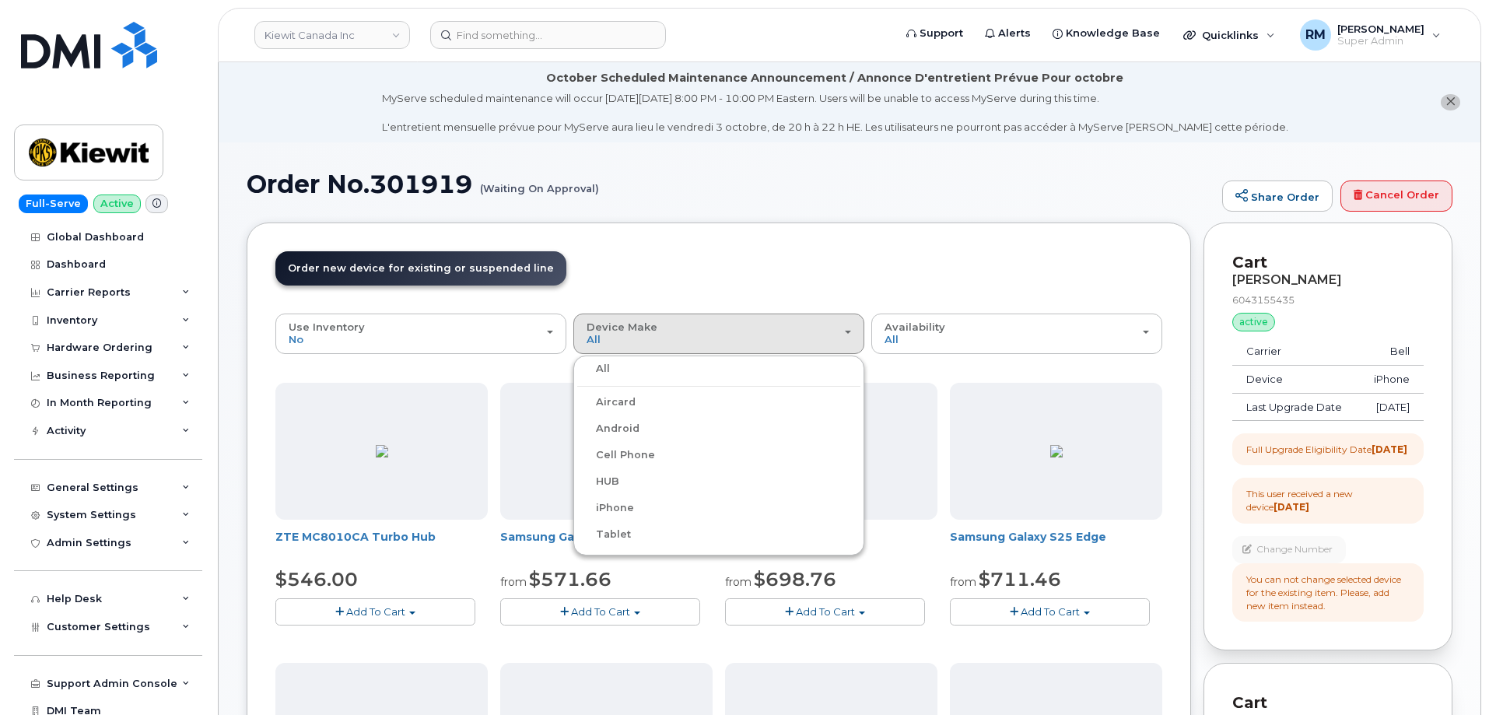
click at [629, 512] on label "iPhone" at bounding box center [605, 508] width 57 height 19
click at [0, 0] on input "iPhone" at bounding box center [0, 0] width 0 height 0
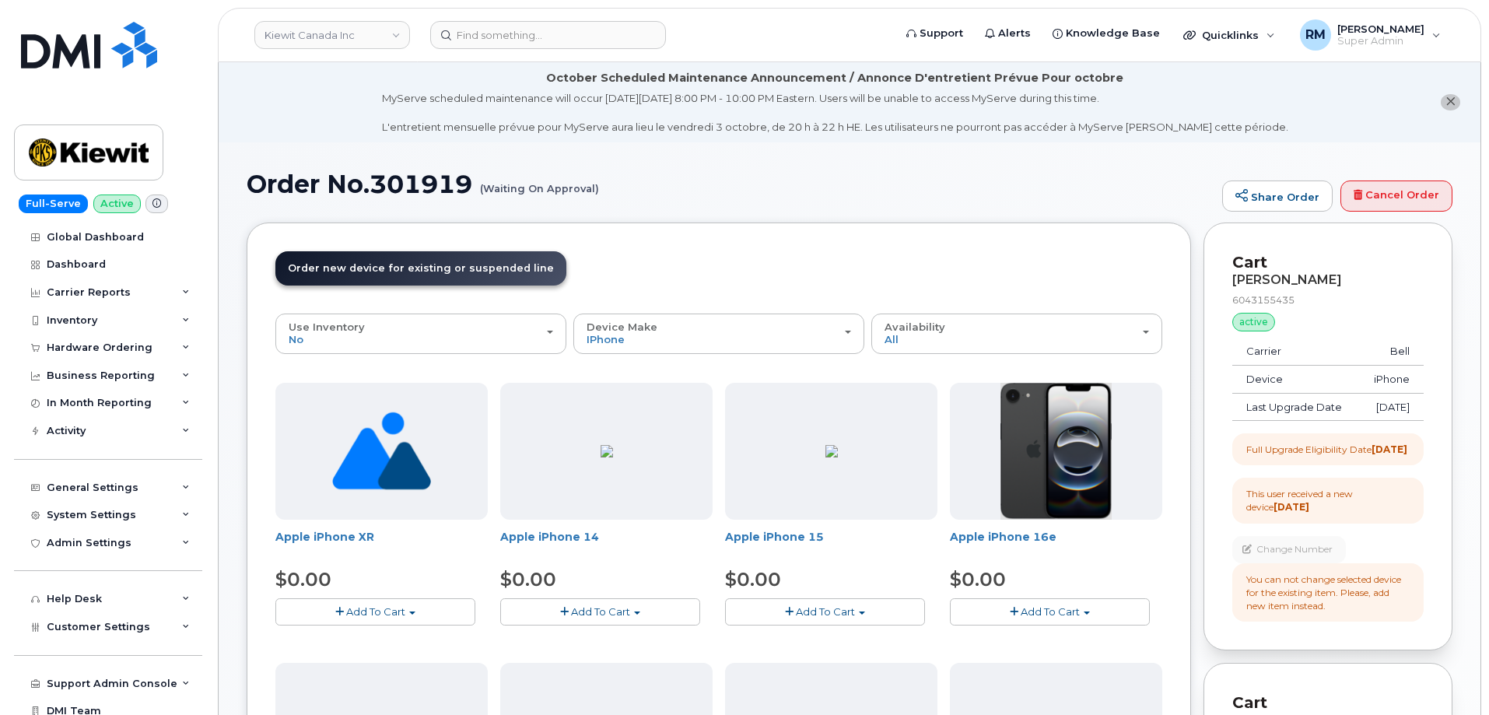
scroll to position [37, 0]
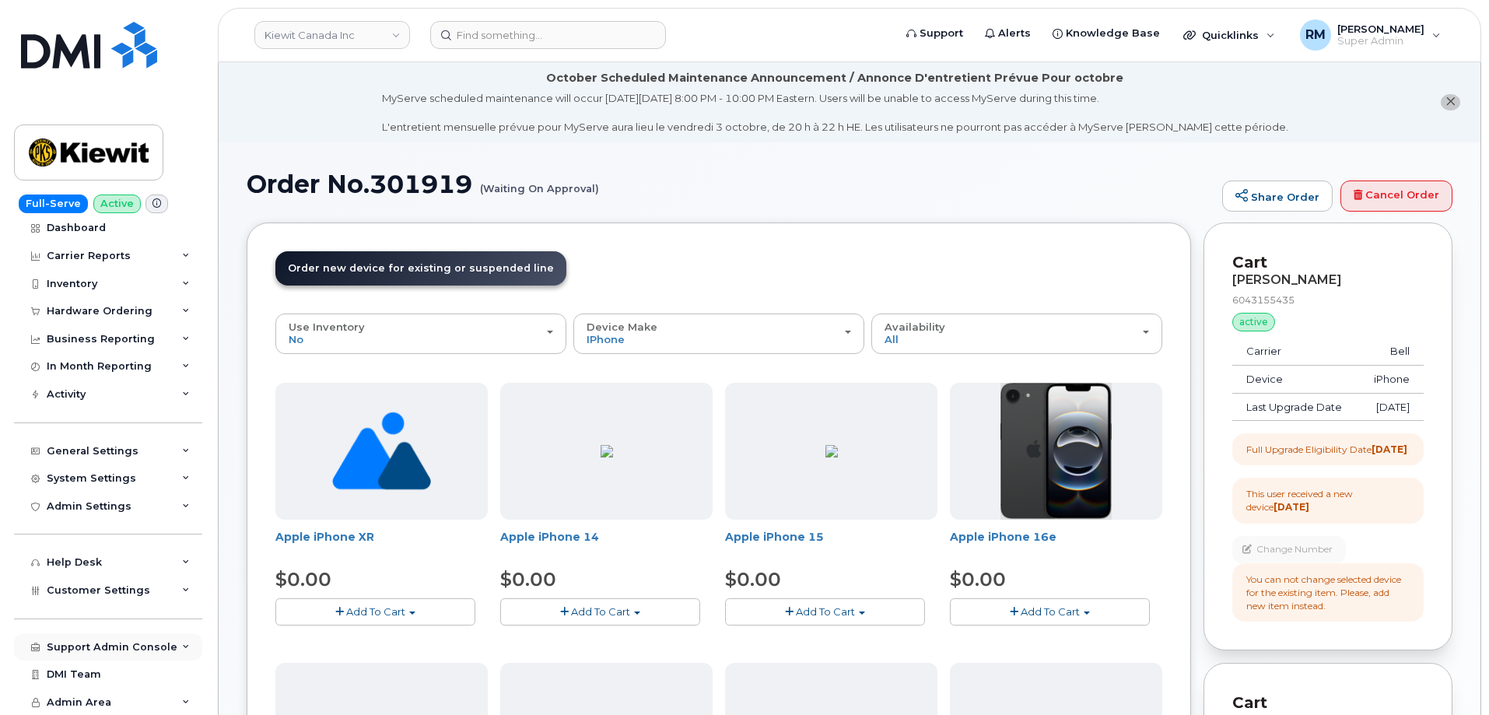
click at [107, 643] on div "Support Admin Console" at bounding box center [112, 647] width 131 height 12
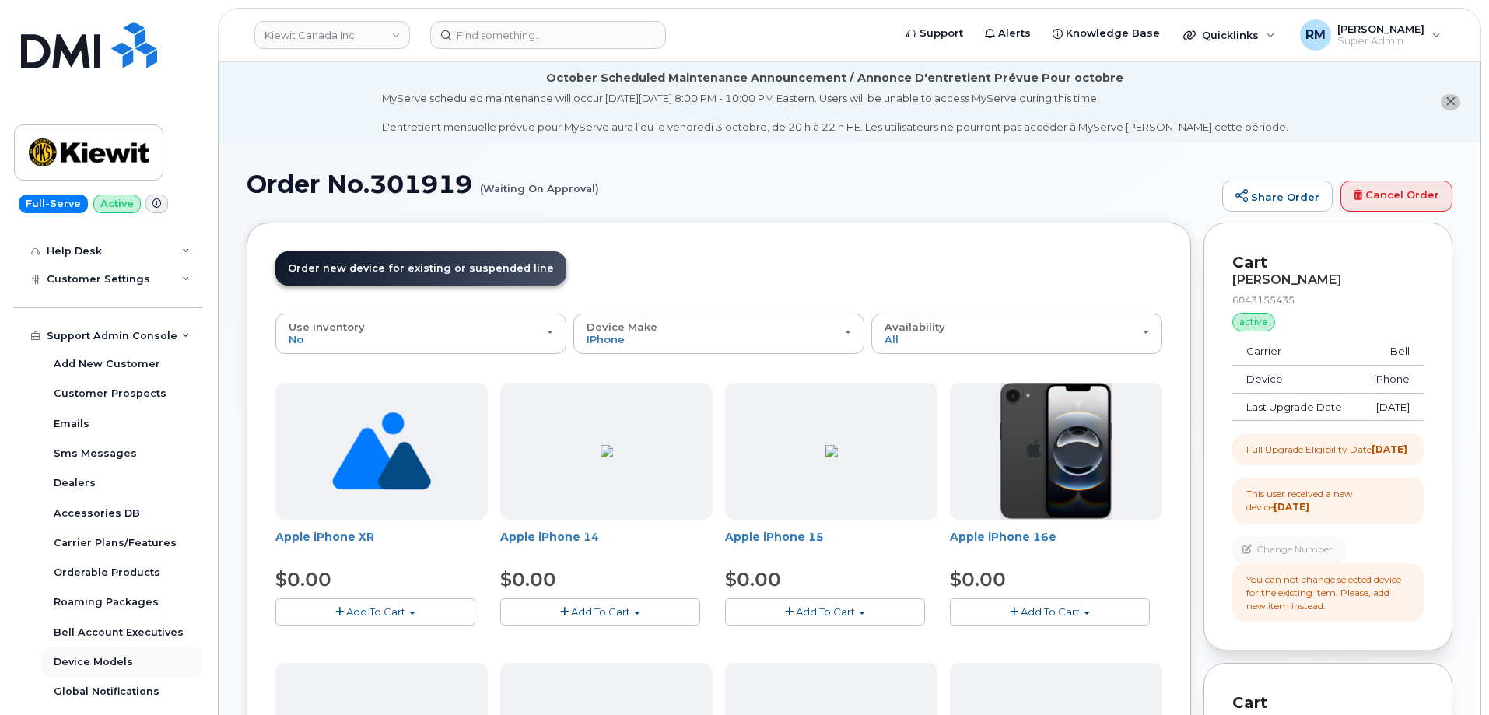
scroll to position [394, 0]
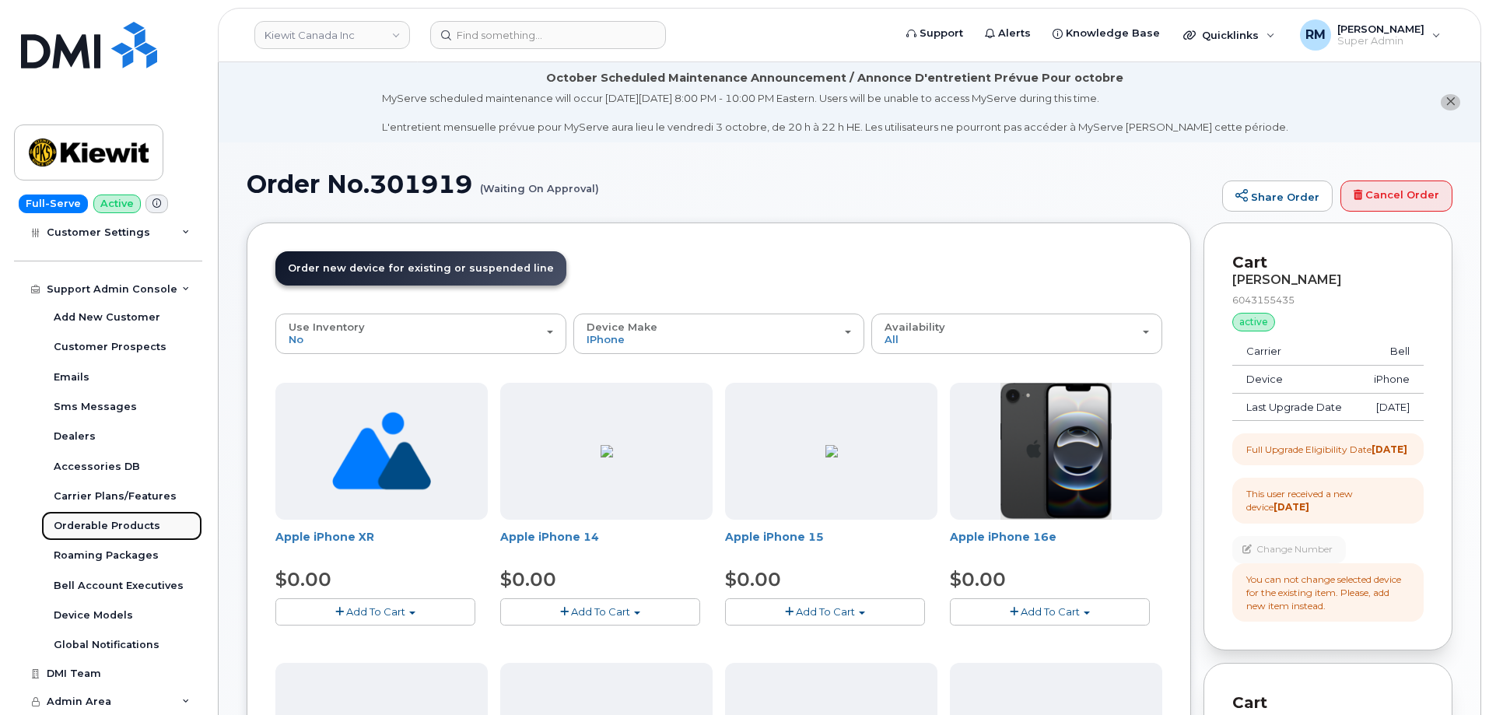
click at [114, 520] on div "Orderable Products" at bounding box center [107, 526] width 107 height 14
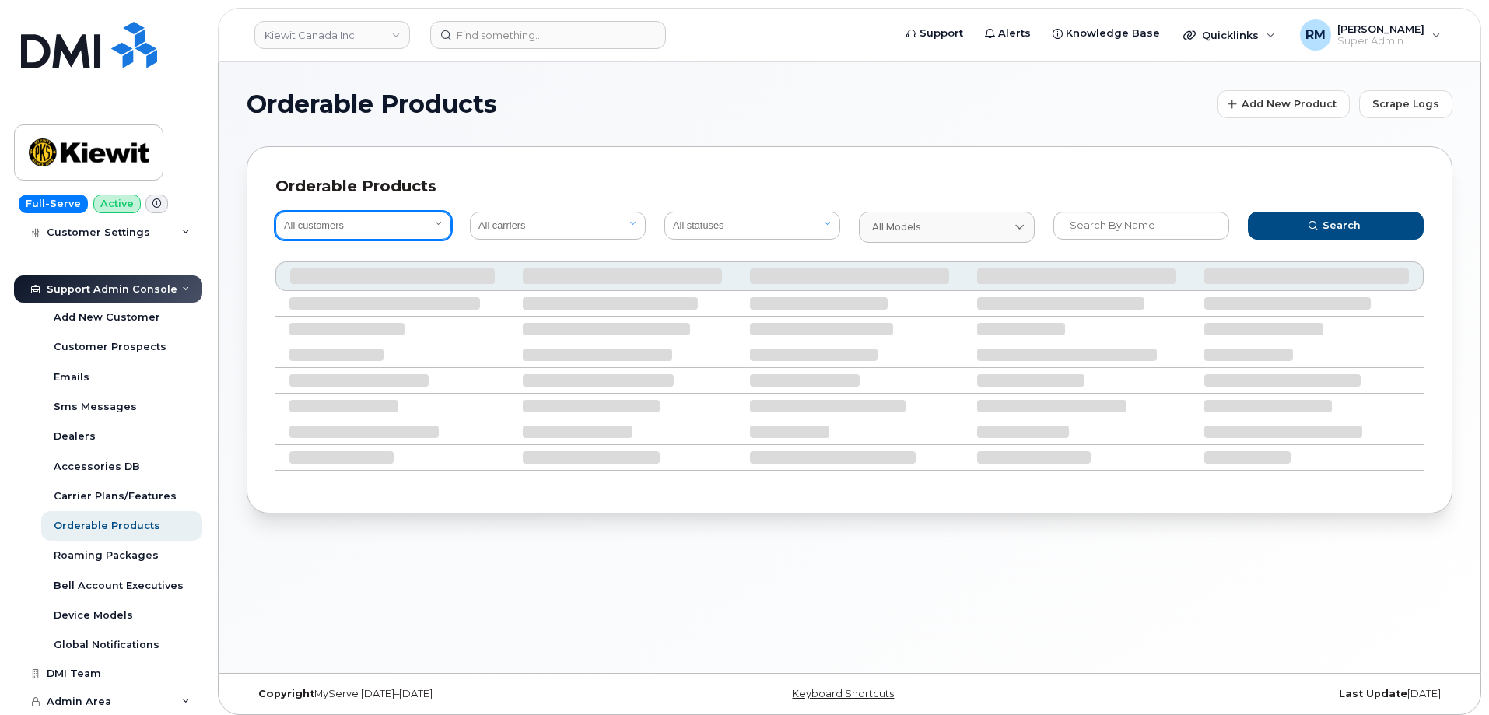
click at [373, 228] on select "All customers" at bounding box center [363, 226] width 176 height 28
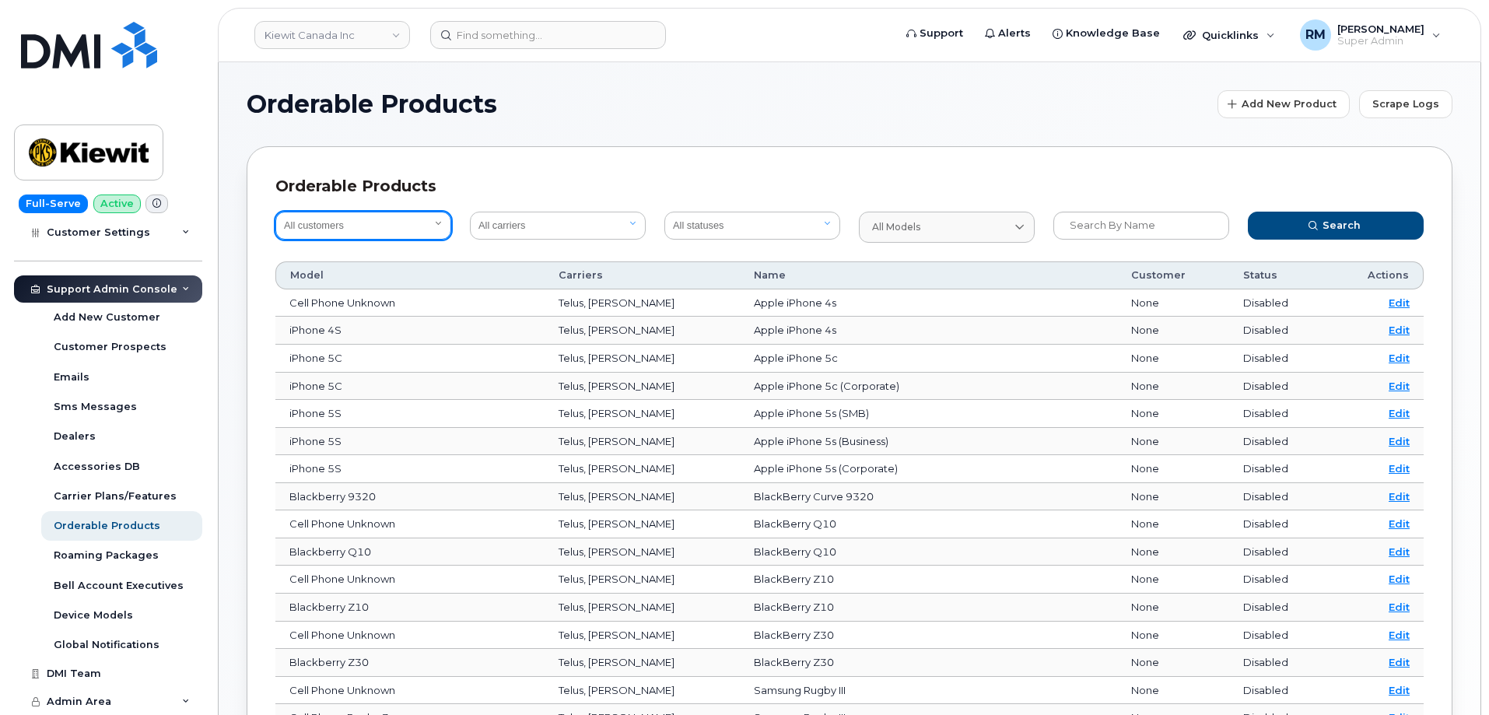
select select "bede8970-c835-4207-9a31-7bf5df501bb7"
click at [275, 212] on select "All customers Acadia Broadcasting Ltd Aecon Construction Group Inc Alberta Heal…" at bounding box center [363, 226] width 176 height 28
click at [538, 160] on div "Orderable Products All customers Acadia Broadcasting Ltd Aecon Construction Gro…" at bounding box center [850, 605] width 1206 height 918
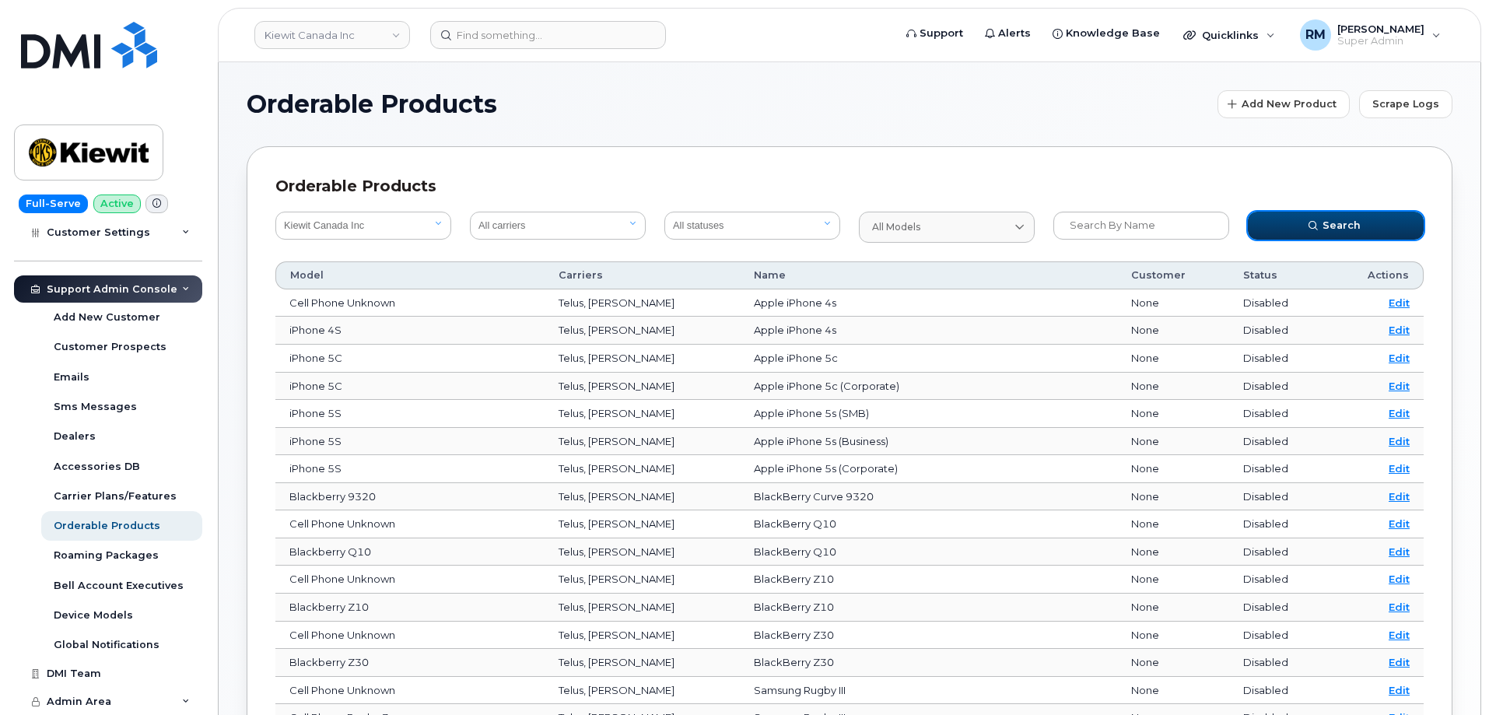
click at [1354, 218] on span "Search" at bounding box center [1341, 225] width 38 height 15
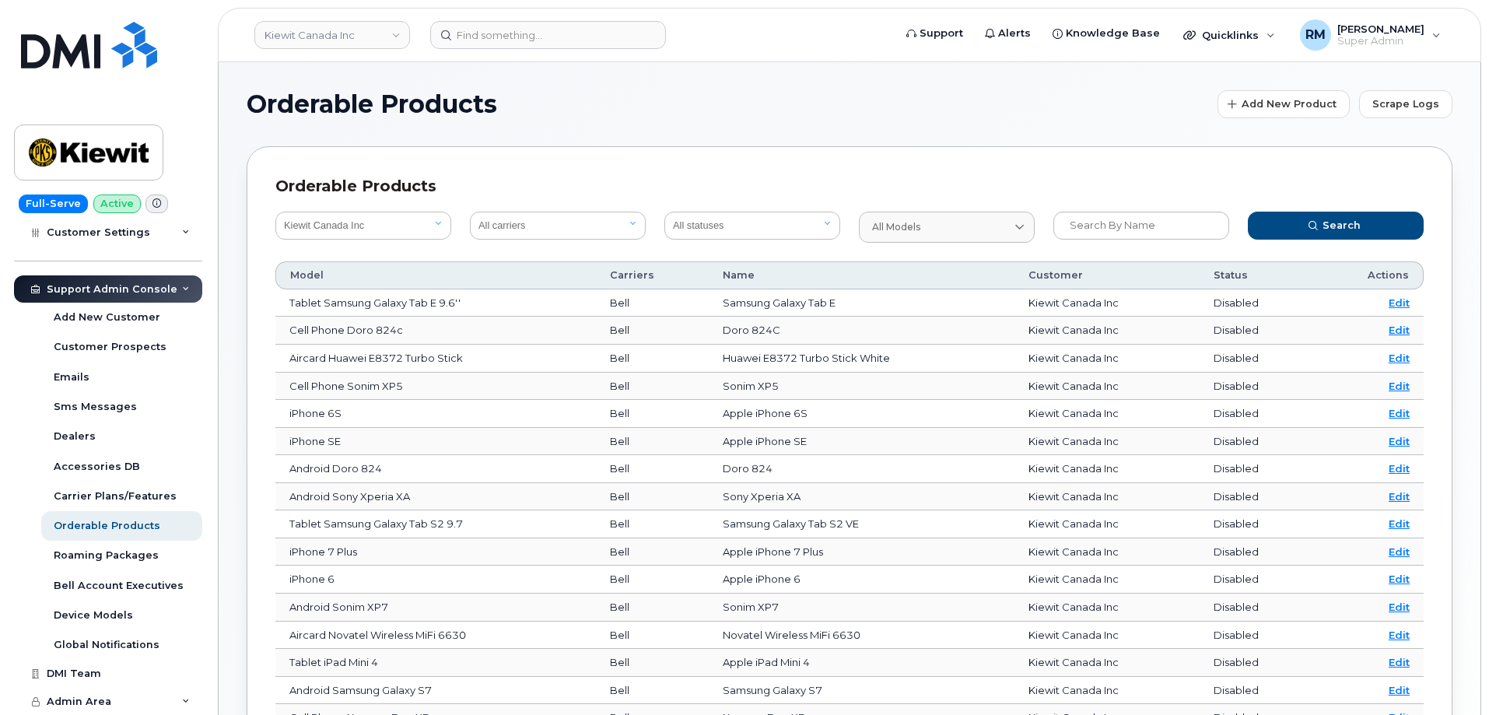
drag, startPoint x: 763, startPoint y: 60, endPoint x: 762, endPoint y: 68, distance: 8.6
click at [763, 60] on header "Kiewit Canada Inc Support Alerts Knowledge Base Quicklinks Suspend / Cancel Dev…" at bounding box center [849, 35] width 1263 height 54
click at [526, 162] on div "Orderable Products All customers Acadia Broadcasting Ltd Aecon Construction Gro…" at bounding box center [850, 605] width 1206 height 918
click at [695, 81] on div "Orderable Products Add New Product Scrape Logs Orderable Products All customers…" at bounding box center [850, 577] width 1262 height 1030
click at [1093, 221] on input "text" at bounding box center [1141, 226] width 176 height 28
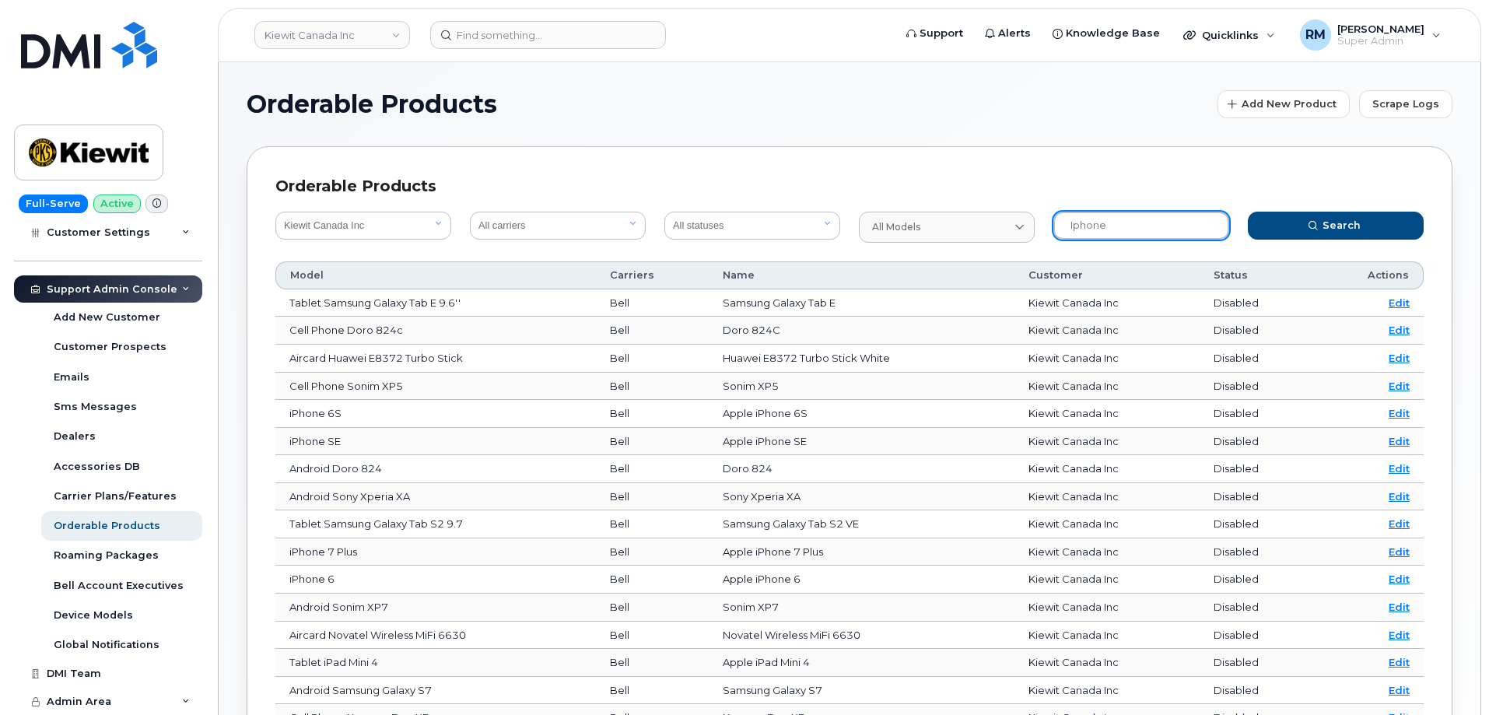
type input "iphone"
click at [1248, 212] on button "Search" at bounding box center [1336, 226] width 176 height 28
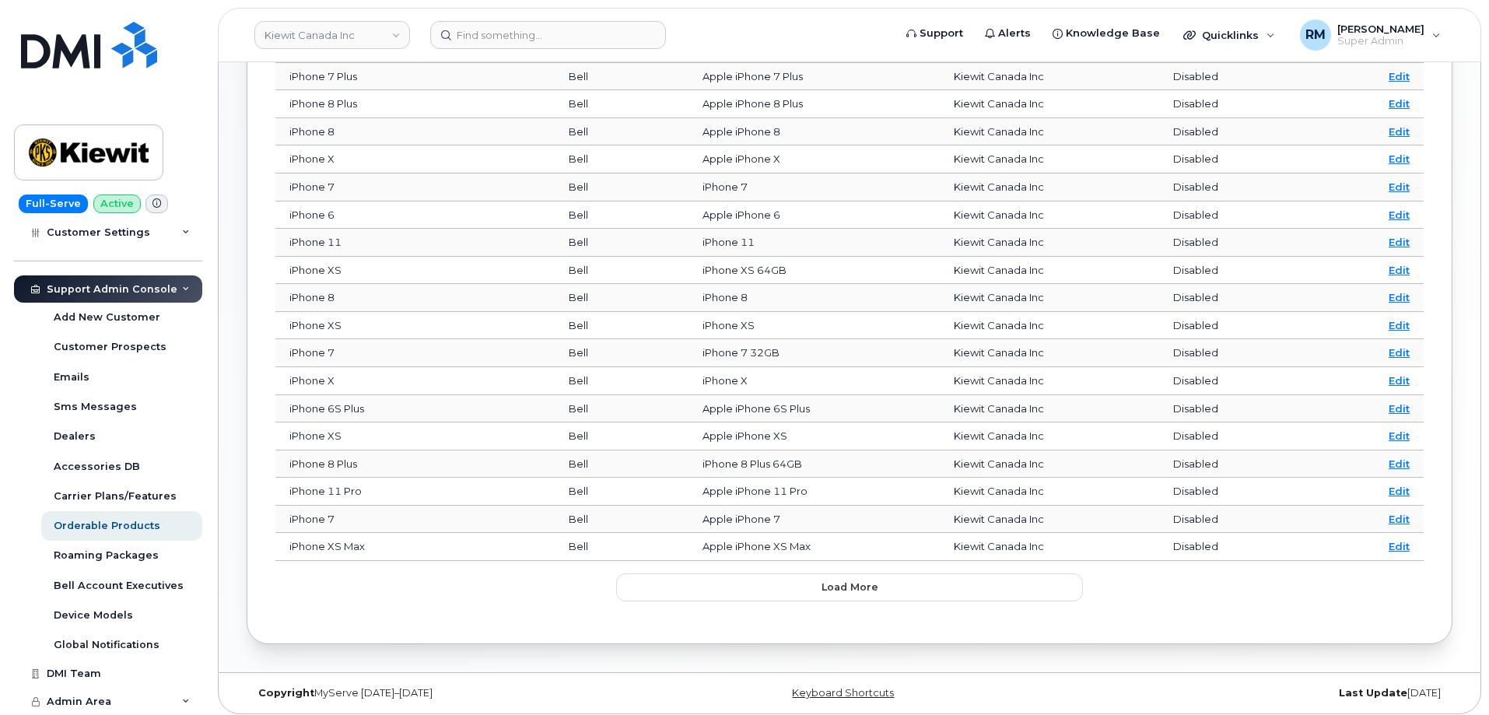
scroll to position [427, 0]
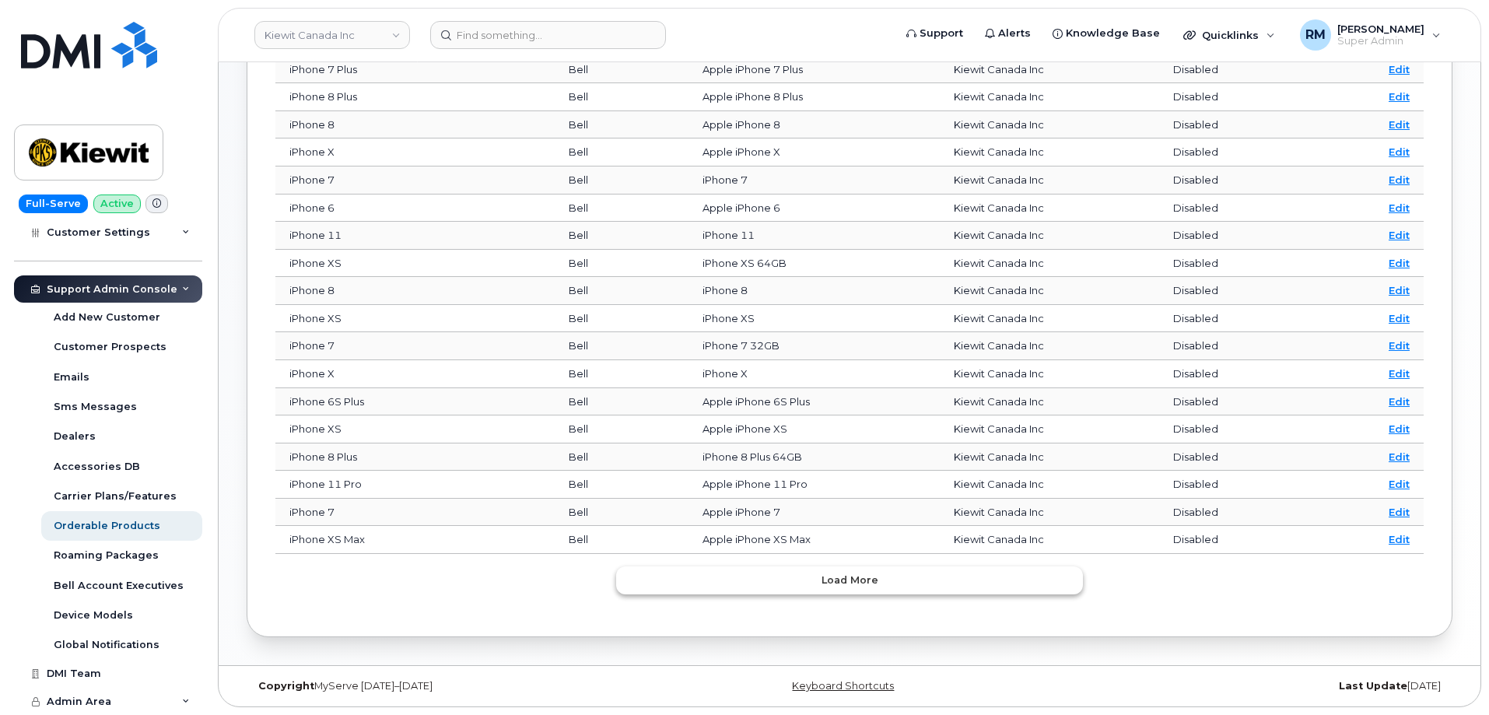
click at [839, 583] on span "Load more" at bounding box center [849, 580] width 57 height 15
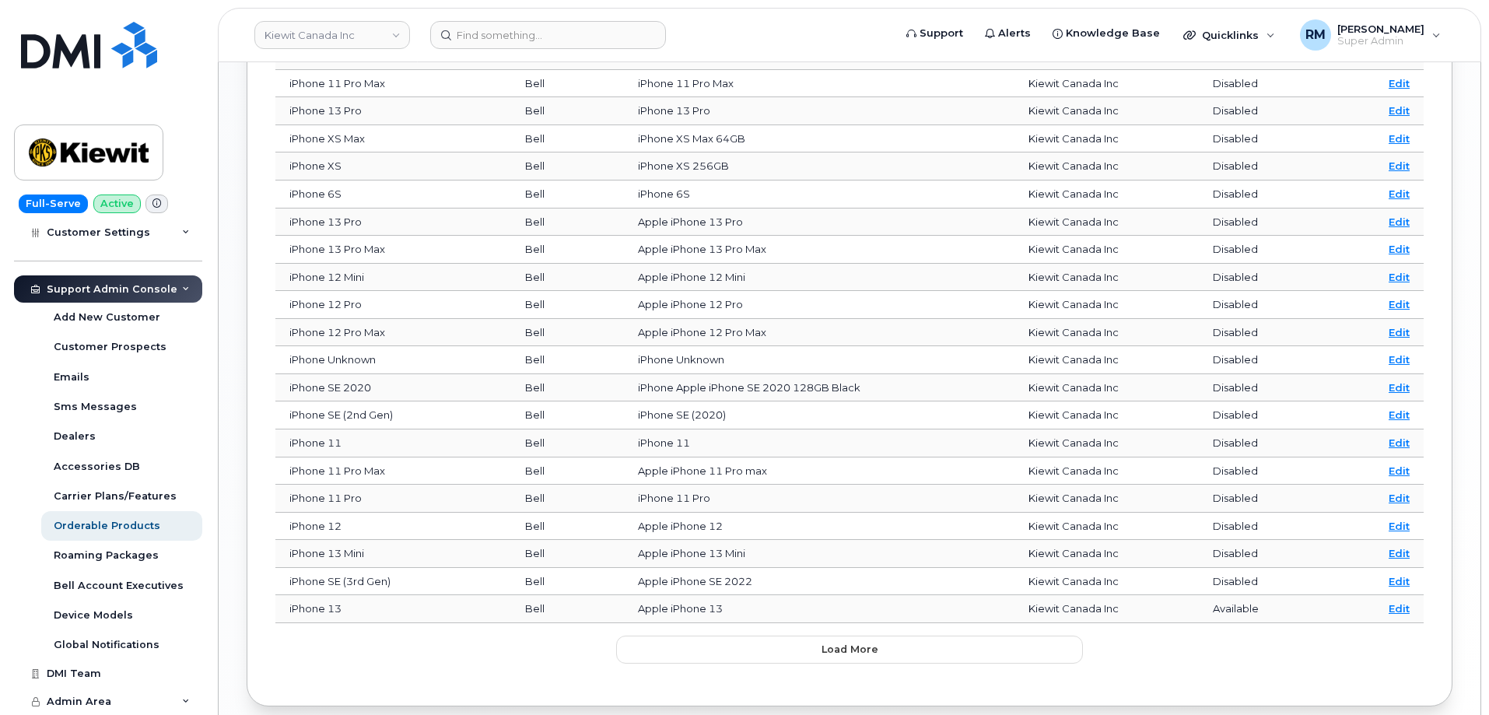
scroll to position [1119, 0]
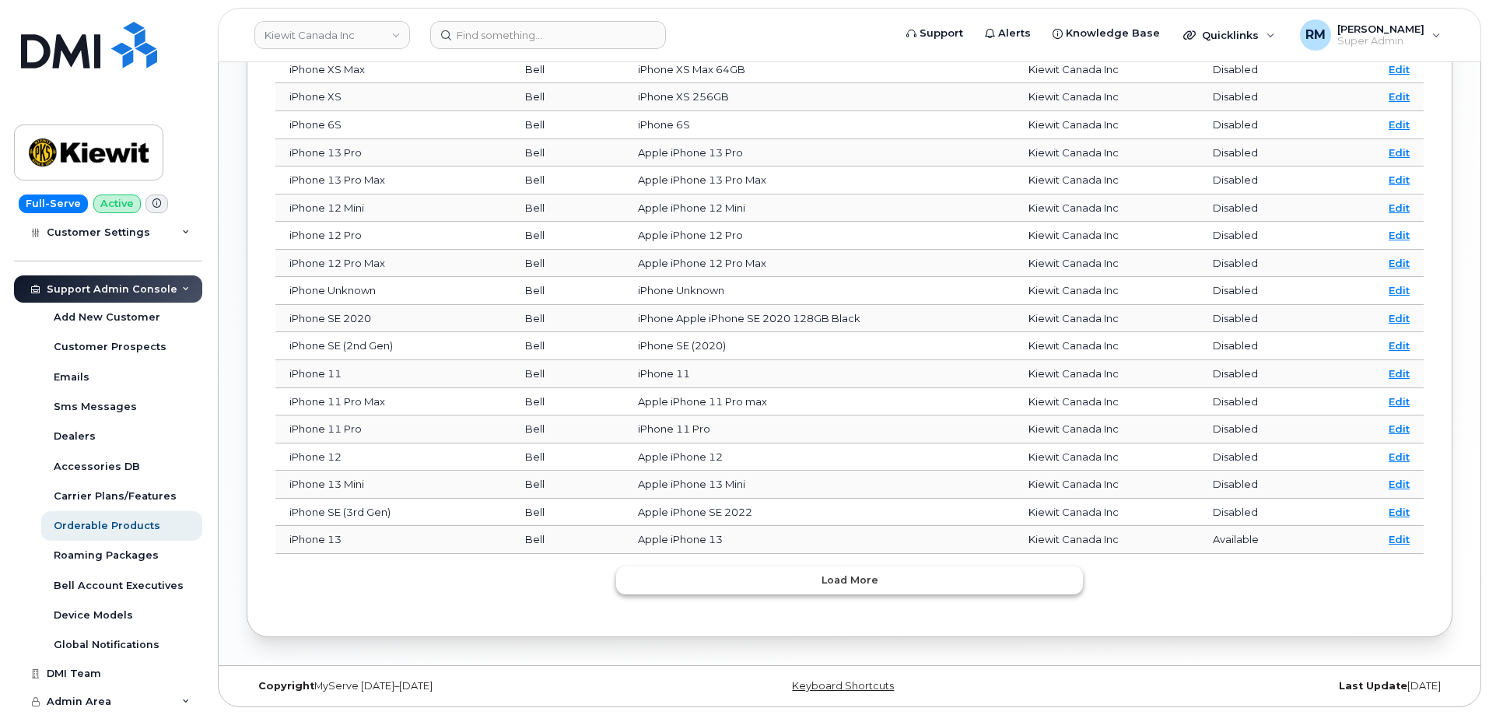
click at [863, 590] on button "Load more" at bounding box center [849, 580] width 467 height 28
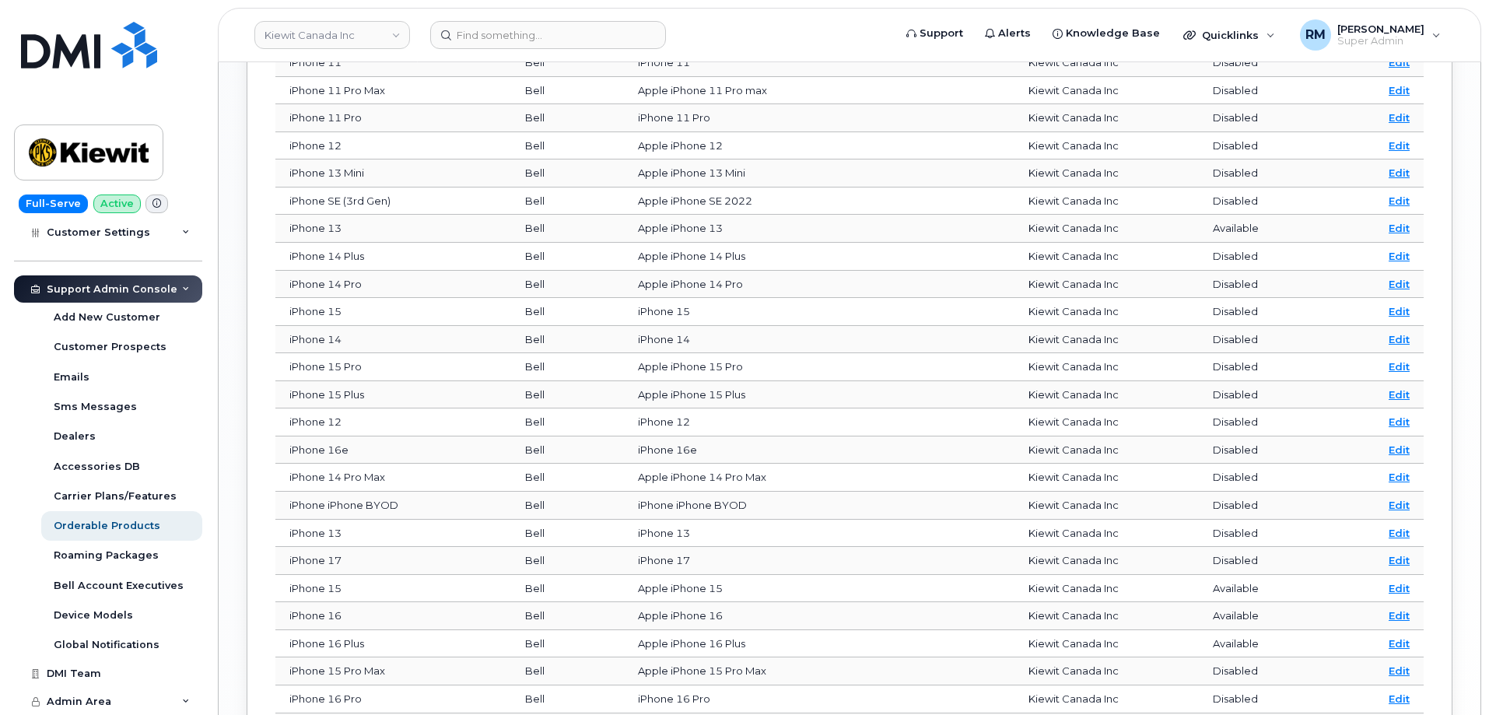
scroll to position [1508, 0]
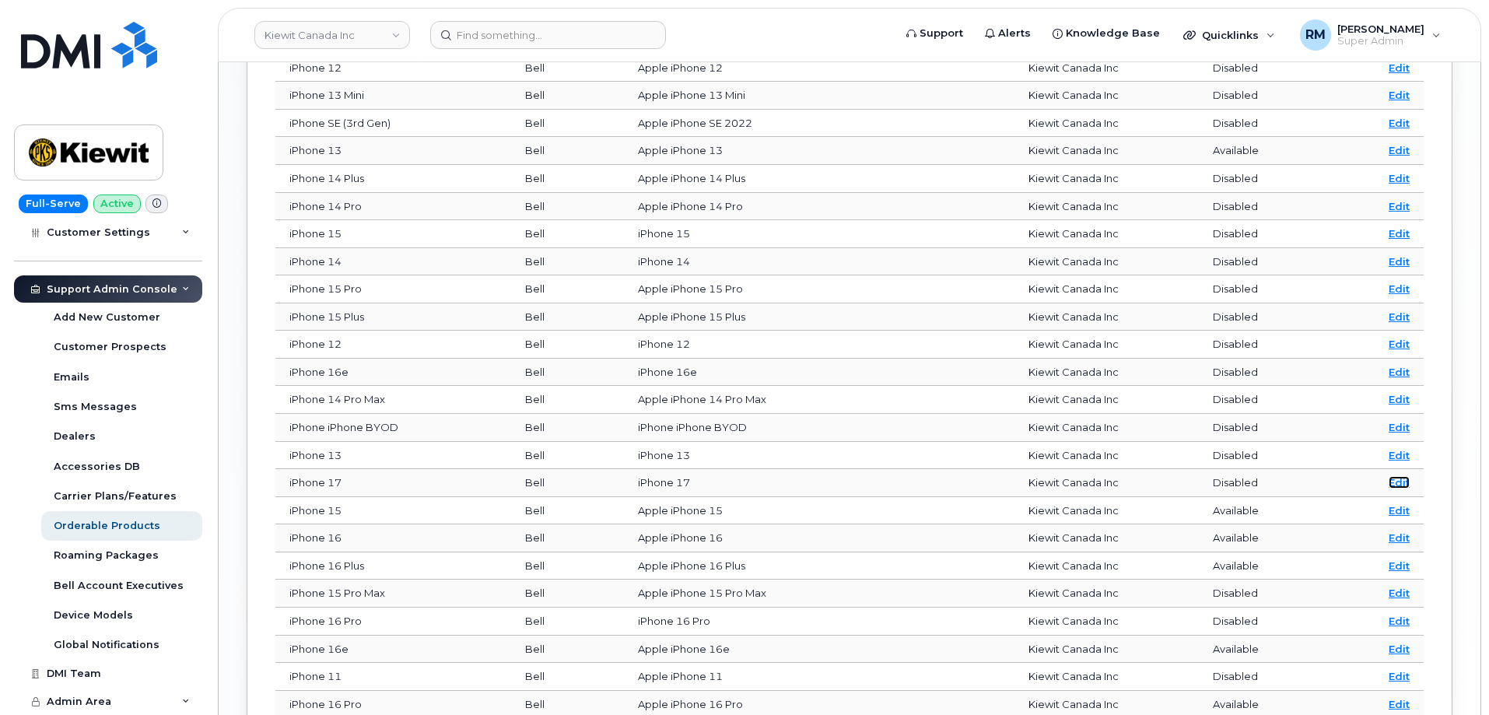
click at [1403, 483] on link "Edit" at bounding box center [1399, 482] width 21 height 12
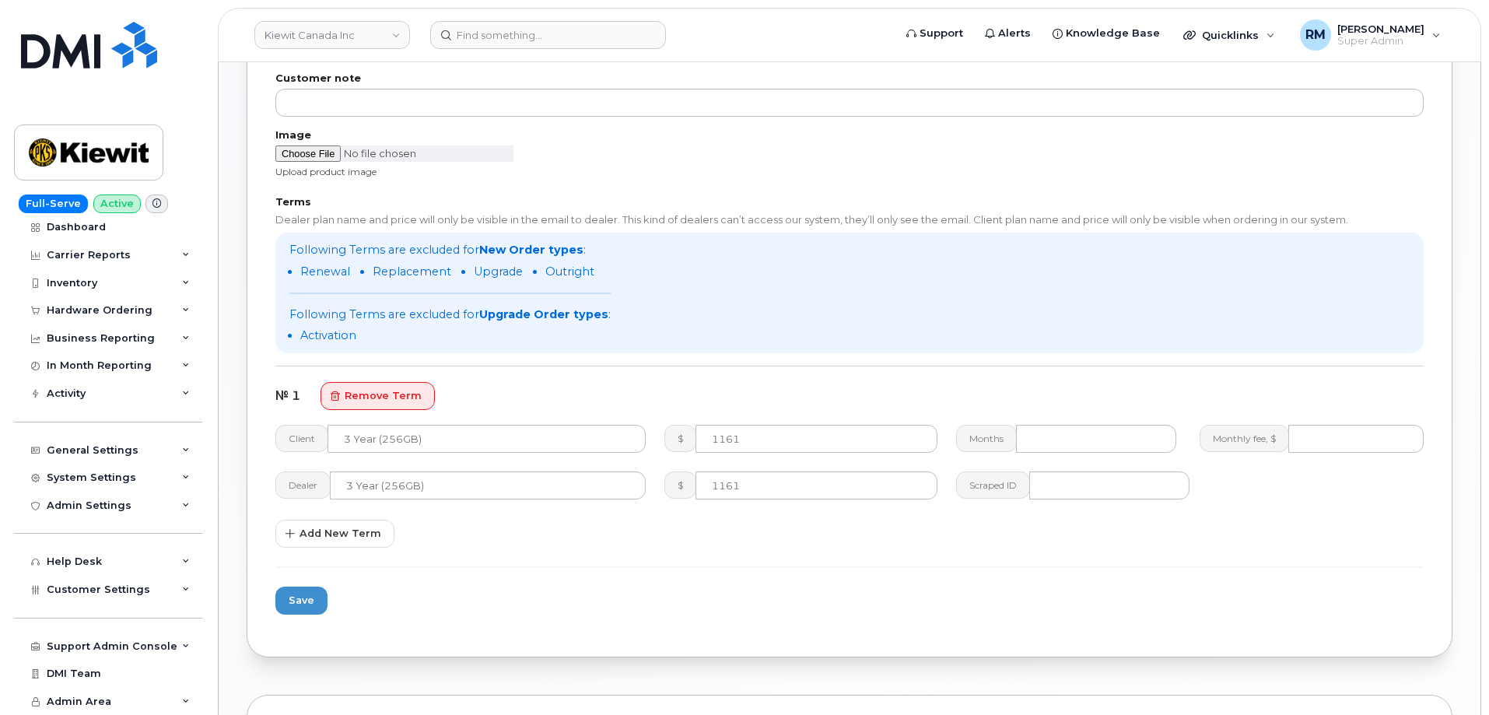
scroll to position [622, 0]
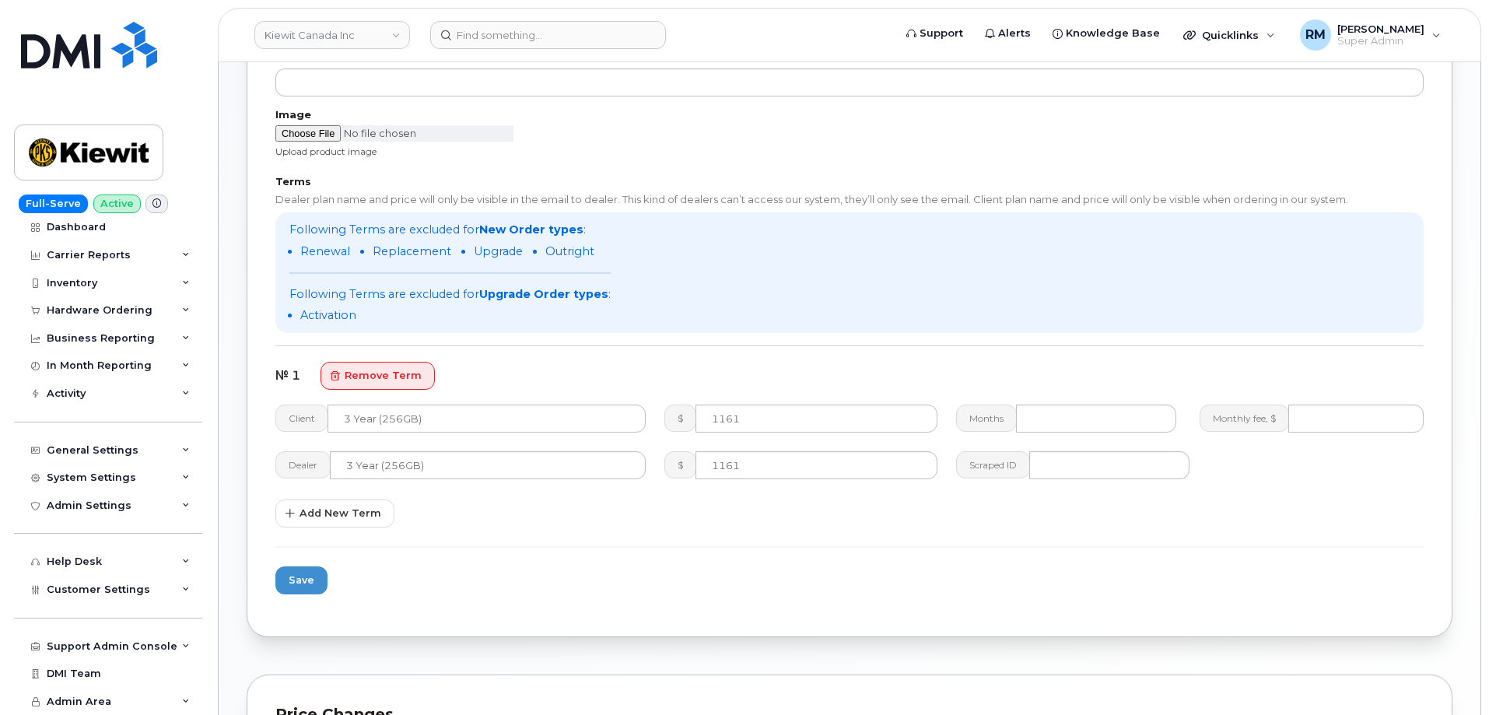
click at [480, 572] on form "Options Available? Shareable Refurbished Global? Global products will visible f…" at bounding box center [849, 81] width 1148 height 1056
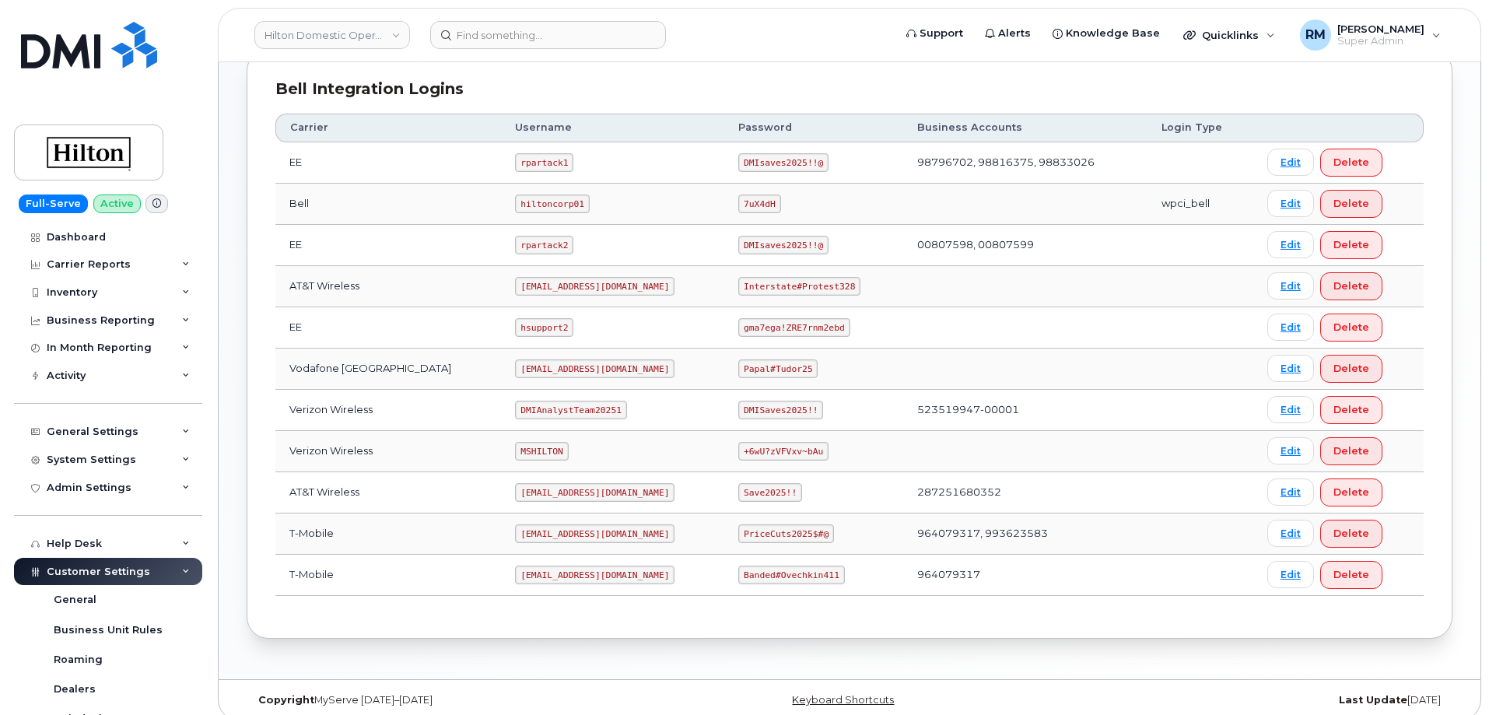
scroll to position [389, 0]
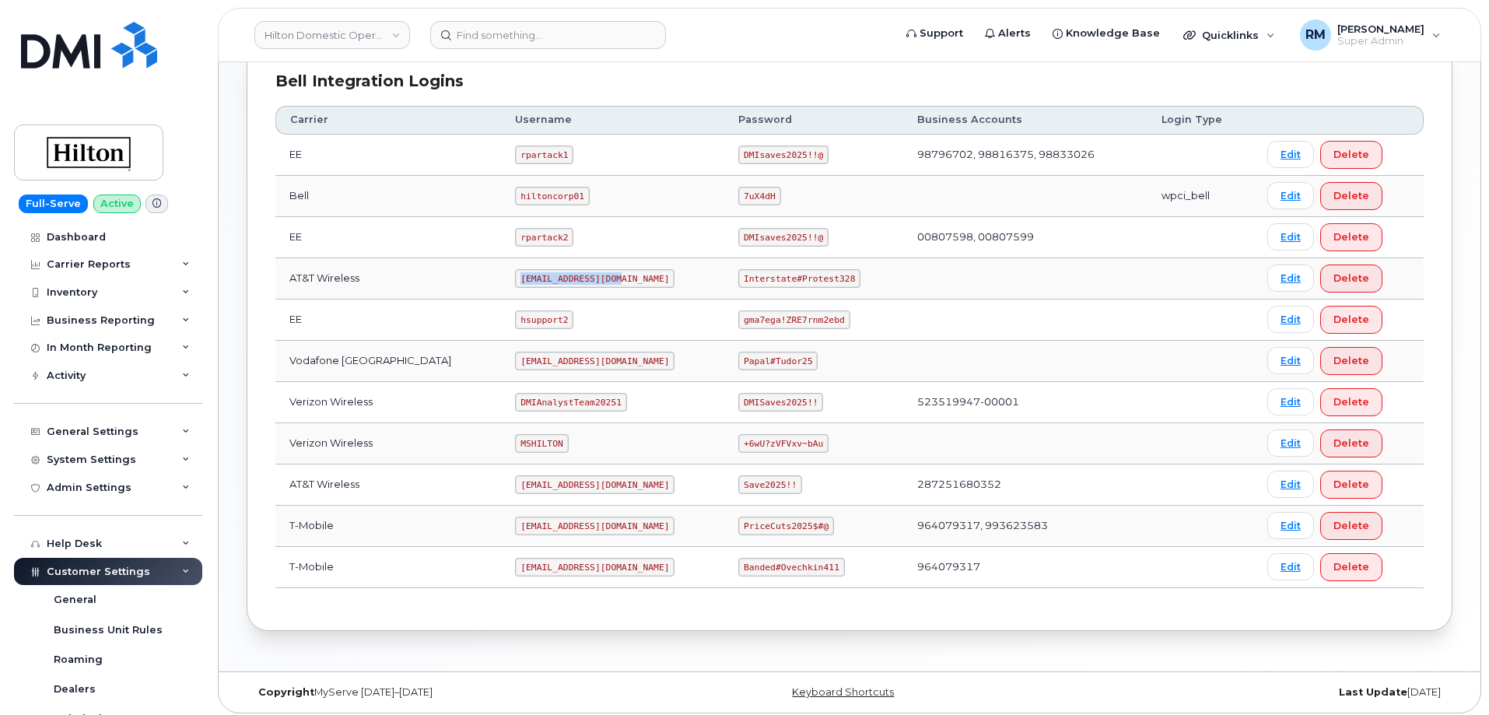
drag, startPoint x: 499, startPoint y: 278, endPoint x: 614, endPoint y: 277, distance: 114.4
click at [614, 277] on td "[EMAIL_ADDRESS][DOMAIN_NAME]" at bounding box center [612, 278] width 223 height 41
copy code "[EMAIL_ADDRESS][DOMAIN_NAME]"
drag, startPoint x: 727, startPoint y: 274, endPoint x: 900, endPoint y: 268, distance: 172.8
click at [900, 268] on tr "AT&T Wireless [EMAIL_ADDRESS][DOMAIN_NAME] Interstate#Protest328 Edit Delete" at bounding box center [849, 278] width 1148 height 41
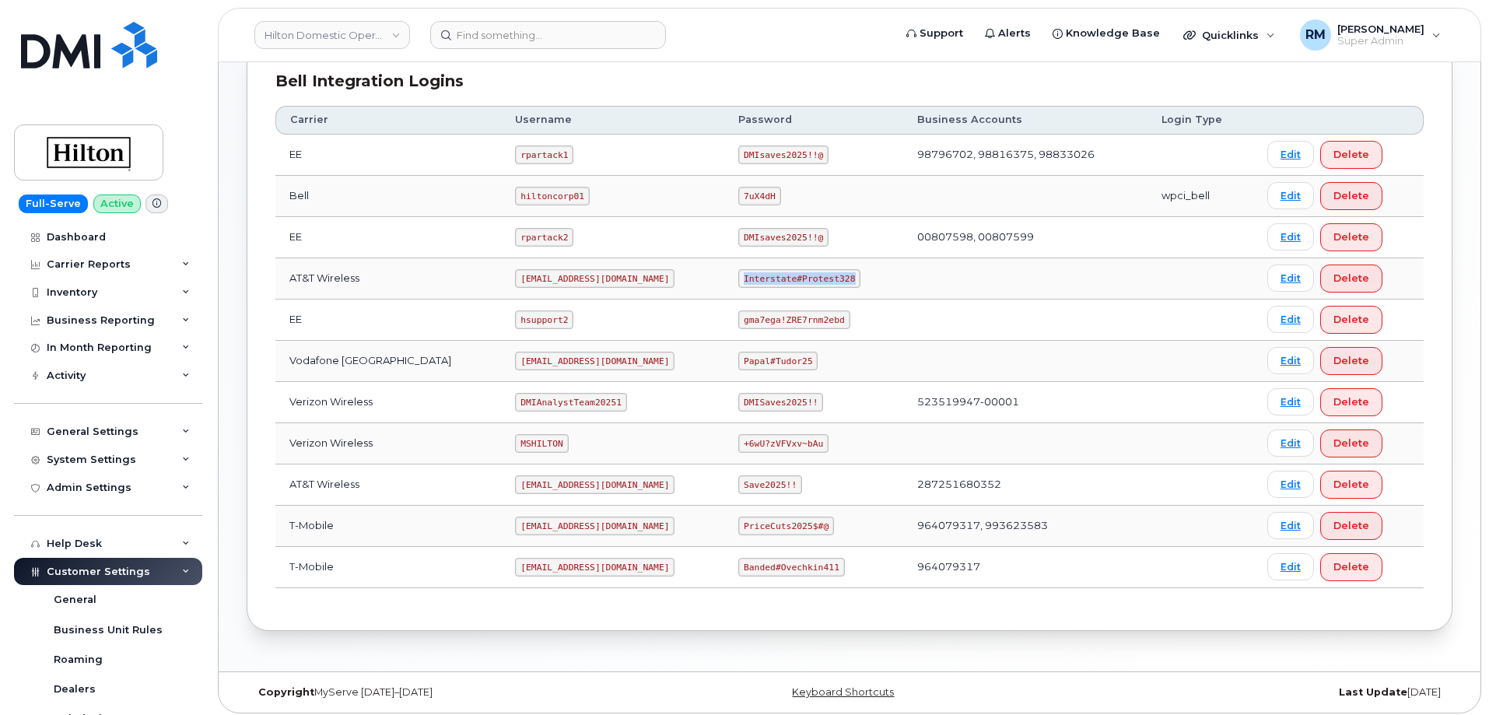
copy code "Interstate#Protest328"
click at [757, 291] on td "Interstate#Protest328" at bounding box center [813, 278] width 179 height 41
click at [738, 278] on code "Interstate#Protest328" at bounding box center [799, 278] width 122 height 19
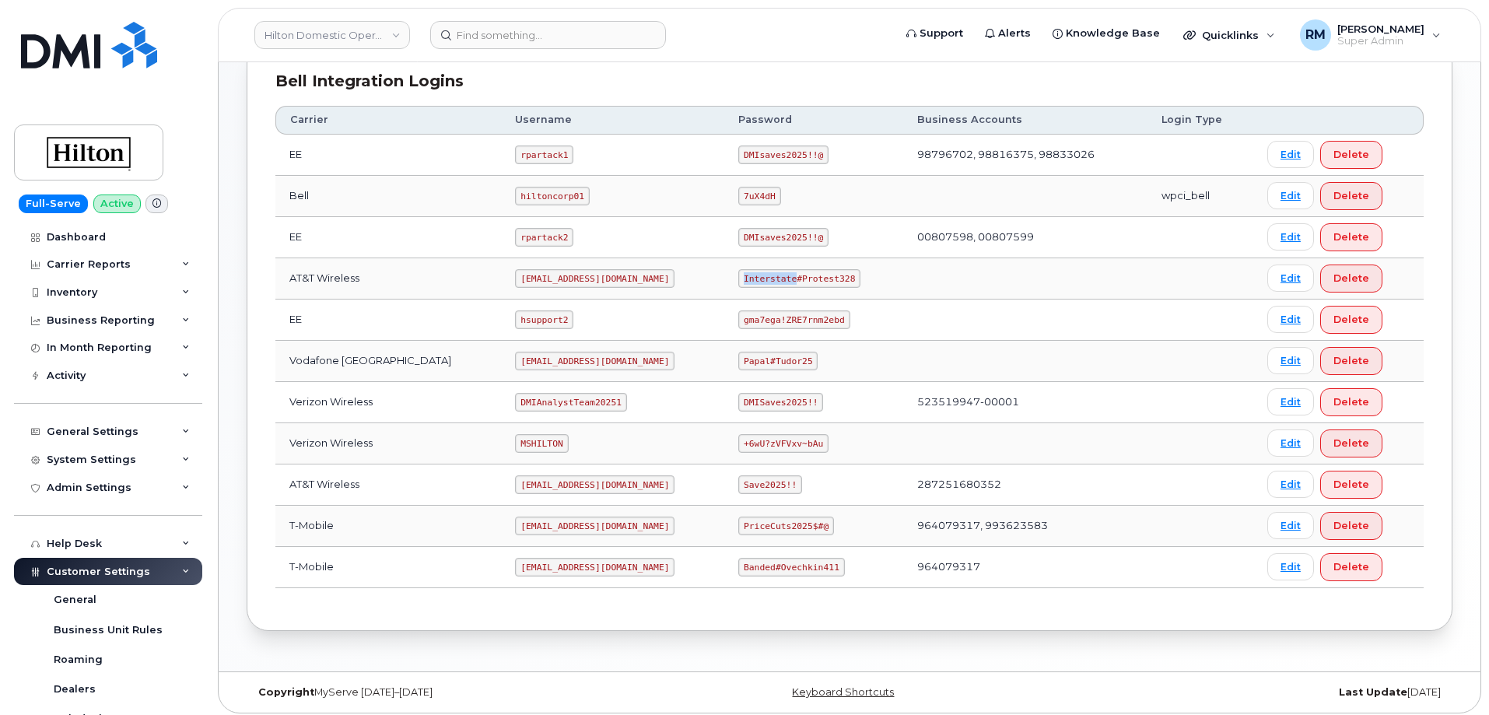
click at [738, 278] on code "Interstate#Protest328" at bounding box center [799, 278] width 122 height 19
drag, startPoint x: 730, startPoint y: 278, endPoint x: 825, endPoint y: 278, distance: 94.9
click at [825, 278] on code "Interstate#Protest328" at bounding box center [799, 278] width 122 height 19
copy code "Interstate#Protest32"
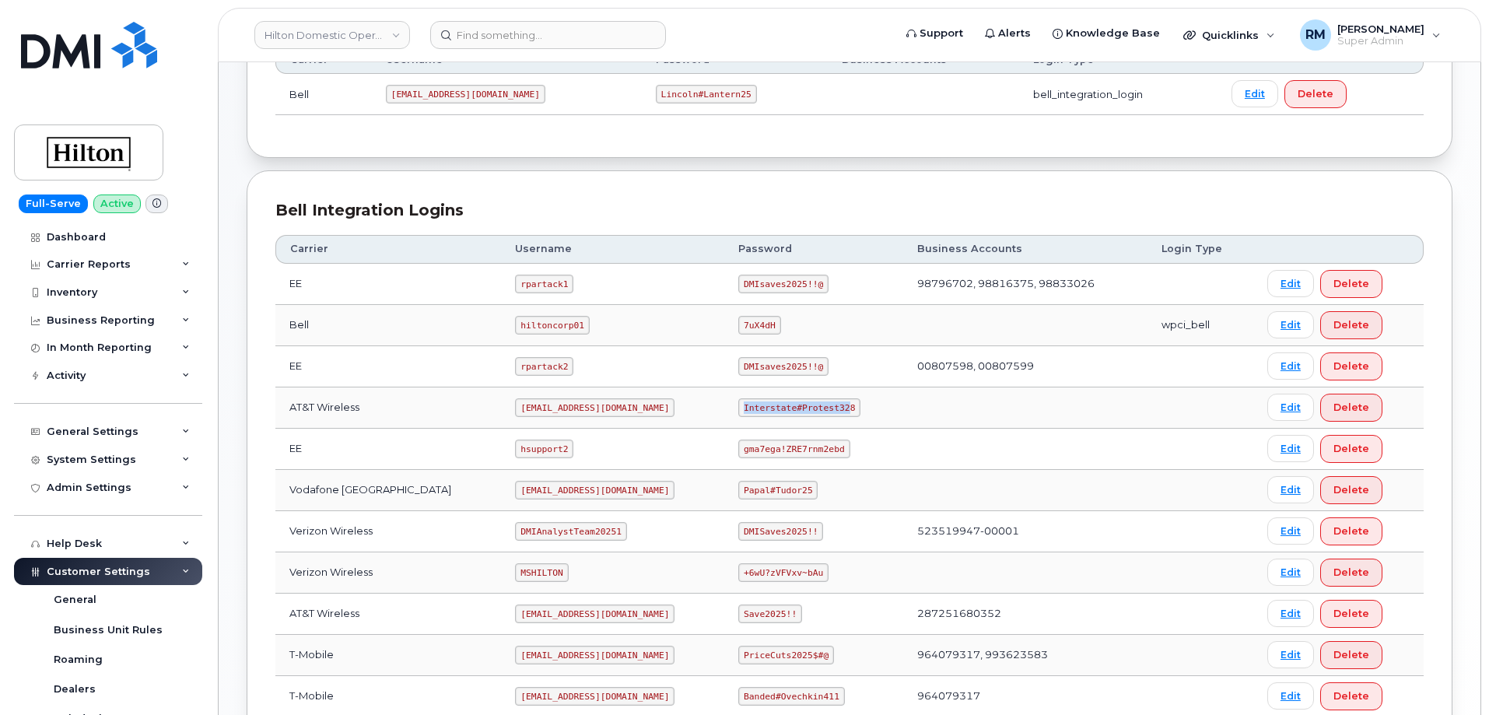
scroll to position [78, 0]
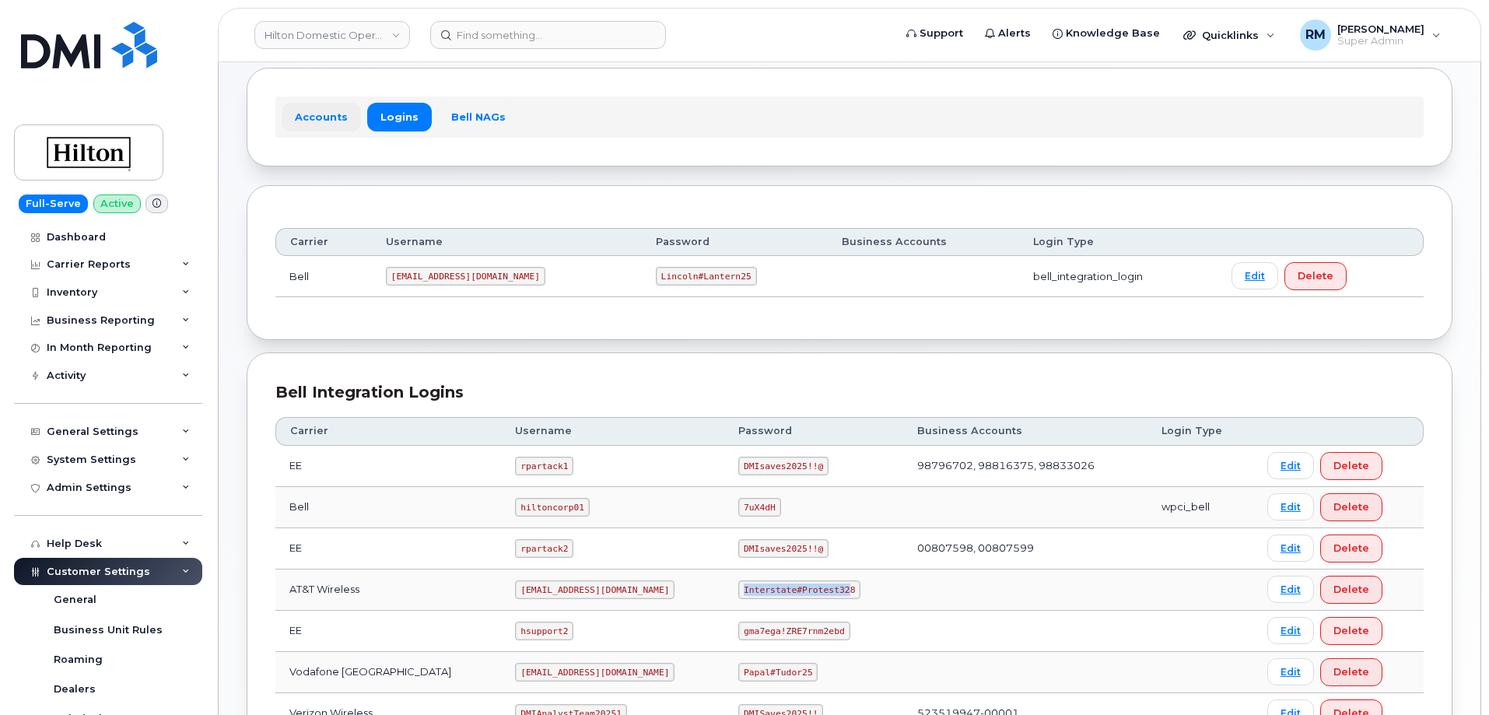
click at [321, 114] on link "Accounts" at bounding box center [321, 117] width 79 height 28
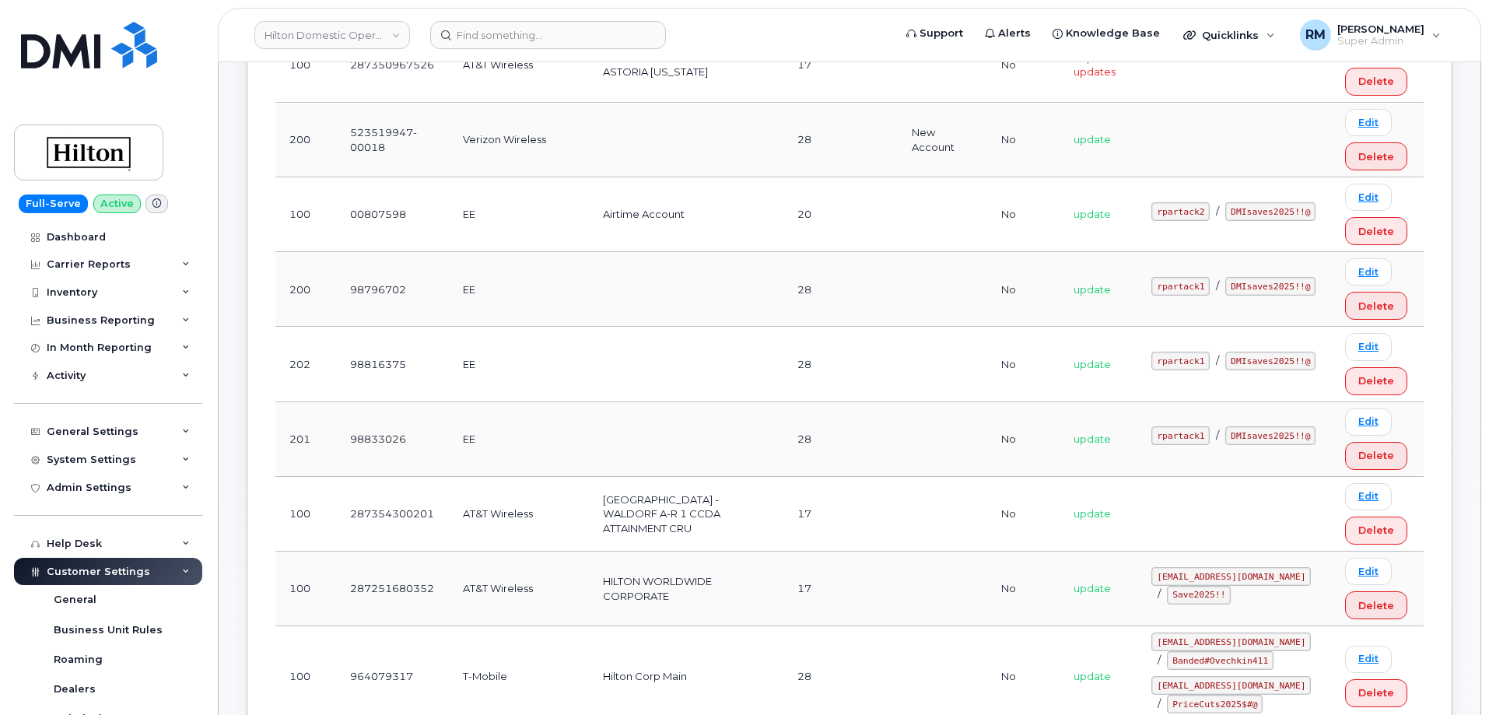
scroll to position [700, 0]
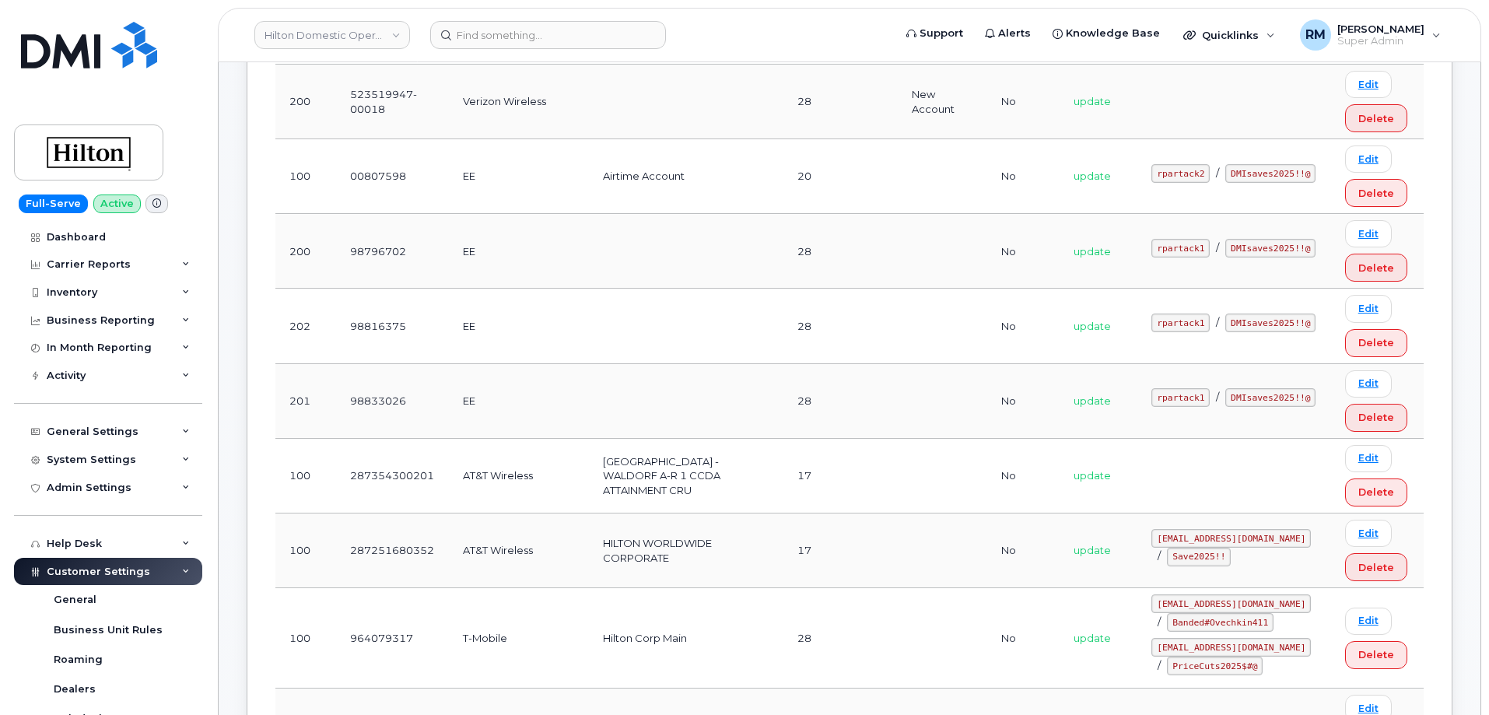
click at [382, 525] on td "287251680352" at bounding box center [392, 550] width 113 height 75
copy td "287251680352"
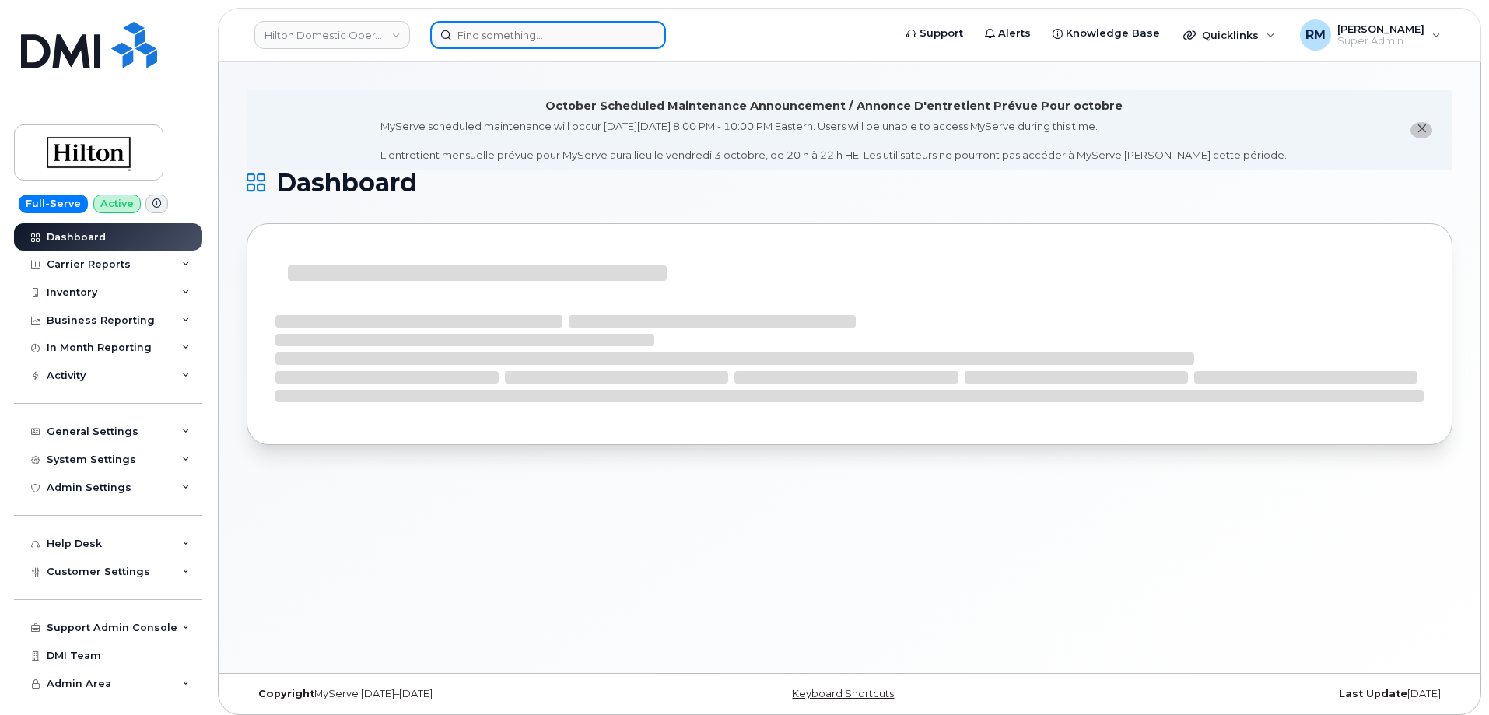
click at [506, 43] on input at bounding box center [548, 35] width 236 height 28
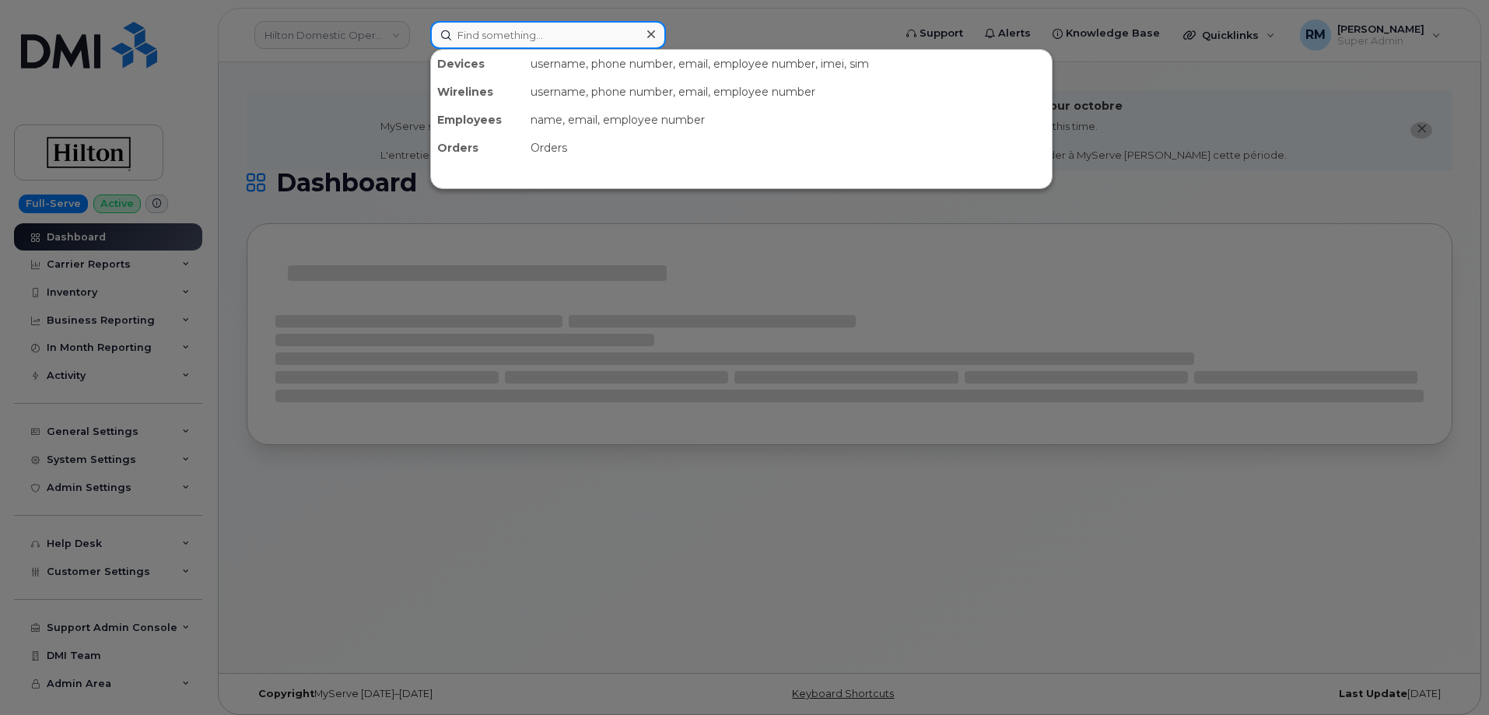
paste input "[EMAIL_ADDRESS][PERSON_NAME][PERSON_NAME][DOMAIN_NAME]"
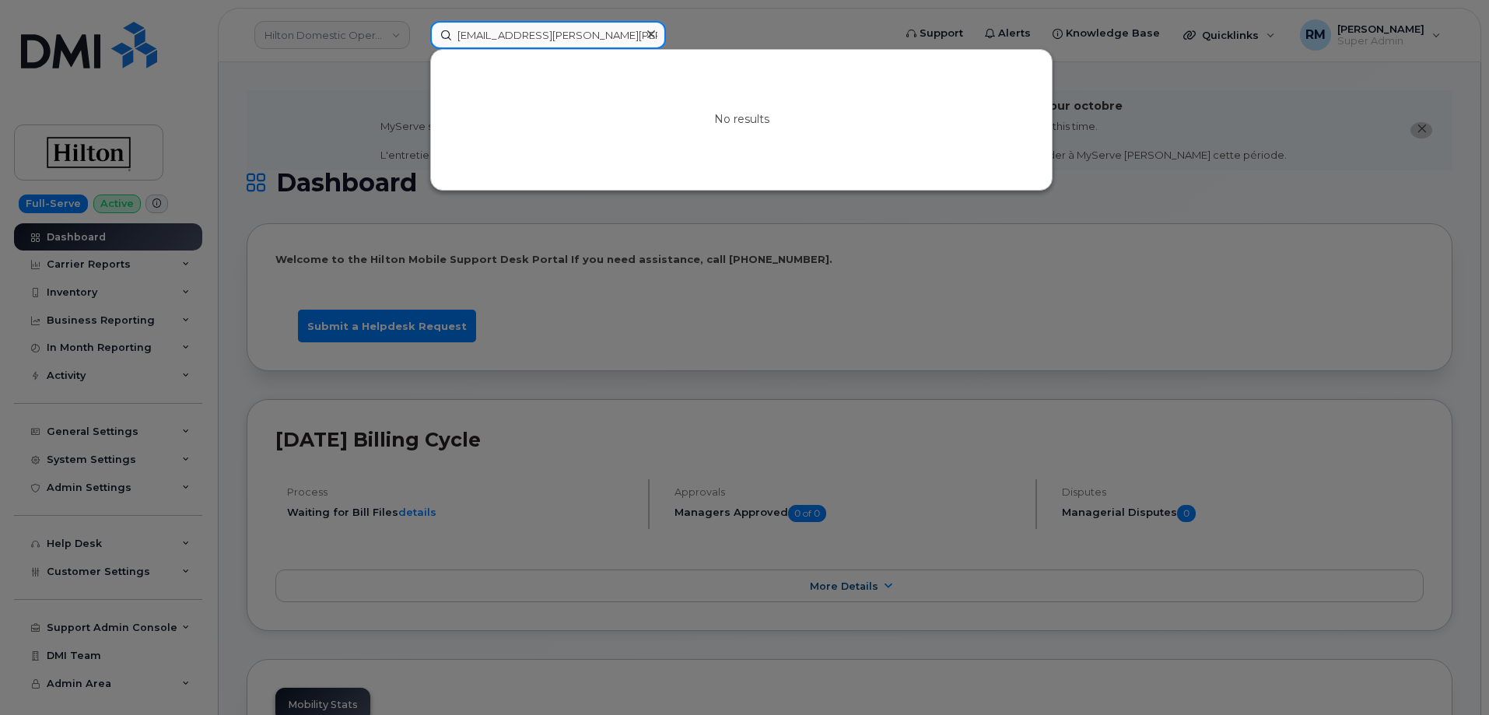
click at [516, 35] on input "Crestina.Macedo-Dickson@Hilton.com" at bounding box center [548, 35] width 236 height 28
paste input "312-505-7701"
type input "312-505-7701"
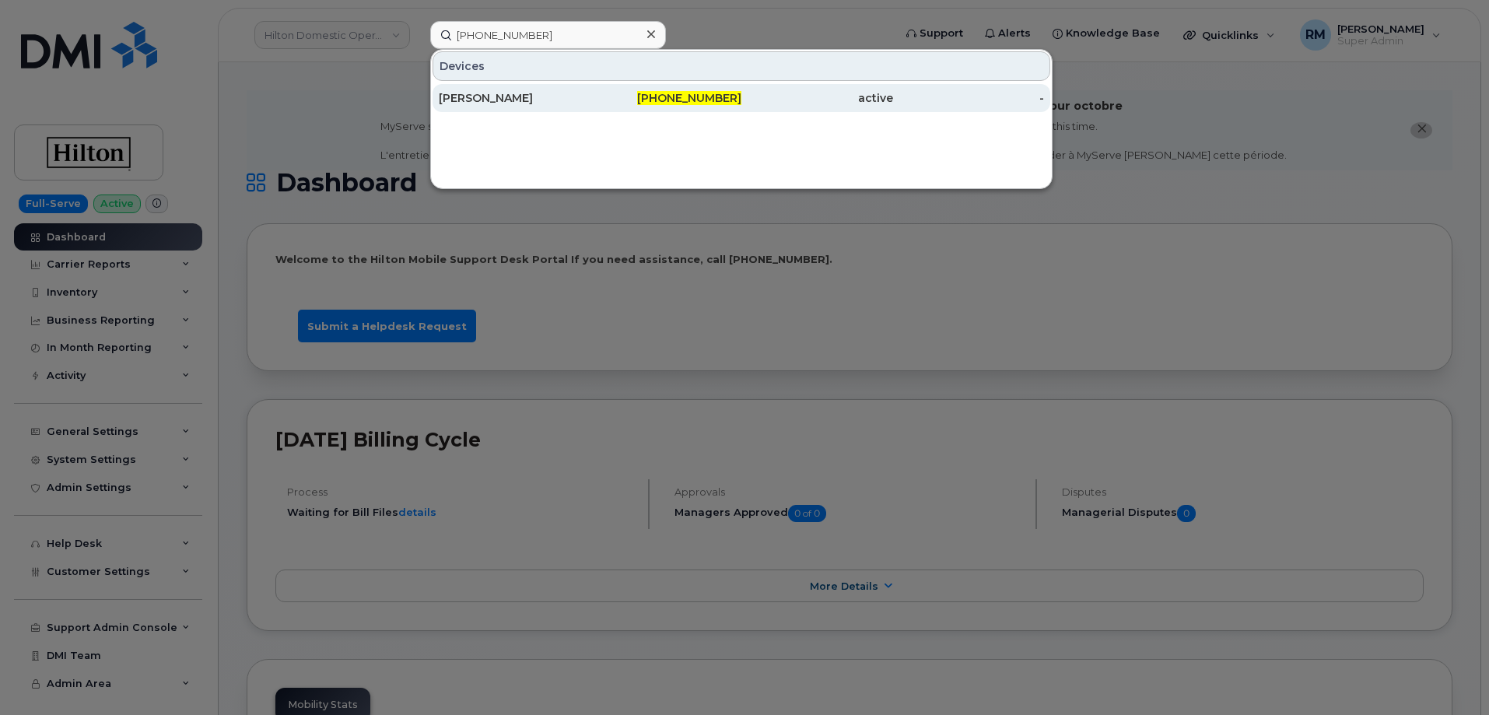
click at [541, 99] on div "MARIEL IVERSON" at bounding box center [515, 98] width 152 height 16
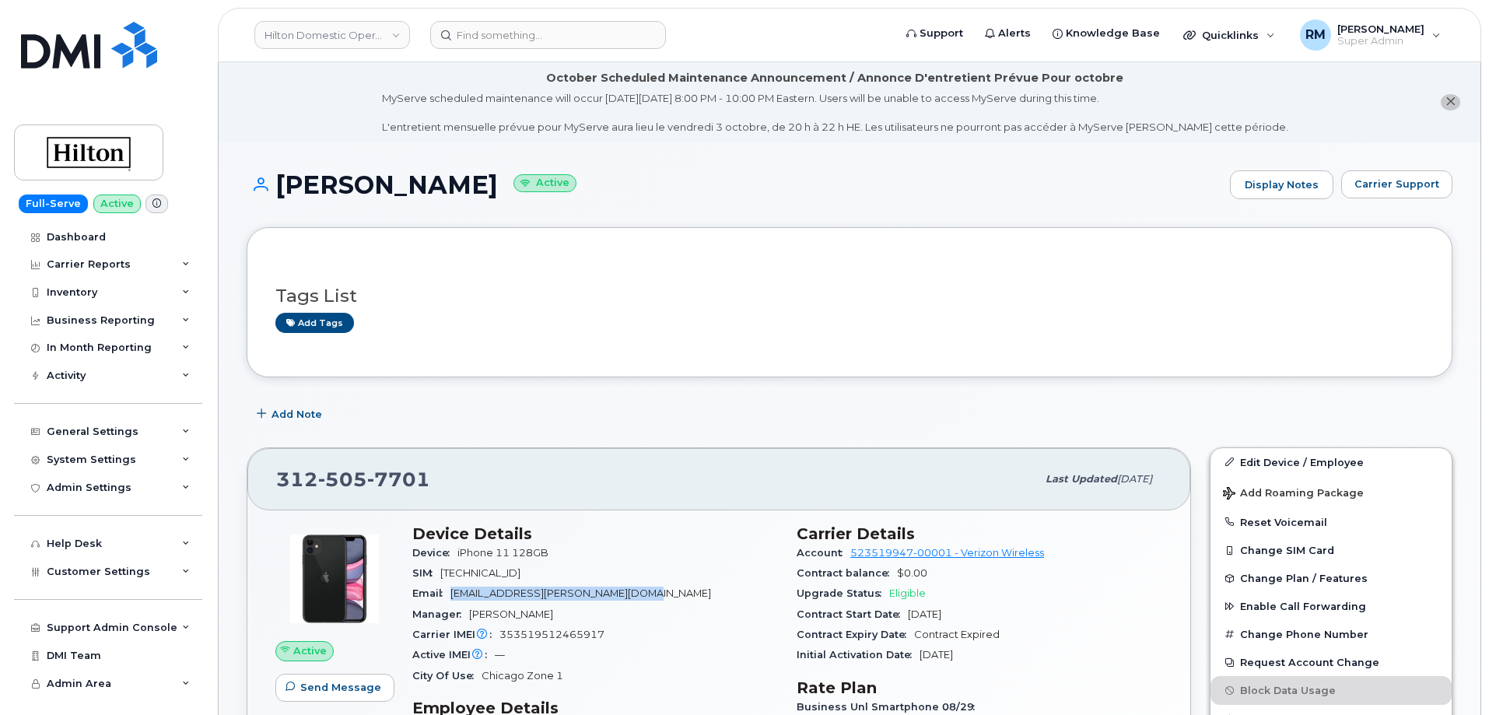
drag, startPoint x: 637, startPoint y: 596, endPoint x: 457, endPoint y: 593, distance: 180.5
click at [457, 593] on div "Email [EMAIL_ADDRESS][PERSON_NAME][DOMAIN_NAME]" at bounding box center [595, 593] width 366 height 20
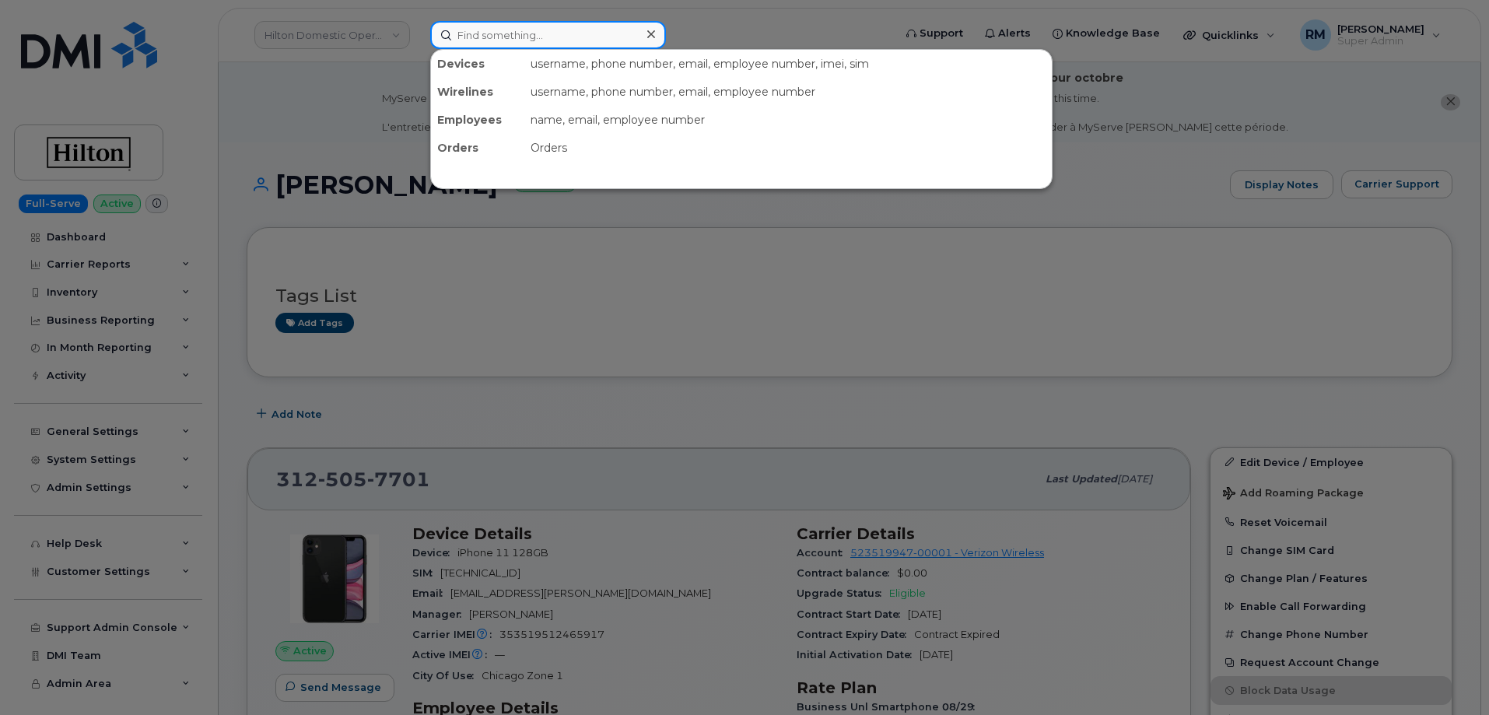
click at [531, 30] on input at bounding box center [548, 35] width 236 height 28
paste input "[PHONE_NUMBER]"
type input "[PHONE_NUMBER]"
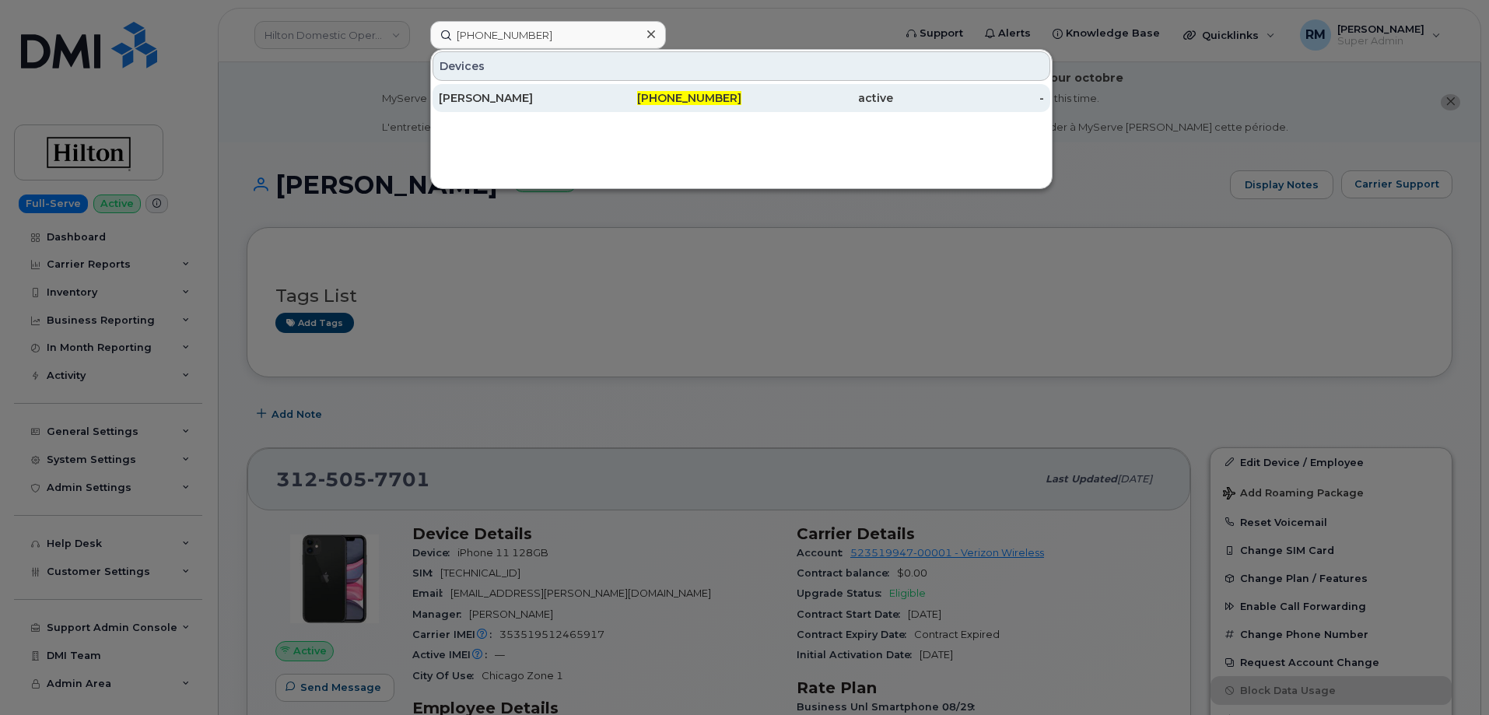
click at [531, 93] on div "[PERSON_NAME]" at bounding box center [515, 98] width 152 height 16
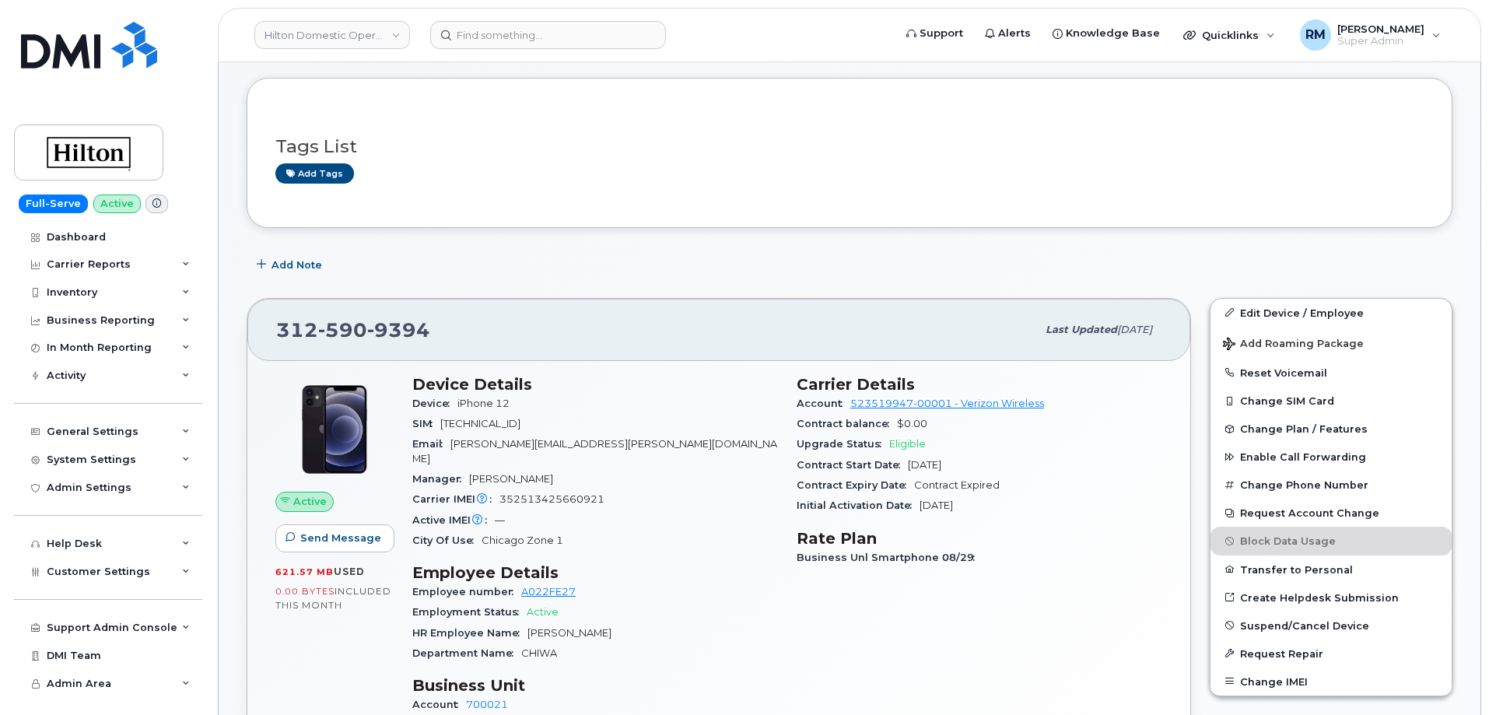
scroll to position [156, 0]
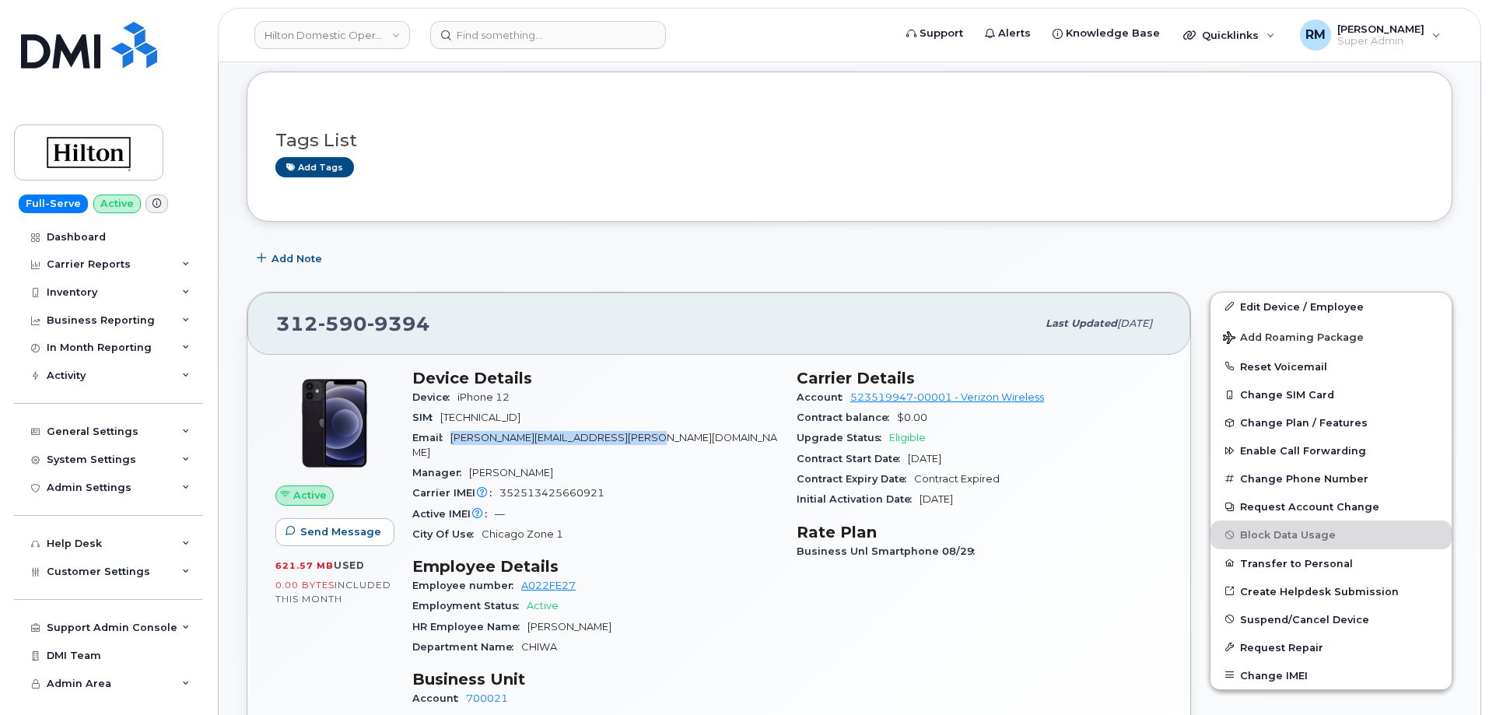
drag, startPoint x: 580, startPoint y: 438, endPoint x: 454, endPoint y: 435, distance: 125.3
click at [454, 435] on div "Email [PERSON_NAME][EMAIL_ADDRESS][PERSON_NAME][DOMAIN_NAME]" at bounding box center [595, 445] width 366 height 35
copy span "[PERSON_NAME][EMAIL_ADDRESS][PERSON_NAME][DOMAIN_NAME]"
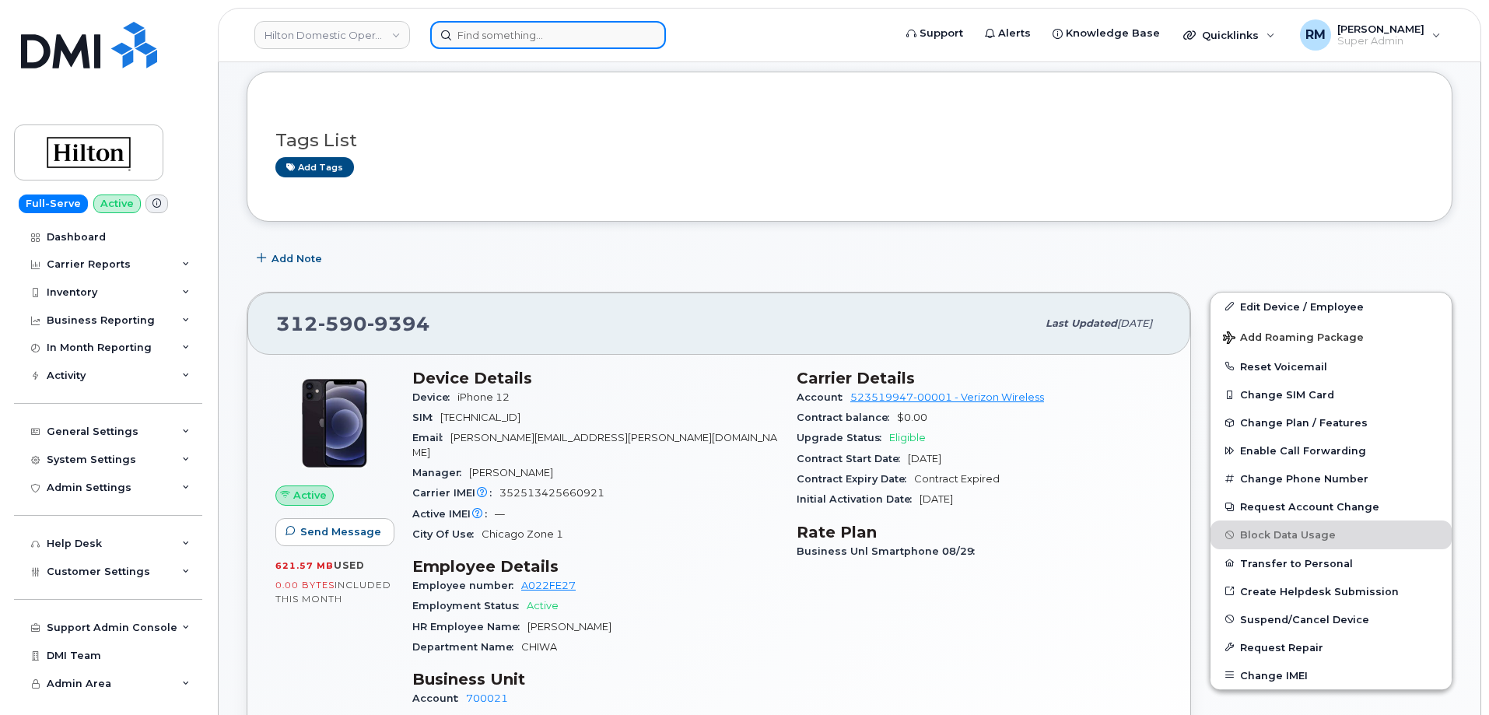
click at [506, 37] on input at bounding box center [548, 35] width 236 height 28
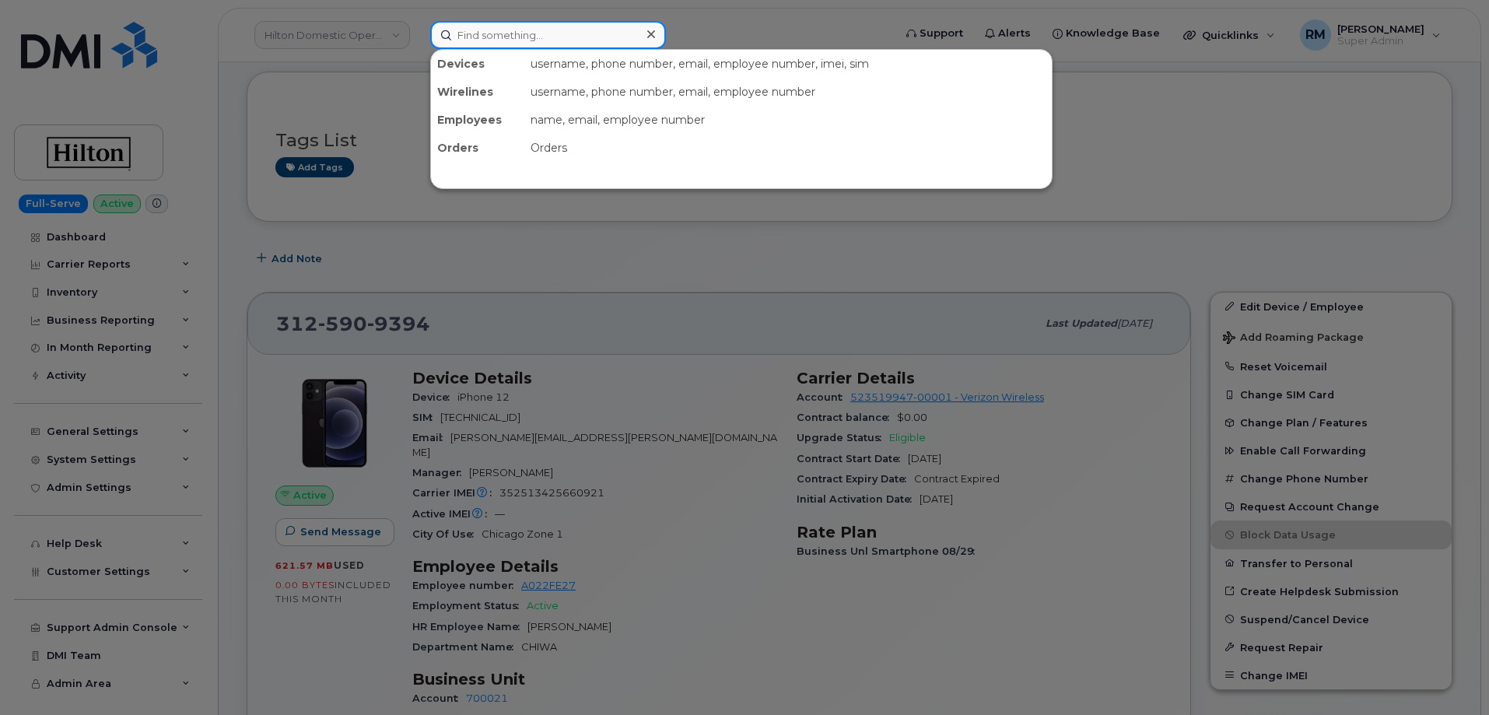
paste input "[PHONE_NUMBER]"
type input "[PHONE_NUMBER]"
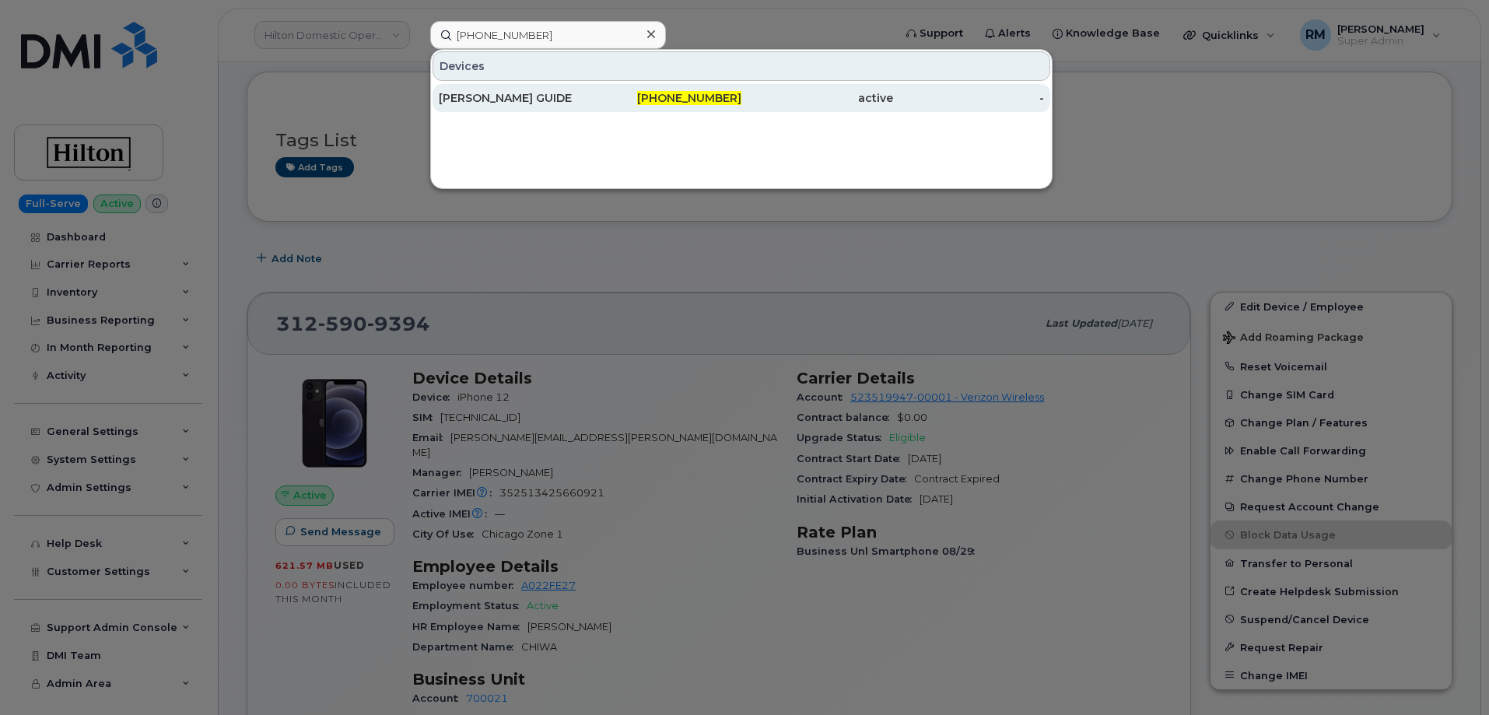
click at [506, 96] on div "[PERSON_NAME] GUIDE" at bounding box center [515, 98] width 152 height 16
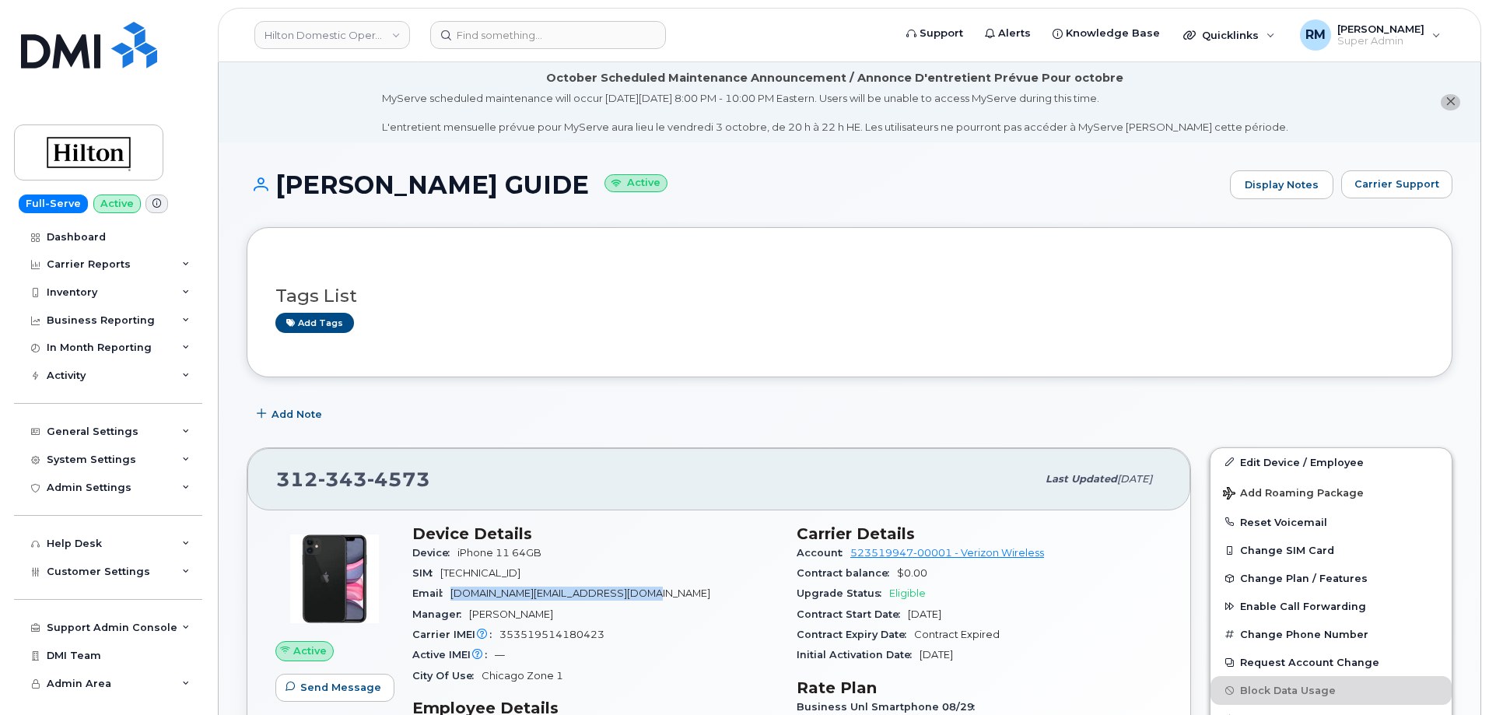
drag, startPoint x: 640, startPoint y: 591, endPoint x: 454, endPoint y: 595, distance: 186.7
click at [454, 595] on div "Email Nicholas.Guide@waldorfastoria.com" at bounding box center [595, 593] width 366 height 20
copy span "Nicholas.Guide@waldorfastoria.com"
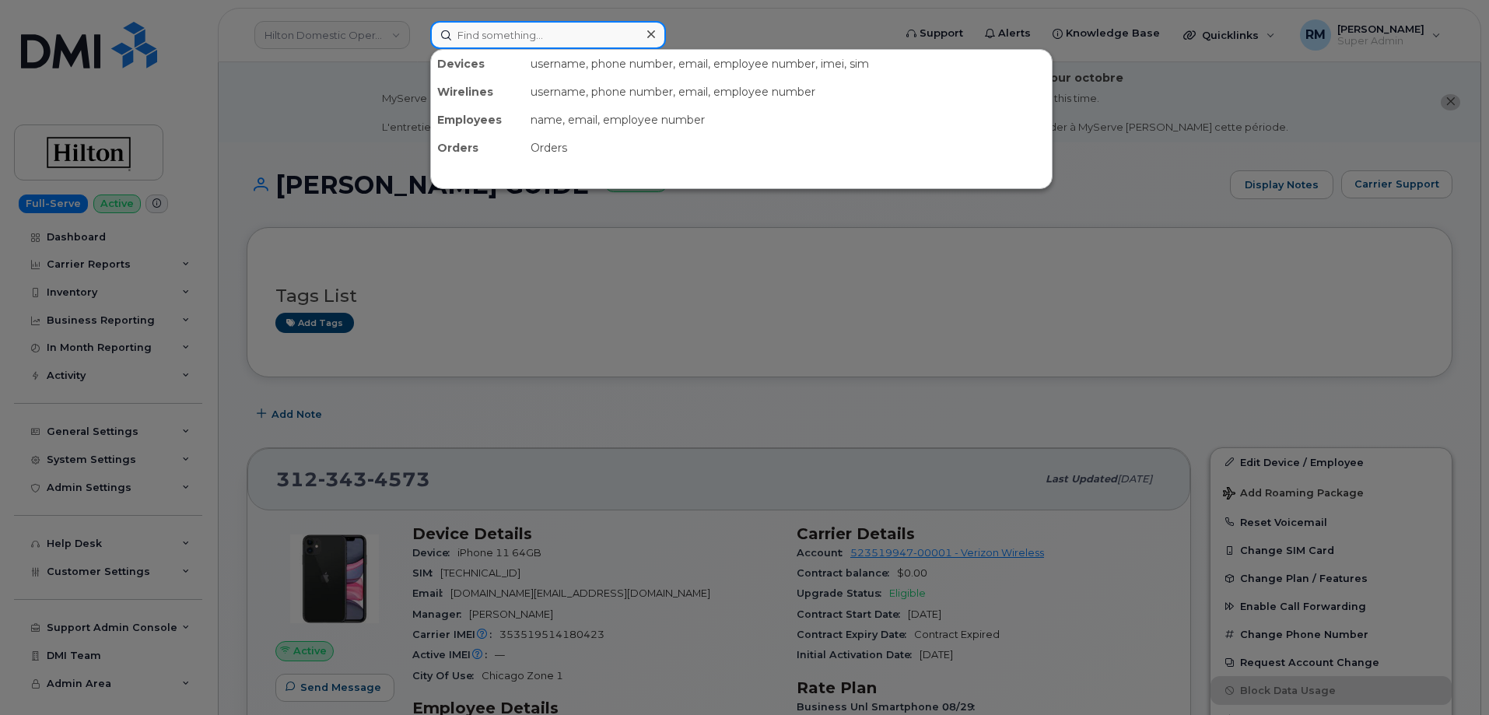
click at [566, 32] on input at bounding box center [548, 35] width 236 height 28
paste input "407-558-1262"
type input "407-558-1262"
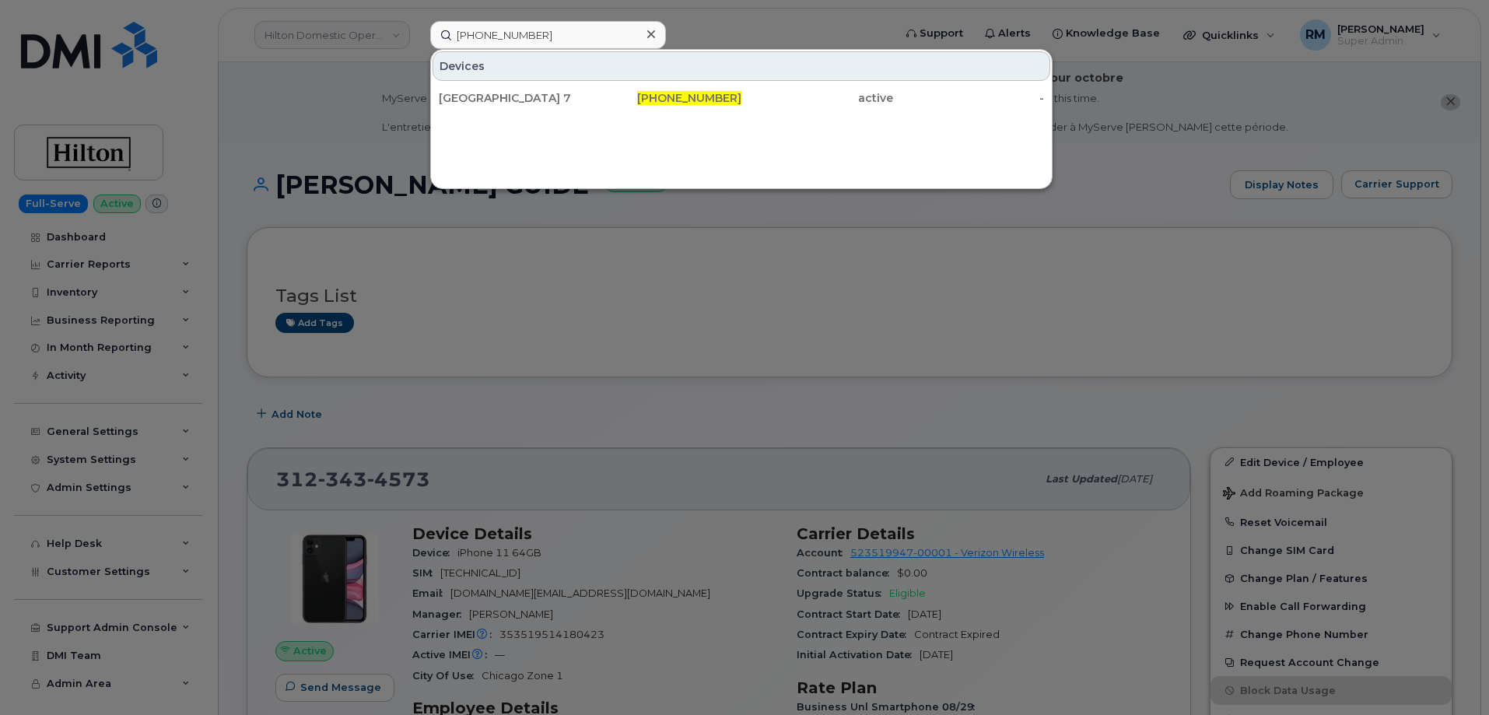
click at [541, 94] on div "BUENA VISTA PALACE 7" at bounding box center [515, 98] width 152 height 16
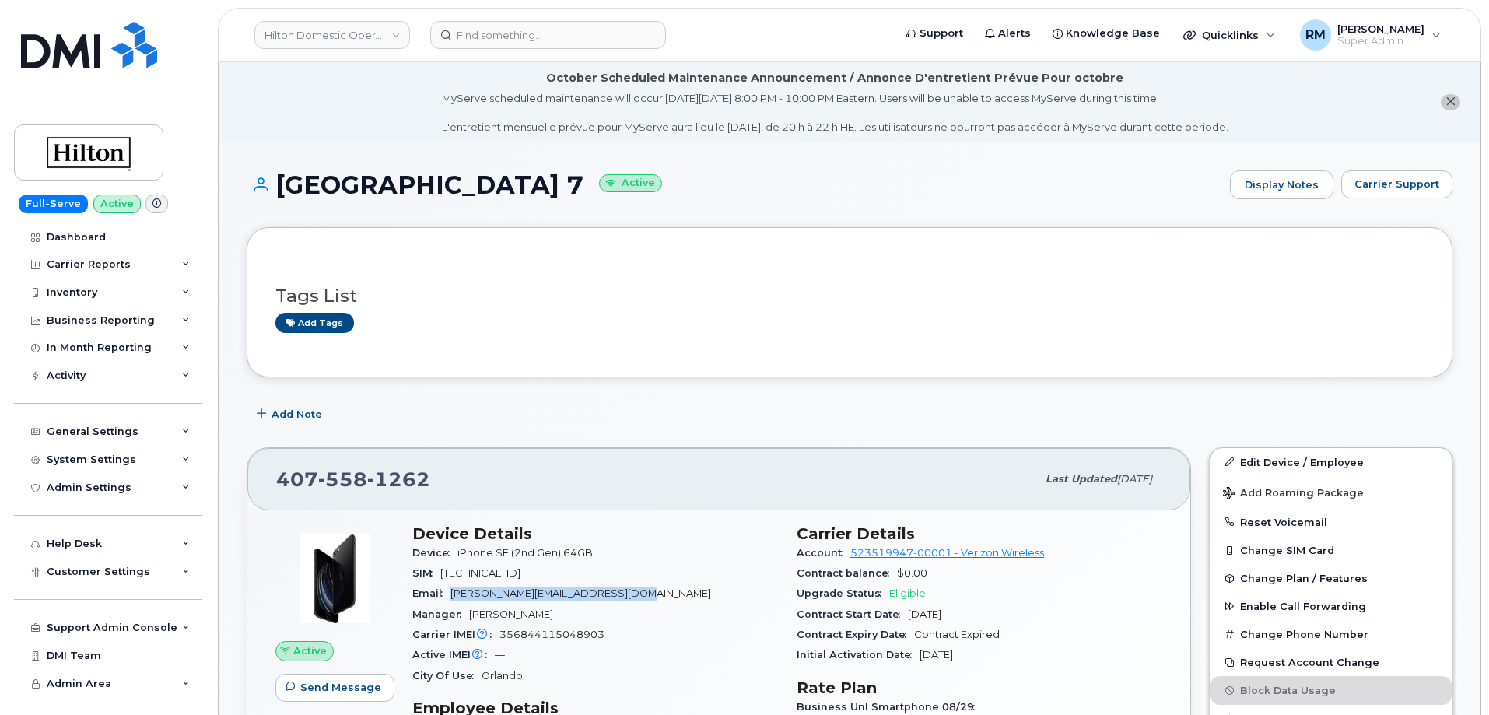
drag, startPoint x: 644, startPoint y: 594, endPoint x: 450, endPoint y: 597, distance: 194.5
click at [450, 597] on div "Email [PERSON_NAME][EMAIL_ADDRESS][DOMAIN_NAME]" at bounding box center [595, 593] width 366 height 20
copy span "[PERSON_NAME][EMAIL_ADDRESS][DOMAIN_NAME]"
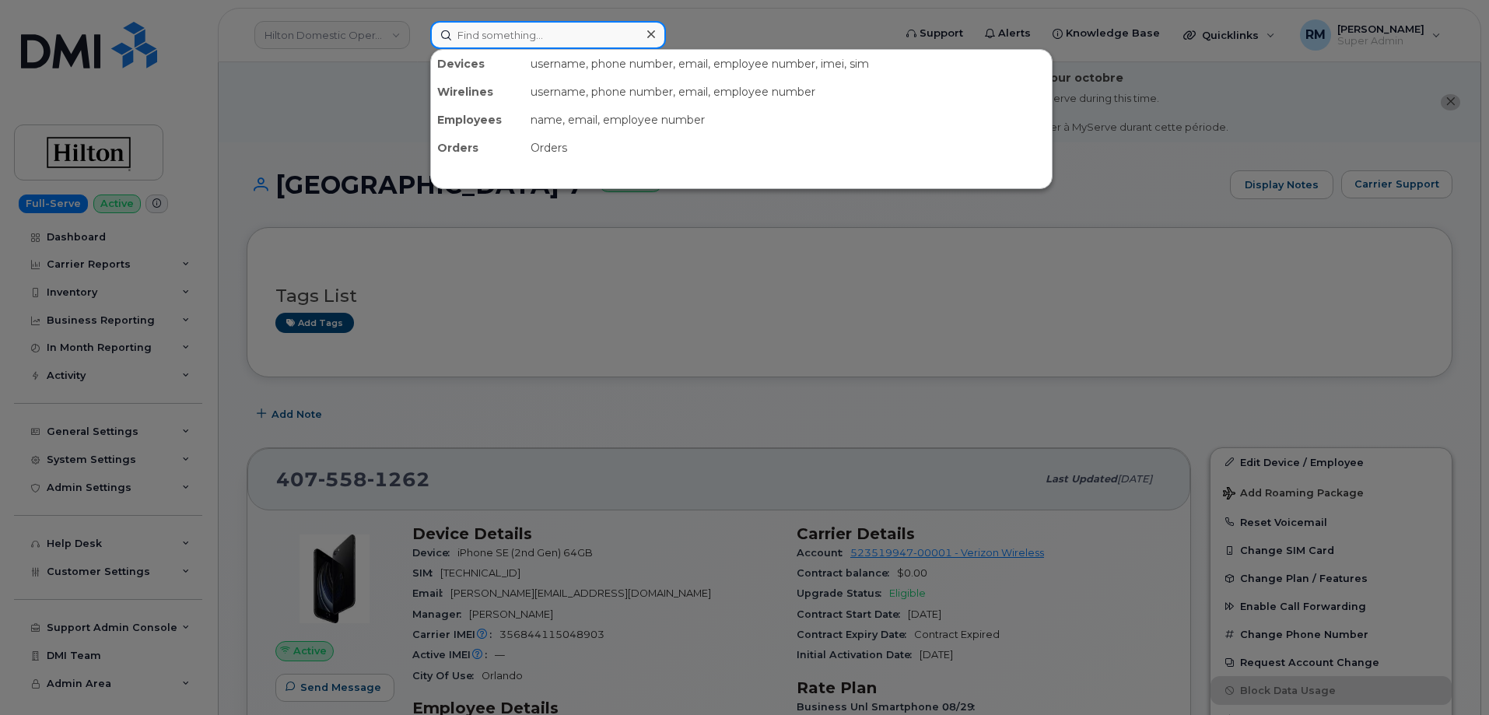
click at [506, 32] on input at bounding box center [548, 35] width 236 height 28
paste input "301128"
type input "301128"
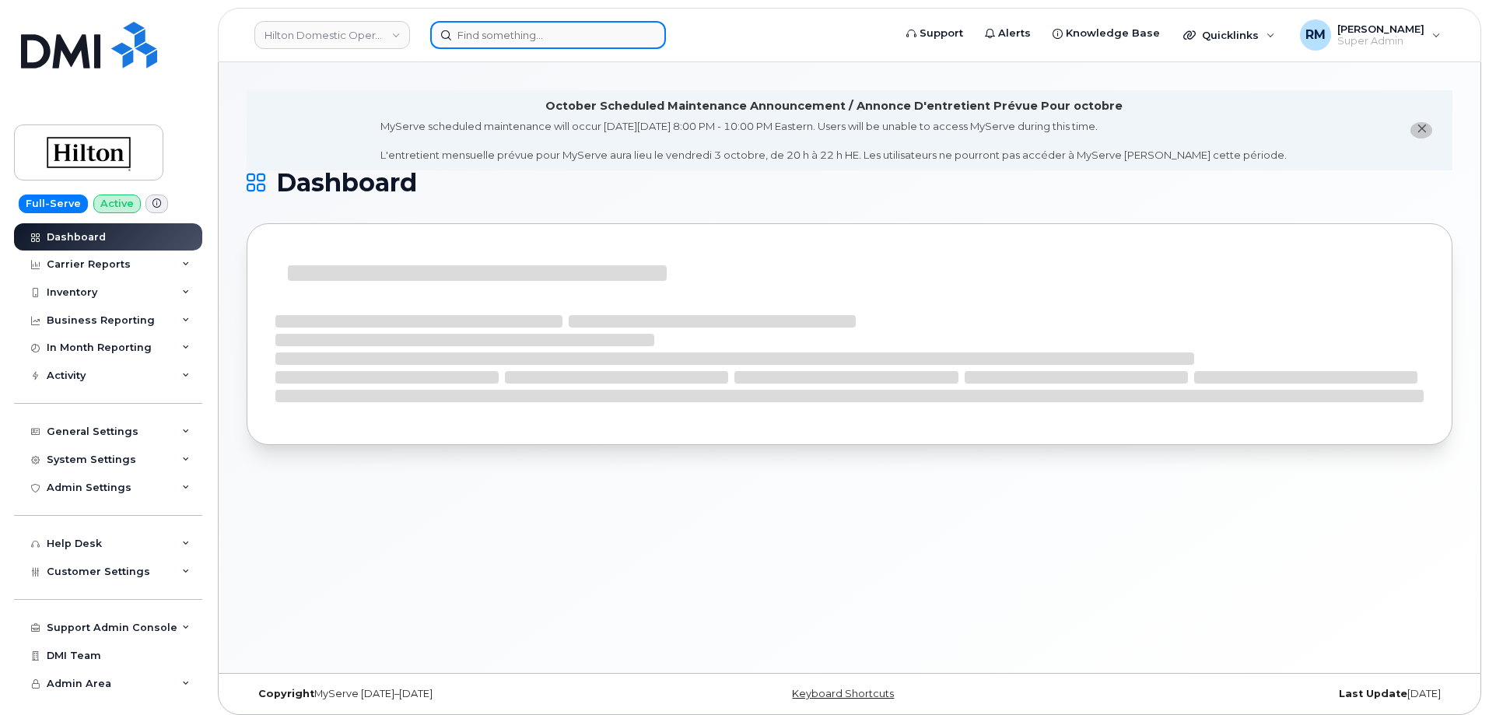
click at [552, 35] on input at bounding box center [548, 35] width 236 height 28
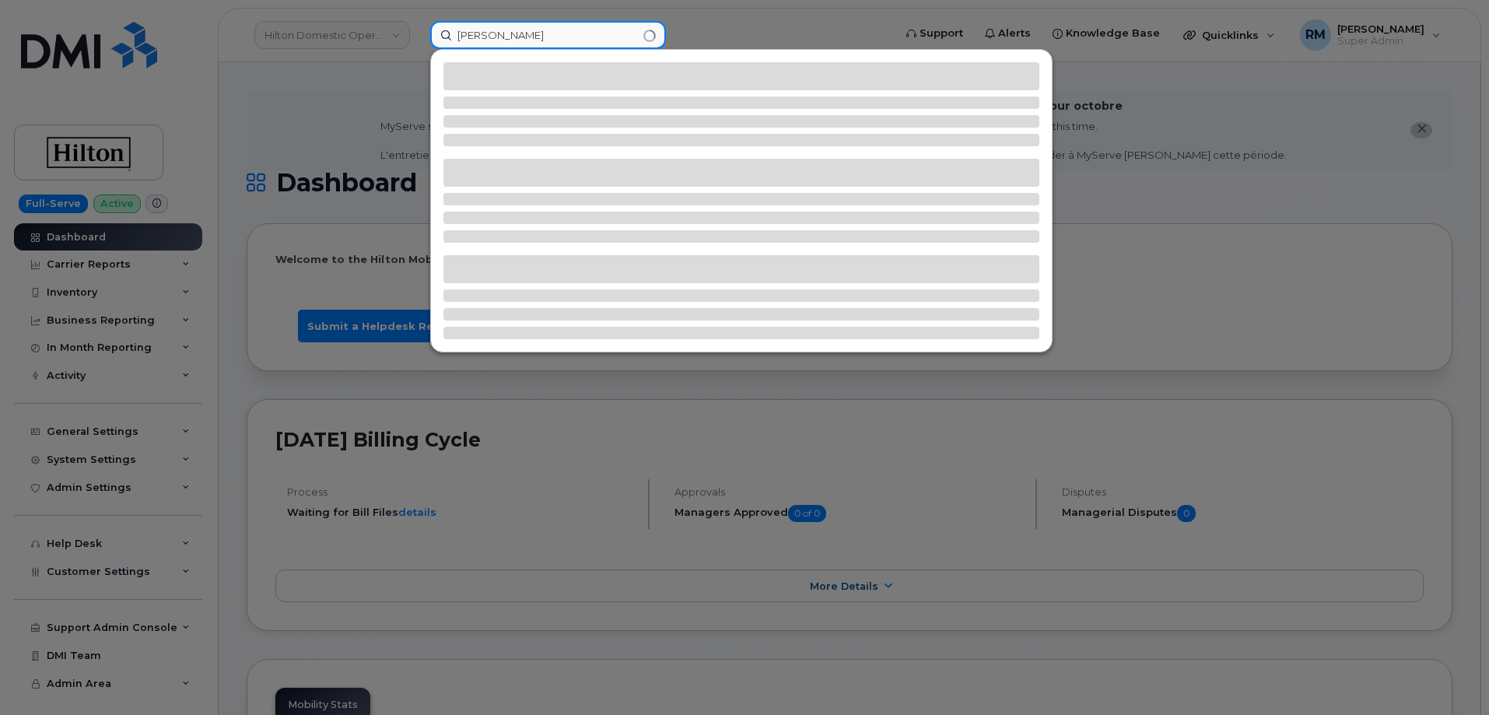
type input "[PERSON_NAME]"
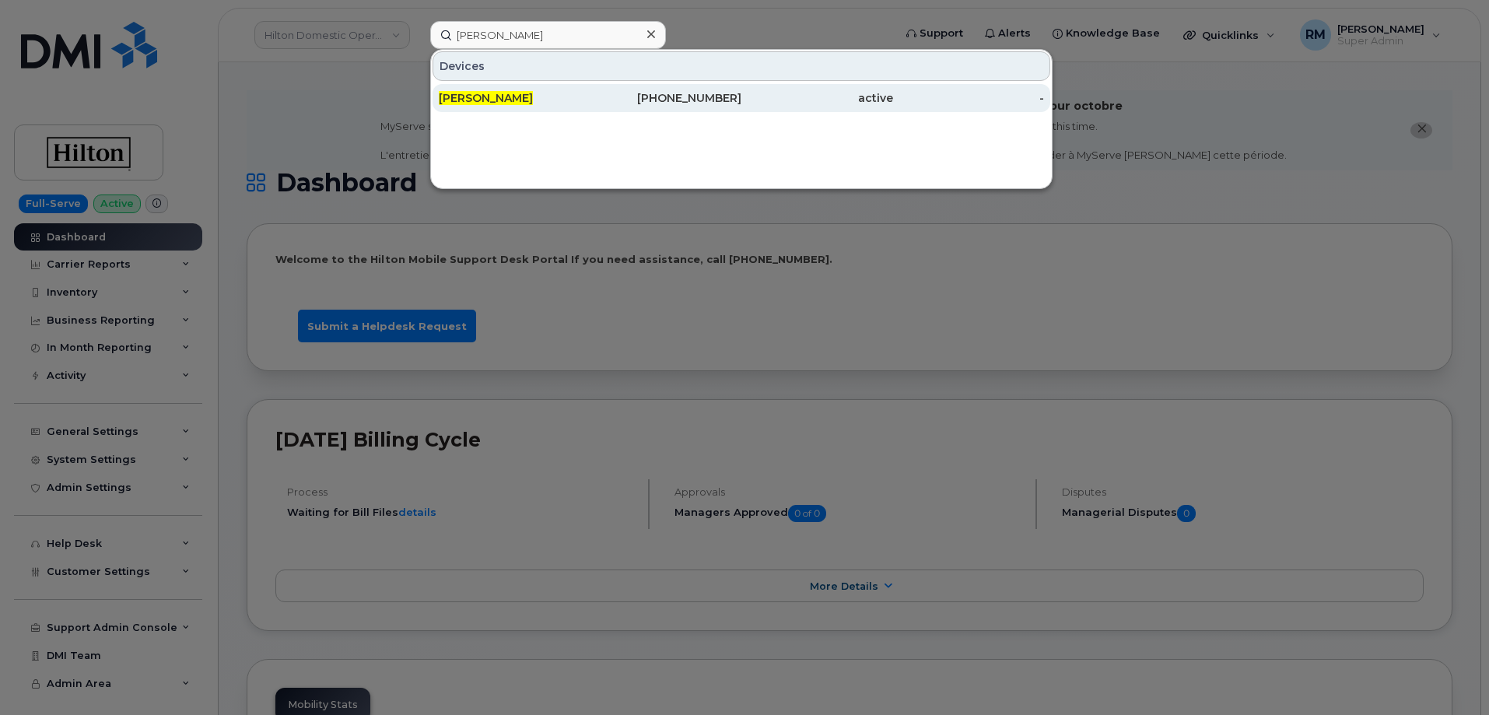
click at [527, 98] on span "[PERSON_NAME]" at bounding box center [486, 98] width 94 height 14
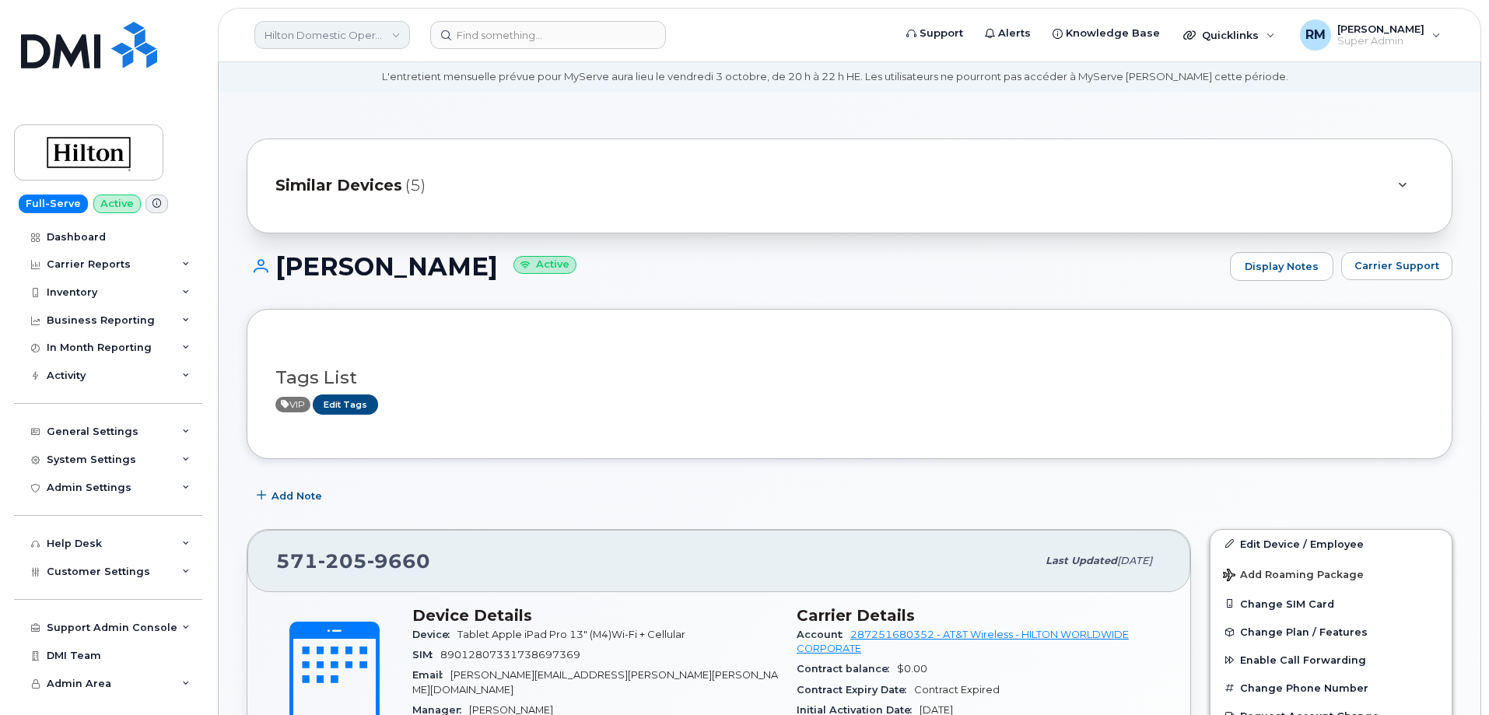
scroll to position [78, 0]
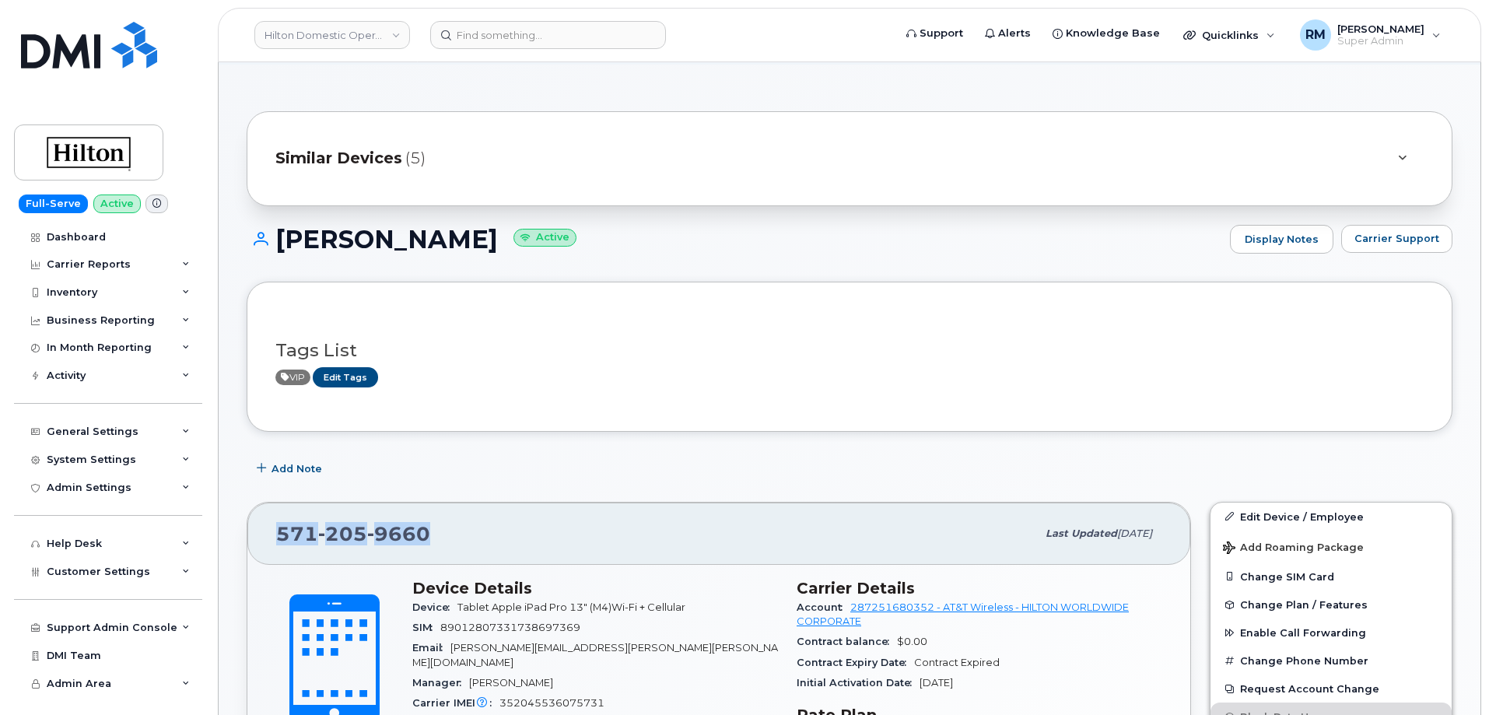
drag, startPoint x: 445, startPoint y: 535, endPoint x: 271, endPoint y: 527, distance: 174.5
click at [271, 529] on div "571 205 9660 Last updated Sep 19, 2025" at bounding box center [718, 534] width 943 height 62
copy span "571 205 9660"
click at [383, 149] on span "Similar Devices" at bounding box center [338, 158] width 127 height 23
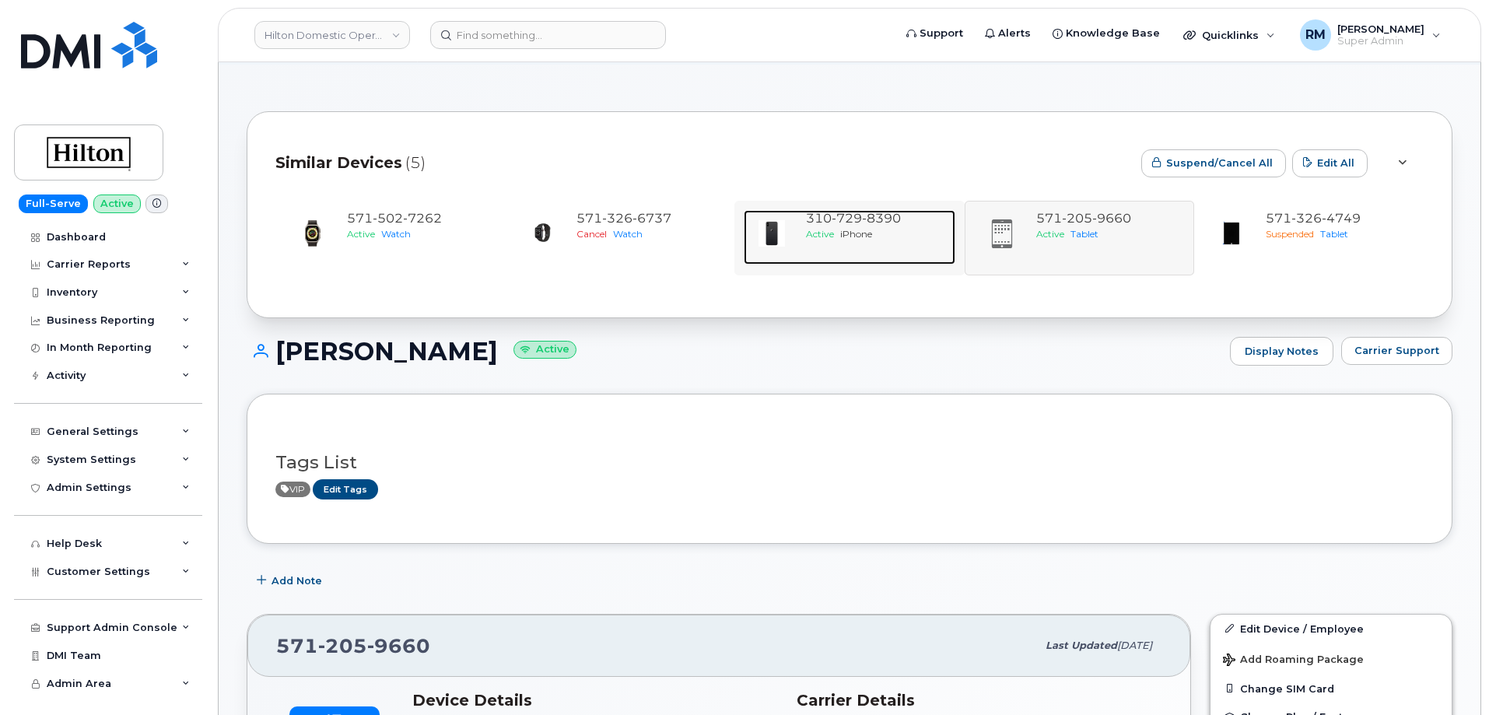
click at [864, 219] on span "8390" at bounding box center [881, 218] width 39 height 15
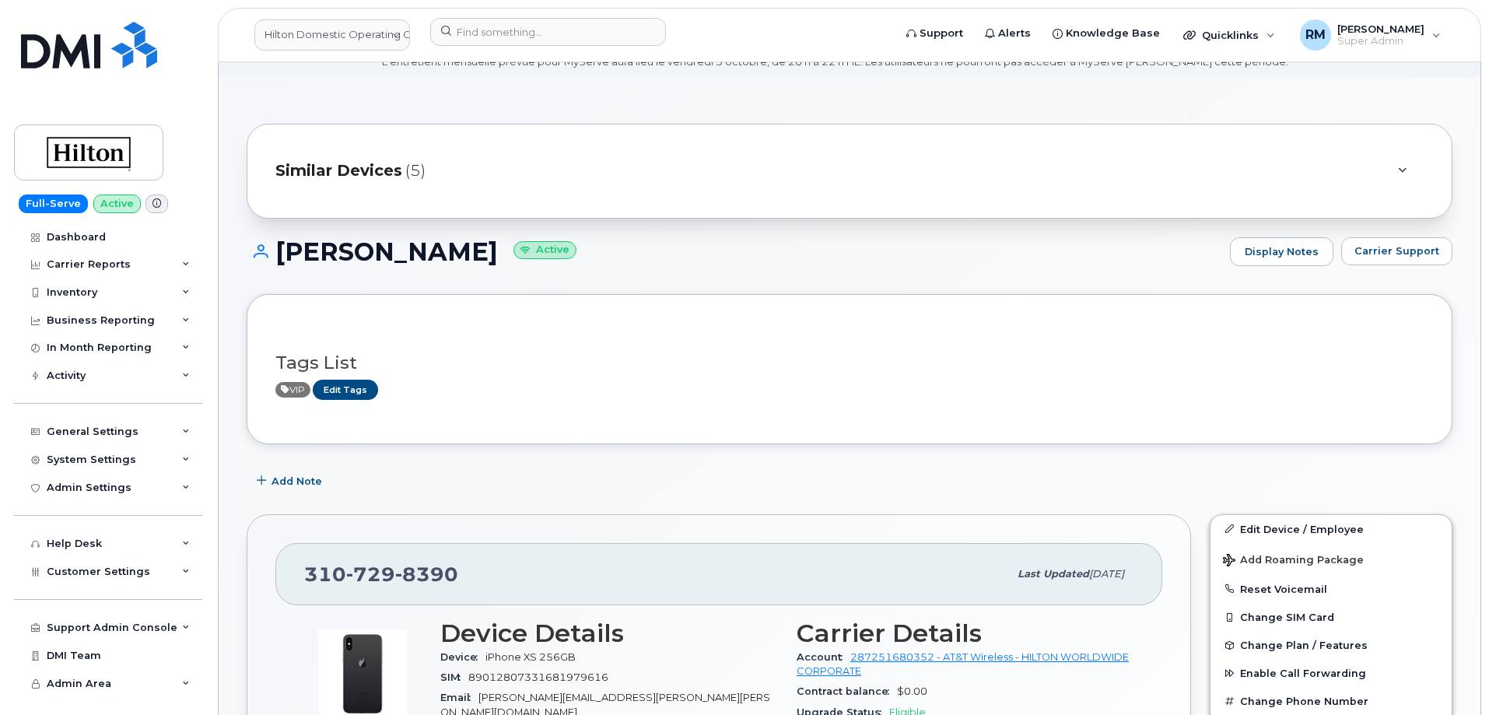
scroll to position [156, 0]
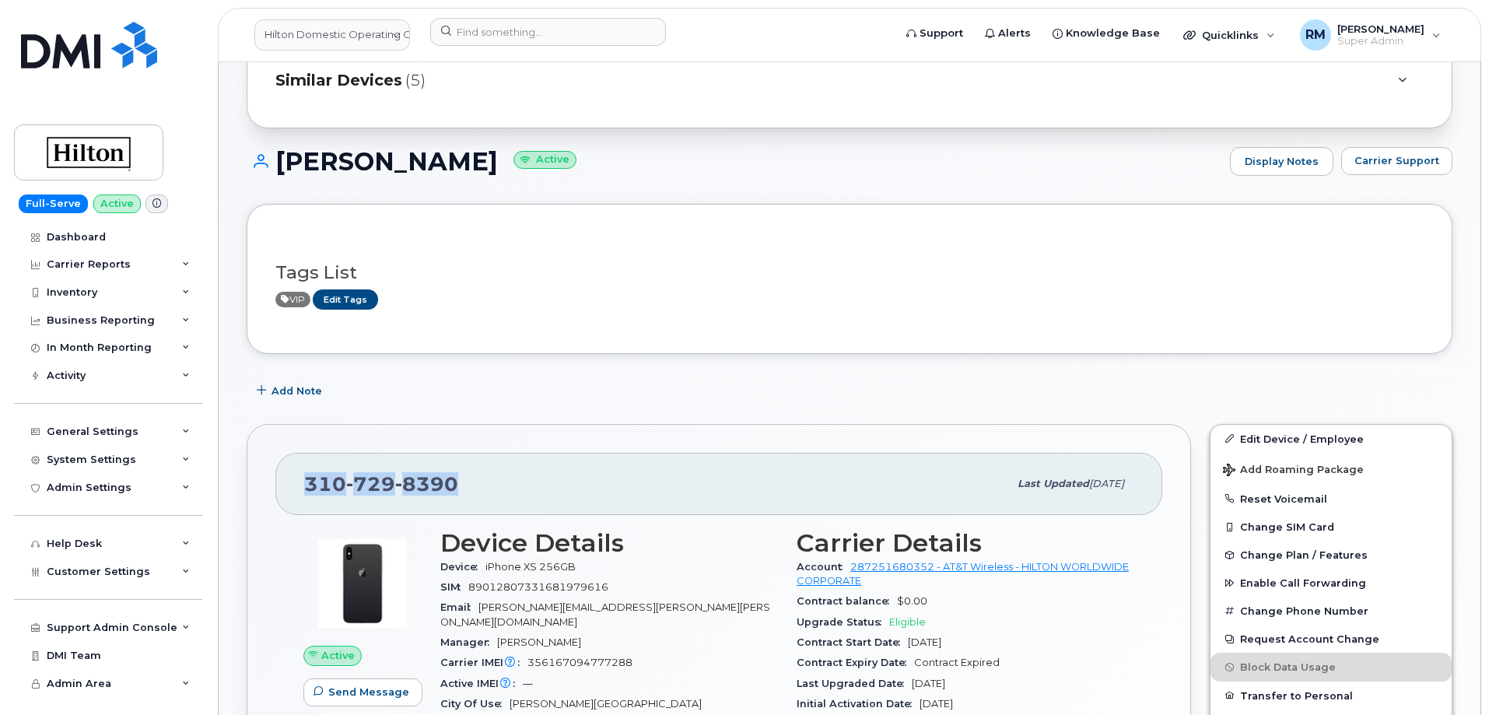
drag, startPoint x: 357, startPoint y: 482, endPoint x: 299, endPoint y: 484, distance: 58.4
click at [299, 484] on div "[PHONE_NUMBER] Last updated [DATE]" at bounding box center [718, 484] width 887 height 62
copy span "[PHONE_NUMBER]"
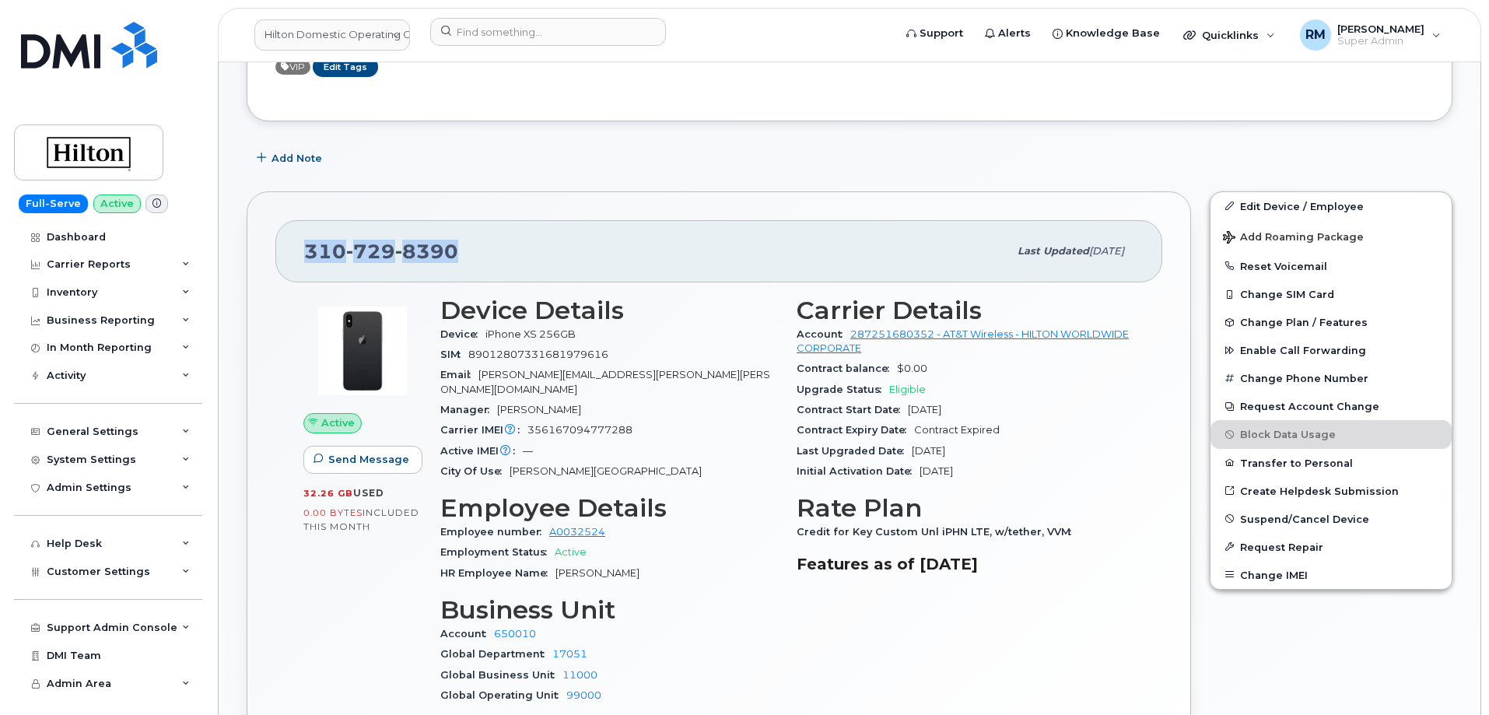
scroll to position [389, 0]
drag, startPoint x: 621, startPoint y: 372, endPoint x: 525, endPoint y: 382, distance: 96.2
click at [525, 382] on div "Email [PERSON_NAME][EMAIL_ADDRESS][PERSON_NAME][PERSON_NAME][DOMAIN_NAME]" at bounding box center [609, 381] width 338 height 35
drag, startPoint x: 568, startPoint y: 398, endPoint x: 500, endPoint y: 404, distance: 67.9
click at [500, 404] on div "Manager [PERSON_NAME]" at bounding box center [609, 409] width 338 height 20
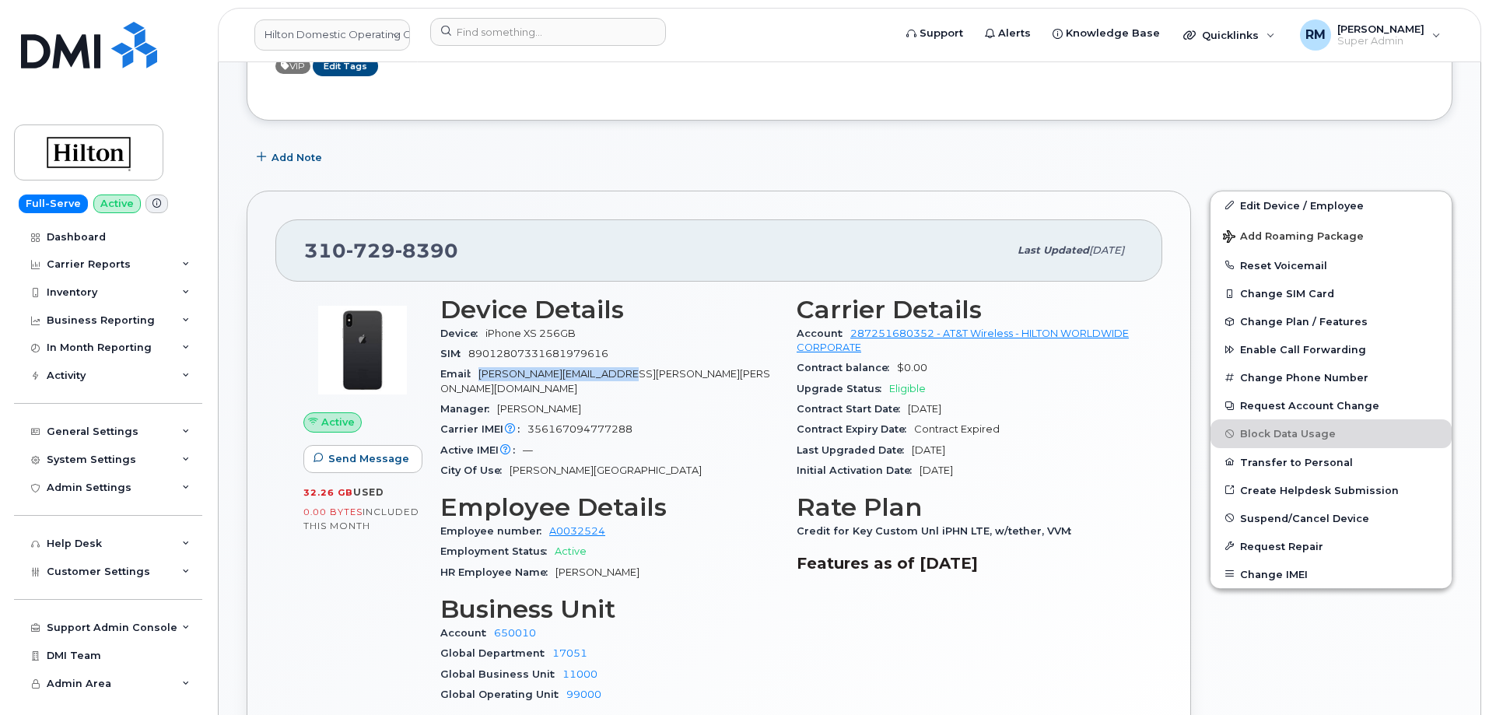
drag, startPoint x: 615, startPoint y: 373, endPoint x: 483, endPoint y: 380, distance: 132.4
click at [483, 380] on div "Email [PERSON_NAME][EMAIL_ADDRESS][PERSON_NAME][PERSON_NAME][DOMAIN_NAME]" at bounding box center [609, 381] width 338 height 35
copy span "[PERSON_NAME][EMAIL_ADDRESS][PERSON_NAME][PERSON_NAME][DOMAIN_NAME]"
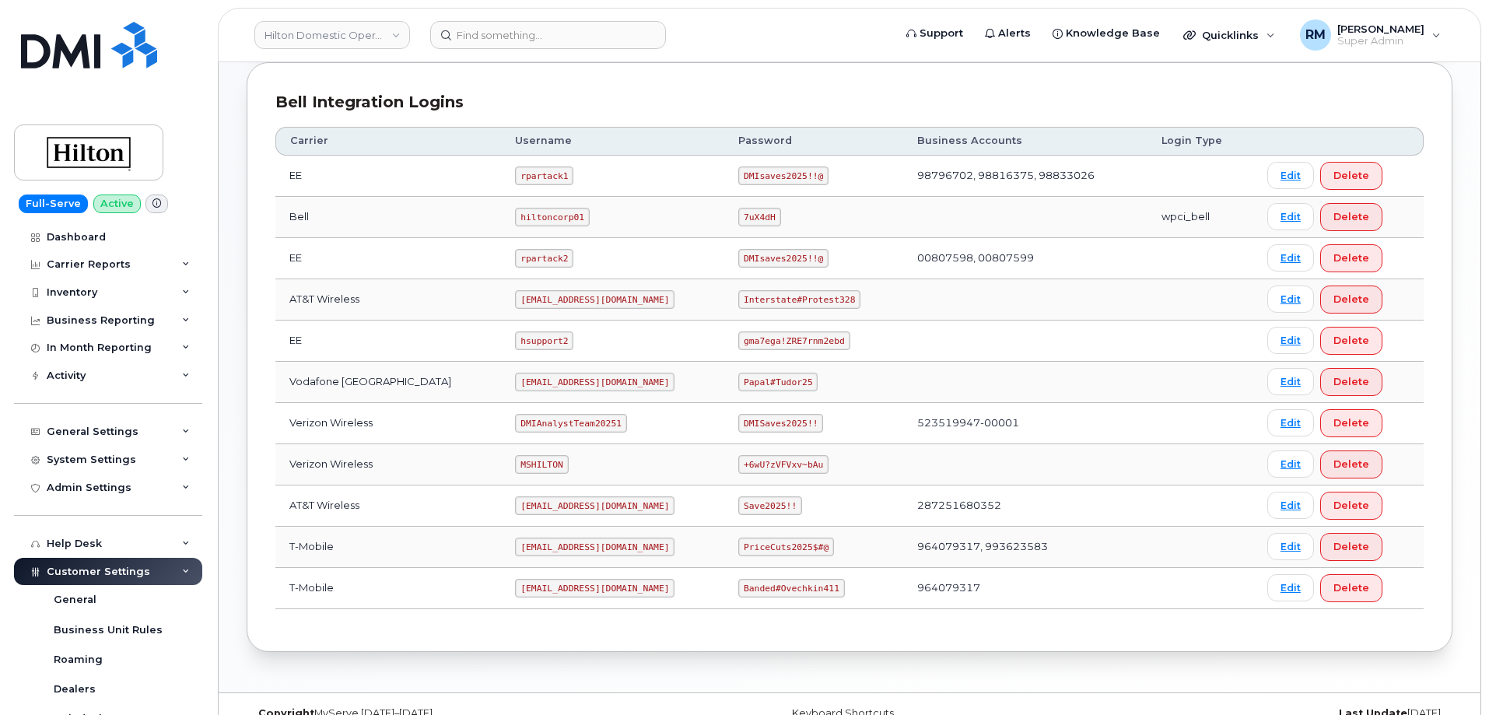
scroll to position [389, 0]
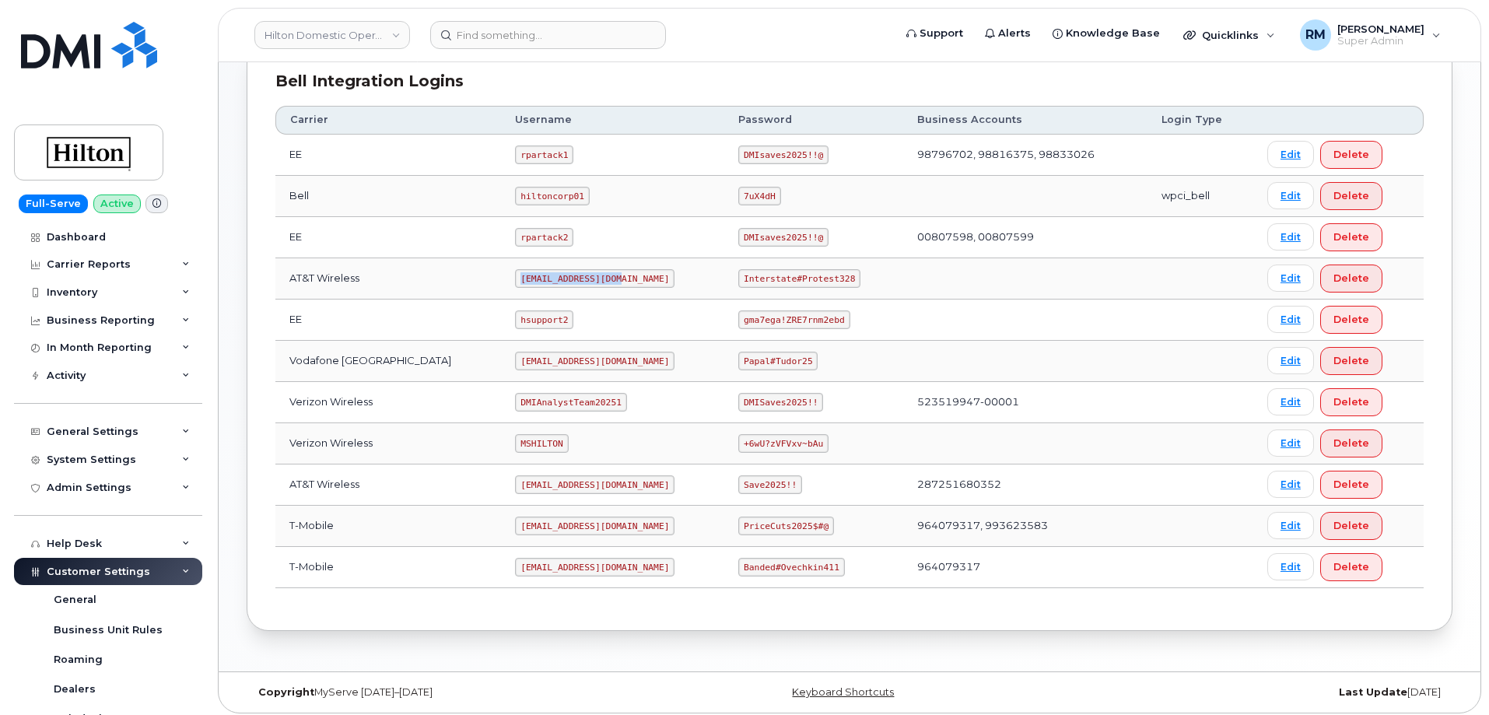
drag, startPoint x: 499, startPoint y: 281, endPoint x: 606, endPoint y: 278, distance: 107.4
click at [606, 278] on td "[EMAIL_ADDRESS][DOMAIN_NAME]" at bounding box center [612, 278] width 223 height 41
drag, startPoint x: 500, startPoint y: 565, endPoint x: 627, endPoint y: 559, distance: 126.9
click at [627, 559] on td "[EMAIL_ADDRESS][DOMAIN_NAME]" at bounding box center [612, 567] width 223 height 41
copy code "[EMAIL_ADDRESS][DOMAIN_NAME]"
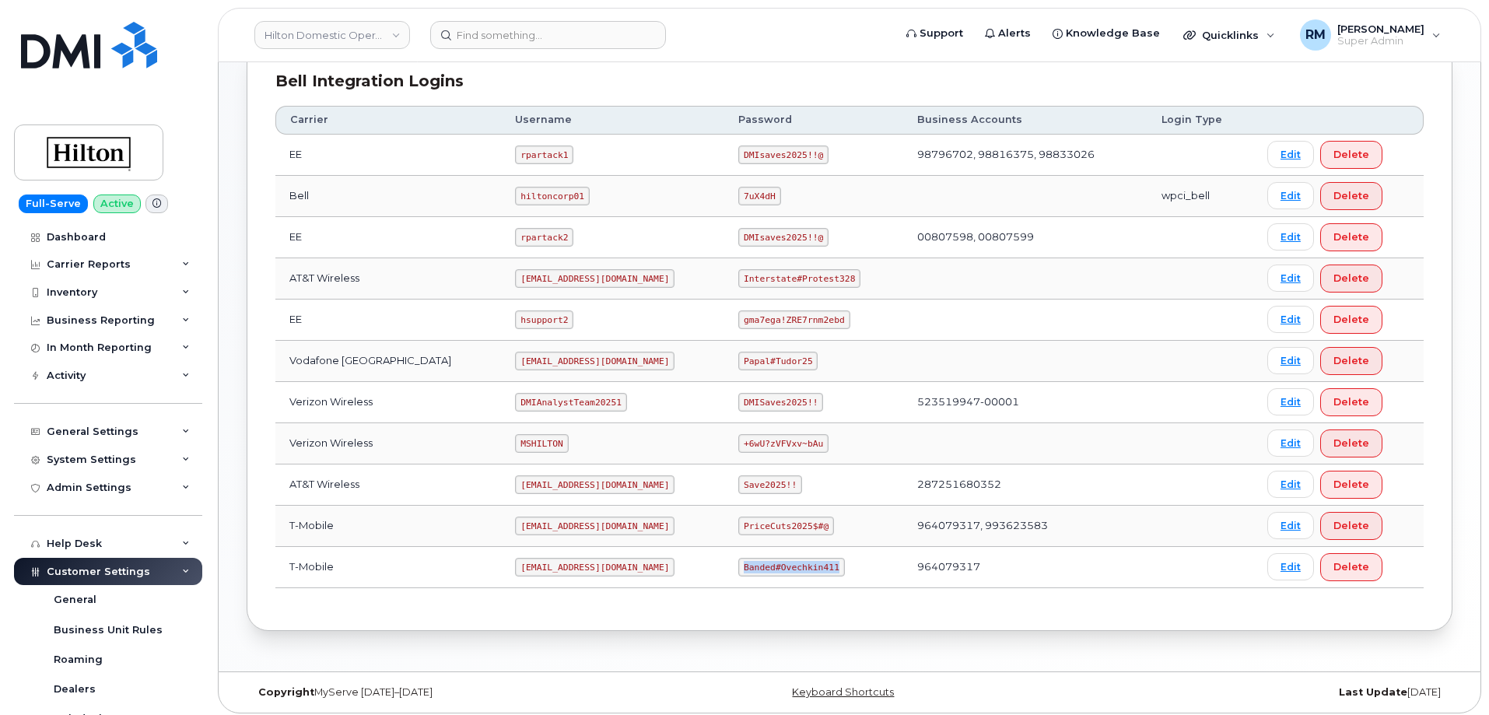
drag, startPoint x: 728, startPoint y: 566, endPoint x: 853, endPoint y: 563, distance: 124.5
click at [853, 563] on td "Banded#Ovechkin411" at bounding box center [813, 567] width 179 height 41
copy code "Banded#Ovechkin411"
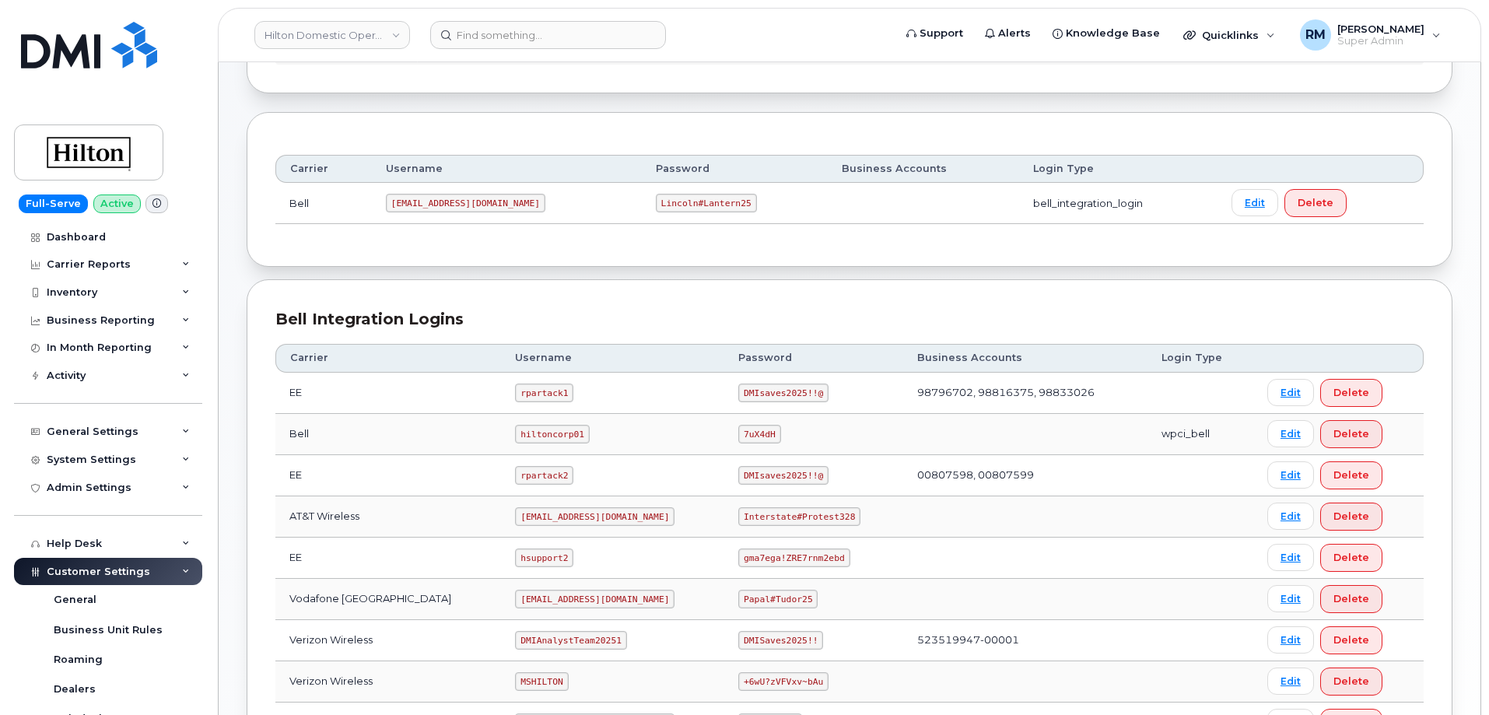
scroll to position [0, 0]
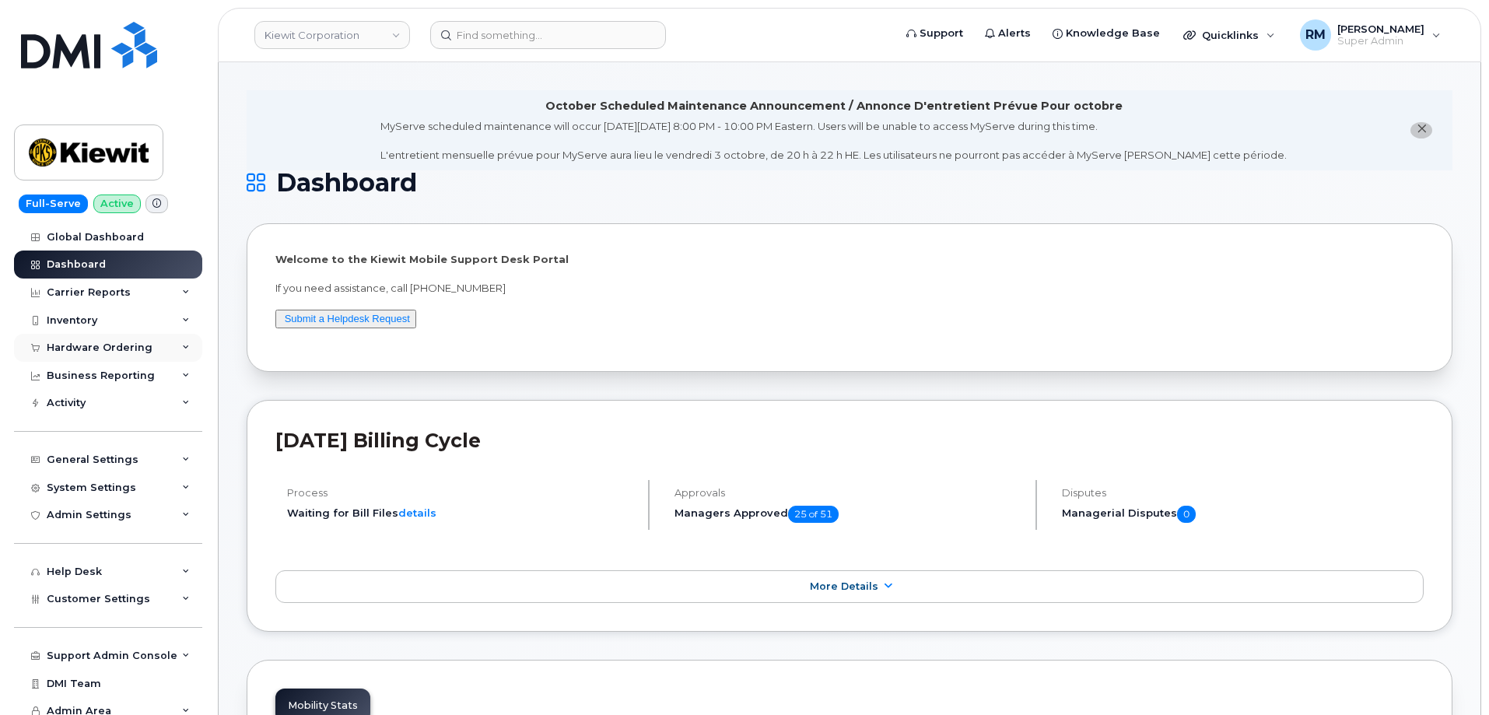
click at [107, 345] on div "Hardware Ordering" at bounding box center [100, 347] width 106 height 12
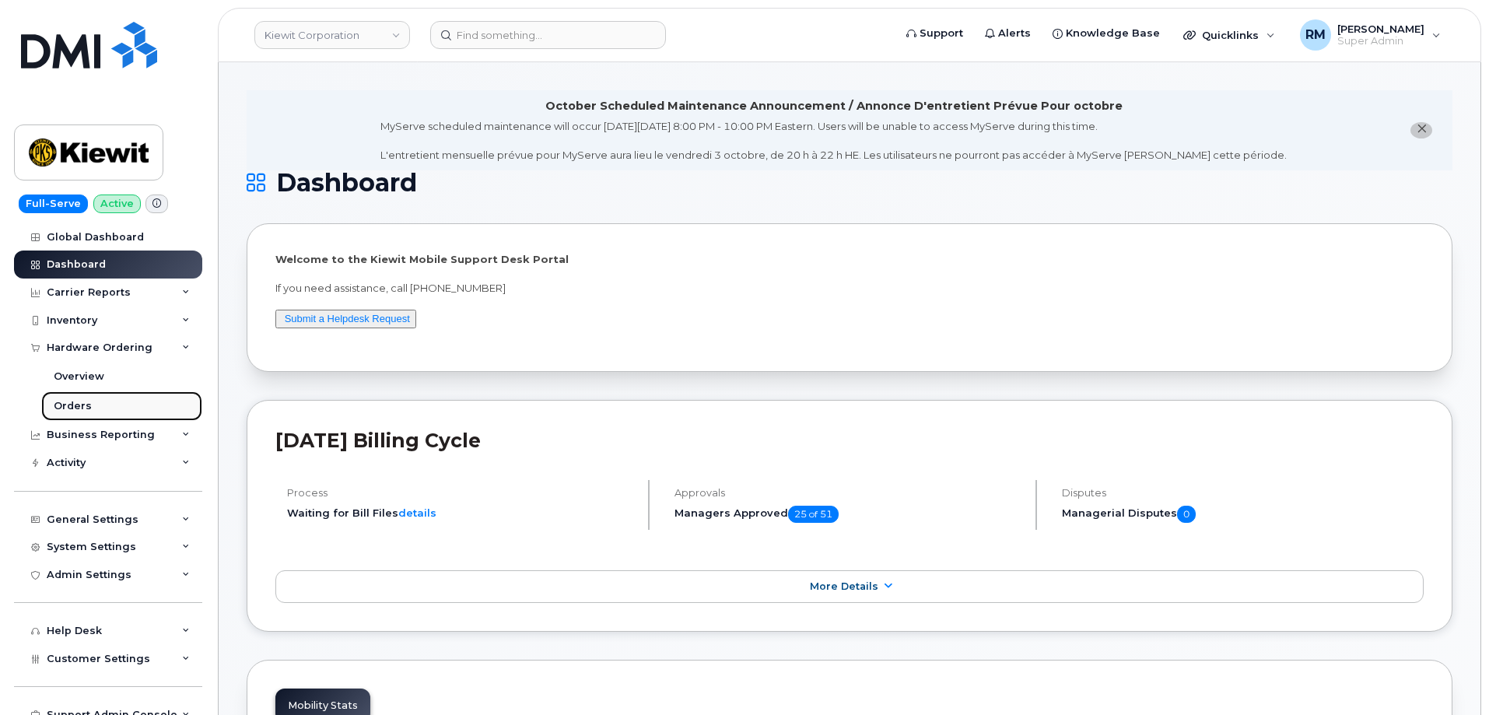
click at [79, 404] on div "Orders" at bounding box center [73, 406] width 38 height 14
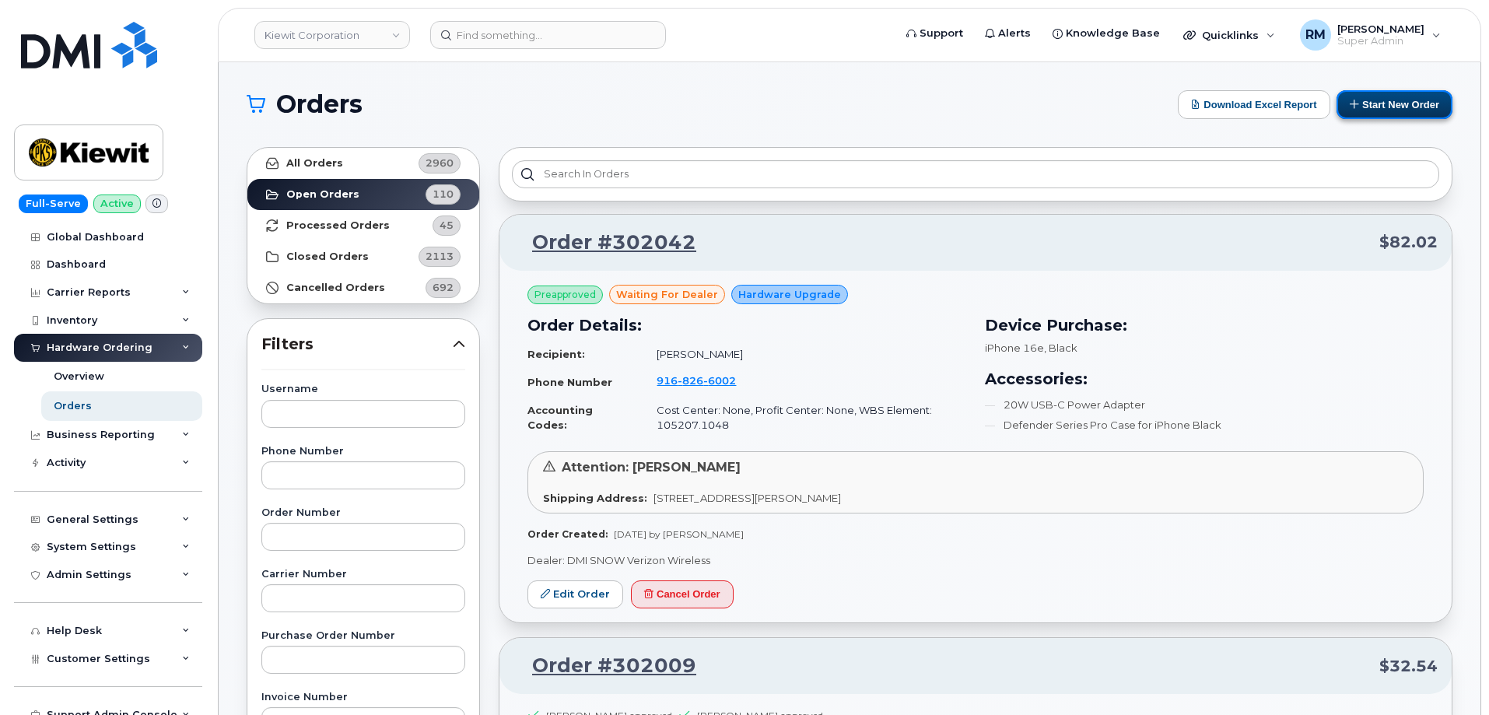
click at [1387, 101] on button "Start New Order" at bounding box center [1394, 104] width 116 height 29
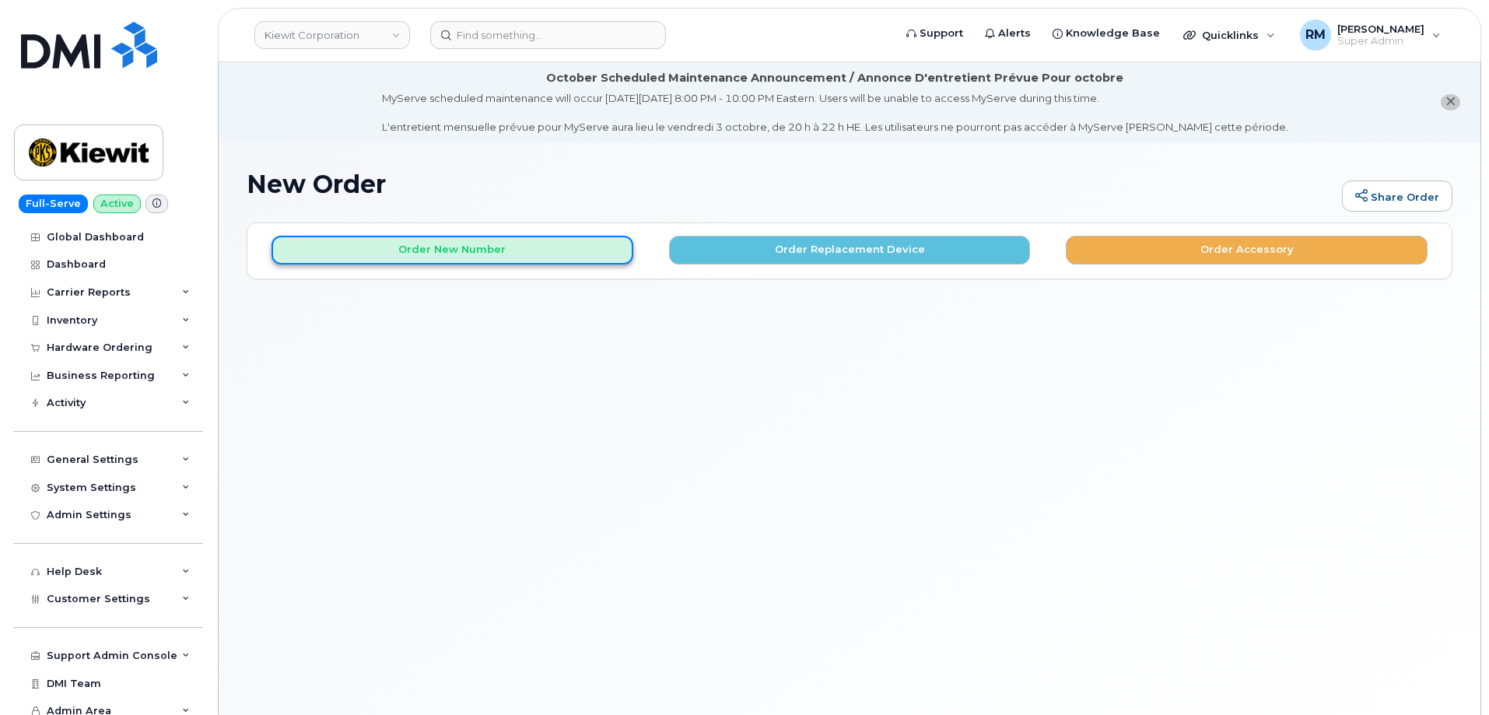
click at [441, 247] on button "Order New Number" at bounding box center [452, 250] width 362 height 29
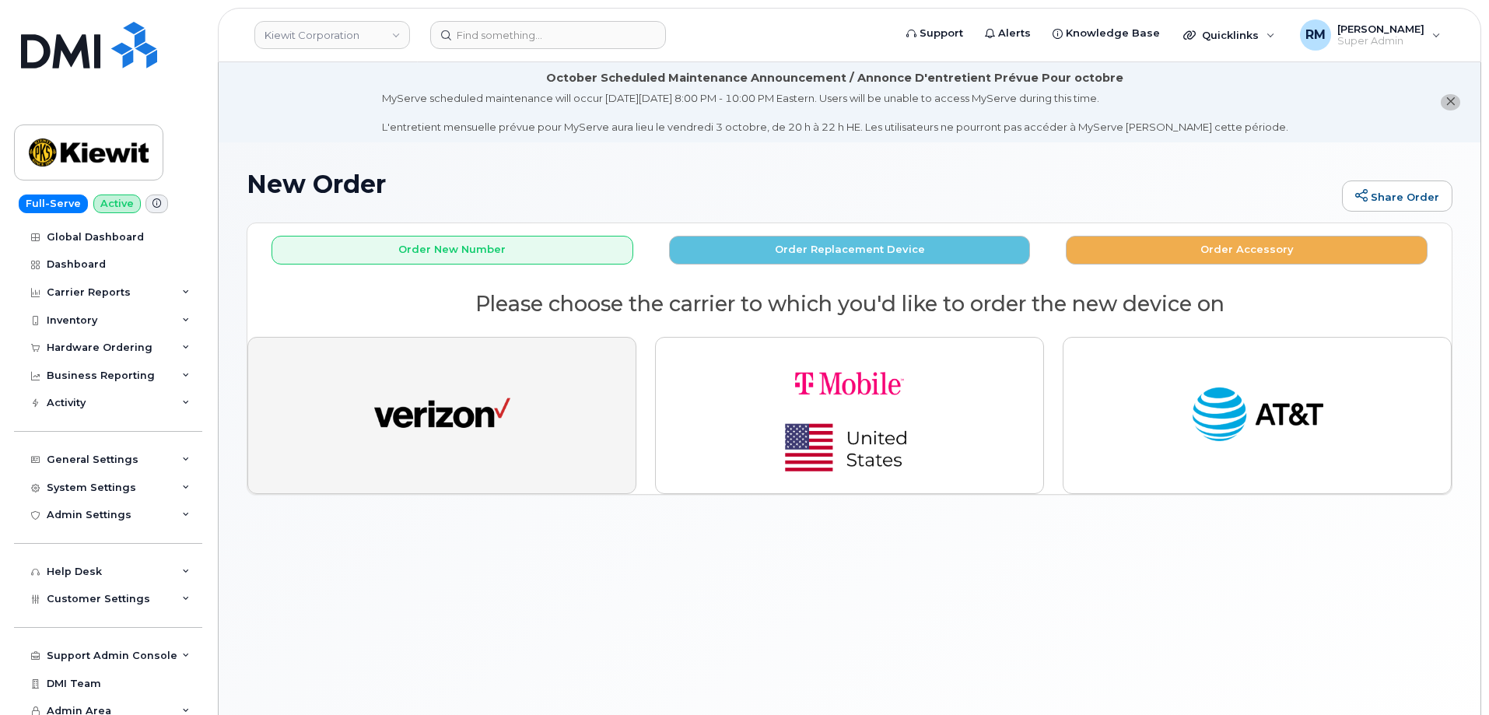
click at [469, 433] on img "button" at bounding box center [442, 415] width 136 height 70
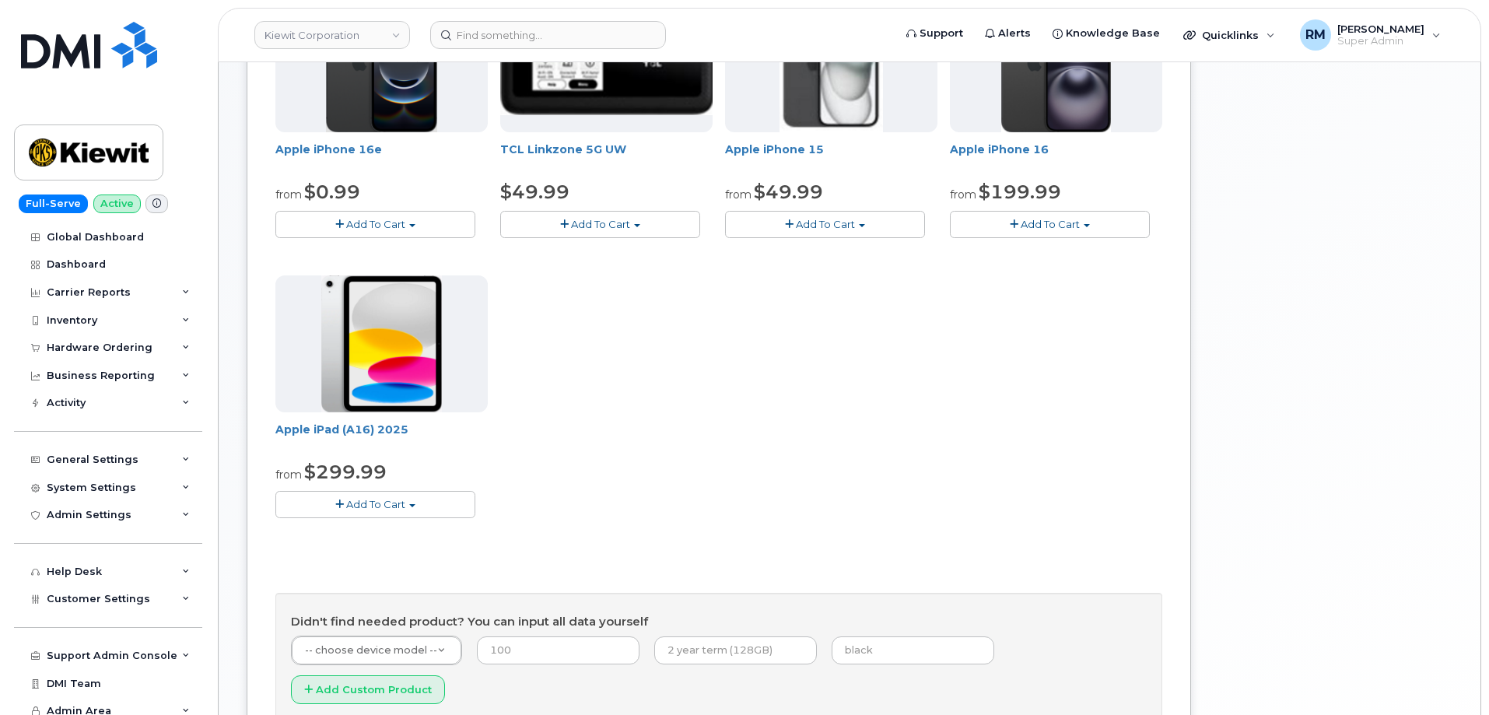
scroll to position [389, 0]
